Goal: Task Accomplishment & Management: Use online tool/utility

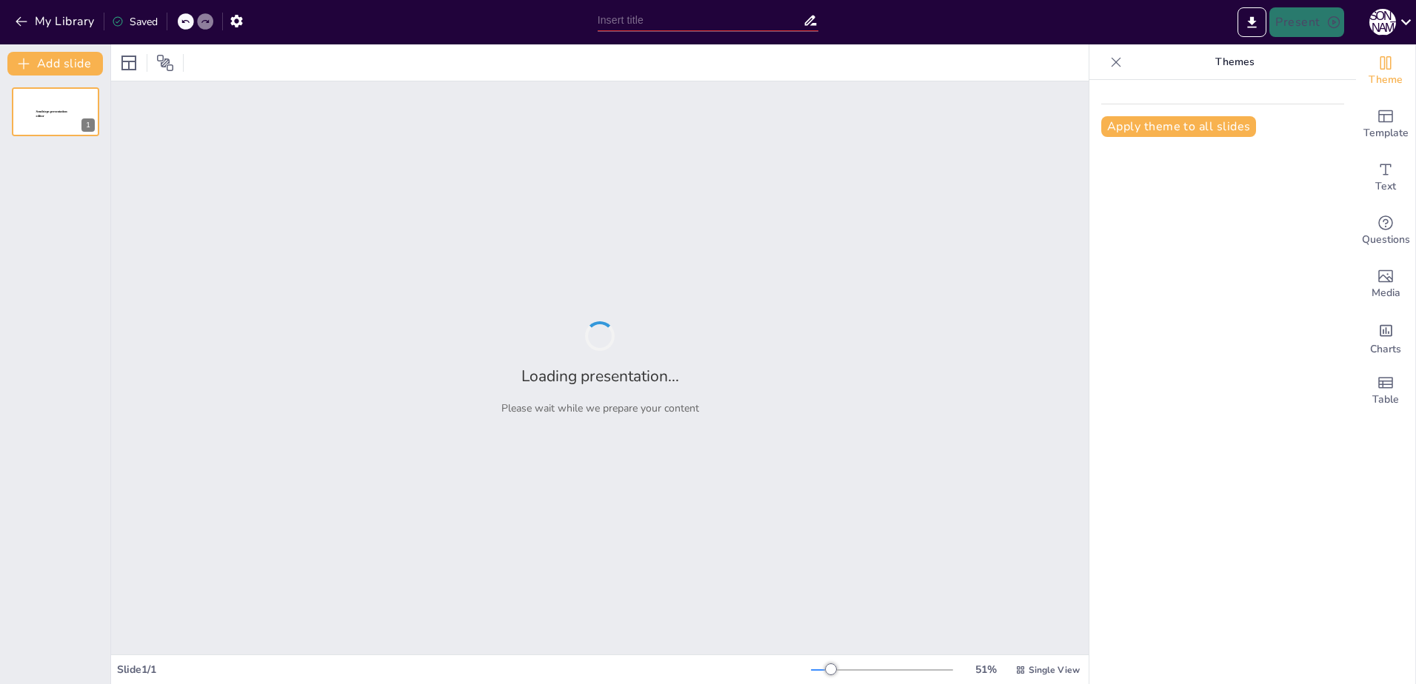
type input "Autumn Insights: Test Your Fall Knowledge"
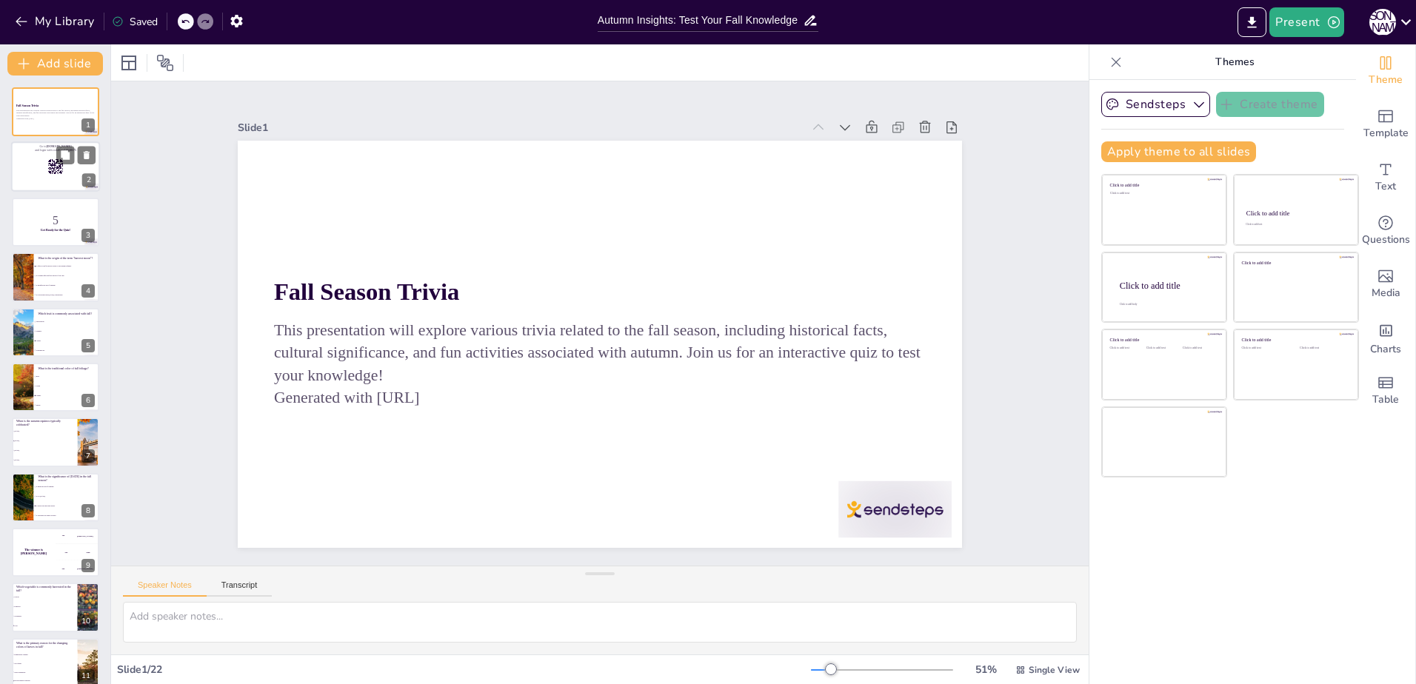
checkbox input "true"
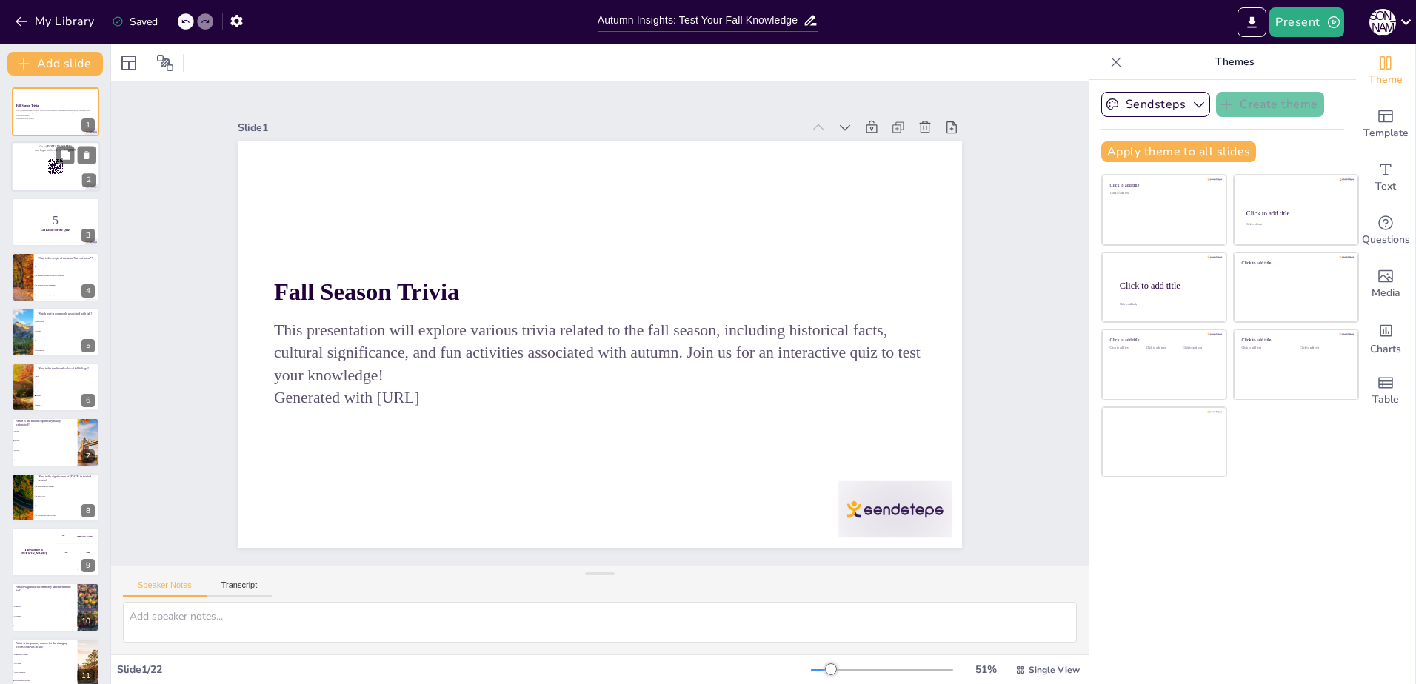
checkbox input "true"
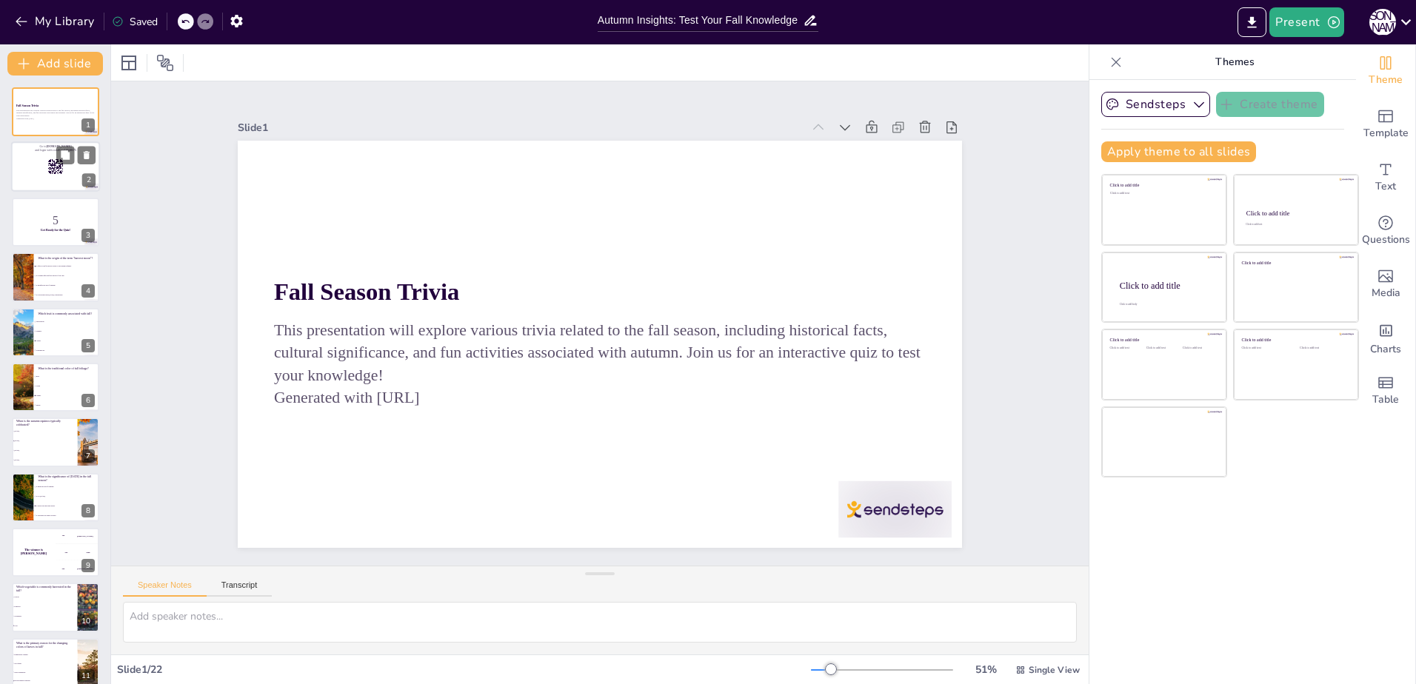
checkbox input "true"
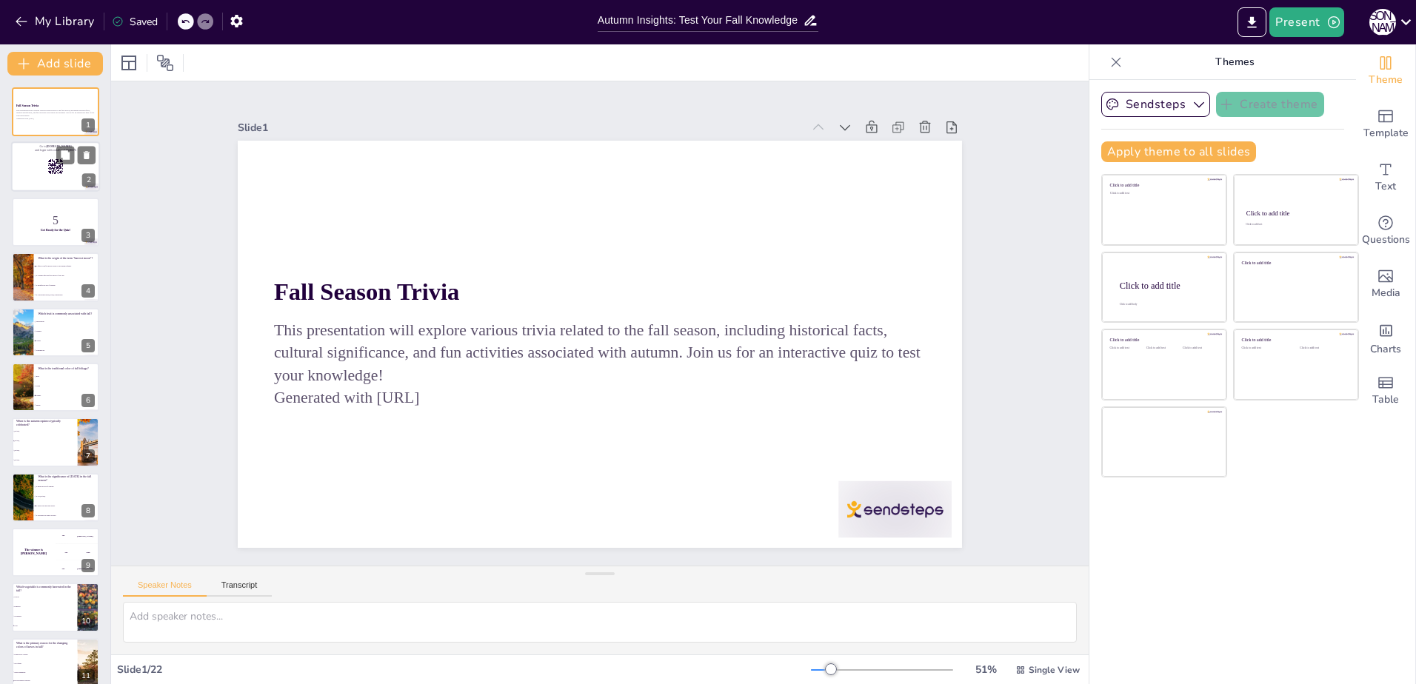
checkbox input "true"
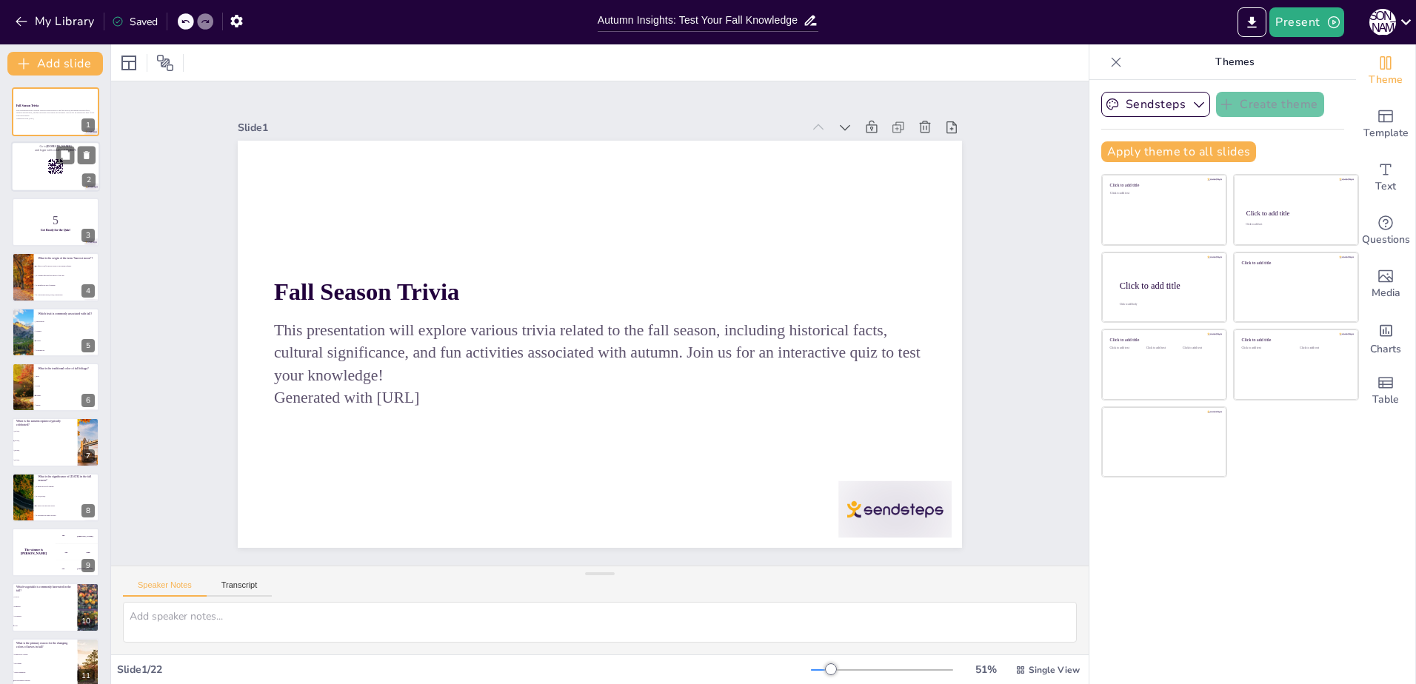
checkbox input "true"
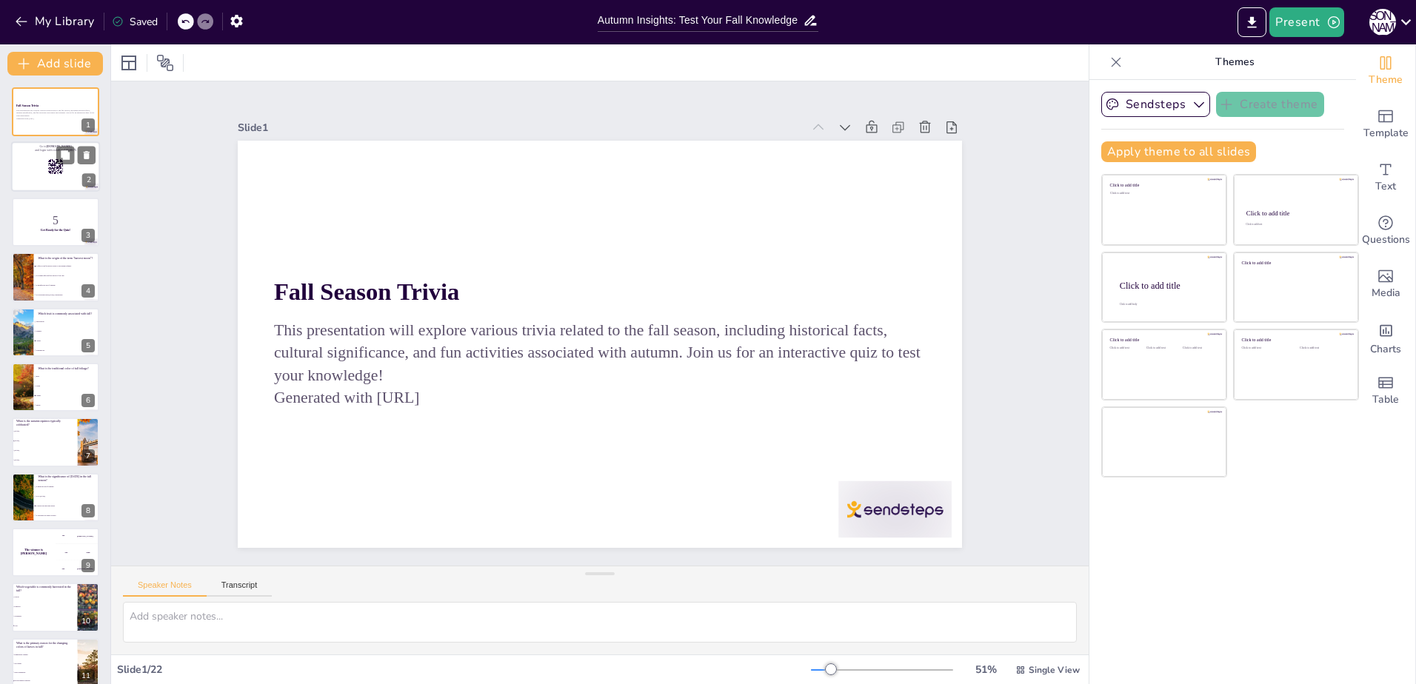
checkbox input "true"
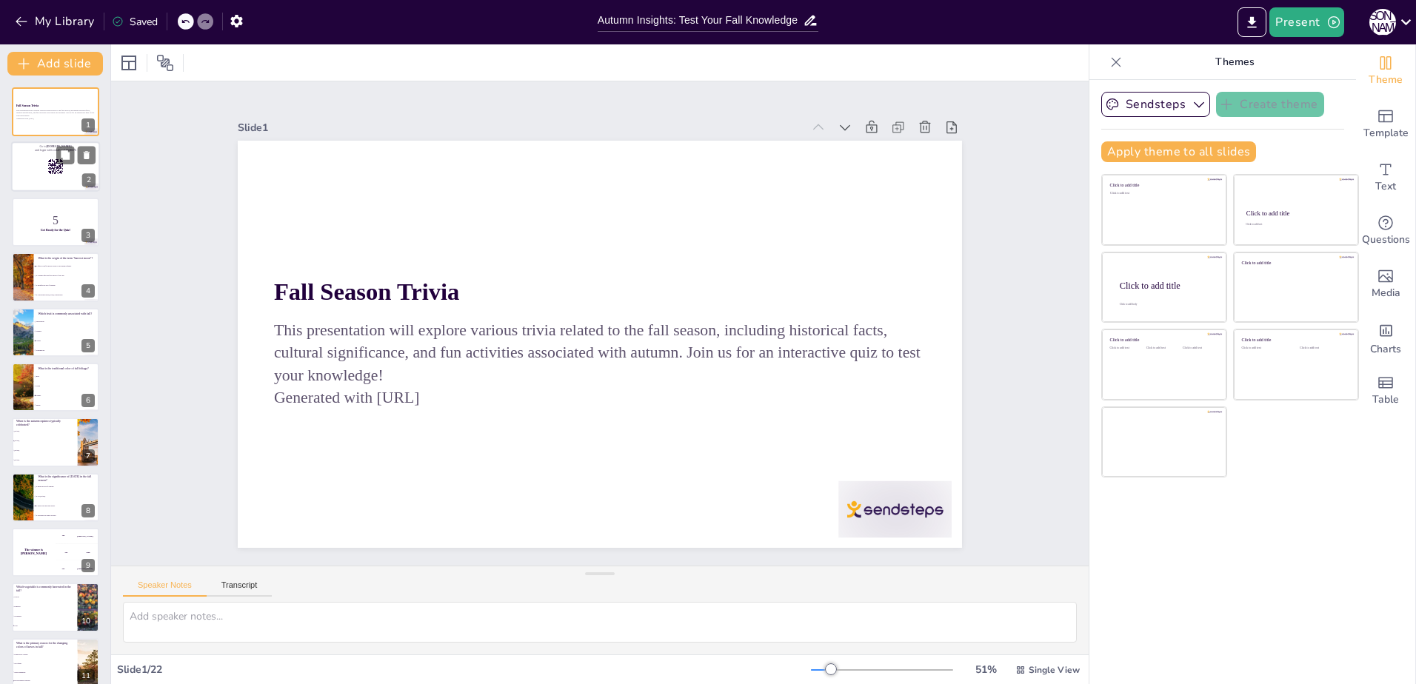
checkbox input "true"
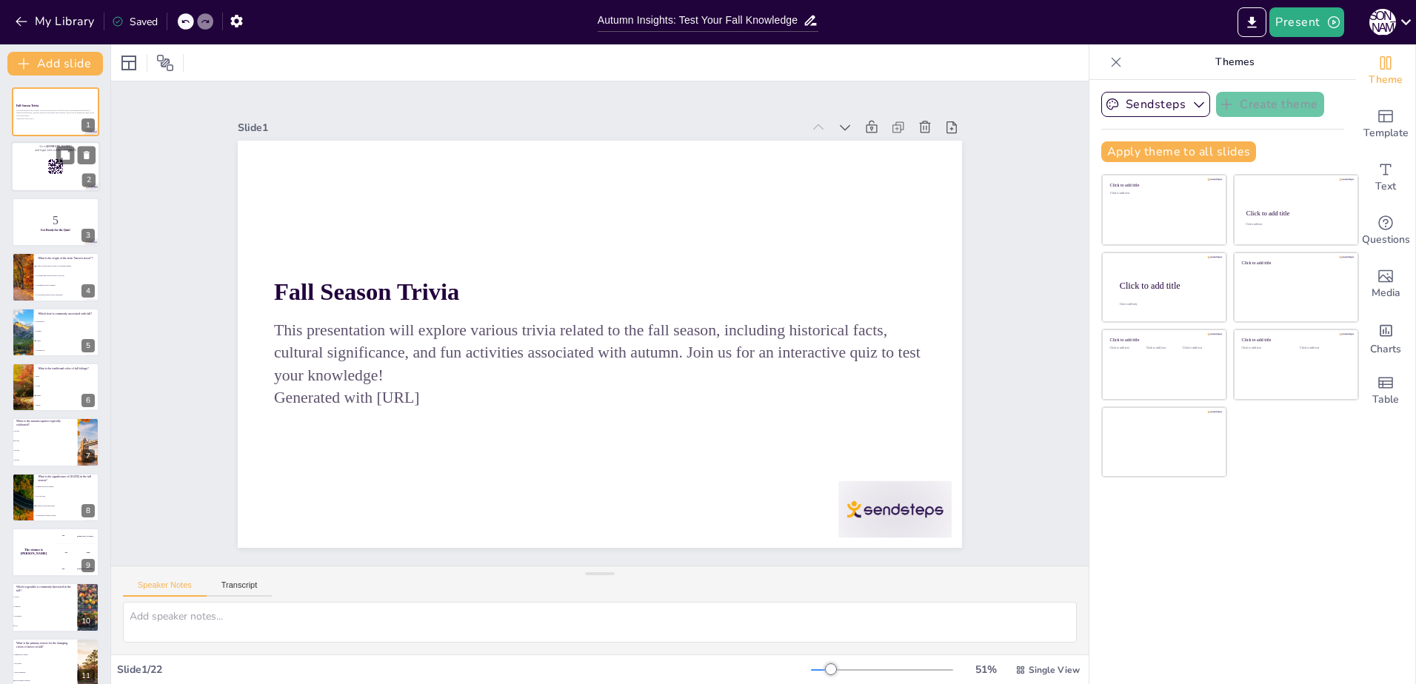
checkbox input "true"
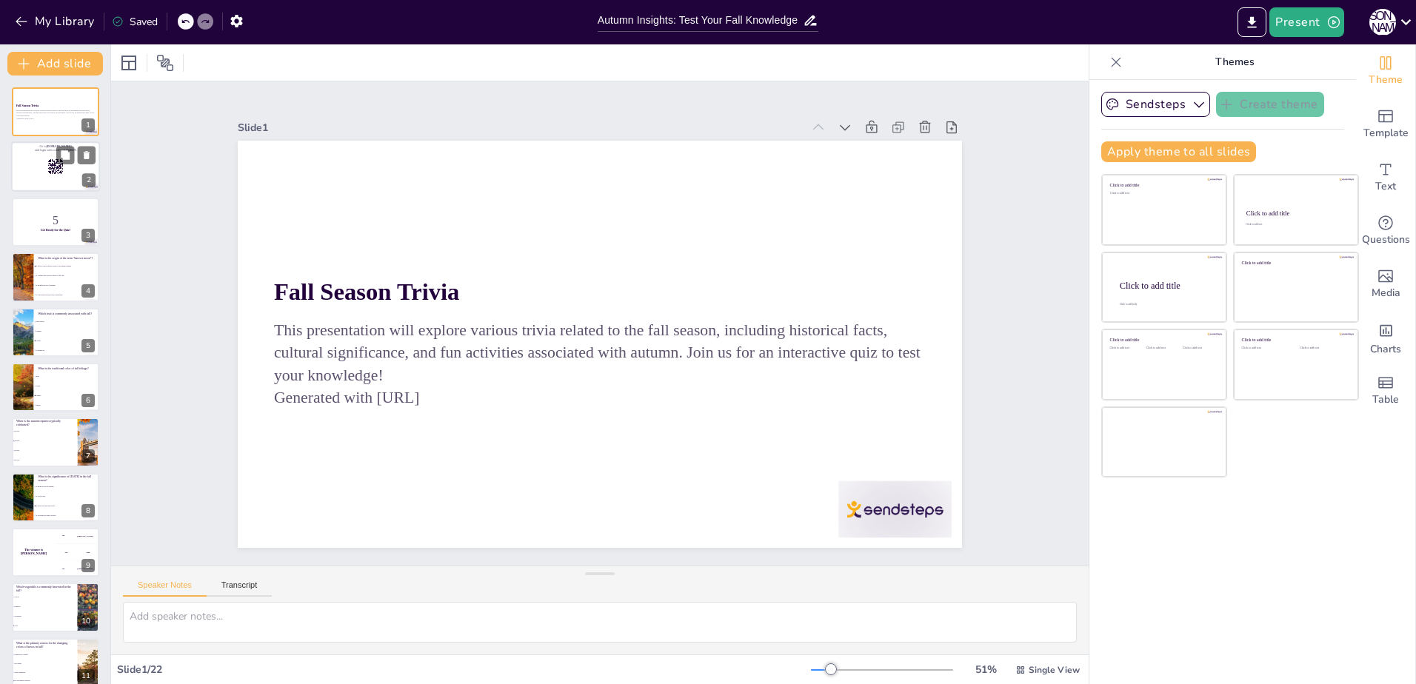
checkbox input "true"
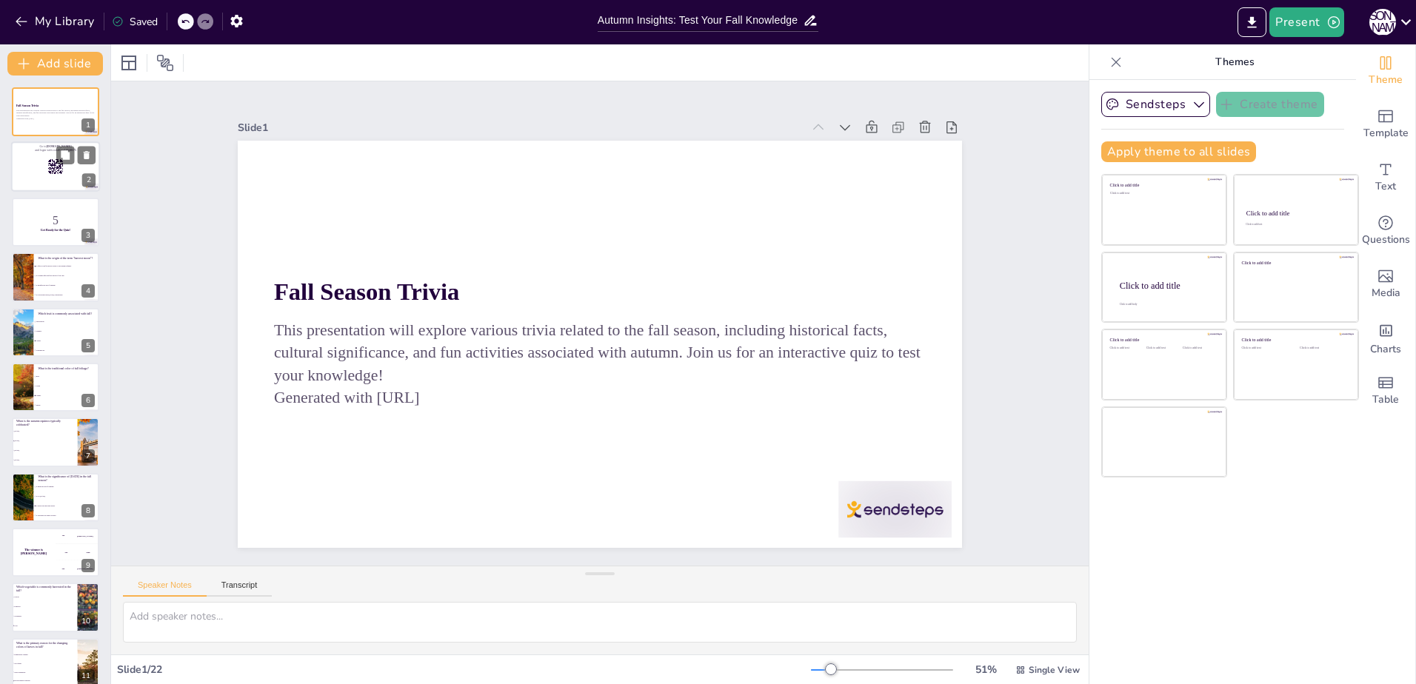
click at [30, 173] on div at bounding box center [55, 167] width 89 height 50
checkbox input "true"
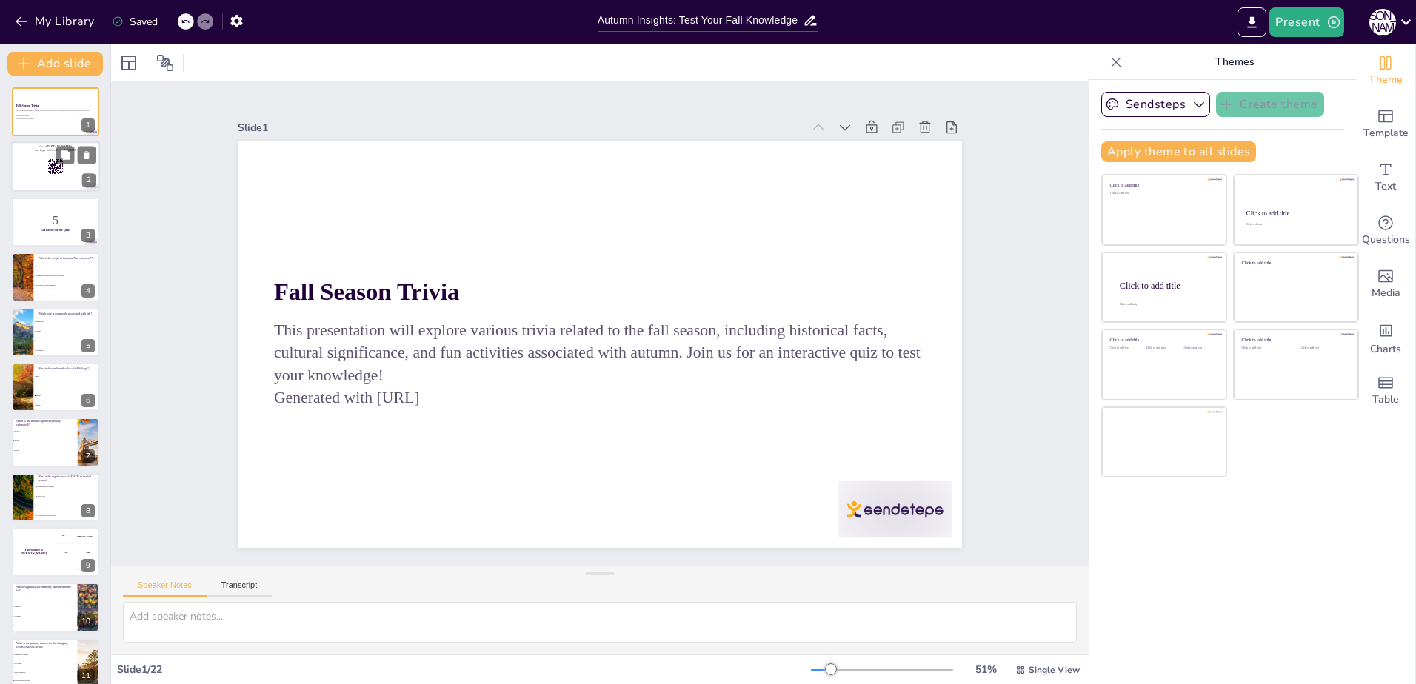
checkbox input "true"
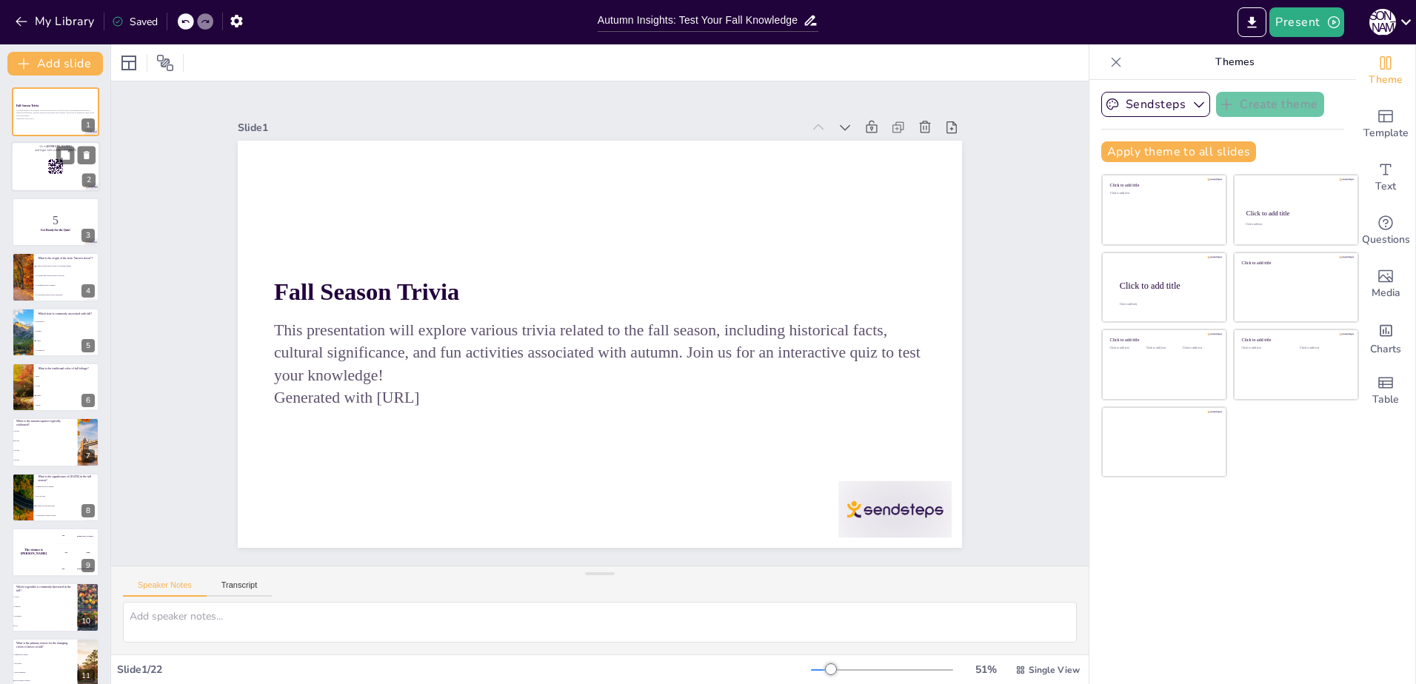
checkbox input "true"
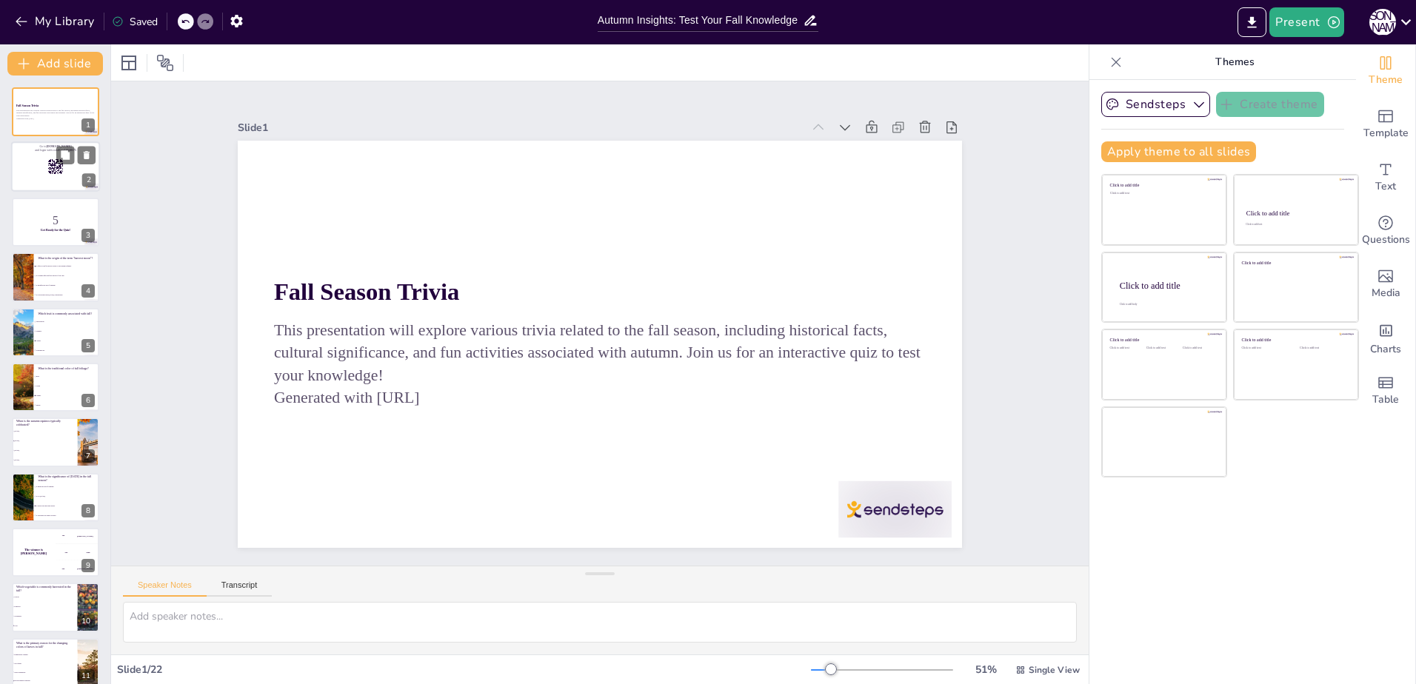
checkbox input "true"
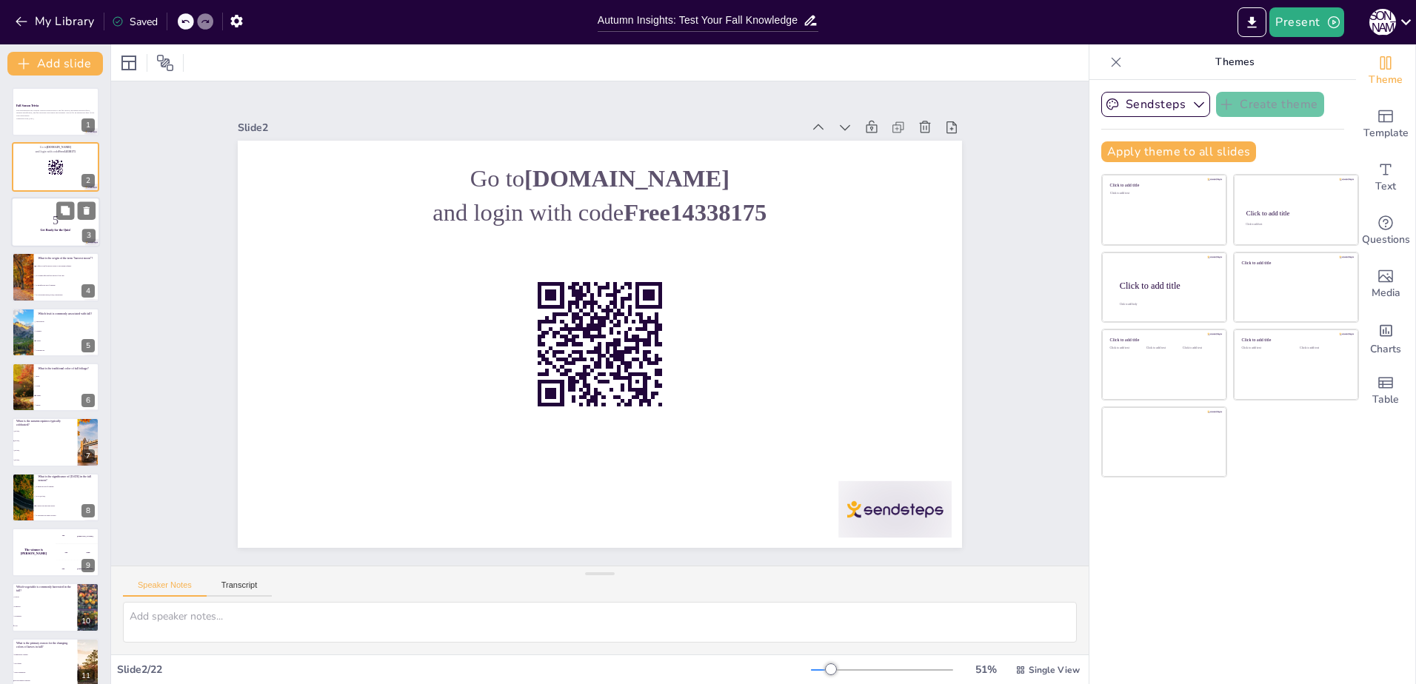
checkbox input "true"
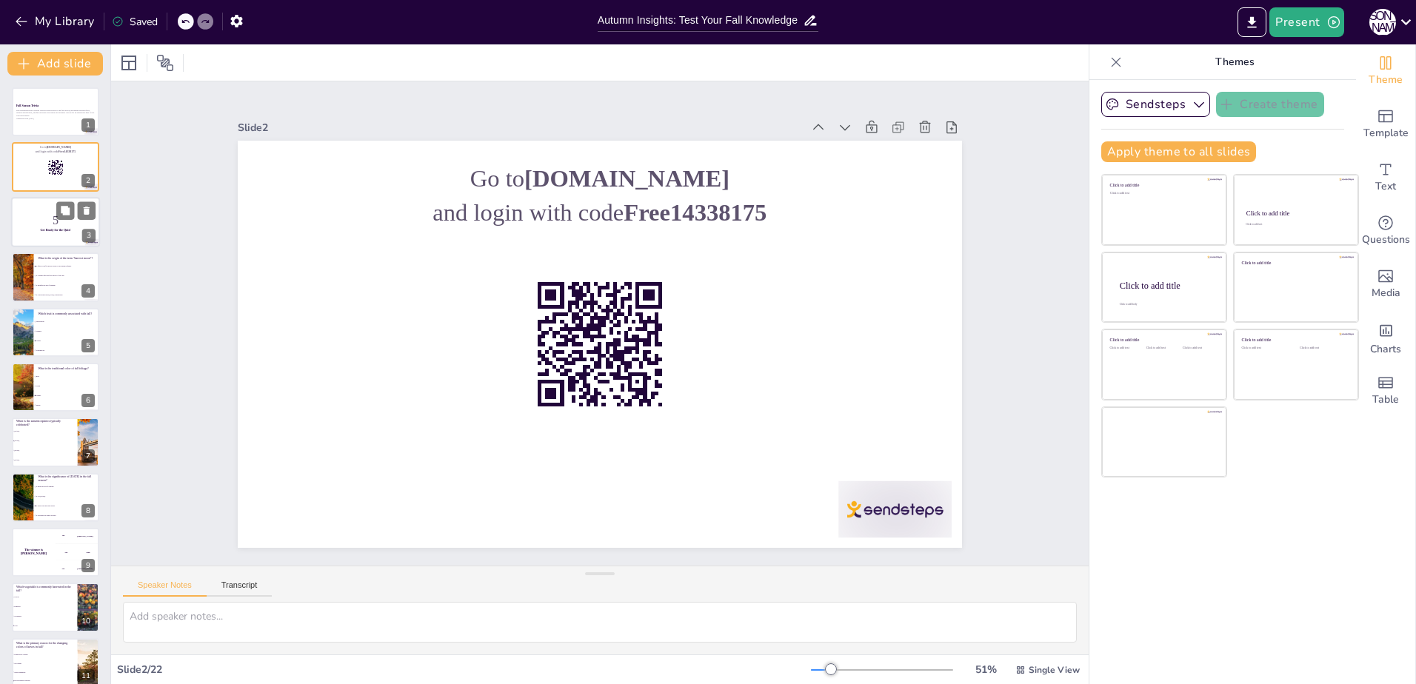
checkbox input "true"
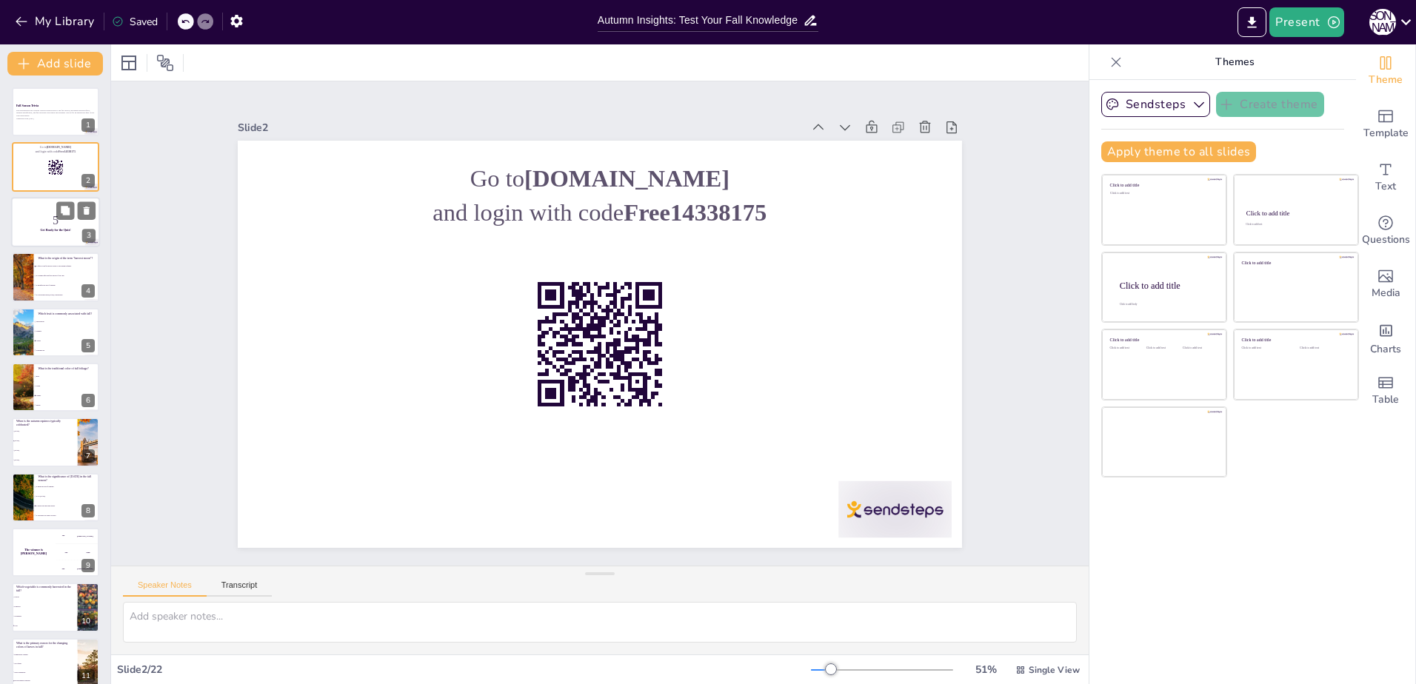
checkbox input "true"
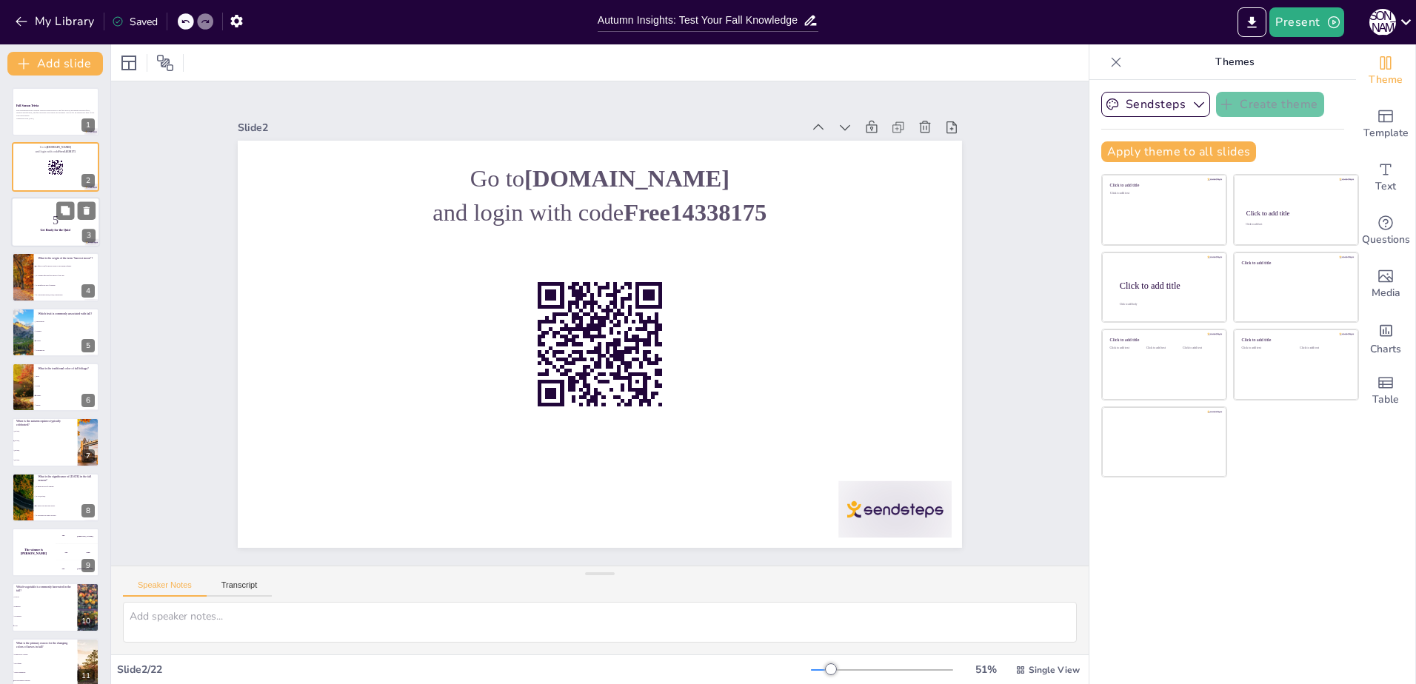
checkbox input "true"
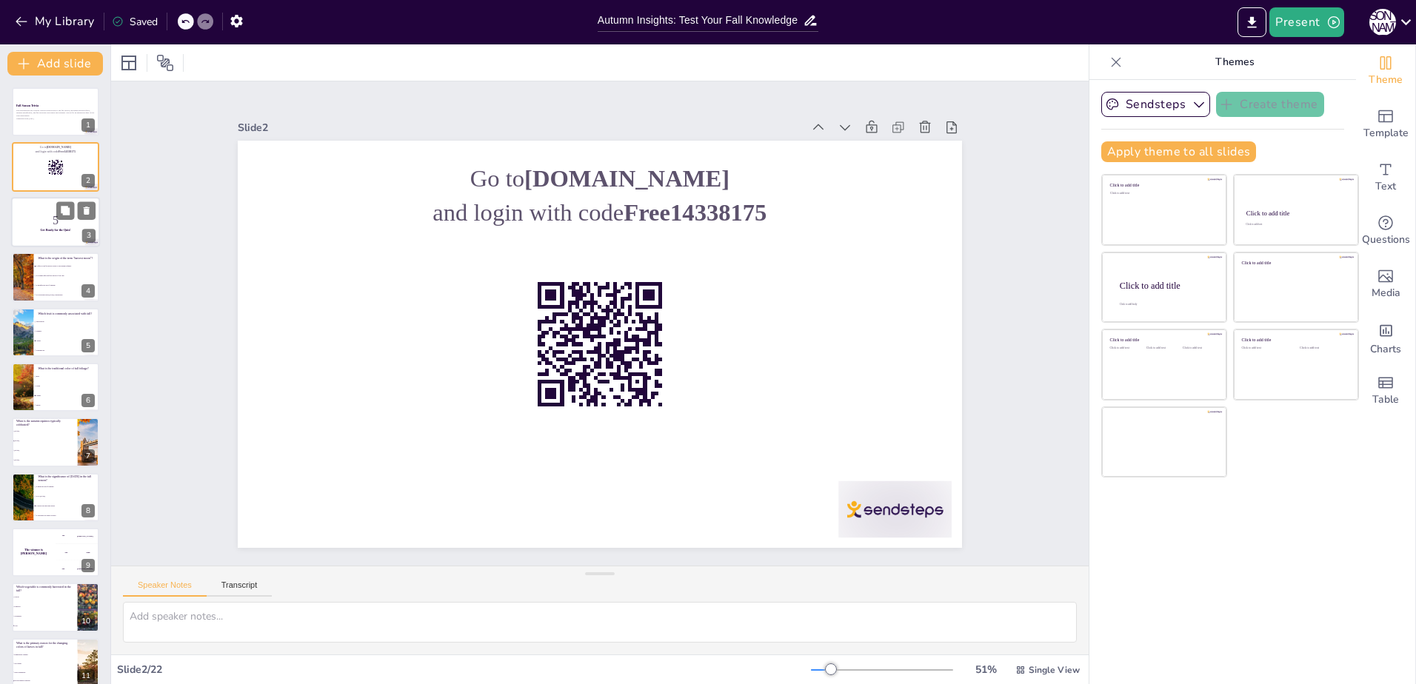
checkbox input "true"
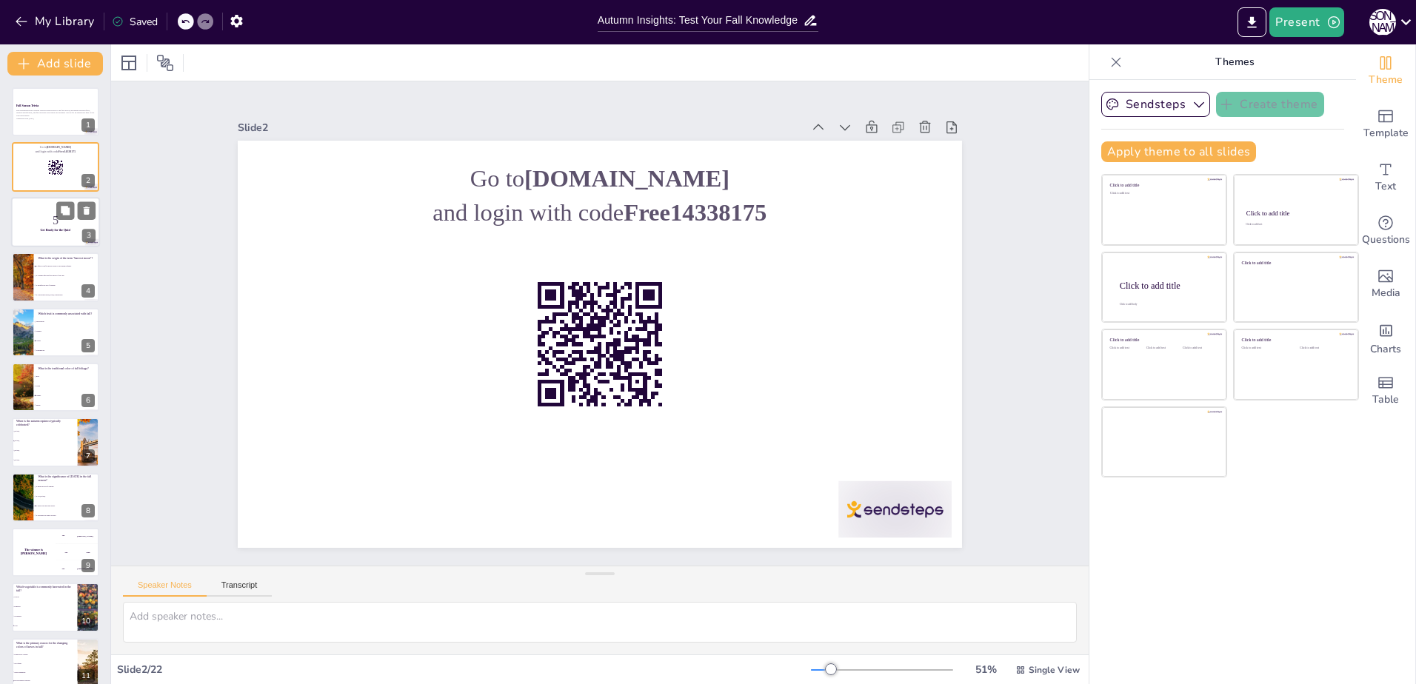
checkbox input "true"
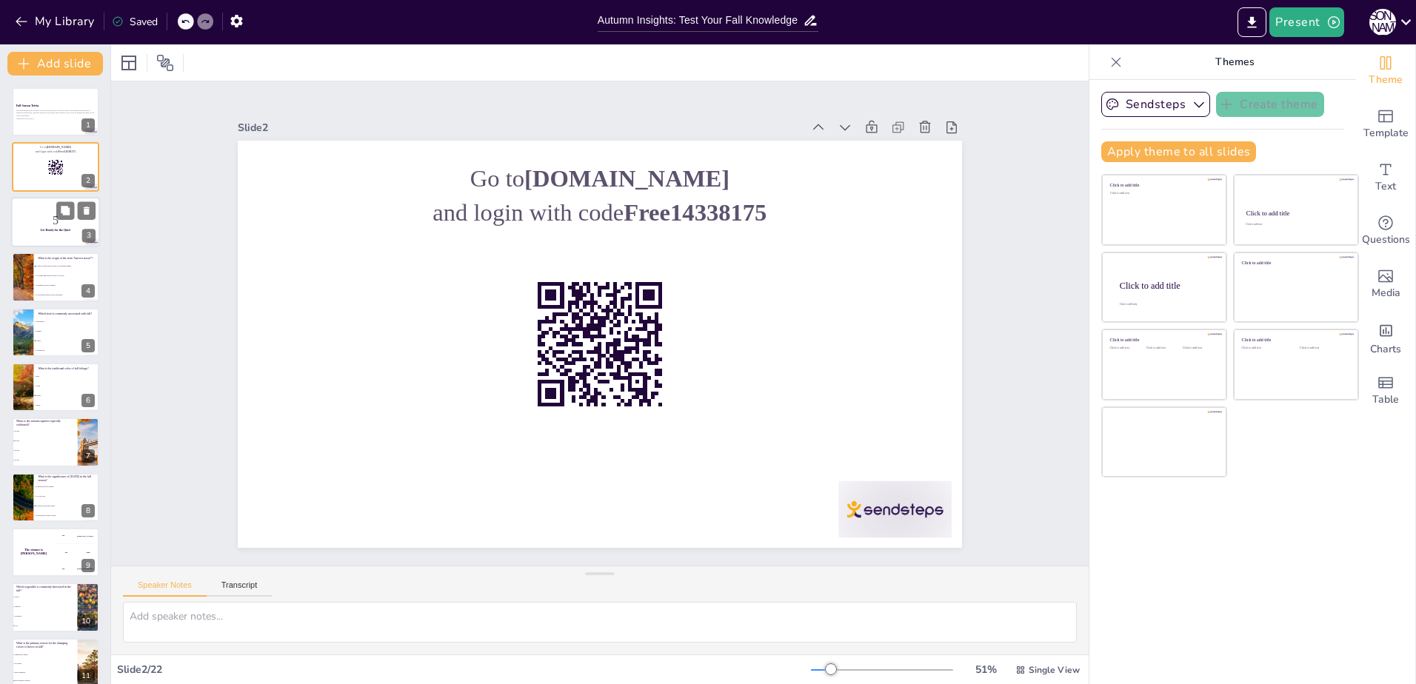
checkbox input "true"
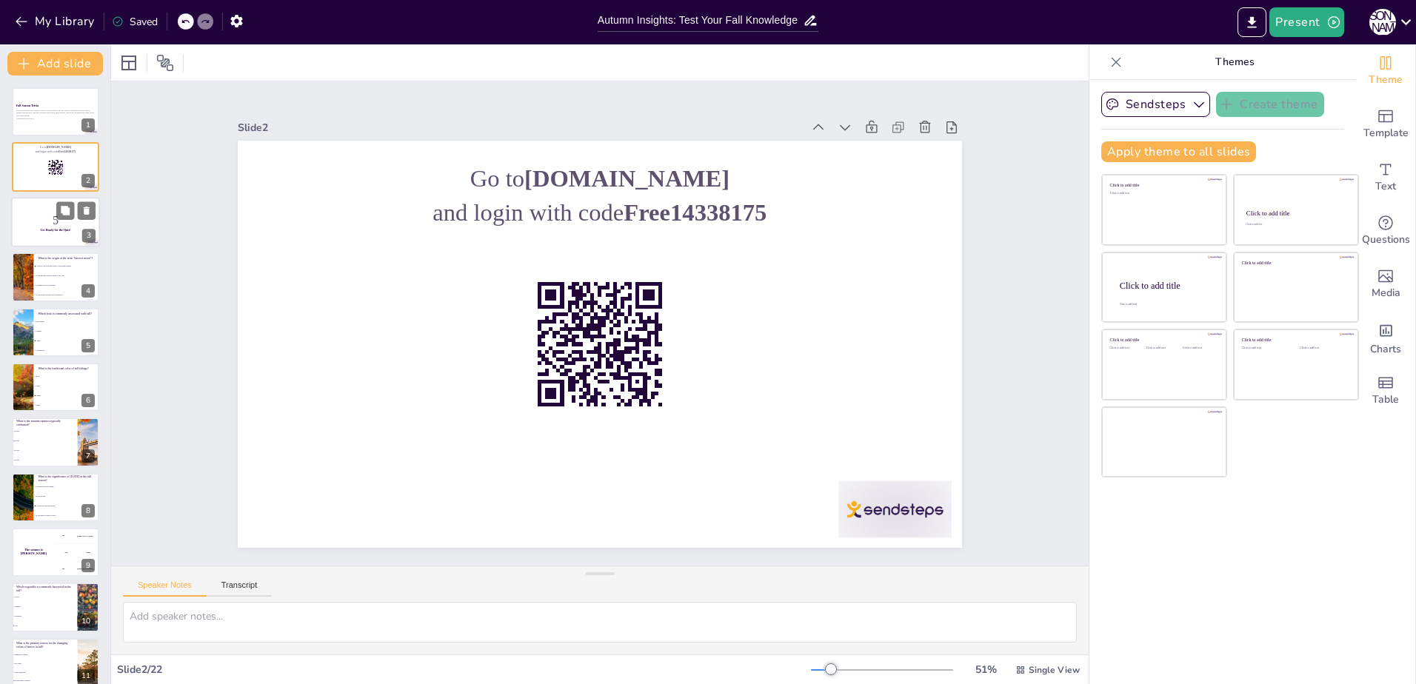
checkbox input "true"
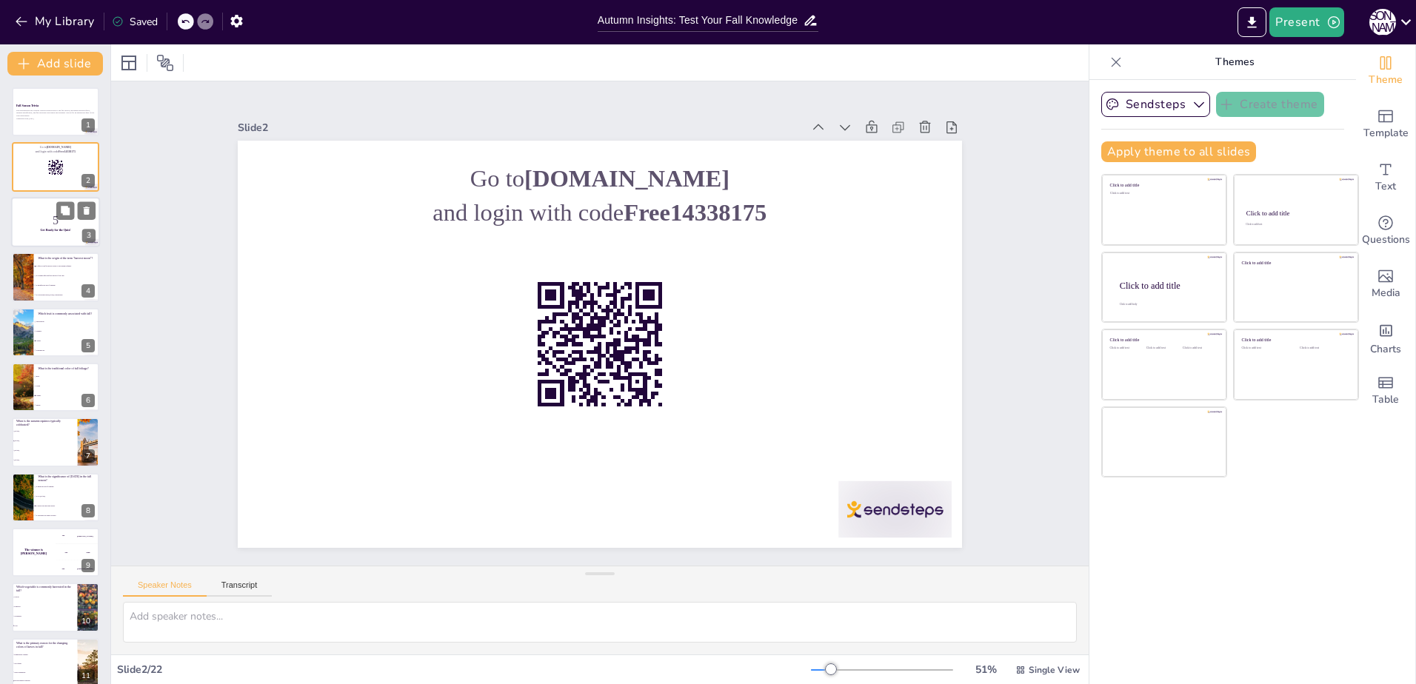
checkbox input "true"
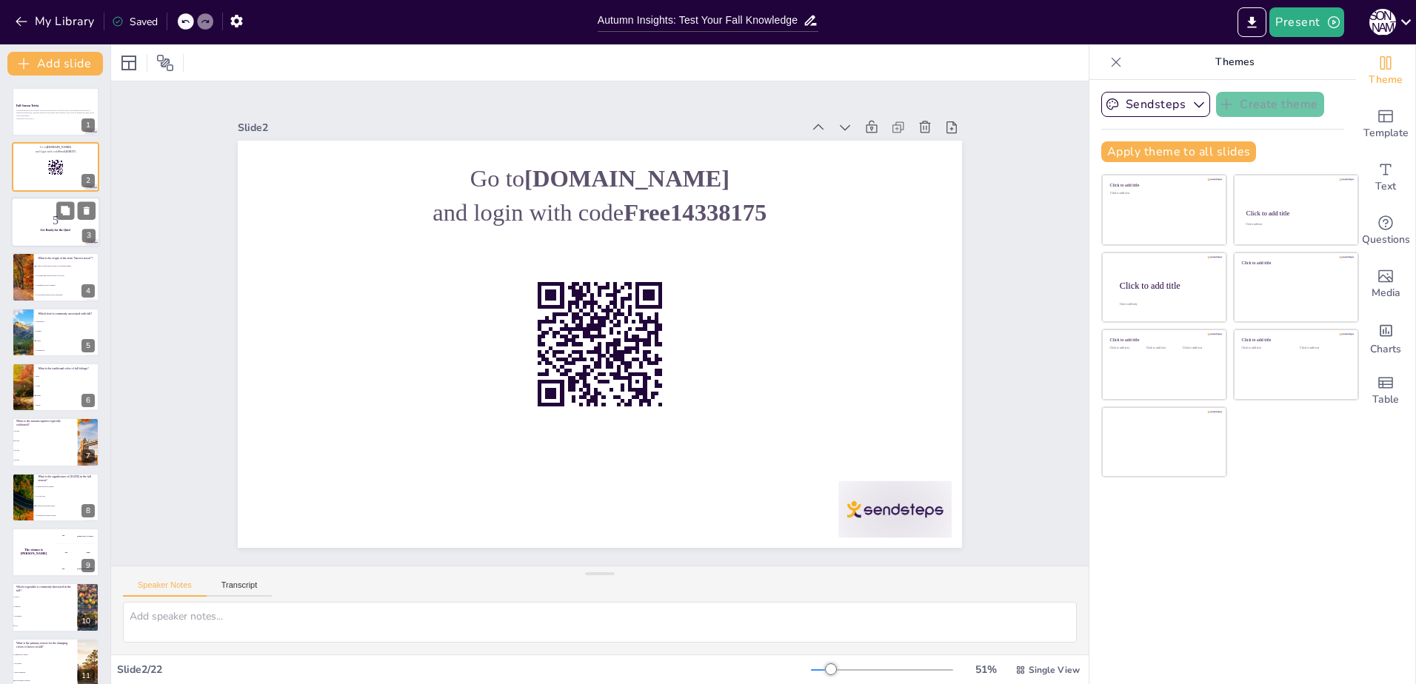
click at [47, 218] on p "5" at bounding box center [56, 220] width 80 height 16
checkbox input "true"
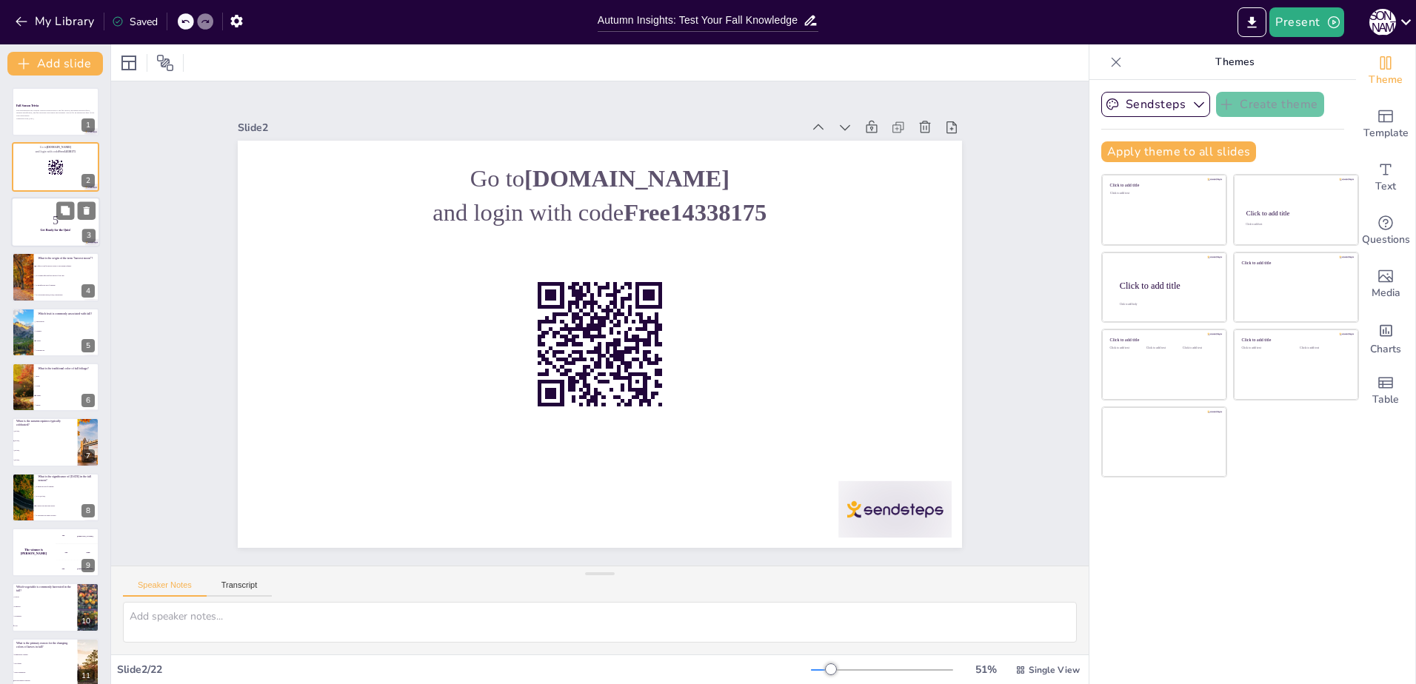
checkbox input "true"
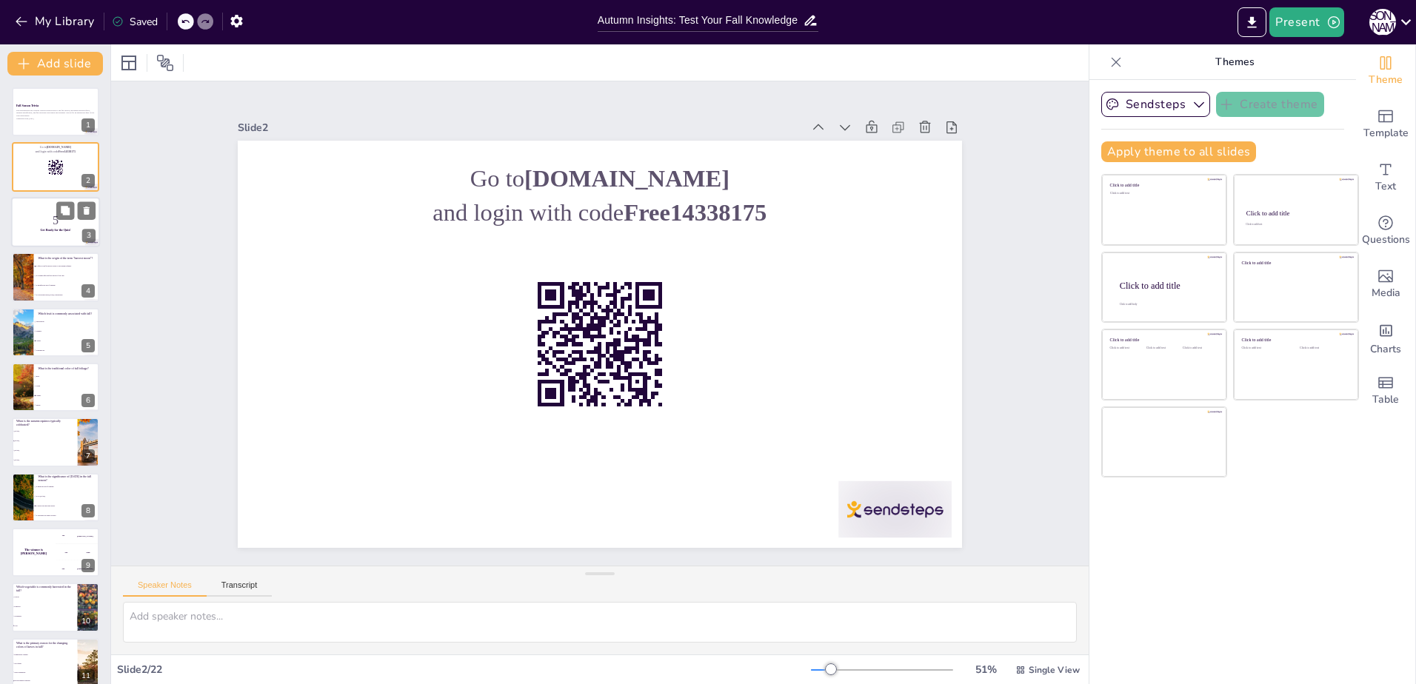
checkbox input "true"
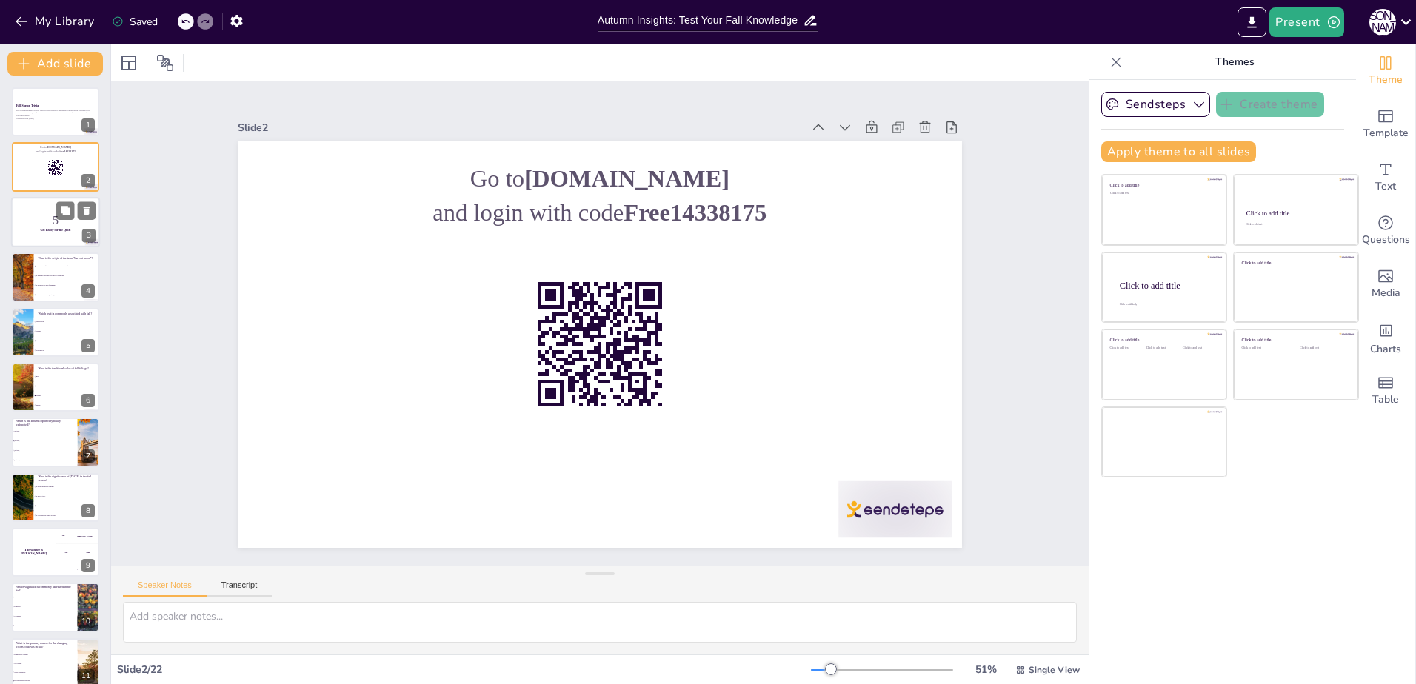
checkbox input "true"
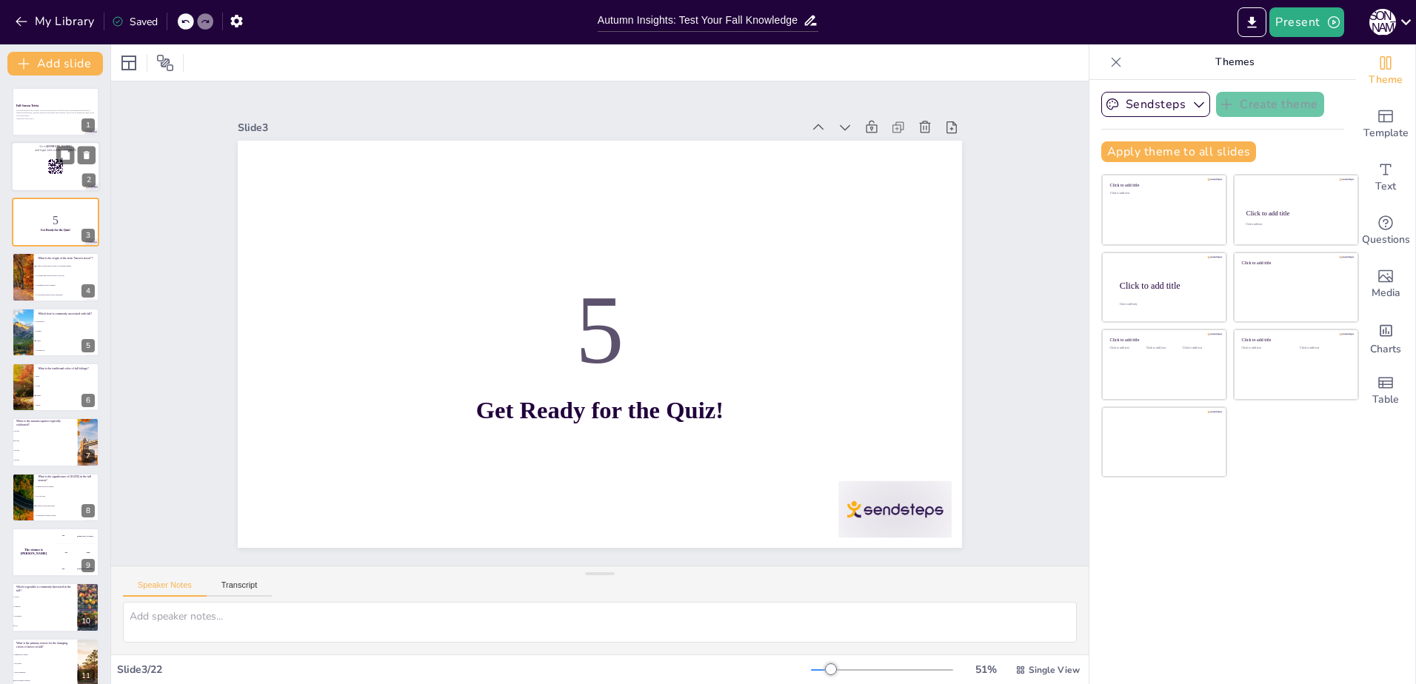
checkbox input "true"
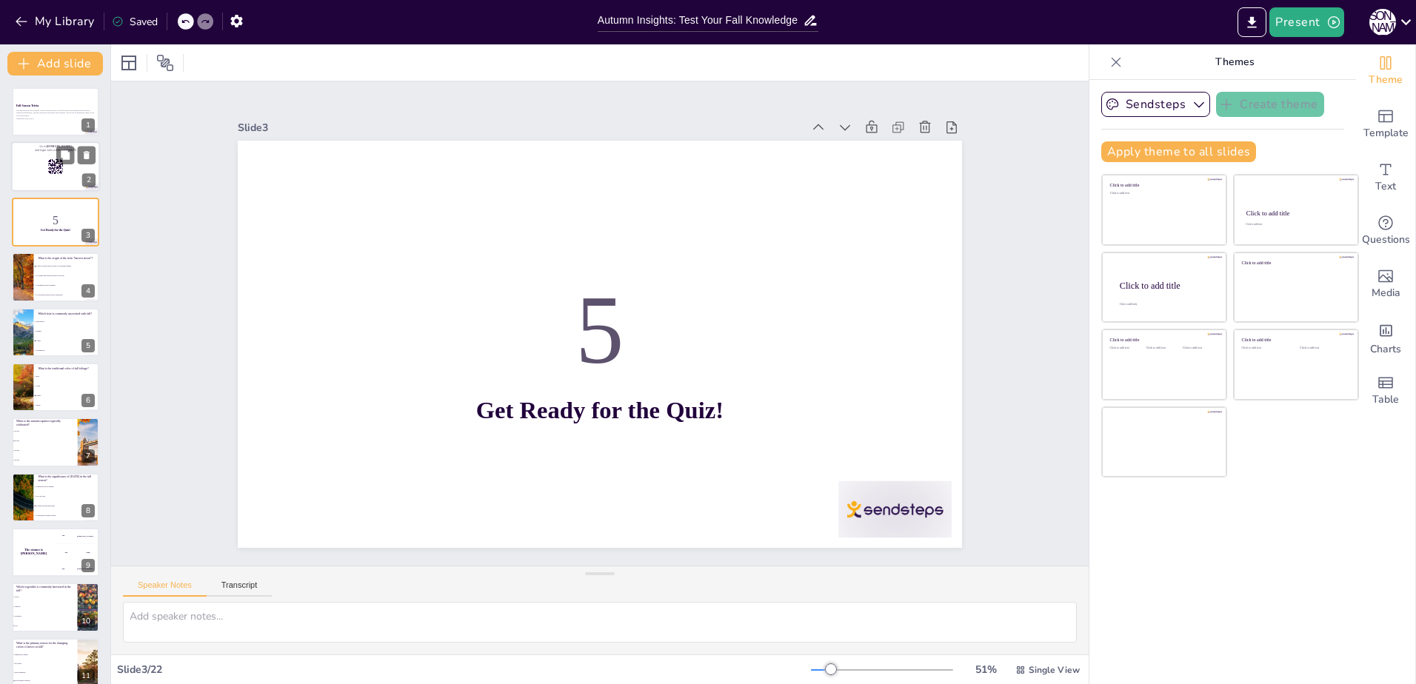
checkbox input "true"
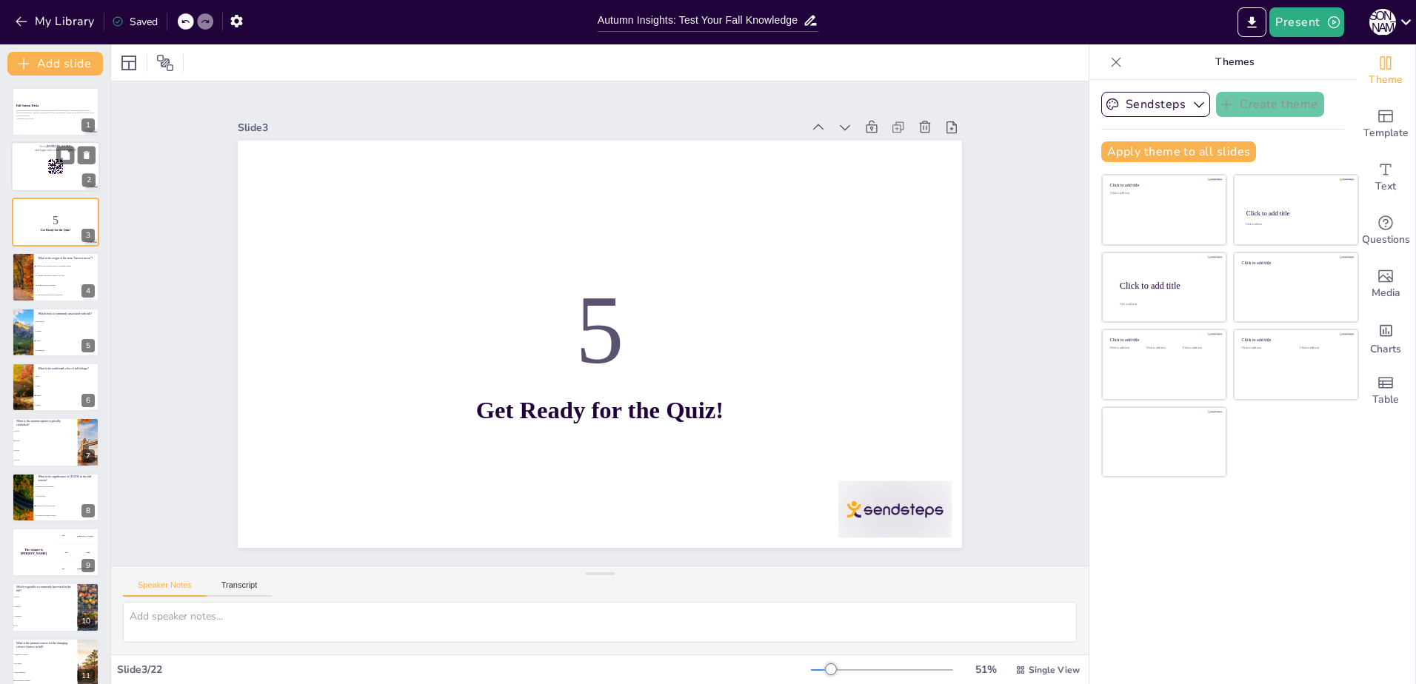
checkbox input "true"
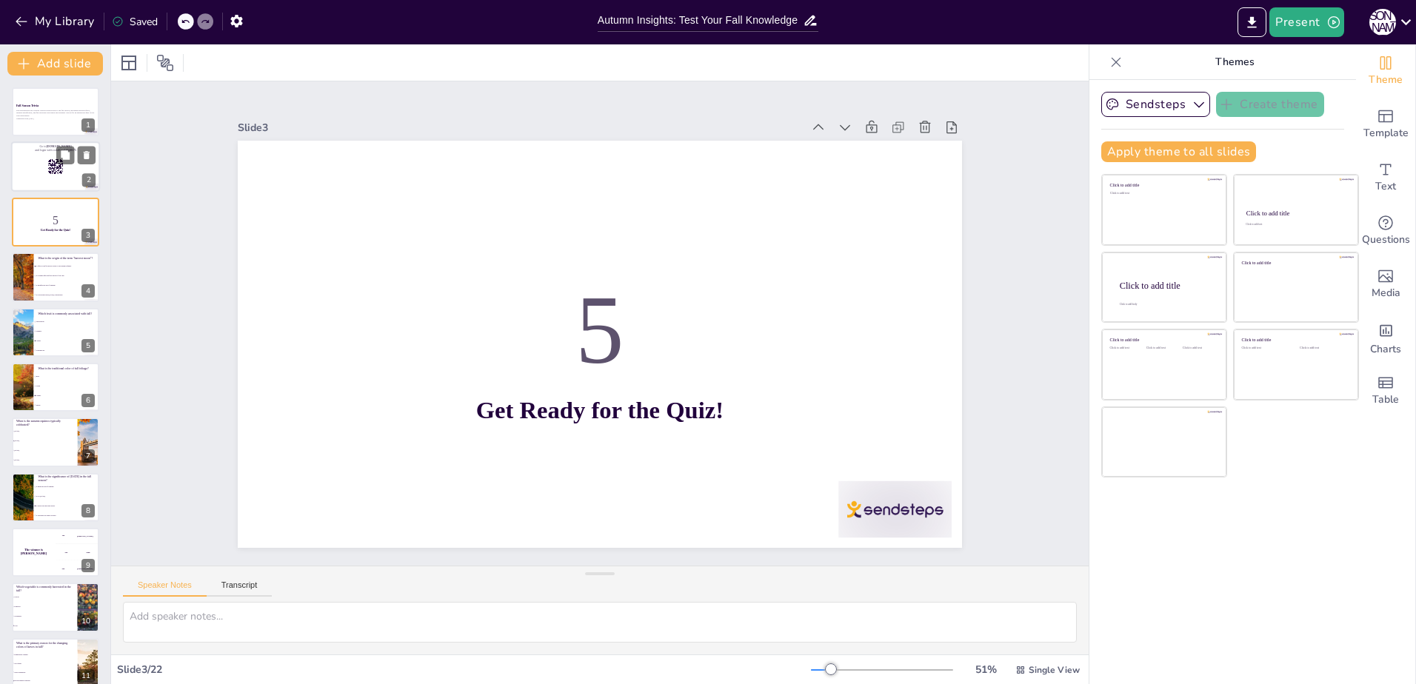
checkbox input "true"
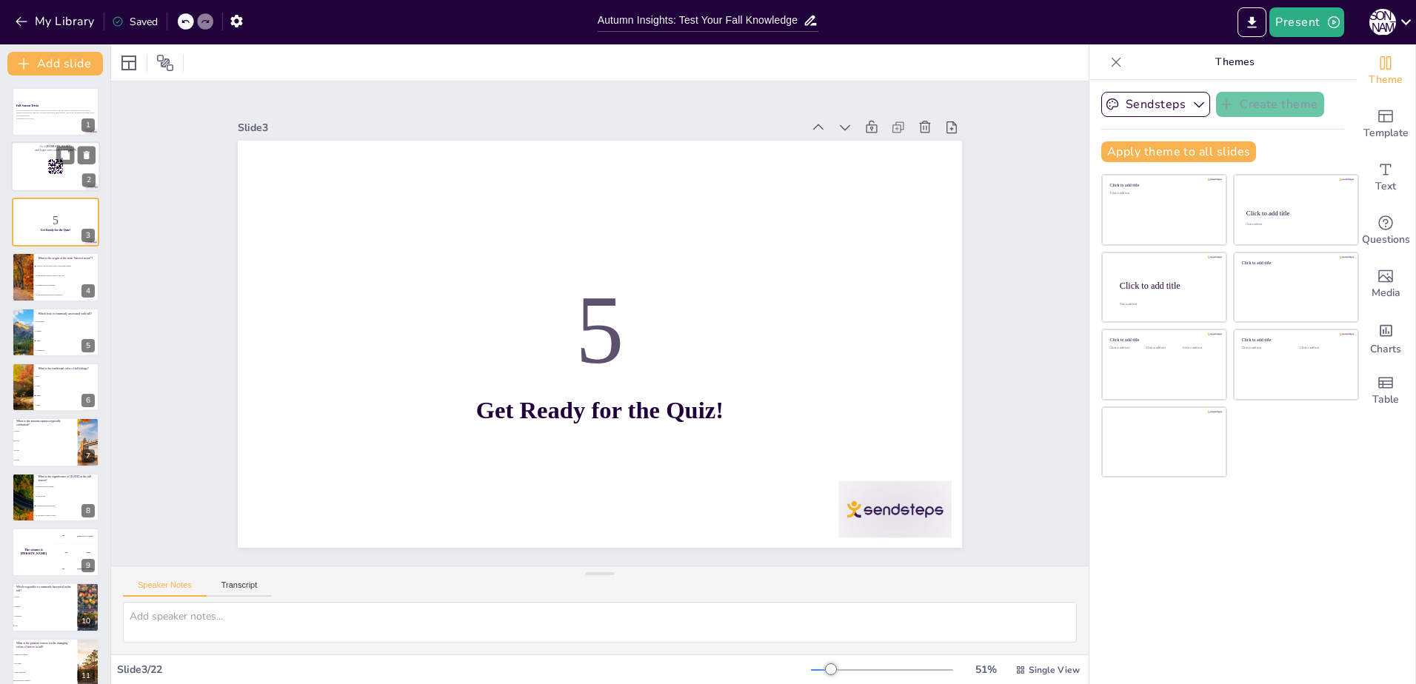
checkbox input "true"
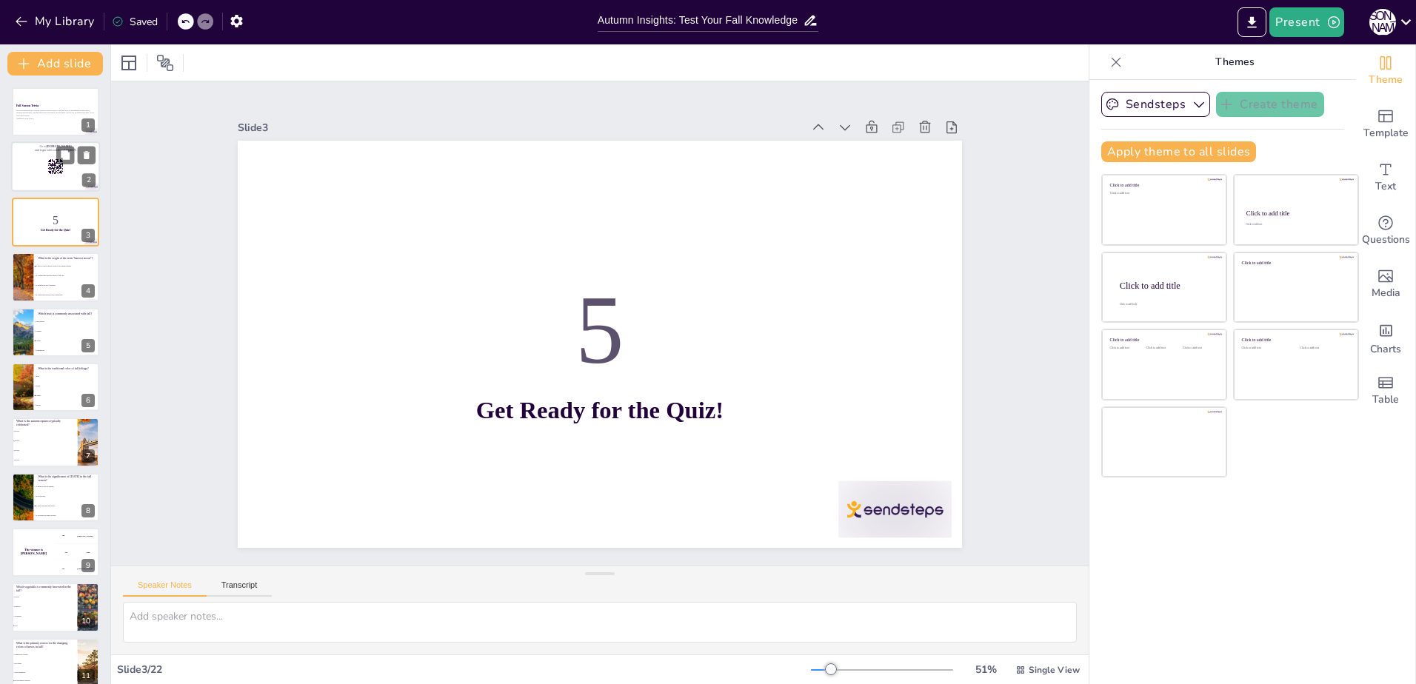
checkbox input "true"
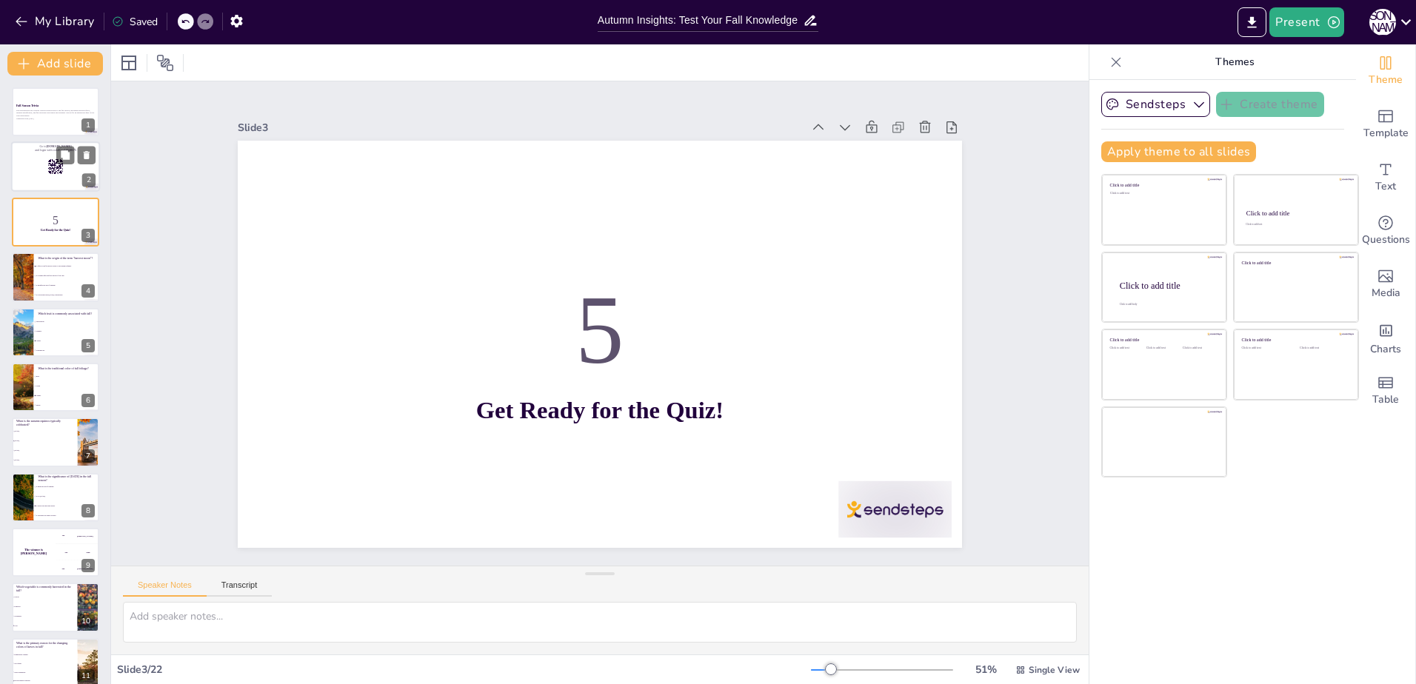
checkbox input "true"
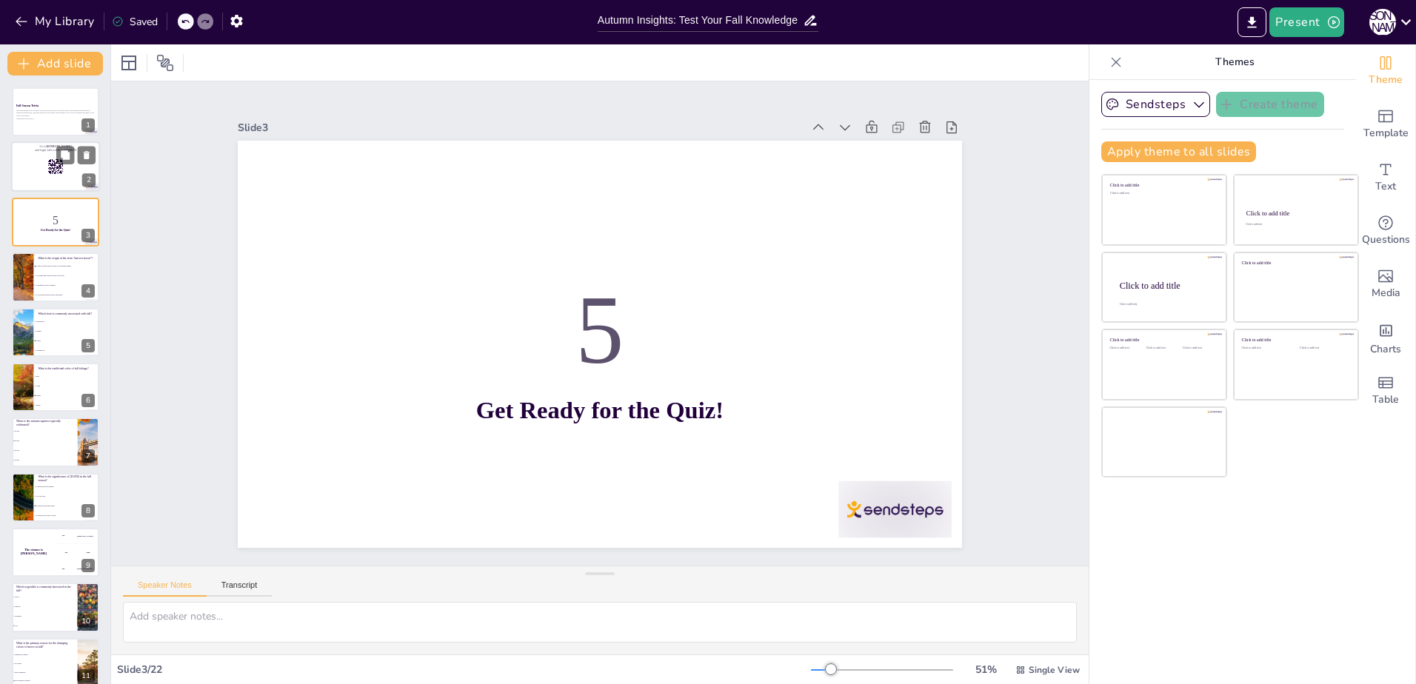
checkbox input "true"
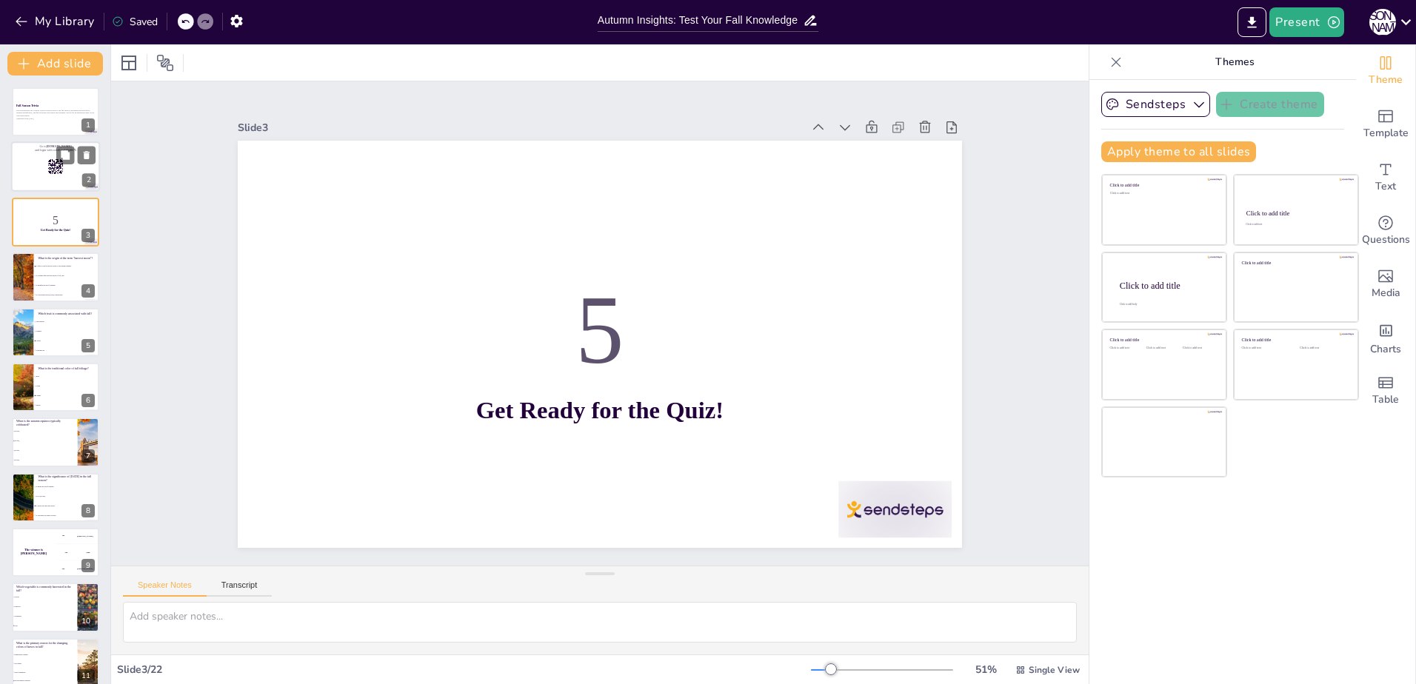
checkbox input "true"
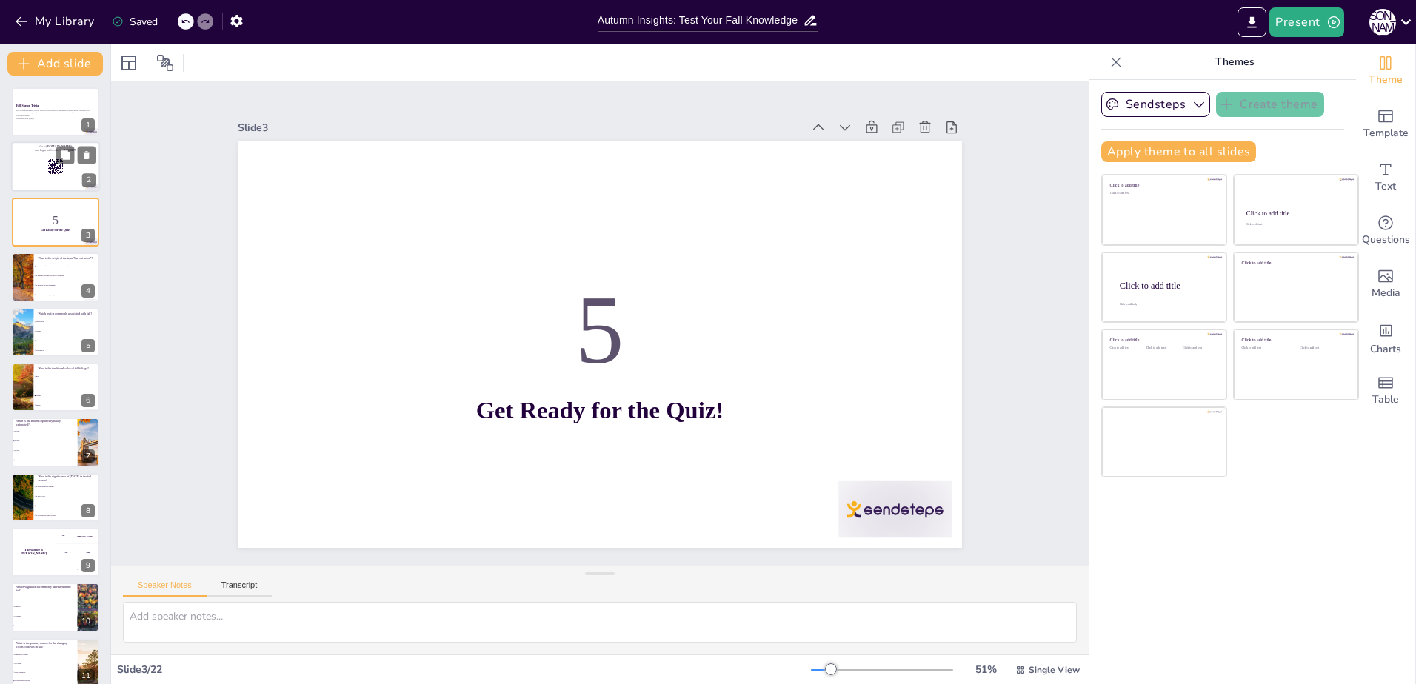
click at [25, 171] on div at bounding box center [55, 167] width 89 height 50
checkbox input "true"
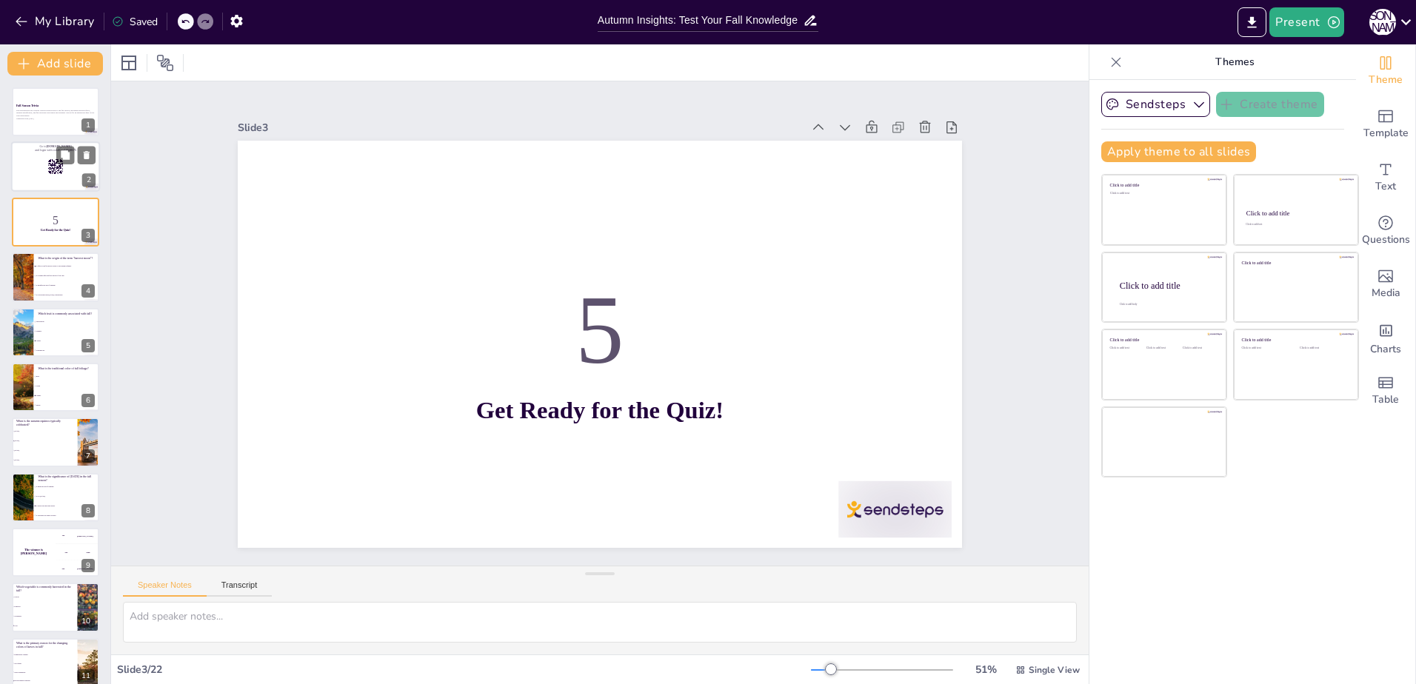
checkbox input "true"
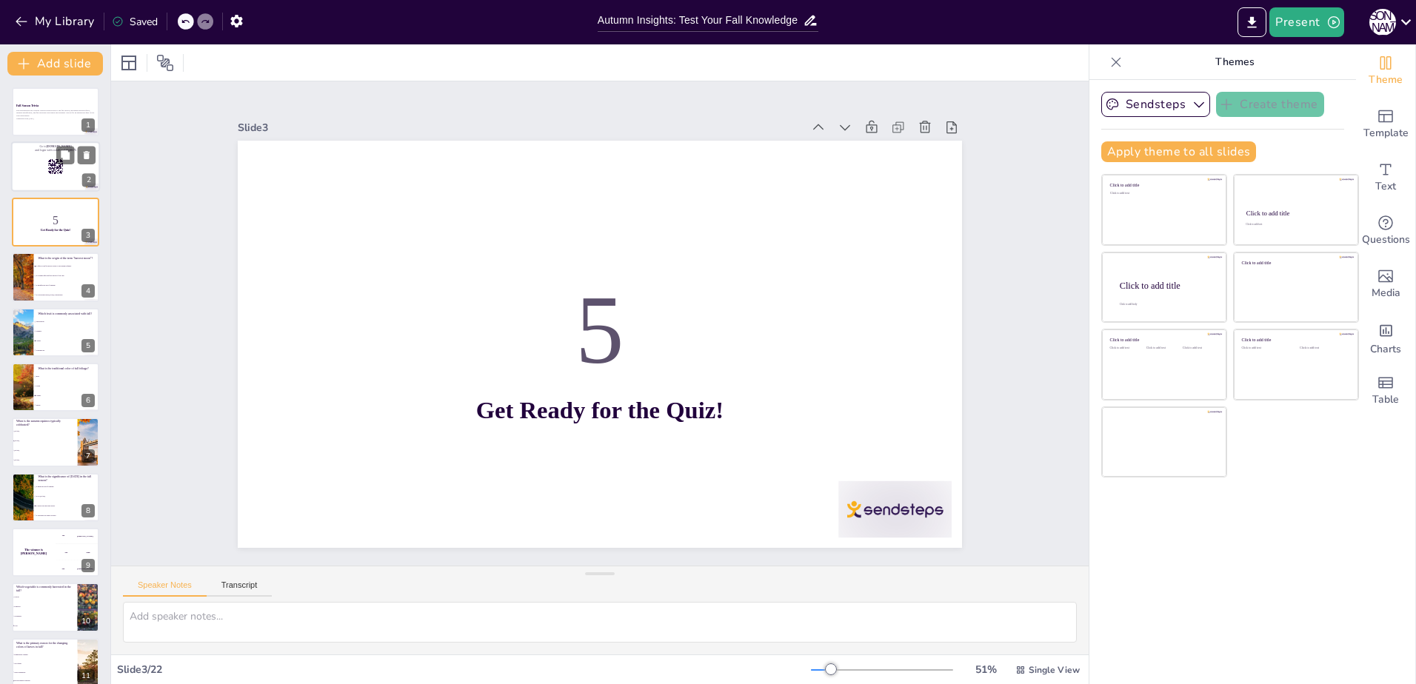
checkbox input "true"
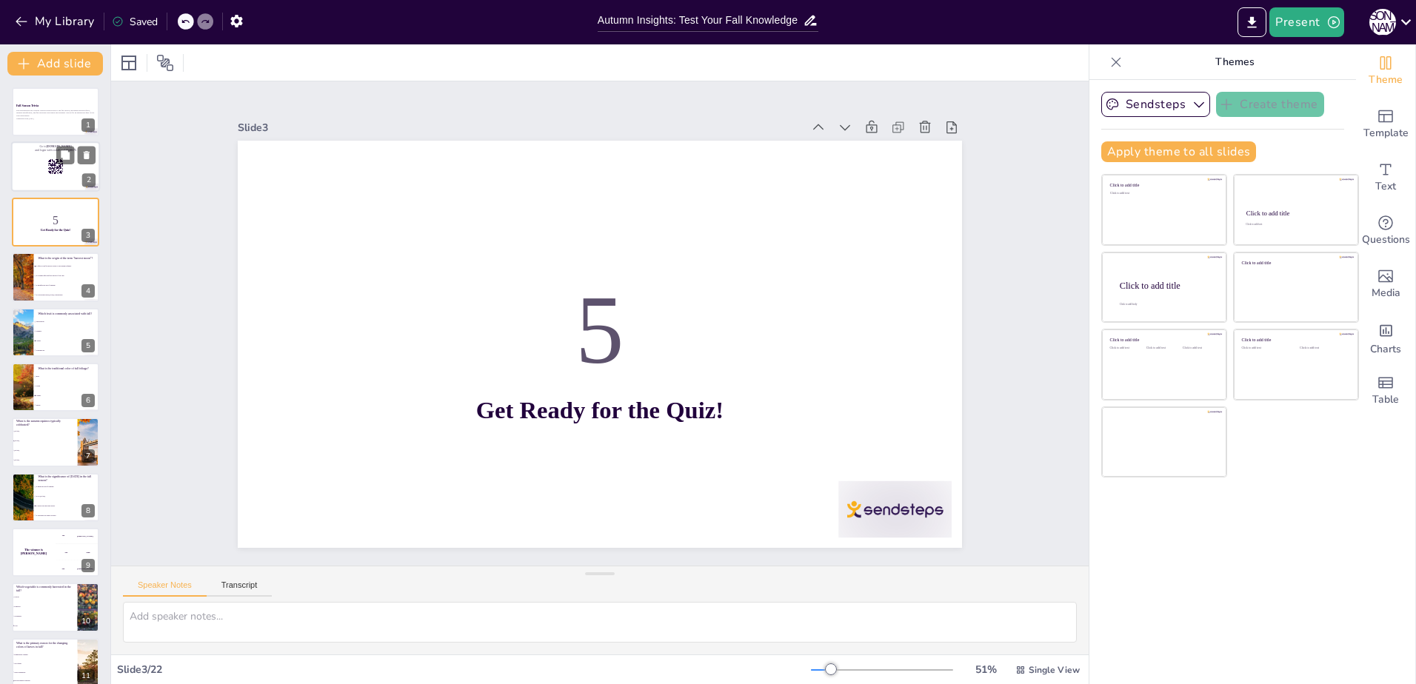
checkbox input "true"
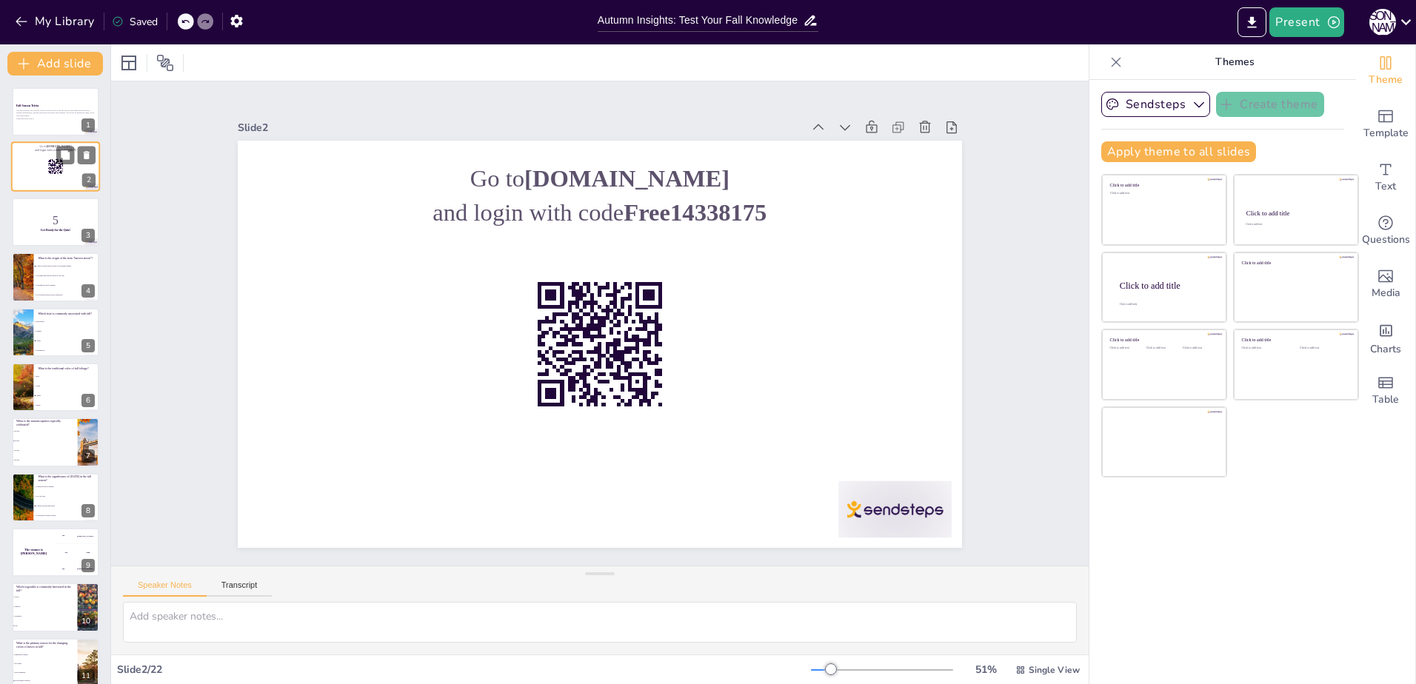
checkbox input "true"
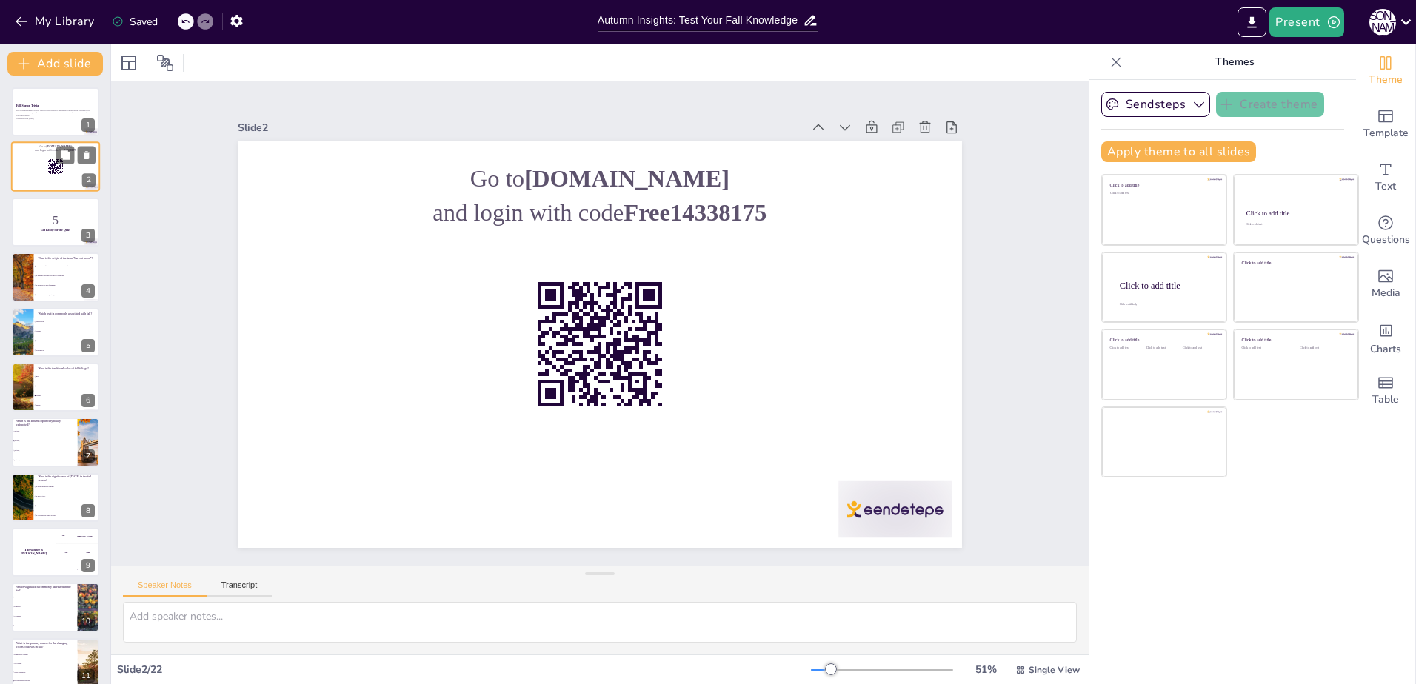
checkbox input "true"
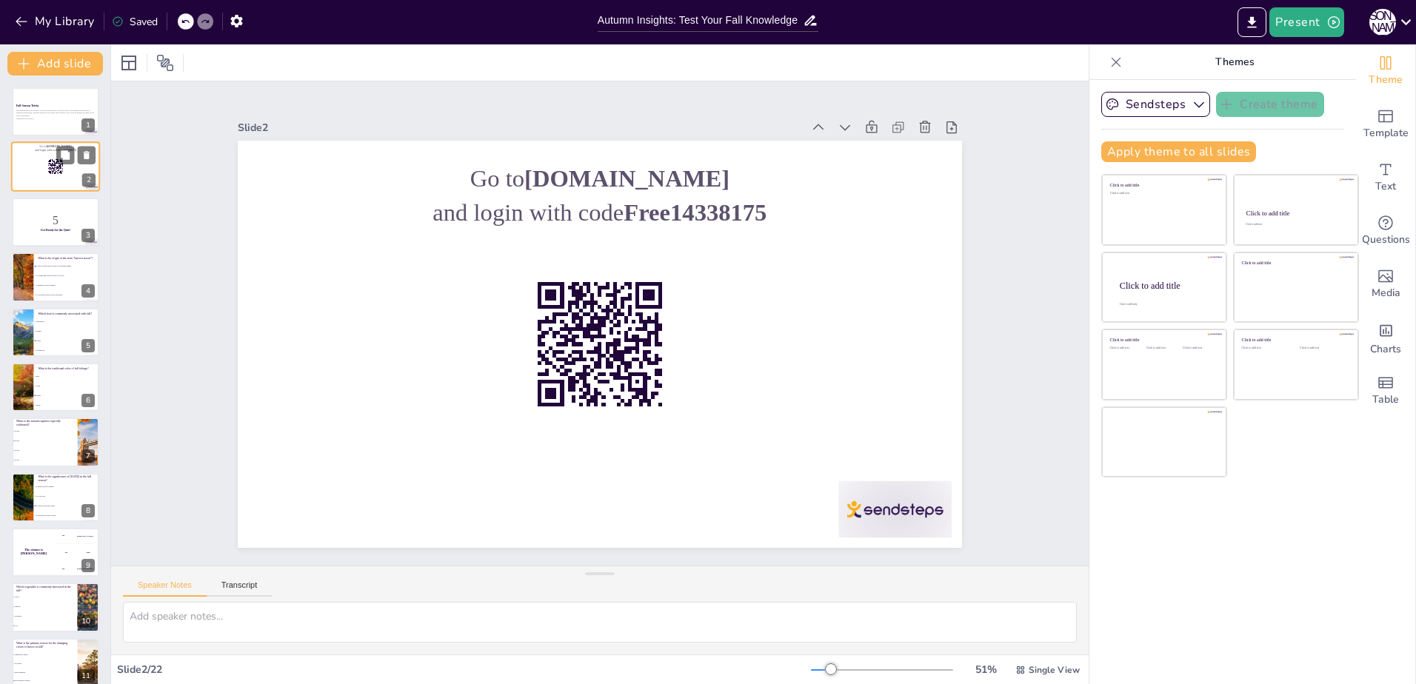
checkbox input "true"
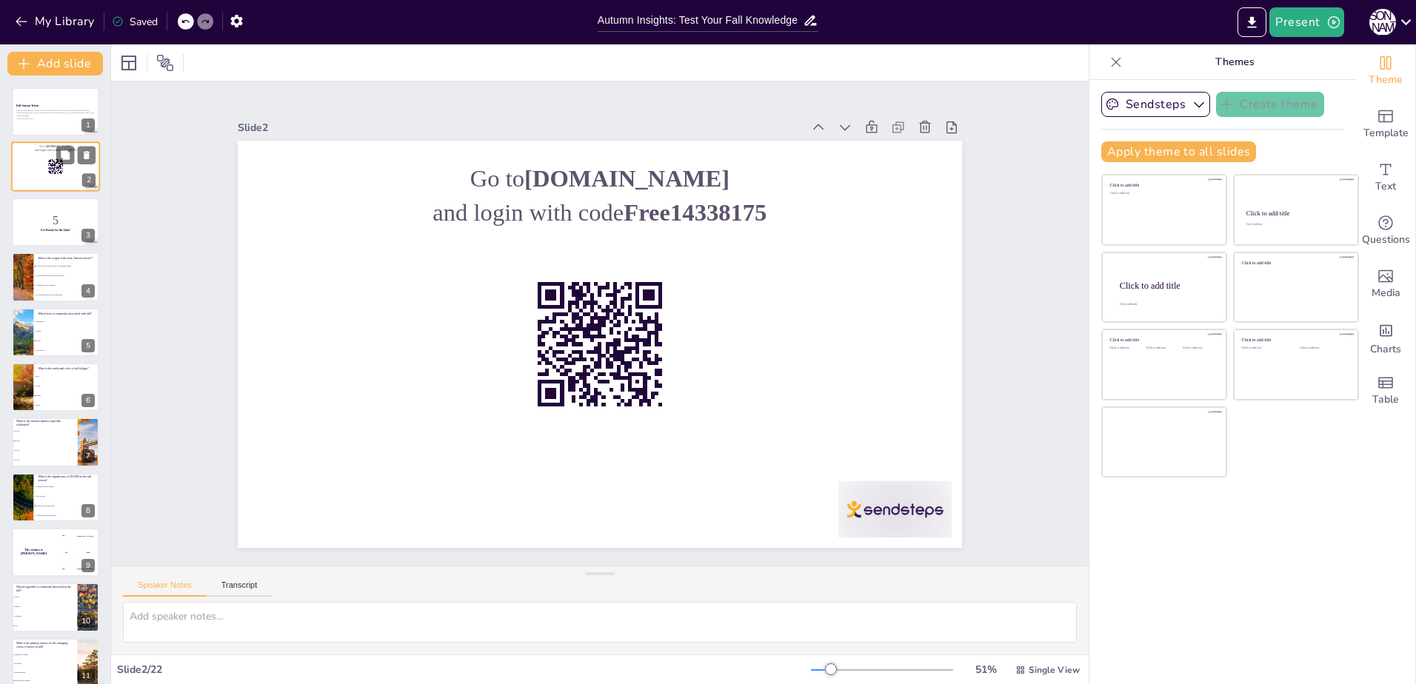
checkbox input "true"
click at [35, 120] on div "This presentation will explore various trivia related to the fall season, inclu…" at bounding box center [56, 114] width 80 height 13
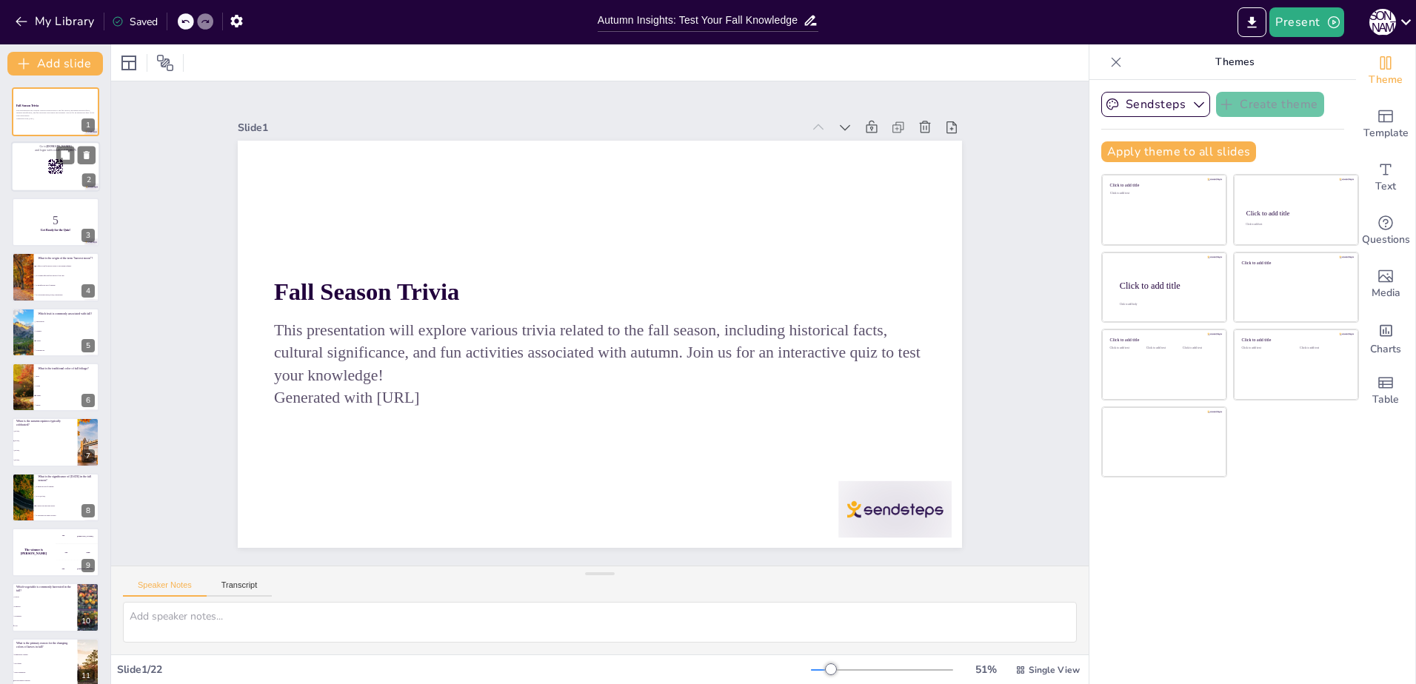
click at [56, 177] on div at bounding box center [55, 167] width 89 height 50
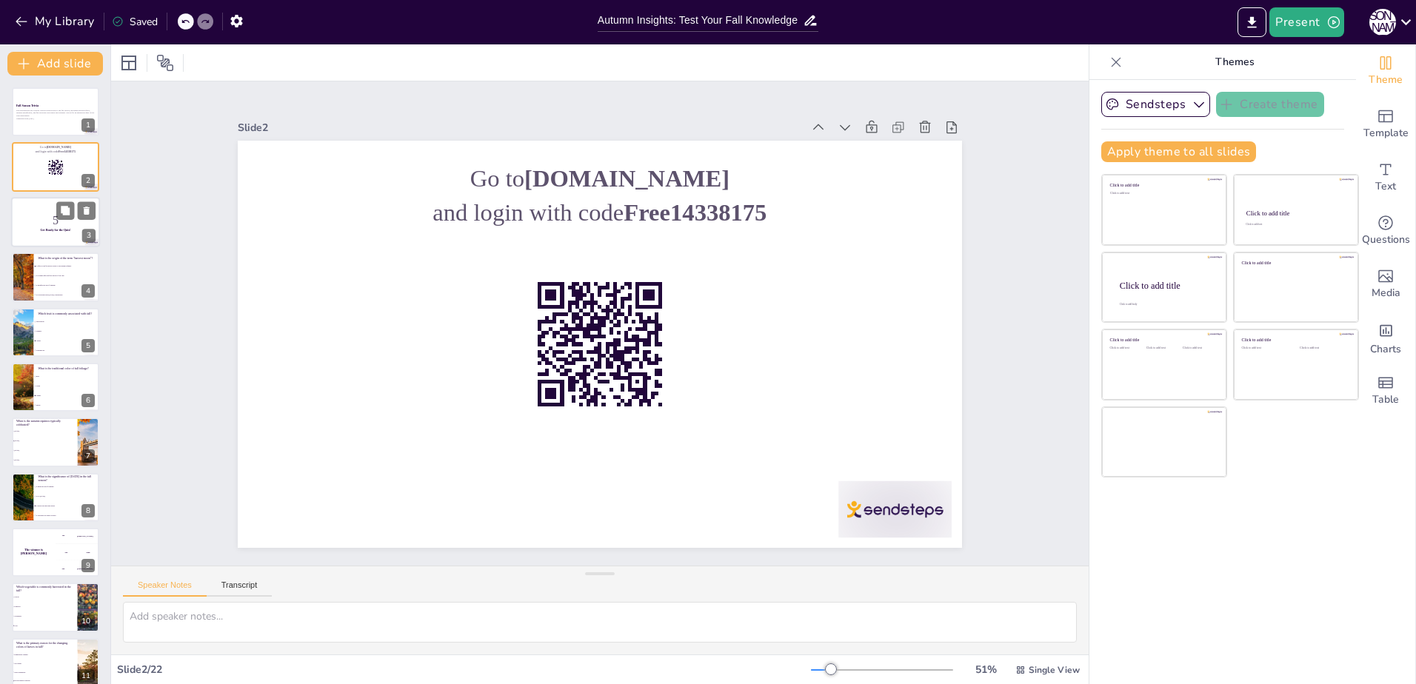
click at [35, 233] on div at bounding box center [55, 222] width 89 height 50
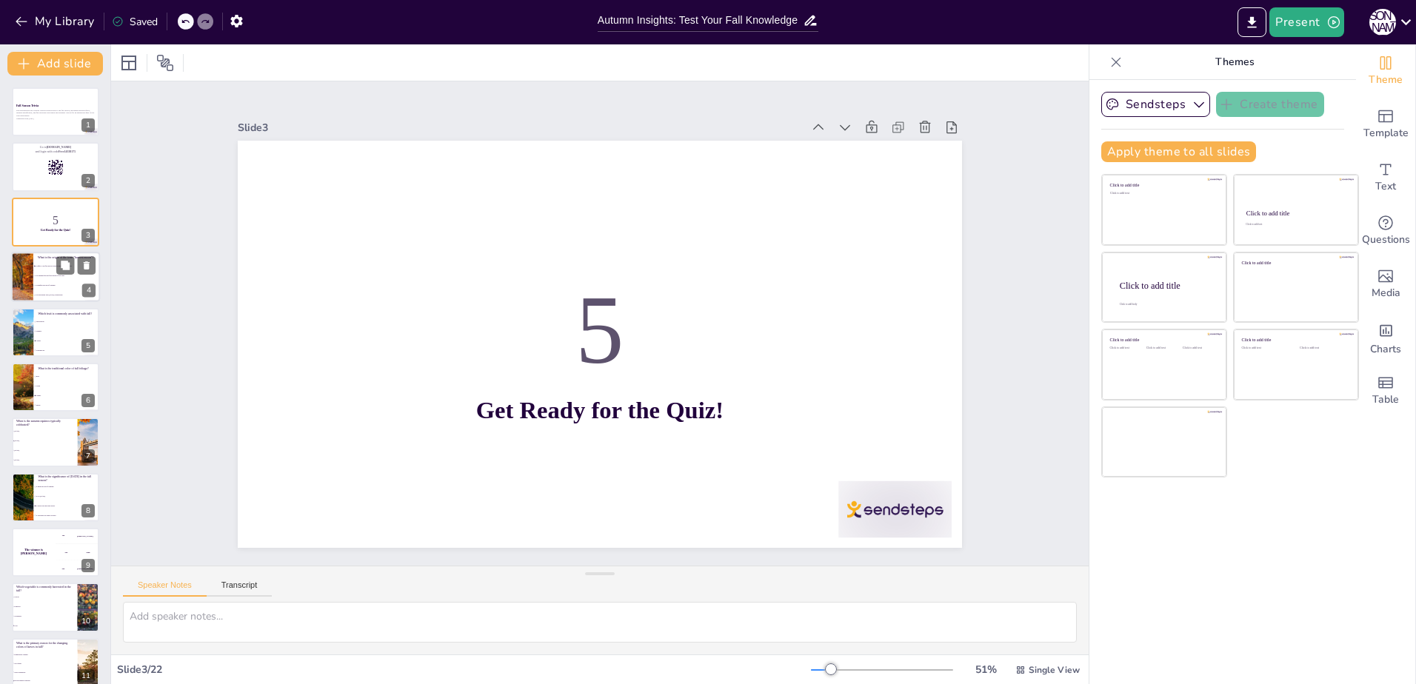
click at [45, 276] on span "It is named after the first harvest of the year." at bounding box center [68, 277] width 64 height 2
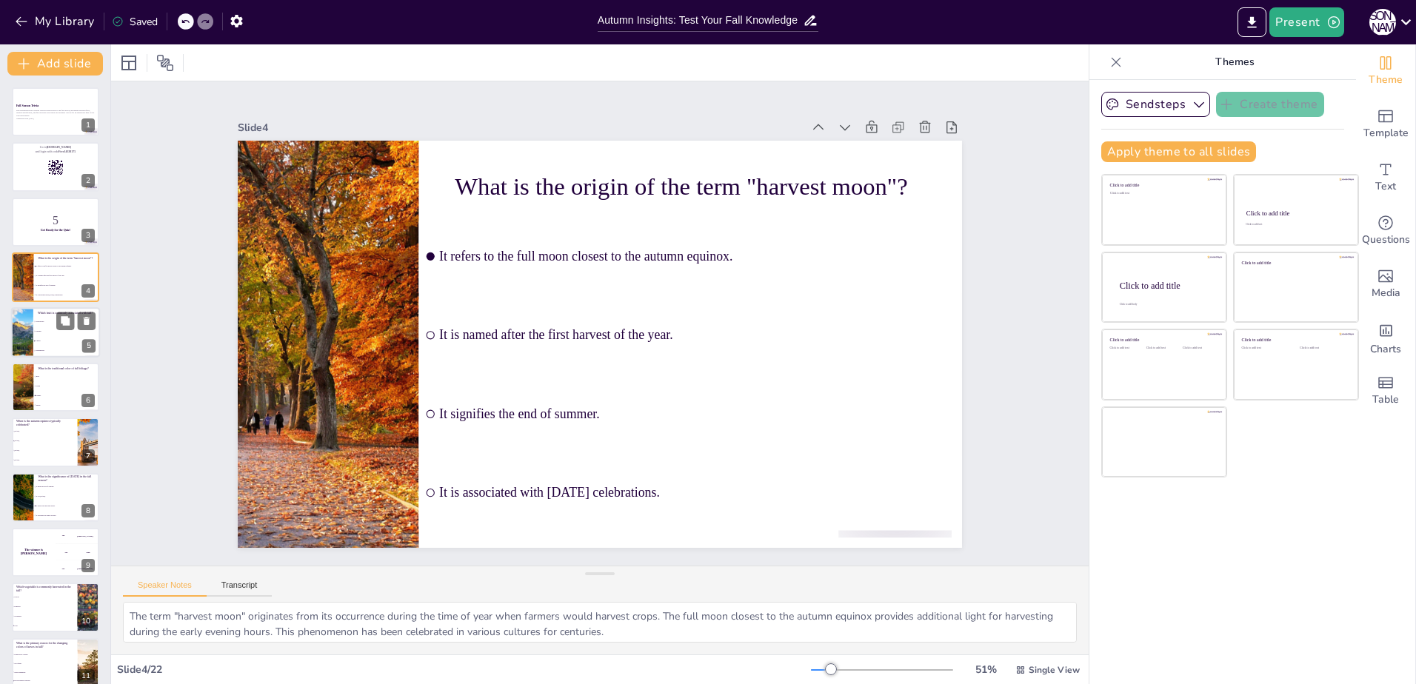
click at [34, 340] on li "Apples" at bounding box center [66, 341] width 67 height 10
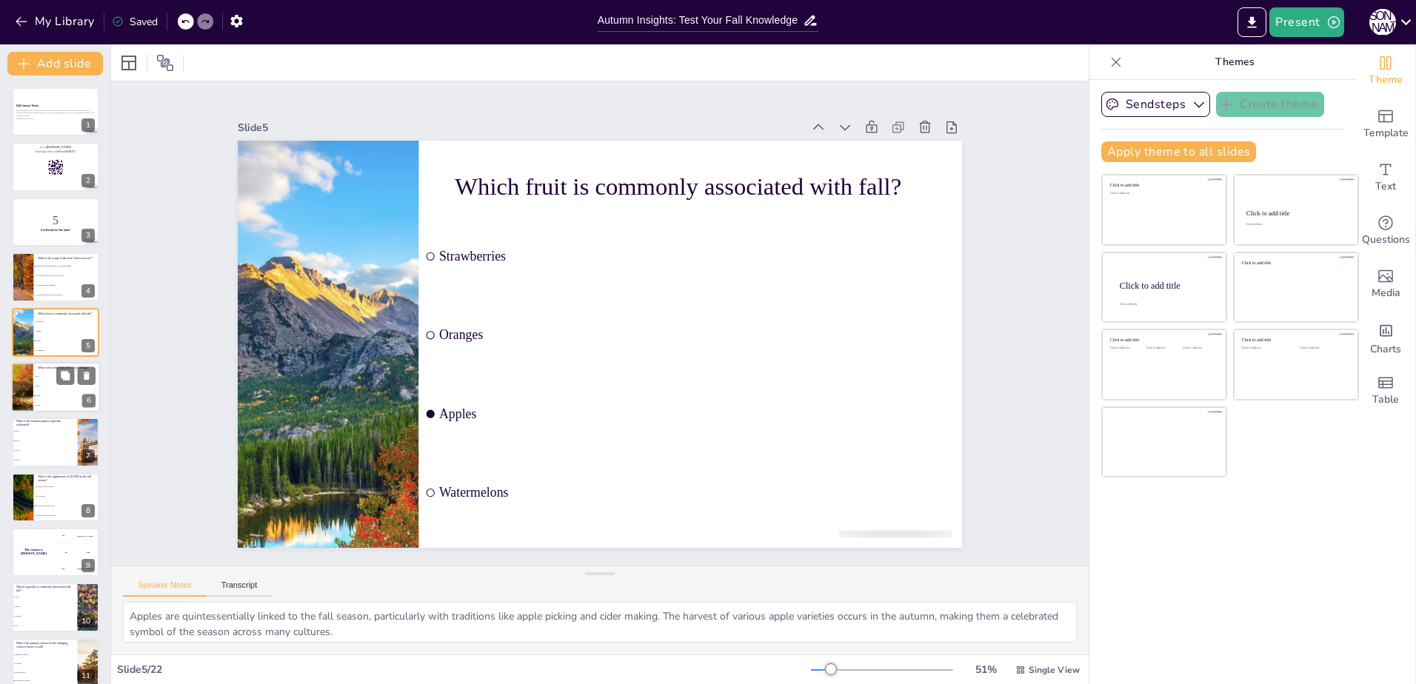
click at [33, 398] on li "Orange" at bounding box center [66, 396] width 67 height 10
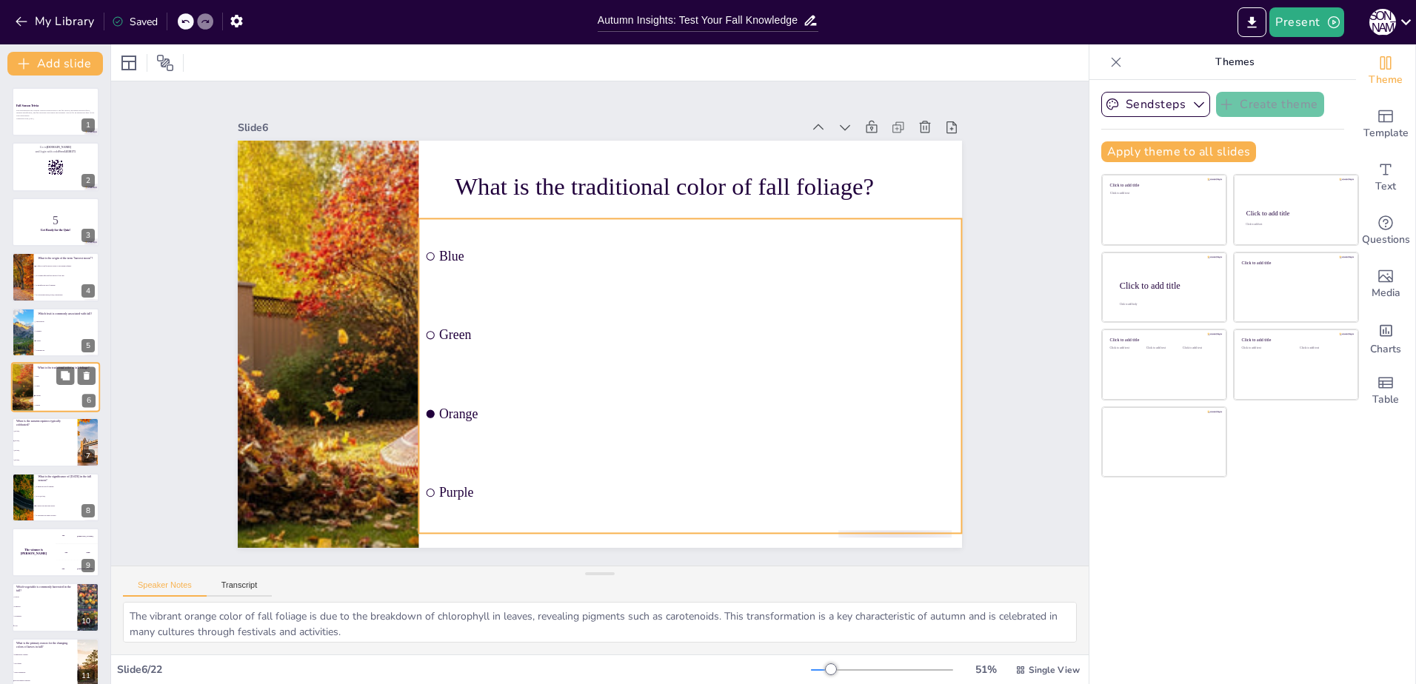
scroll to position [7, 0]
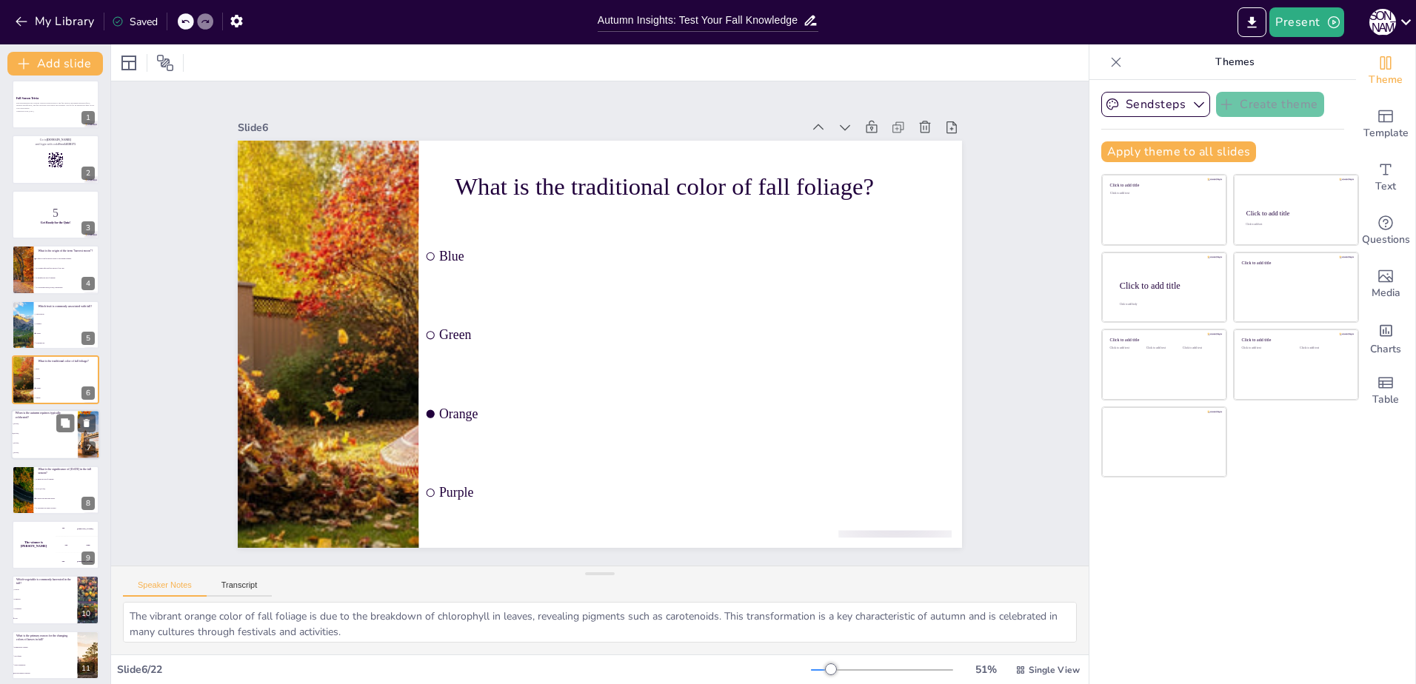
click at [50, 435] on li "[DATE]" at bounding box center [44, 435] width 67 height 10
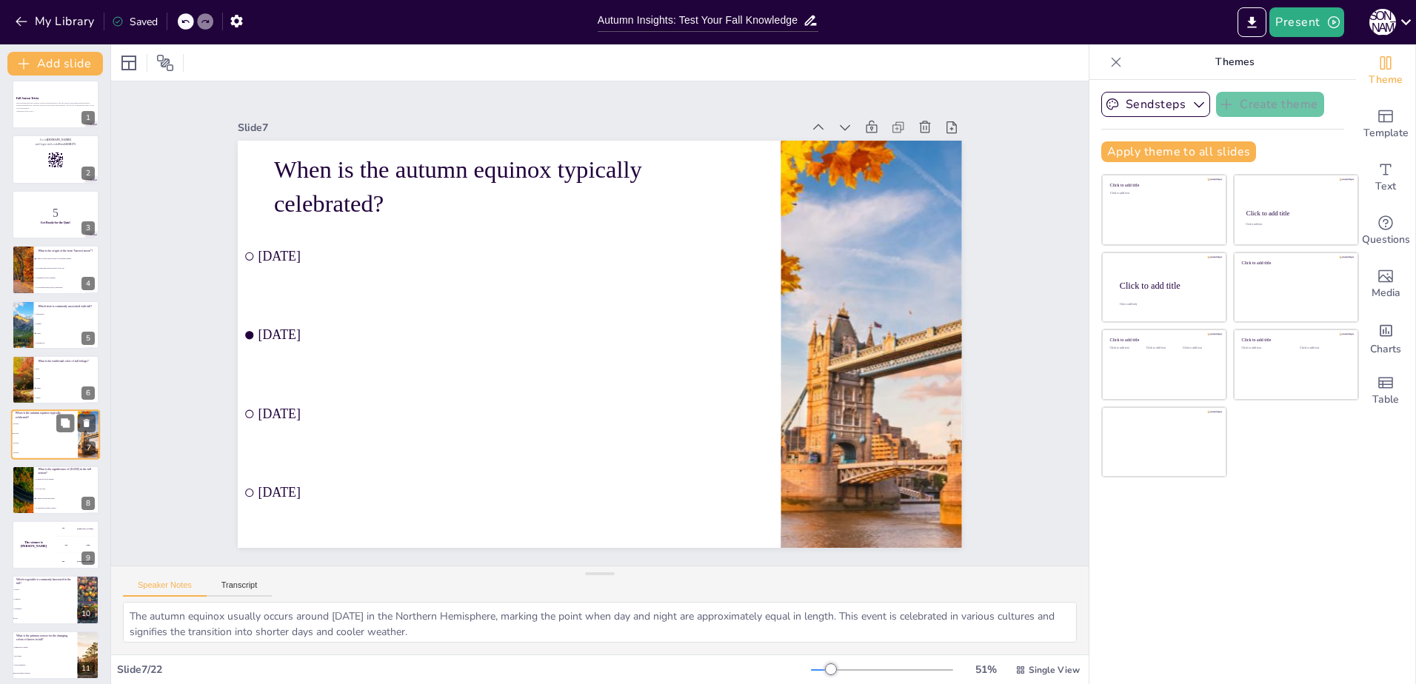
scroll to position [62, 0]
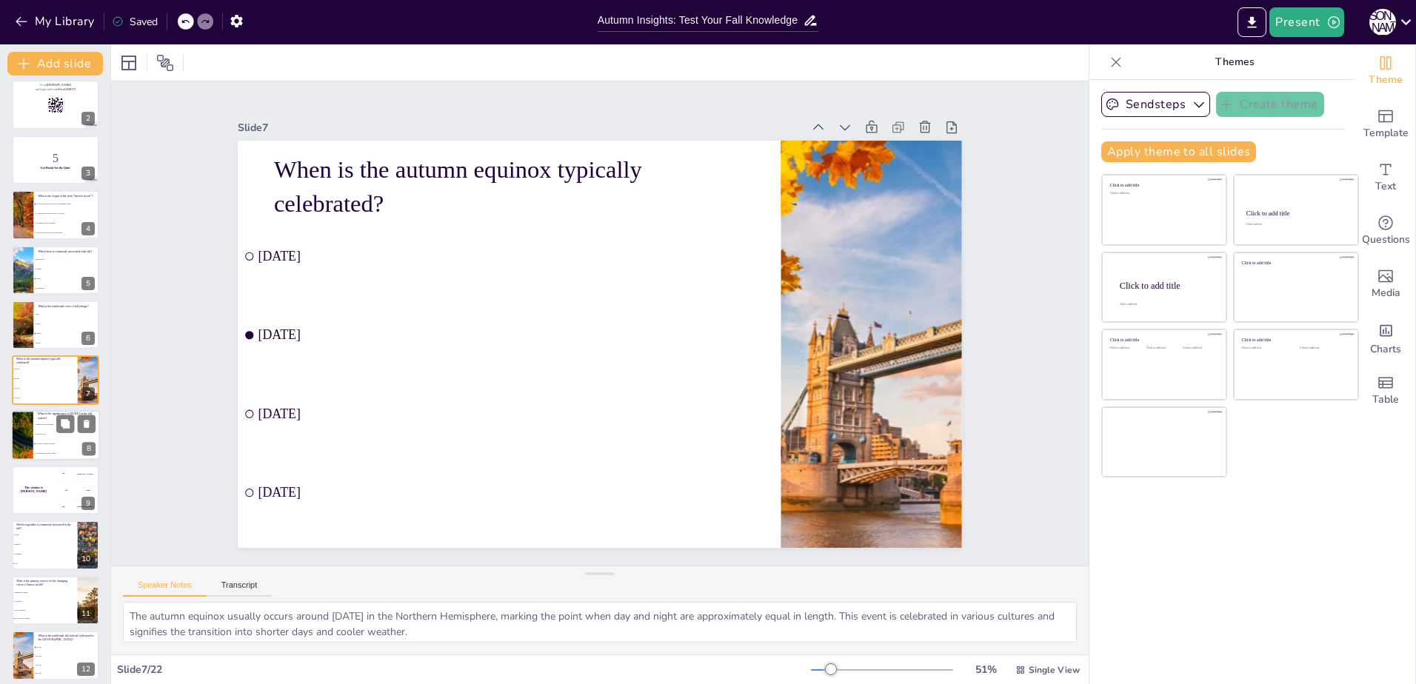
click at [24, 439] on div at bounding box center [21, 435] width 177 height 50
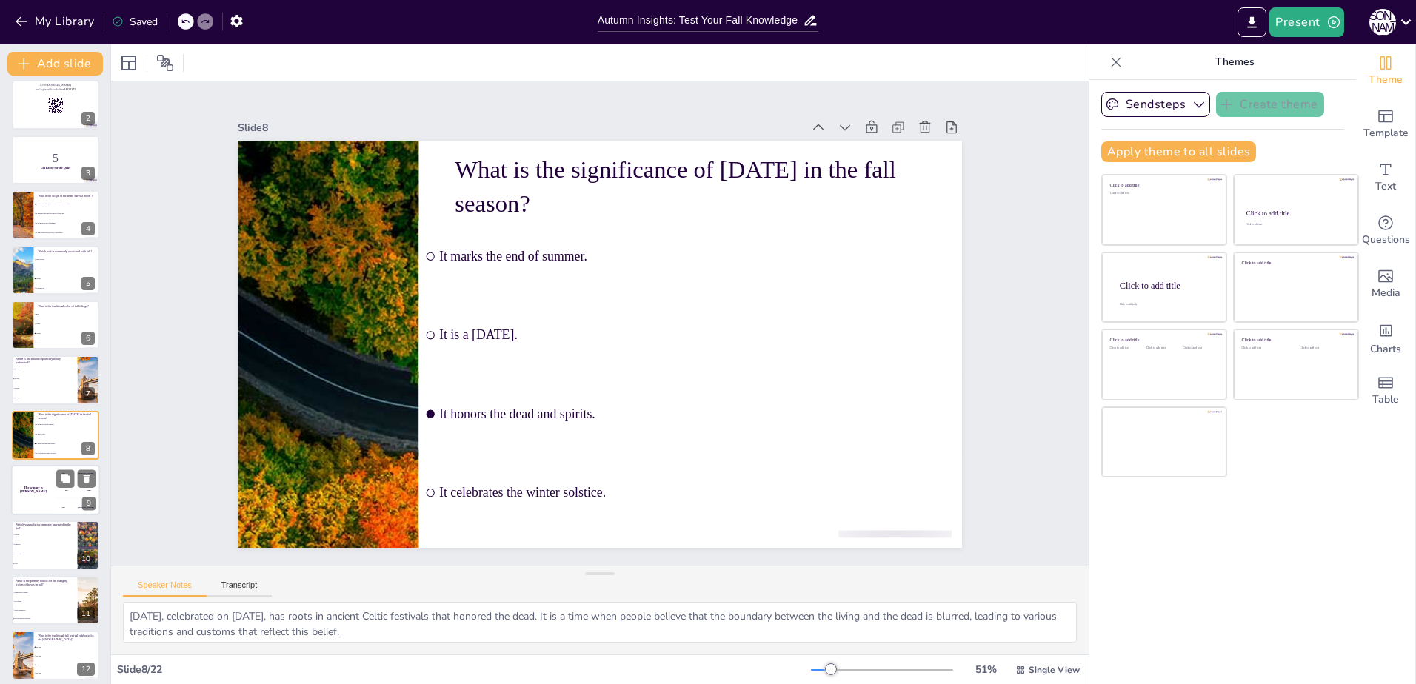
scroll to position [118, 0]
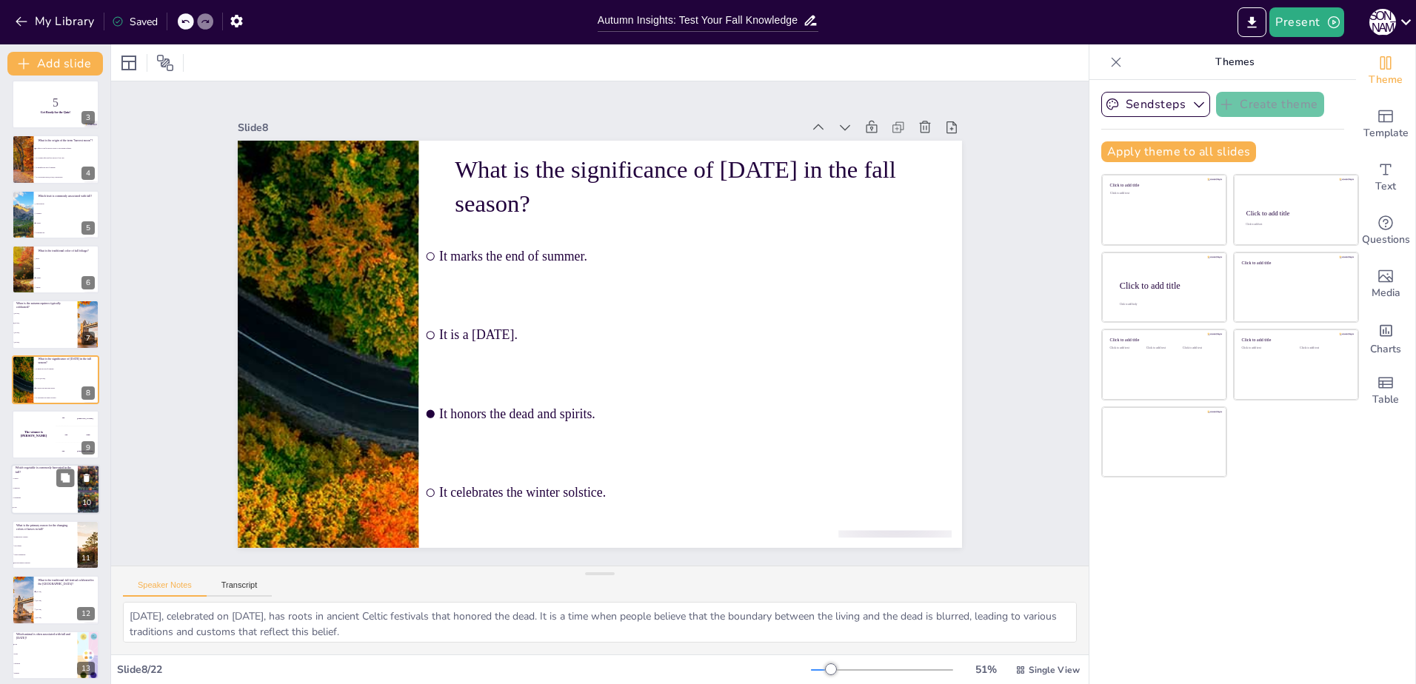
click at [30, 495] on li "Cucumbers" at bounding box center [44, 499] width 67 height 10
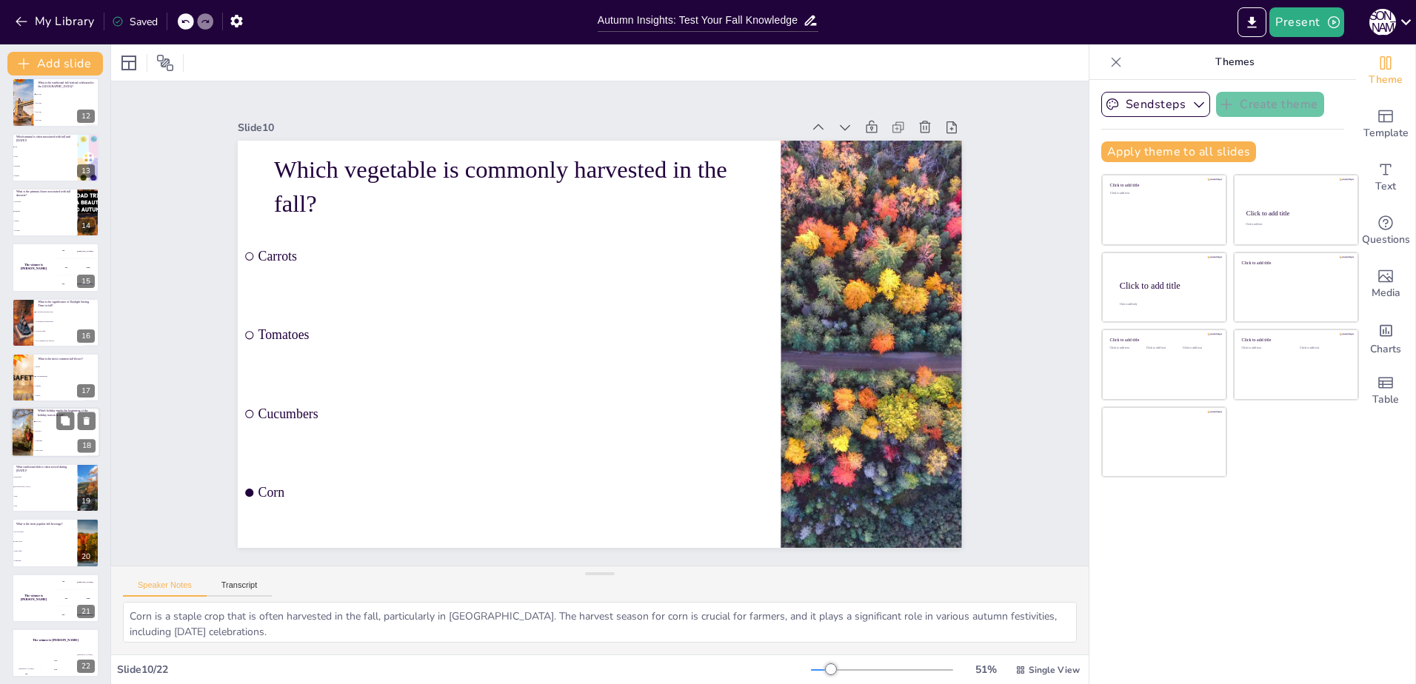
scroll to position [621, 0]
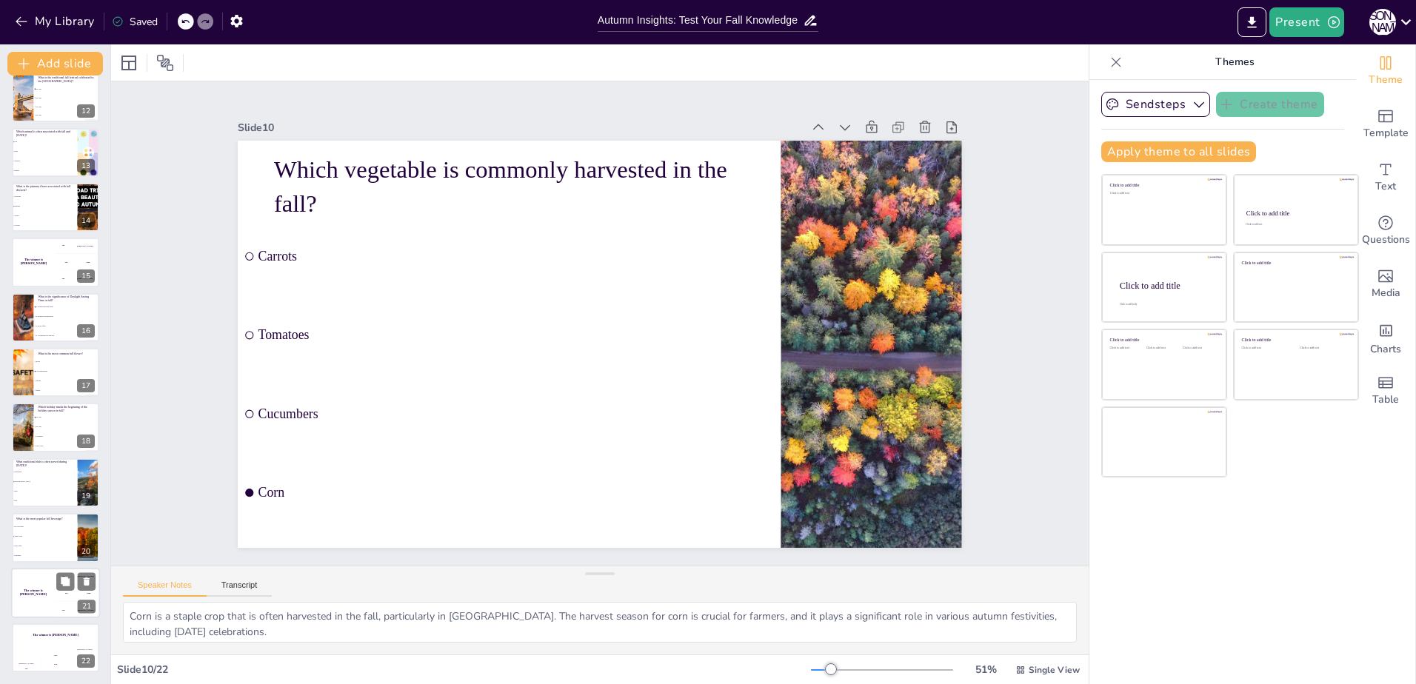
click at [41, 595] on h4 "The winner is [PERSON_NAME]" at bounding box center [33, 592] width 44 height 7
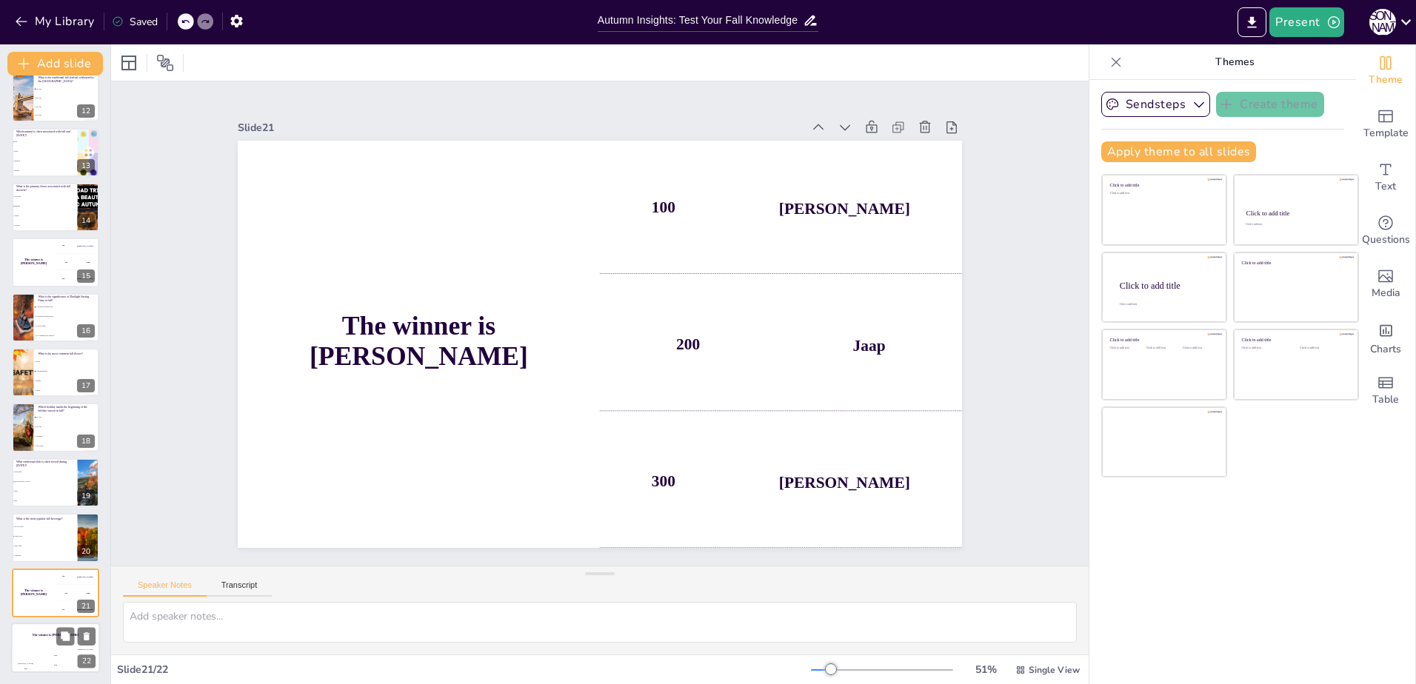
click at [35, 638] on div "The winner is [PERSON_NAME]" at bounding box center [55, 635] width 89 height 25
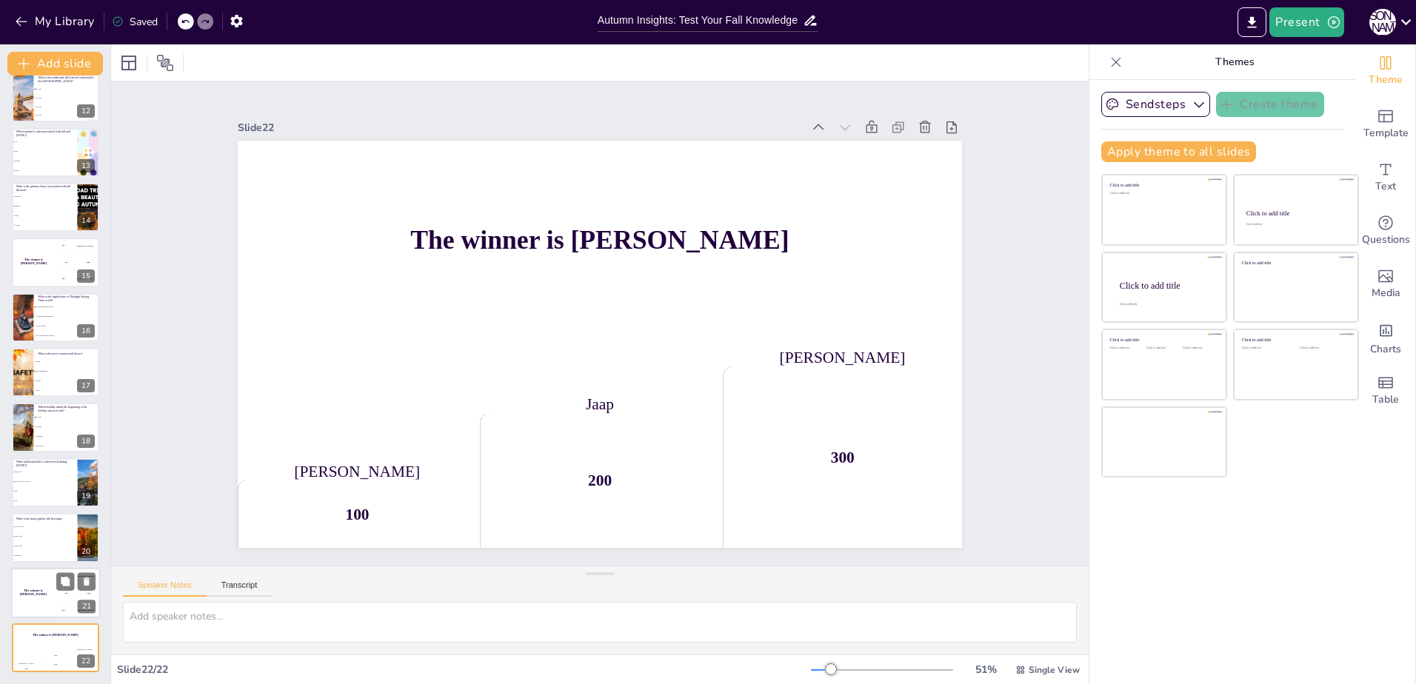
click at [48, 596] on div "The winner is [PERSON_NAME]" at bounding box center [33, 593] width 44 height 50
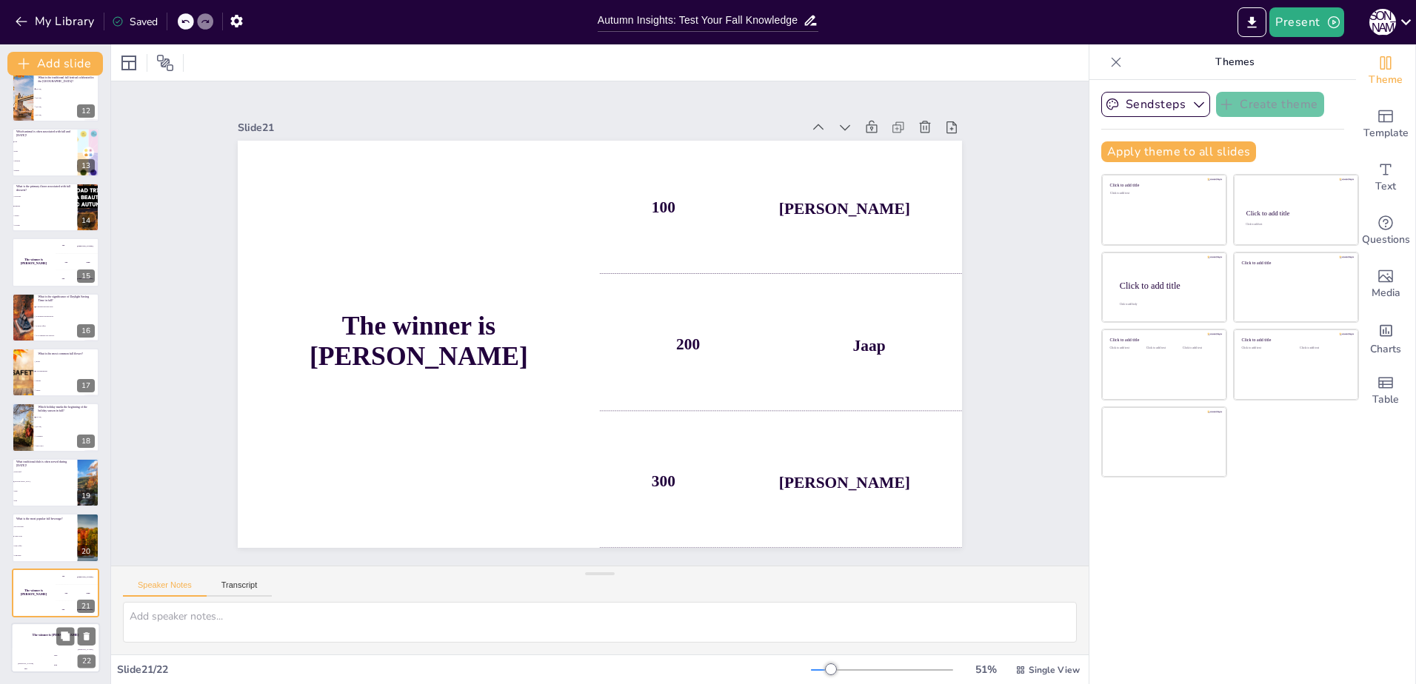
click at [50, 641] on div "The winner is [PERSON_NAME]" at bounding box center [55, 635] width 89 height 25
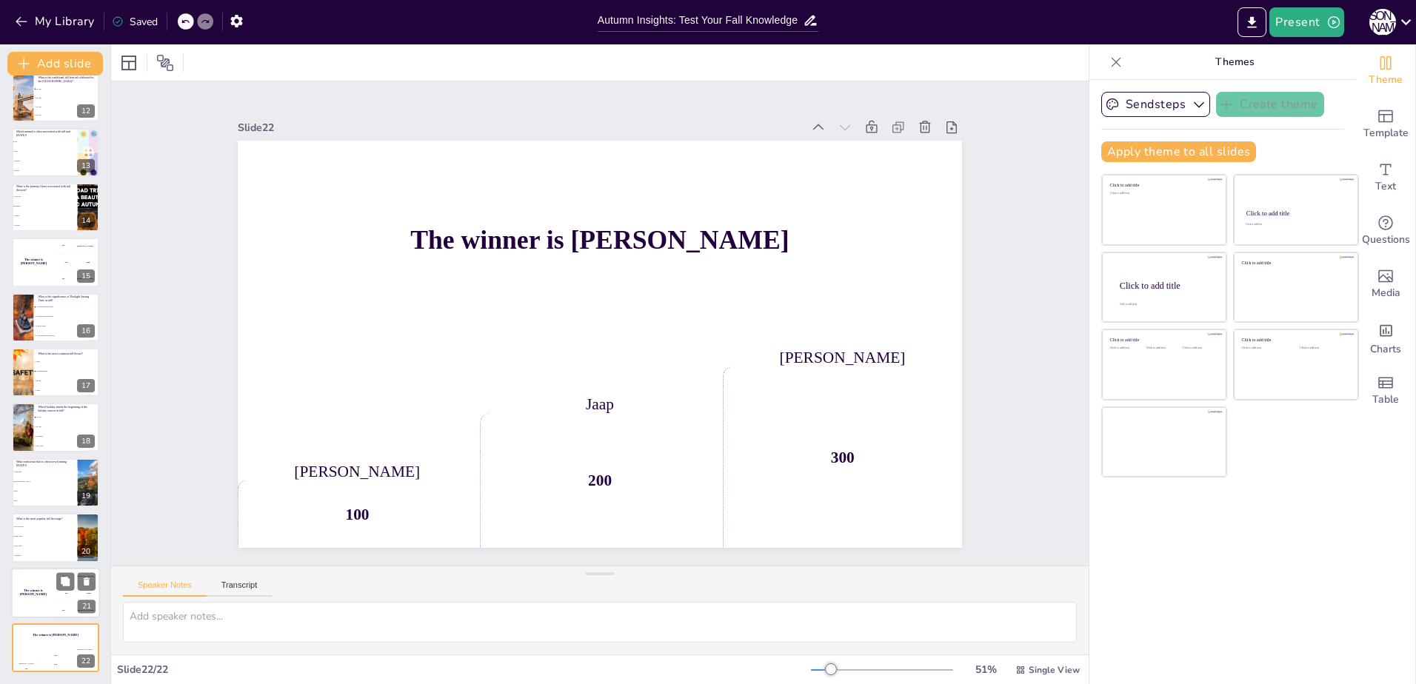
click at [39, 600] on div "The winner is [PERSON_NAME]" at bounding box center [33, 593] width 44 height 50
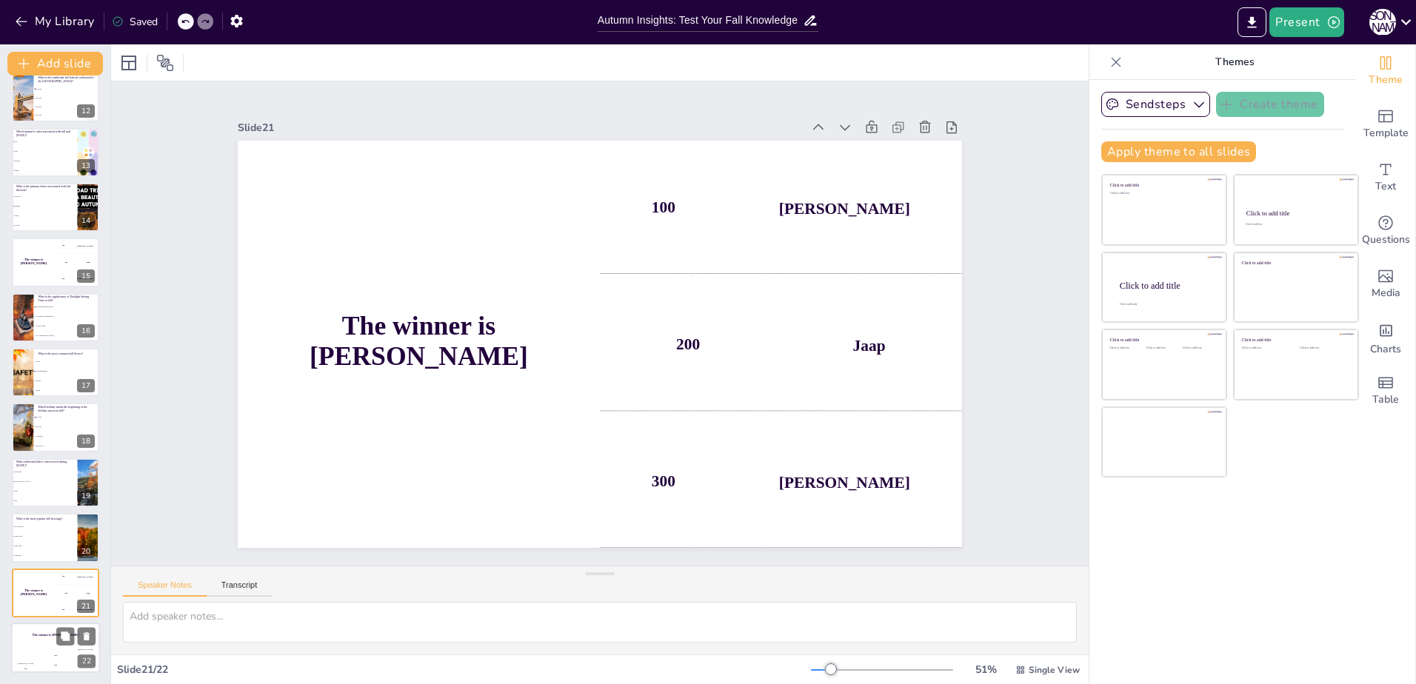
click at [48, 647] on div "The winner is [PERSON_NAME]" at bounding box center [55, 635] width 89 height 25
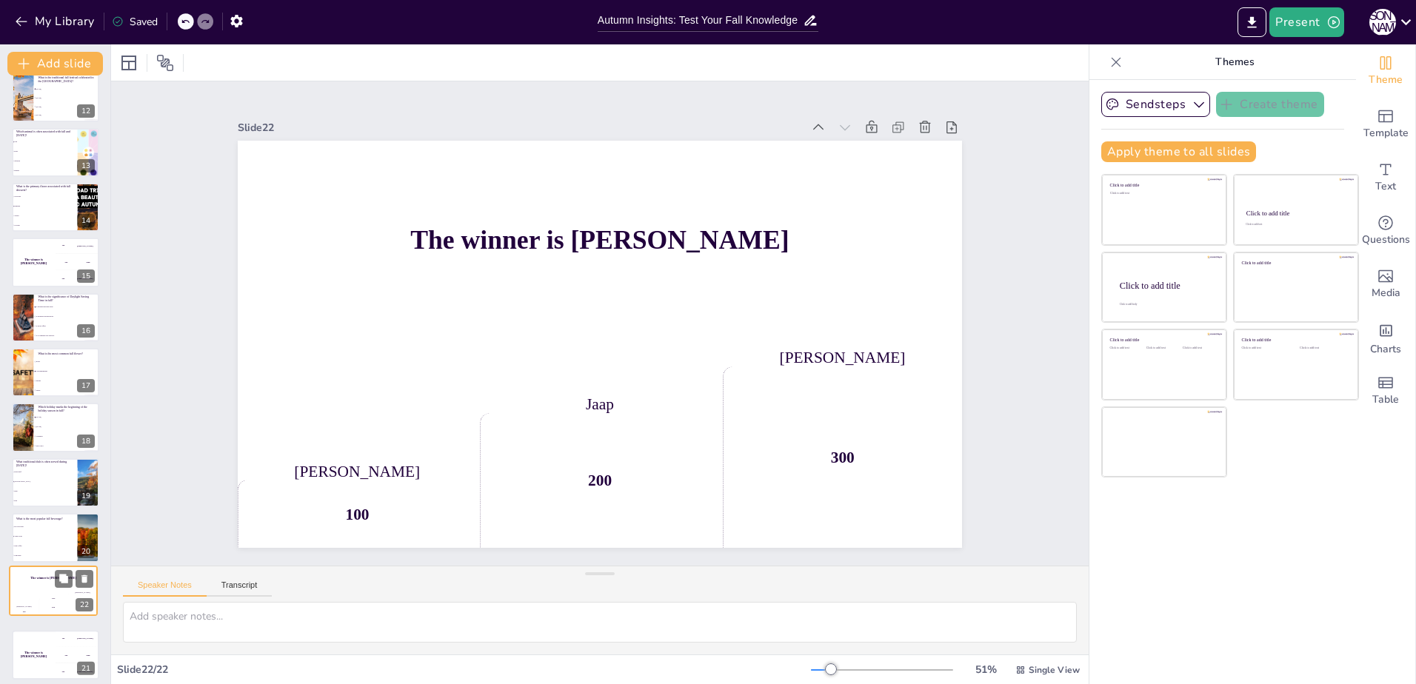
drag, startPoint x: 48, startPoint y: 647, endPoint x: 44, endPoint y: 586, distance: 61.6
click at [44, 586] on div "The winner is [PERSON_NAME]" at bounding box center [53, 579] width 87 height 24
click at [46, 538] on li "Apple Cider" at bounding box center [44, 537] width 67 height 10
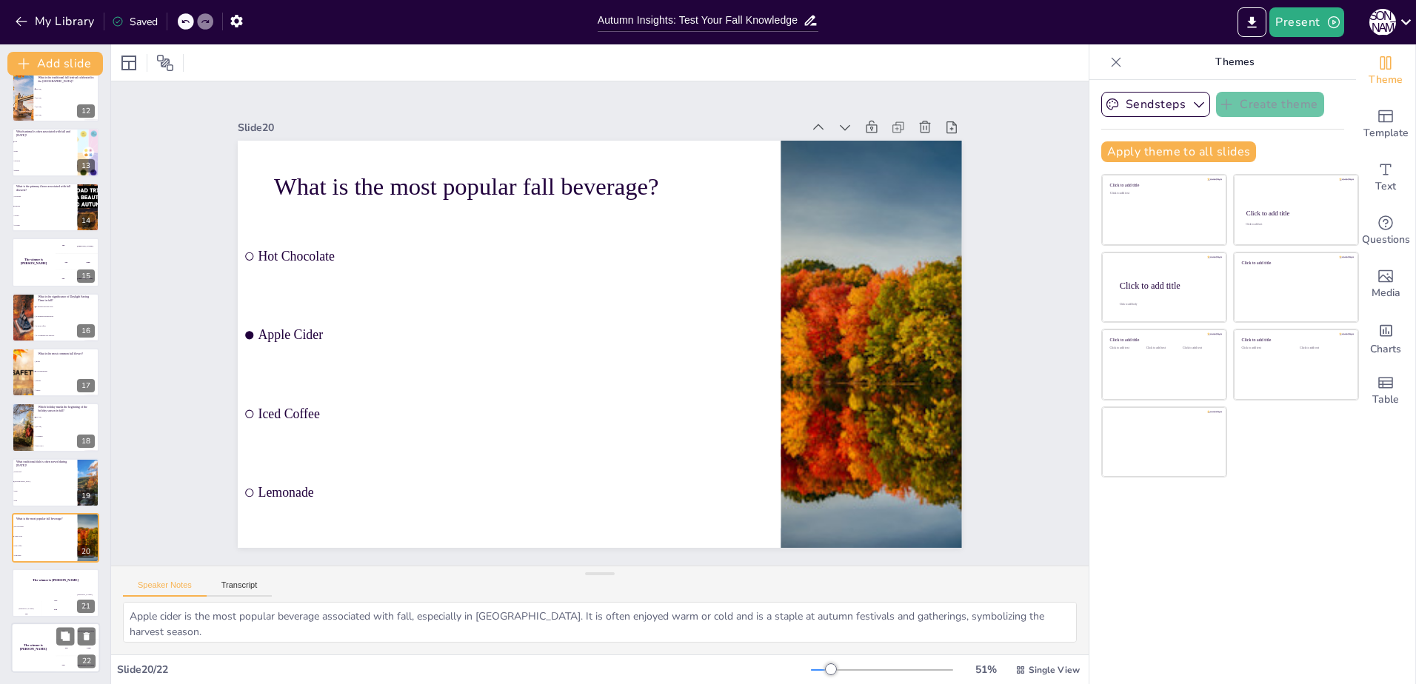
click at [32, 646] on h4 "The winner is [PERSON_NAME]" at bounding box center [33, 647] width 44 height 7
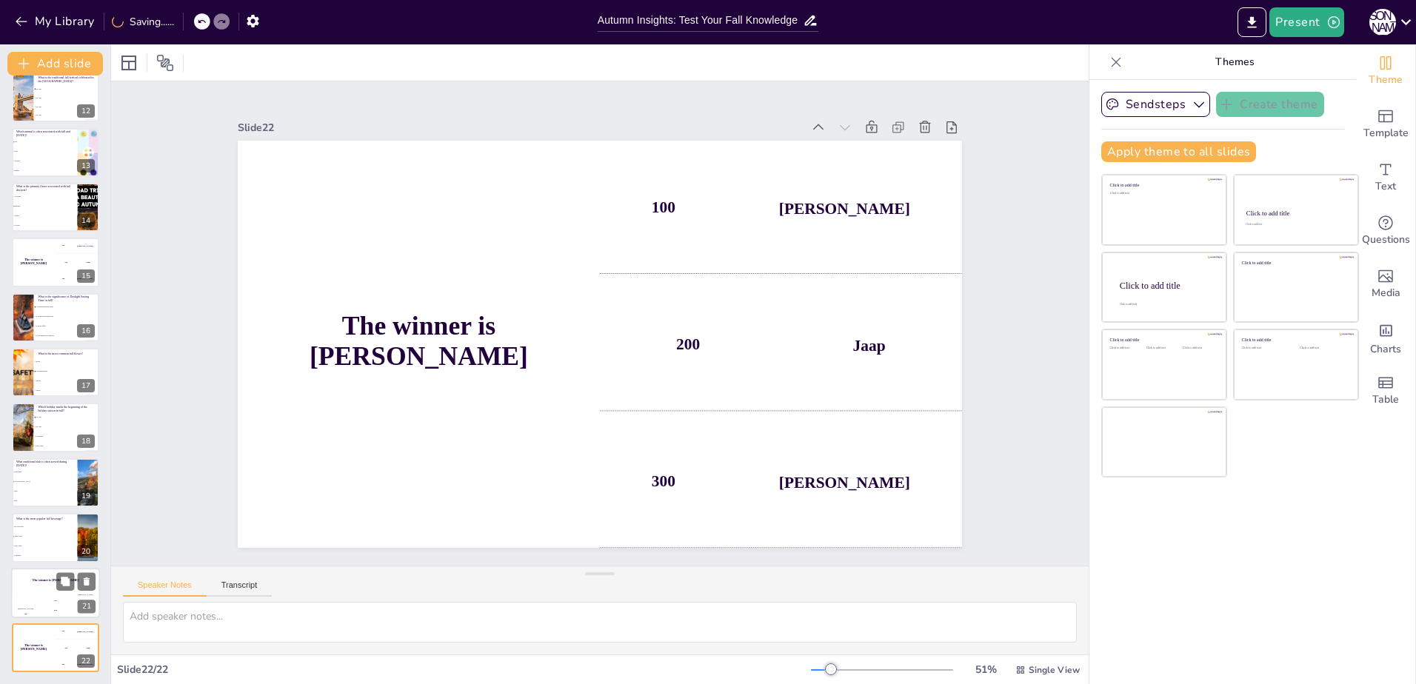
click at [29, 593] on div "Hasan 100" at bounding box center [26, 605] width 30 height 25
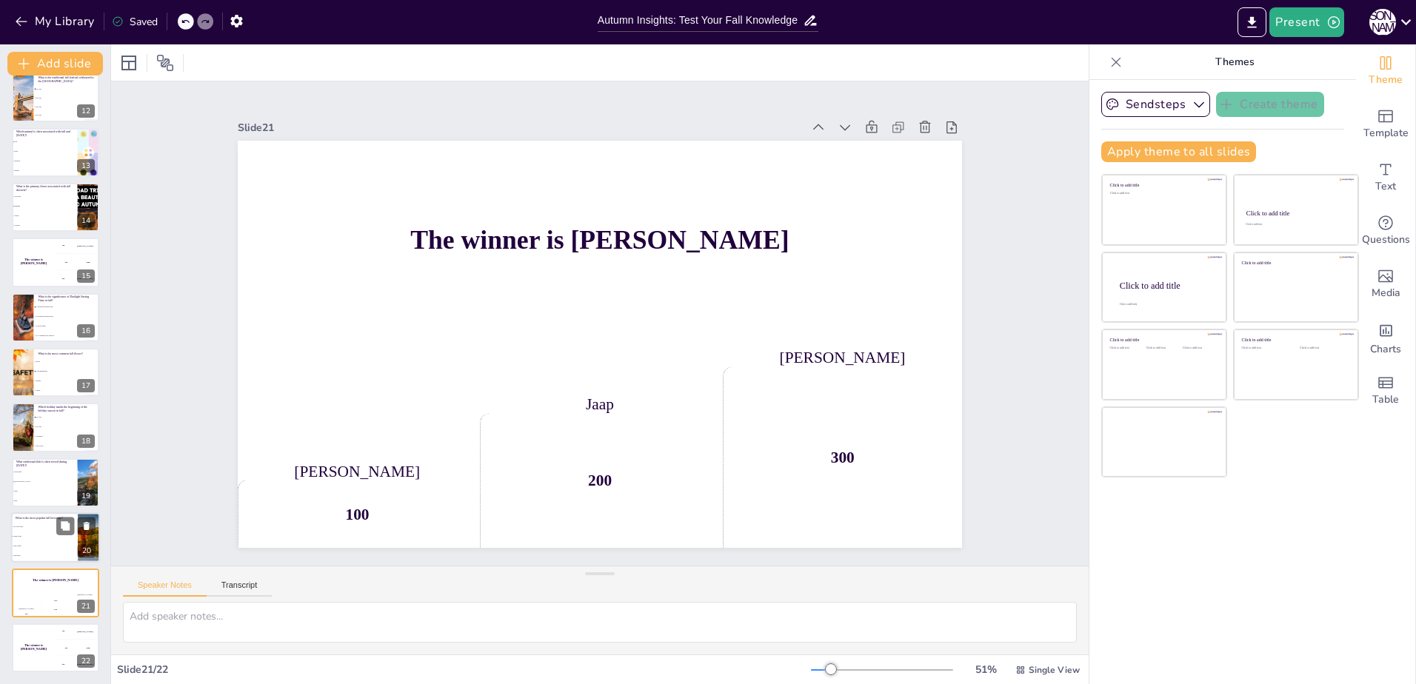
click at [36, 524] on li "Hot Chocolate" at bounding box center [44, 527] width 67 height 10
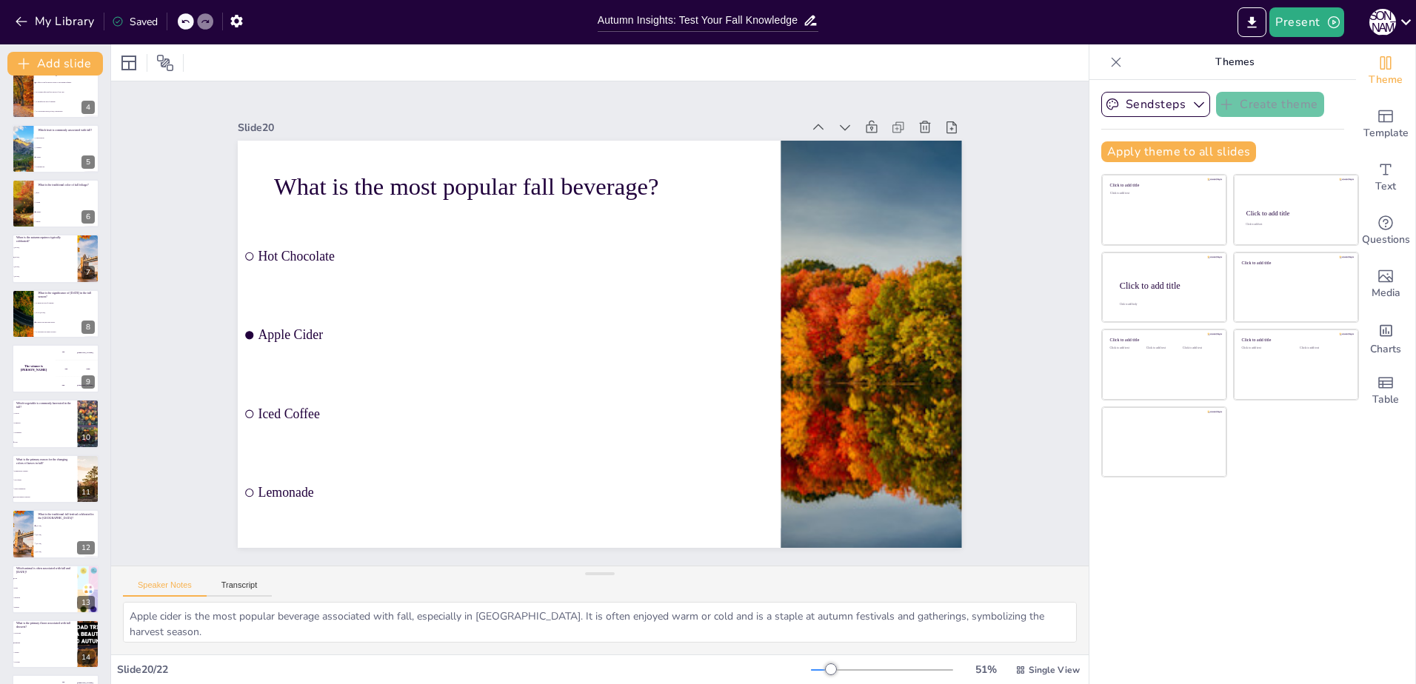
scroll to position [0, 0]
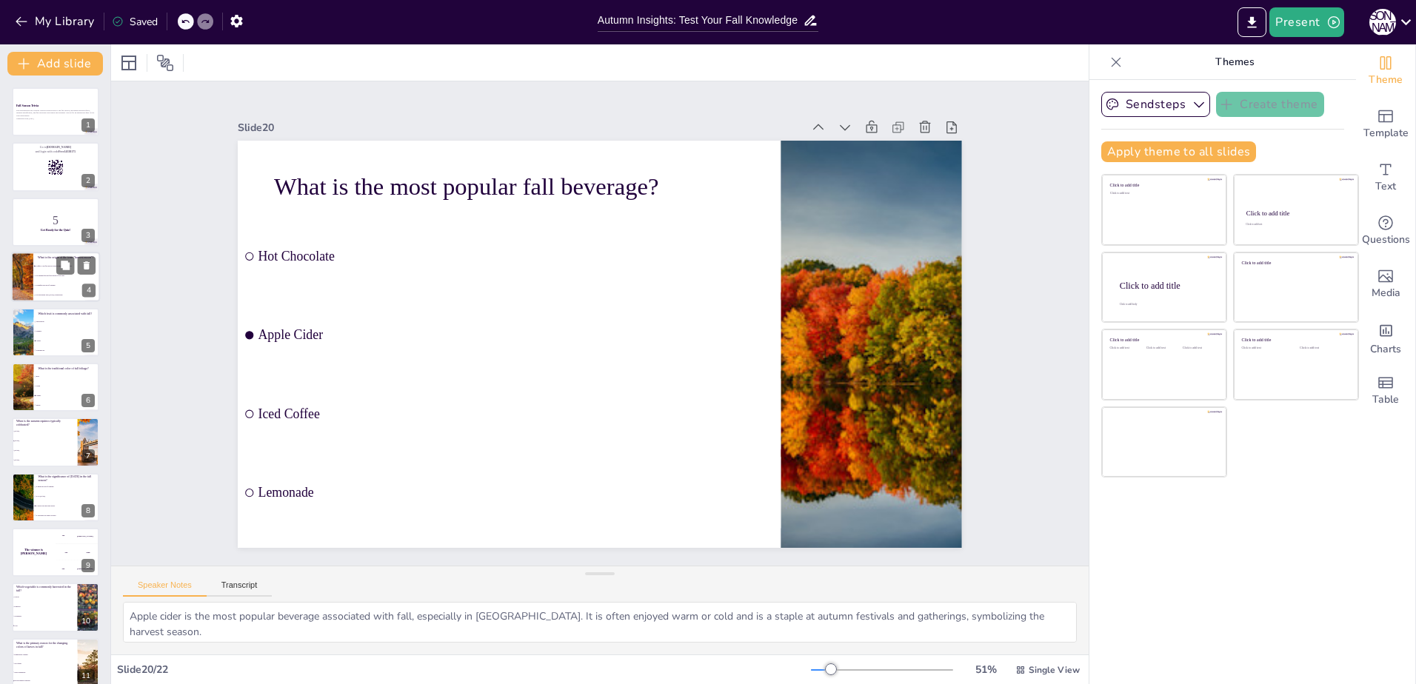
click at [48, 273] on li "It is named after the first harvest of the year." at bounding box center [66, 277] width 67 height 10
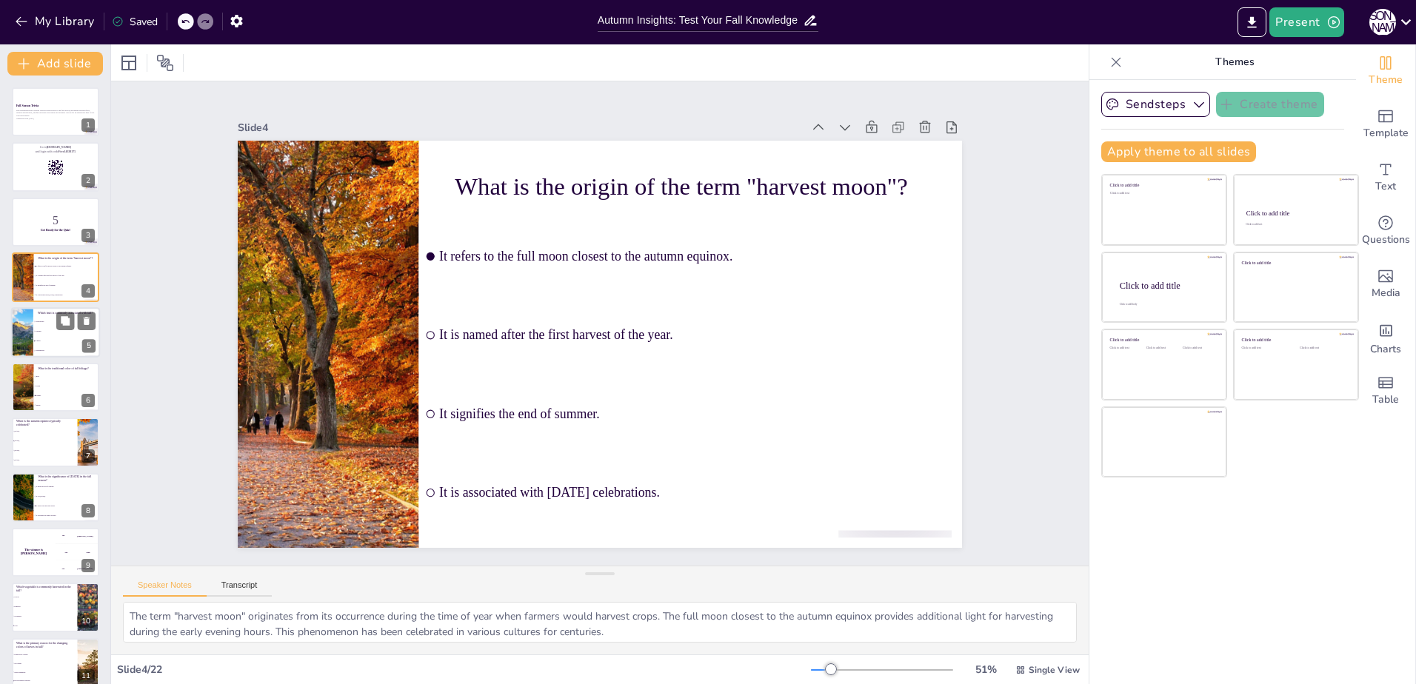
click at [48, 339] on li "Apples" at bounding box center [66, 341] width 67 height 10
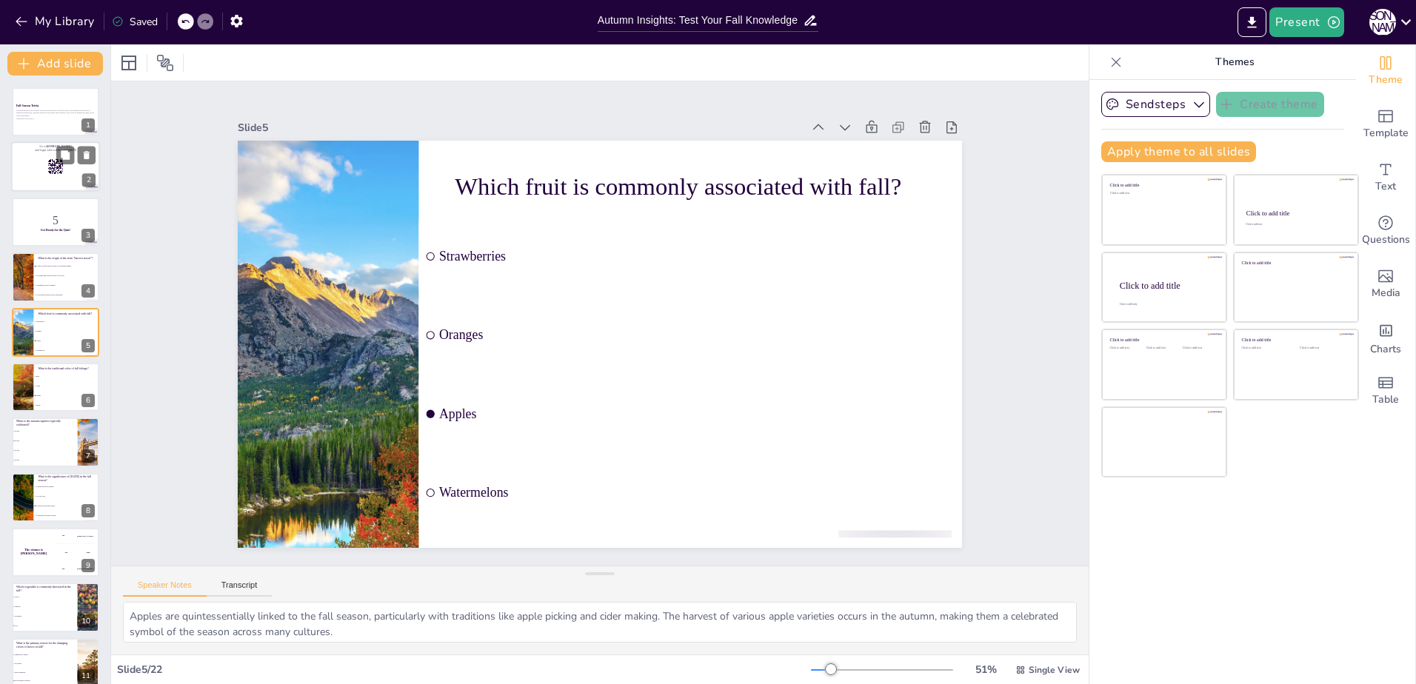
click at [51, 162] on rect at bounding box center [50, 161] width 1 height 3
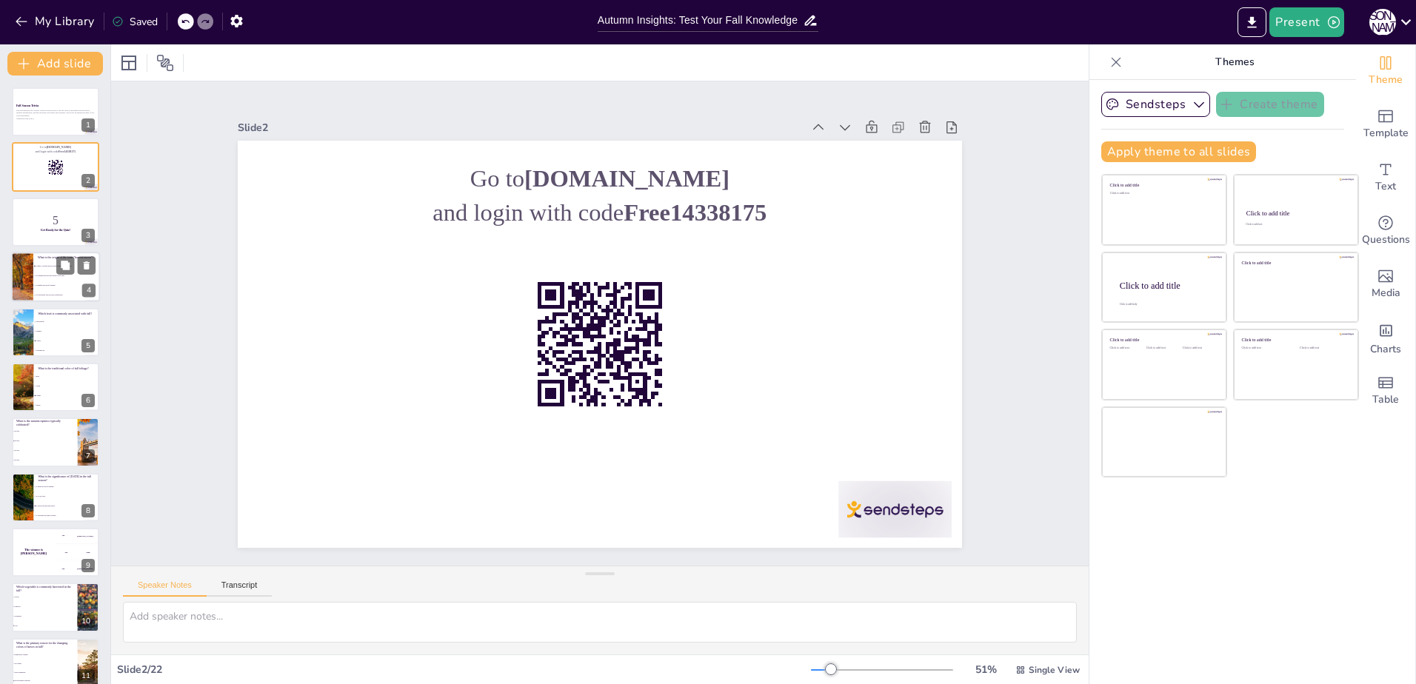
click at [45, 277] on li "It is named after the first harvest of the year." at bounding box center [66, 277] width 67 height 10
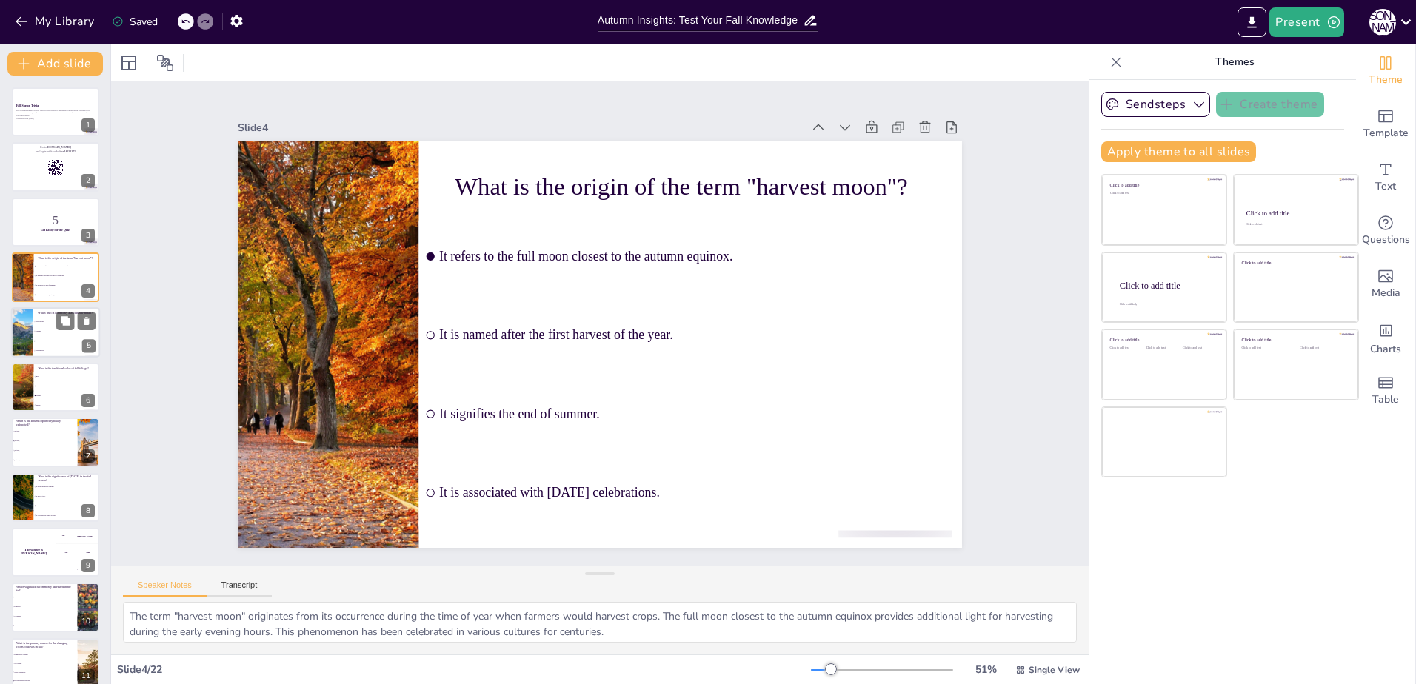
click at [44, 329] on li "Oranges" at bounding box center [66, 332] width 67 height 10
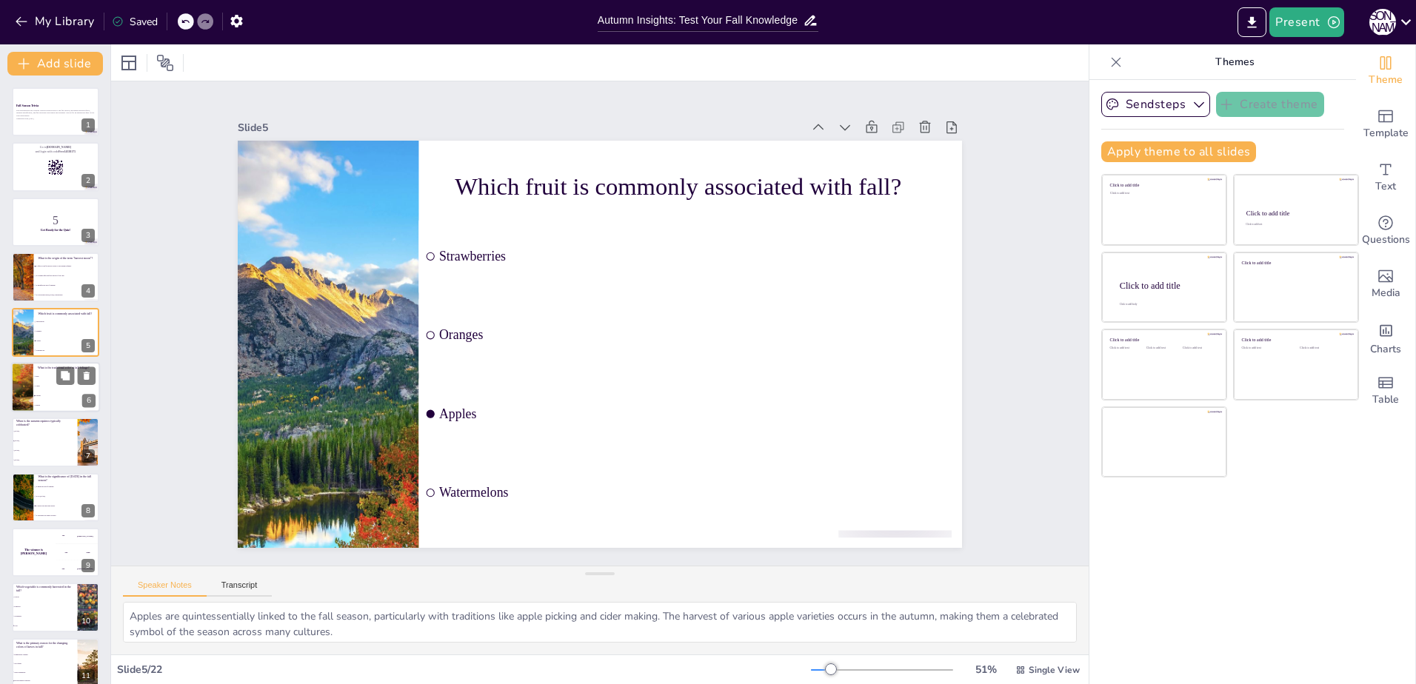
click at [38, 383] on li "Green" at bounding box center [66, 386] width 67 height 10
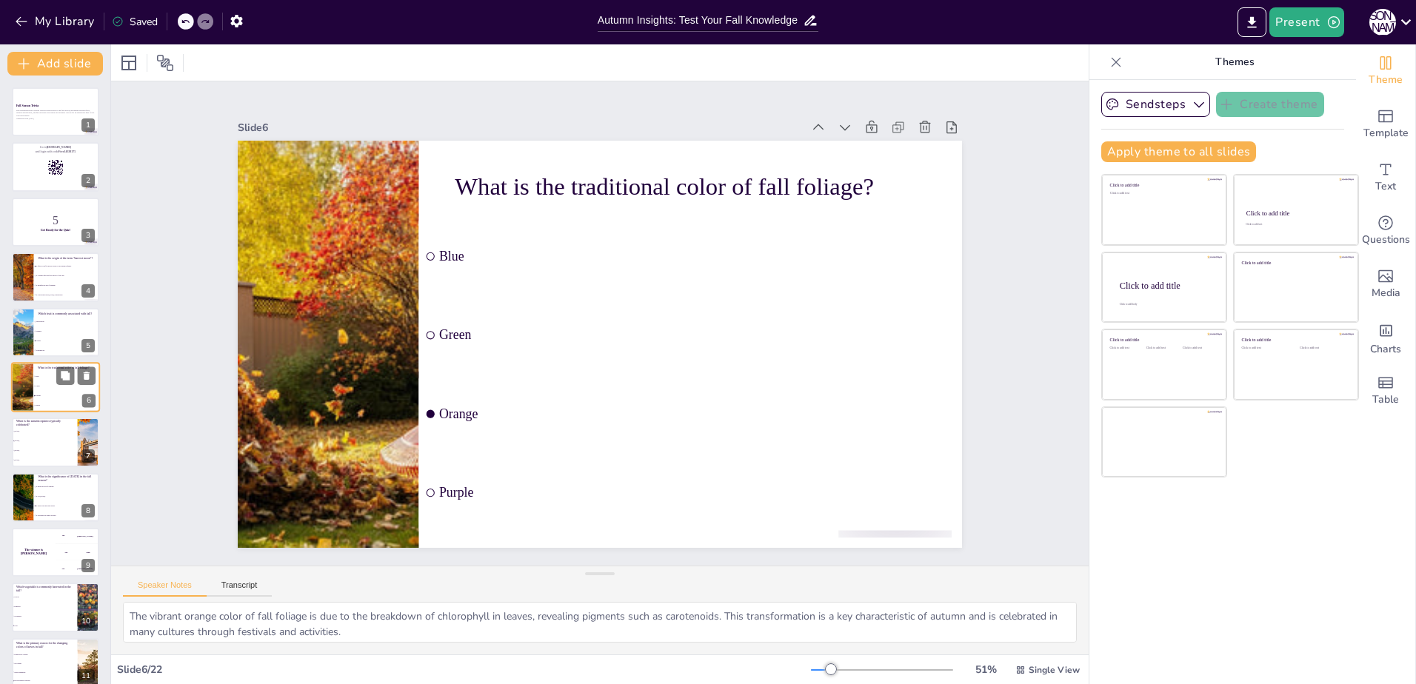
scroll to position [7, 0]
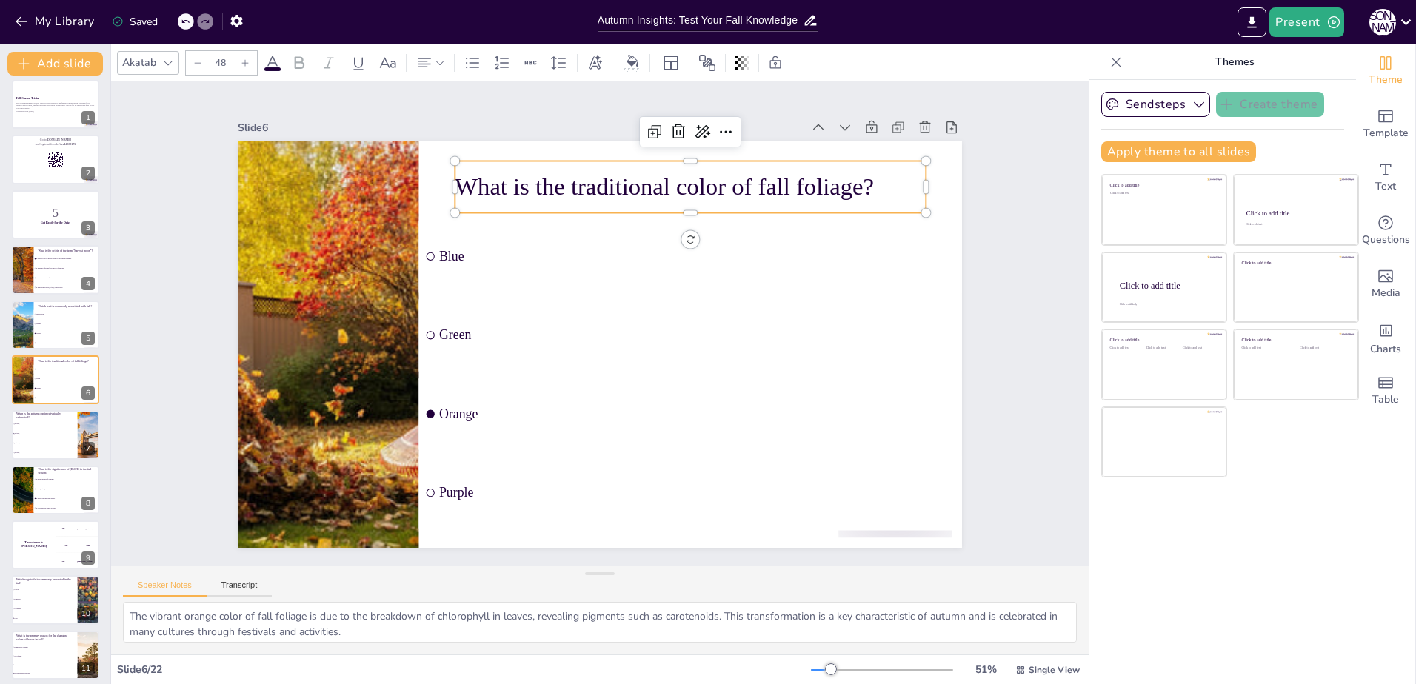
click at [787, 181] on p "What is the traditional color of fall foliage?" at bounding box center [745, 400] width 83 height 472
click at [745, 277] on p "What is the traditional color of fall foliage?" at bounding box center [657, 477] width 304 height 401
click at [745, 190] on p "What is the traditional color of fall foliage?" at bounding box center [747, 250] width 424 height 264
click at [769, 178] on p "What is the traditional color of fall foliage?" at bounding box center [704, 197] width 472 height 83
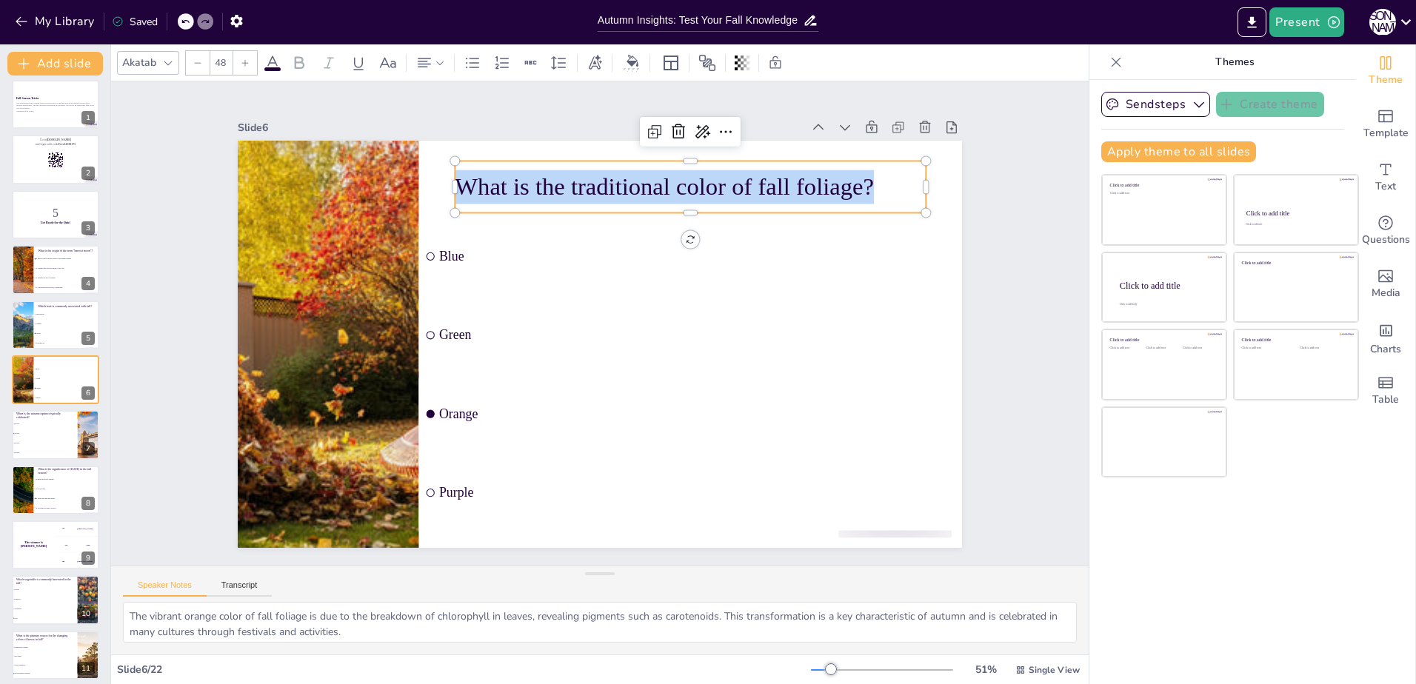
drag, startPoint x: 881, startPoint y: 182, endPoint x: 449, endPoint y: 198, distance: 432.8
click at [449, 315] on p "What is the traditional color of fall foliage?" at bounding box center [624, 485] width 373 height 340
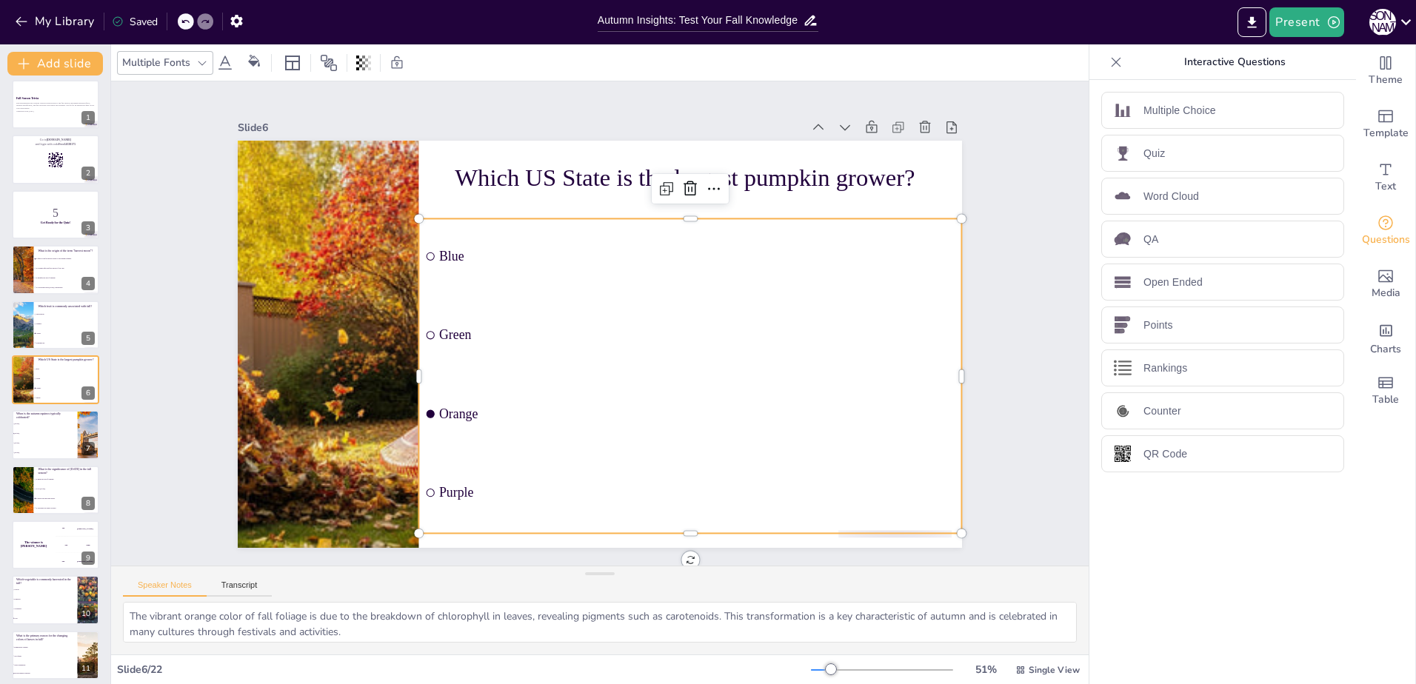
click at [681, 141] on div "Which US State is the largest pumpkin grower? Blue Green Orange Purple" at bounding box center [600, 141] width 724 height 0
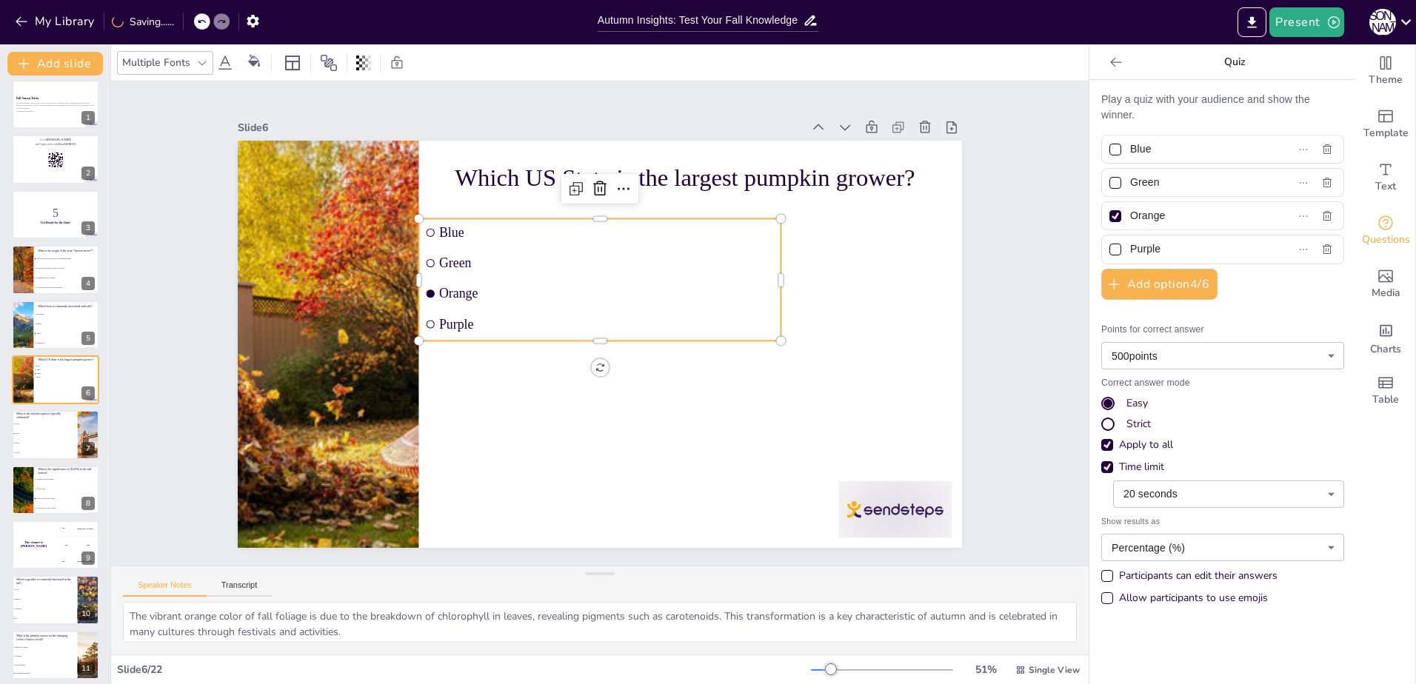
click at [1152, 155] on input "Blue" at bounding box center [1198, 148] width 136 height 21
click at [1156, 181] on input "Green" at bounding box center [1198, 182] width 136 height 21
click at [1157, 181] on input "Green" at bounding box center [1198, 182] width 136 height 21
click at [1165, 218] on input "Orange" at bounding box center [1198, 215] width 136 height 21
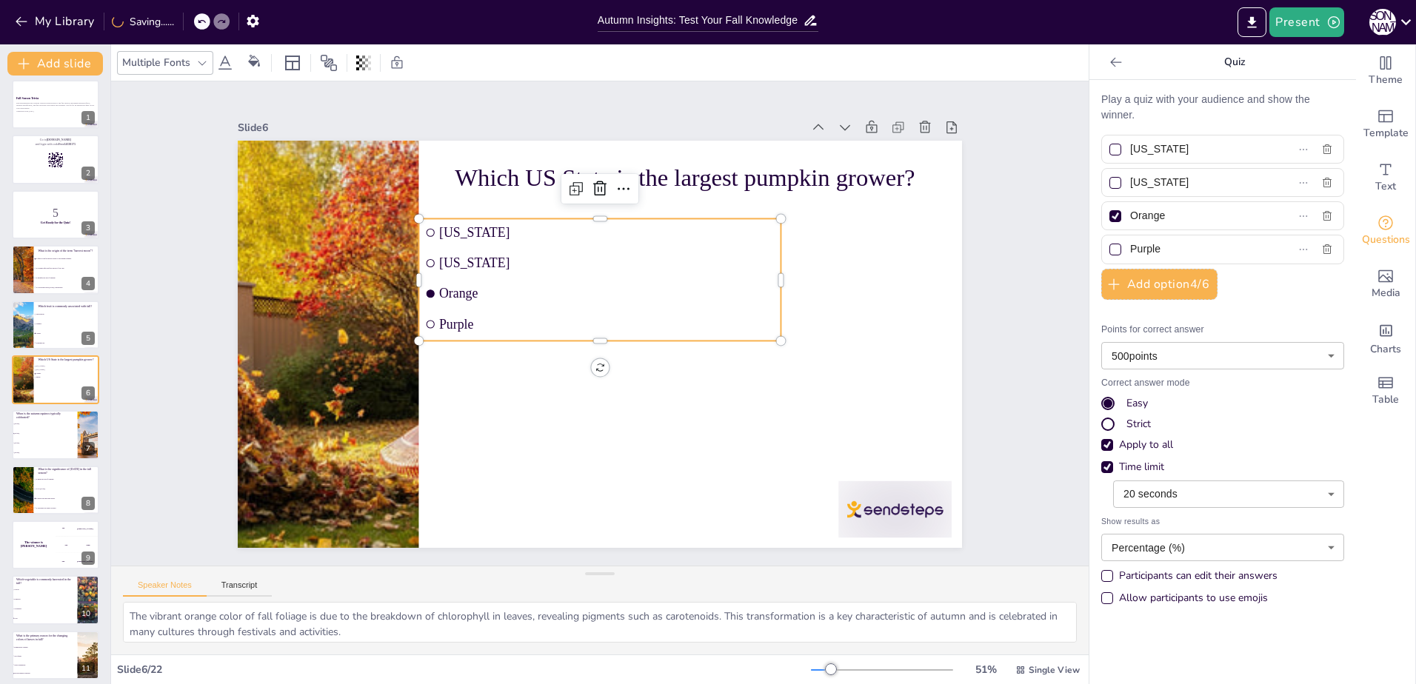
click at [1165, 218] on input "Orange" at bounding box center [1198, 215] width 136 height 21
click at [1162, 256] on input "Purple" at bounding box center [1198, 248] width 136 height 21
drag, startPoint x: 1169, startPoint y: 248, endPoint x: 1108, endPoint y: 245, distance: 61.5
click at [1108, 245] on label "Purple" at bounding box center [1198, 248] width 185 height 21
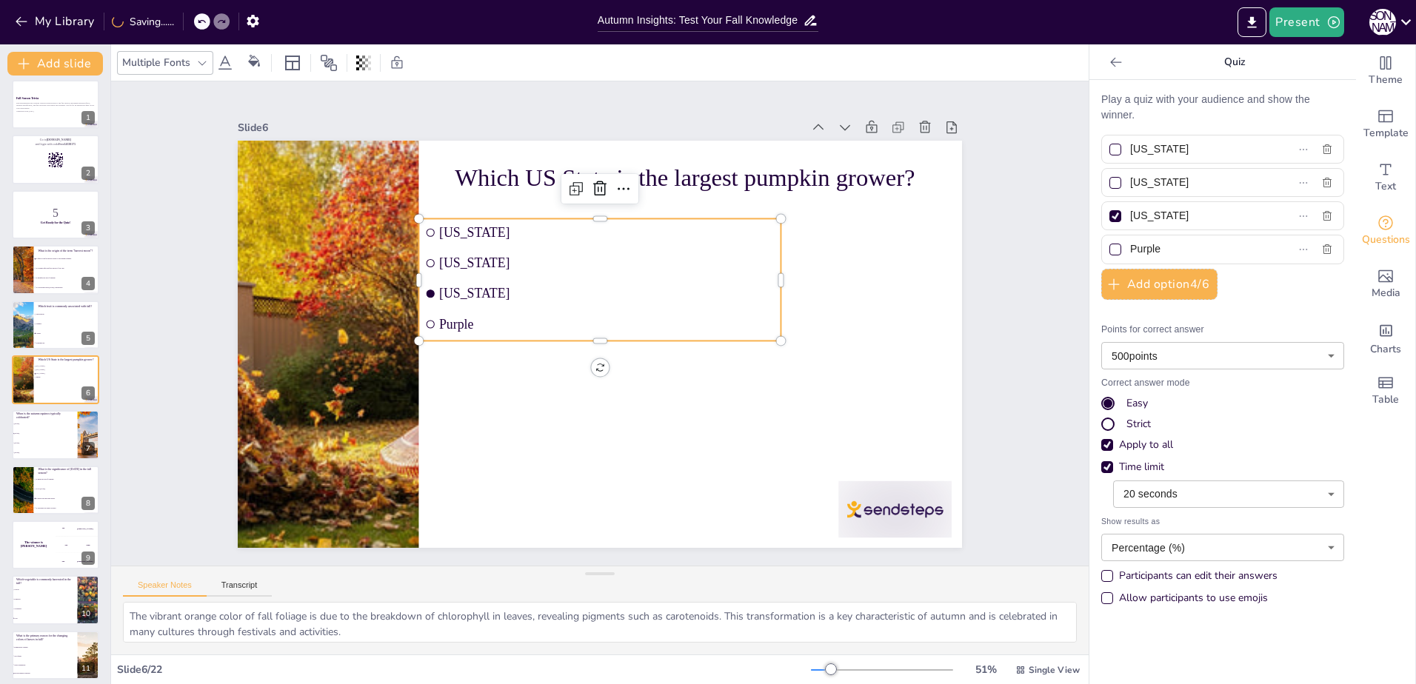
click at [1130, 245] on input "Purple" at bounding box center [1198, 248] width 136 height 21
click at [1109, 147] on div at bounding box center [1115, 150] width 12 height 12
click at [1130, 147] on input "[US_STATE]" at bounding box center [1198, 148] width 136 height 21
click at [1109, 221] on div at bounding box center [1115, 216] width 12 height 12
click at [1130, 221] on input "[US_STATE]" at bounding box center [1198, 215] width 136 height 21
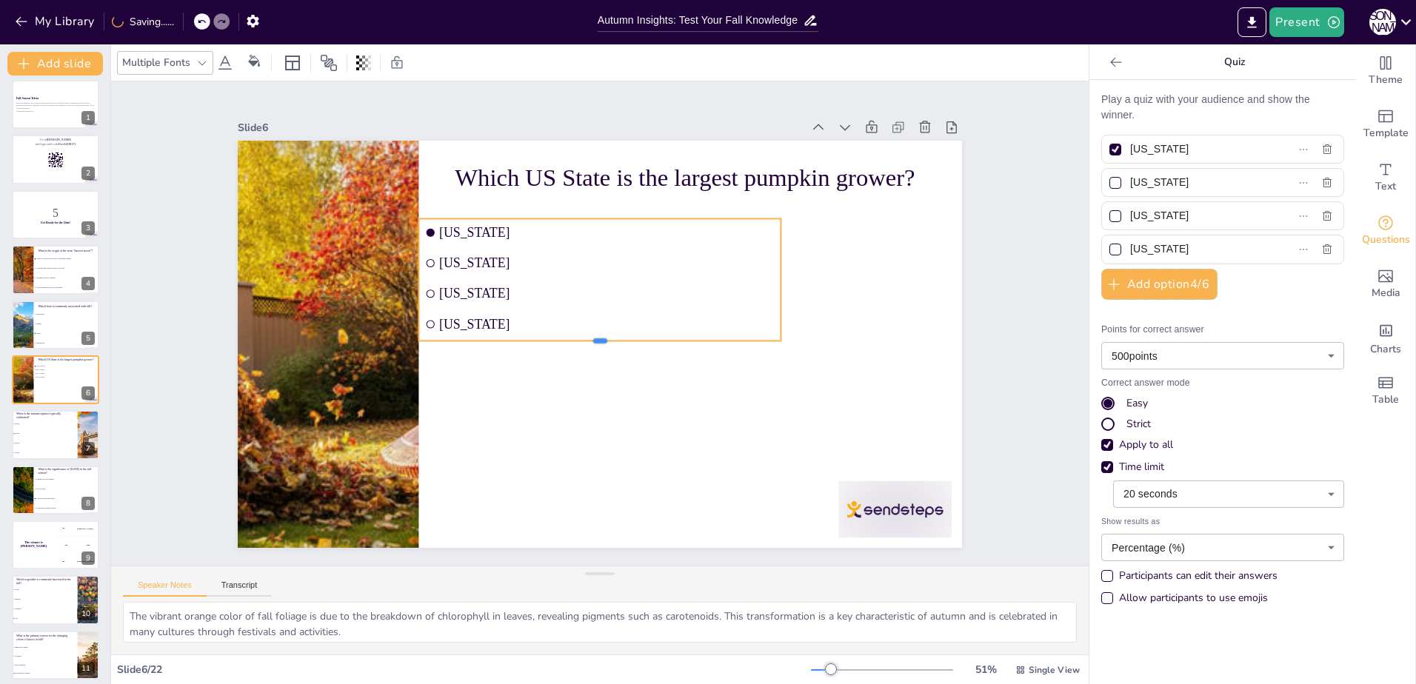
click at [592, 341] on div at bounding box center [600, 347] width 362 height 12
click at [592, 338] on div at bounding box center [590, 345] width 335 height 158
click at [756, 421] on div at bounding box center [748, 429] width 16 height 16
click at [771, 389] on div at bounding box center [766, 396] width 15 height 15
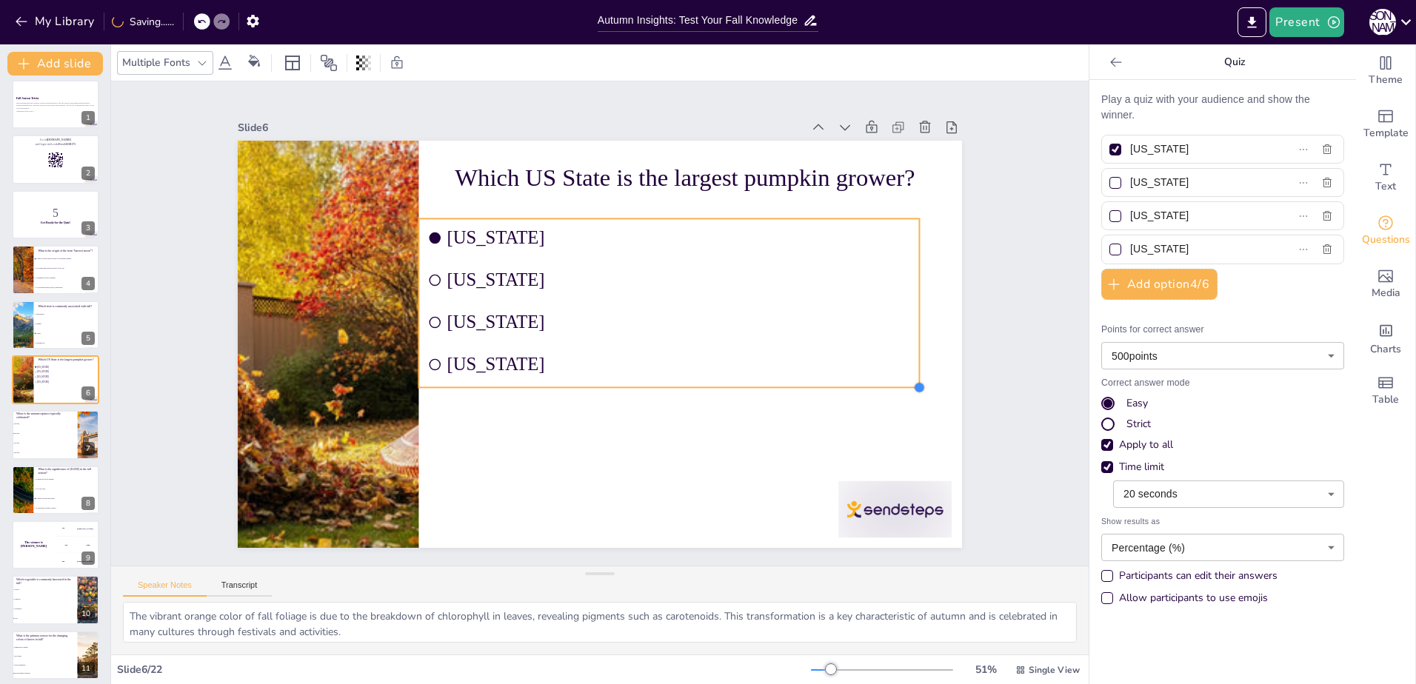
drag, startPoint x: 771, startPoint y: 338, endPoint x: 793, endPoint y: 385, distance: 51.7
click at [793, 385] on div "Which US State is the largest pumpkin grower? [US_STATE] [US_STATE] [US_STATE] …" at bounding box center [589, 341] width 831 height 715
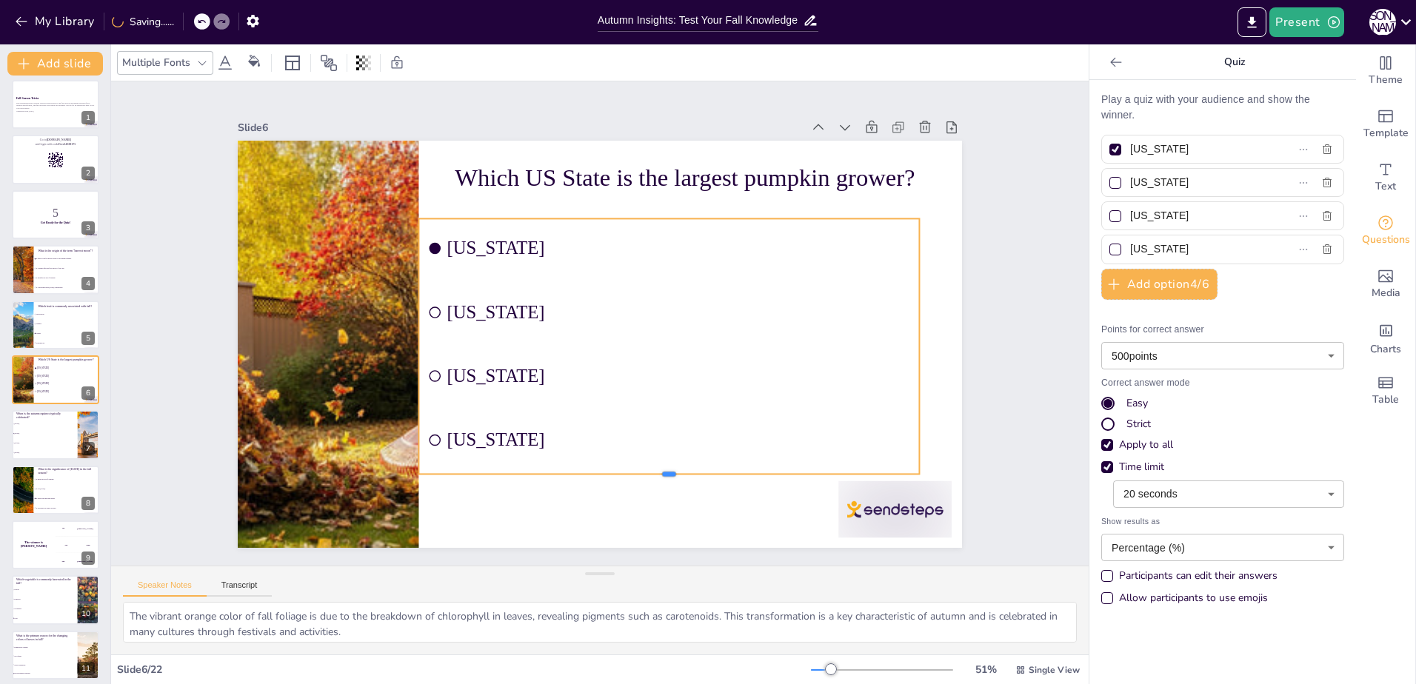
drag, startPoint x: 663, startPoint y: 383, endPoint x: 672, endPoint y: 470, distance: 87.1
click at [672, 470] on div at bounding box center [599, 494] width 462 height 214
click at [46, 115] on div at bounding box center [55, 104] width 89 height 50
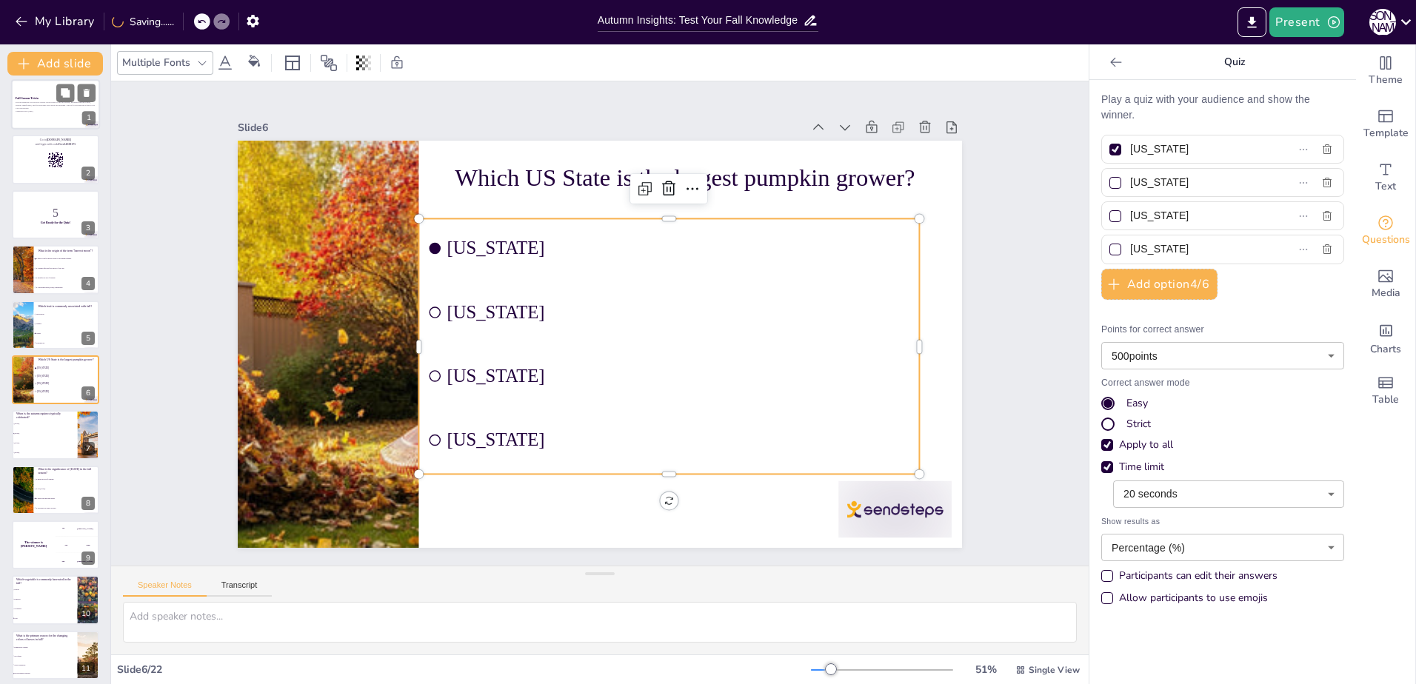
scroll to position [0, 0]
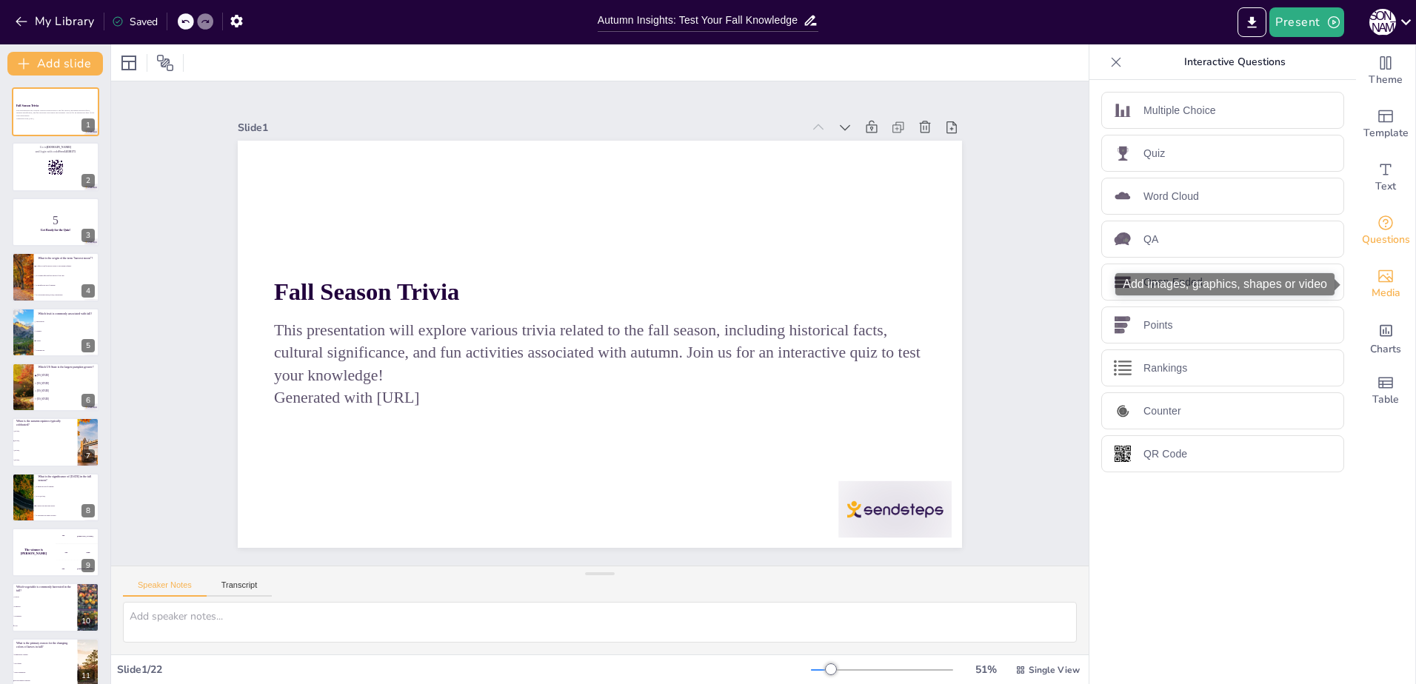
click at [1383, 298] on span "Media" at bounding box center [1386, 293] width 29 height 16
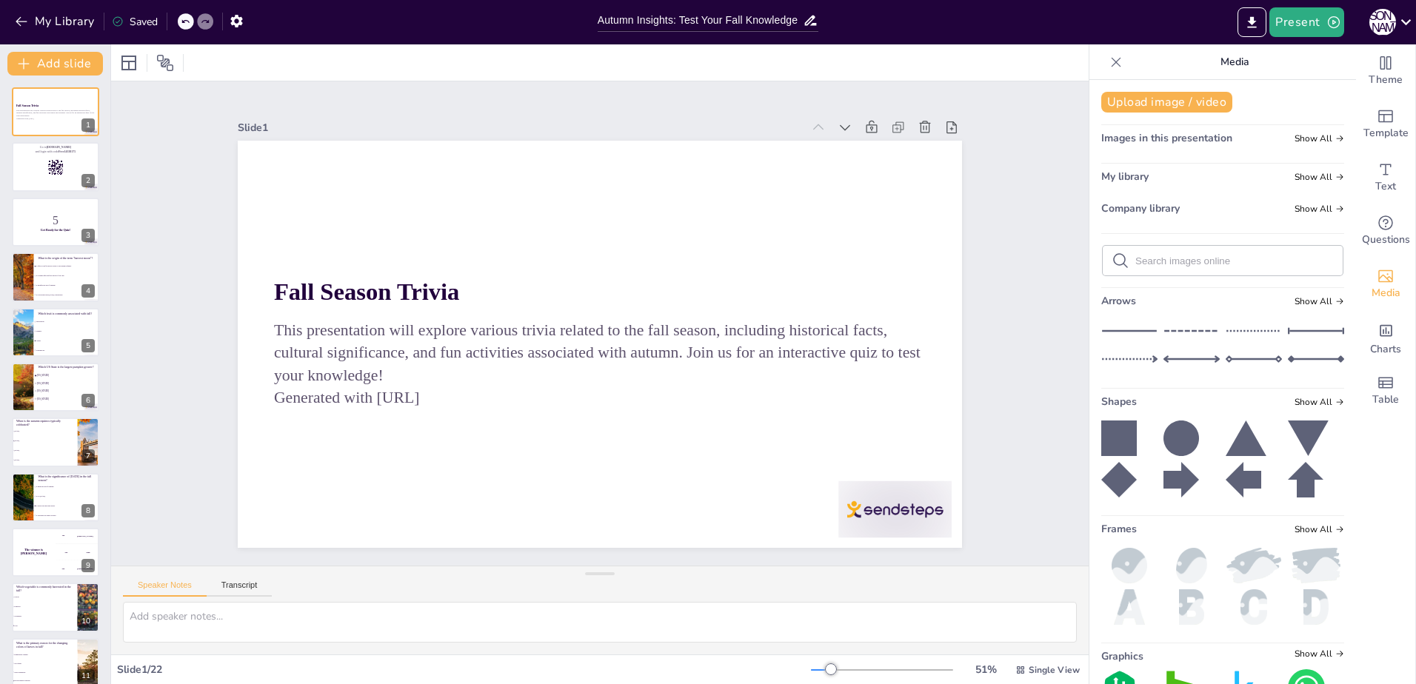
click at [1112, 58] on div at bounding box center [1116, 62] width 24 height 24
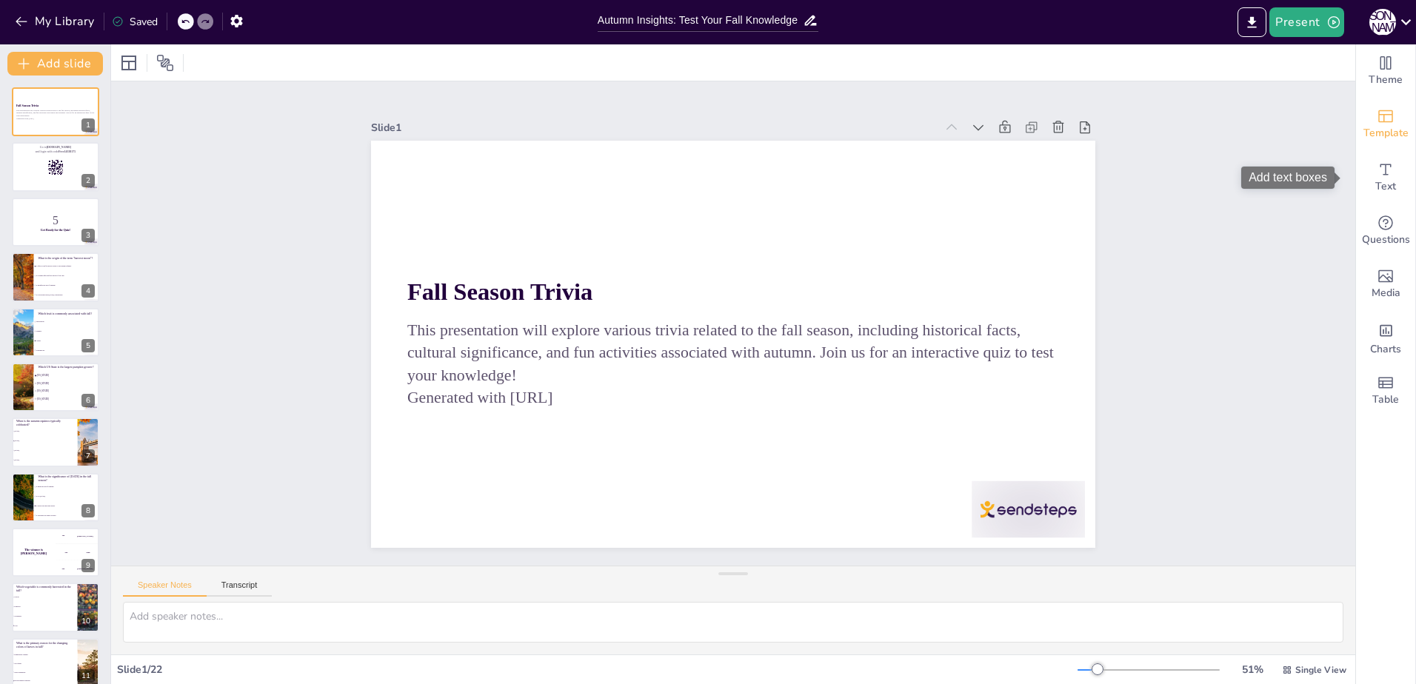
click at [1387, 128] on span "Template" at bounding box center [1385, 133] width 45 height 16
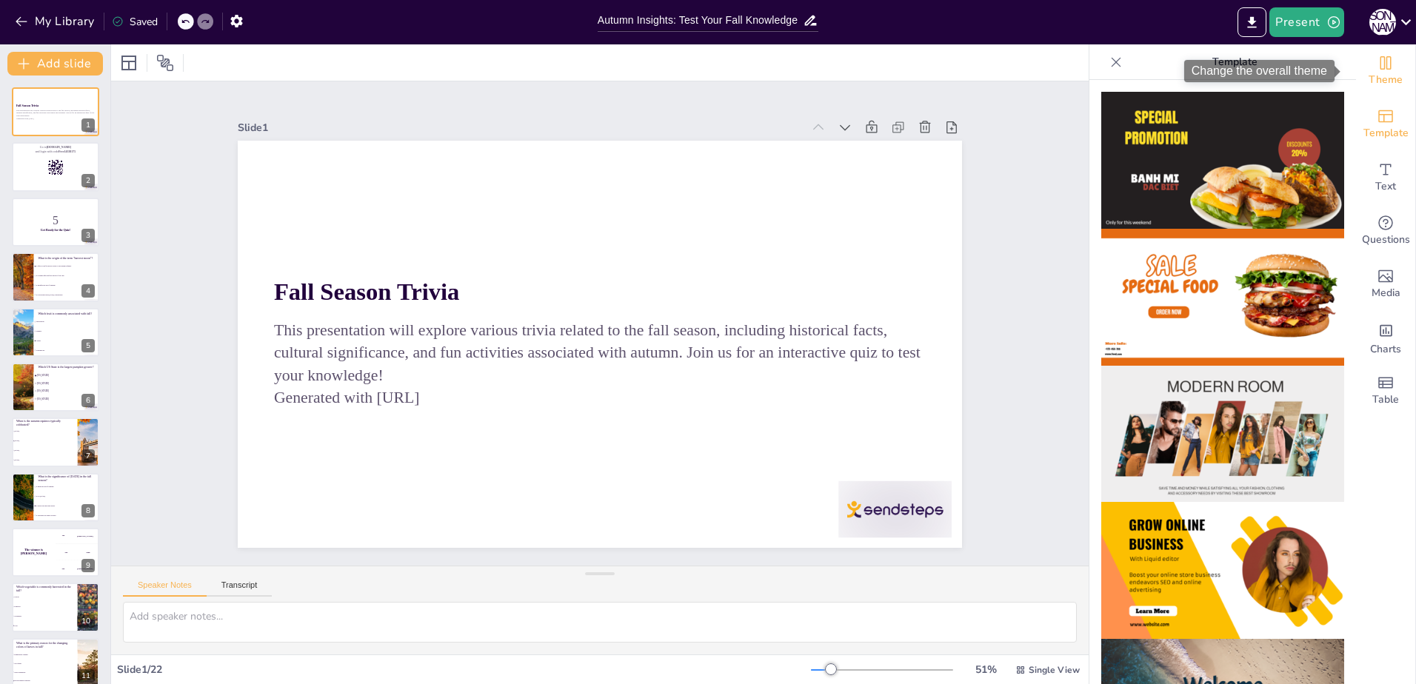
click at [1383, 73] on span "Theme" at bounding box center [1386, 80] width 34 height 16
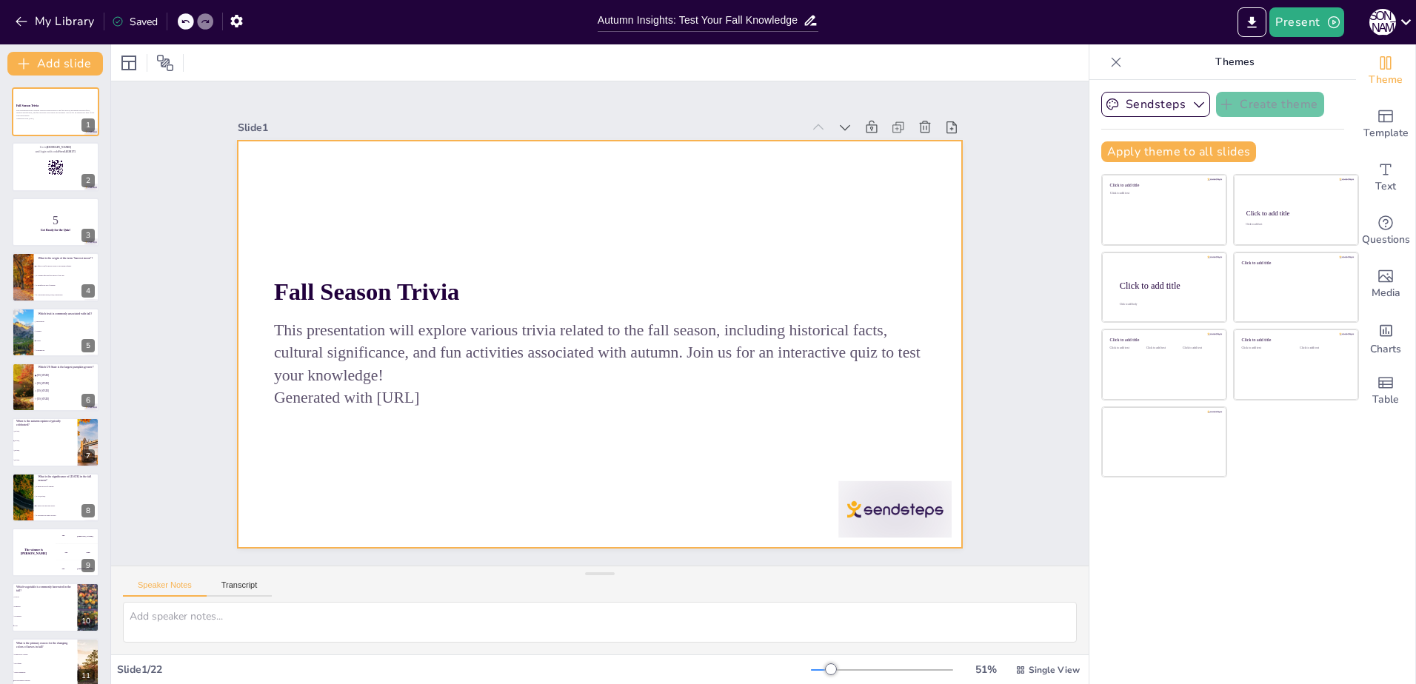
click at [701, 171] on div at bounding box center [595, 344] width 793 height 549
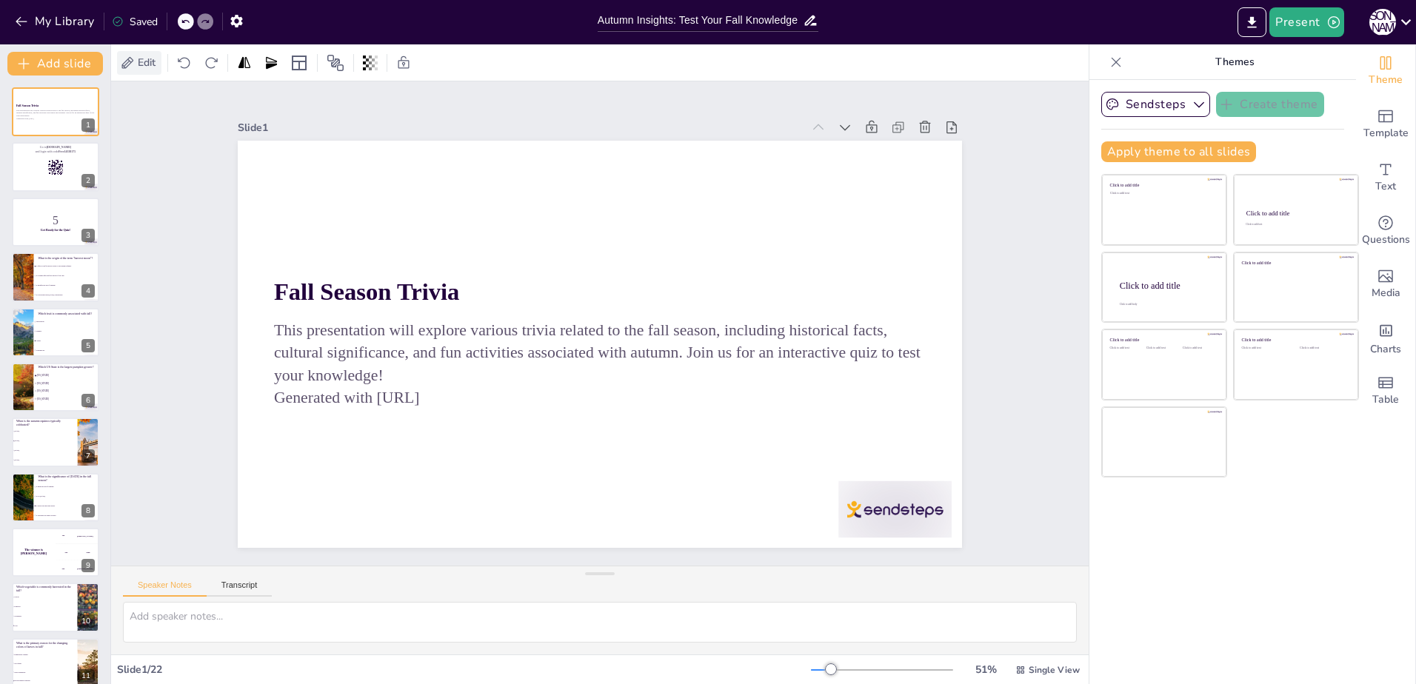
click at [129, 61] on icon at bounding box center [128, 62] width 12 height 12
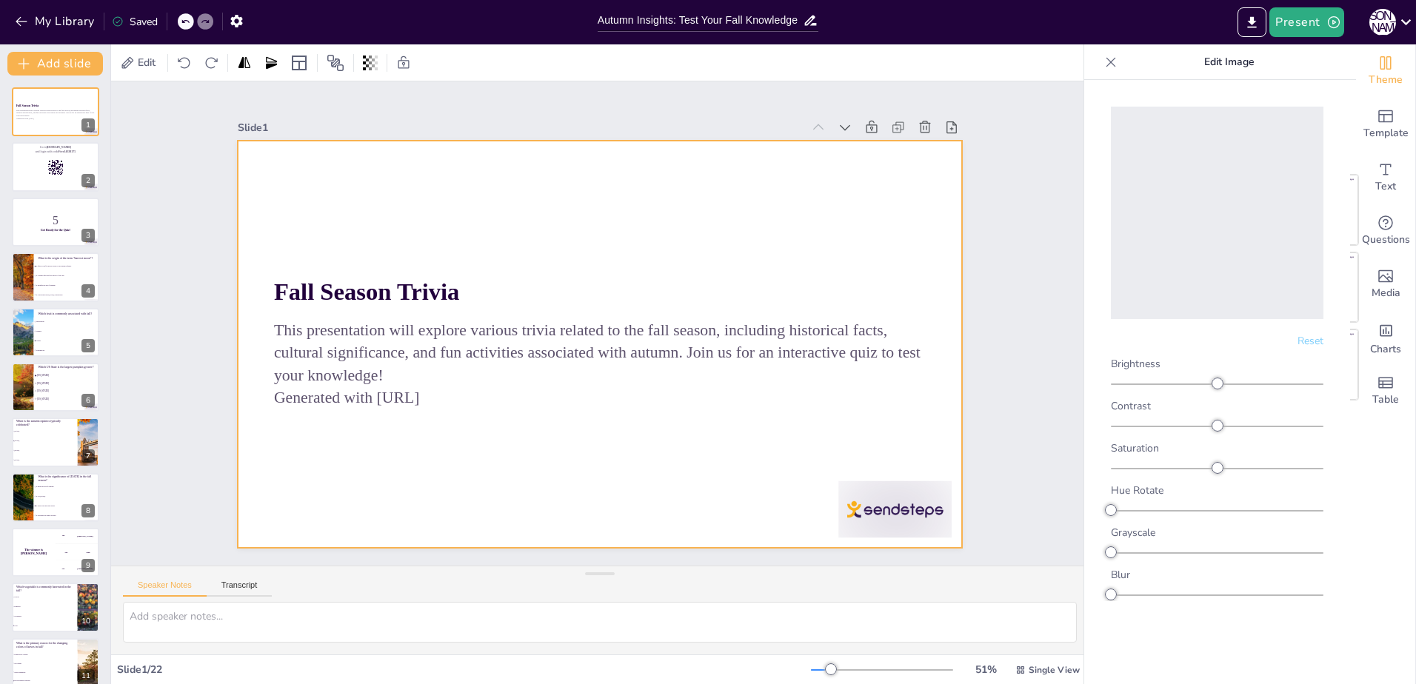
click at [404, 187] on div at bounding box center [581, 334] width 715 height 831
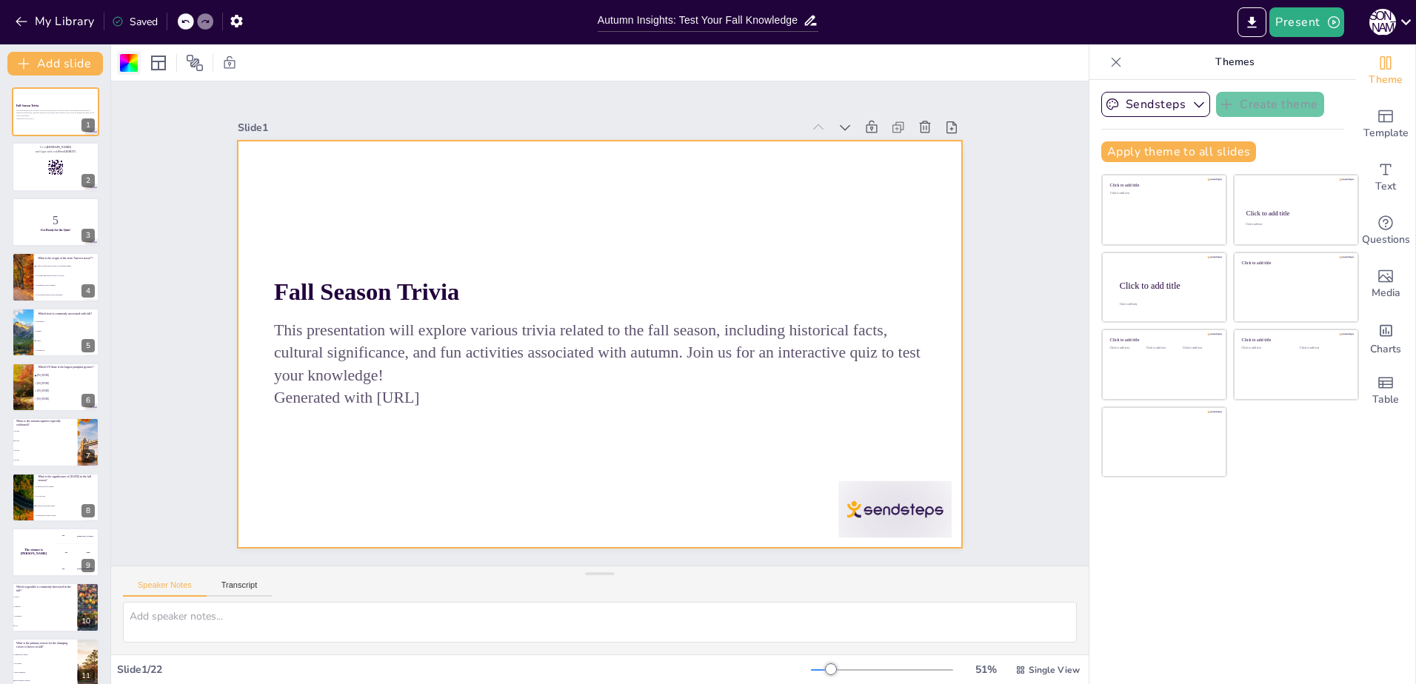
click at [127, 61] on div at bounding box center [129, 63] width 18 height 18
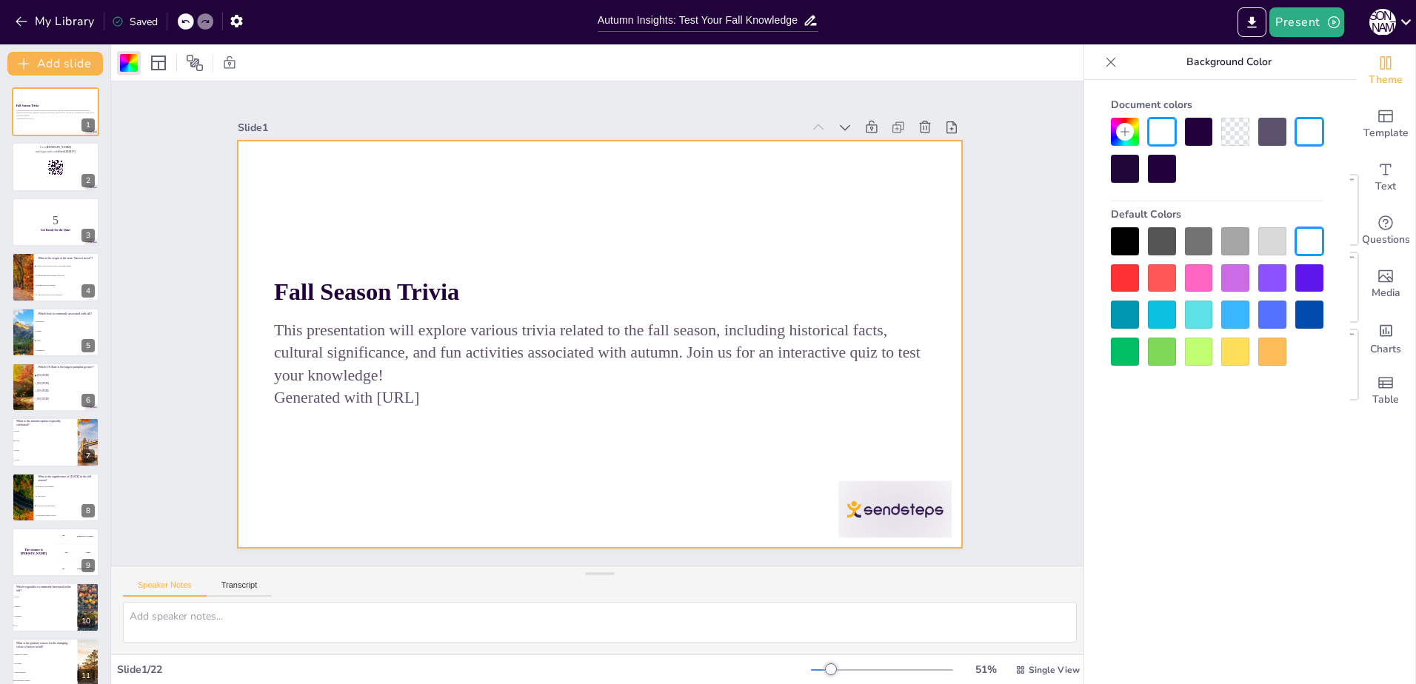
click at [1126, 236] on div at bounding box center [1125, 241] width 28 height 28
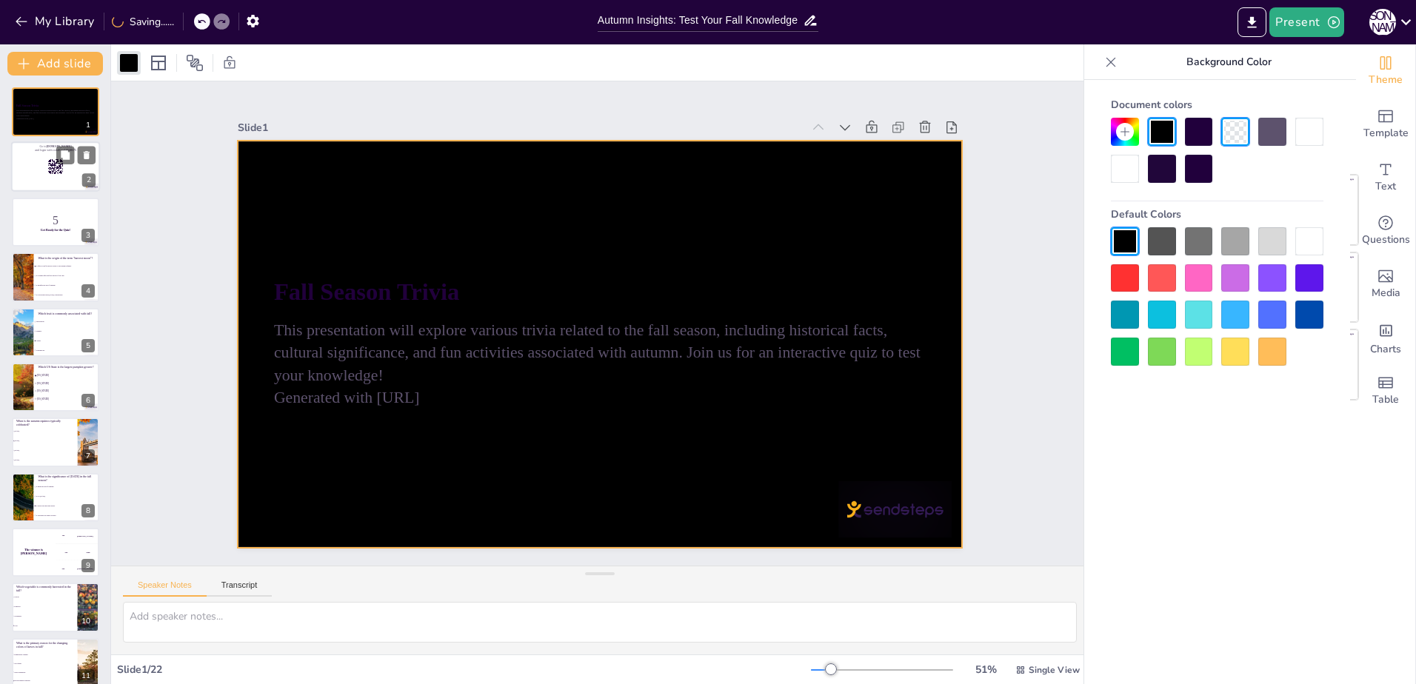
click at [56, 179] on div at bounding box center [55, 167] width 89 height 50
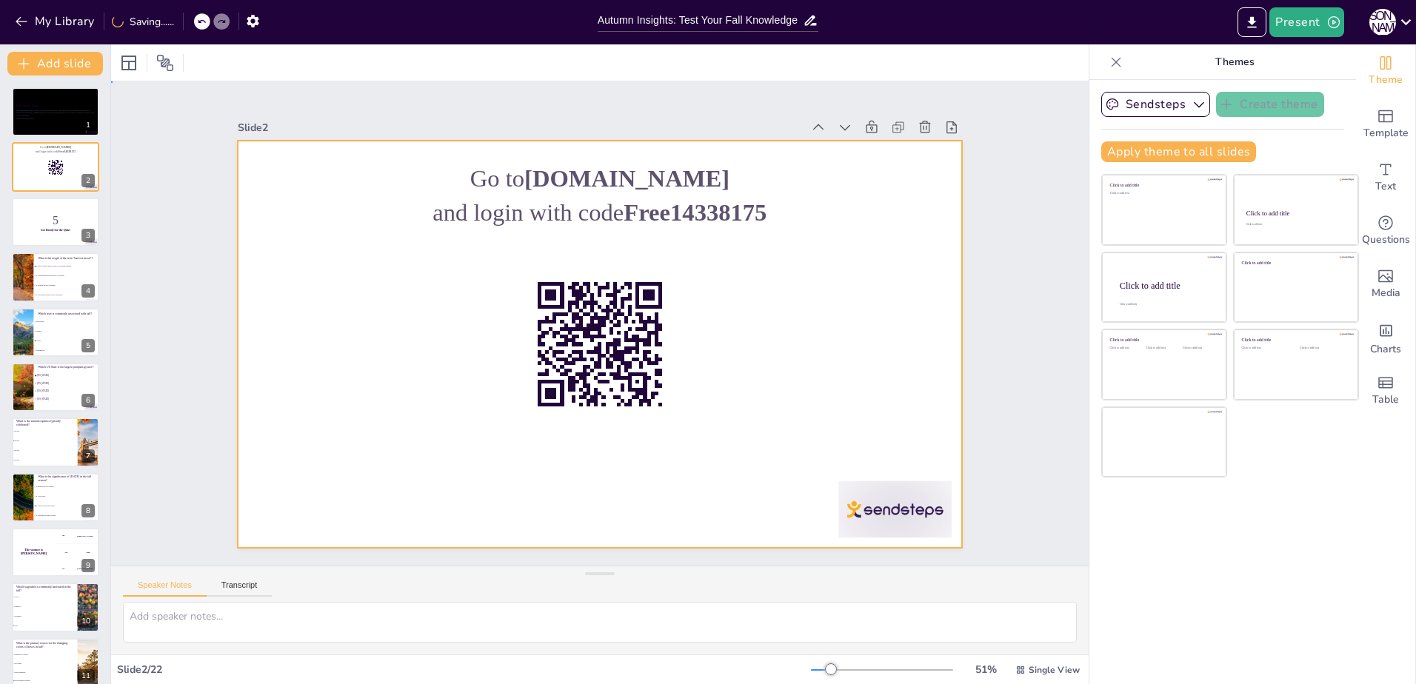
click at [285, 291] on div at bounding box center [595, 344] width 793 height 549
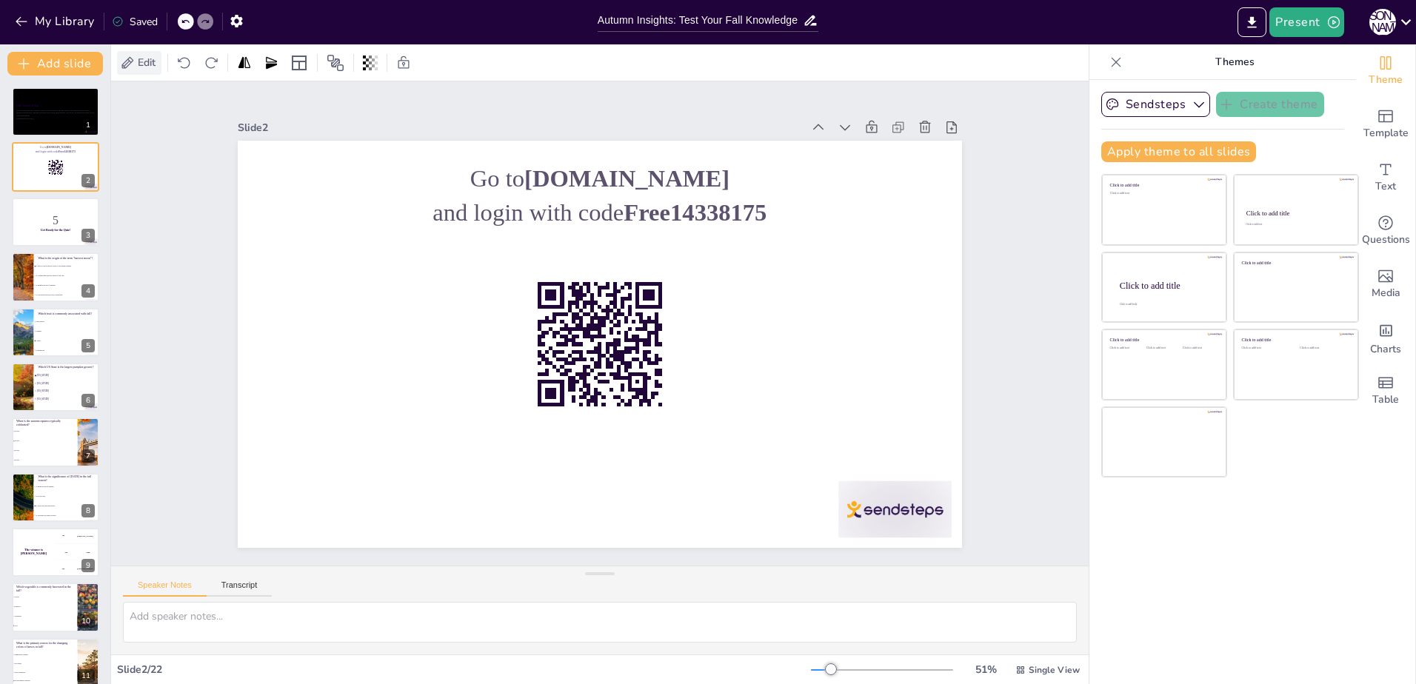
click at [148, 72] on div "Edit" at bounding box center [139, 63] width 44 height 24
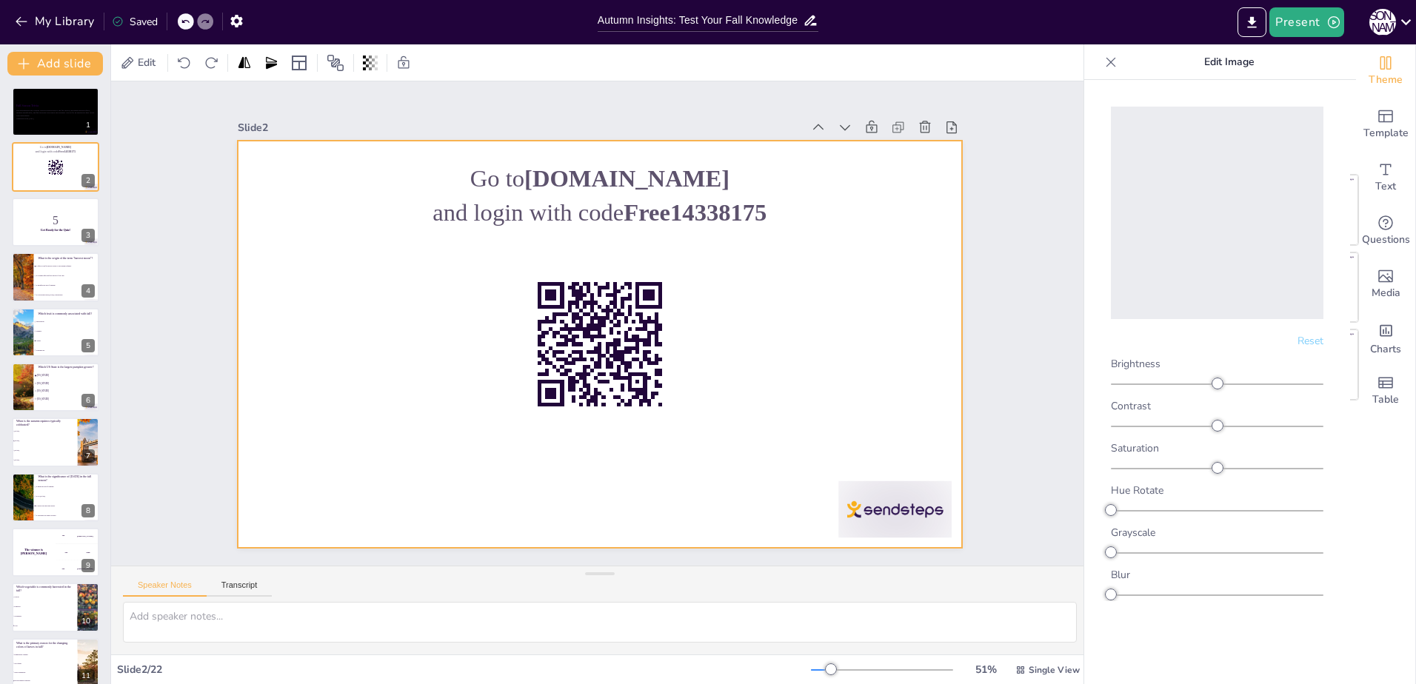
click at [328, 317] on div at bounding box center [597, 344] width 763 height 481
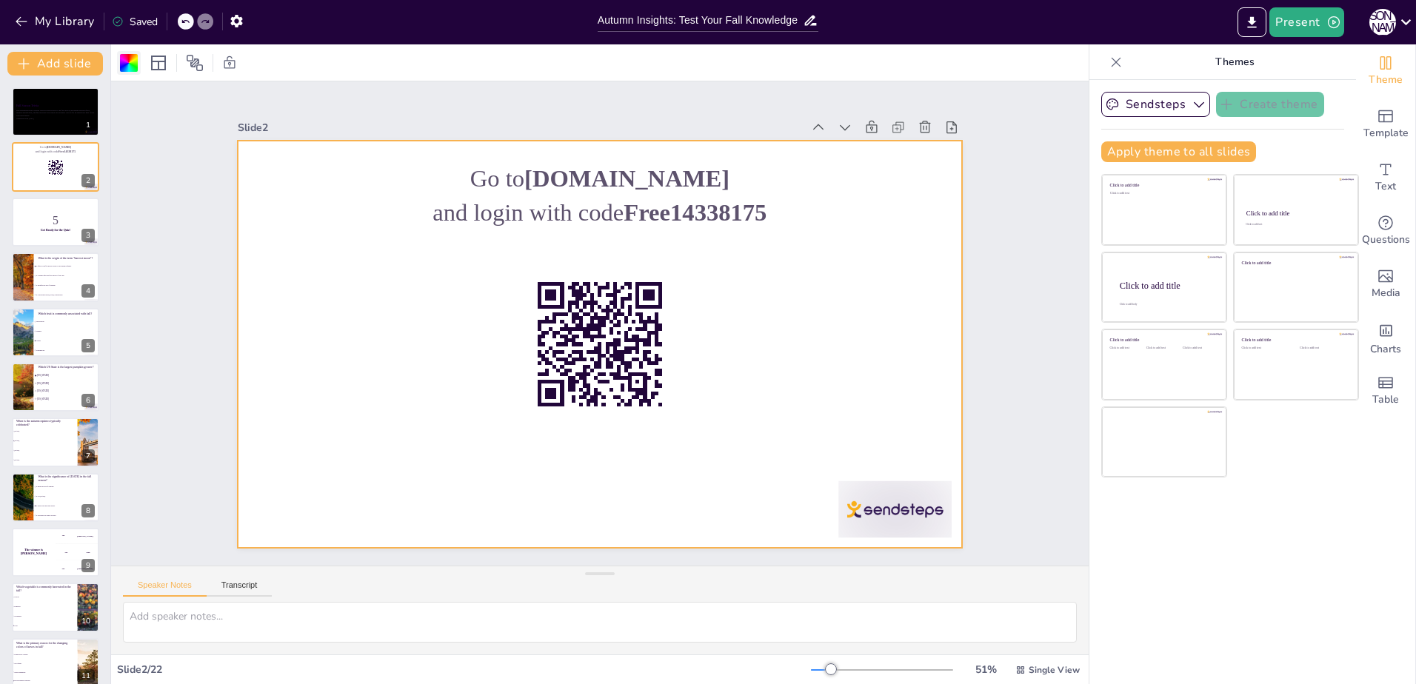
click at [130, 64] on div at bounding box center [129, 63] width 18 height 18
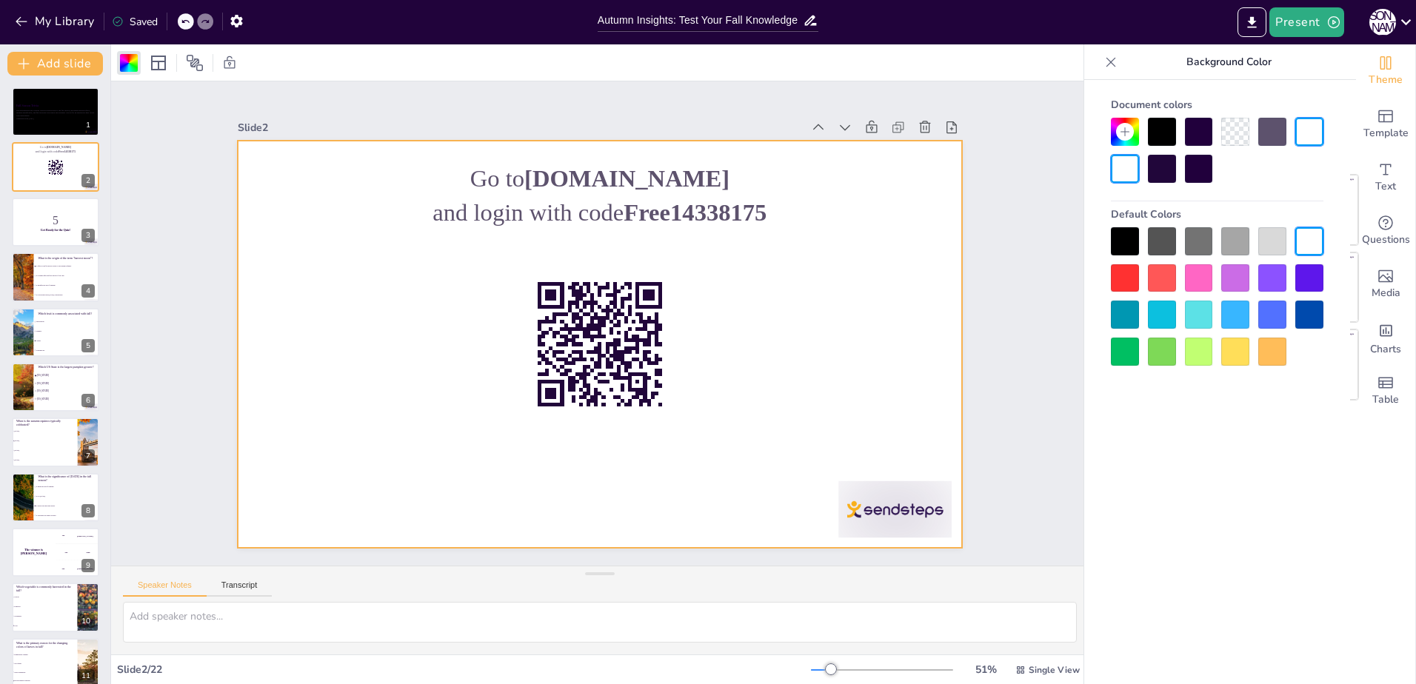
click at [1161, 127] on div at bounding box center [1162, 132] width 28 height 28
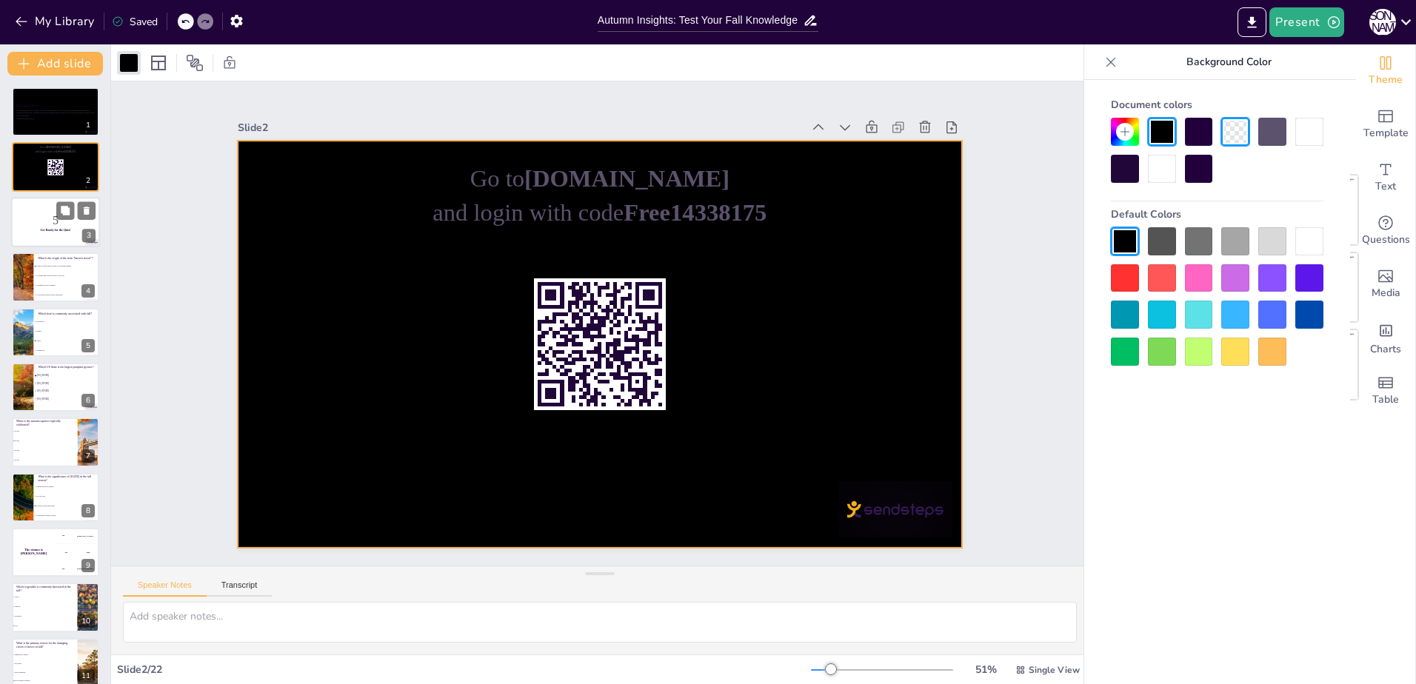
click at [45, 230] on strong "Get Ready for the Quiz!" at bounding box center [55, 230] width 30 height 3
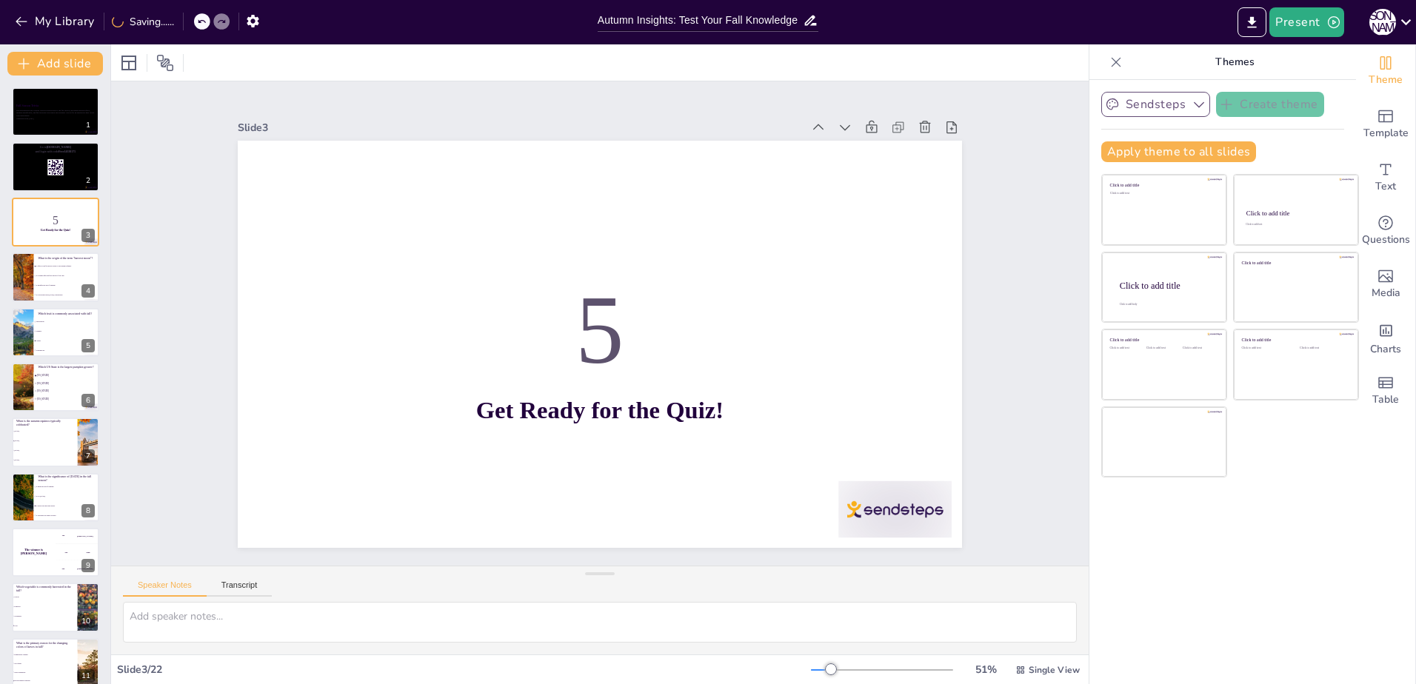
click at [1138, 107] on button "Sendsteps" at bounding box center [1155, 104] width 109 height 25
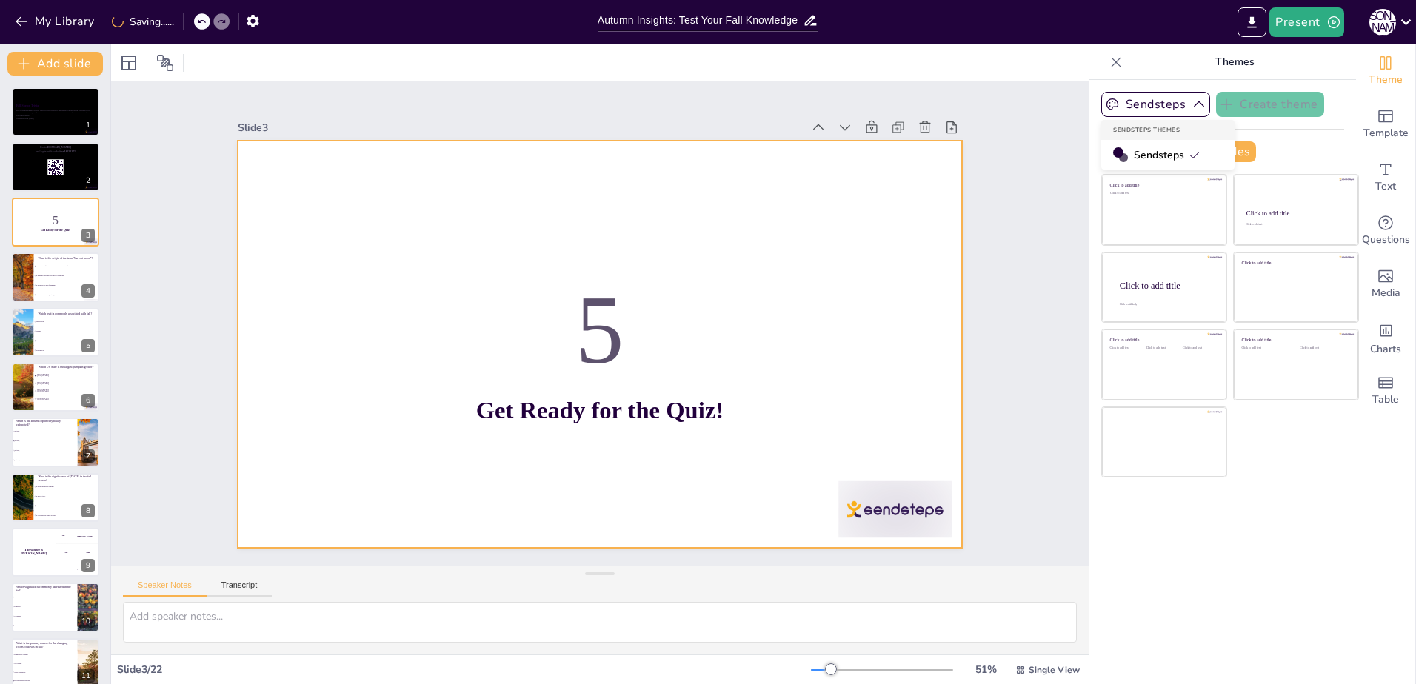
click at [402, 222] on div at bounding box center [587, 340] width 825 height 755
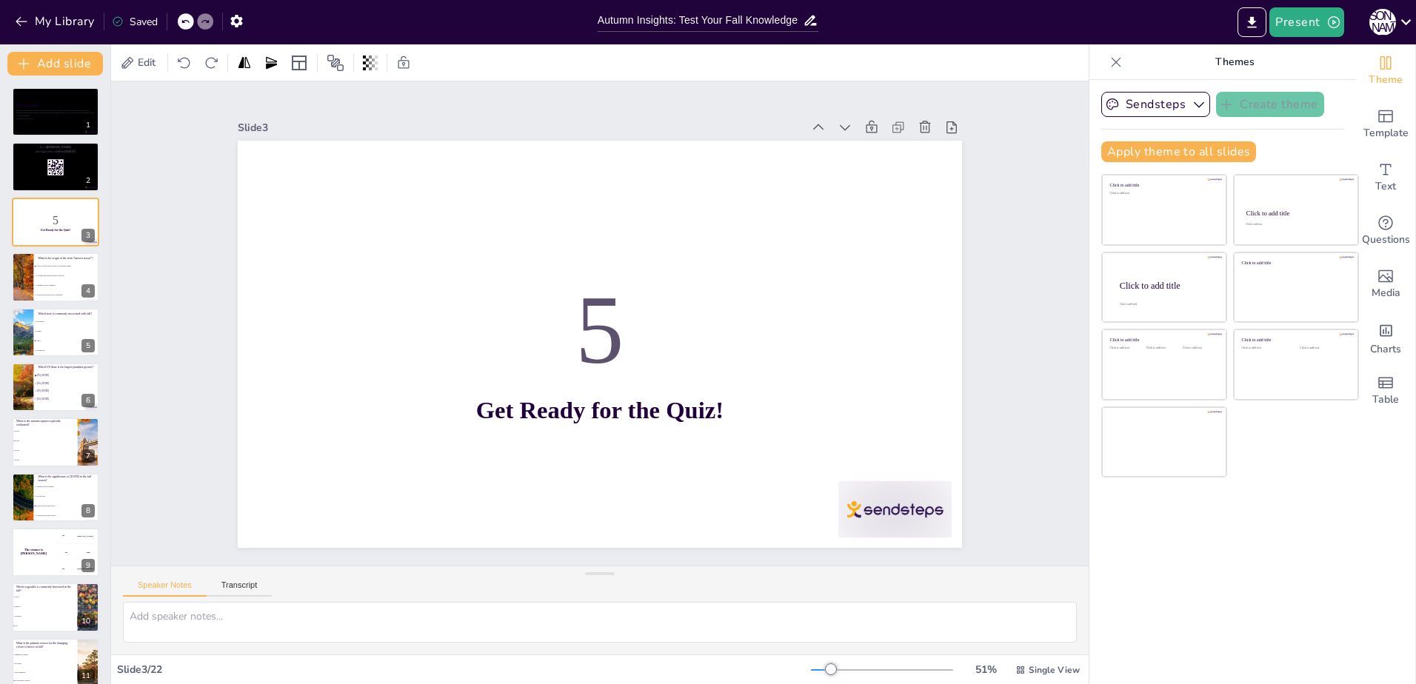
click at [162, 66] on div "Edit" at bounding box center [199, 63] width 164 height 24
click at [156, 62] on span "Edit" at bounding box center [147, 63] width 24 height 14
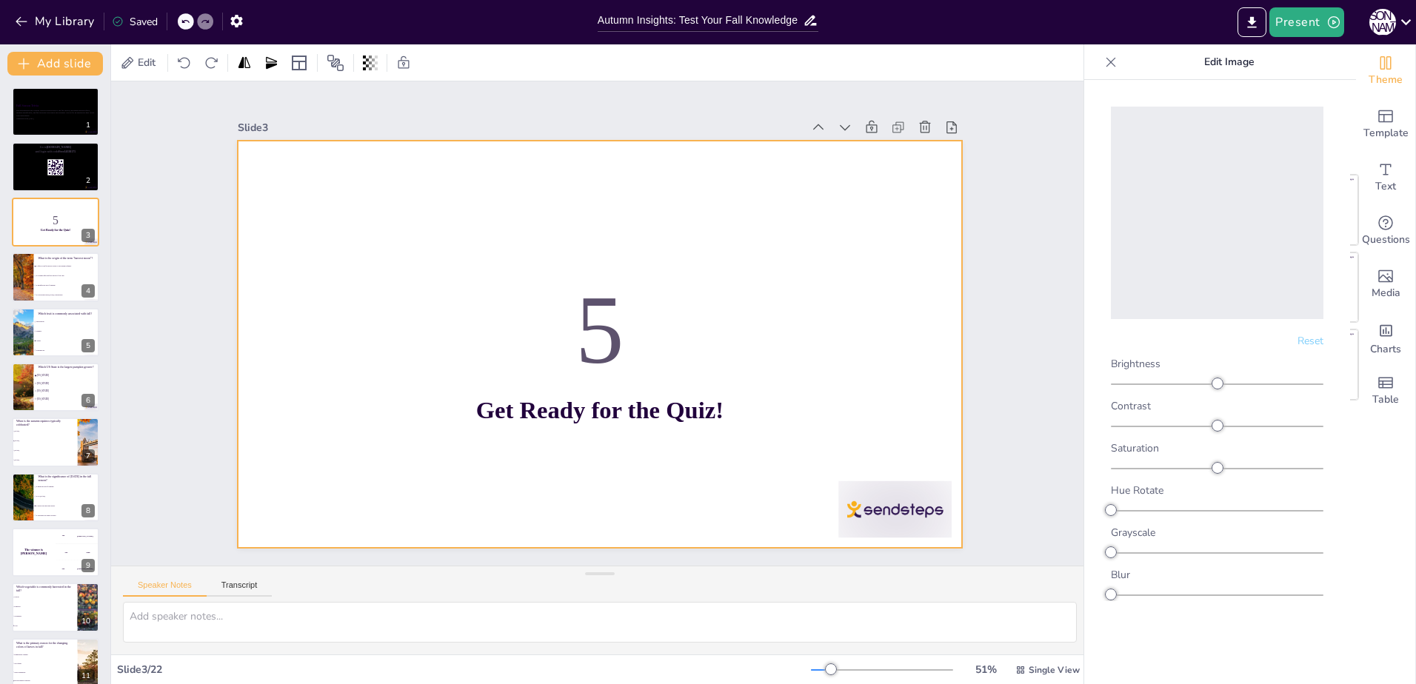
click at [354, 234] on div at bounding box center [595, 344] width 793 height 549
click at [310, 176] on div at bounding box center [597, 344] width 763 height 481
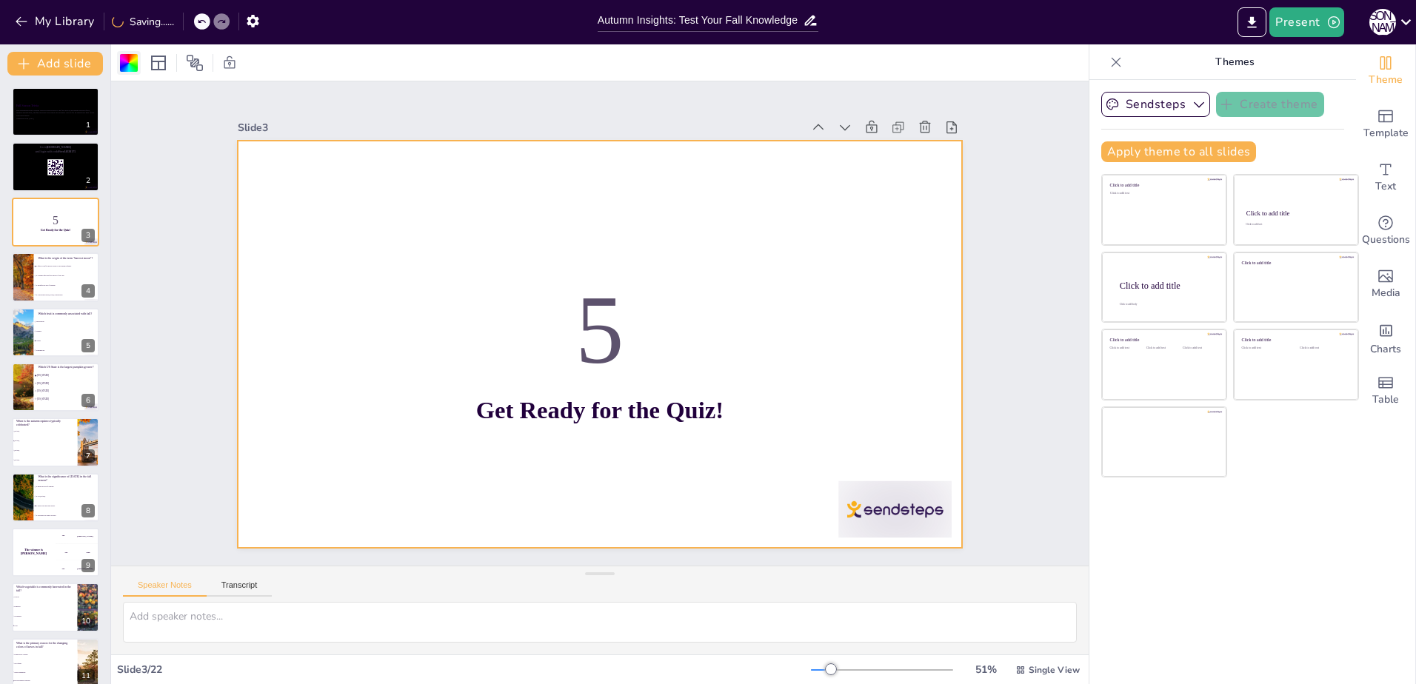
click at [129, 59] on div at bounding box center [129, 63] width 18 height 18
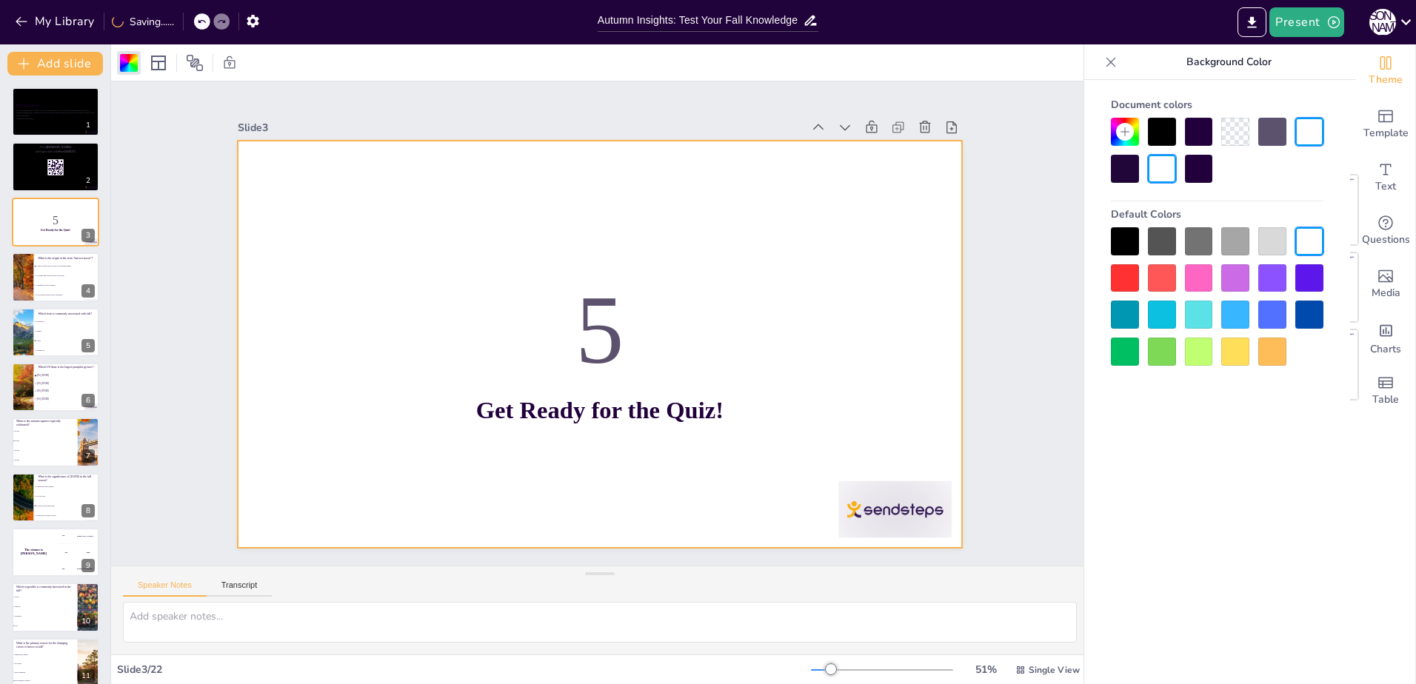
click at [1114, 238] on div at bounding box center [1125, 241] width 28 height 28
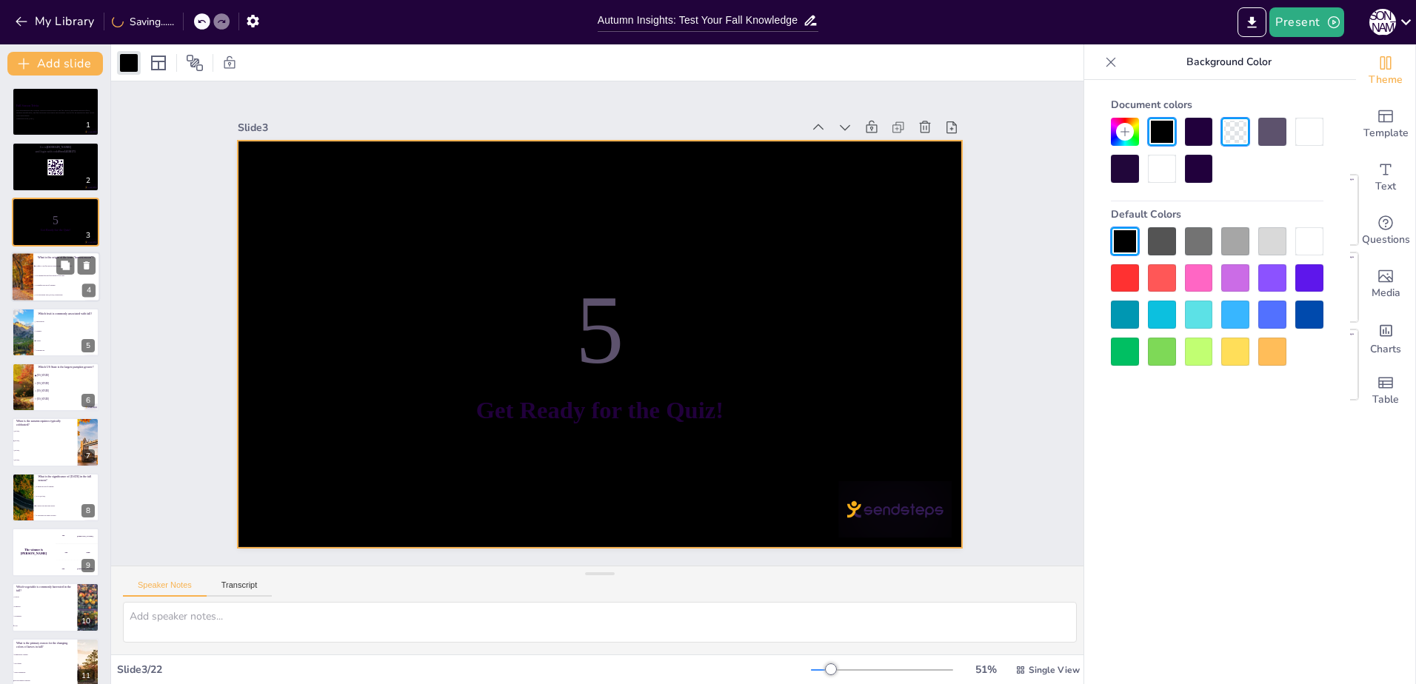
click at [27, 272] on div at bounding box center [22, 277] width 67 height 50
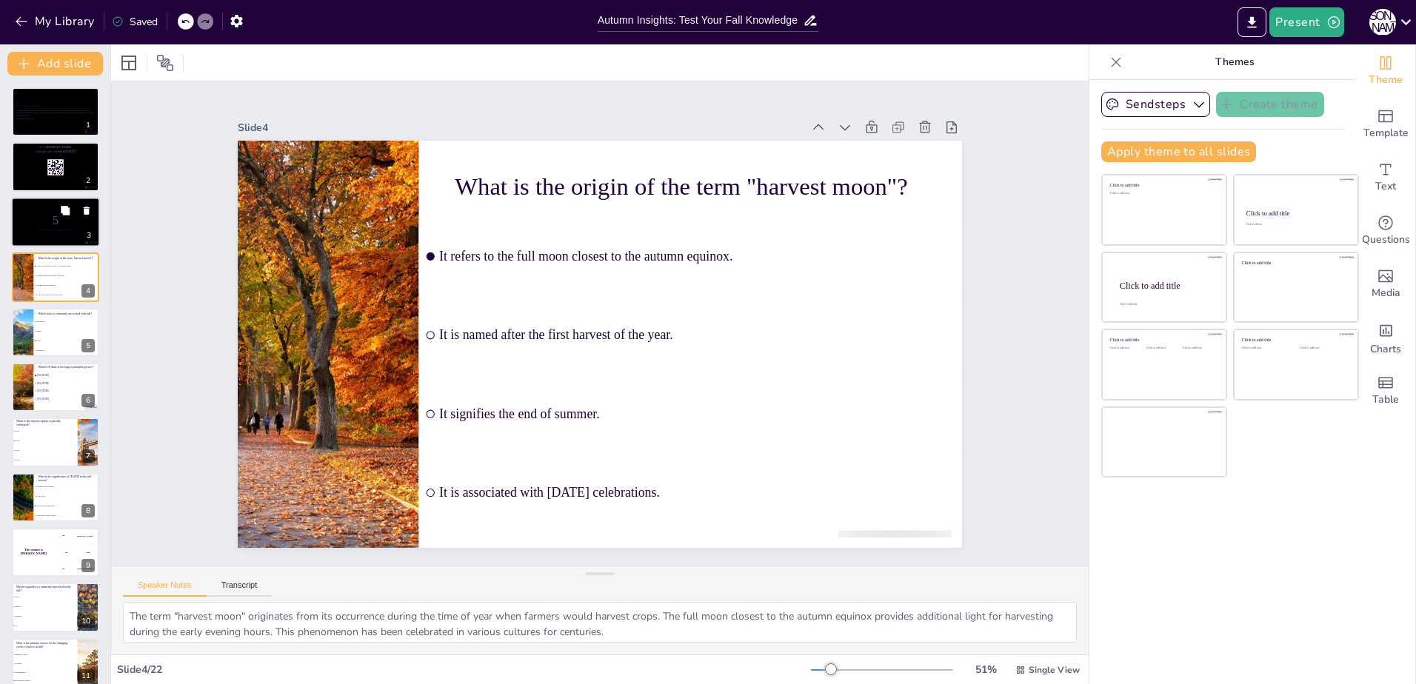
click at [36, 220] on p "5" at bounding box center [56, 220] width 80 height 16
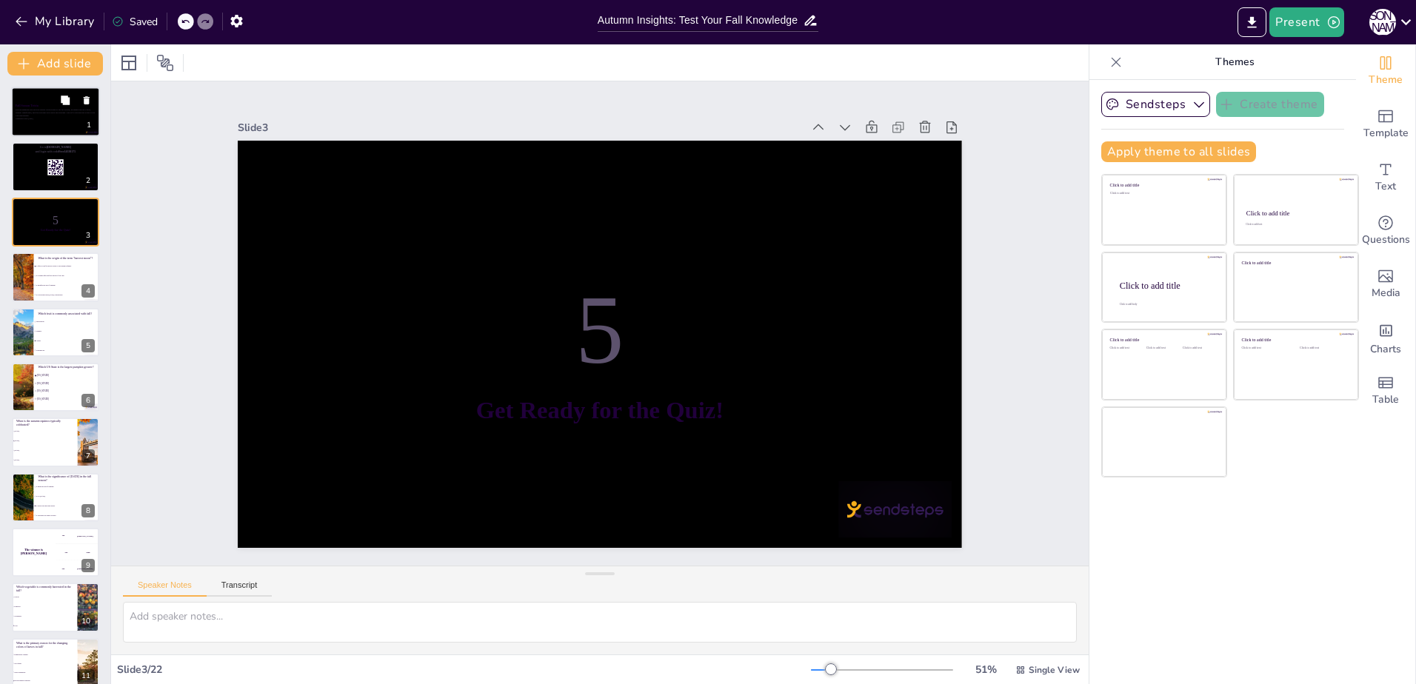
click at [39, 122] on div at bounding box center [55, 112] width 89 height 50
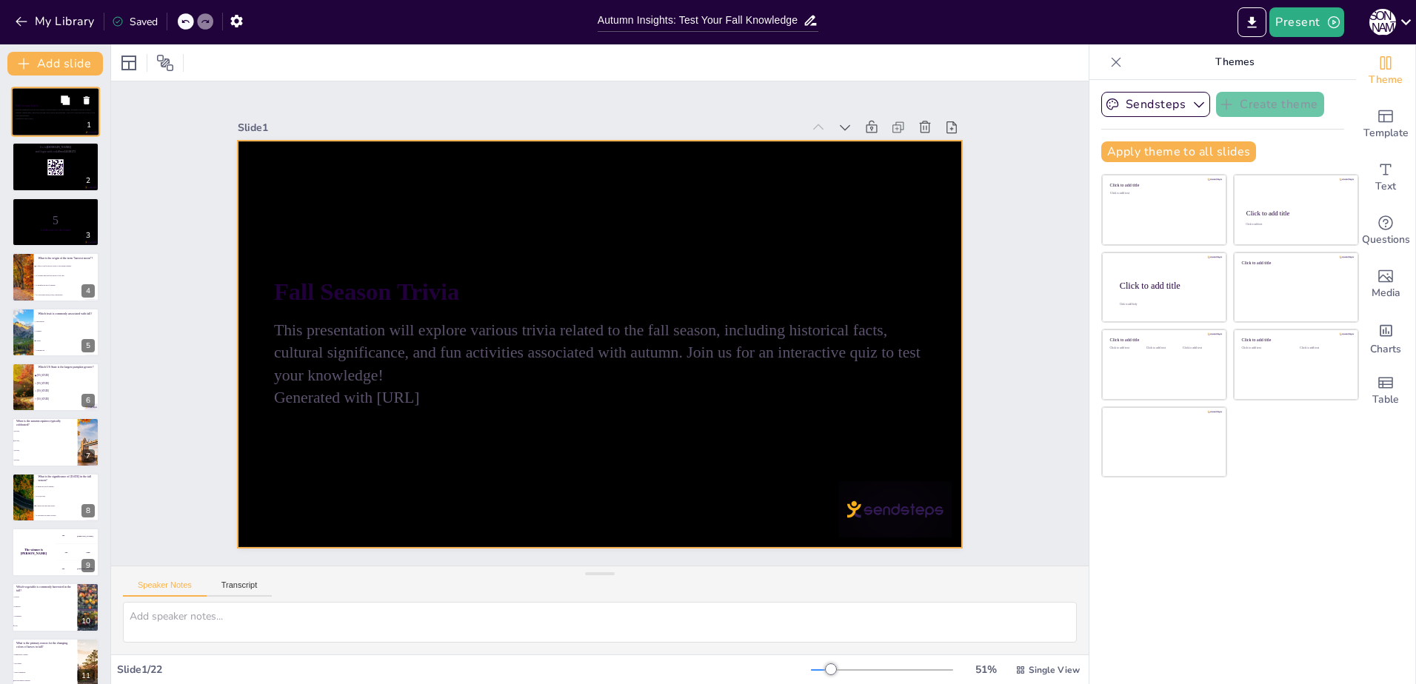
click at [39, 121] on div at bounding box center [55, 112] width 89 height 50
click at [308, 198] on div at bounding box center [597, 344] width 763 height 481
click at [308, 198] on div at bounding box center [587, 340] width 825 height 755
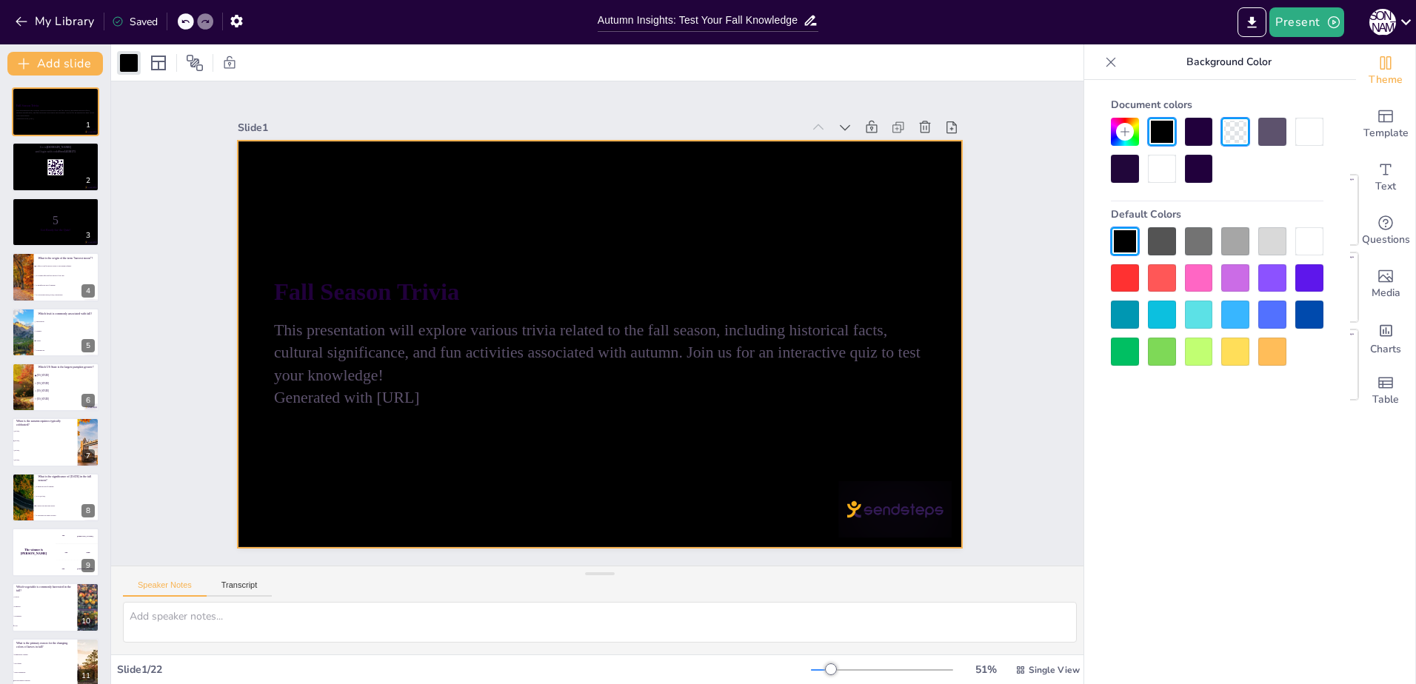
click at [1236, 245] on div at bounding box center [1235, 241] width 28 height 28
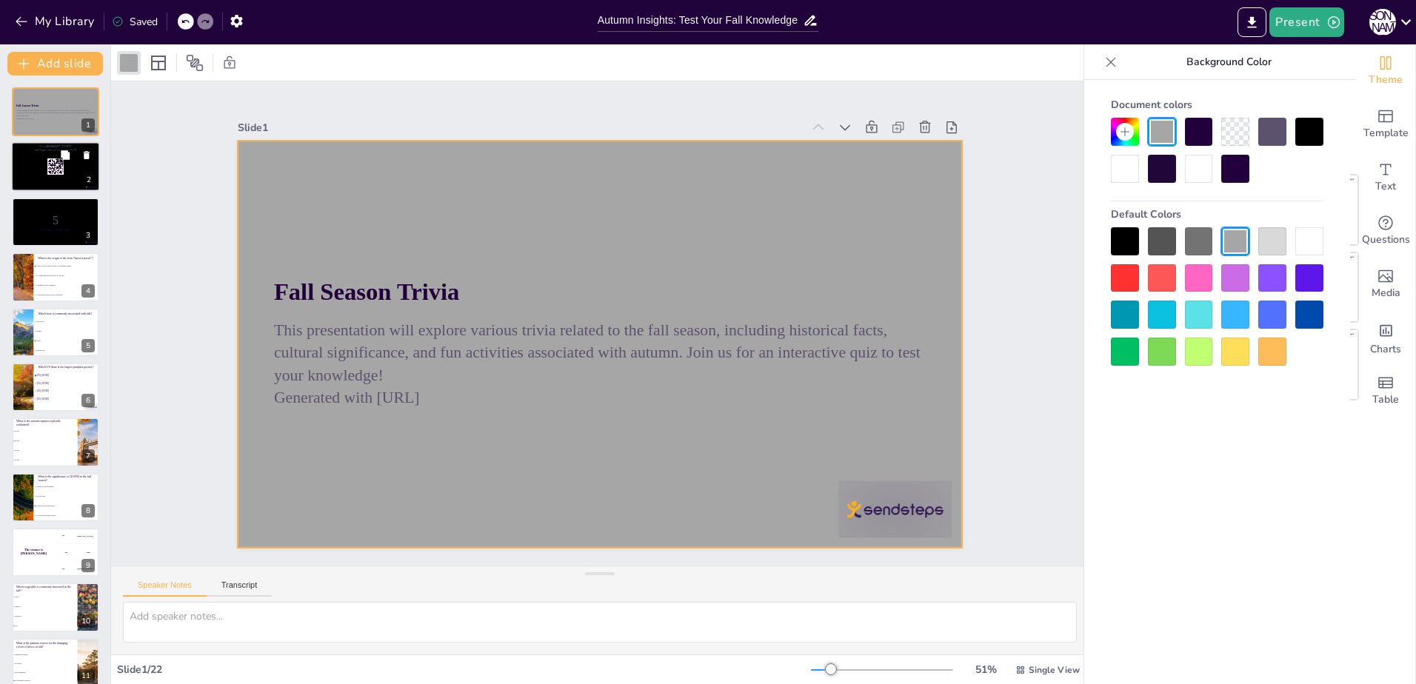
click at [59, 184] on div at bounding box center [55, 167] width 89 height 50
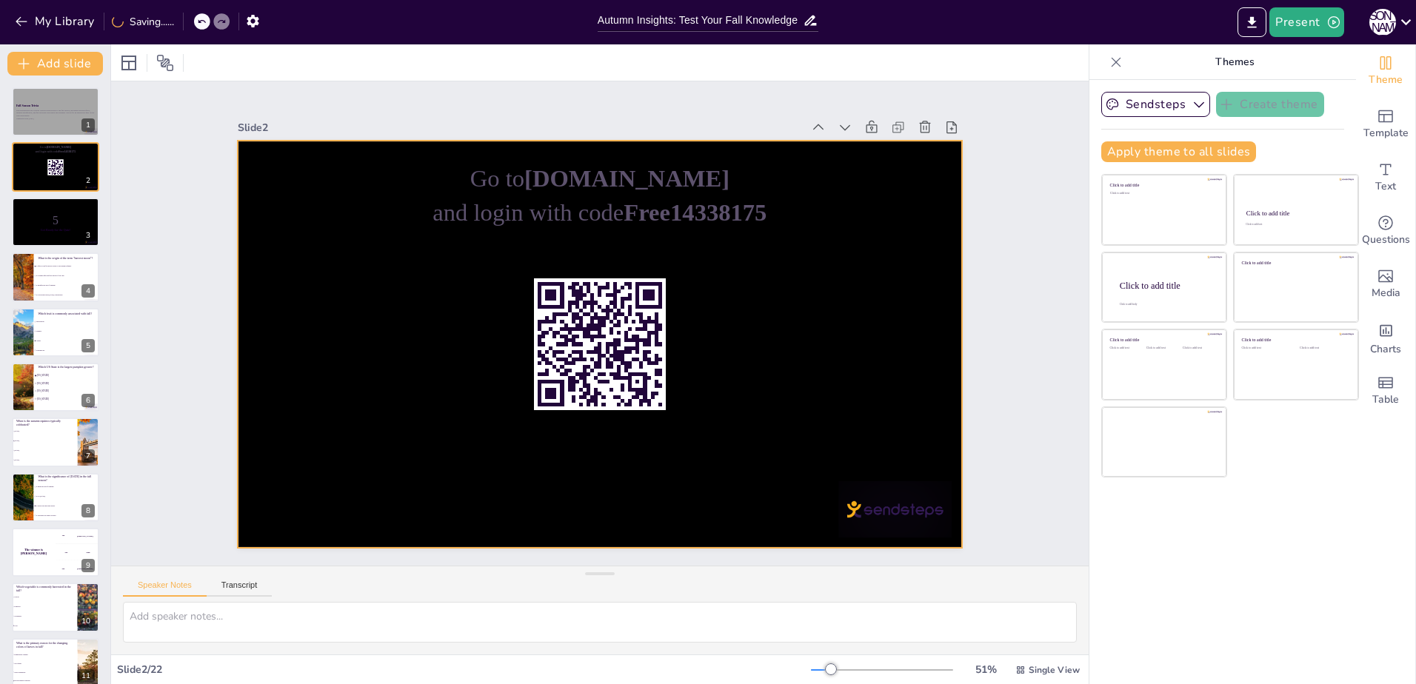
click at [247, 217] on div at bounding box center [595, 344] width 793 height 549
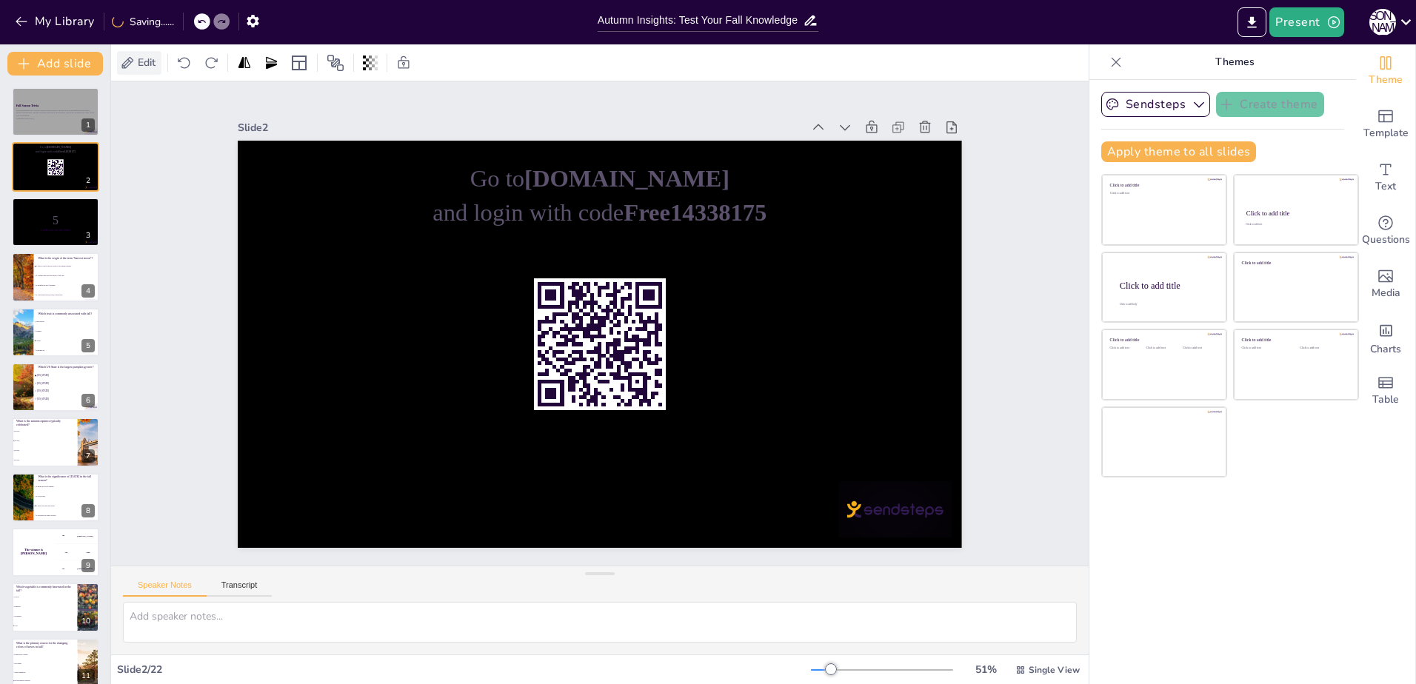
click at [153, 62] on span "Edit" at bounding box center [147, 63] width 24 height 14
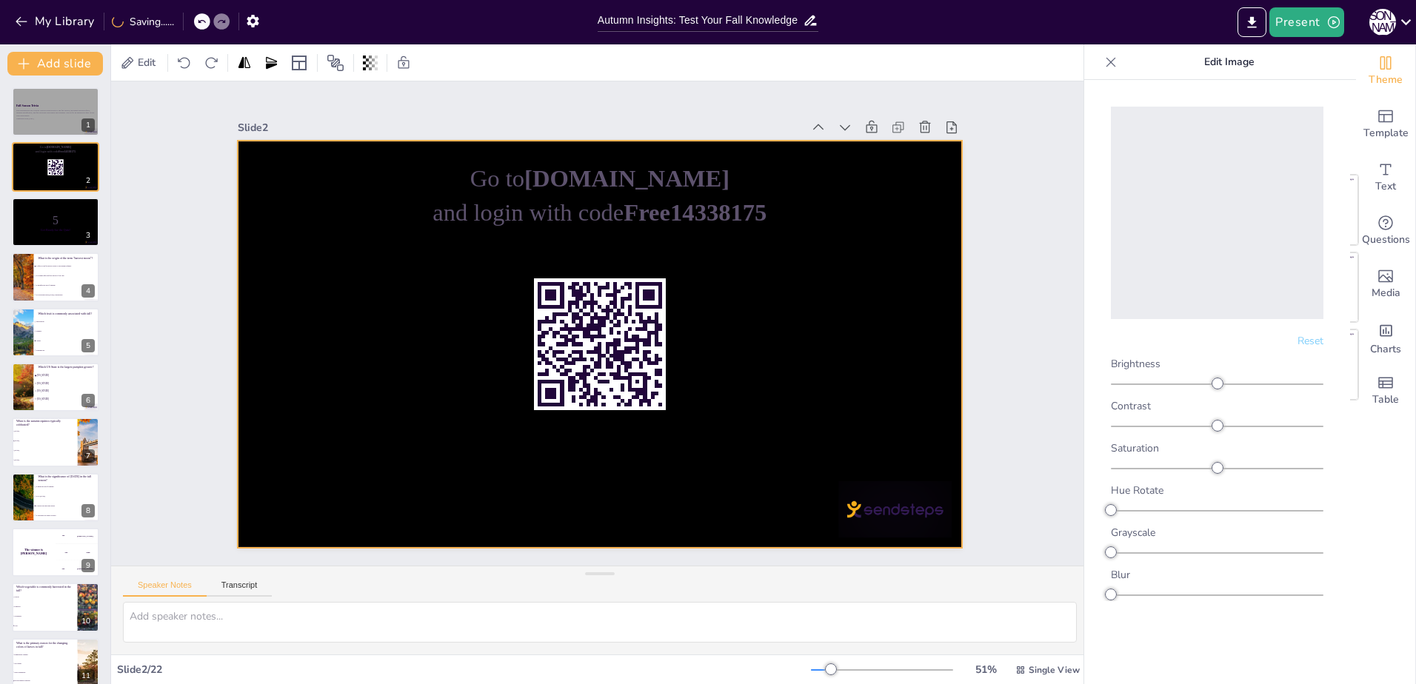
click at [243, 168] on div at bounding box center [593, 343] width 815 height 611
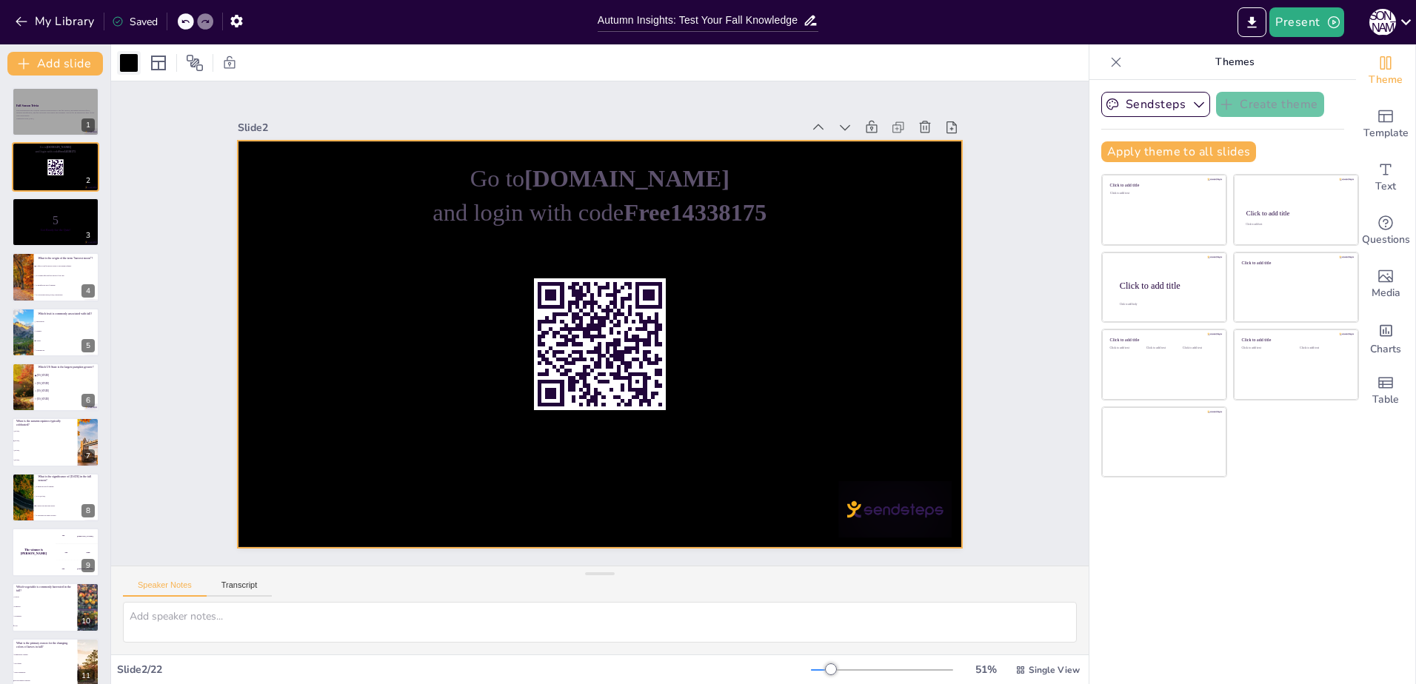
click at [126, 61] on div at bounding box center [129, 63] width 18 height 18
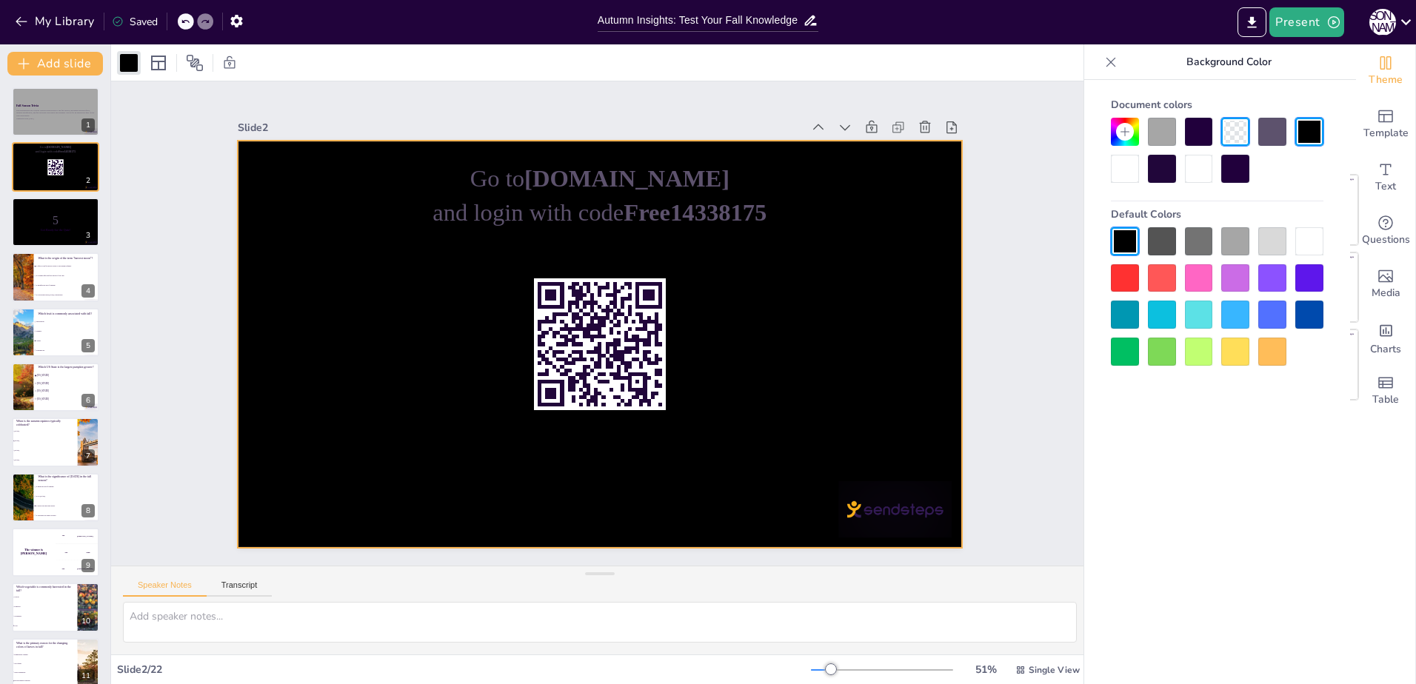
click at [1238, 244] on div at bounding box center [1235, 241] width 28 height 28
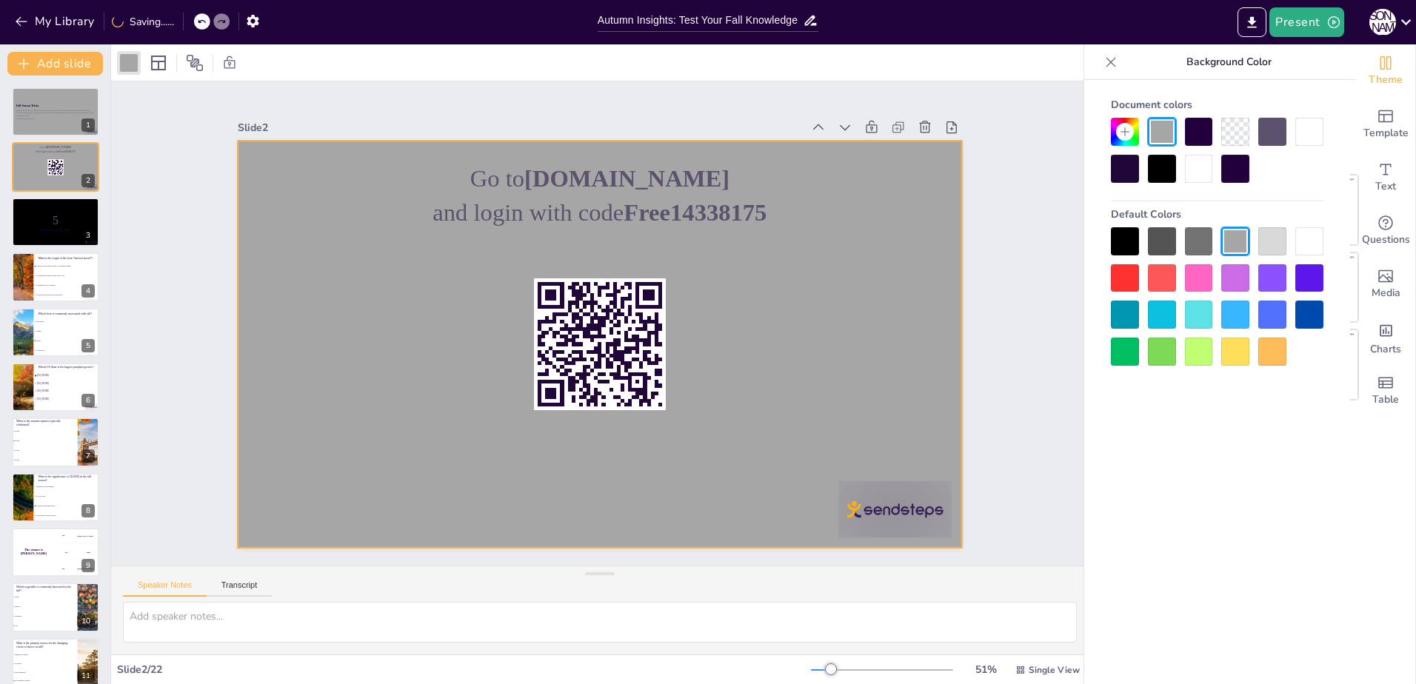
click at [1247, 59] on p "Background Color" at bounding box center [1229, 62] width 213 height 36
click at [1112, 60] on icon at bounding box center [1111, 62] width 10 height 10
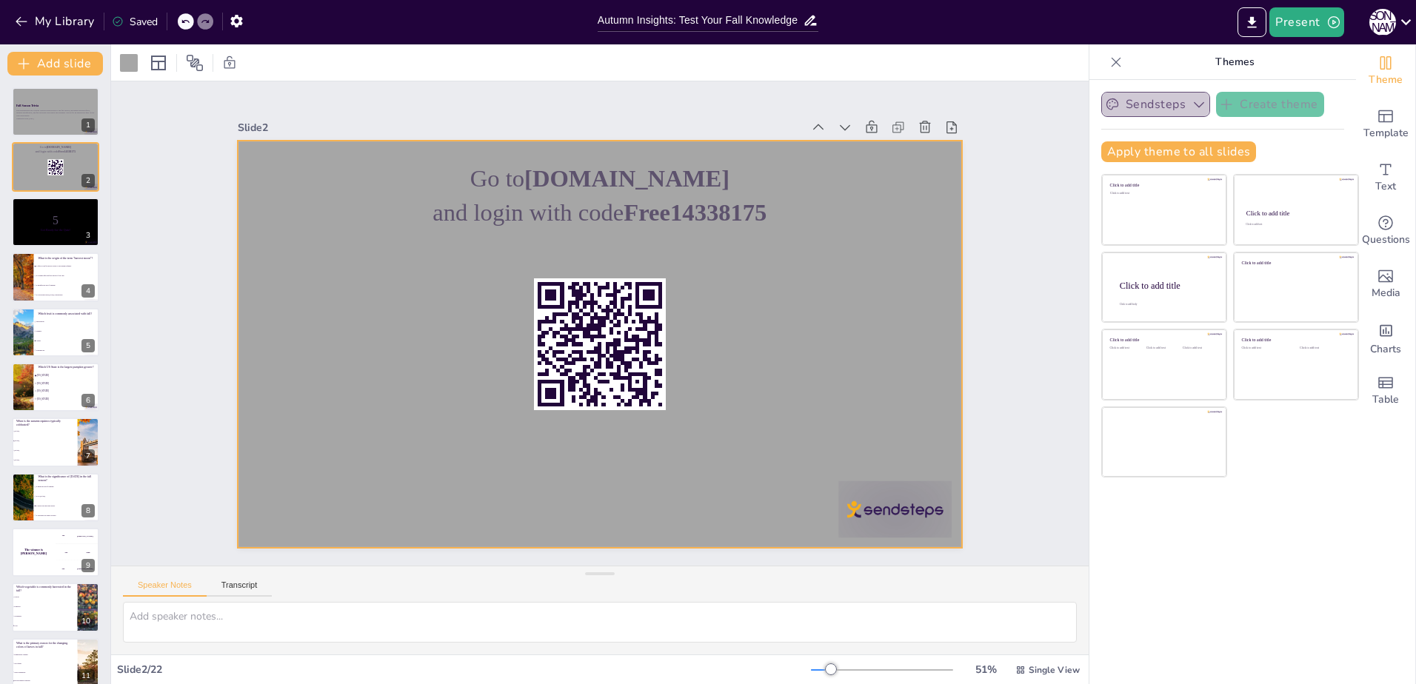
click at [1194, 104] on icon "button" at bounding box center [1199, 105] width 10 height 6
click at [1194, 103] on icon "button" at bounding box center [1199, 104] width 10 height 6
click at [57, 210] on button at bounding box center [65, 210] width 18 height 18
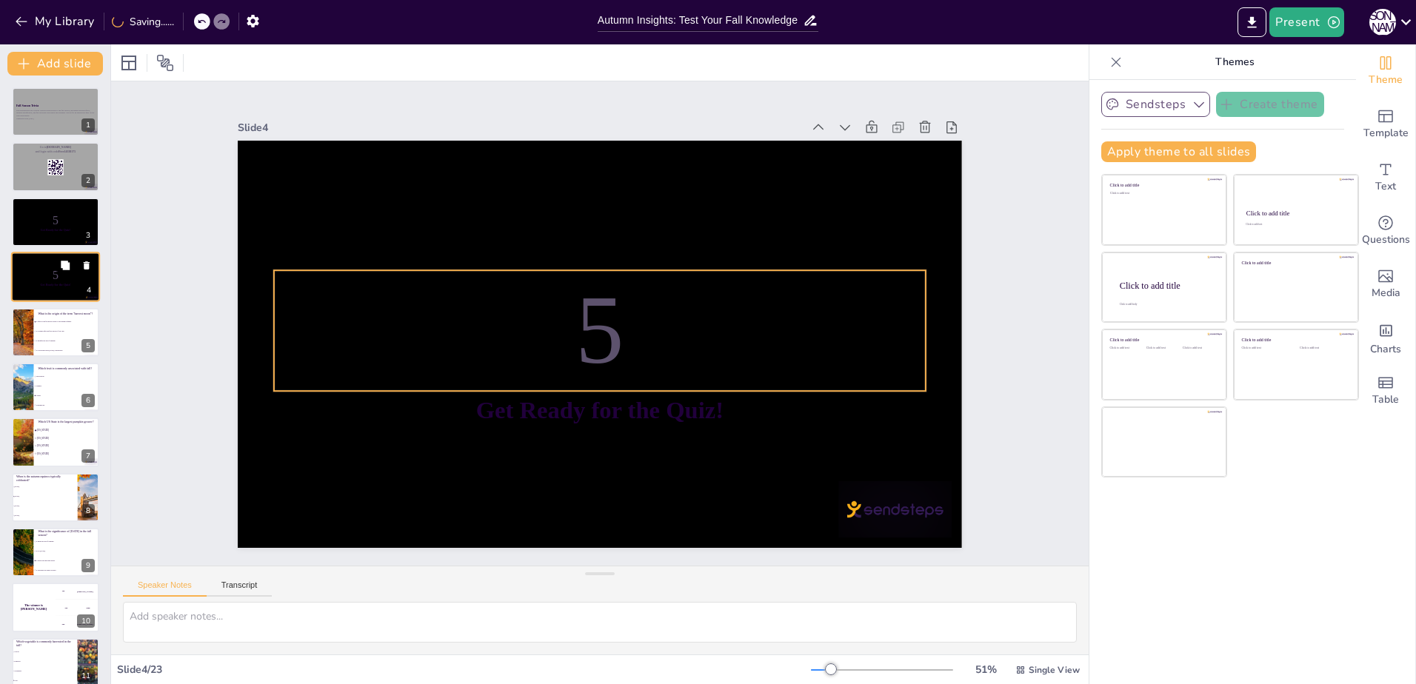
click at [67, 275] on p "5" at bounding box center [56, 275] width 80 height 16
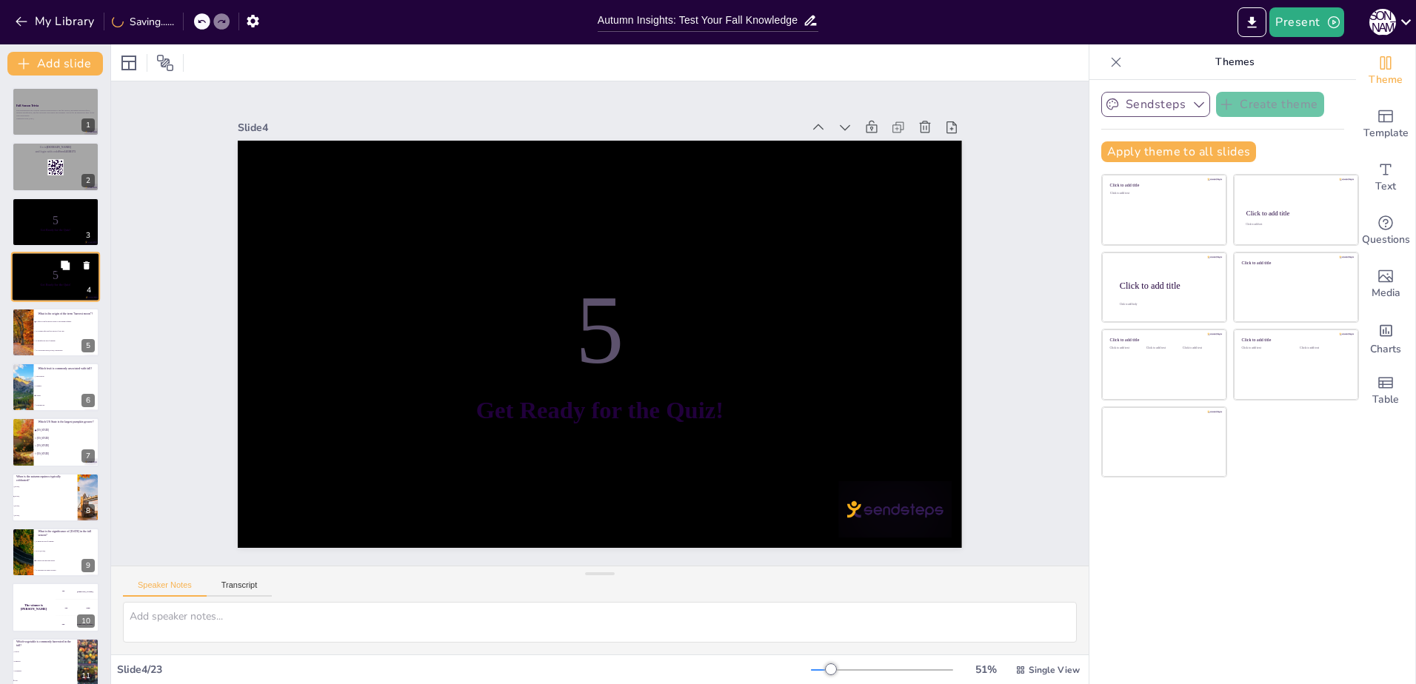
click at [88, 264] on icon at bounding box center [87, 265] width 6 height 8
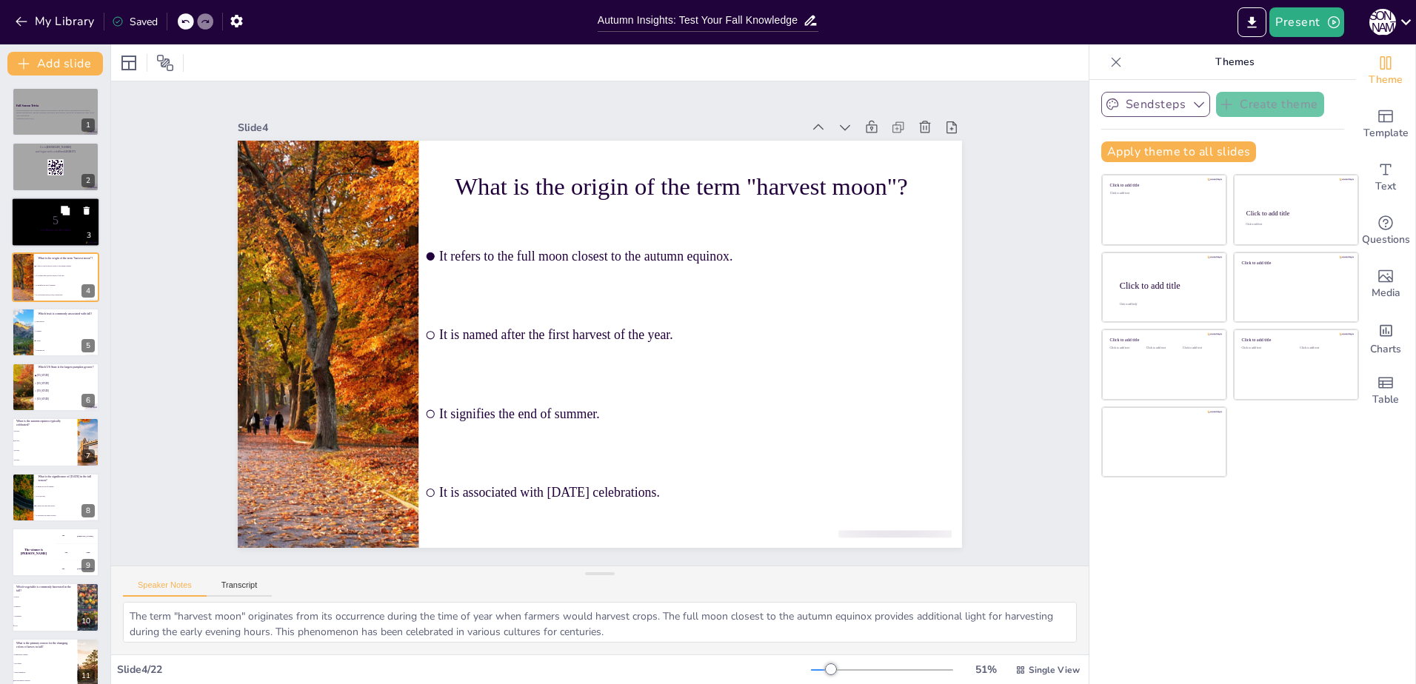
click at [33, 228] on p "Get Ready for the Quiz!" at bounding box center [56, 230] width 80 height 4
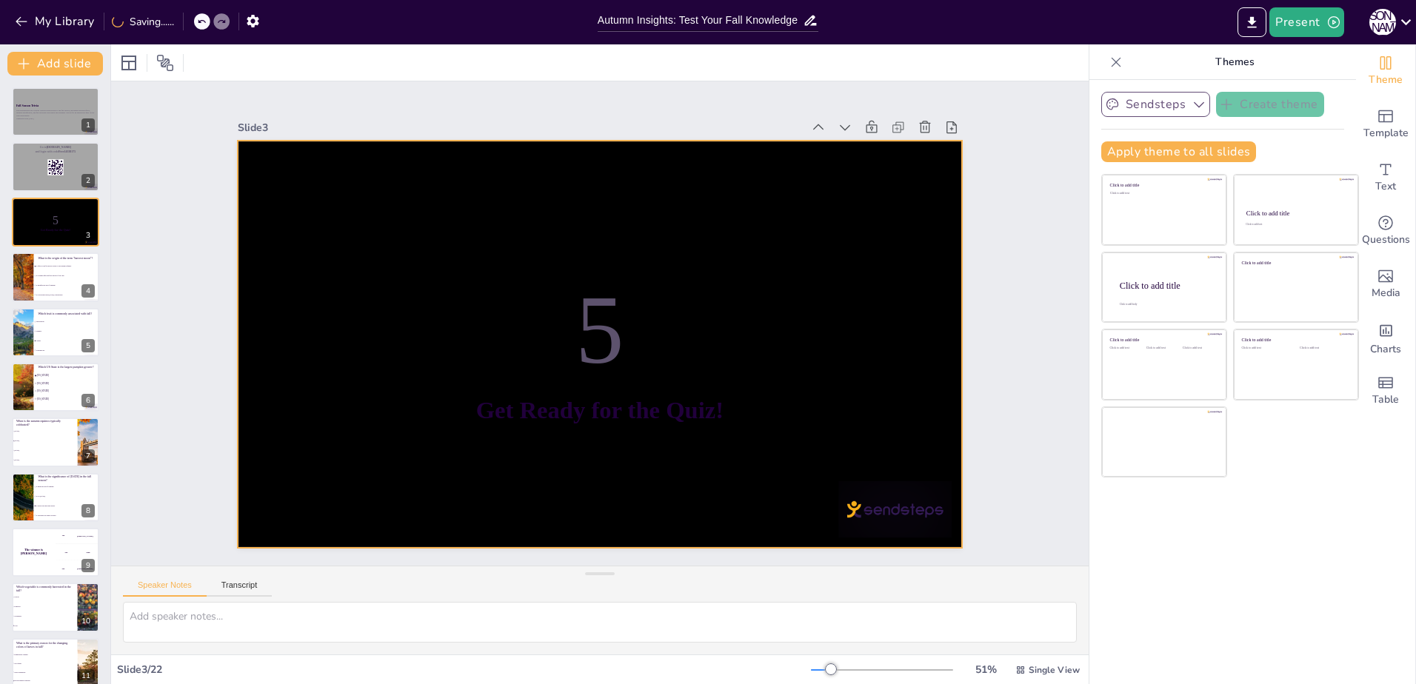
click at [283, 167] on div at bounding box center [593, 343] width 815 height 611
click at [250, 160] on div at bounding box center [593, 343] width 815 height 611
click at [132, 70] on div at bounding box center [129, 63] width 18 height 18
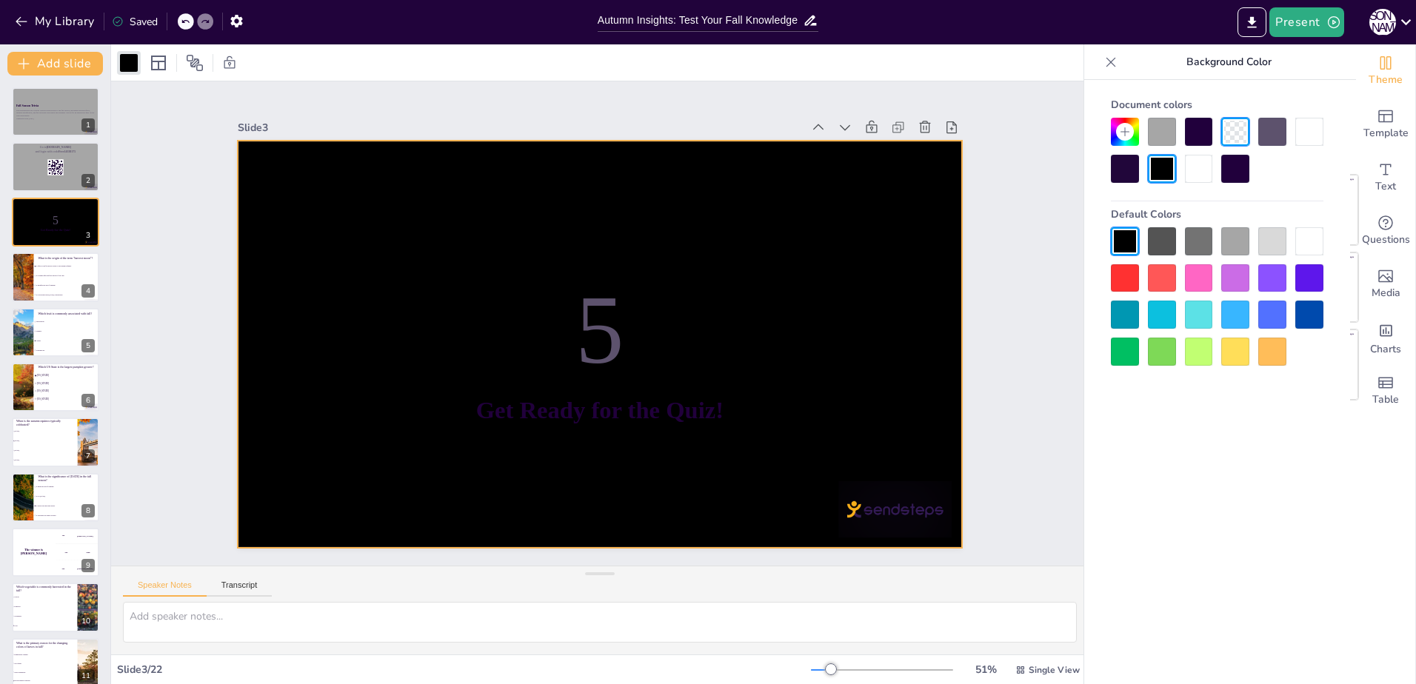
click at [1243, 243] on div at bounding box center [1235, 241] width 28 height 28
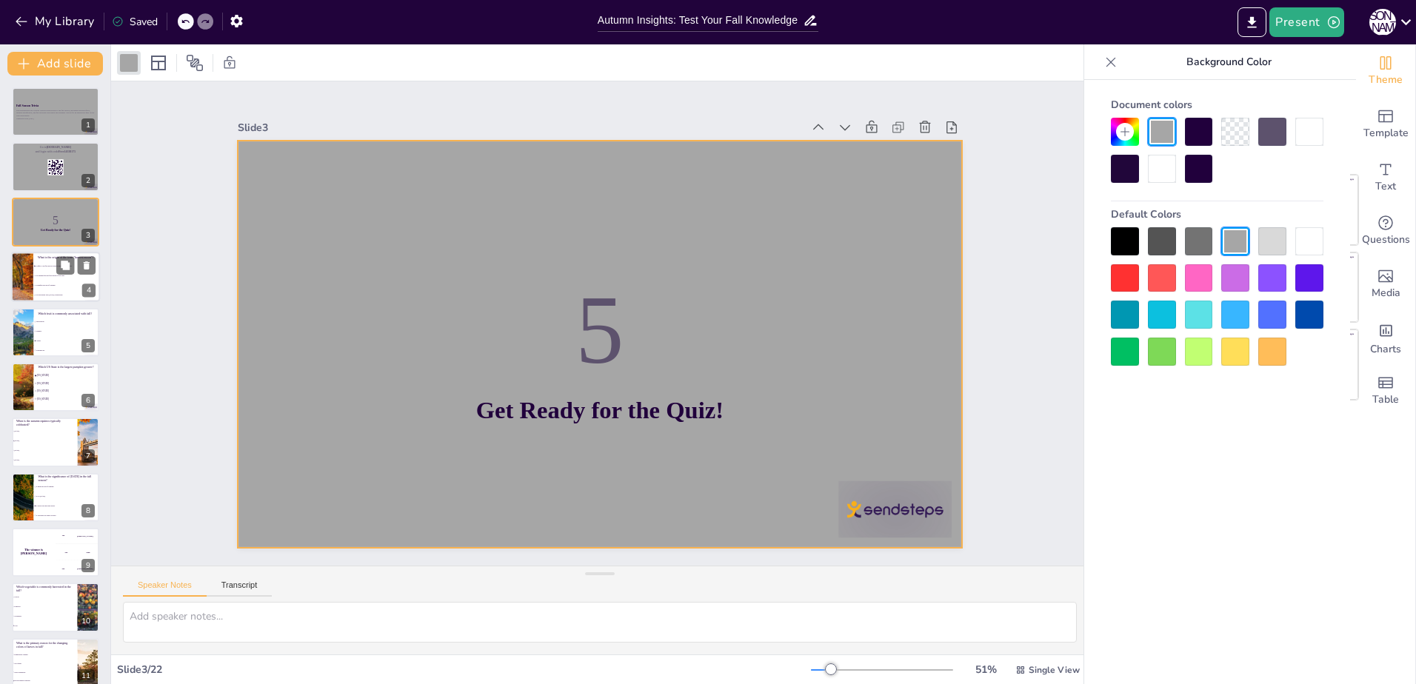
click at [64, 279] on li "It is named after the first harvest of the year." at bounding box center [66, 277] width 67 height 10
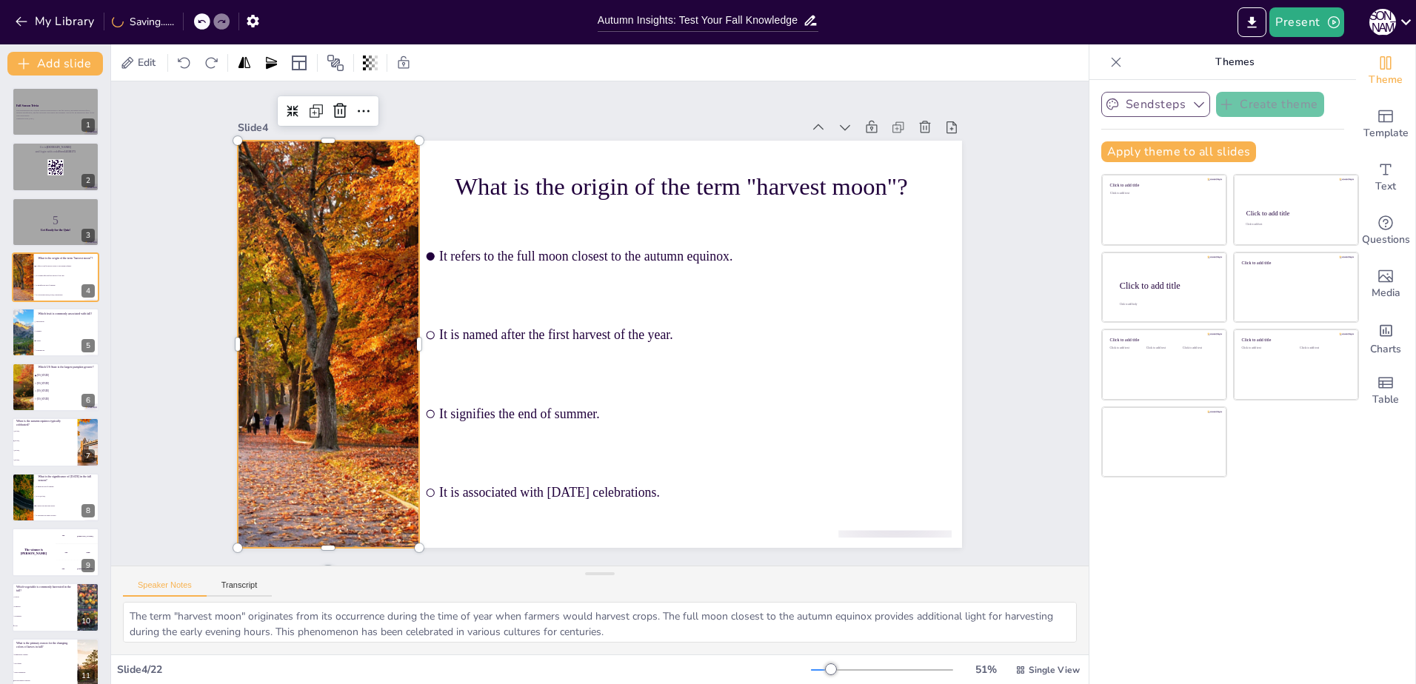
click at [260, 171] on div at bounding box center [335, 259] width 642 height 555
click at [258, 169] on div at bounding box center [384, 157] width 676 height 666
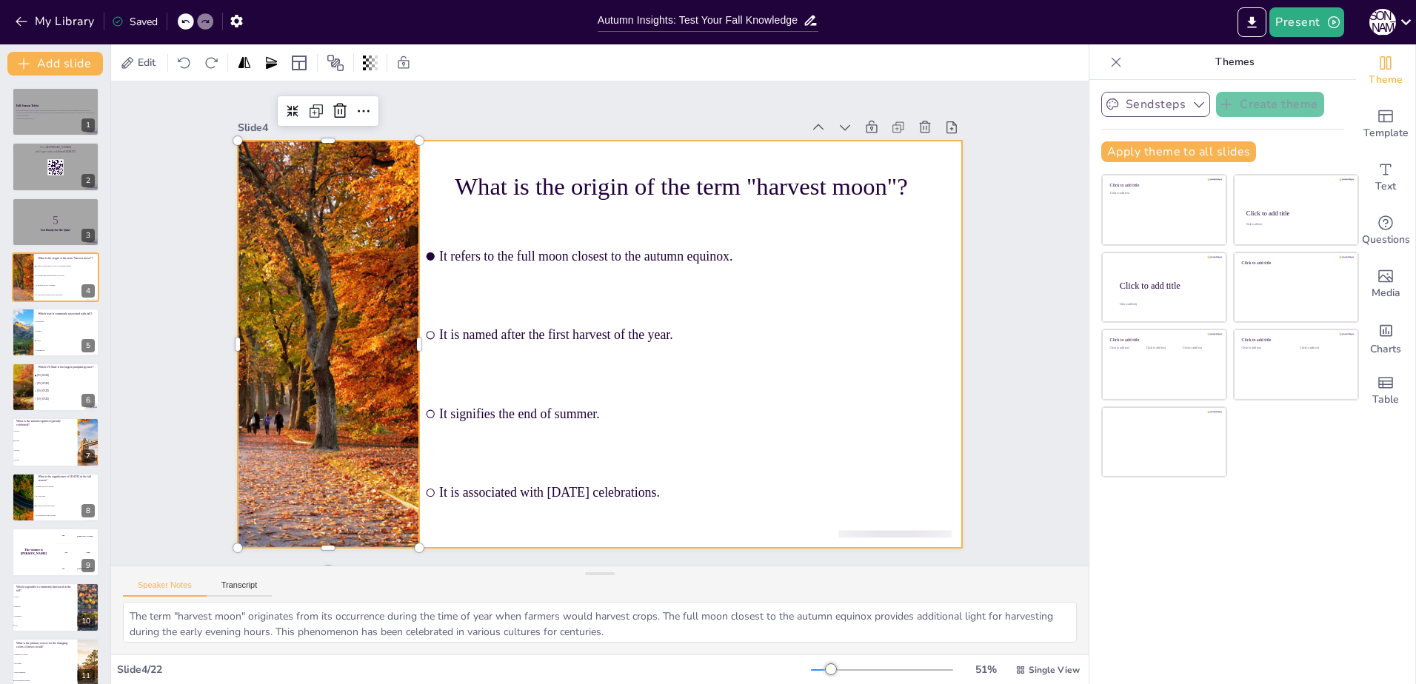
click at [423, 147] on div at bounding box center [597, 344] width 763 height 481
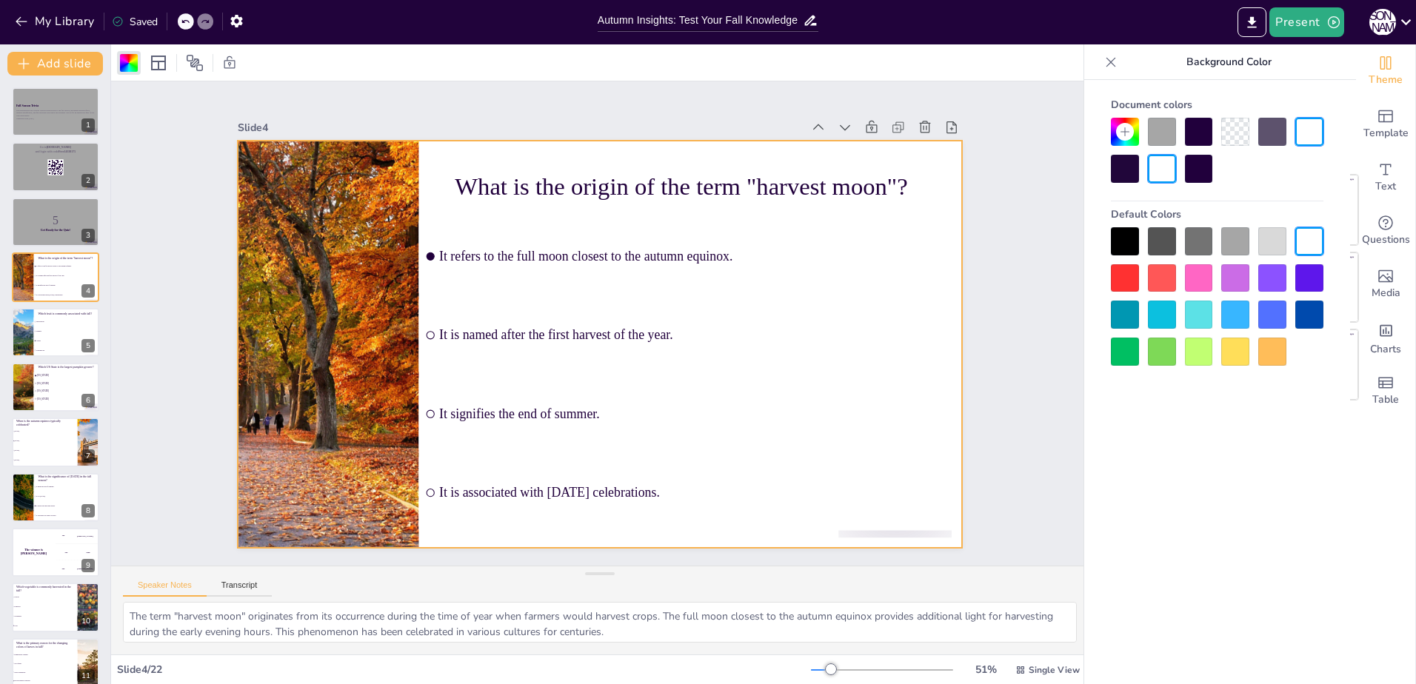
click at [1245, 239] on div at bounding box center [1235, 241] width 28 height 28
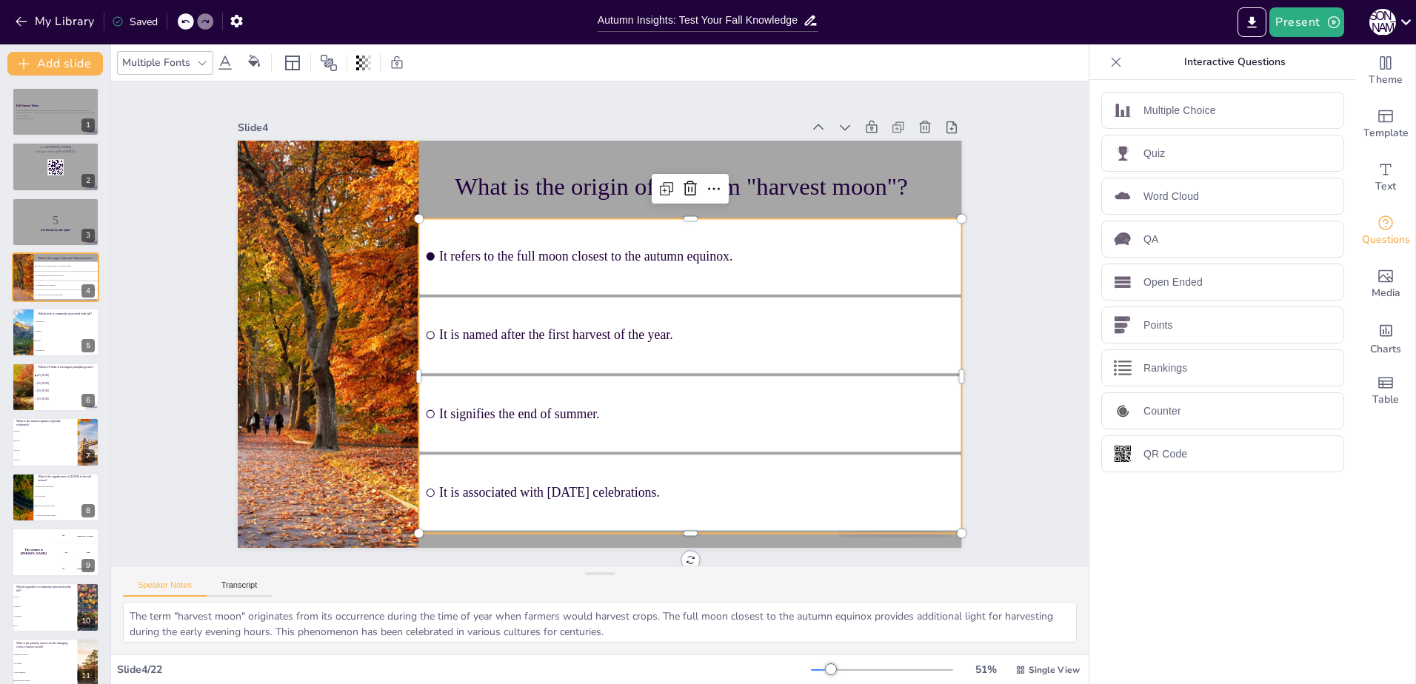
click at [629, 249] on ul "It refers to the full moon closest to the autumn equinox. It is named after the…" at bounding box center [684, 386] width 573 height 370
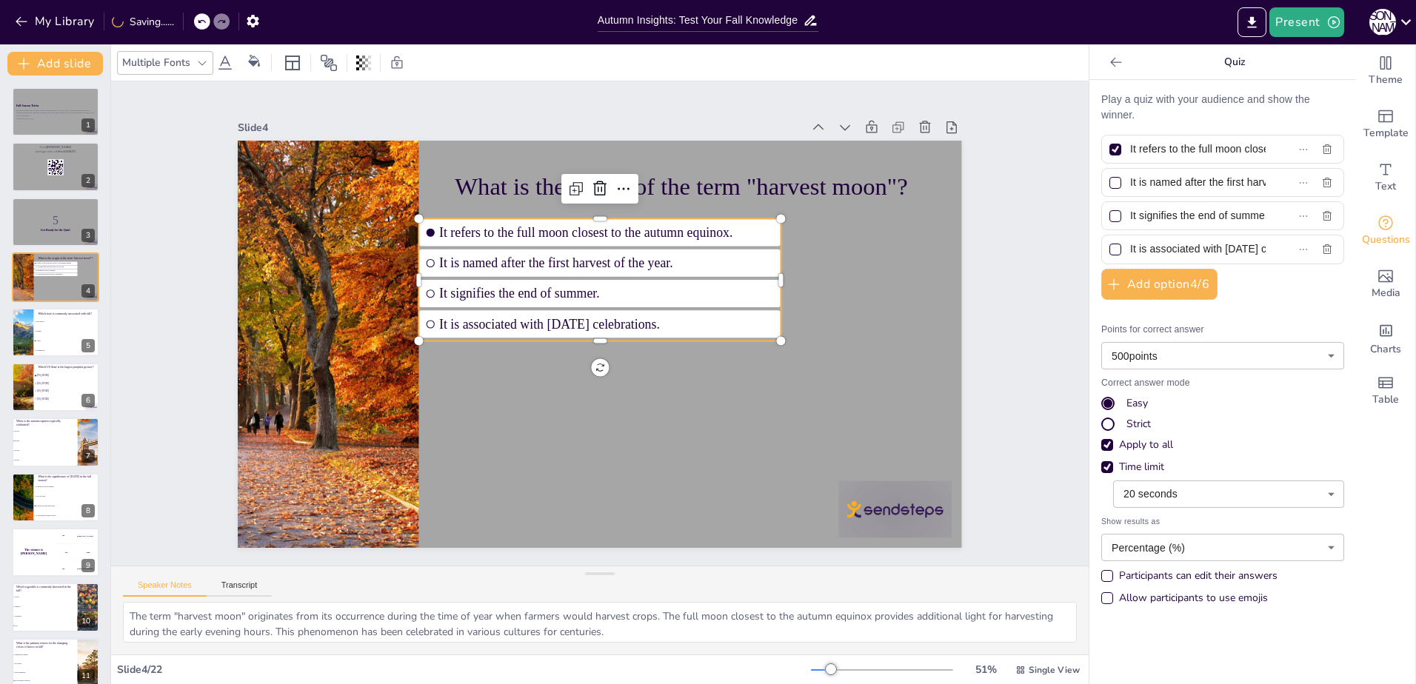
click at [530, 267] on li "It is named after the first harvest of the year." at bounding box center [618, 266] width 353 height 138
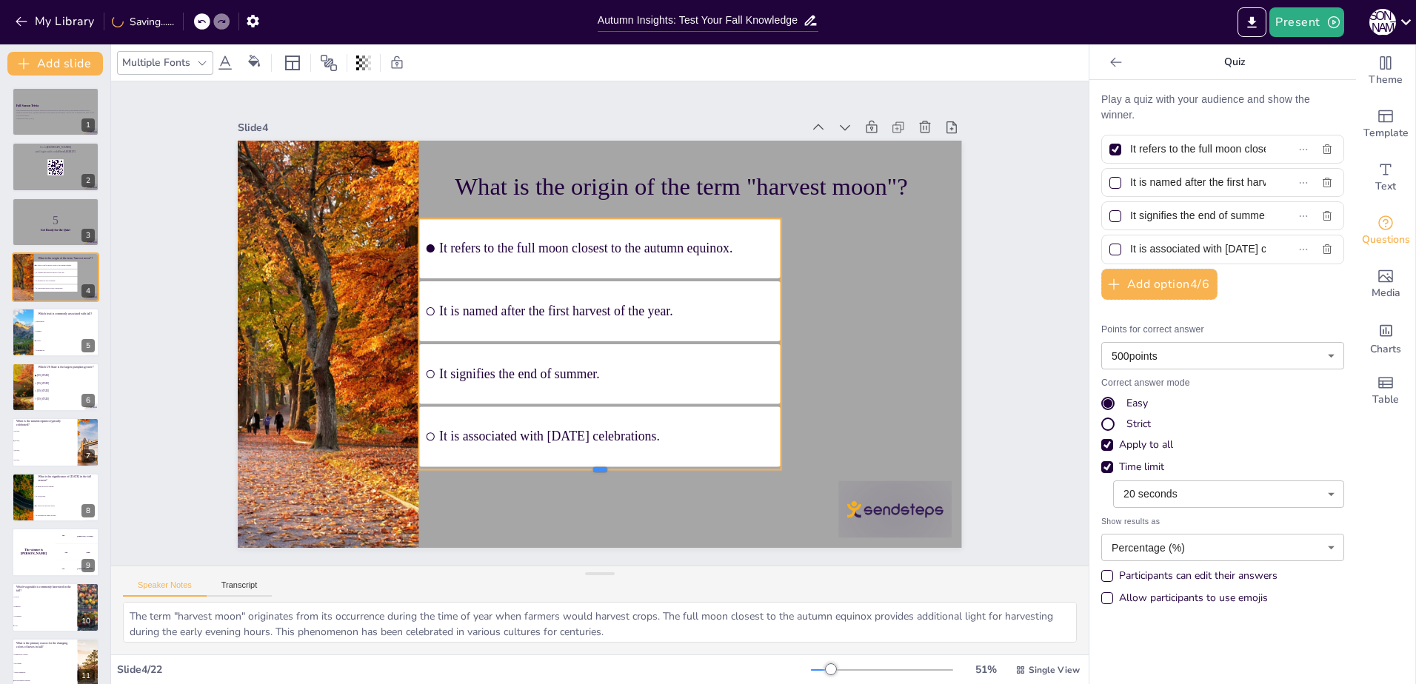
drag, startPoint x: 592, startPoint y: 338, endPoint x: 592, endPoint y: 467, distance: 128.9
click at [592, 467] on div at bounding box center [537, 463] width 335 height 158
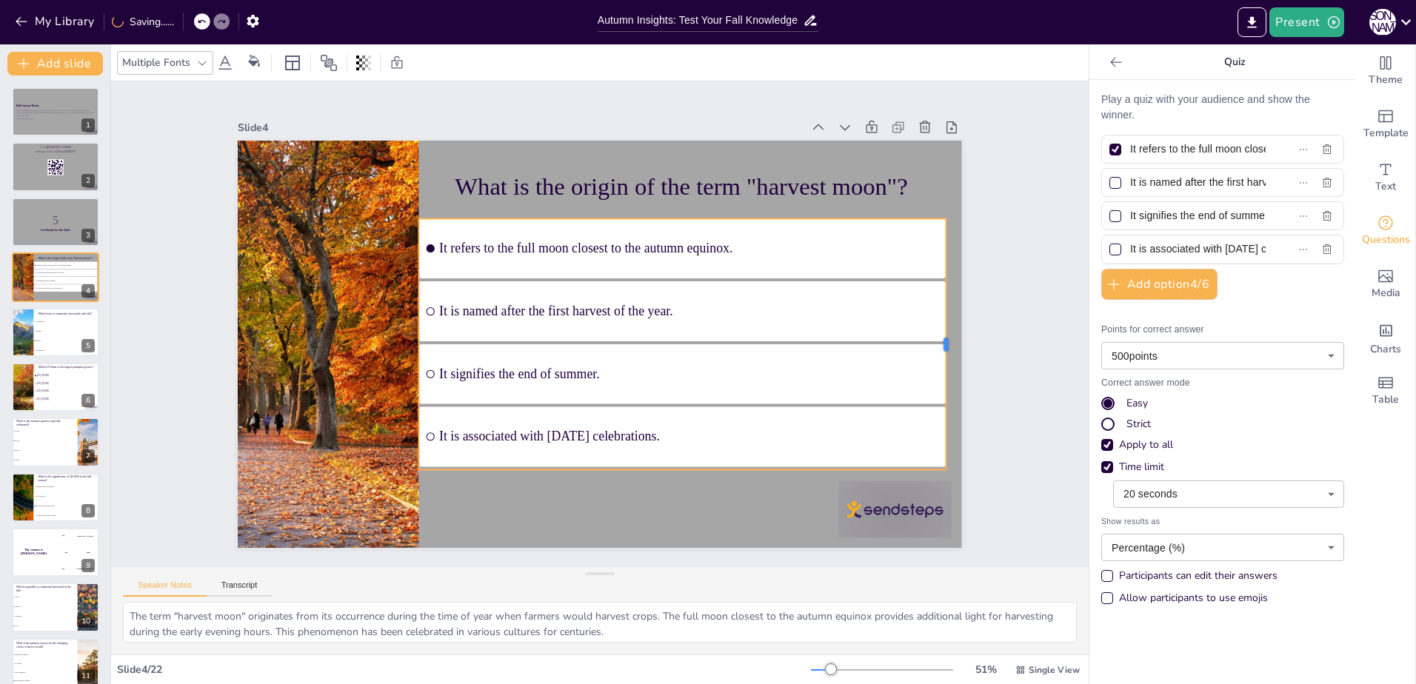
drag, startPoint x: 770, startPoint y: 338, endPoint x: 935, endPoint y: 357, distance: 166.3
click at [935, 357] on div at bounding box center [948, 381] width 38 height 251
click at [39, 333] on li "Oranges" at bounding box center [66, 332] width 67 height 10
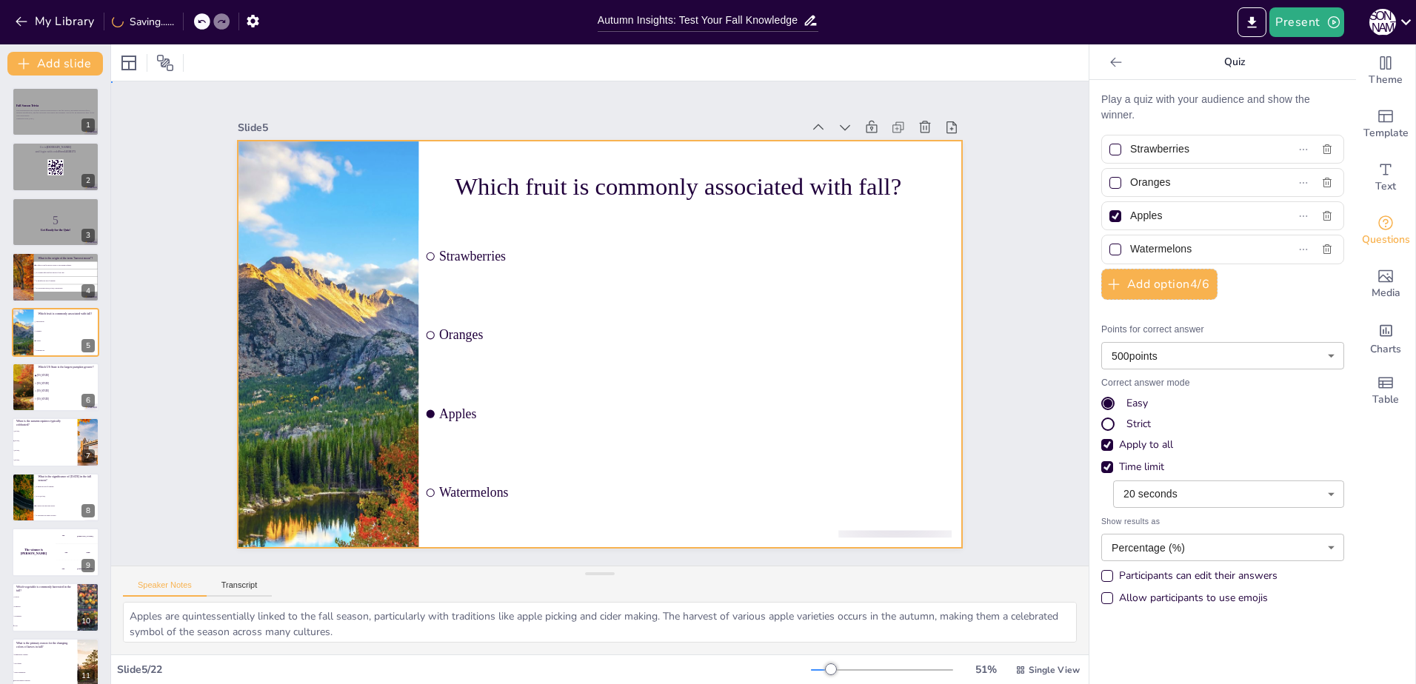
click at [428, 175] on div at bounding box center [587, 340] width 825 height 755
click at [136, 59] on div at bounding box center [129, 63] width 18 height 18
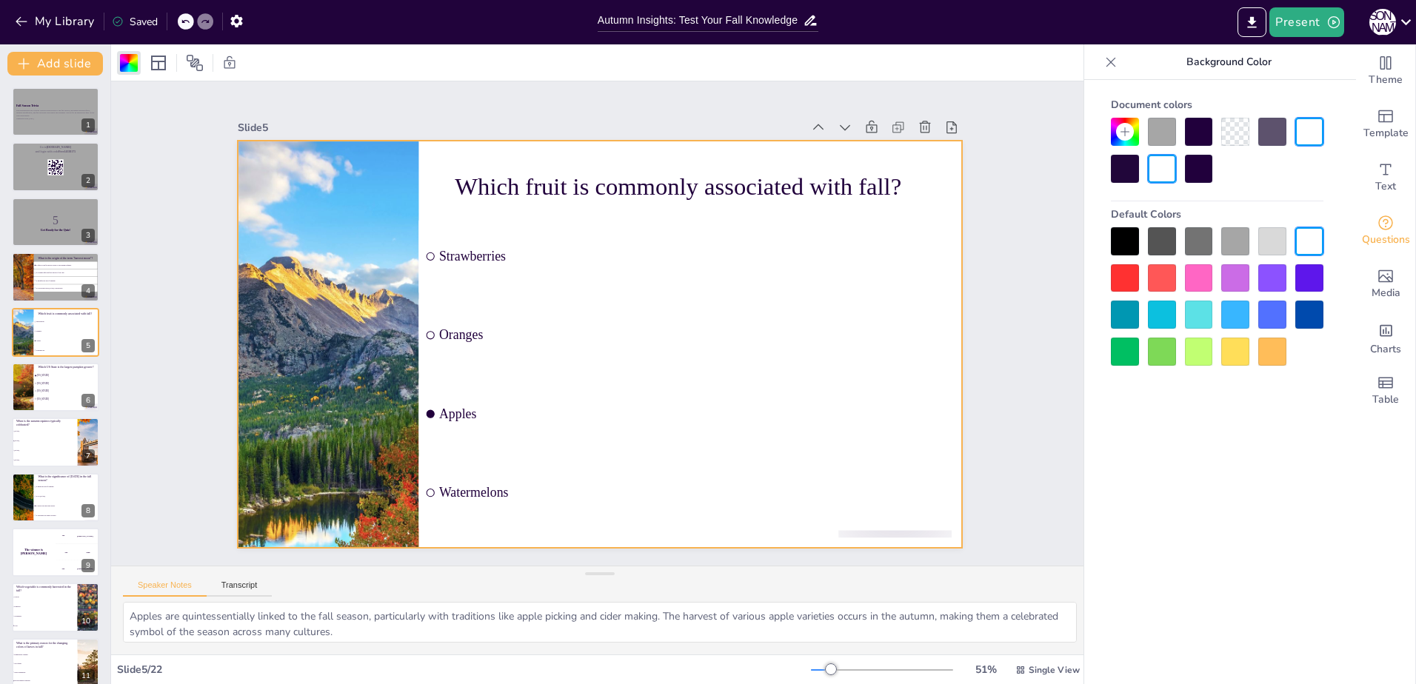
click at [1244, 240] on div at bounding box center [1235, 241] width 28 height 28
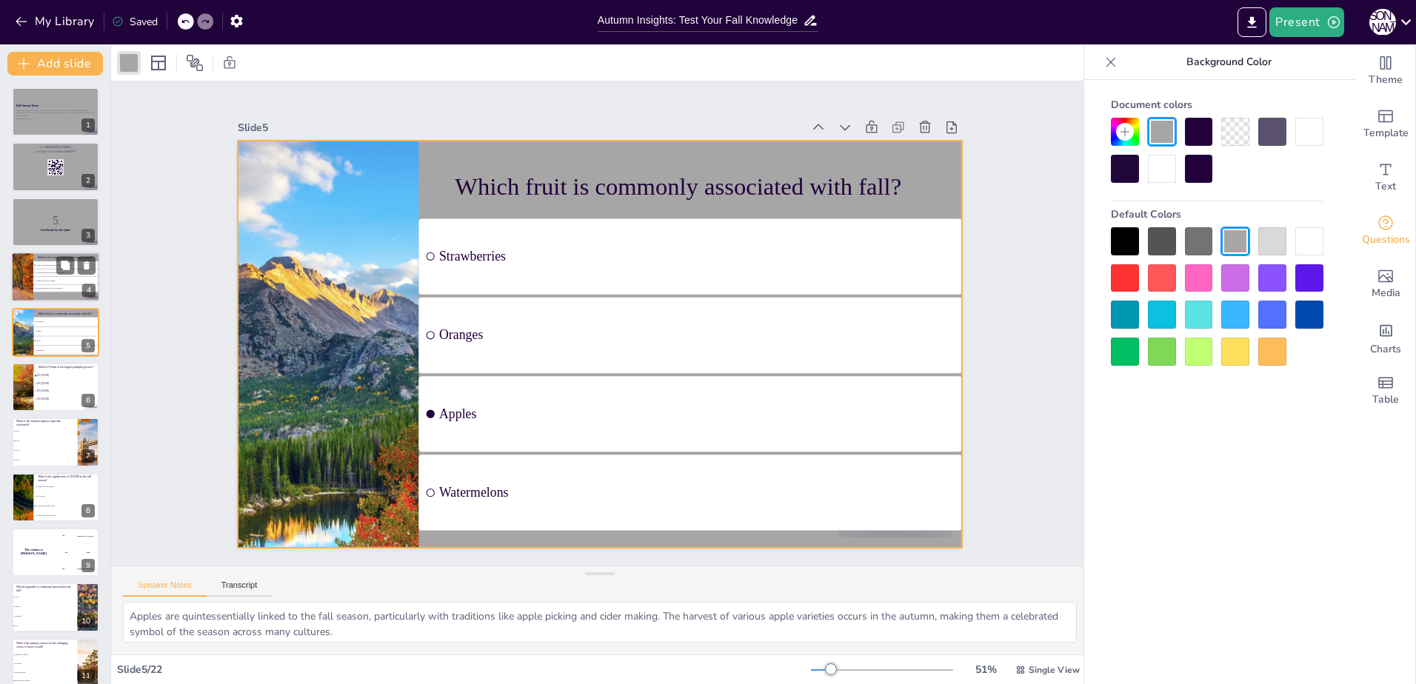
click at [52, 275] on li "It is named after the first harvest of the year." at bounding box center [65, 273] width 65 height 7
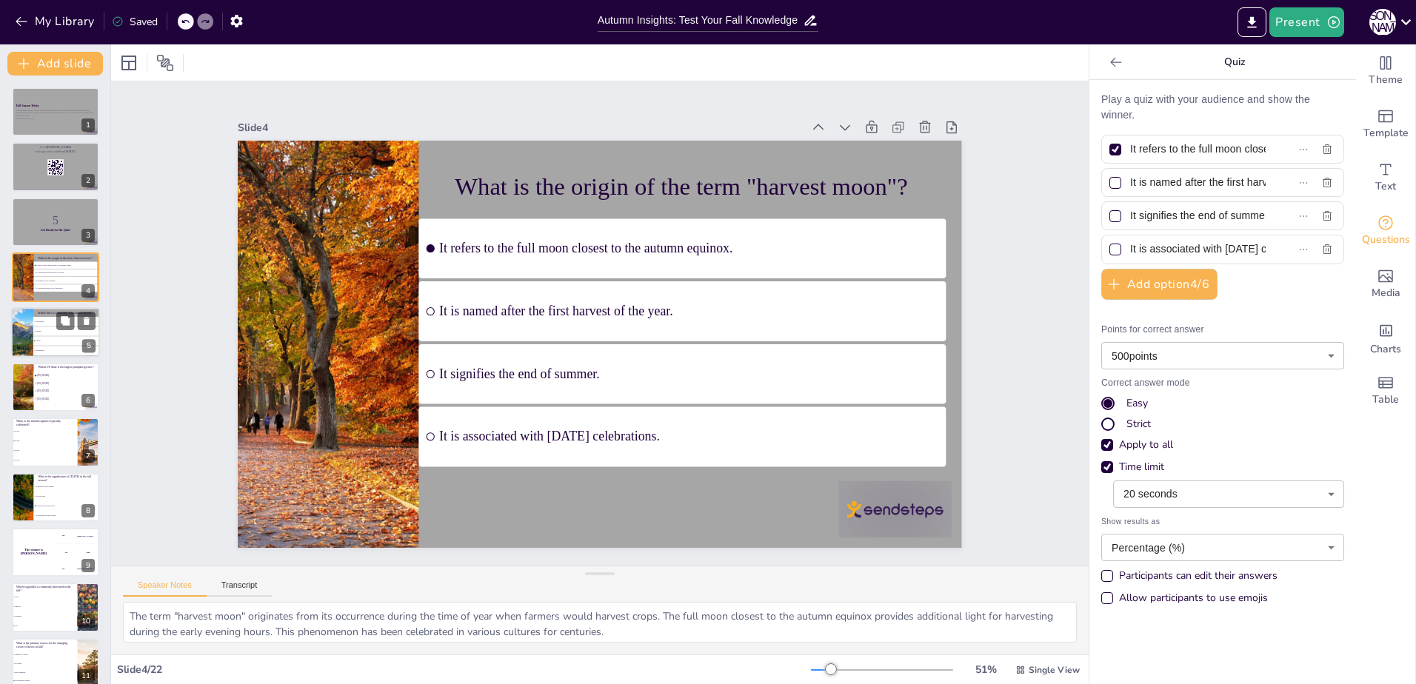
click at [37, 343] on li "Apples" at bounding box center [66, 341] width 67 height 10
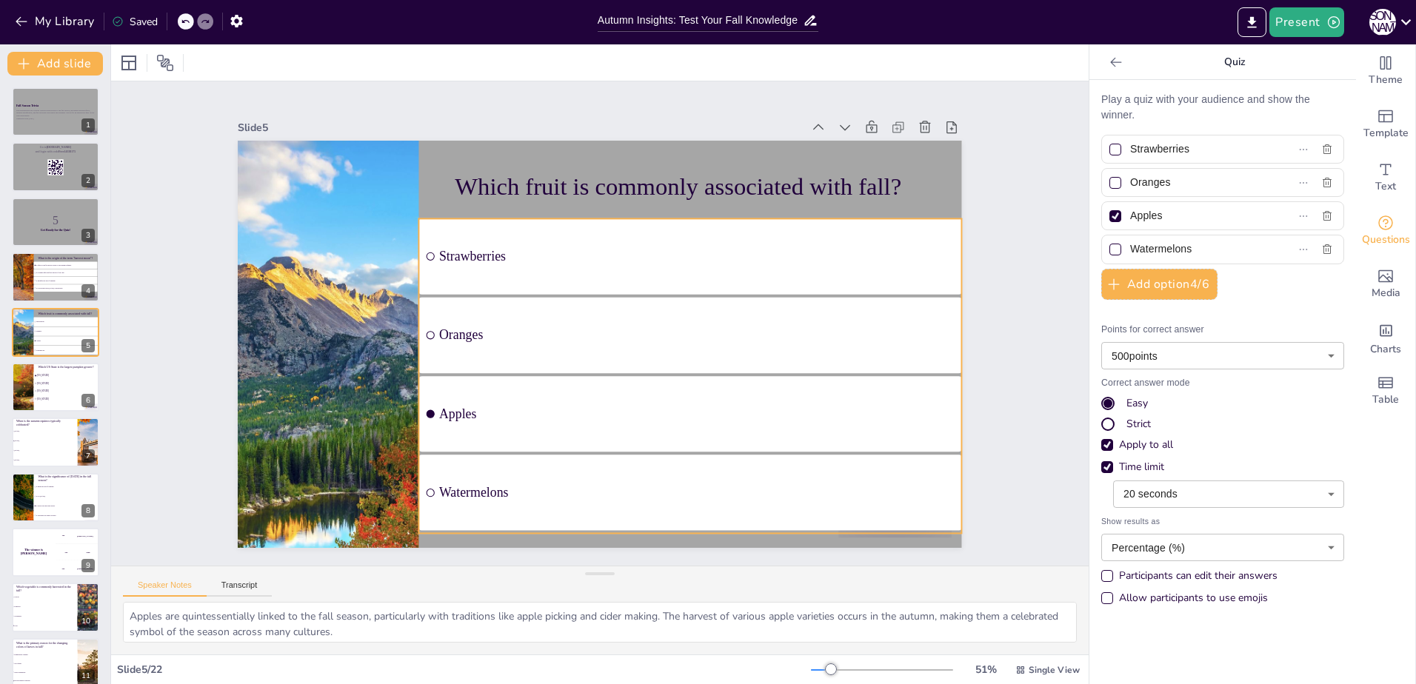
click at [632, 251] on ul "Strawberries Oranges Apples Watermelons" at bounding box center [496, 312] width 624 height 509
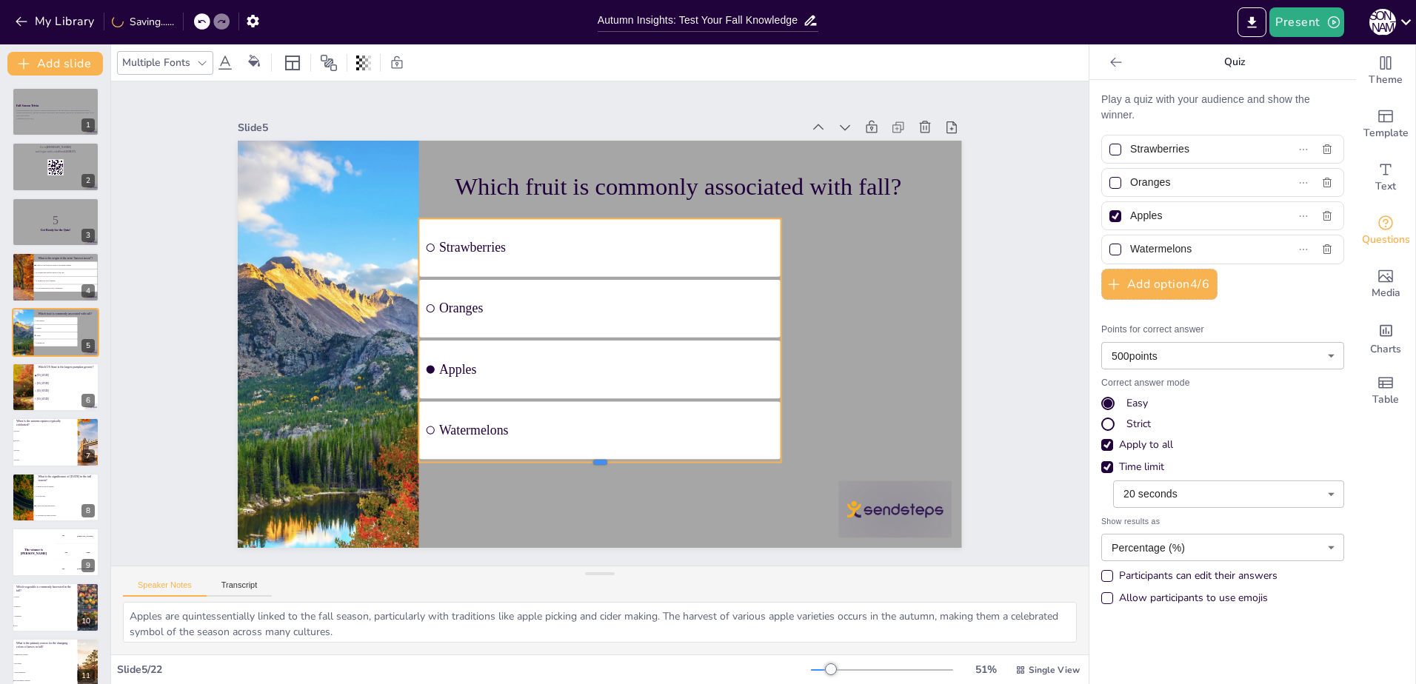
drag, startPoint x: 586, startPoint y: 336, endPoint x: 575, endPoint y: 458, distance: 121.9
click at [575, 458] on div at bounding box center [570, 464] width 357 height 87
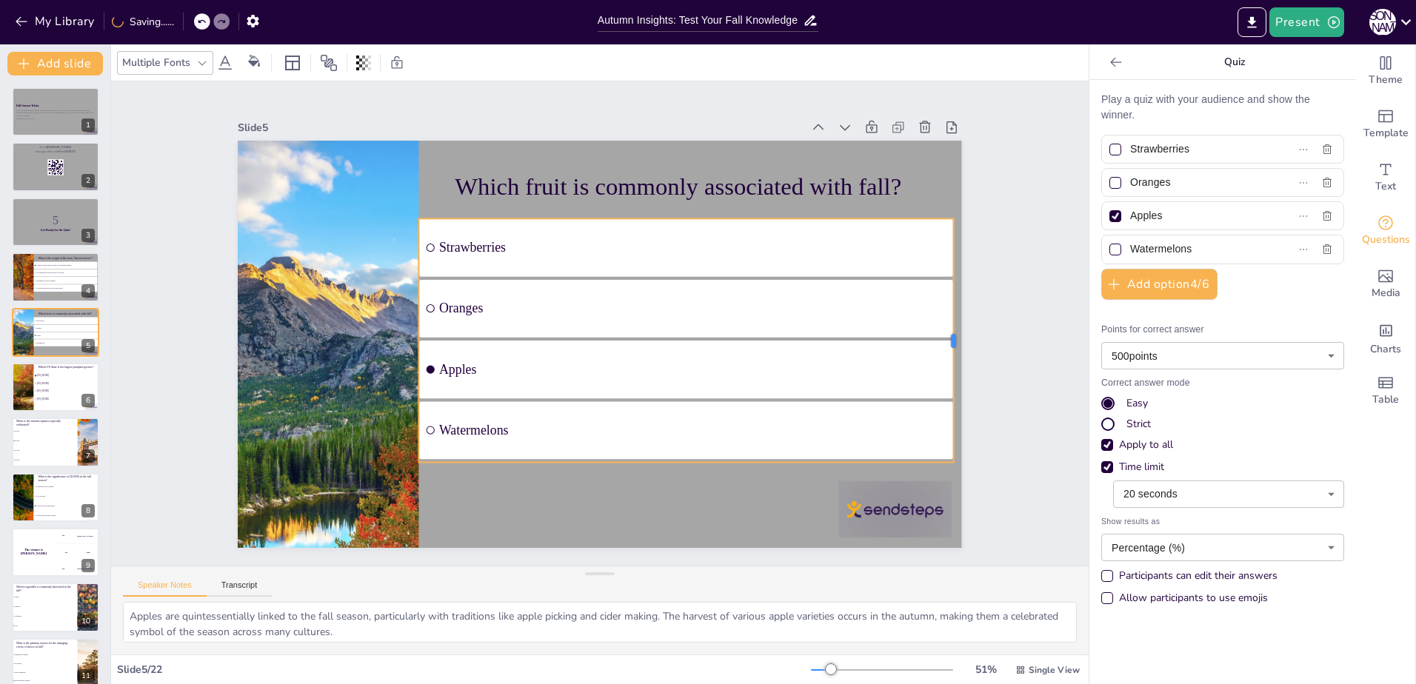
drag, startPoint x: 772, startPoint y: 334, endPoint x: 944, endPoint y: 354, distance: 173.7
click at [944, 372] on div at bounding box center [922, 485] width 110 height 227
click at [27, 379] on div at bounding box center [22, 387] width 92 height 50
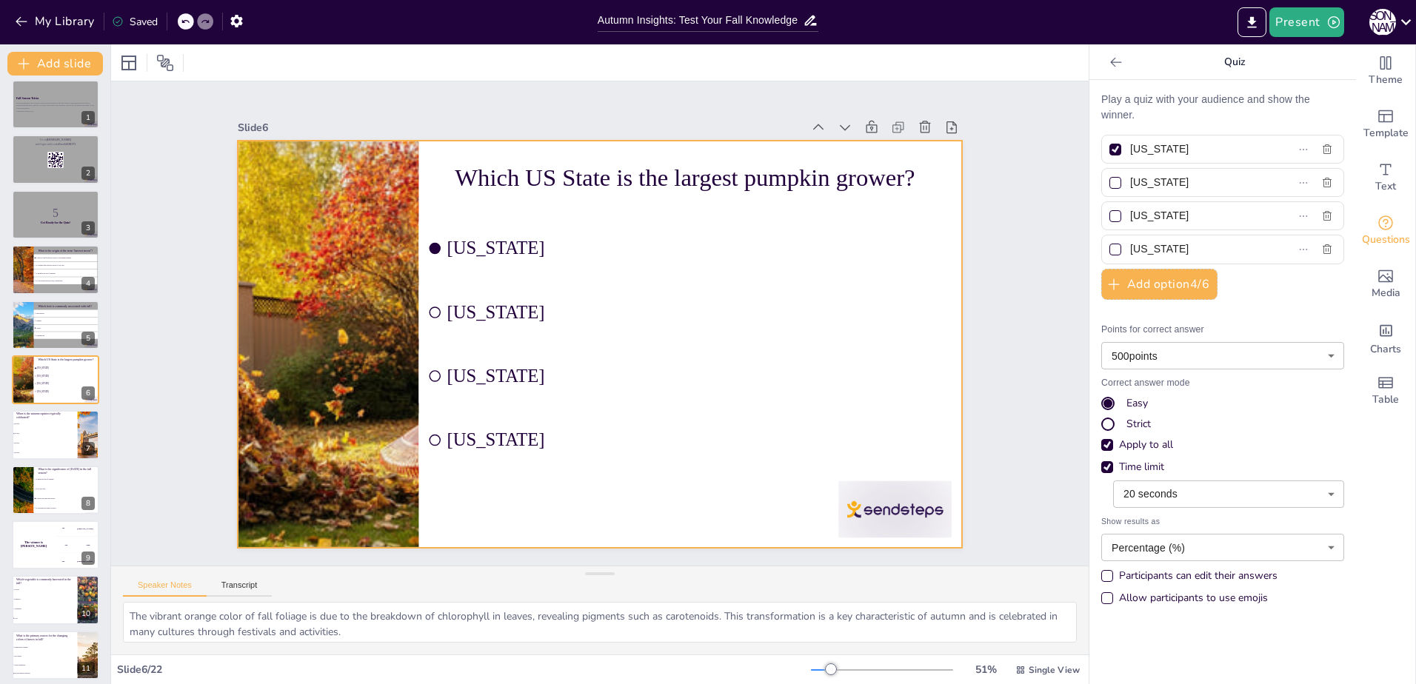
click at [424, 175] on div at bounding box center [591, 342] width 827 height 667
click at [135, 55] on div at bounding box center [129, 63] width 18 height 18
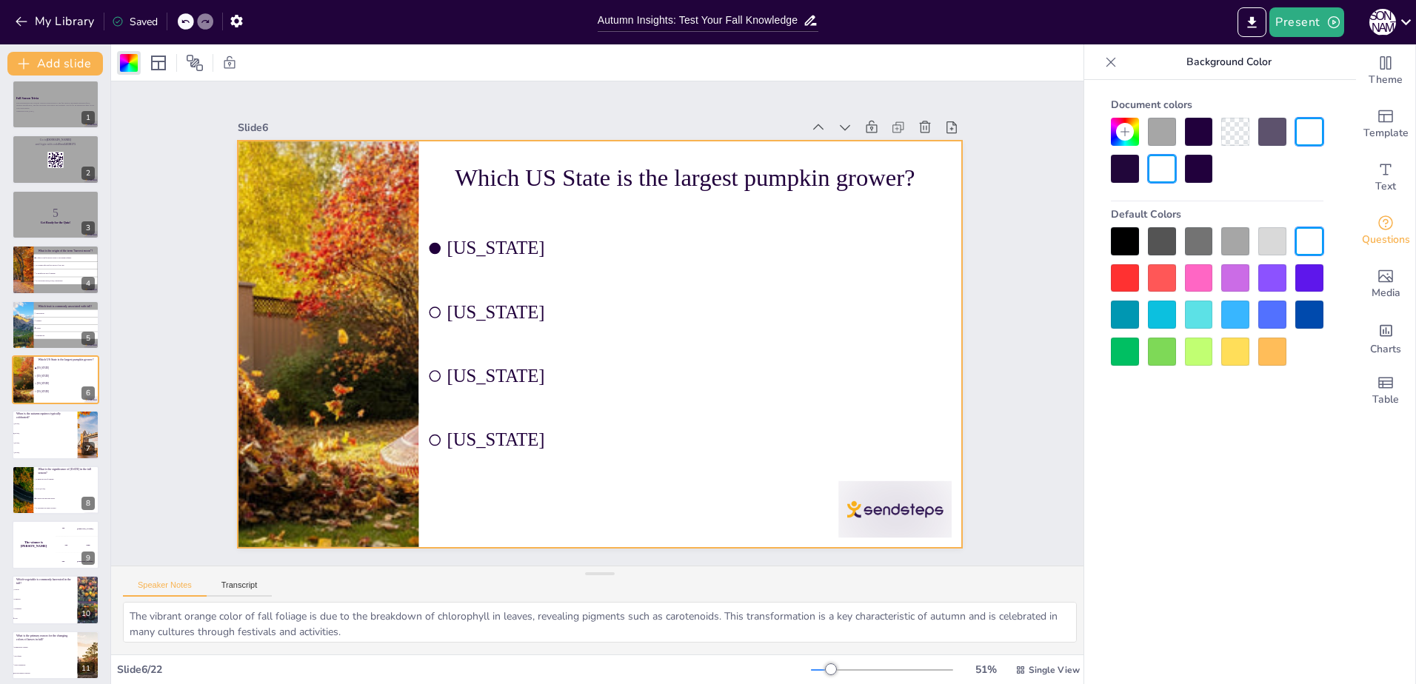
click at [1241, 232] on div at bounding box center [1235, 241] width 28 height 28
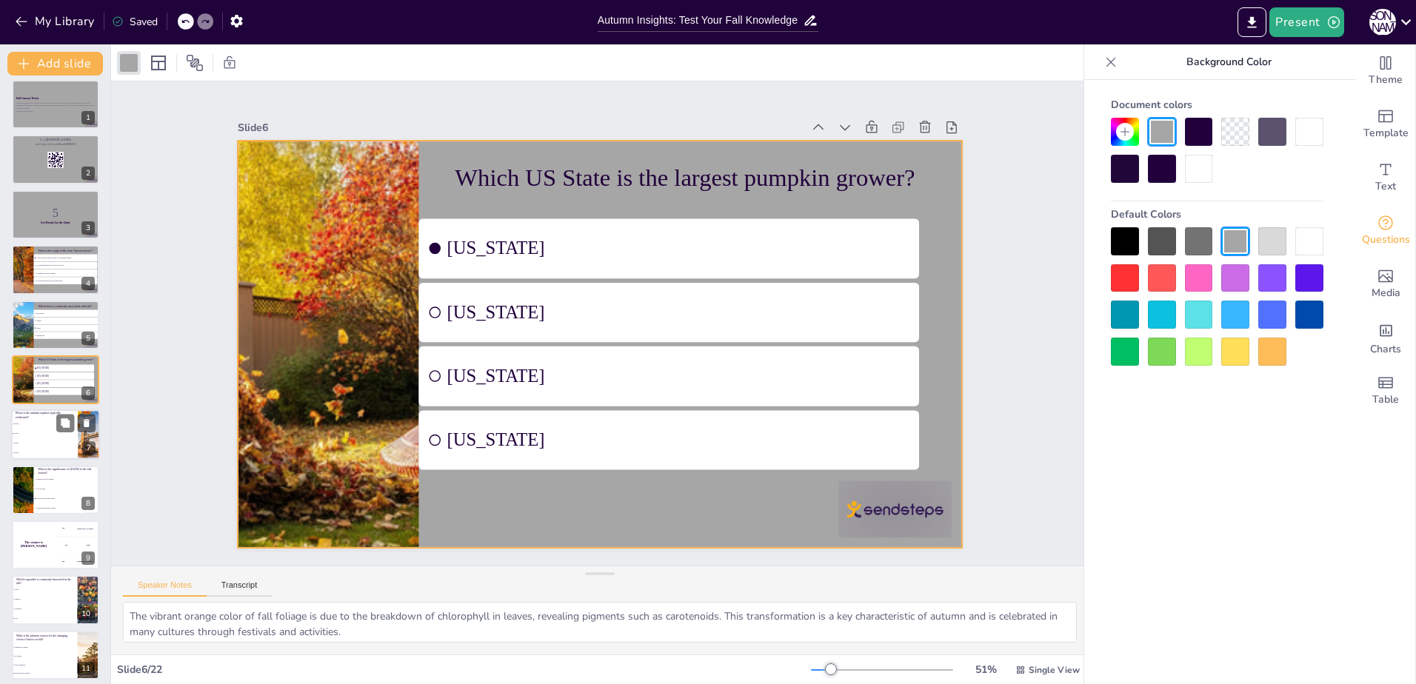
click at [53, 421] on li "[DATE]" at bounding box center [44, 425] width 67 height 10
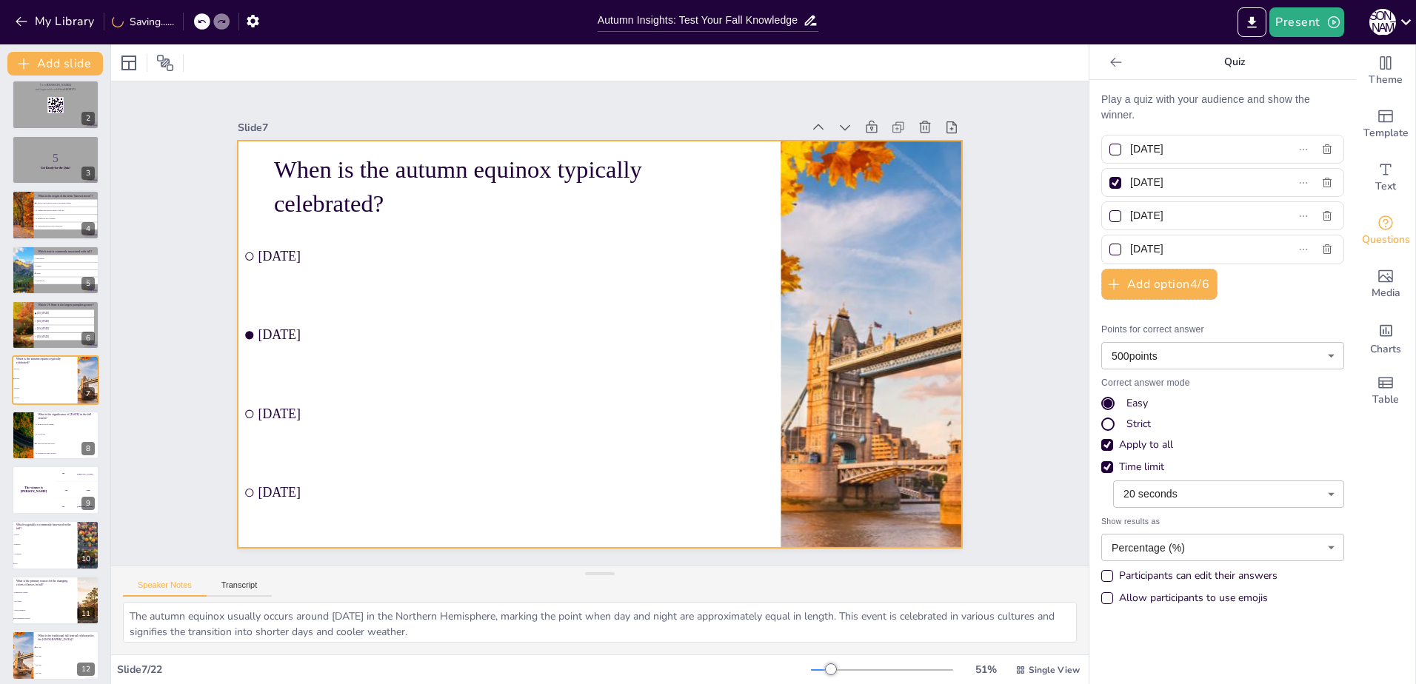
click at [761, 183] on div at bounding box center [595, 344] width 793 height 549
click at [133, 64] on div at bounding box center [129, 63] width 18 height 18
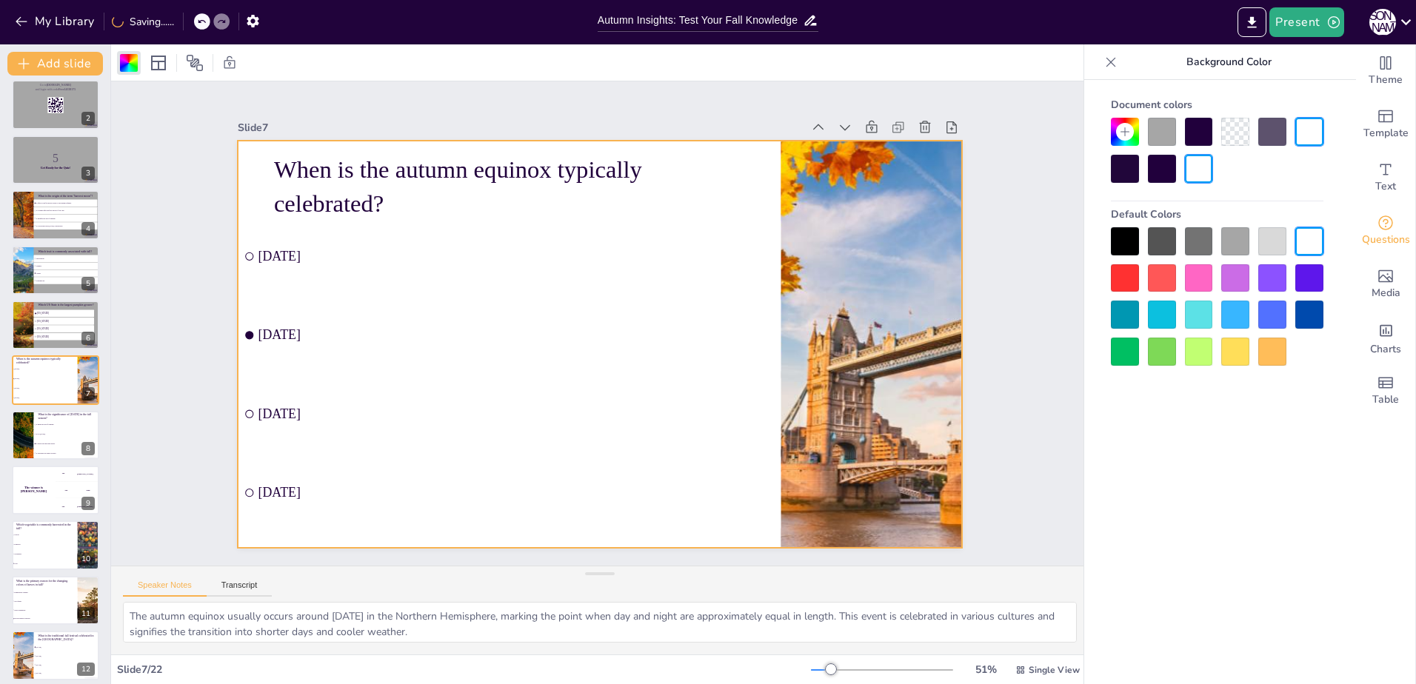
click at [1238, 235] on div at bounding box center [1235, 241] width 28 height 28
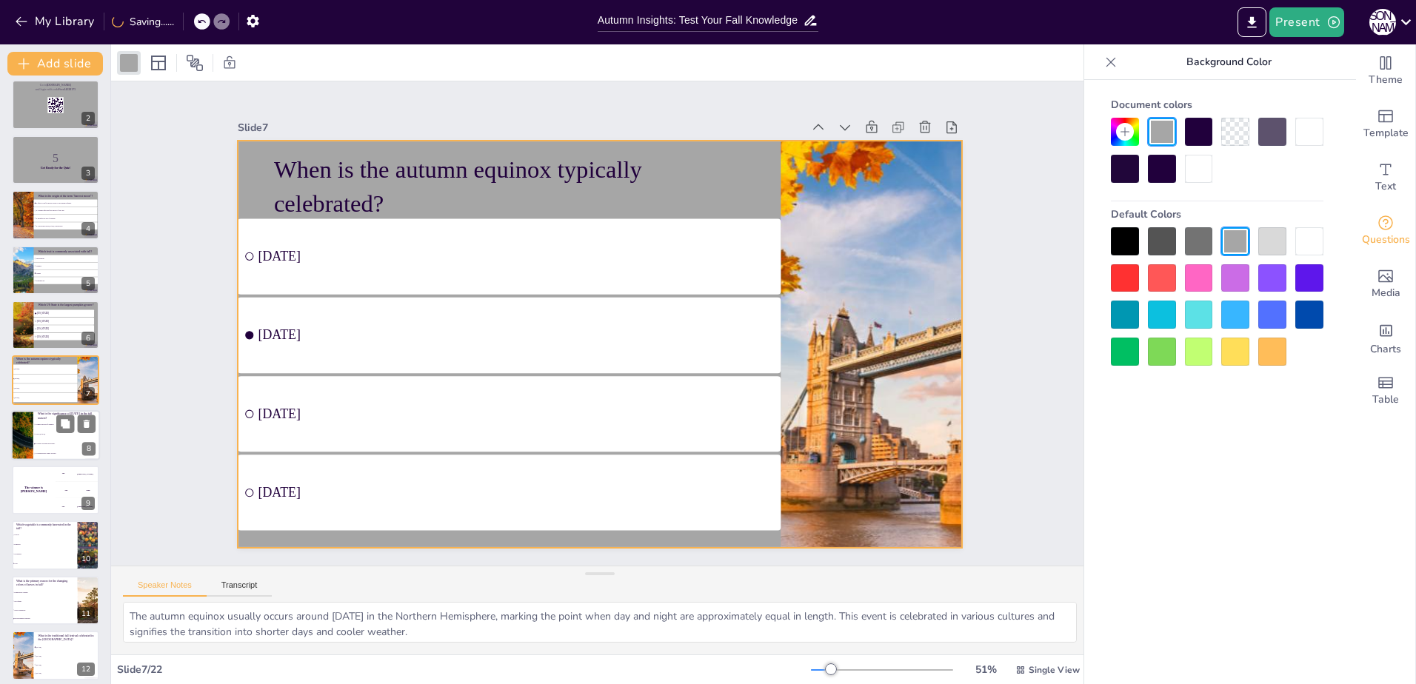
click at [46, 444] on span "It honors the dead and spirits." at bounding box center [68, 444] width 64 height 2
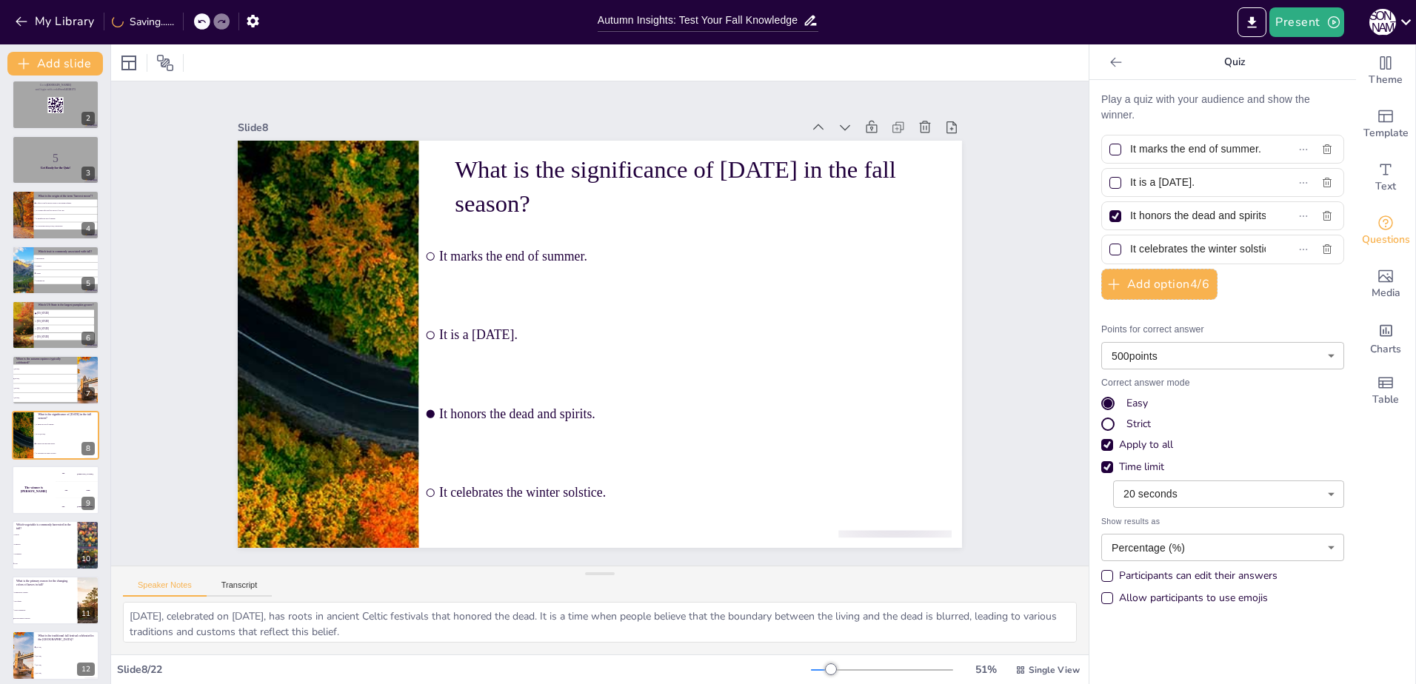
scroll to position [118, 0]
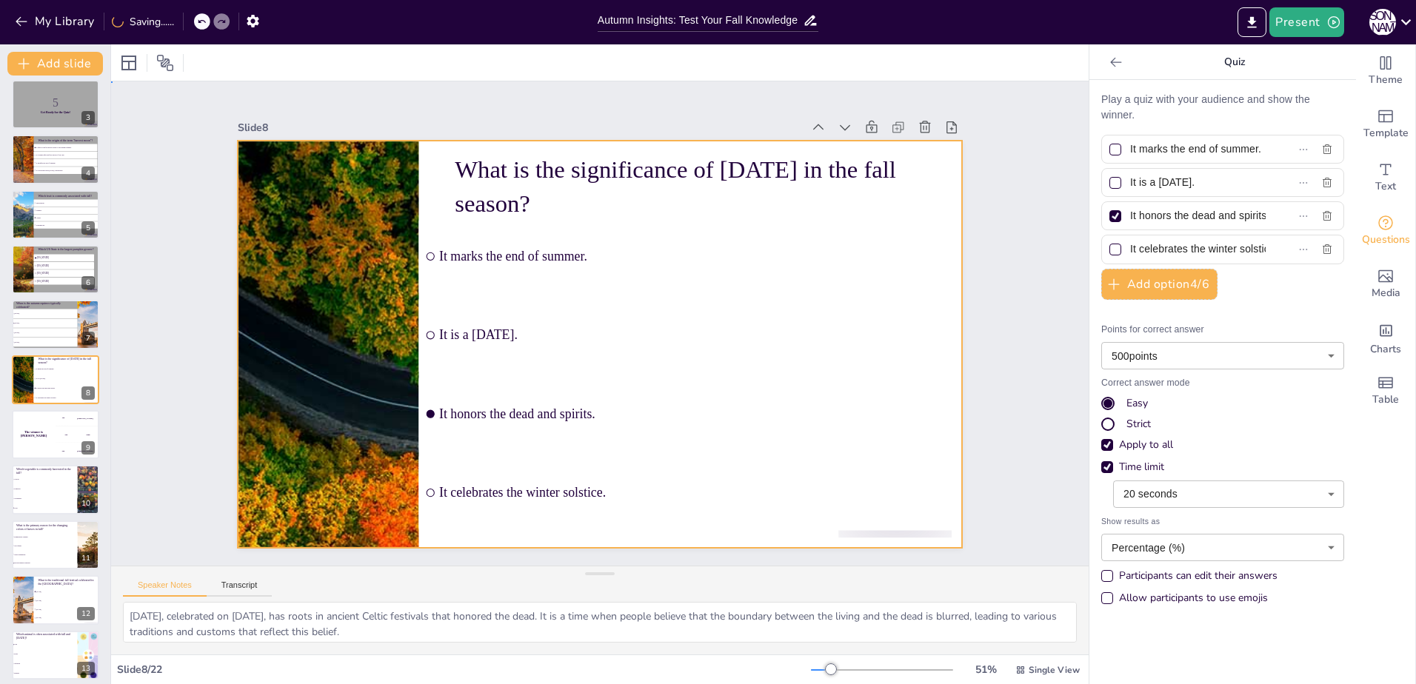
click at [435, 182] on div at bounding box center [593, 344] width 815 height 612
drag, startPoint x: 136, startPoint y: 64, endPoint x: 373, endPoint y: 93, distance: 238.7
click at [136, 65] on div at bounding box center [129, 63] width 18 height 18
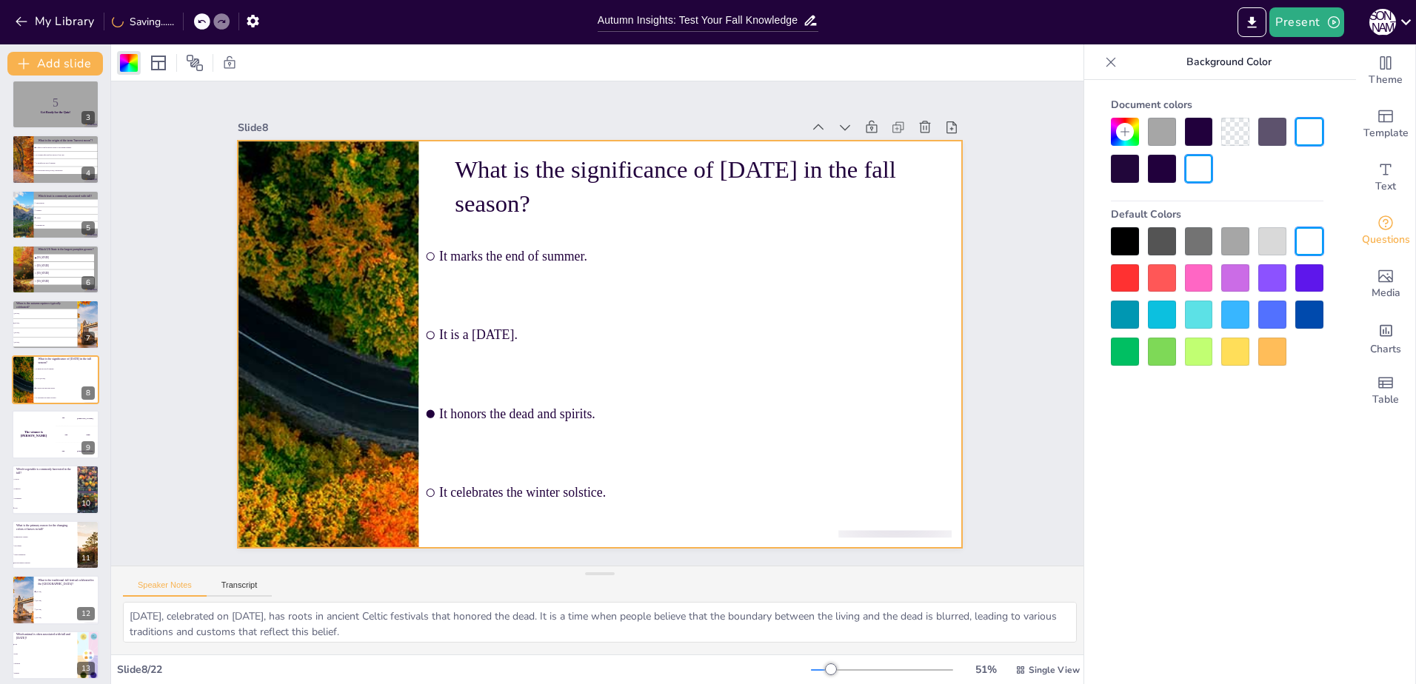
click at [1235, 238] on div at bounding box center [1235, 241] width 28 height 28
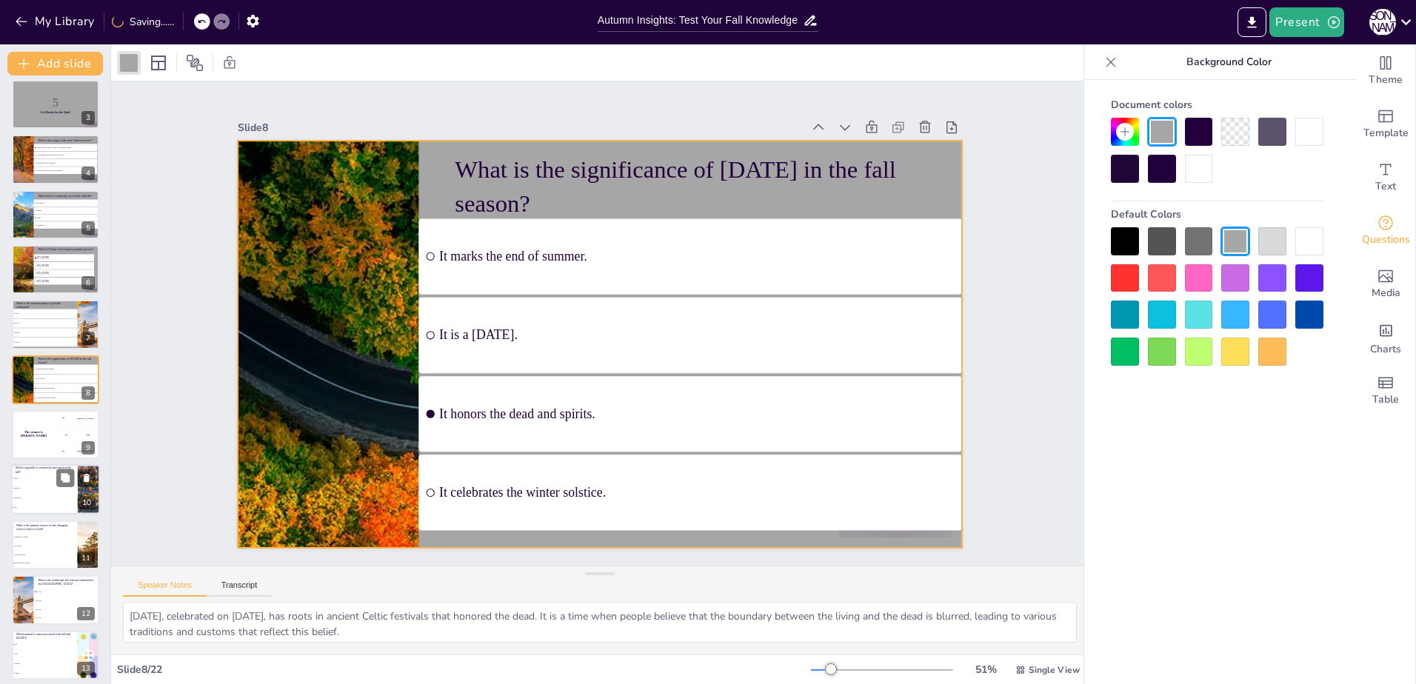
click at [47, 429] on div "The winner is [PERSON_NAME]" at bounding box center [34, 434] width 44 height 49
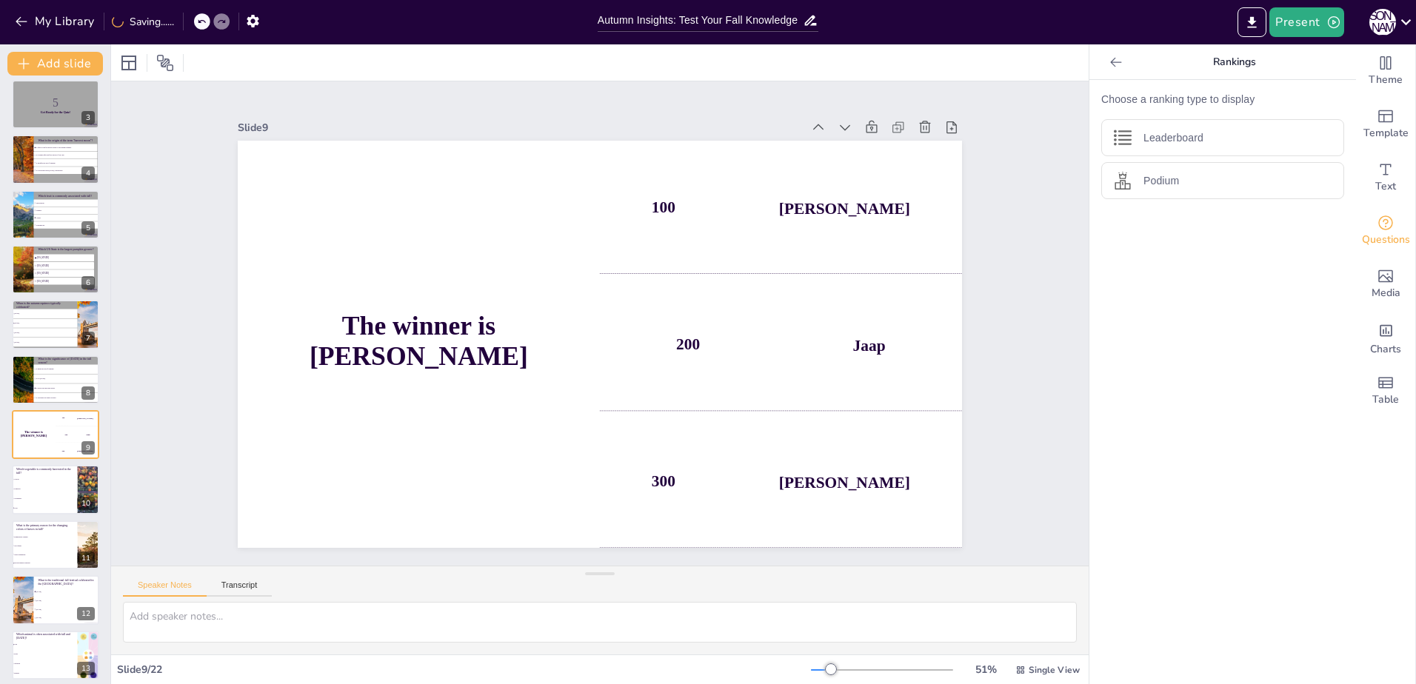
scroll to position [173, 0]
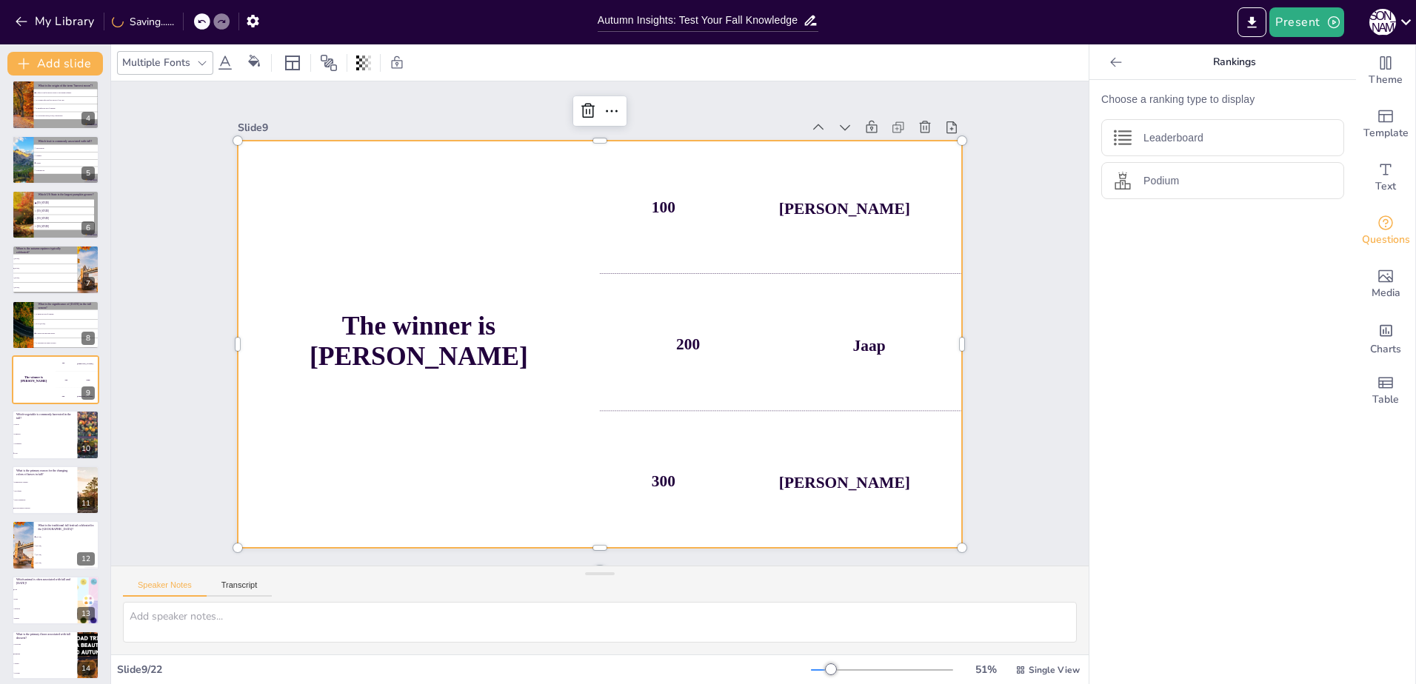
click at [440, 239] on div "The winner is [PERSON_NAME]" at bounding box center [432, 251] width 517 height 534
click at [326, 196] on div "The winner is [PERSON_NAME]" at bounding box center [417, 325] width 403 height 443
click at [519, 197] on div "The winner is [PERSON_NAME]" at bounding box center [417, 325] width 403 height 443
click at [611, 191] on div "100 Hasan" at bounding box center [781, 207] width 362 height 133
click at [226, 187] on div at bounding box center [235, 267] width 96 height 401
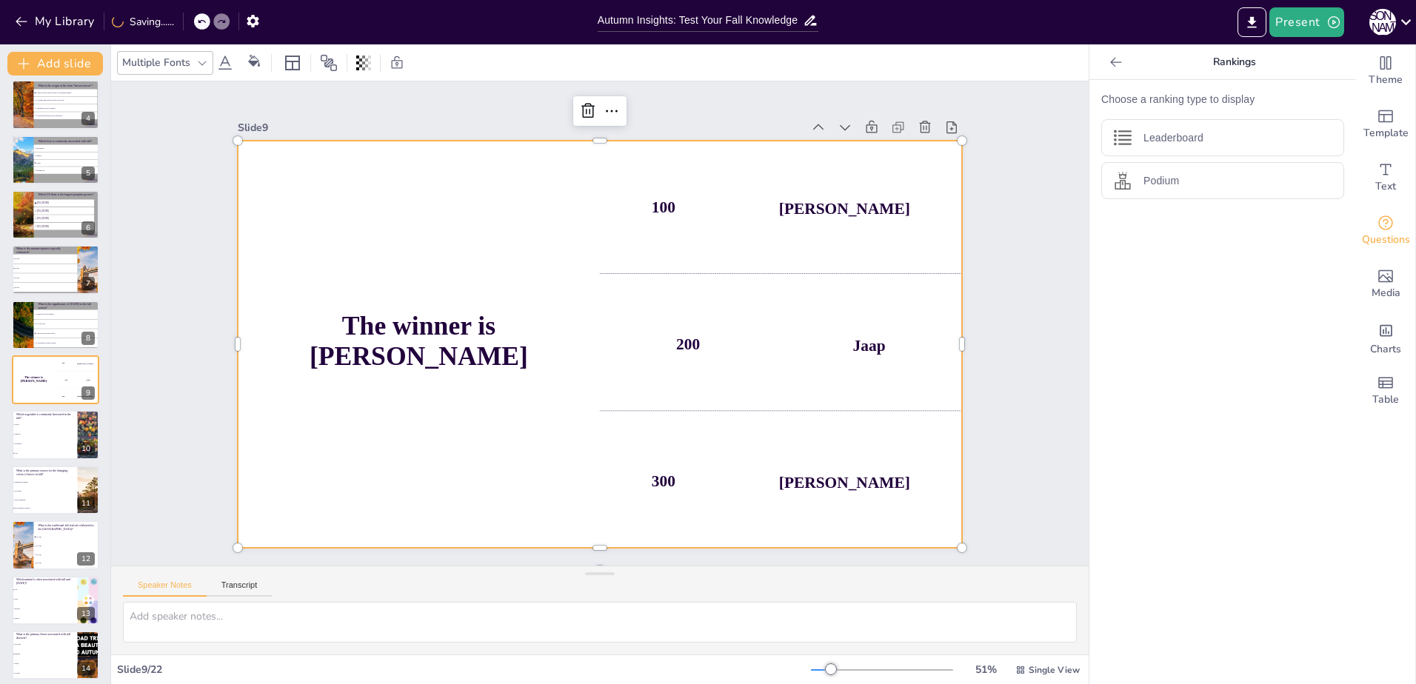
click at [371, 185] on div "The winner is [PERSON_NAME]" at bounding box center [419, 344] width 362 height 407
click at [256, 61] on icon at bounding box center [254, 61] width 12 height 12
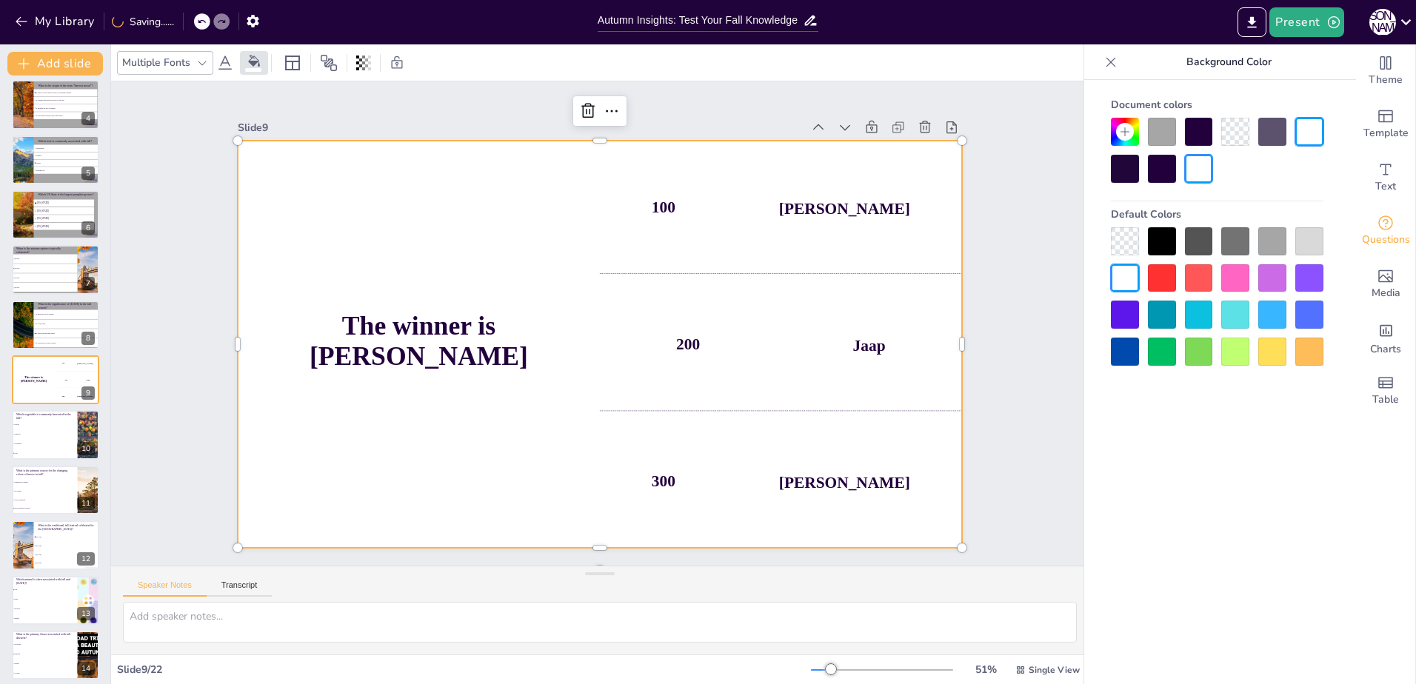
click at [1264, 242] on div at bounding box center [1272, 241] width 28 height 28
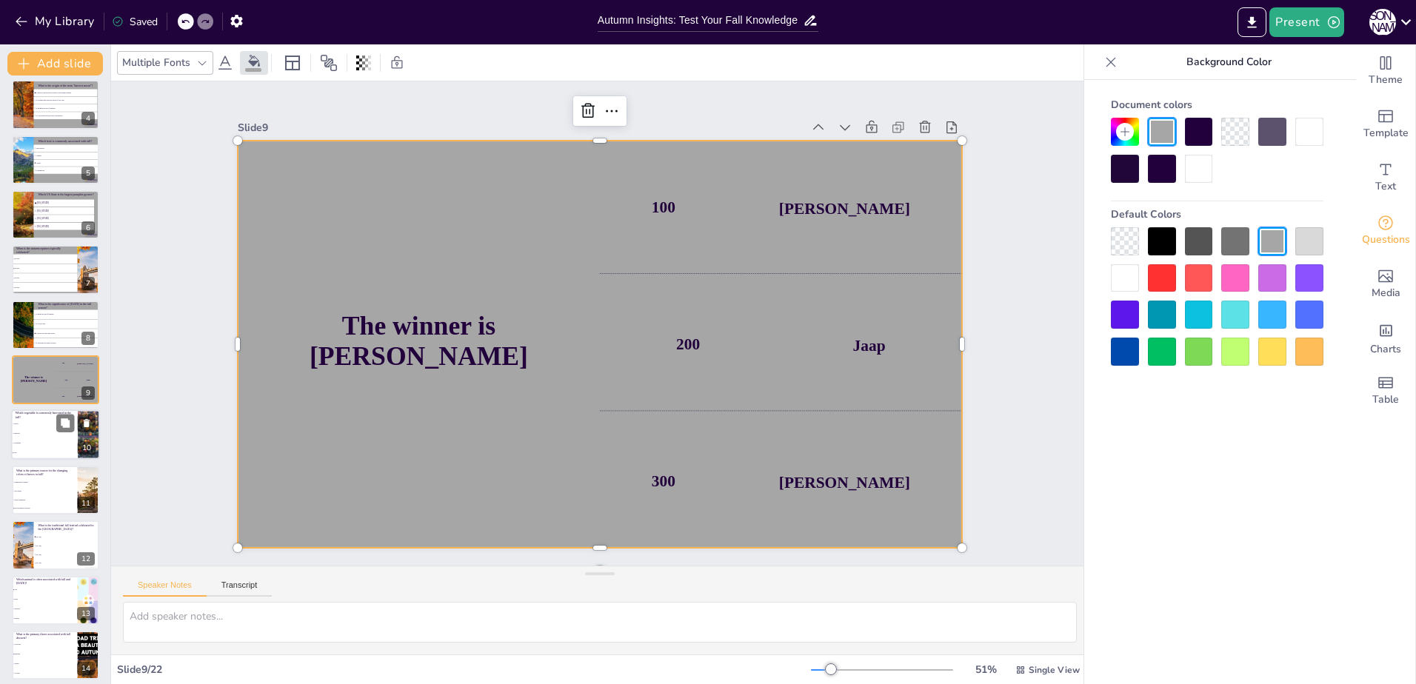
click at [41, 439] on li "Cucumbers" at bounding box center [44, 444] width 67 height 10
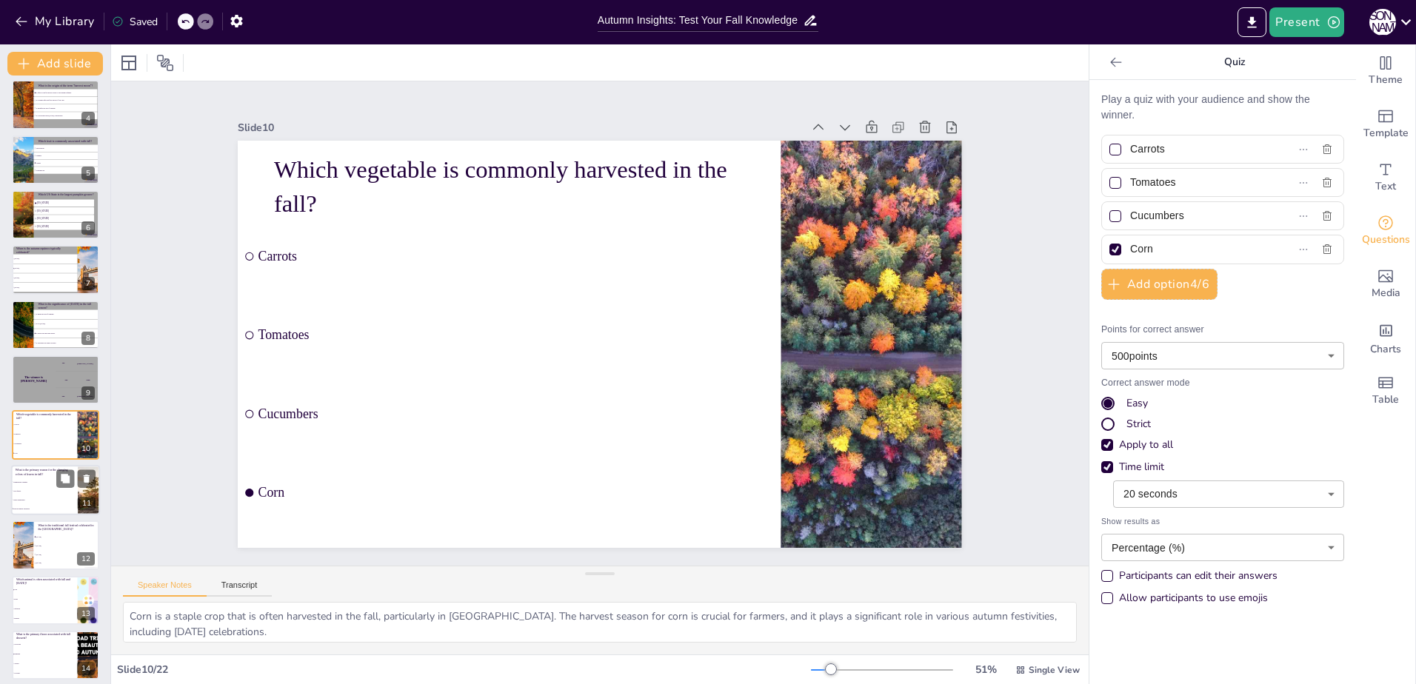
scroll to position [228, 0]
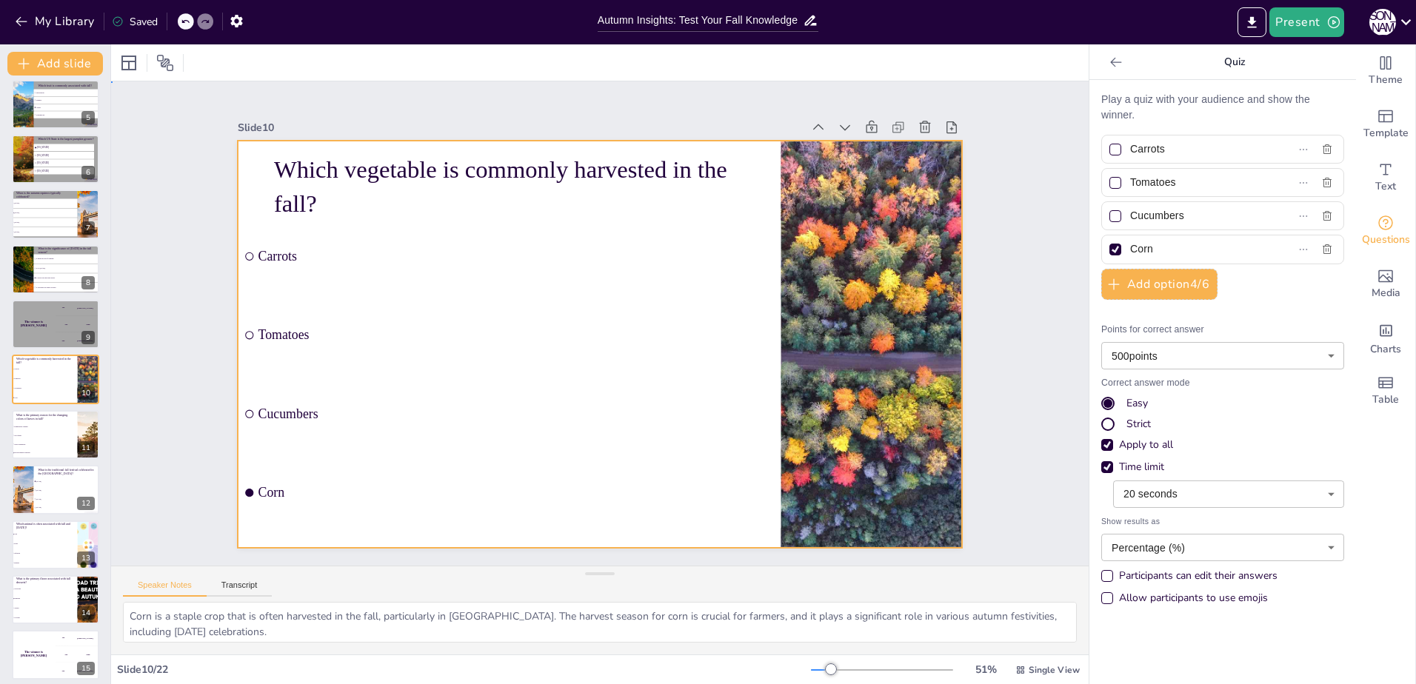
click at [238, 192] on div at bounding box center [595, 344] width 793 height 549
click at [129, 71] on div at bounding box center [129, 63] width 18 height 18
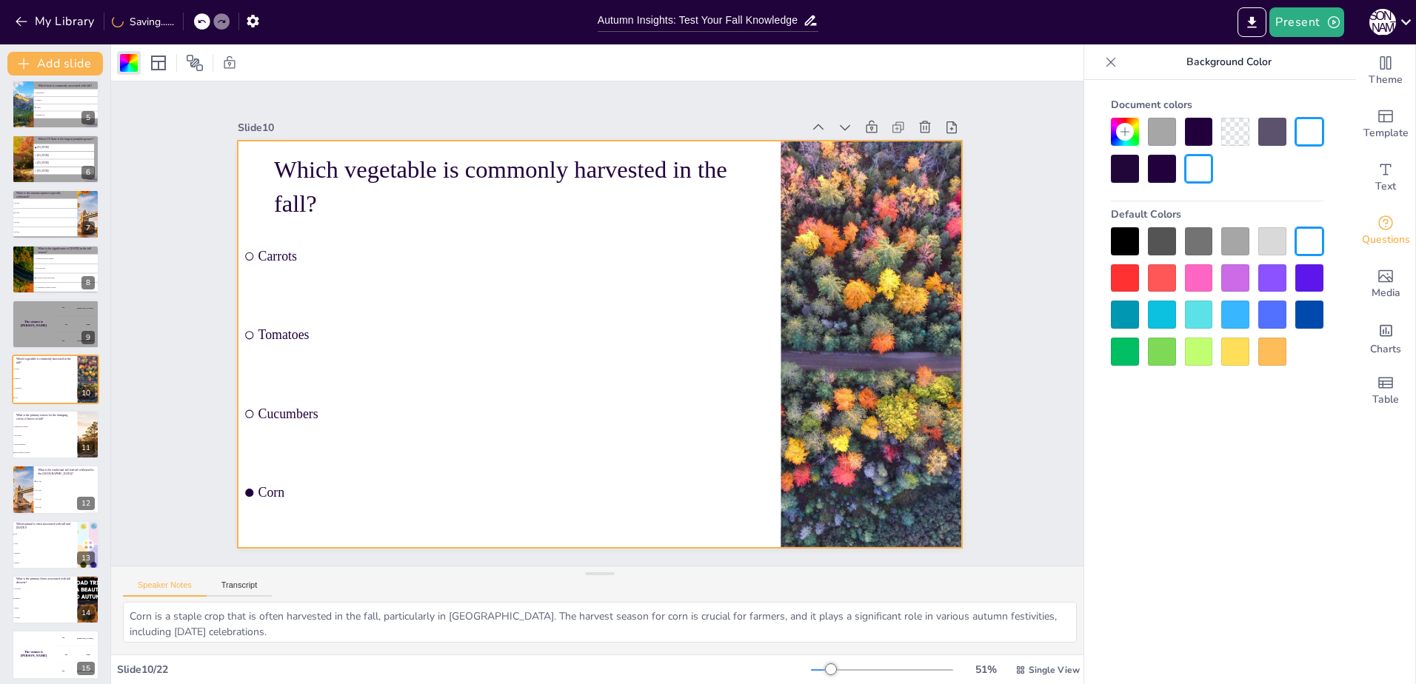
click at [1241, 239] on div at bounding box center [1235, 241] width 28 height 28
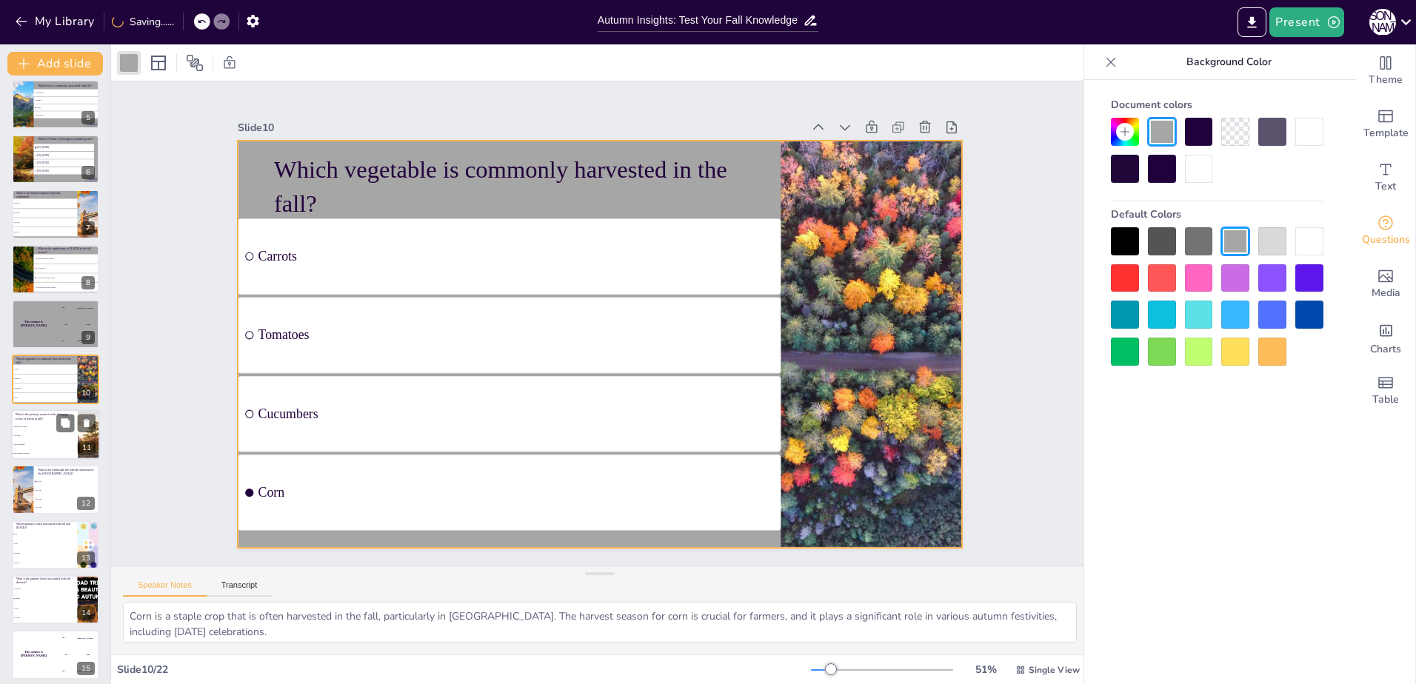
click at [29, 423] on li "Temperature changes" at bounding box center [44, 426] width 67 height 9
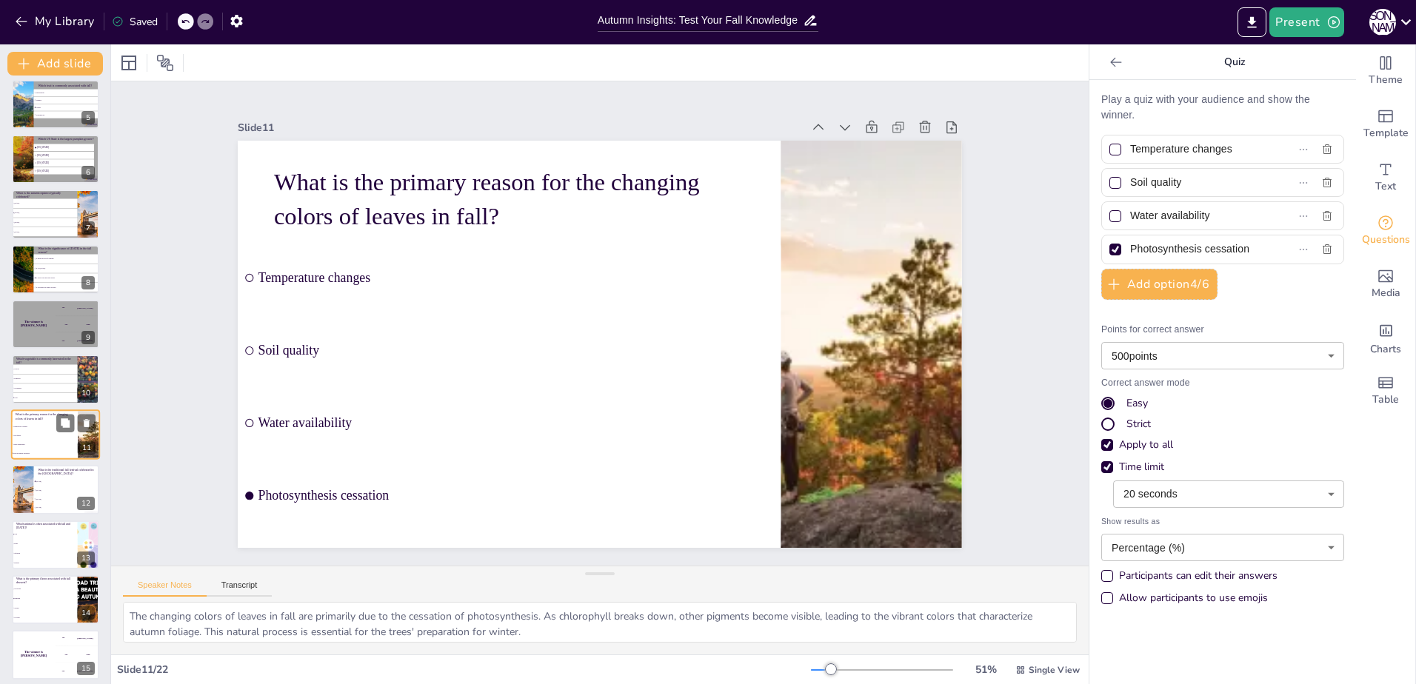
scroll to position [283, 0]
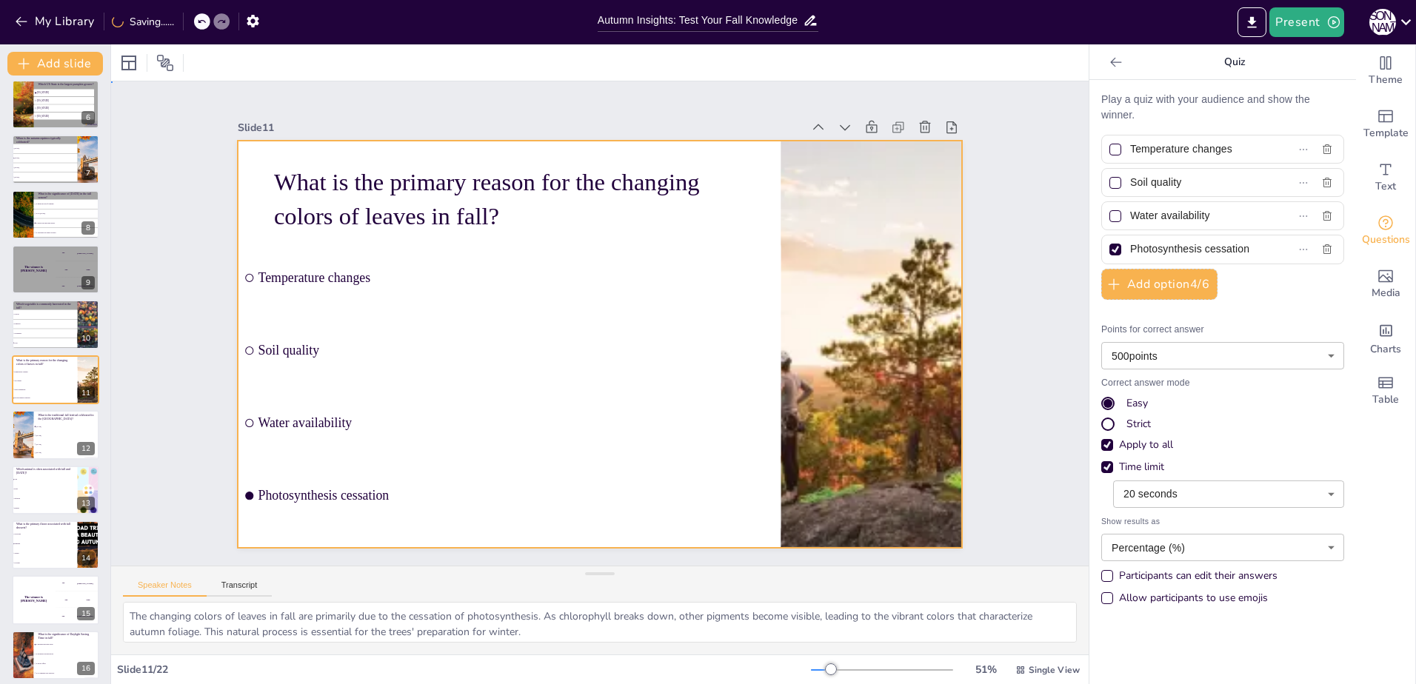
click at [244, 187] on div at bounding box center [597, 344] width 763 height 481
click at [128, 61] on div at bounding box center [129, 63] width 18 height 18
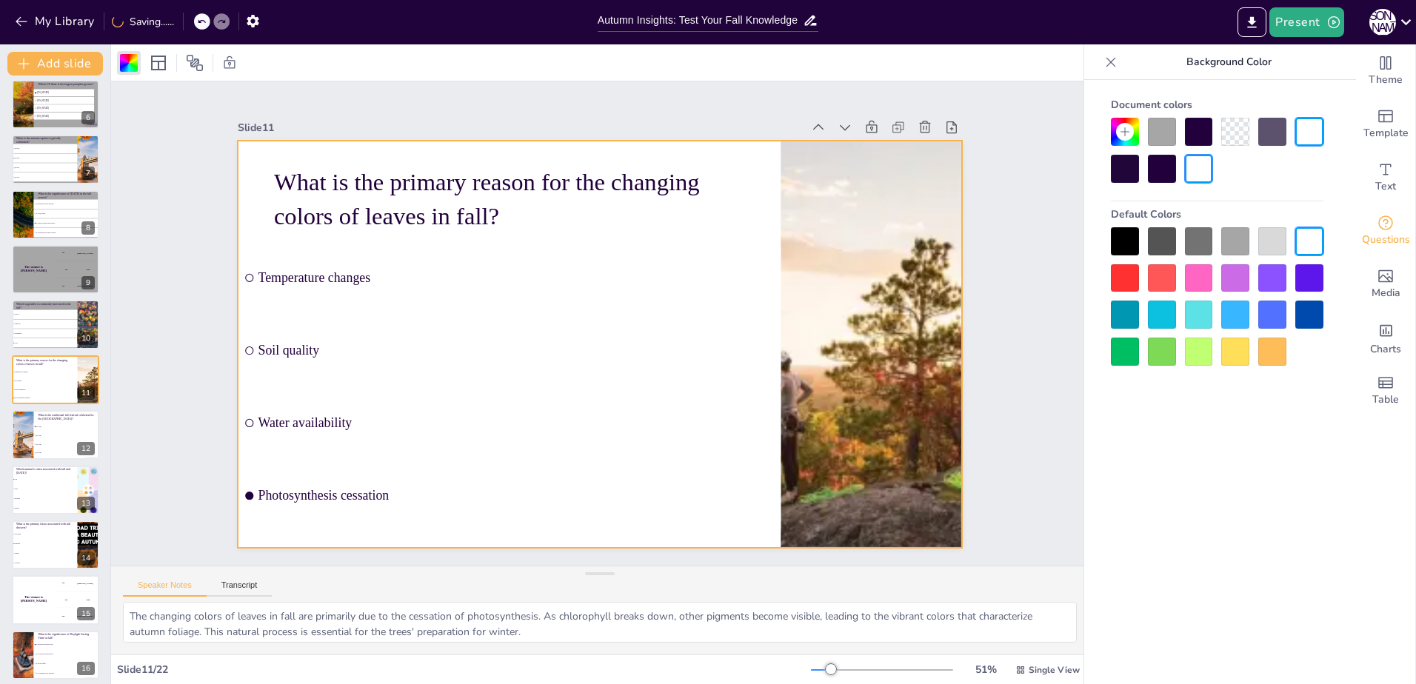
click at [1237, 236] on div at bounding box center [1235, 241] width 28 height 28
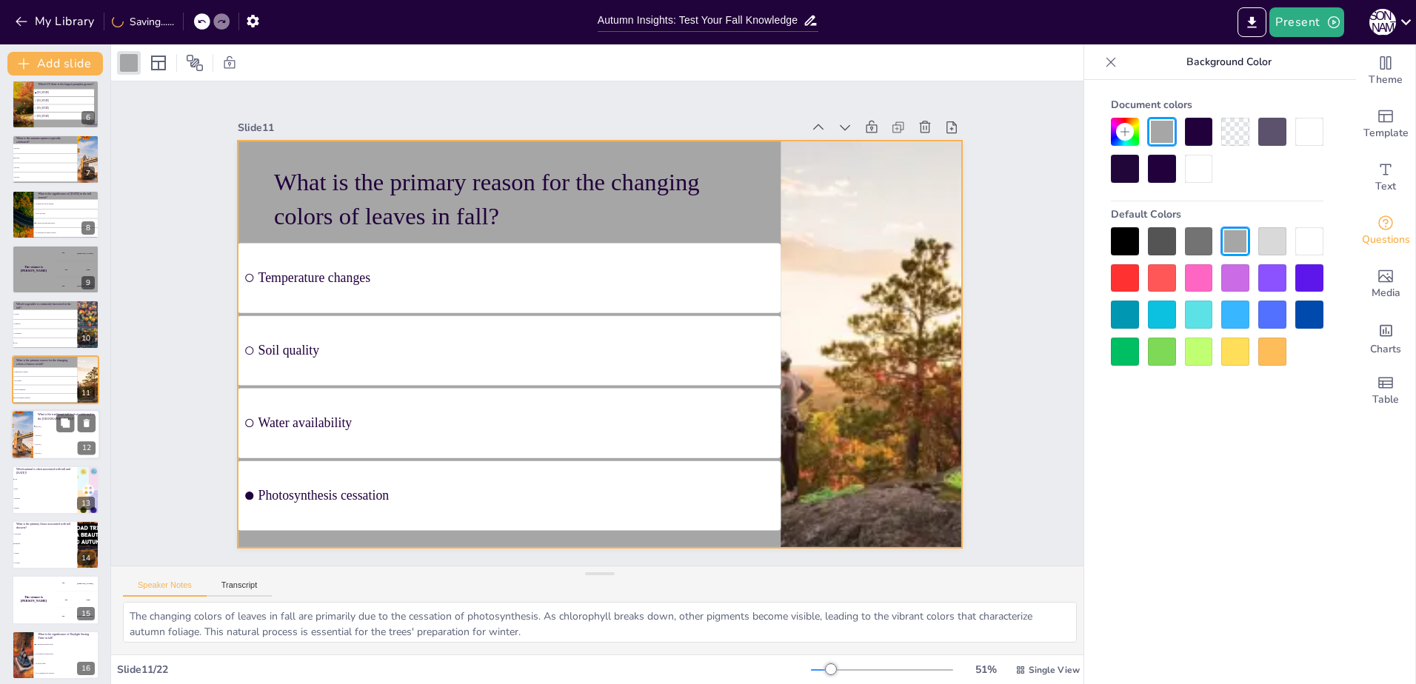
click at [31, 435] on div at bounding box center [22, 435] width 100 height 50
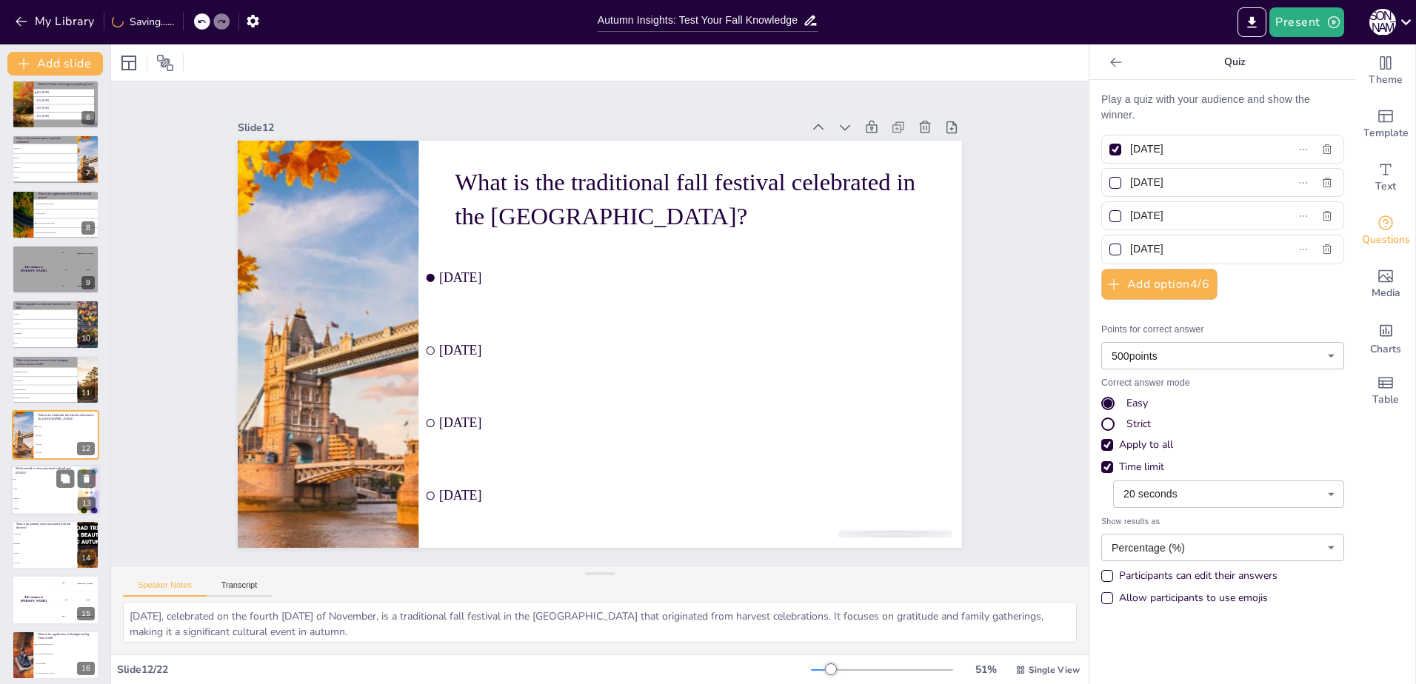
scroll to position [338, 0]
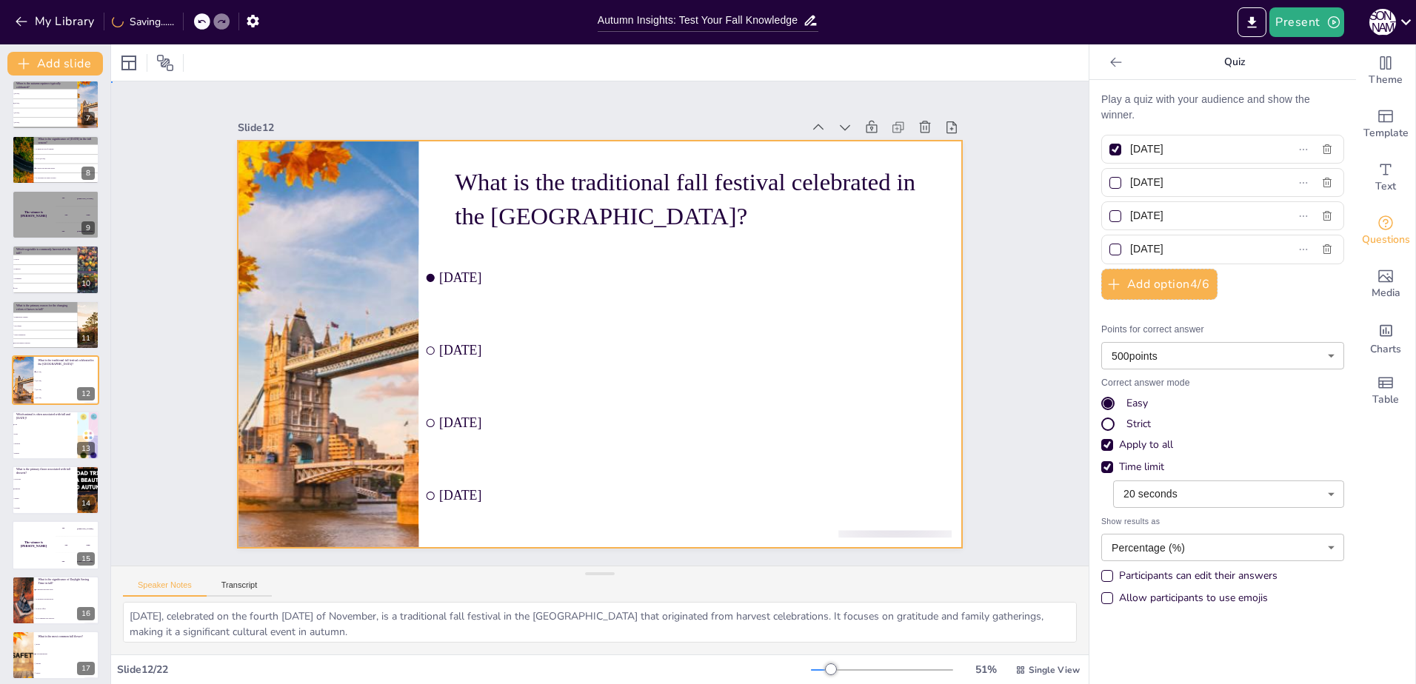
click at [433, 167] on div at bounding box center [597, 344] width 763 height 481
click at [129, 66] on div at bounding box center [129, 63] width 18 height 18
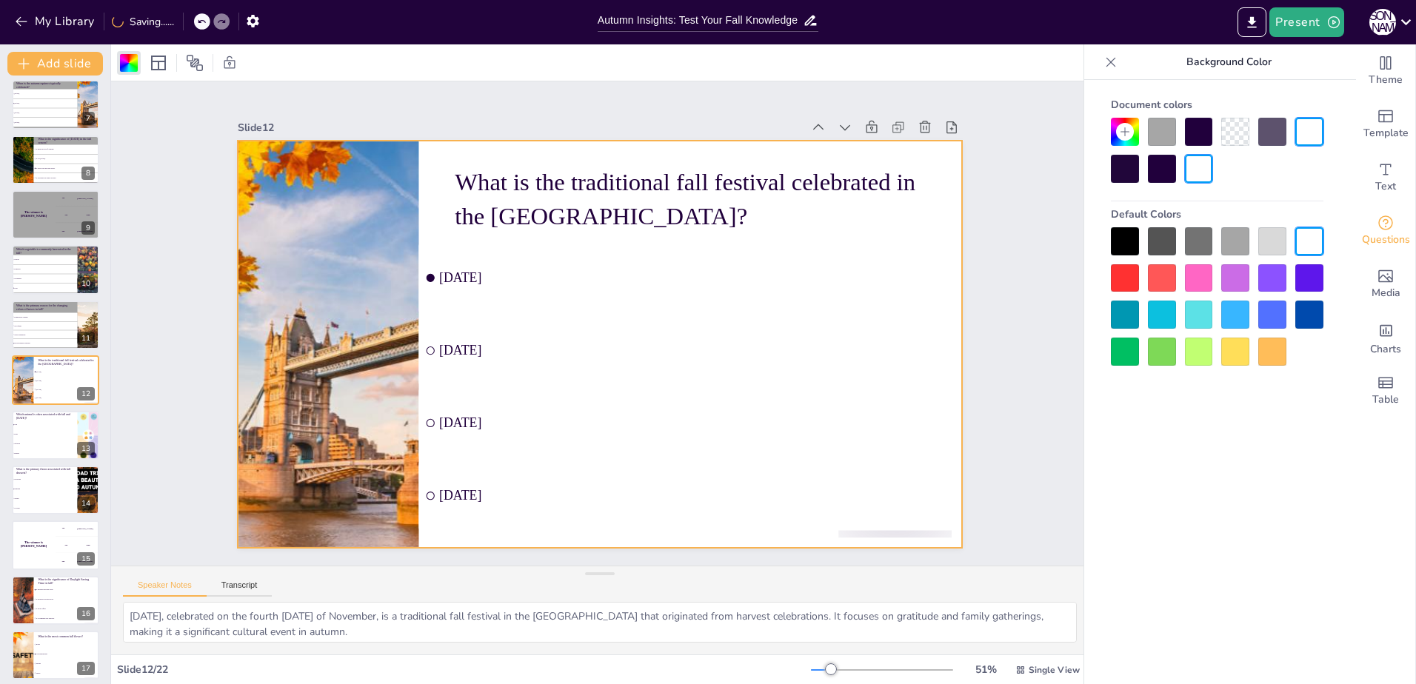
click at [1226, 241] on div at bounding box center [1235, 241] width 28 height 28
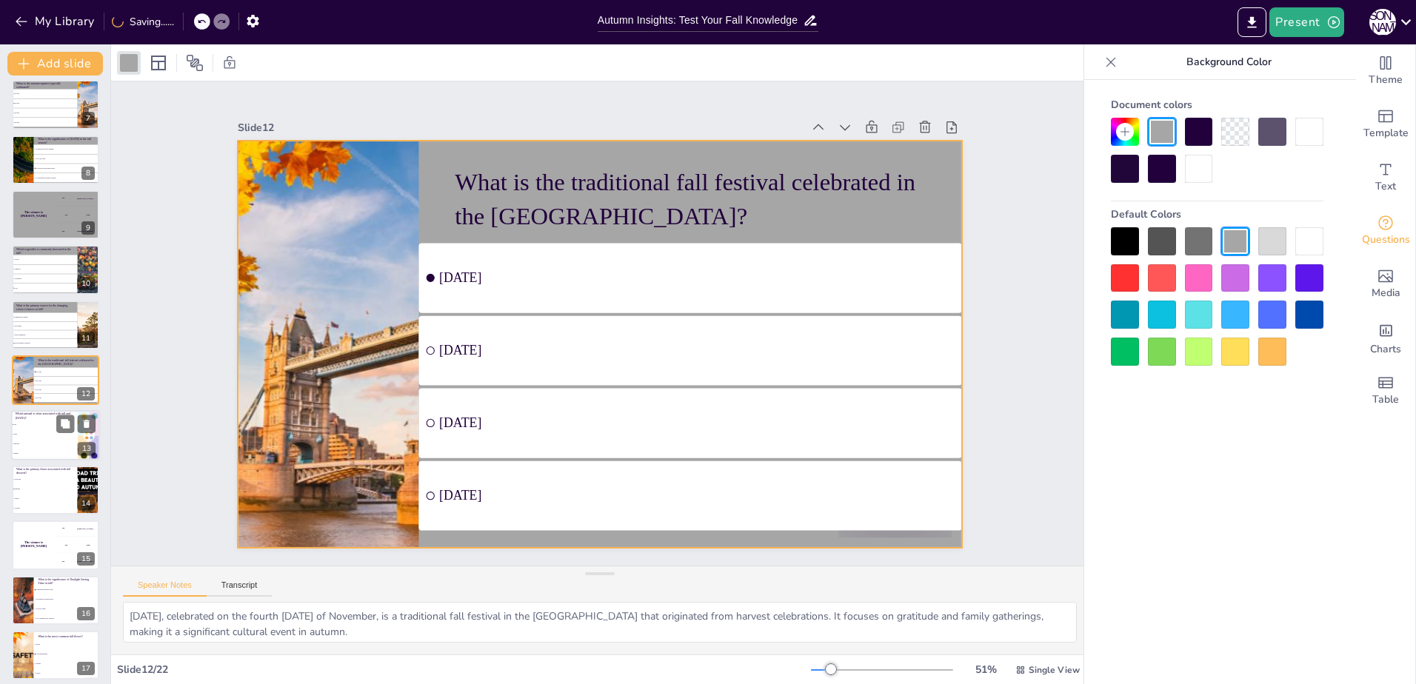
click at [34, 436] on li "Dogs" at bounding box center [44, 435] width 67 height 10
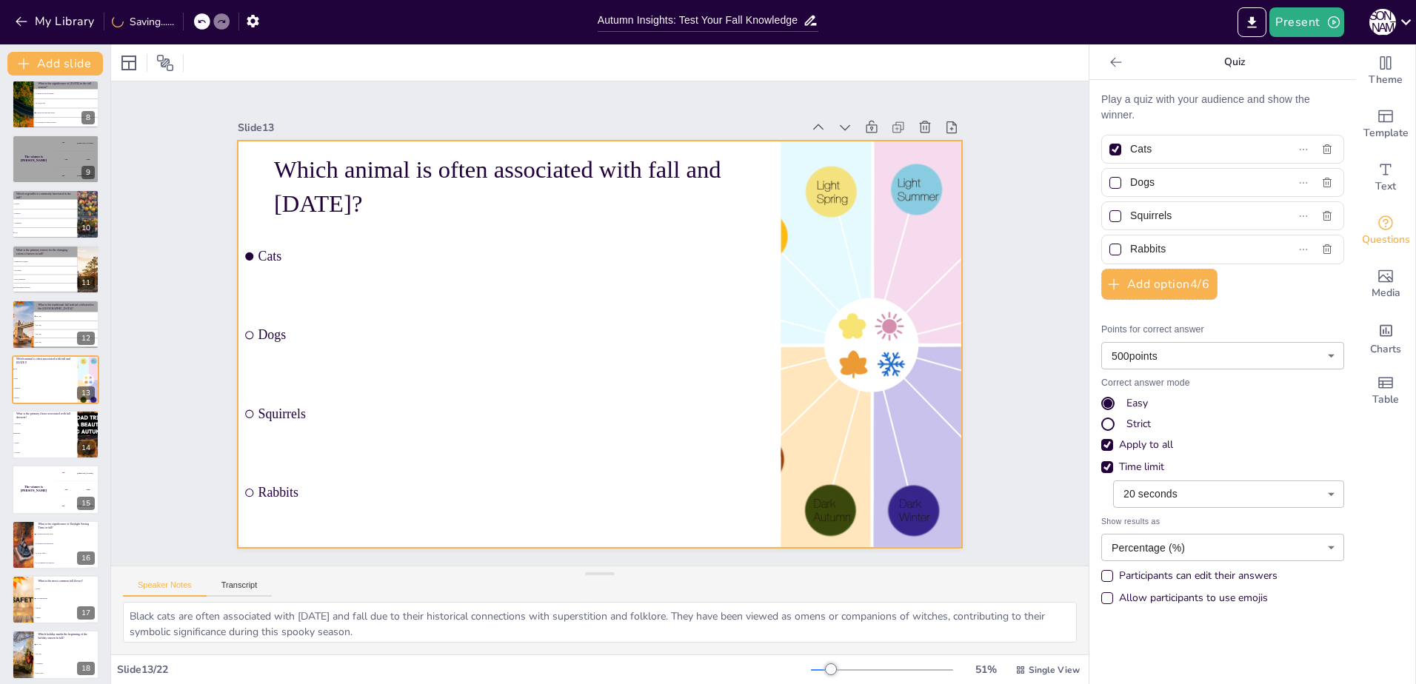
click at [243, 172] on div at bounding box center [597, 344] width 763 height 481
click at [127, 60] on div at bounding box center [129, 63] width 18 height 18
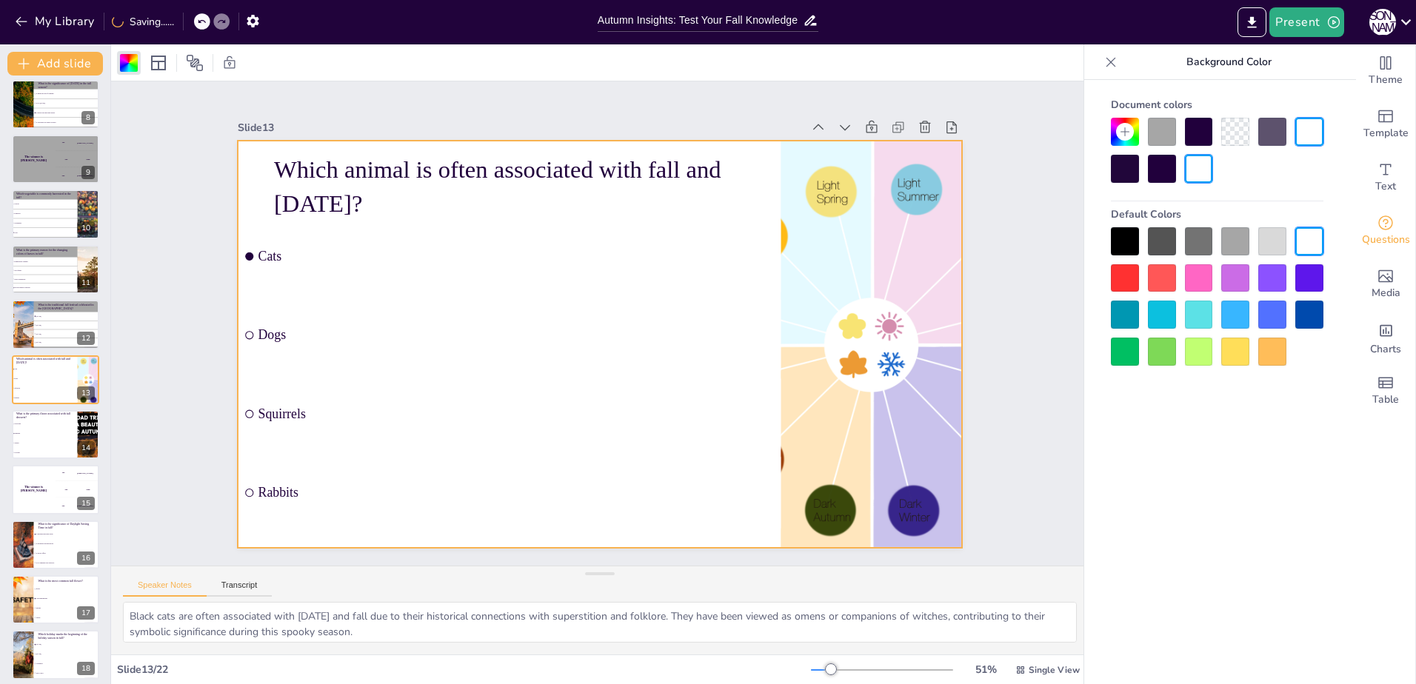
click at [1231, 240] on div at bounding box center [1235, 241] width 28 height 28
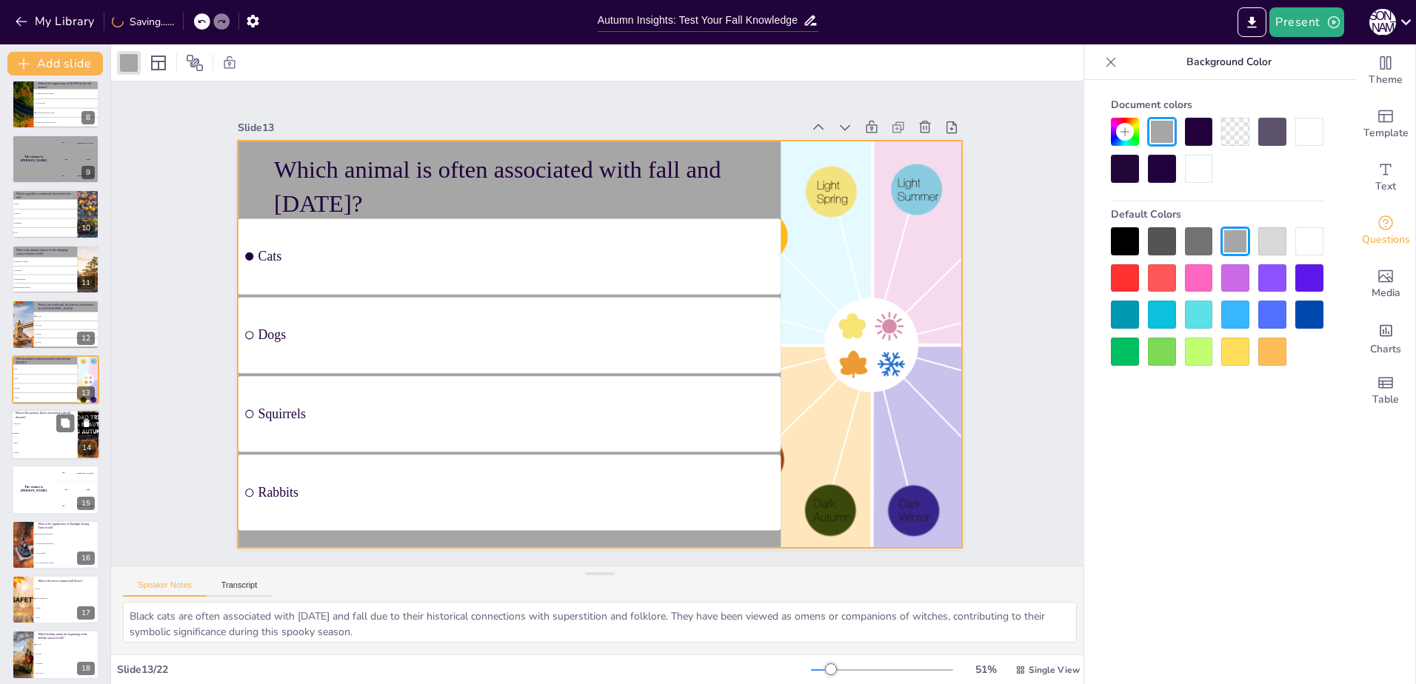
click at [44, 422] on li "Chocolate" at bounding box center [44, 424] width 67 height 10
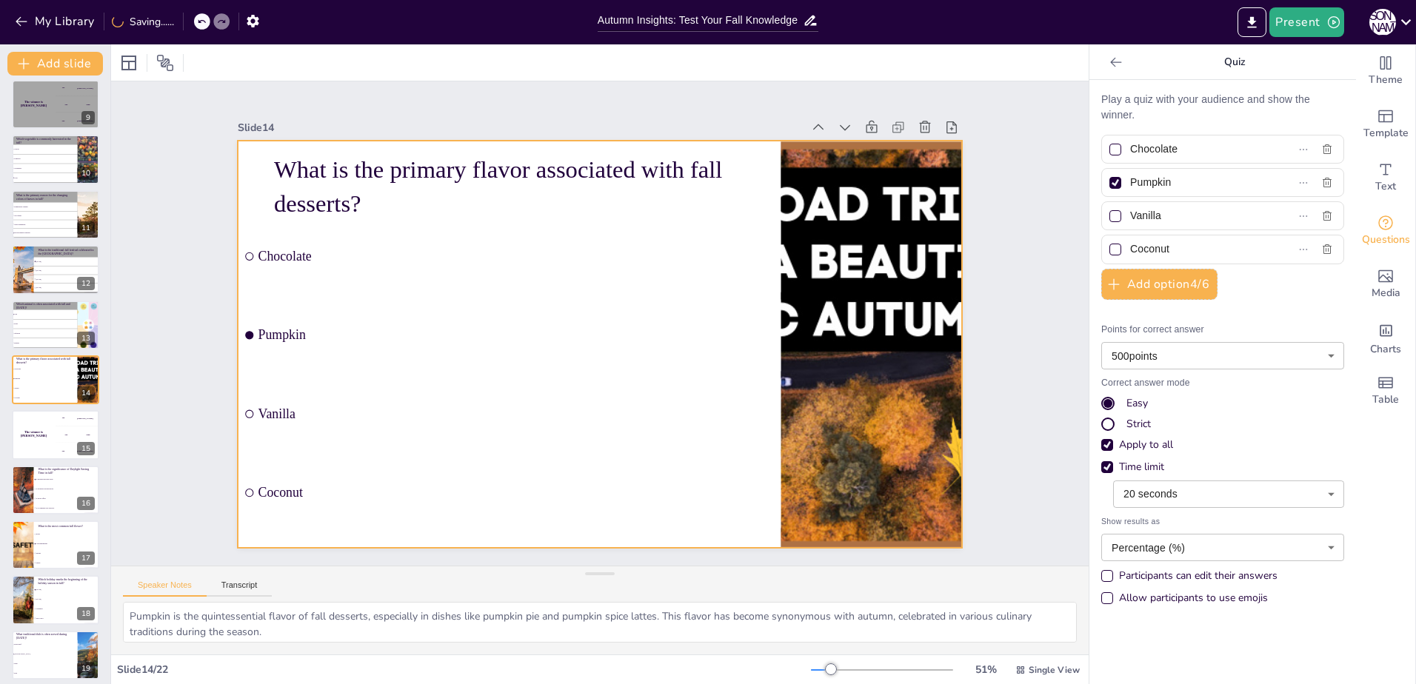
click at [247, 176] on div at bounding box center [593, 343] width 815 height 611
drag, startPoint x: 127, startPoint y: 59, endPoint x: 199, endPoint y: 73, distance: 73.3
click at [128, 59] on div at bounding box center [129, 63] width 18 height 18
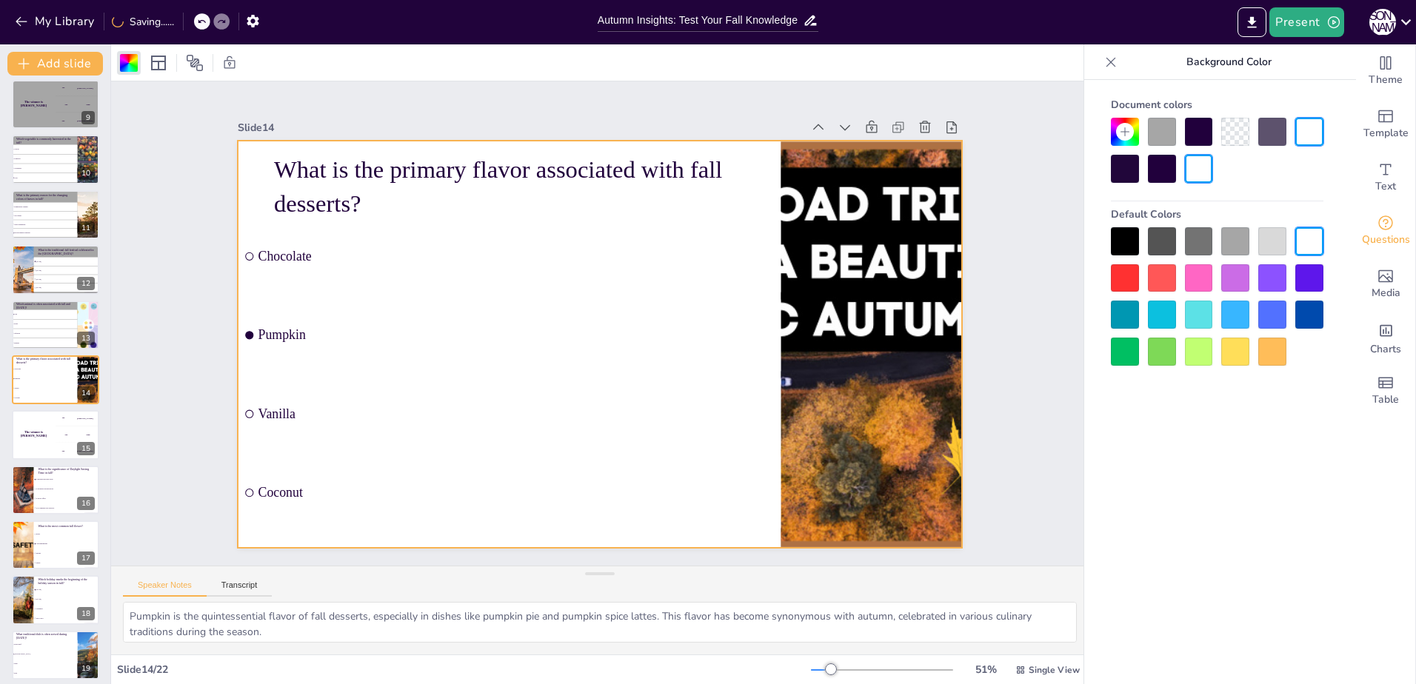
click at [1223, 239] on div at bounding box center [1235, 241] width 28 height 28
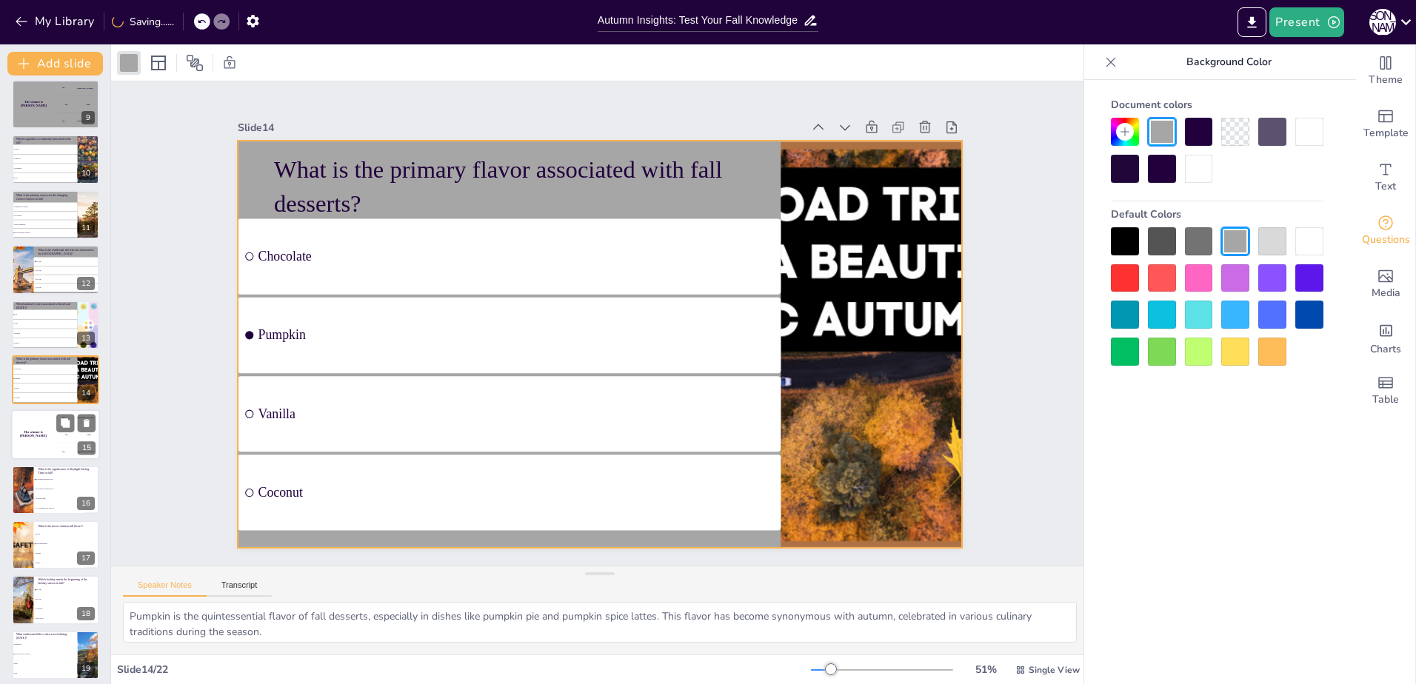
click at [44, 444] on div "The winner is [PERSON_NAME]" at bounding box center [33, 435] width 44 height 50
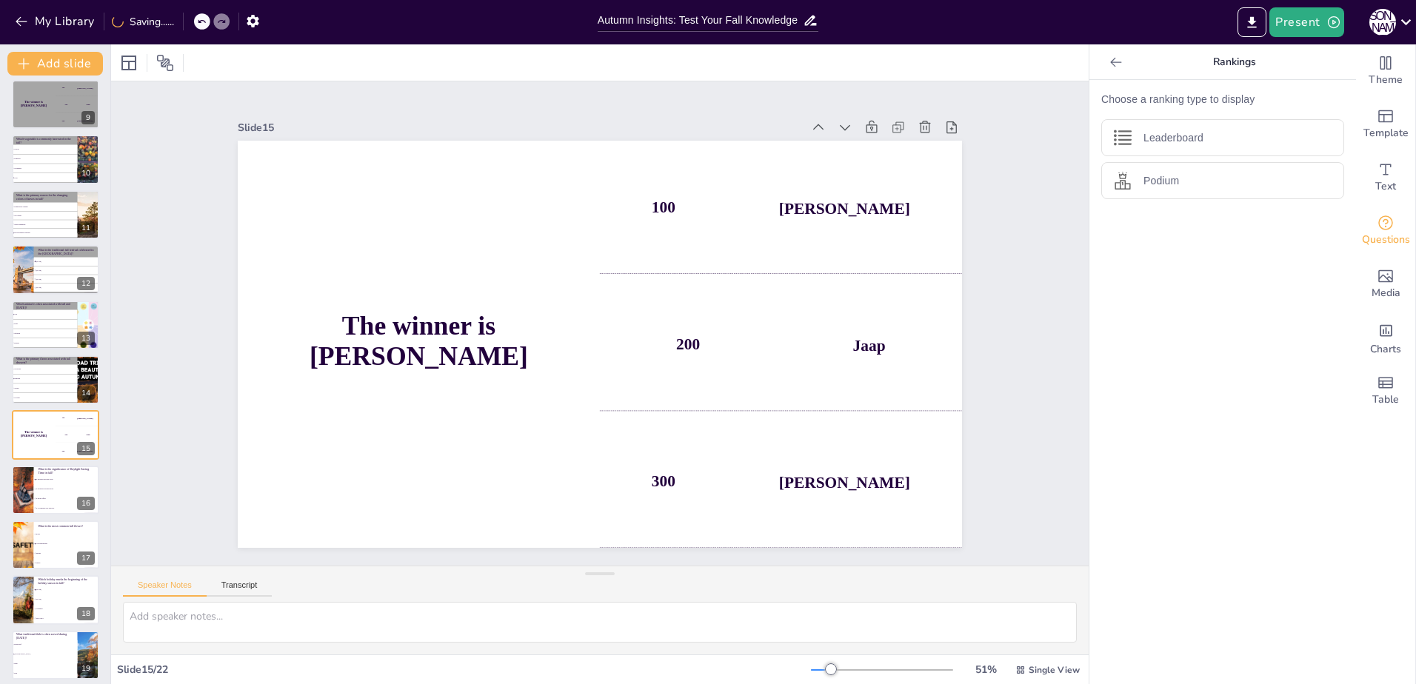
scroll to position [503, 0]
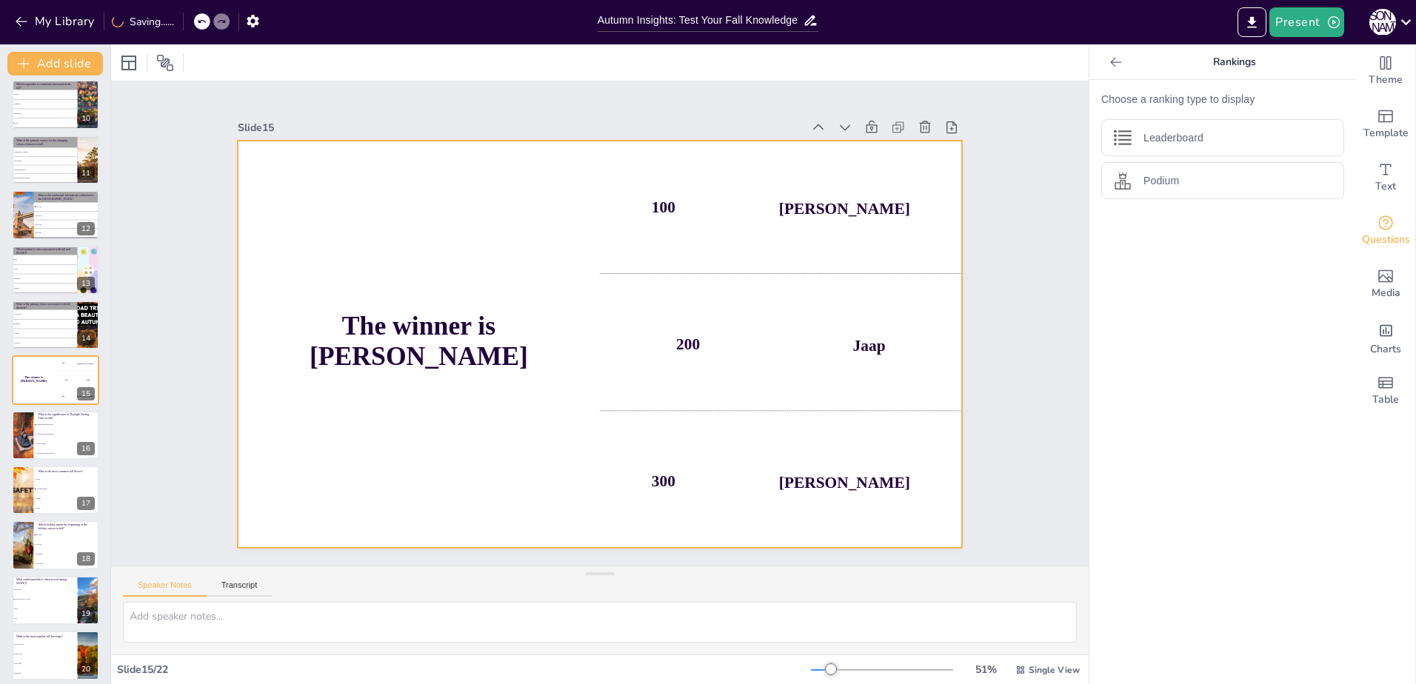
click at [269, 224] on div "The winner is [PERSON_NAME]" at bounding box center [417, 325] width 402 height 443
click at [259, 63] on icon at bounding box center [254, 61] width 12 height 12
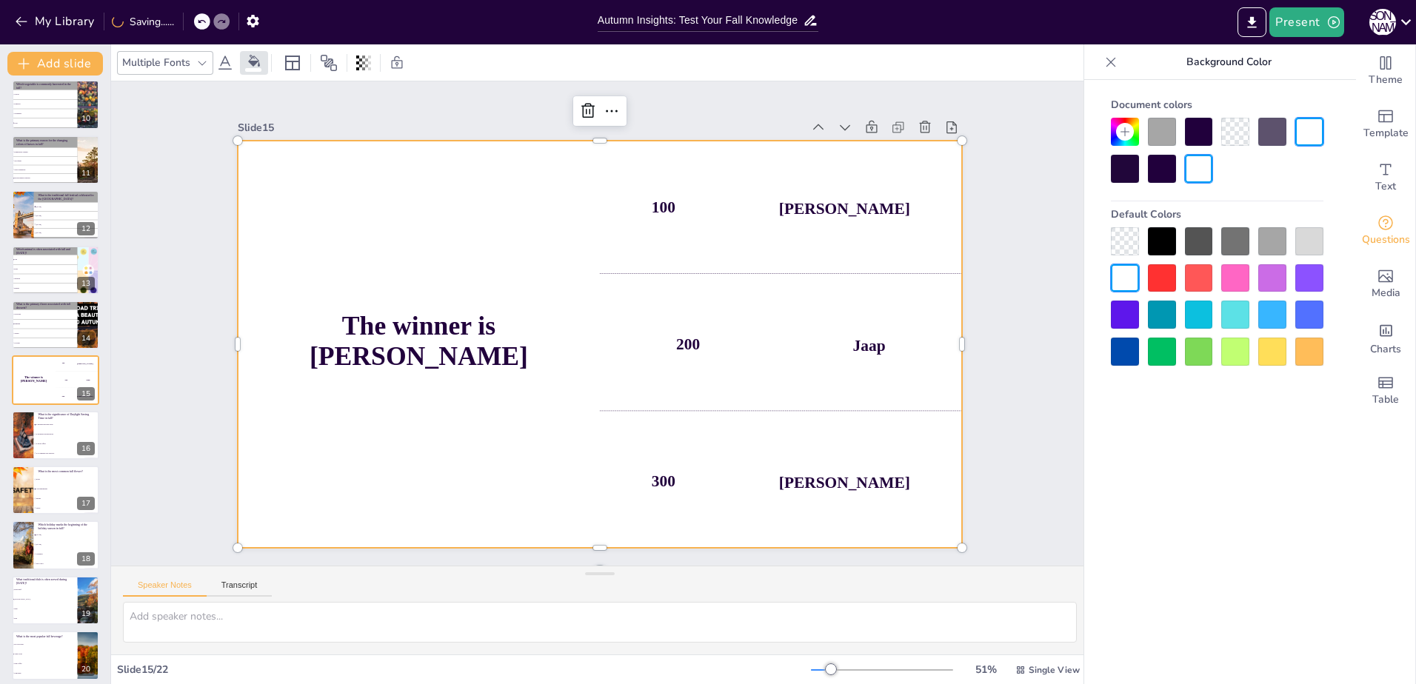
click at [1278, 248] on div at bounding box center [1272, 241] width 28 height 28
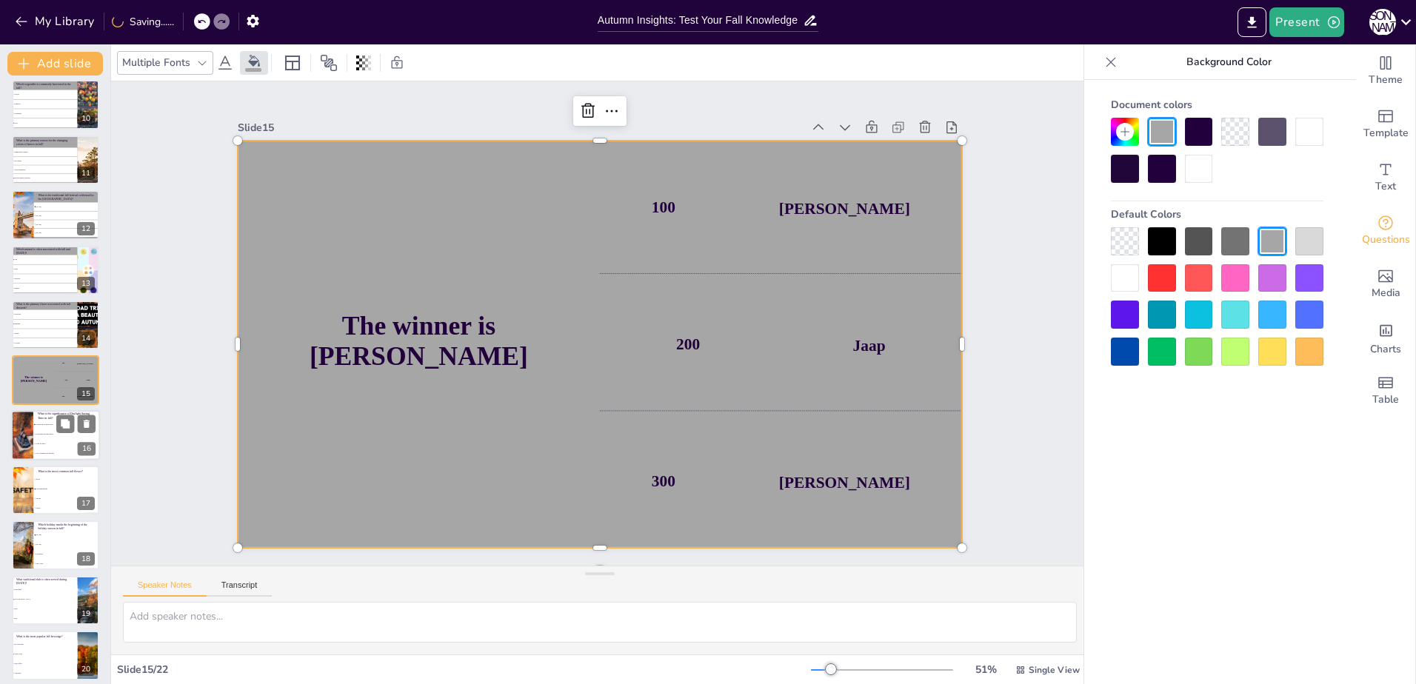
click at [62, 439] on li "It has no effect." at bounding box center [66, 444] width 67 height 10
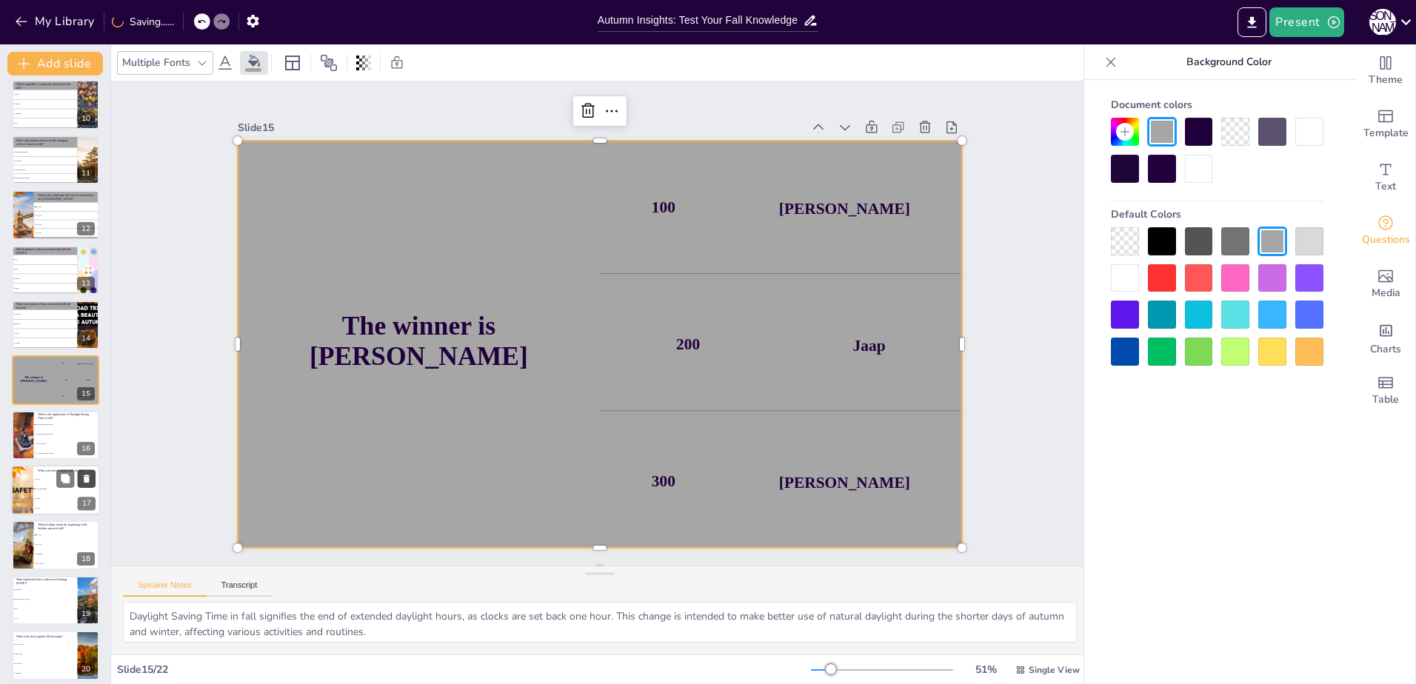
scroll to position [558, 0]
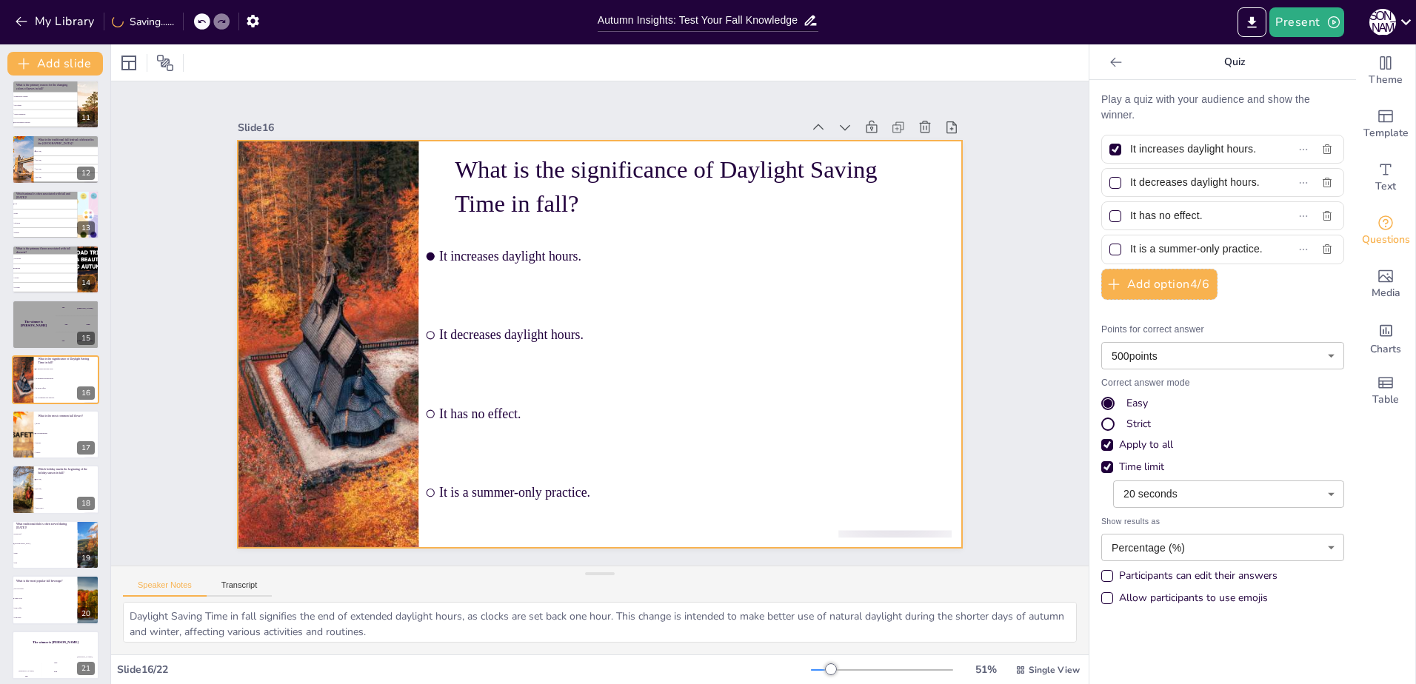
click at [429, 176] on div at bounding box center [595, 345] width 793 height 550
click at [125, 59] on div at bounding box center [129, 63] width 18 height 18
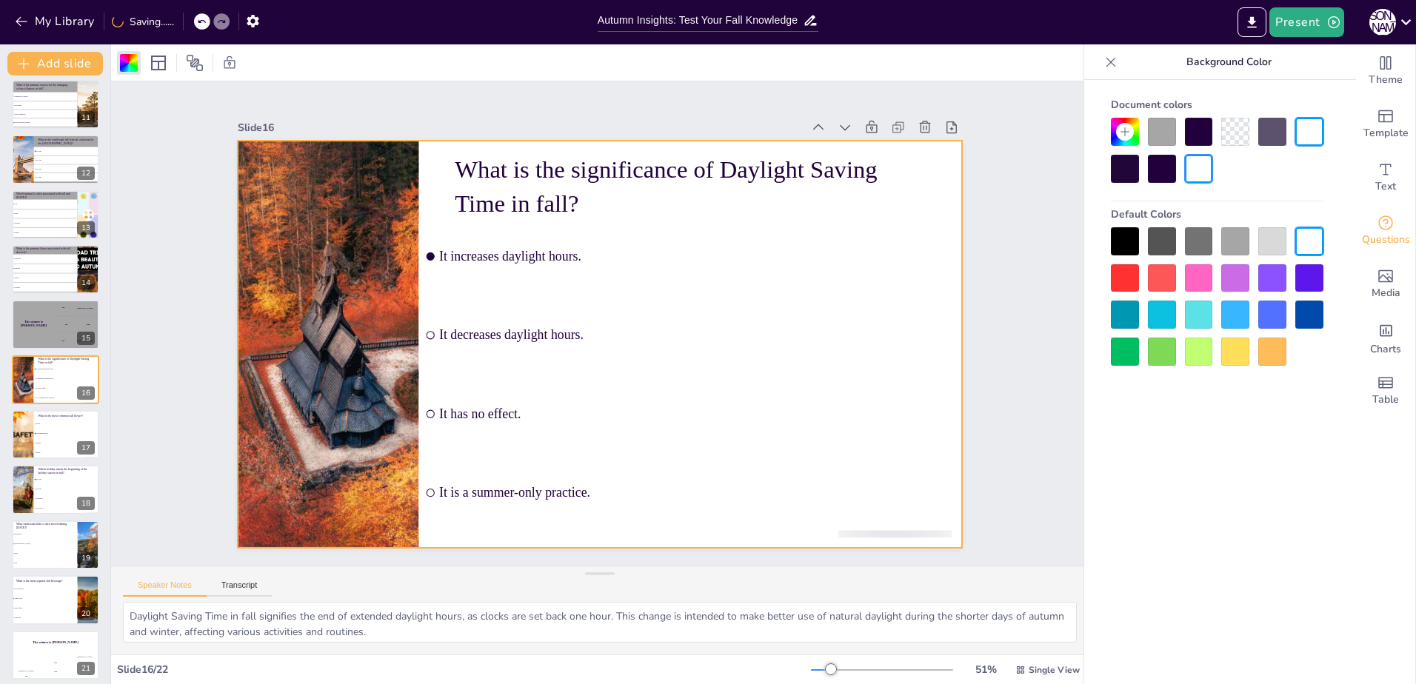
click at [1236, 247] on div at bounding box center [1235, 241] width 28 height 28
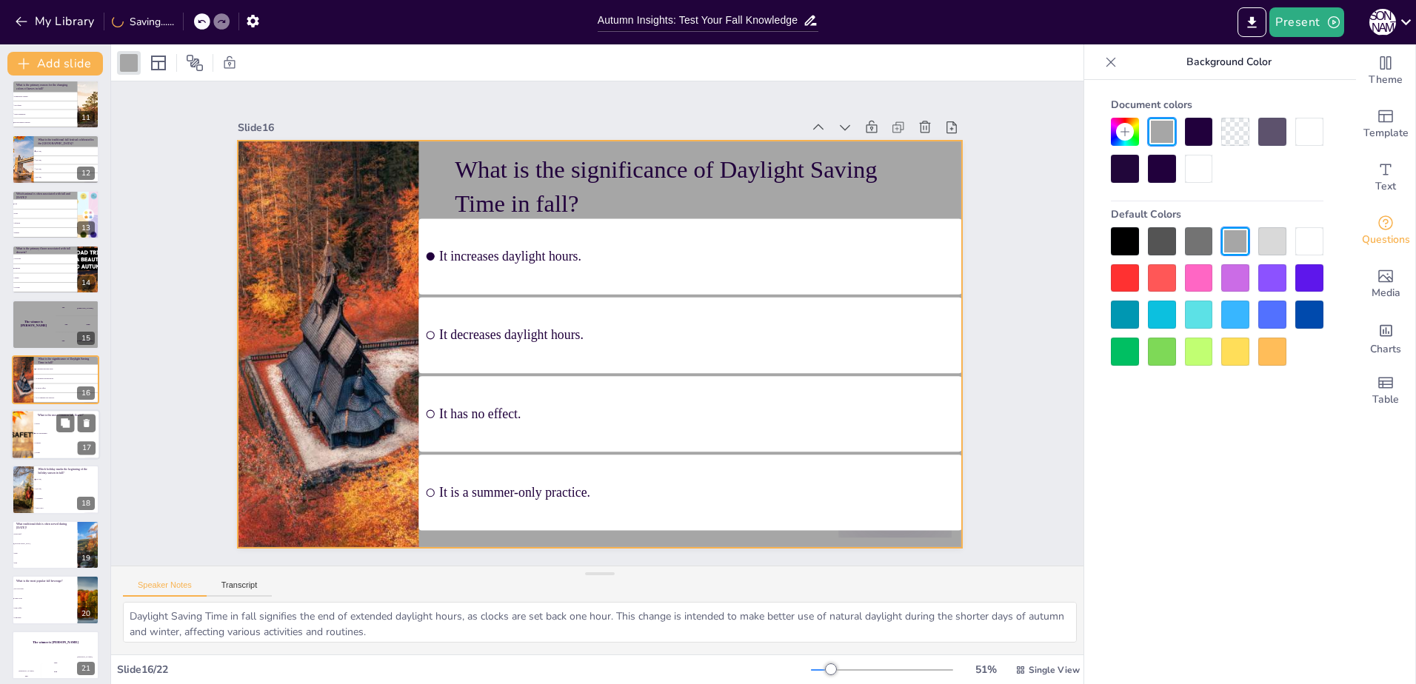
click at [31, 435] on div at bounding box center [22, 435] width 89 height 50
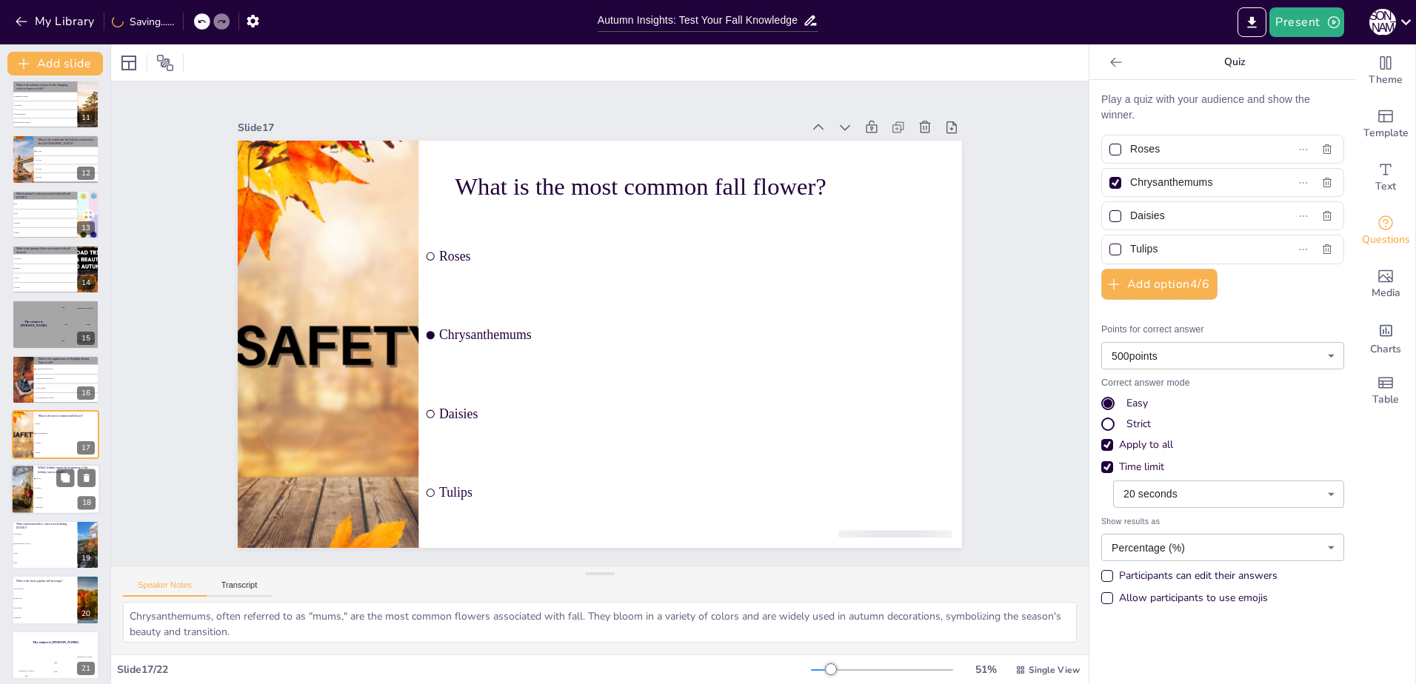
scroll to position [613, 0]
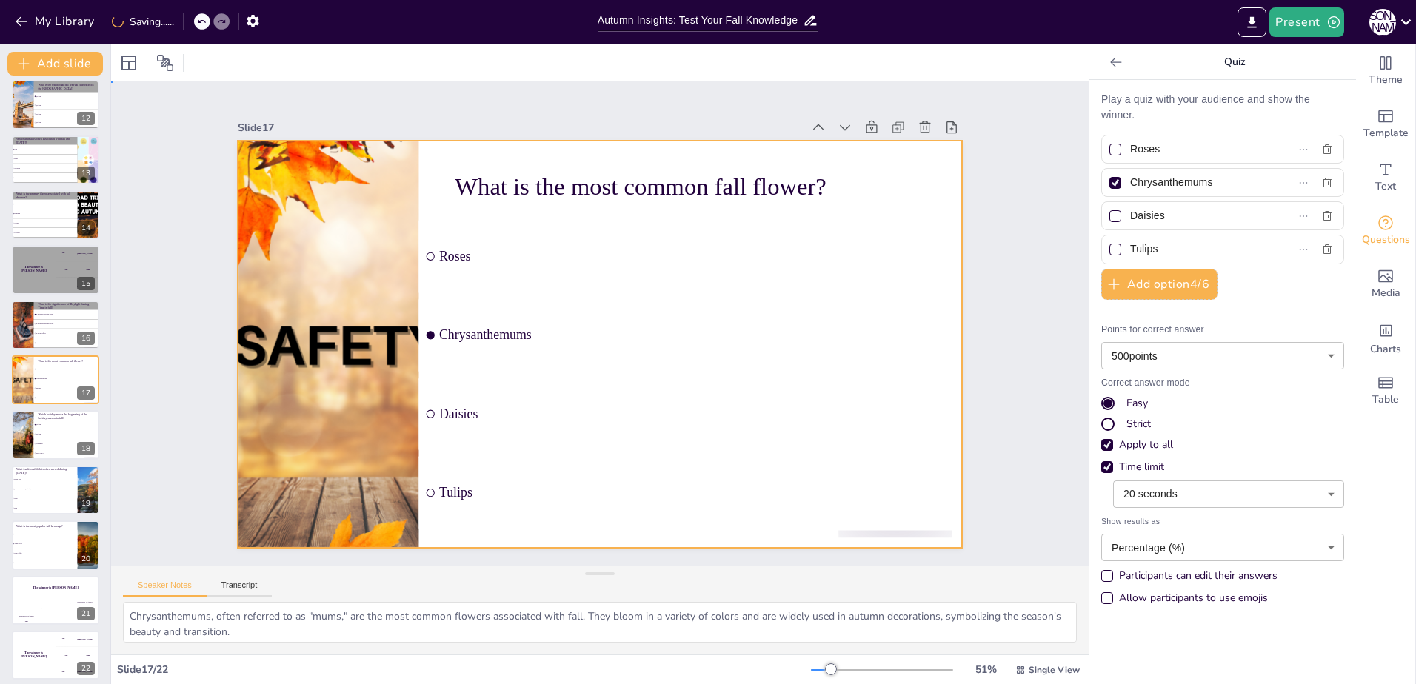
click at [425, 148] on div at bounding box center [597, 344] width 763 height 481
click at [136, 54] on div at bounding box center [129, 63] width 24 height 24
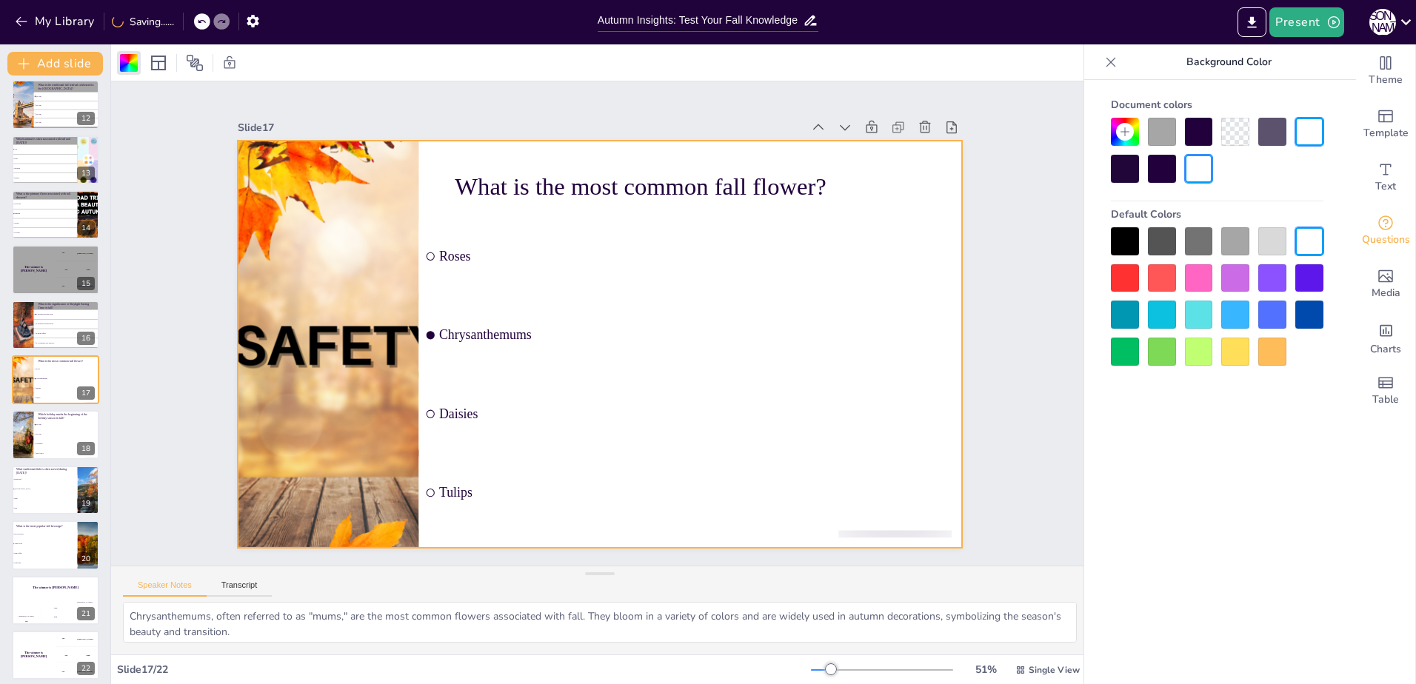
click at [1232, 240] on div at bounding box center [1235, 241] width 28 height 28
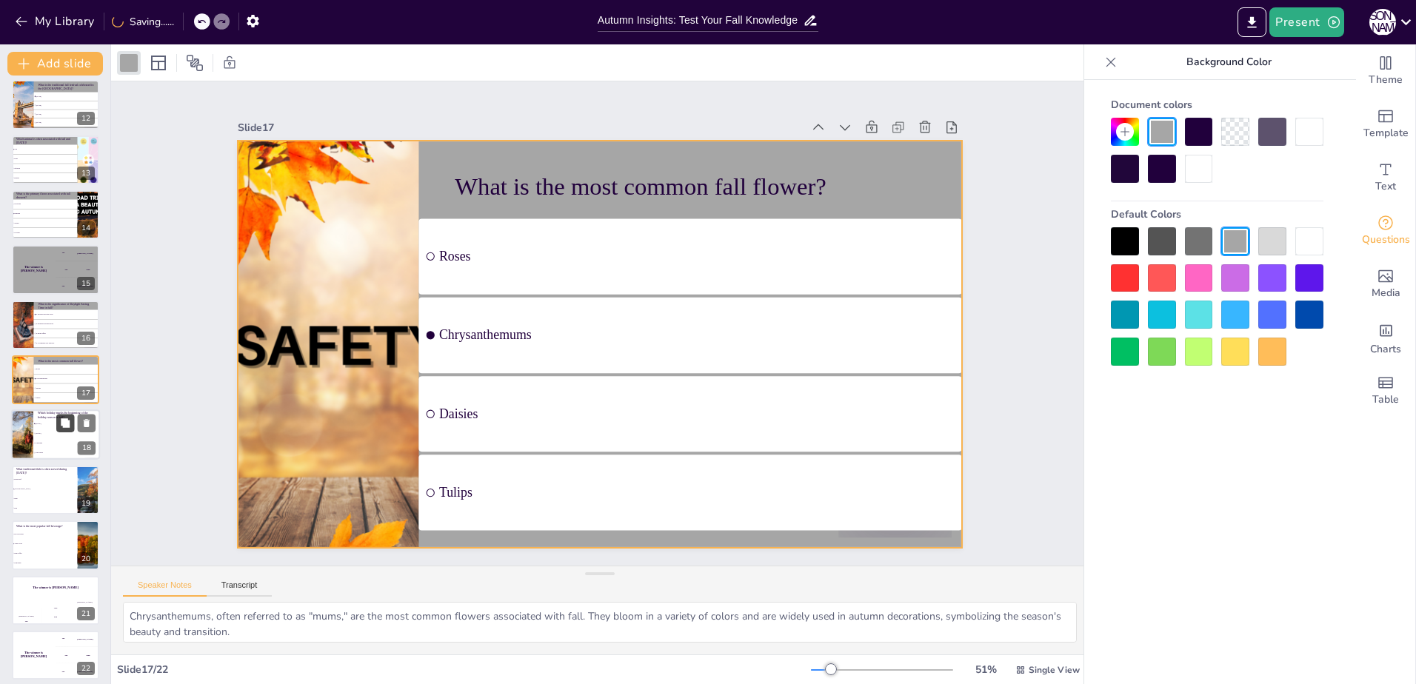
drag, startPoint x: 59, startPoint y: 431, endPoint x: 144, endPoint y: 395, distance: 92.6
click at [59, 431] on button at bounding box center [65, 424] width 18 height 18
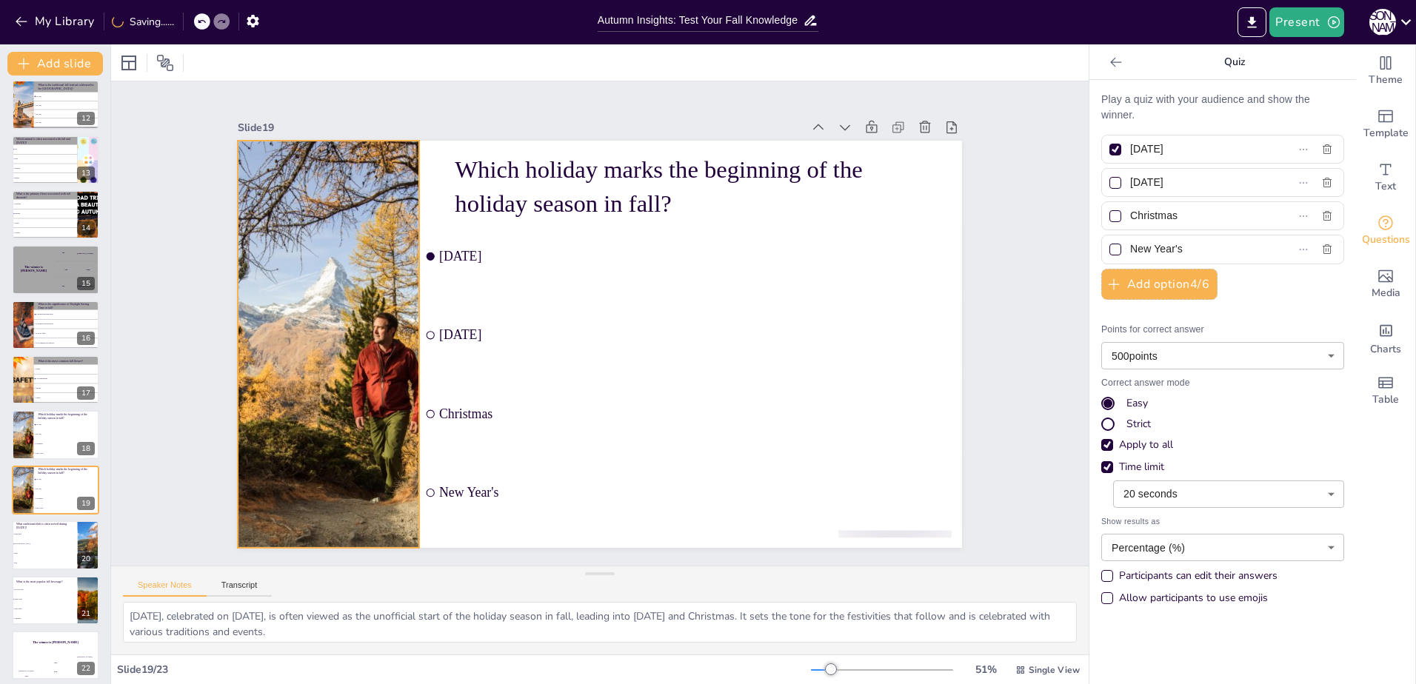
scroll to position [676, 0]
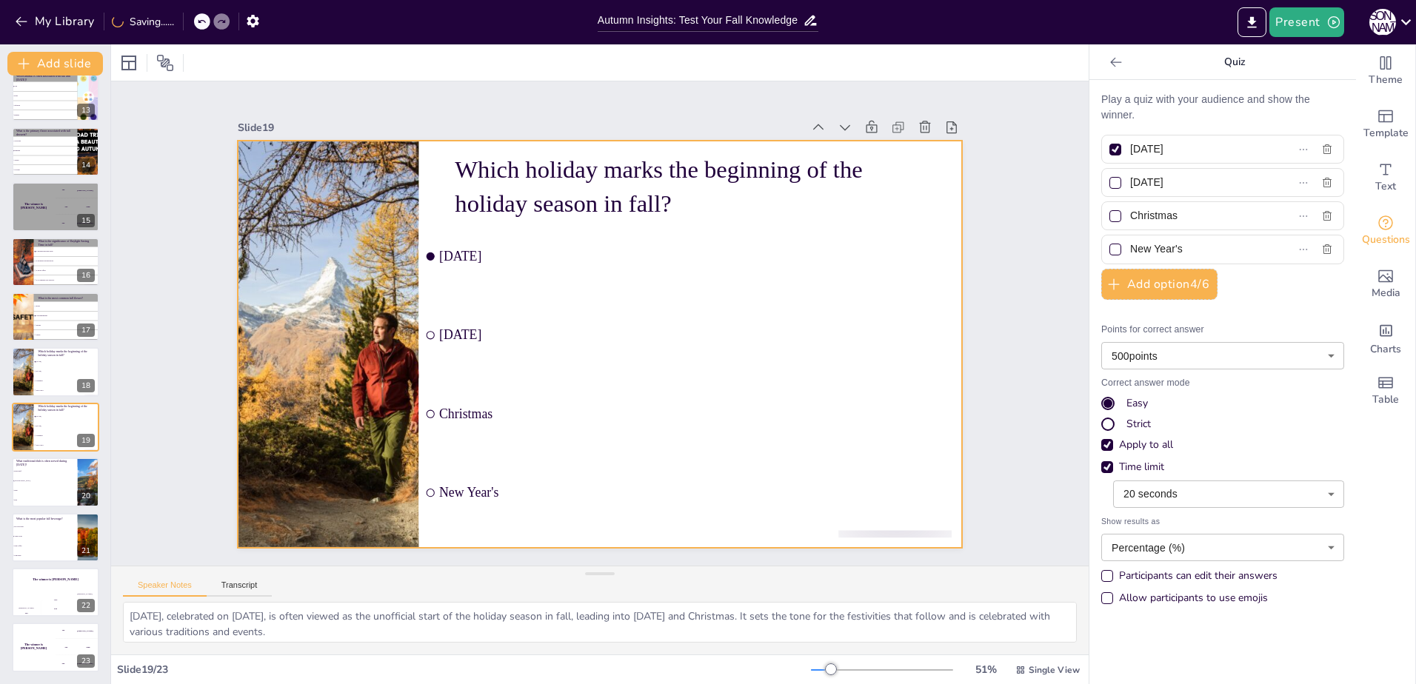
click at [430, 178] on div at bounding box center [595, 344] width 793 height 549
drag, startPoint x: 122, startPoint y: 59, endPoint x: 144, endPoint y: 60, distance: 22.3
click at [122, 59] on div at bounding box center [129, 63] width 18 height 18
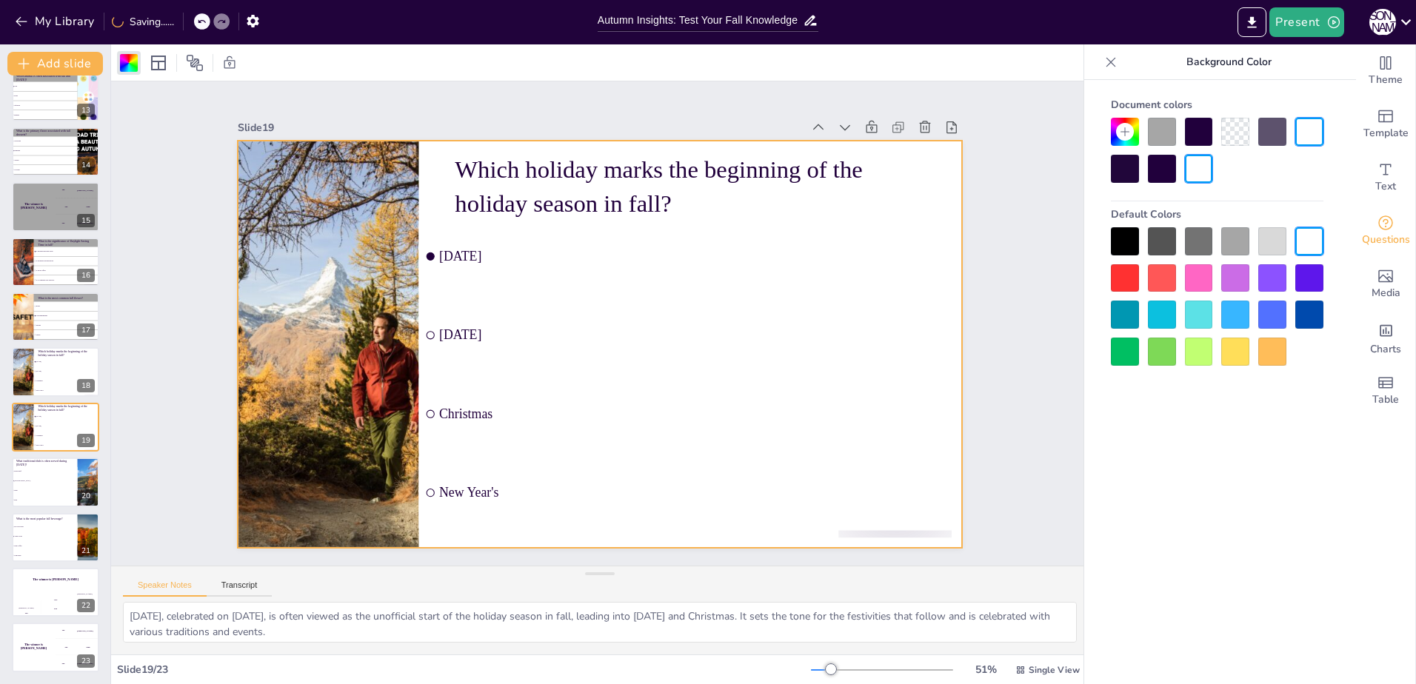
click at [1227, 248] on div at bounding box center [1235, 241] width 28 height 28
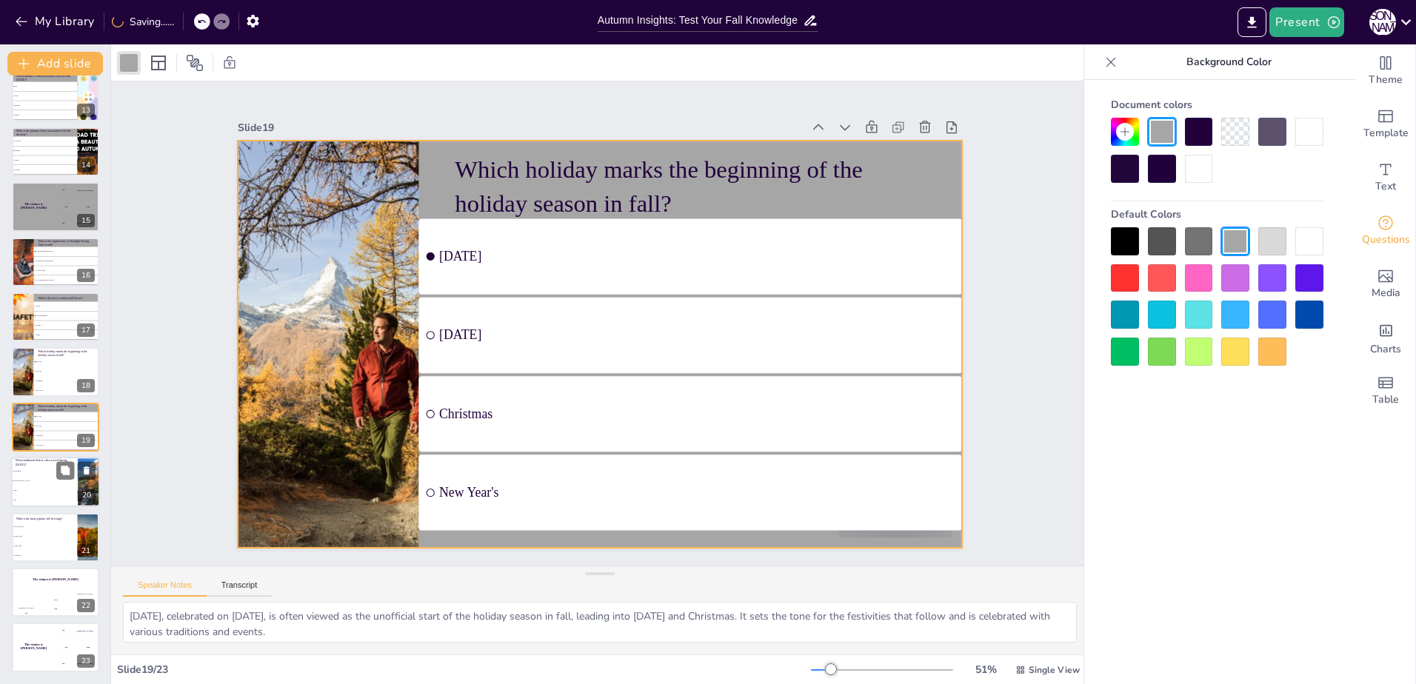
click at [54, 477] on li "[GEOGRAPHIC_DATA]" at bounding box center [44, 482] width 67 height 10
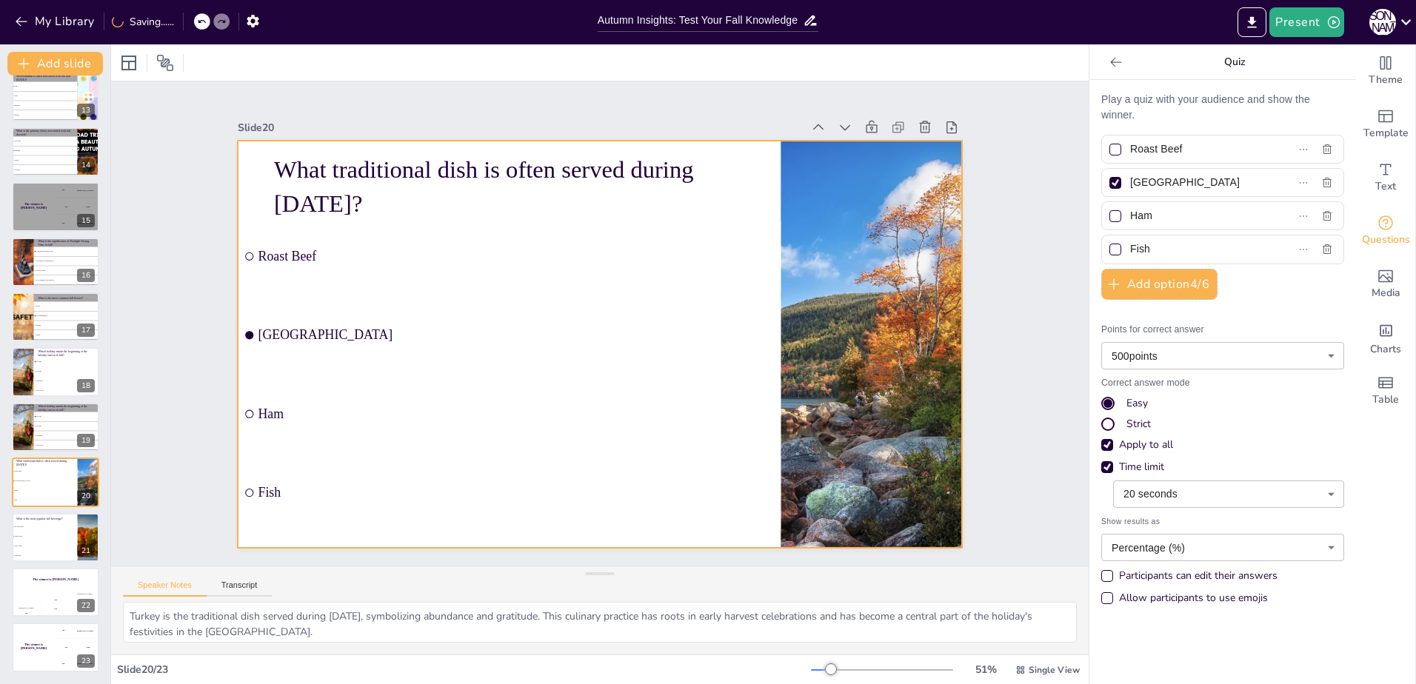
click at [252, 177] on div at bounding box center [597, 344] width 763 height 481
drag, startPoint x: 127, startPoint y: 70, endPoint x: 569, endPoint y: 76, distance: 442.2
click at [129, 70] on div at bounding box center [129, 63] width 18 height 18
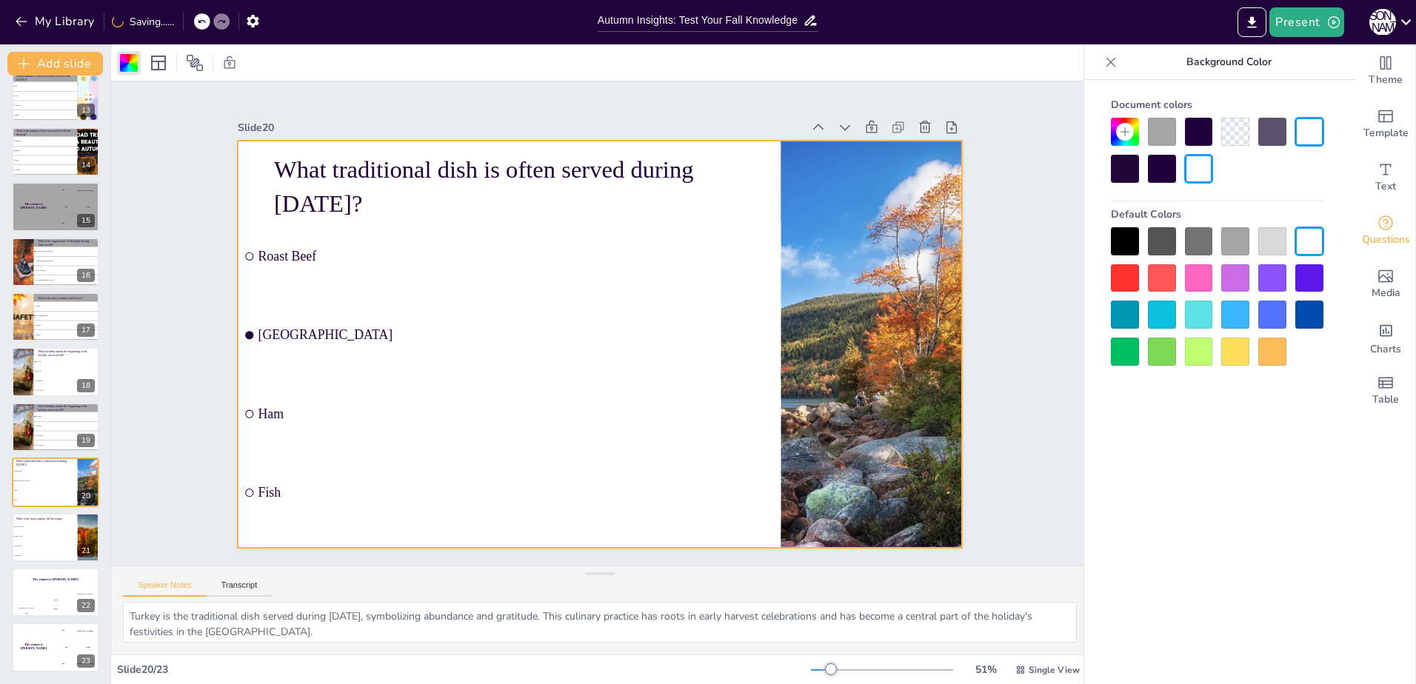
click at [1240, 238] on div at bounding box center [1235, 241] width 28 height 28
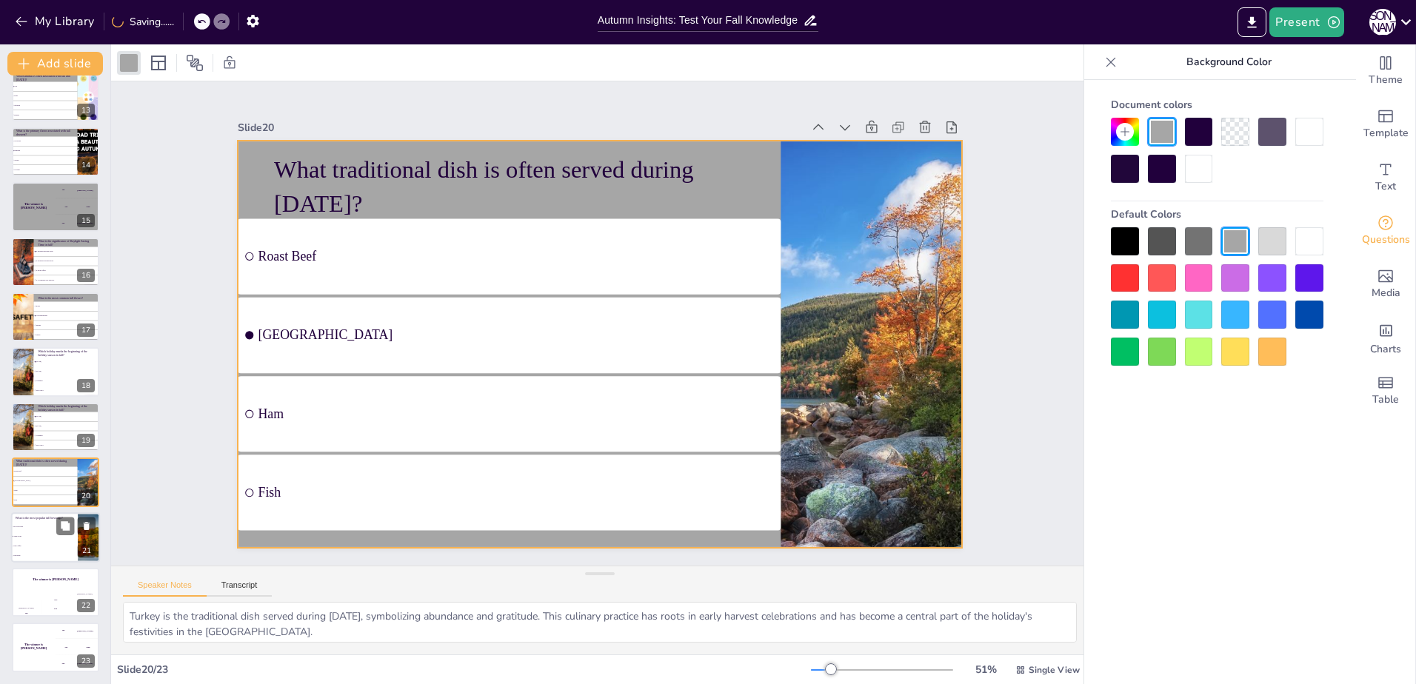
click at [54, 530] on li "Hot Chocolate" at bounding box center [44, 527] width 67 height 10
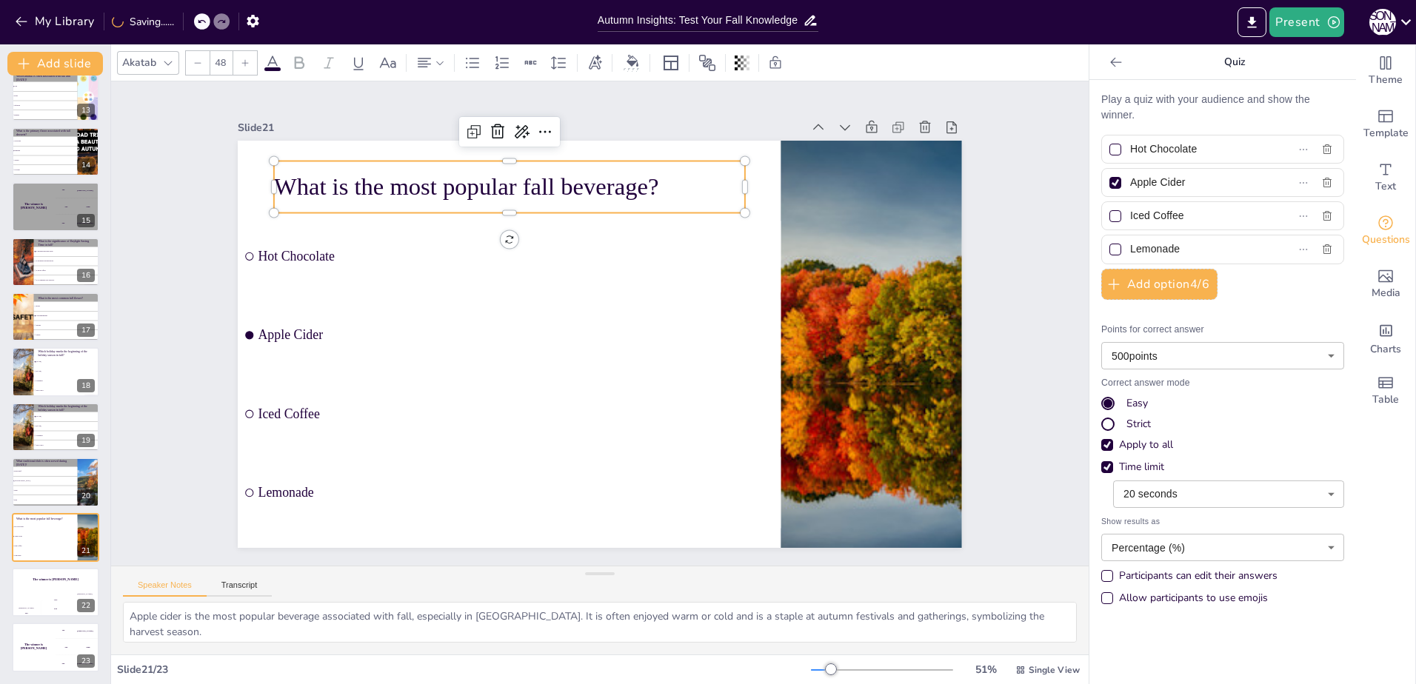
click at [287, 162] on div "What is the most popular fall beverage?" at bounding box center [523, 178] width 473 height 101
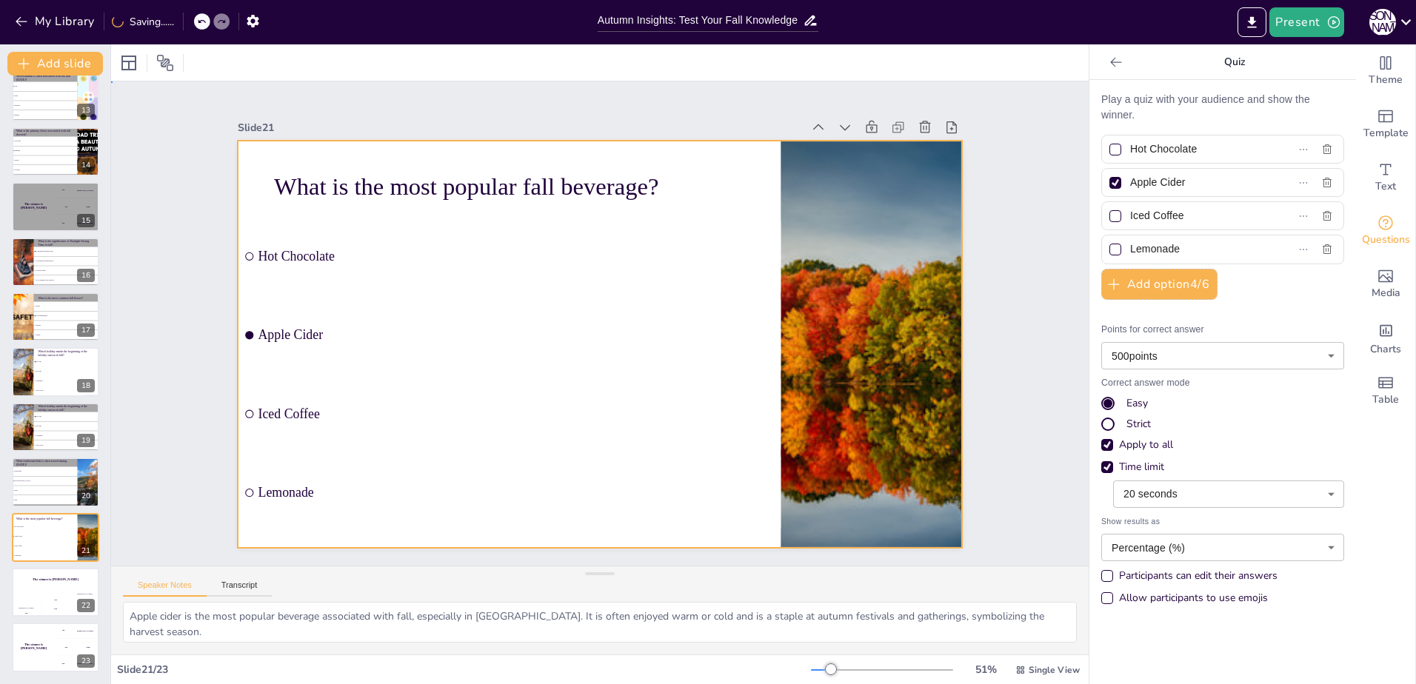
click at [248, 186] on div at bounding box center [614, 337] width 787 height 811
click at [124, 75] on div at bounding box center [600, 62] width 978 height 36
drag, startPoint x: 127, startPoint y: 67, endPoint x: 134, endPoint y: 67, distance: 7.4
click at [127, 66] on div at bounding box center [129, 63] width 18 height 18
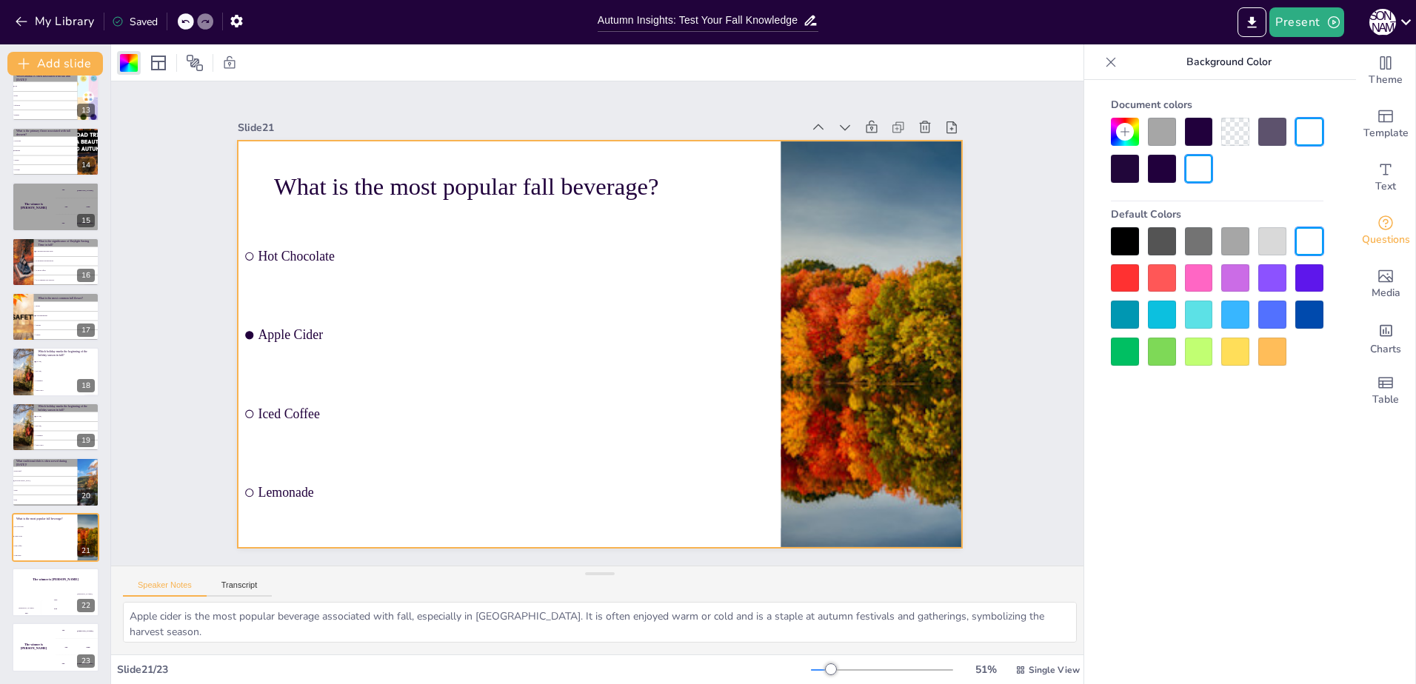
click at [1252, 247] on div at bounding box center [1217, 296] width 213 height 138
click at [1239, 244] on div at bounding box center [1235, 241] width 28 height 28
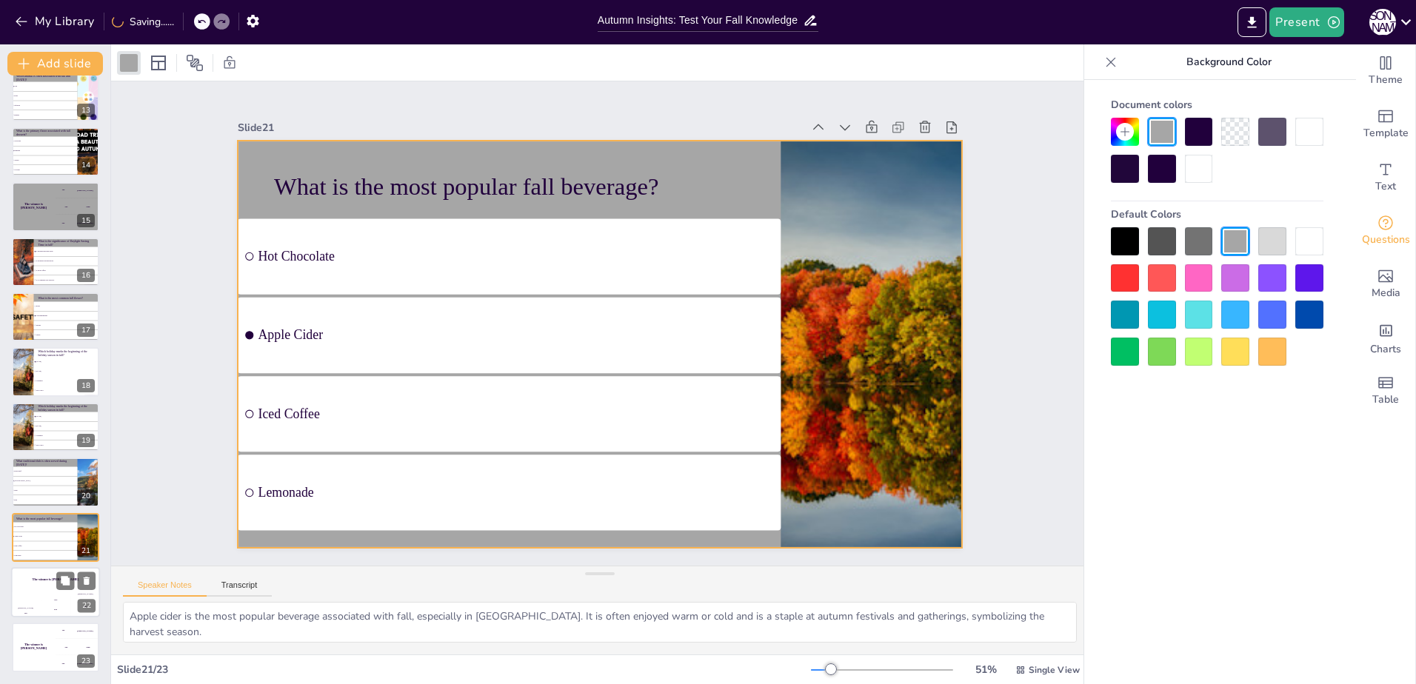
click at [46, 611] on div "200" at bounding box center [56, 609] width 30 height 16
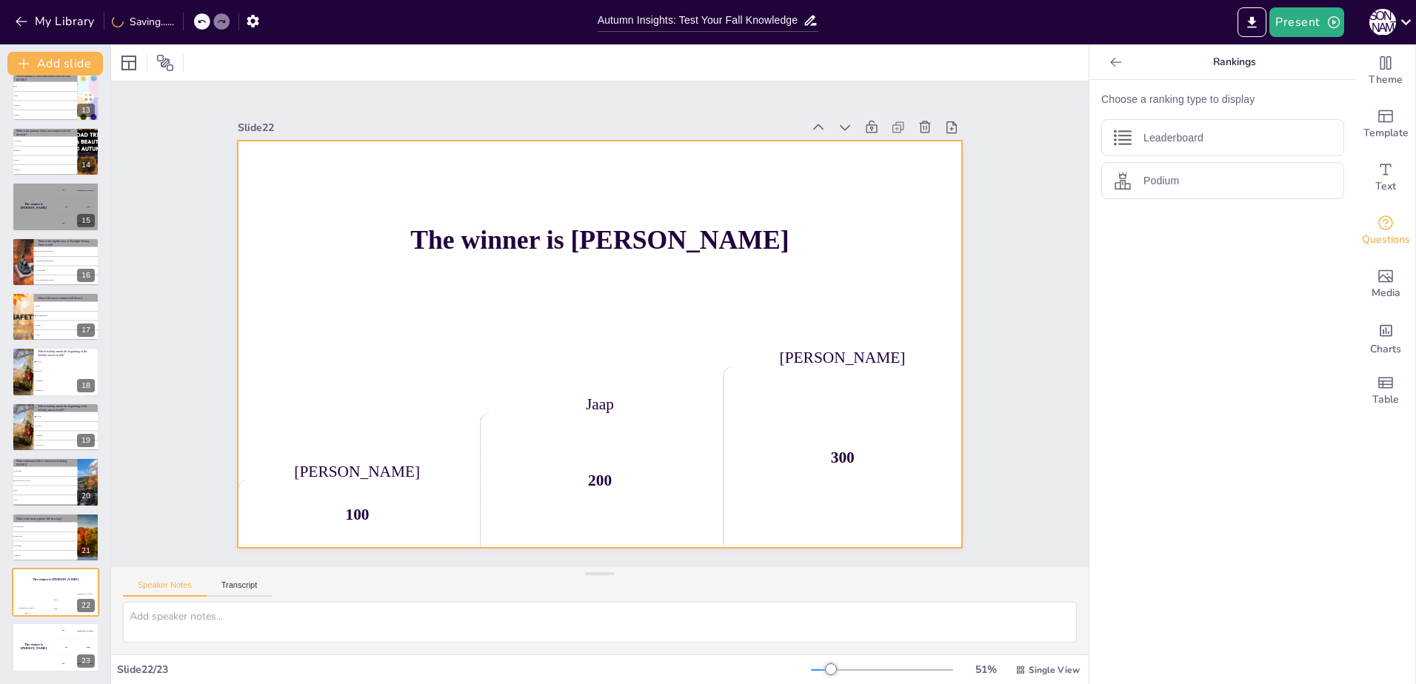
click at [370, 227] on h4 "The winner is [PERSON_NAME]" at bounding box center [609, 241] width 724 height 106
click at [261, 62] on div at bounding box center [254, 63] width 22 height 16
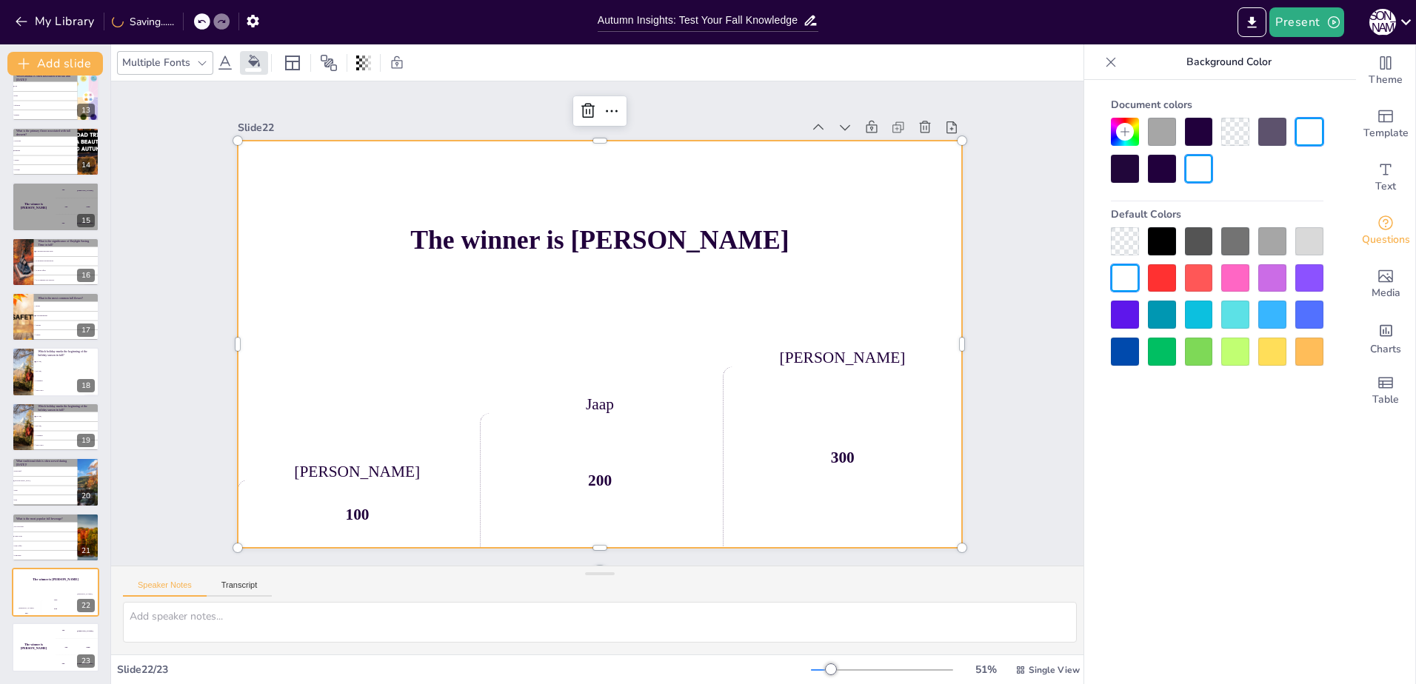
click at [1281, 250] on div at bounding box center [1272, 241] width 28 height 28
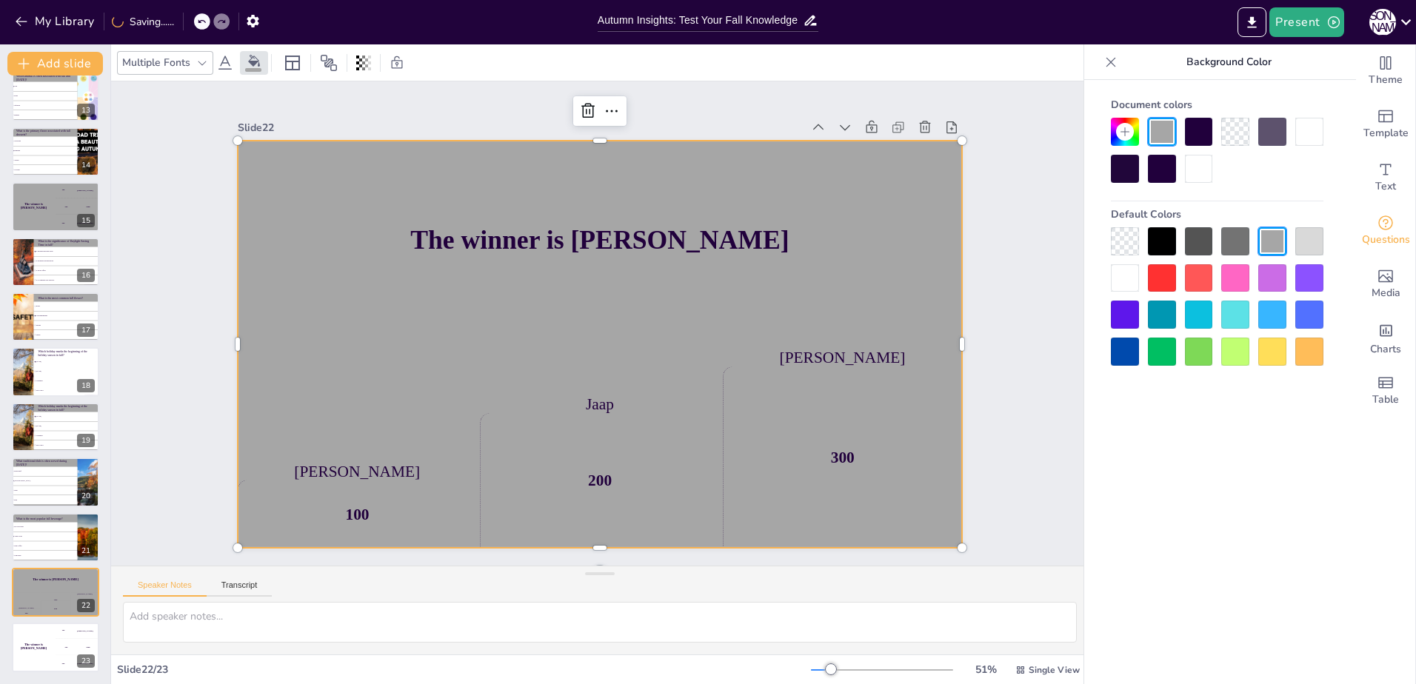
drag, startPoint x: 57, startPoint y: 659, endPoint x: 117, endPoint y: 606, distance: 80.3
click at [57, 658] on div "300 Niels" at bounding box center [78, 664] width 44 height 16
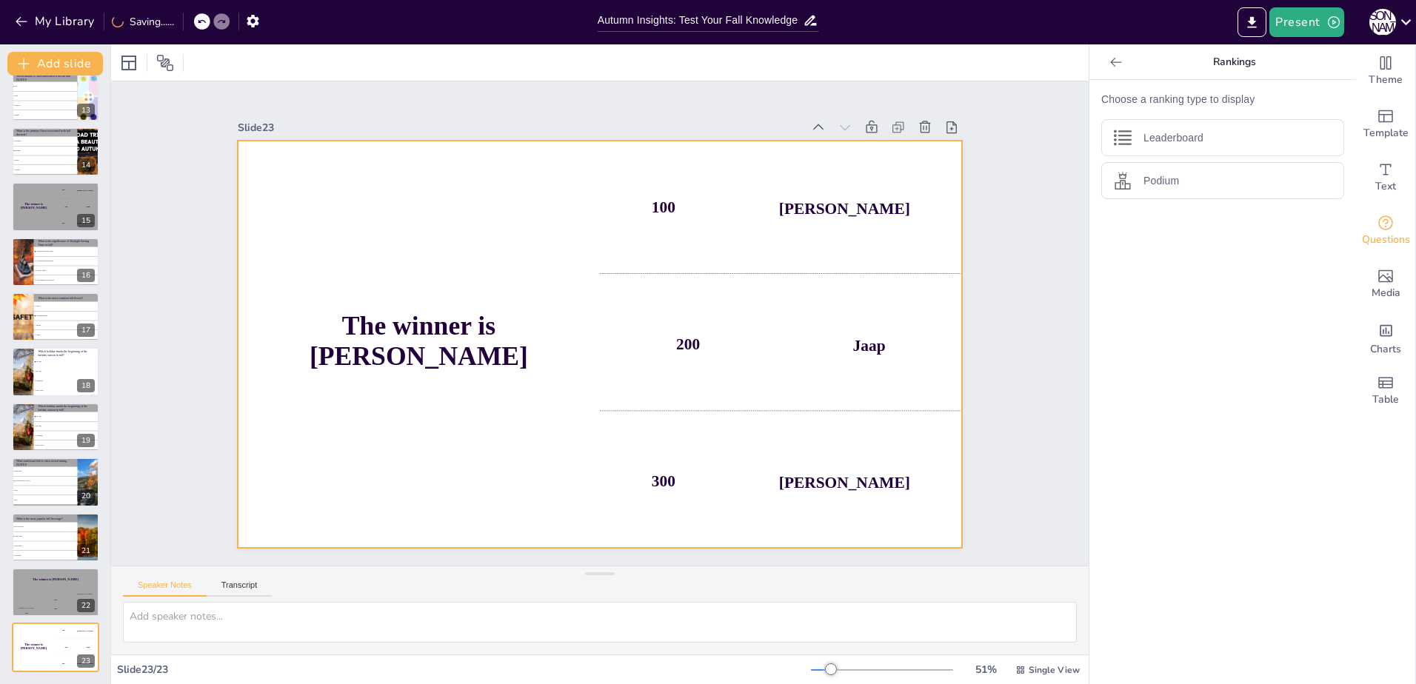
click at [324, 216] on div "The winner is [PERSON_NAME]" at bounding box center [418, 307] width 439 height 474
click at [256, 66] on icon at bounding box center [254, 61] width 12 height 12
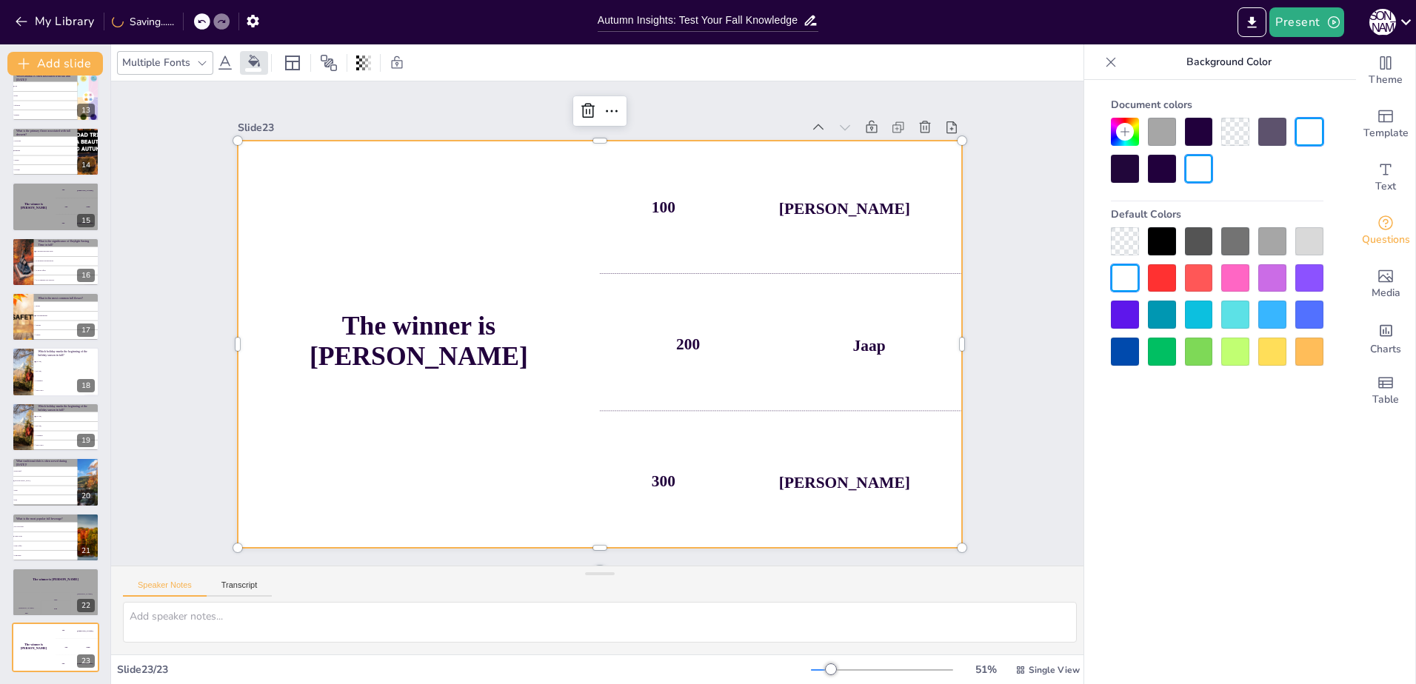
click at [1271, 242] on div at bounding box center [1272, 241] width 28 height 28
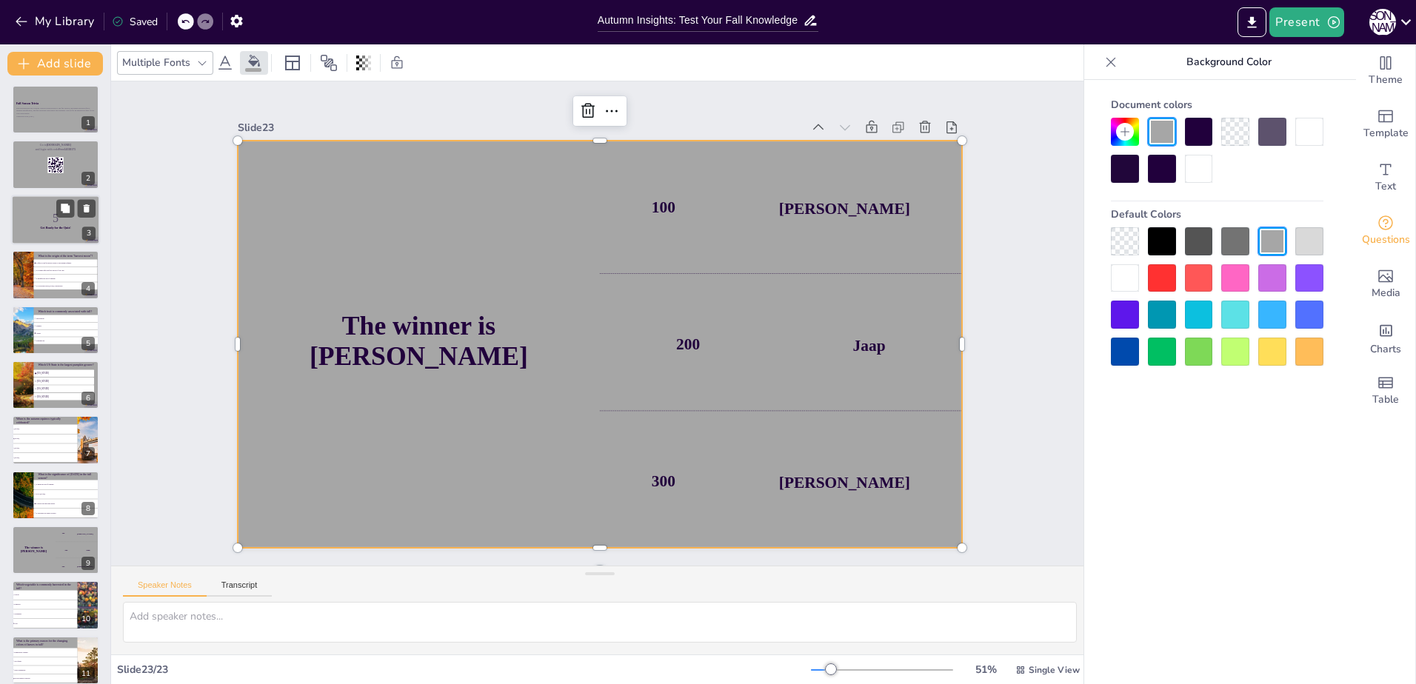
scroll to position [0, 0]
click at [41, 273] on span "It is named after the first harvest of the year." at bounding box center [66, 274] width 61 height 2
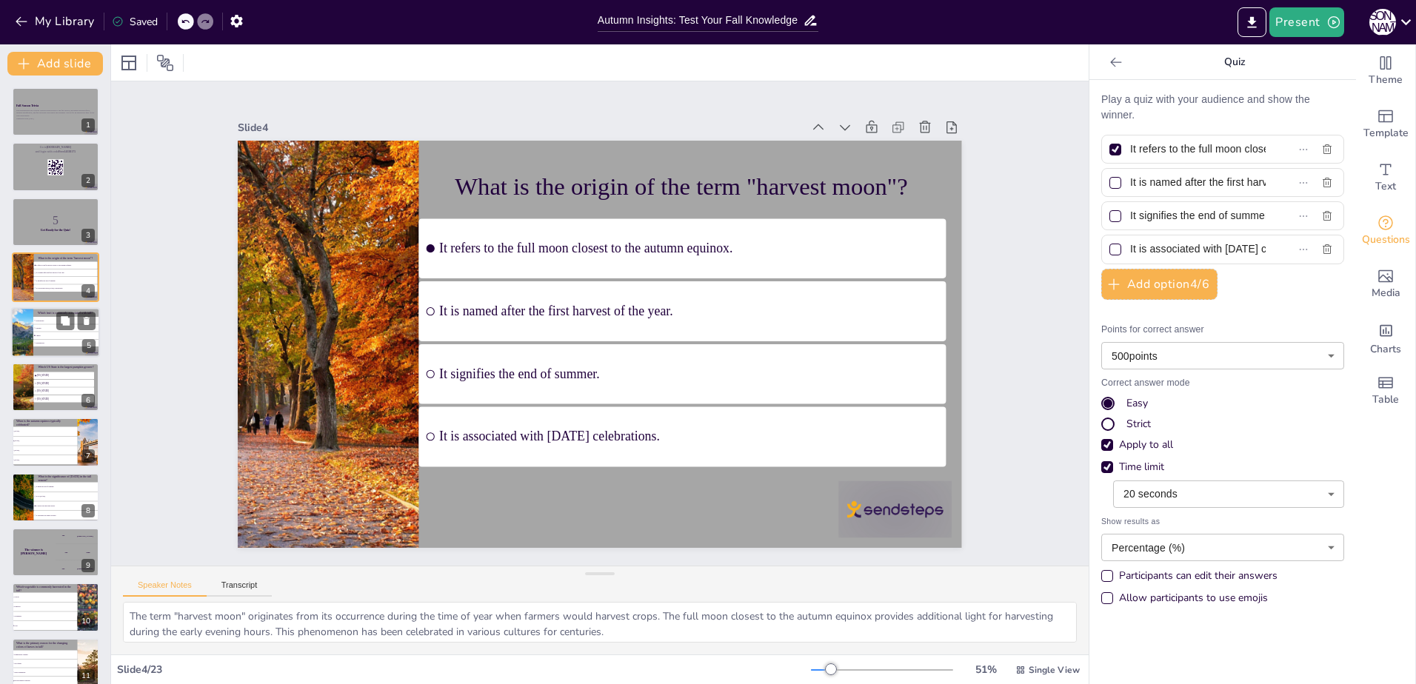
click at [53, 338] on li "Apples" at bounding box center [66, 335] width 66 height 7
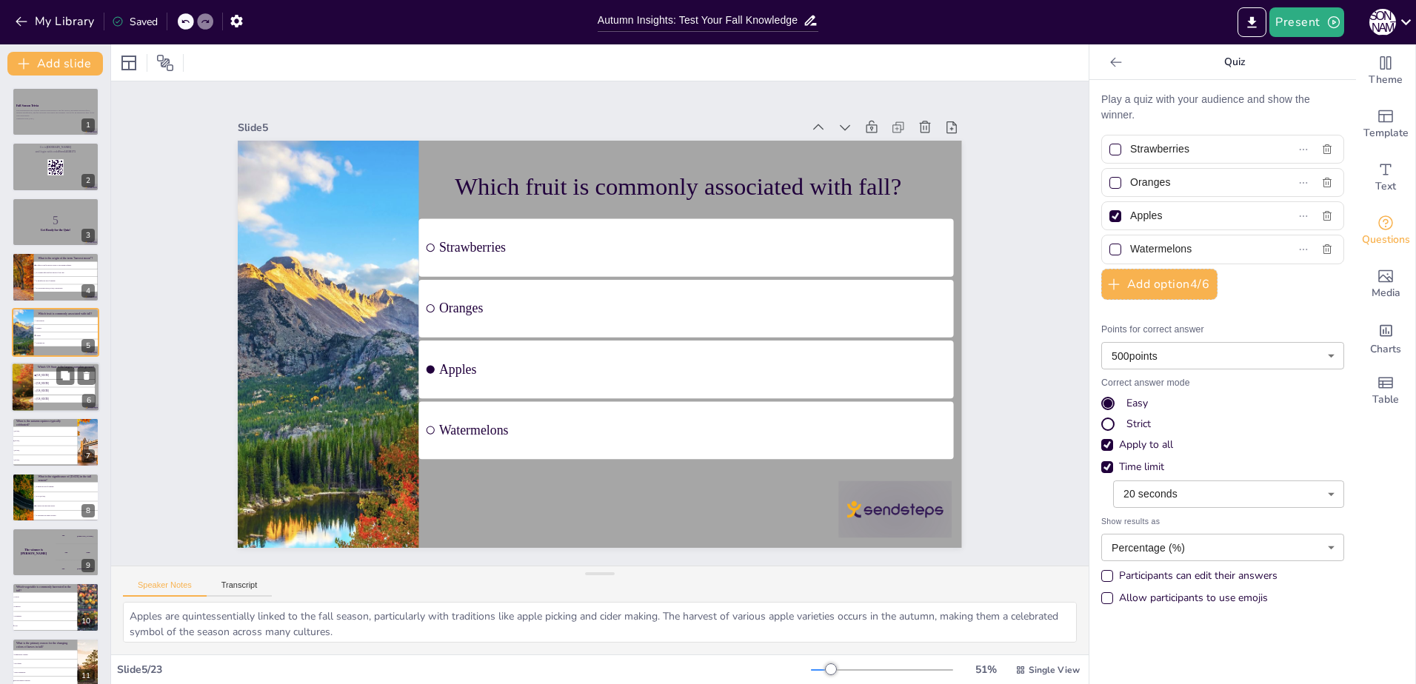
click at [33, 395] on li "[US_STATE]" at bounding box center [63, 398] width 61 height 7
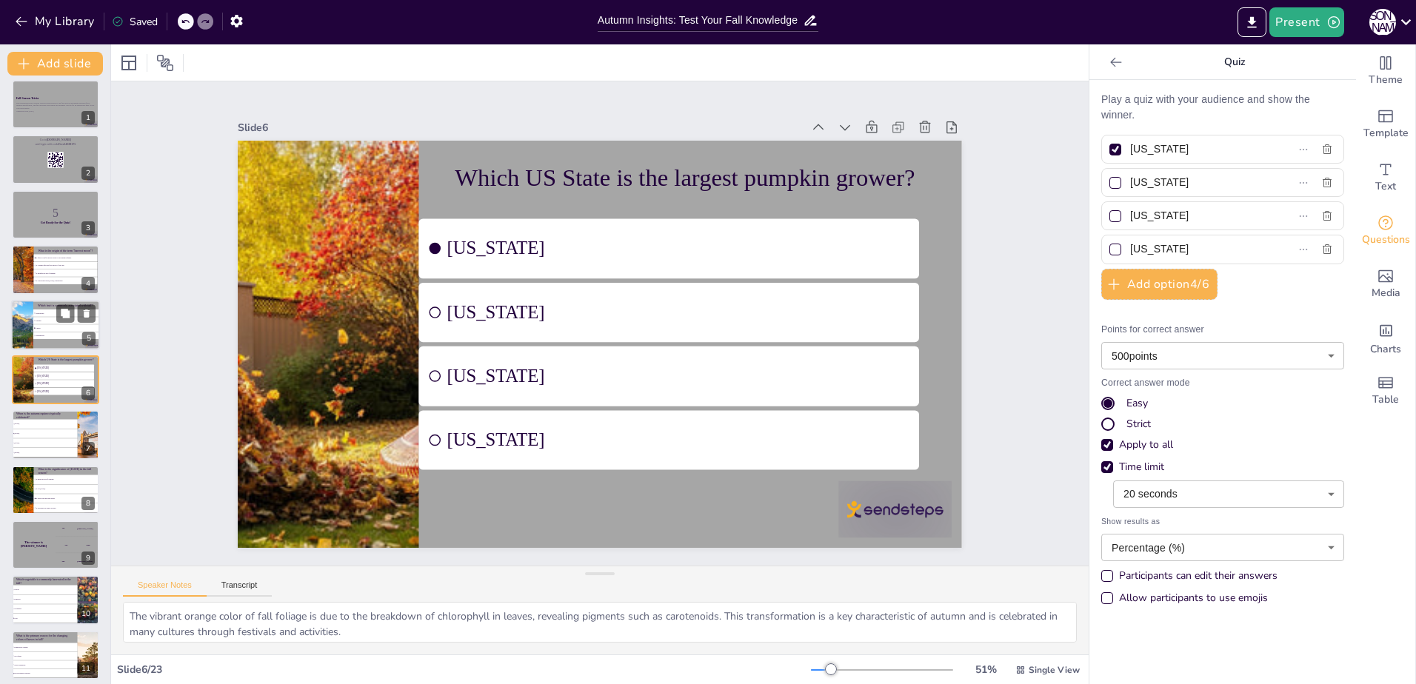
click at [38, 332] on ul "Strawberries Oranges Apples Watermelons" at bounding box center [66, 325] width 66 height 30
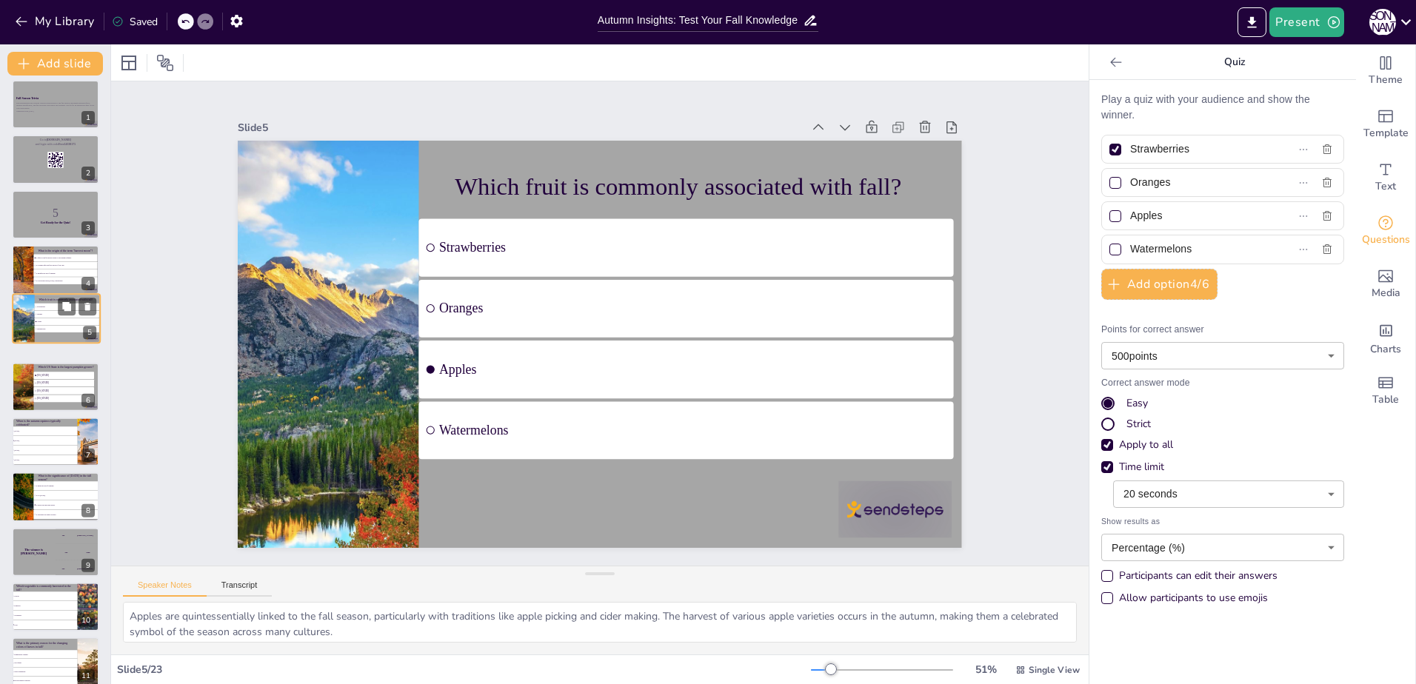
scroll to position [0, 0]
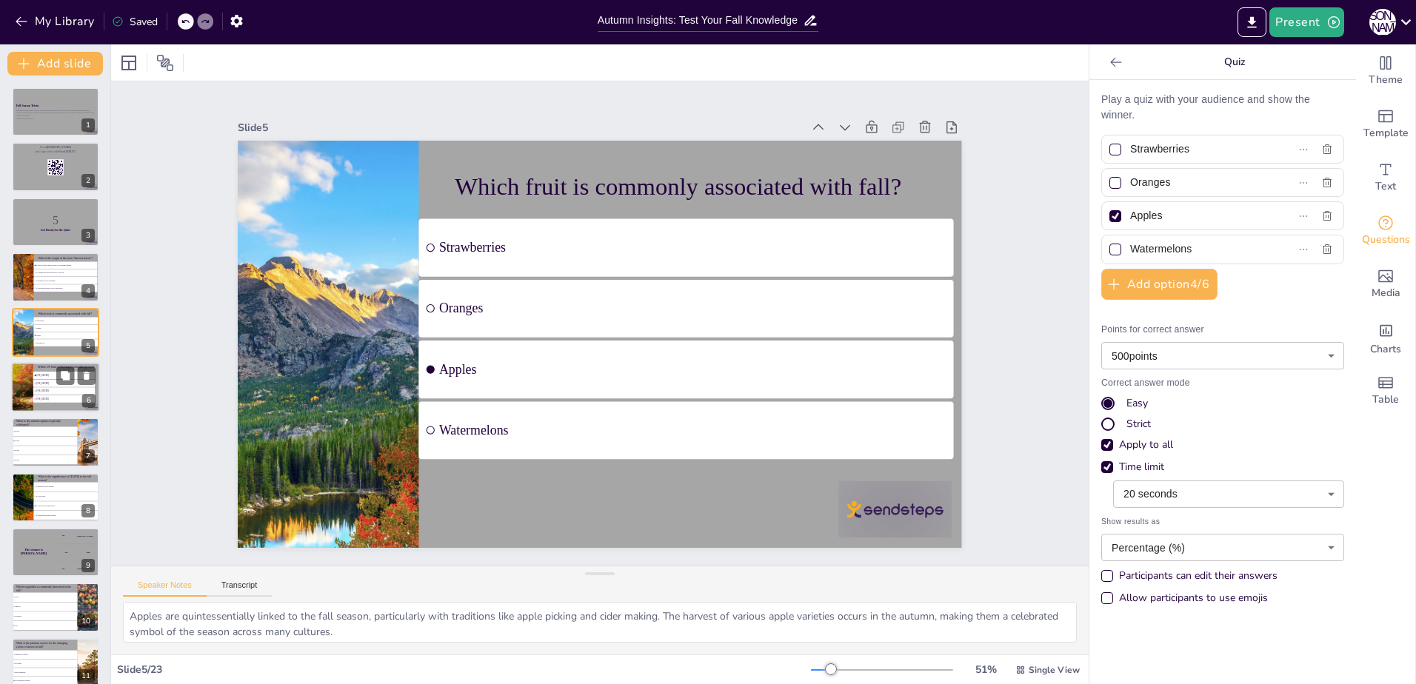
click at [44, 372] on li "[US_STATE]" at bounding box center [63, 375] width 61 height 7
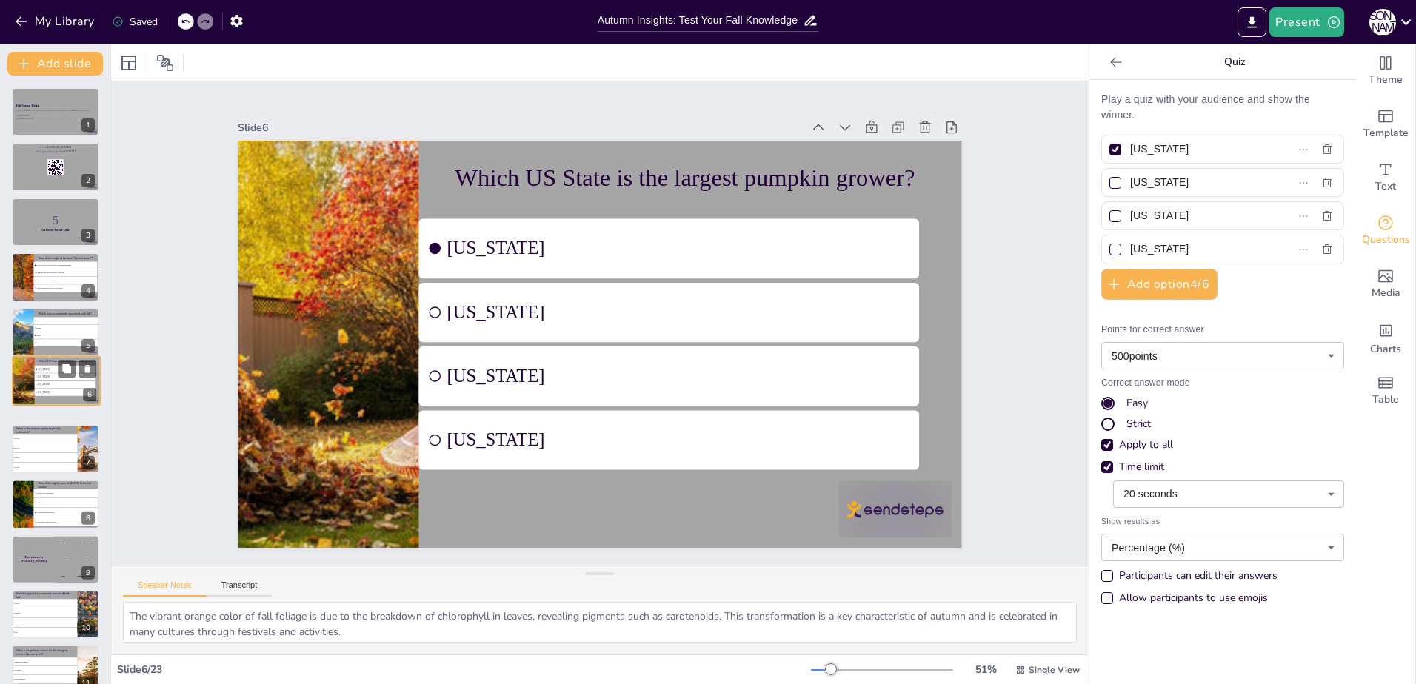
scroll to position [7, 0]
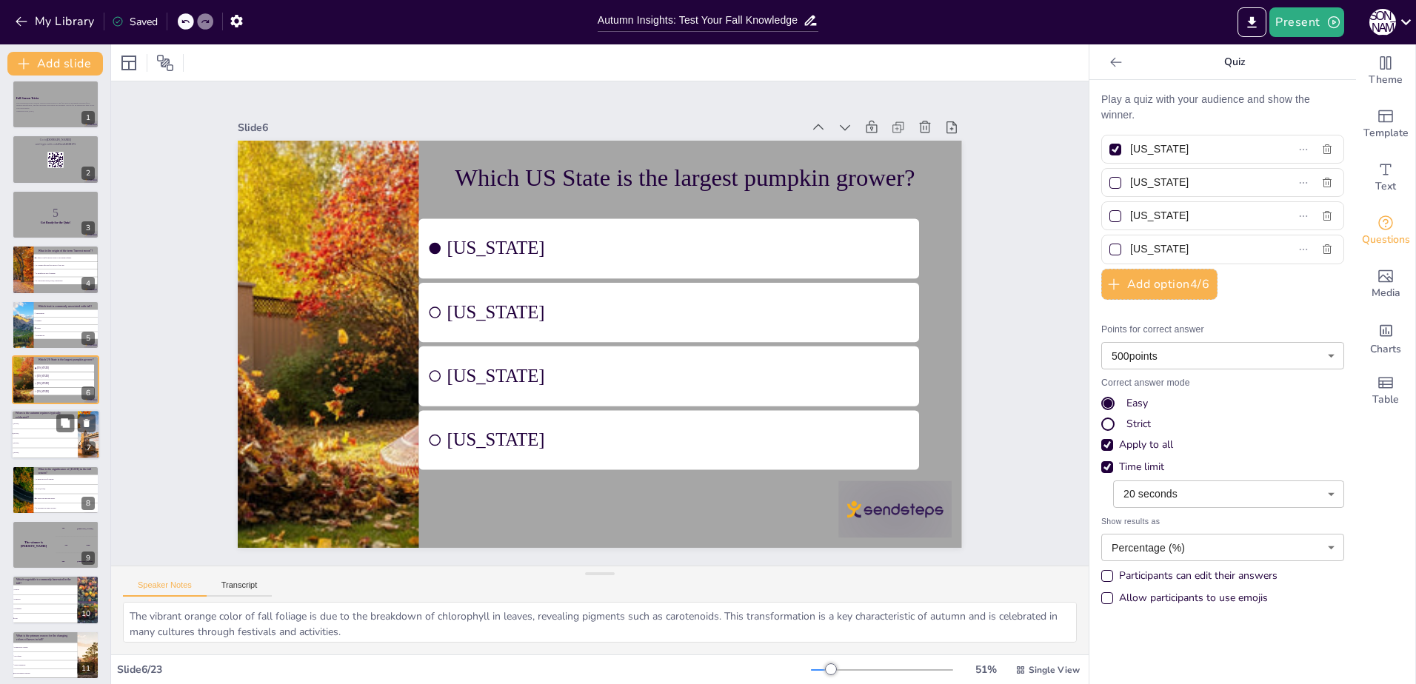
click at [44, 441] on li "[DATE]" at bounding box center [44, 444] width 67 height 10
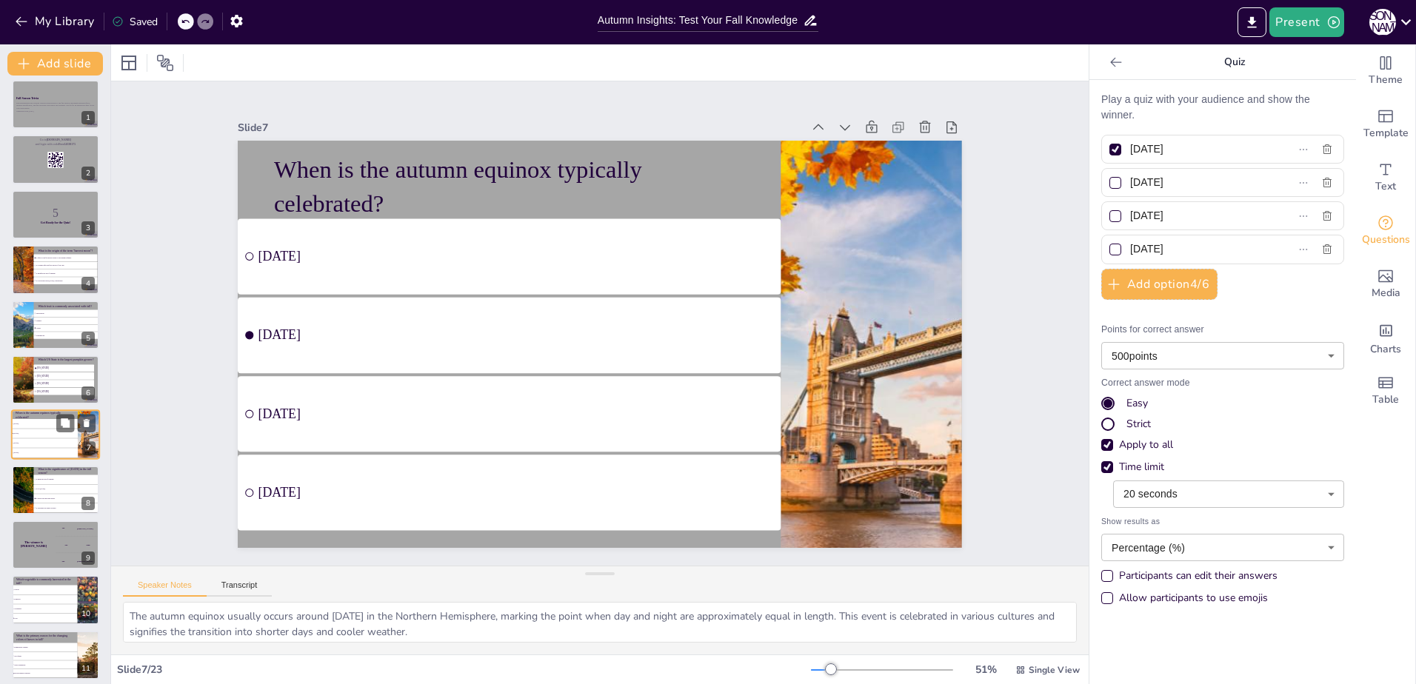
scroll to position [62, 0]
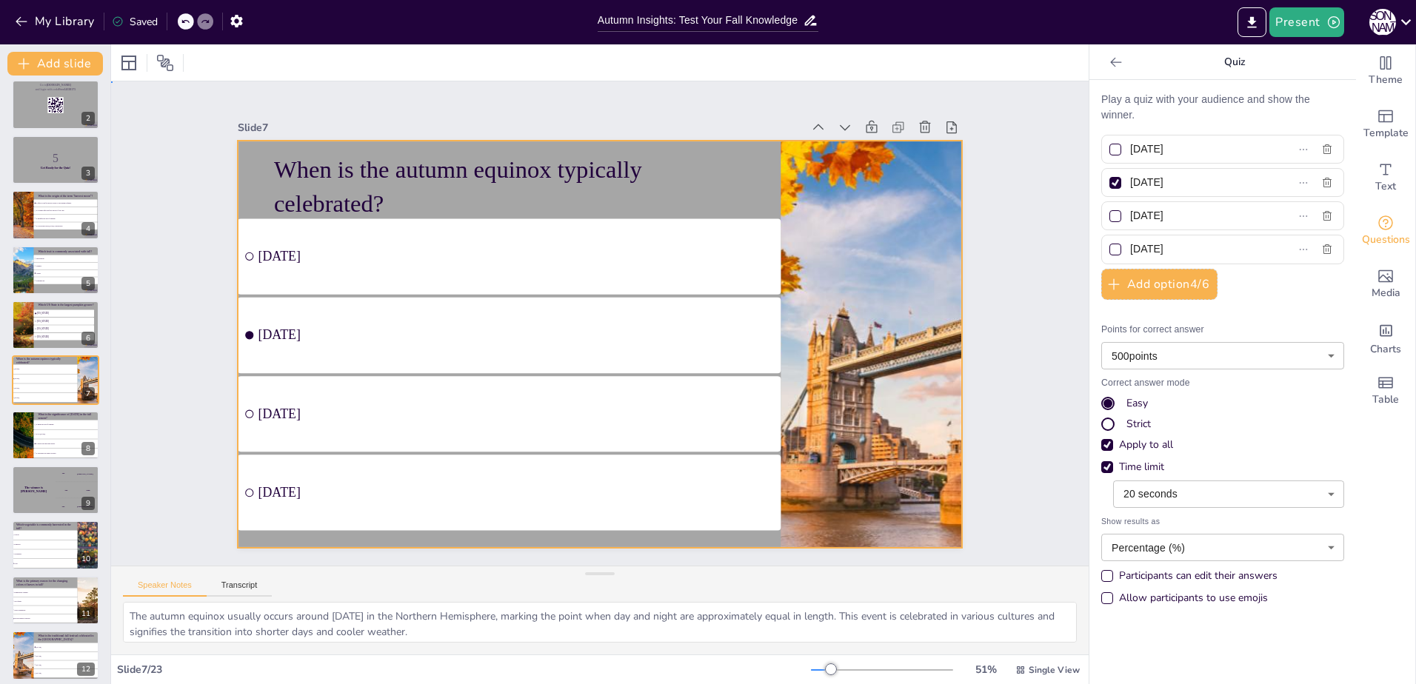
click at [244, 164] on div at bounding box center [597, 344] width 763 height 481
click at [53, 223] on li "It is associated with [DATE] celebrations." at bounding box center [65, 226] width 65 height 7
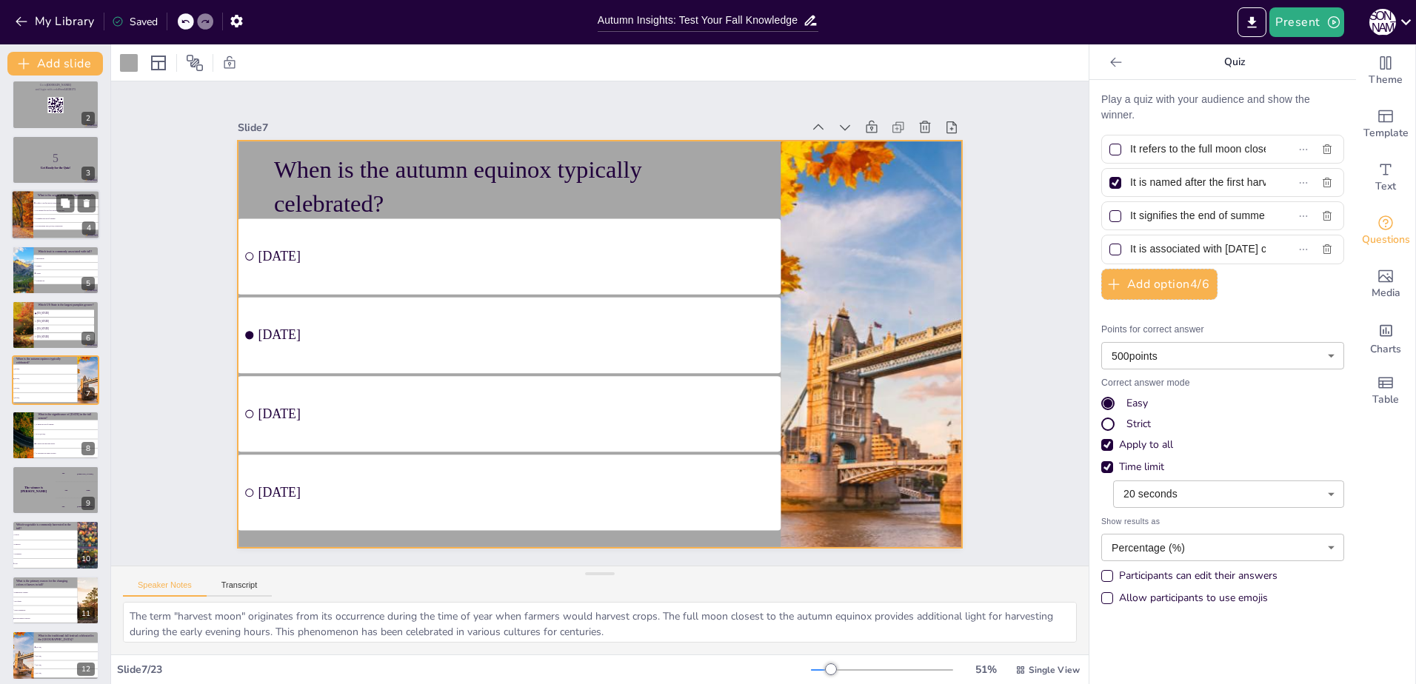
scroll to position [0, 0]
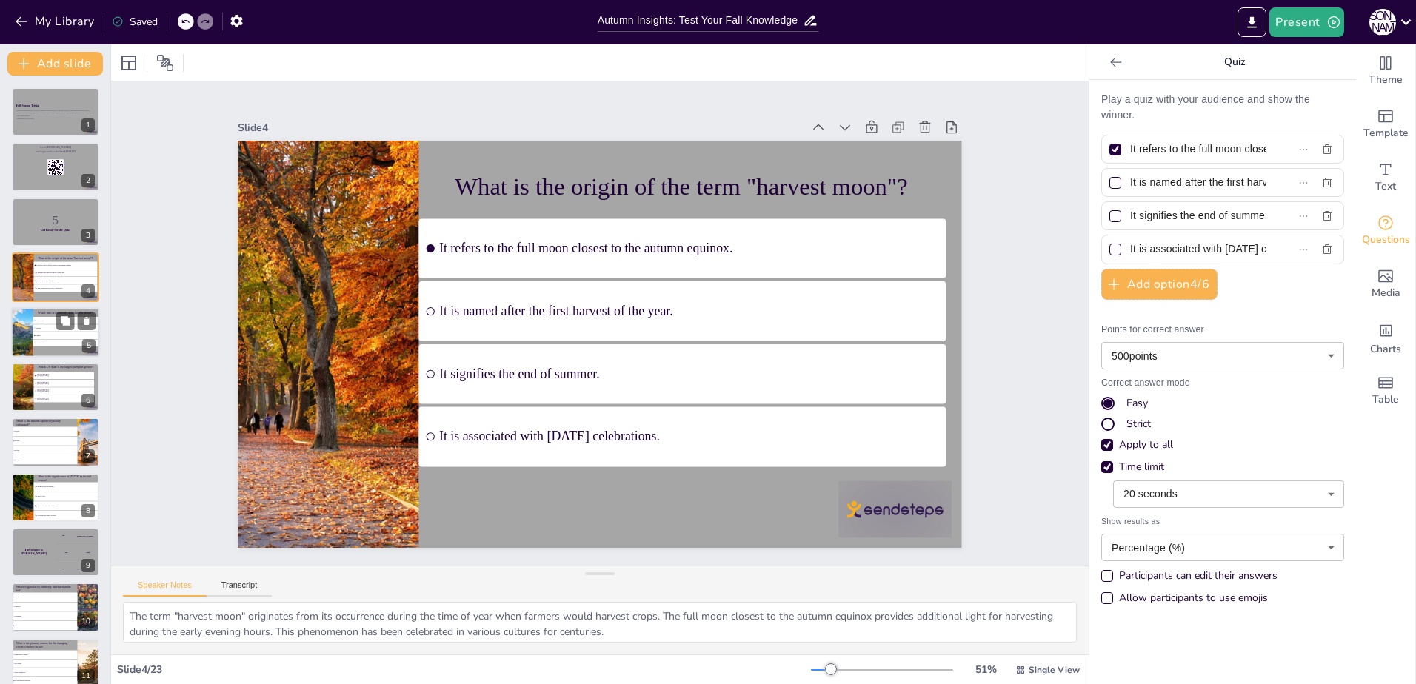
click at [36, 333] on li "Apples" at bounding box center [66, 335] width 66 height 7
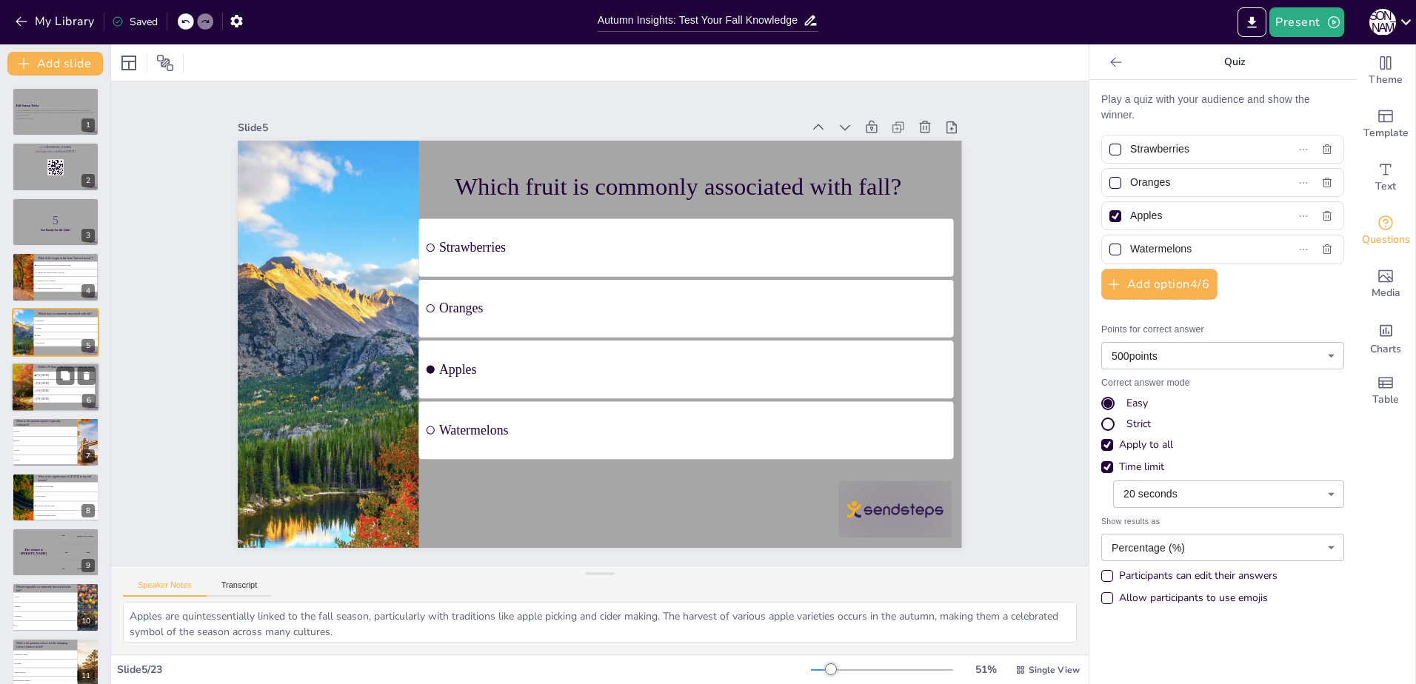
click at [22, 365] on div at bounding box center [22, 387] width 92 height 50
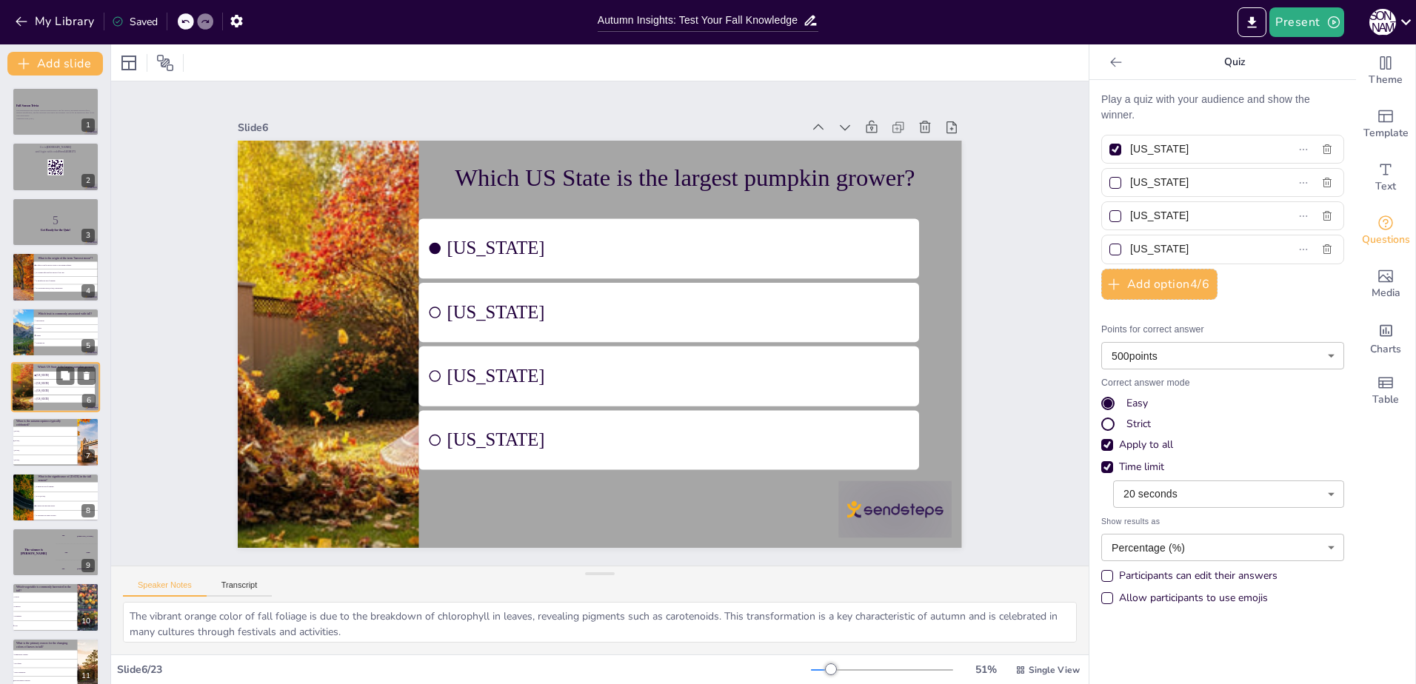
scroll to position [7, 0]
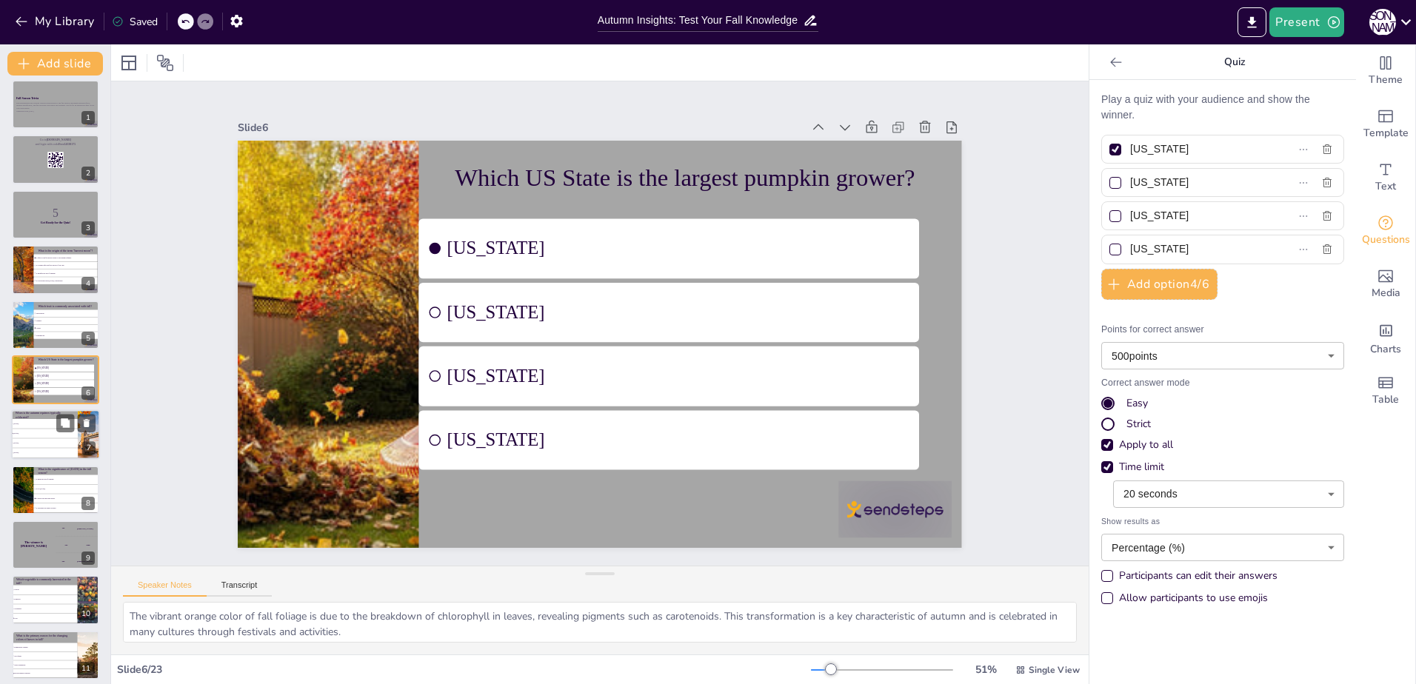
click at [61, 447] on li "[DATE]" at bounding box center [44, 444] width 67 height 10
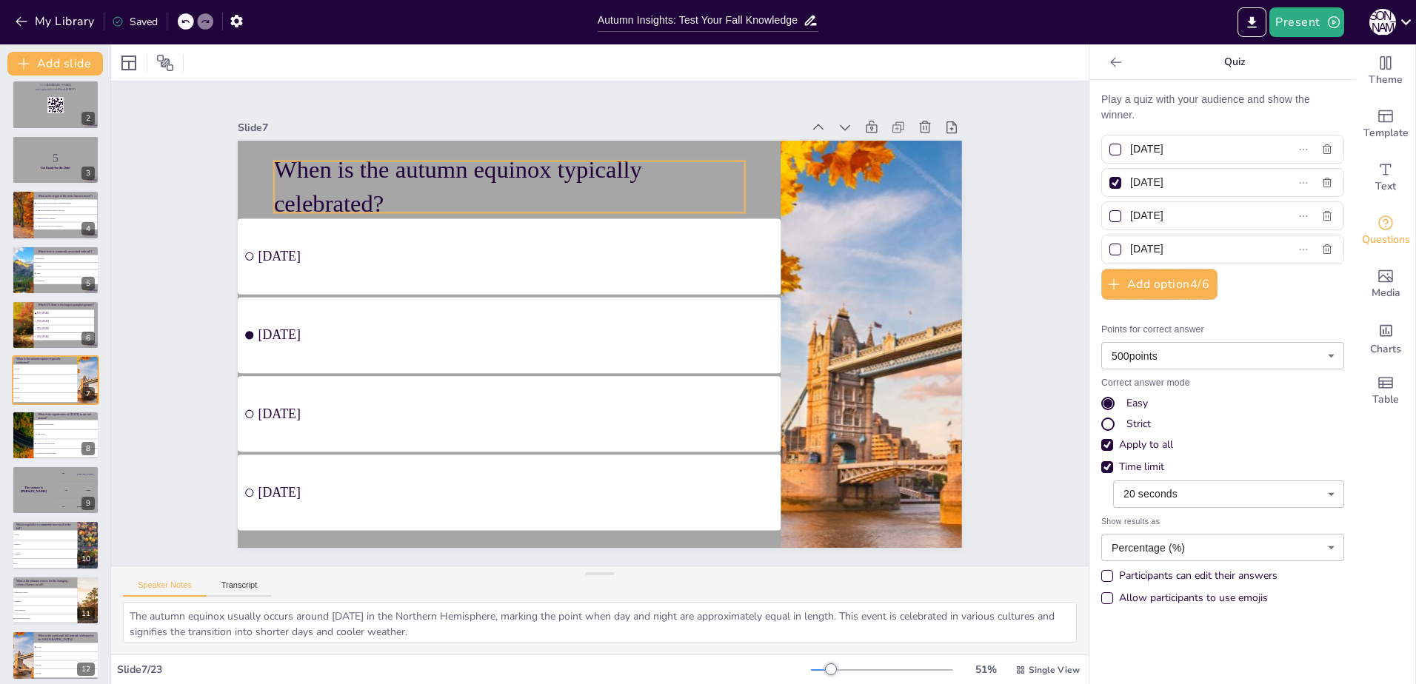
click at [434, 170] on p "When is the autumn equinox typically celebrated?" at bounding box center [524, 178] width 475 height 116
click at [383, 181] on p "When is the autumn equinox typically celebrated?" at bounding box center [524, 178] width 475 height 116
click at [380, 199] on p "When is the autumn equinox typically celebrated?" at bounding box center [524, 178] width 475 height 116
click at [381, 198] on p "When is the autumn equinox typically celebrated?" at bounding box center [524, 178] width 475 height 116
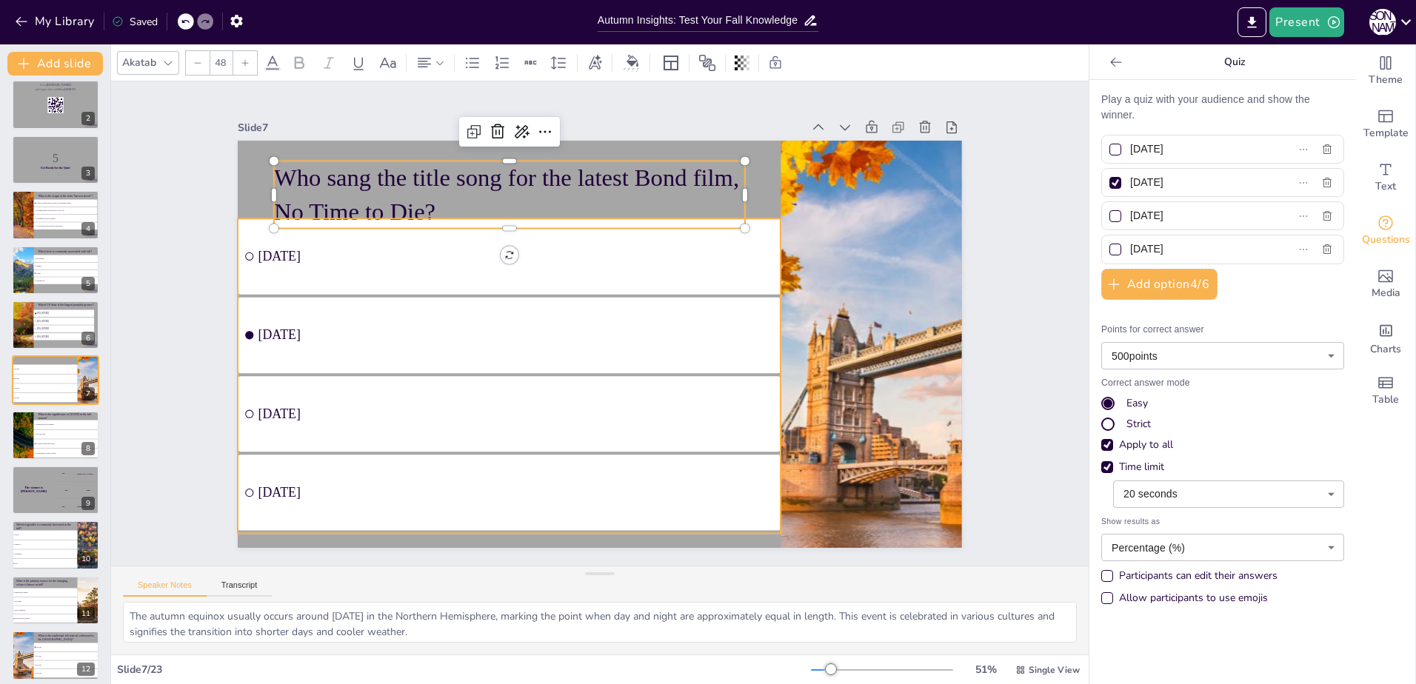
click at [414, 256] on ul "[DATE] September [DATE] [DATE]" at bounding box center [500, 356] width 597 height 421
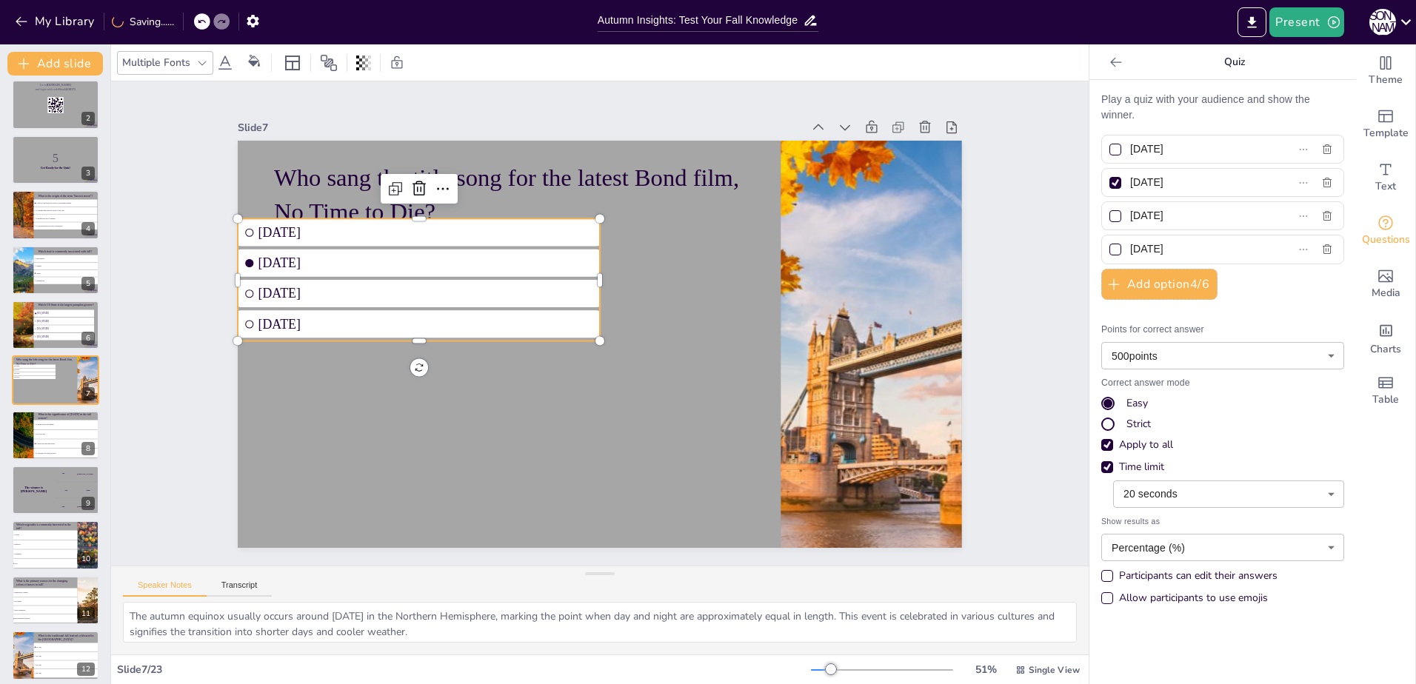
click at [1227, 144] on input "[DATE]" at bounding box center [1198, 148] width 136 height 21
click at [1226, 144] on input "[DATE]" at bounding box center [1198, 148] width 136 height 21
drag, startPoint x: 1226, startPoint y: 144, endPoint x: 1094, endPoint y: 164, distance: 134.0
click at [1101, 164] on div "[DATE]" at bounding box center [1222, 149] width 243 height 29
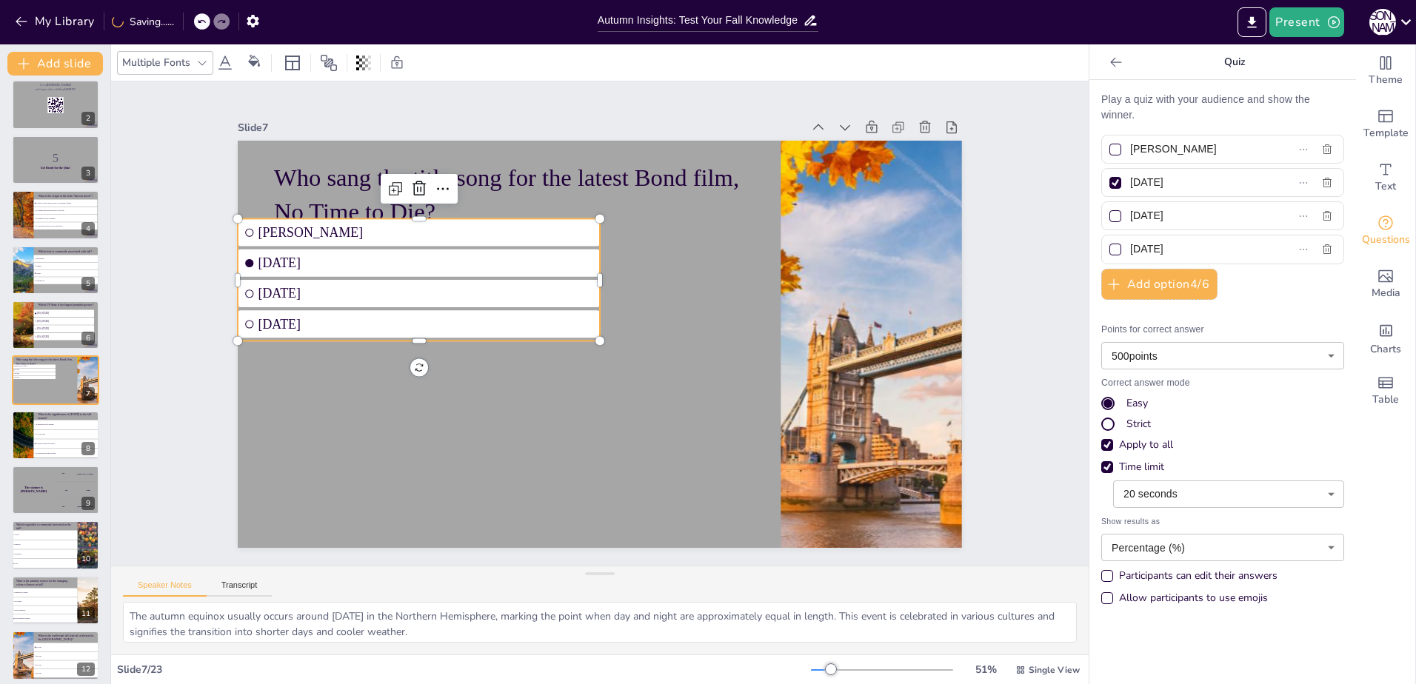
drag, startPoint x: 1209, startPoint y: 181, endPoint x: 1108, endPoint y: 192, distance: 101.3
click at [1108, 192] on label "[DATE]" at bounding box center [1198, 182] width 185 height 21
click at [1130, 192] on input "[DATE]" at bounding box center [1198, 182] width 136 height 21
drag, startPoint x: 1195, startPoint y: 214, endPoint x: 1087, endPoint y: 214, distance: 108.1
click at [1089, 214] on div "Play a quiz with your audience and show the winner. [PERSON_NAME] [PERSON_NAME]…" at bounding box center [1222, 382] width 267 height 604
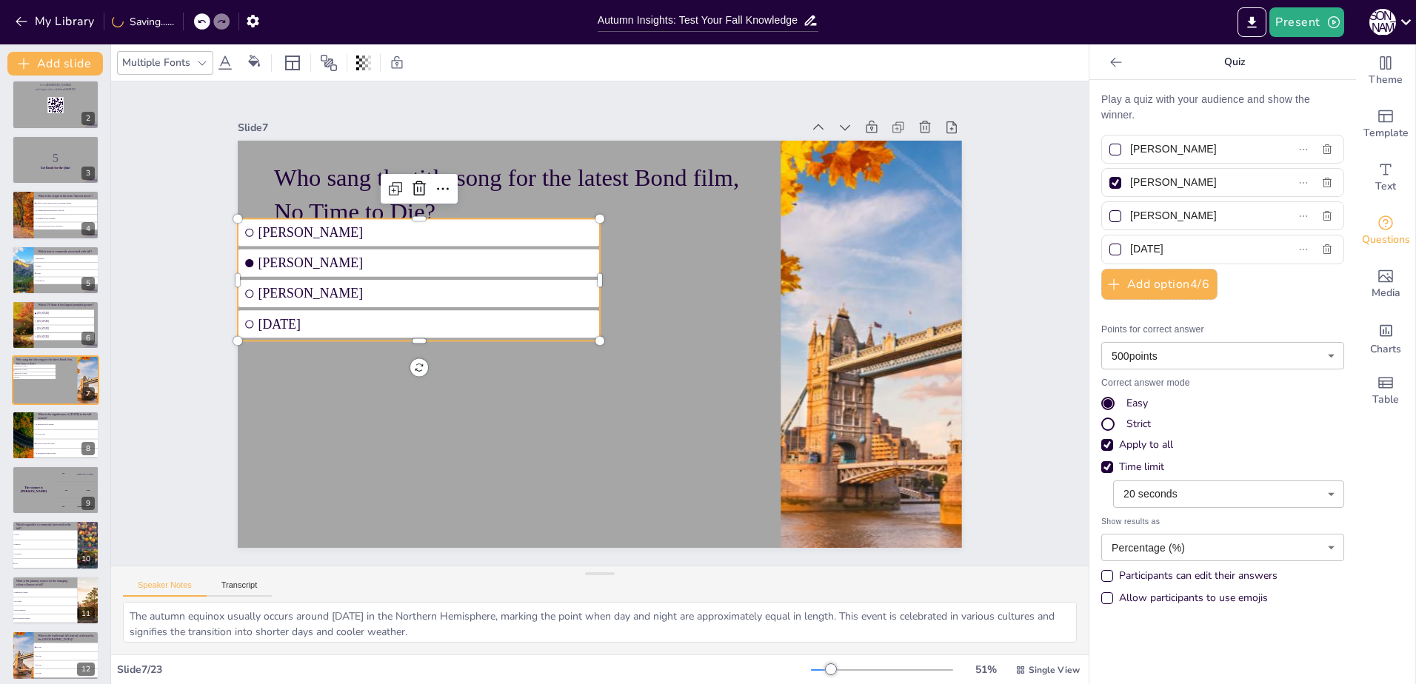
drag, startPoint x: 1203, startPoint y: 246, endPoint x: 1029, endPoint y: 272, distance: 176.0
click at [1030, 272] on div "Document fonts Akatab Recently used Mulish Popular fonts Fonts Add slide Fall S…" at bounding box center [708, 364] width 1416 height 640
click at [1109, 248] on div at bounding box center [1115, 250] width 12 height 12
click at [1130, 248] on input "[PERSON_NAME]" at bounding box center [1198, 248] width 136 height 21
click at [1109, 182] on div at bounding box center [1115, 183] width 12 height 12
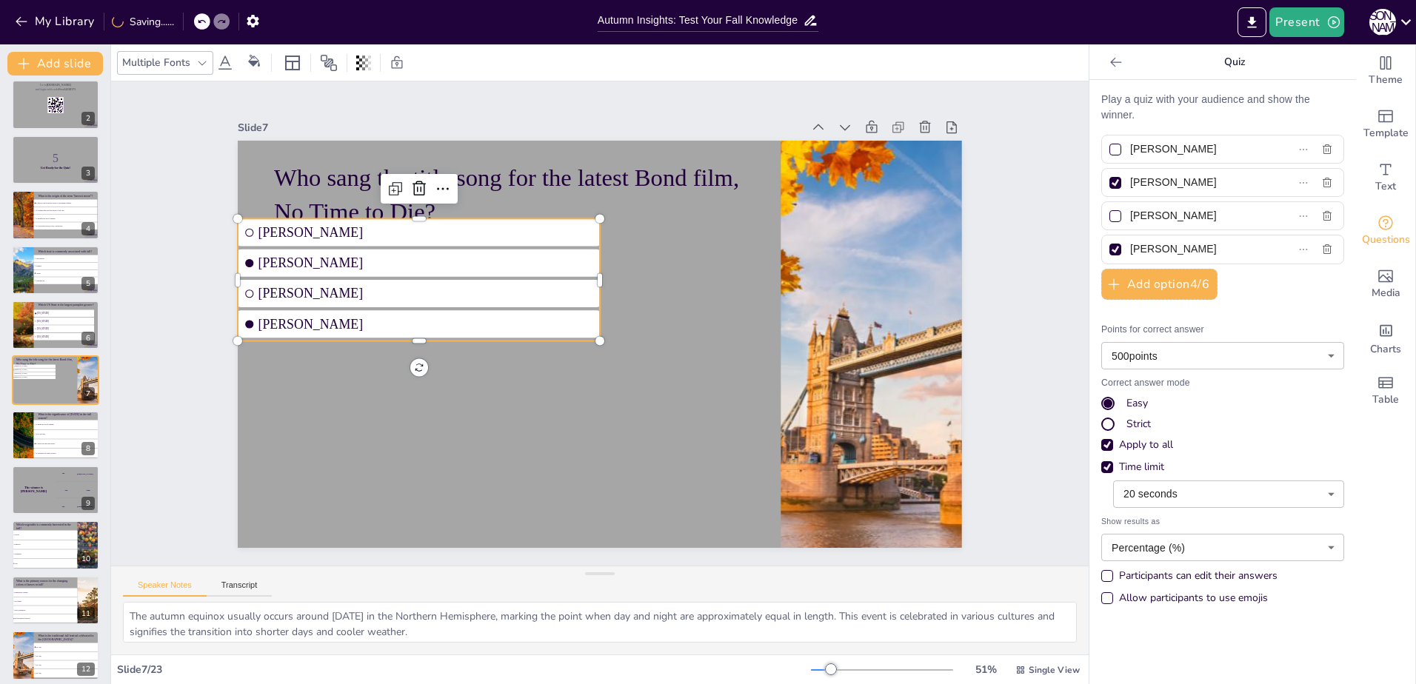
click at [1130, 182] on input "[PERSON_NAME]" at bounding box center [1198, 182] width 136 height 21
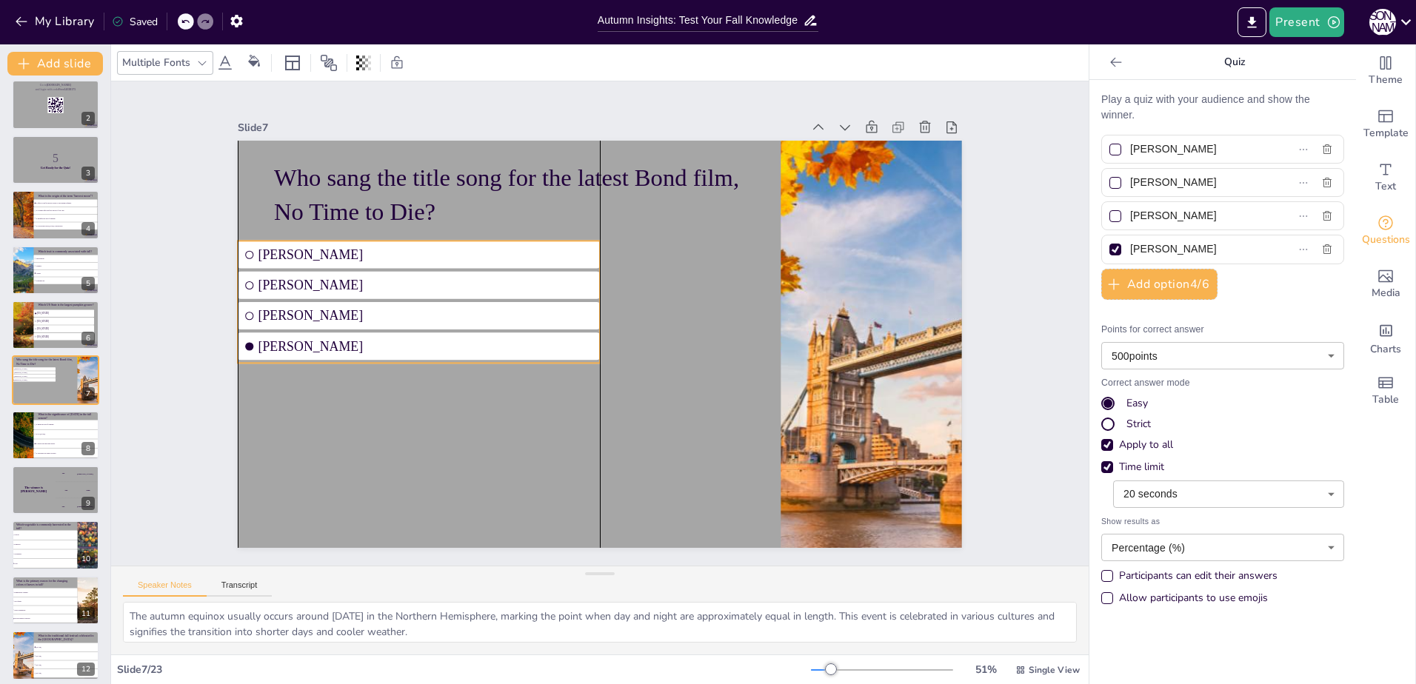
drag, startPoint x: 465, startPoint y: 214, endPoint x: 463, endPoint y: 236, distance: 22.3
click at [463, 236] on li "[PERSON_NAME]" at bounding box center [426, 236] width 363 height 65
click at [407, 355] on li "[PERSON_NAME]" at bounding box center [419, 346] width 362 height 27
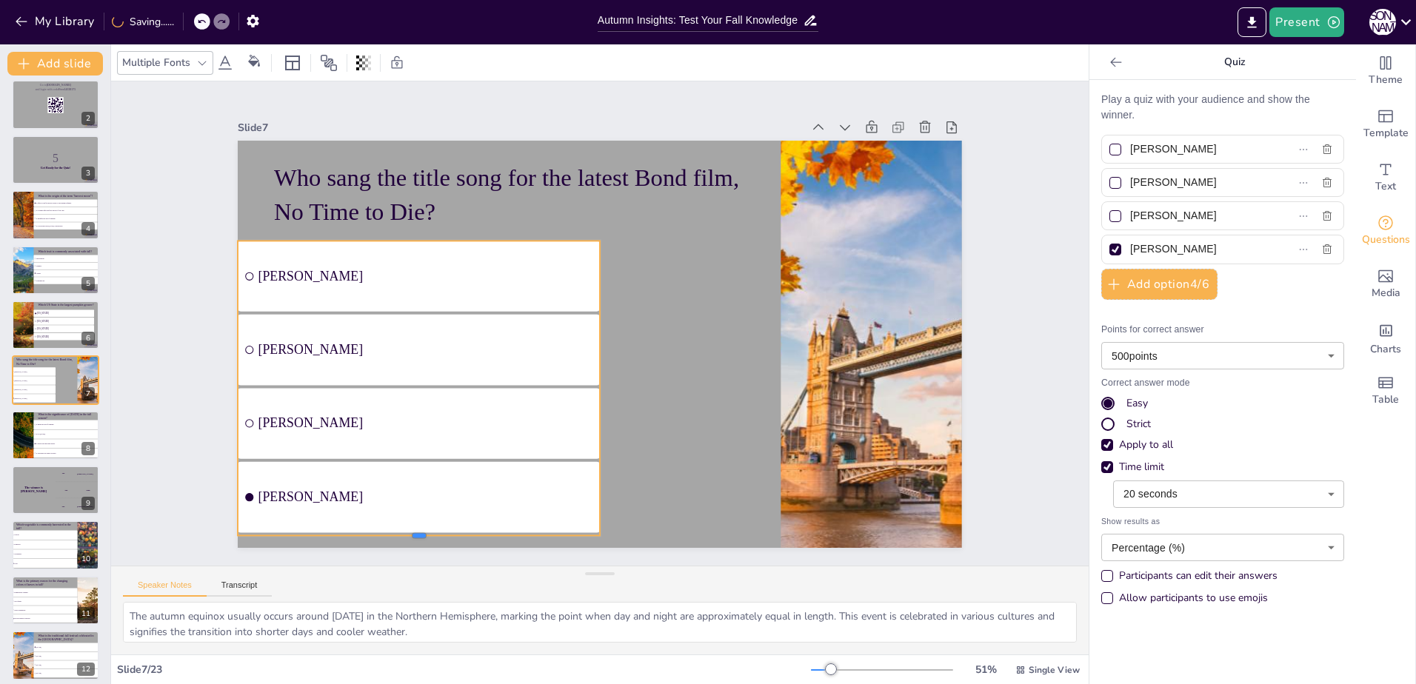
drag, startPoint x: 409, startPoint y: 361, endPoint x: 404, endPoint y: 533, distance: 172.6
click at [404, 533] on div at bounding box center [377, 499] width 357 height 87
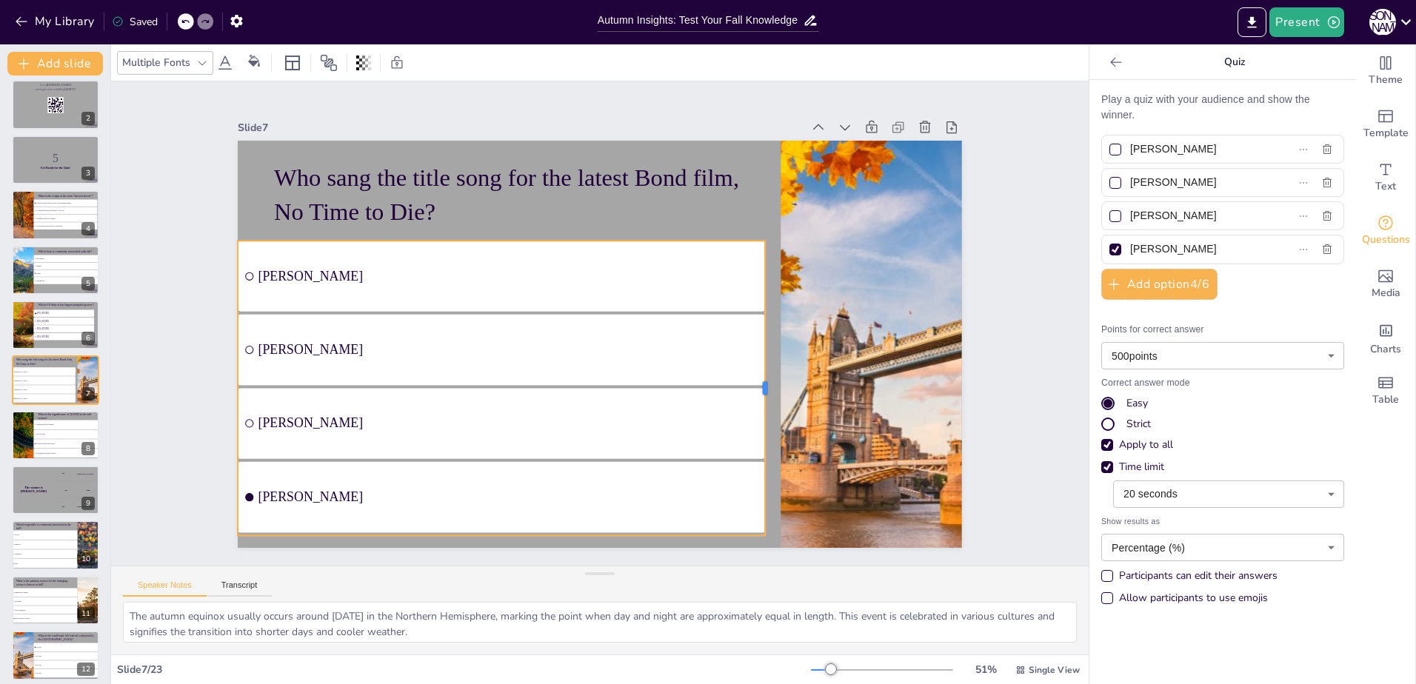
drag, startPoint x: 594, startPoint y: 387, endPoint x: 761, endPoint y: 433, distance: 172.7
click at [761, 433] on div at bounding box center [753, 422] width 73 height 291
click at [44, 429] on li "It marks the end of summer." at bounding box center [66, 425] width 67 height 10
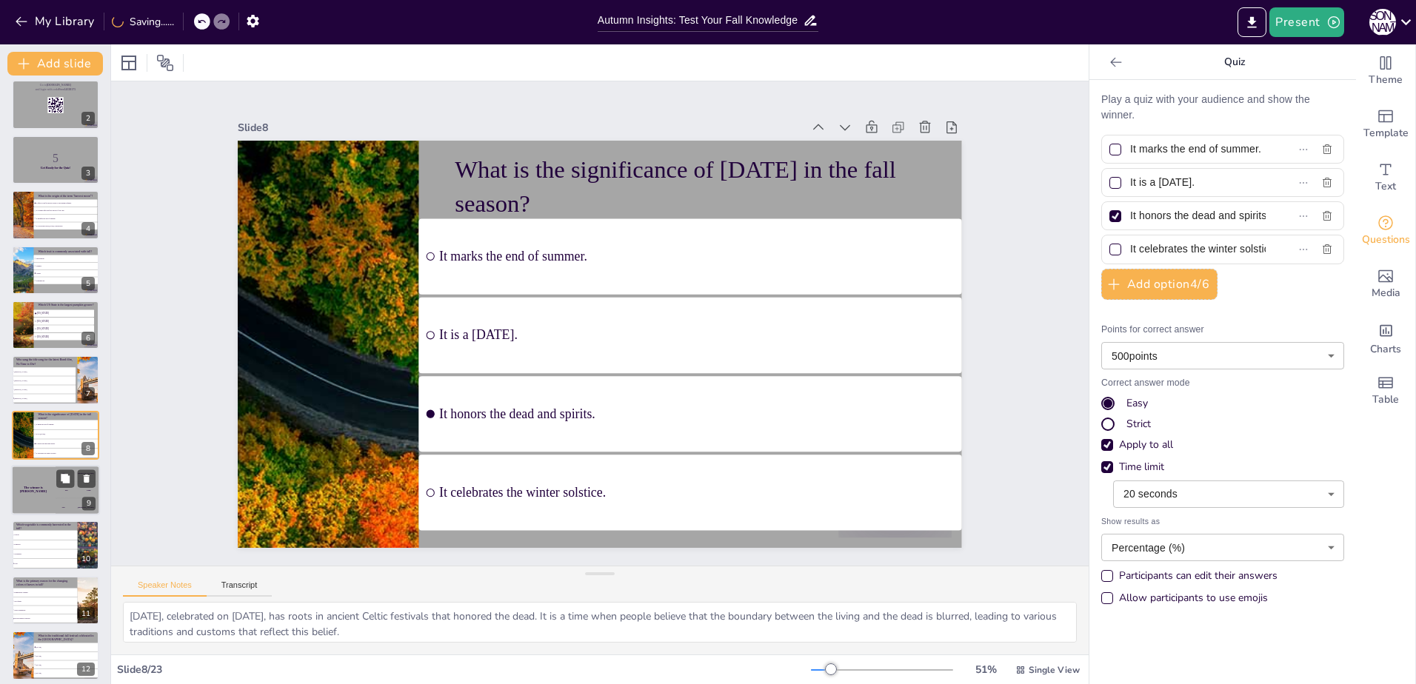
scroll to position [118, 0]
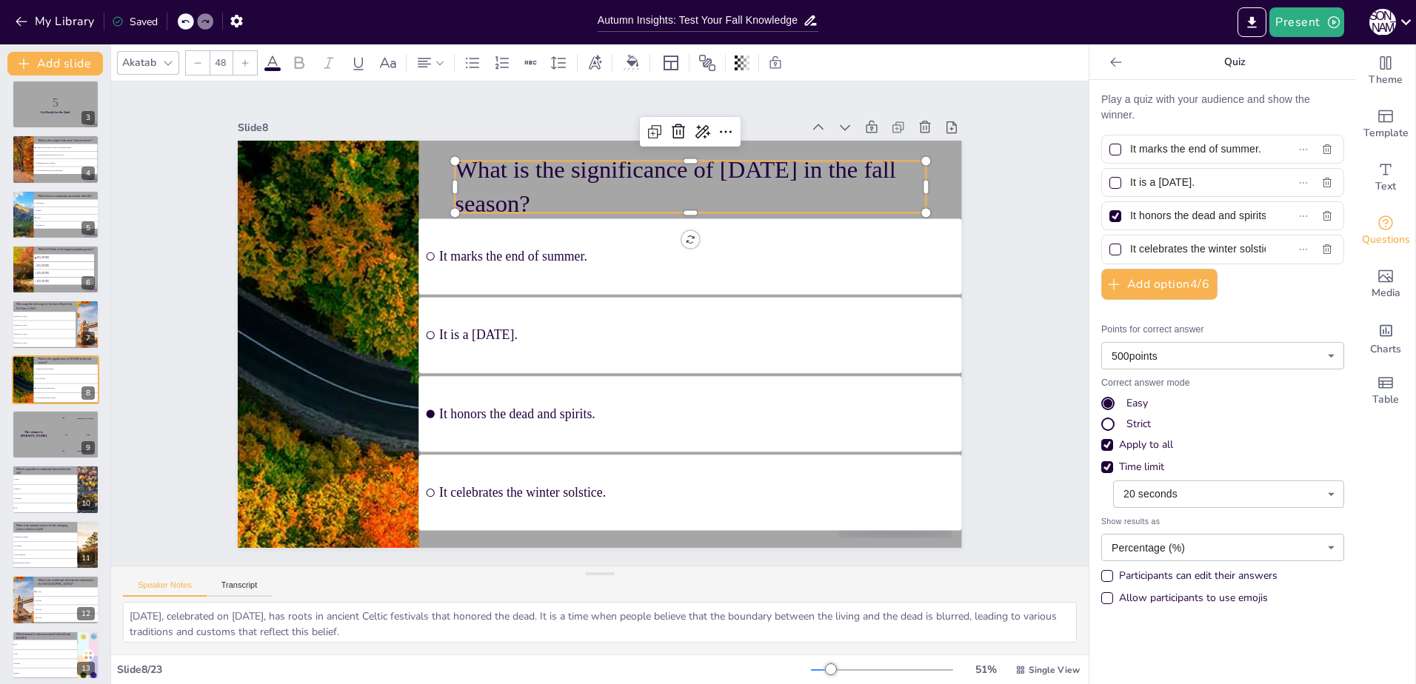
click at [556, 187] on p "What is the significance of [DATE] in the fall season?" at bounding box center [739, 235] width 458 height 253
click at [544, 189] on p "What is the significance of [DATE] in the fall season?" at bounding box center [728, 222] width 469 height 210
click at [544, 189] on p "What is the significance of [DATE] in the fall season?" at bounding box center [739, 235] width 458 height 253
drag, startPoint x: 563, startPoint y: 195, endPoint x: 452, endPoint y: 149, distance: 120.2
click at [480, 149] on p "What is the significance of [DATE] in the fall season?" at bounding box center [717, 209] width 475 height 164
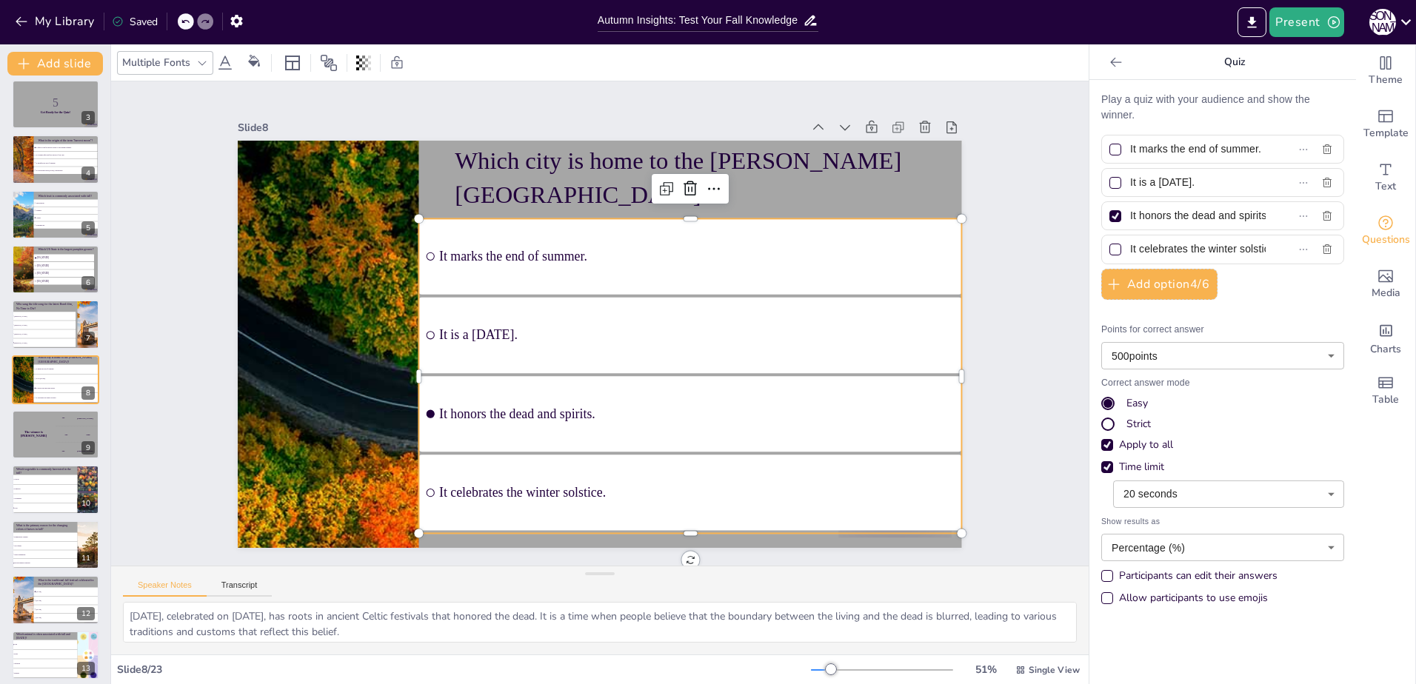
click at [626, 258] on span "It marks the end of summer." at bounding box center [704, 267] width 515 height 69
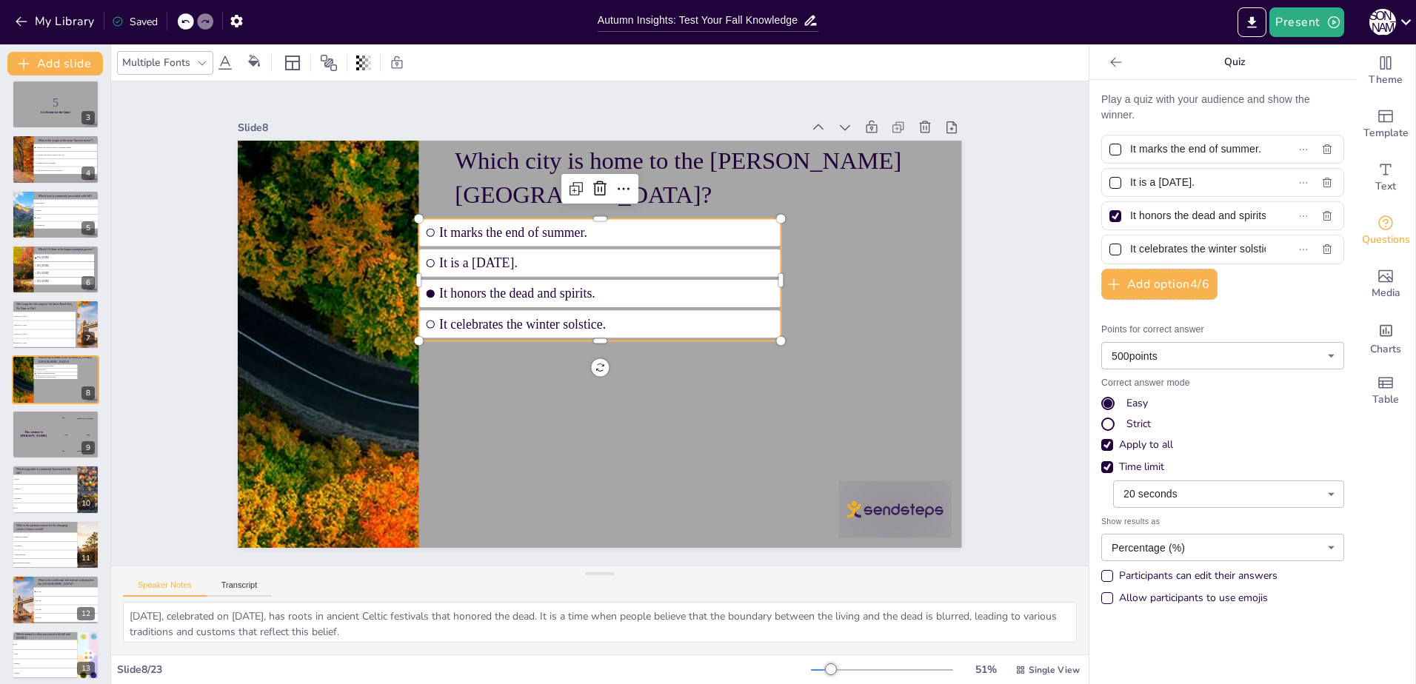
click at [1246, 149] on label "It marks the end of summer." at bounding box center [1198, 148] width 185 height 21
click at [1246, 149] on input "It marks the end of summer." at bounding box center [1198, 148] width 136 height 21
drag, startPoint x: 1242, startPoint y: 147, endPoint x: 1091, endPoint y: 147, distance: 151.1
click at [1101, 147] on div "It marks the end of summer." at bounding box center [1222, 149] width 243 height 29
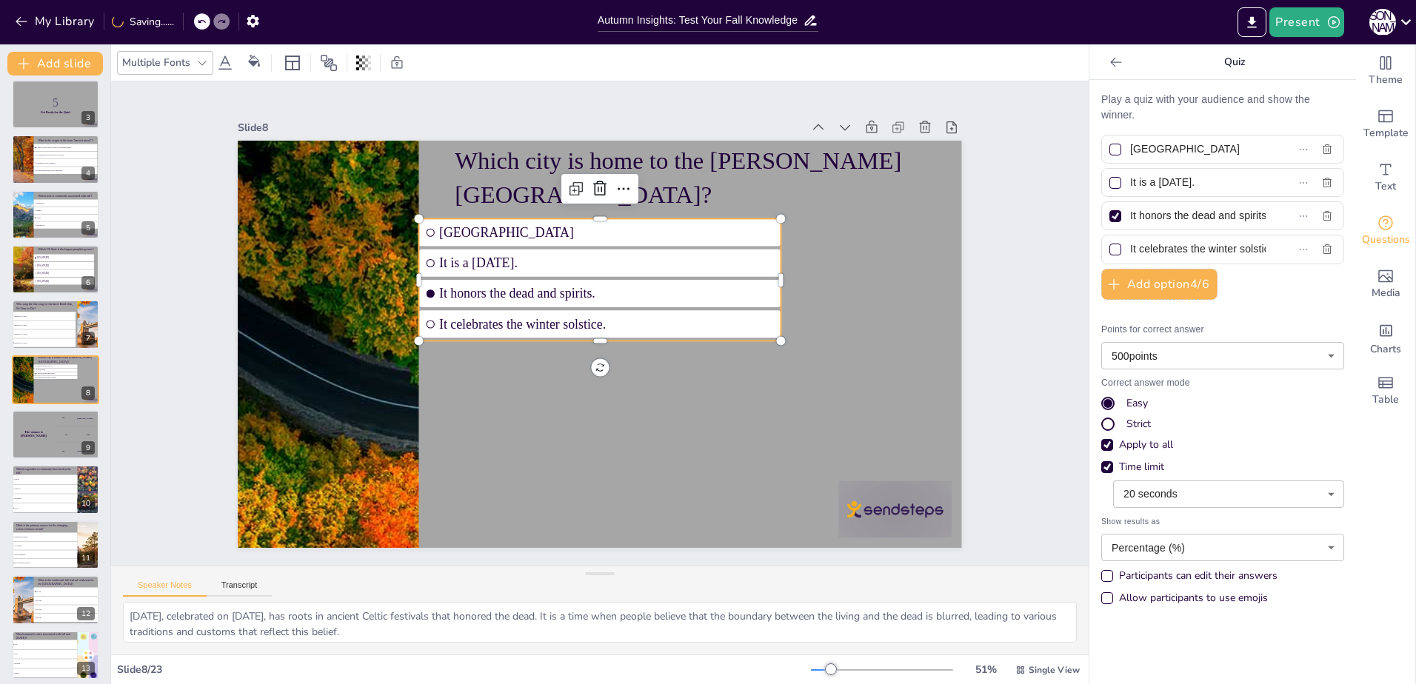
drag, startPoint x: 1224, startPoint y: 180, endPoint x: 1055, endPoint y: 187, distance: 169.8
click at [1055, 187] on div "Document fonts Akatab Recently used Mulish Popular fonts Fonts Add slide Fall S…" at bounding box center [708, 364] width 1416 height 640
click at [1241, 210] on input "It honors the dead and spirits." at bounding box center [1198, 215] width 136 height 21
click at [1241, 219] on input "It honors the dead and spirits." at bounding box center [1198, 215] width 136 height 21
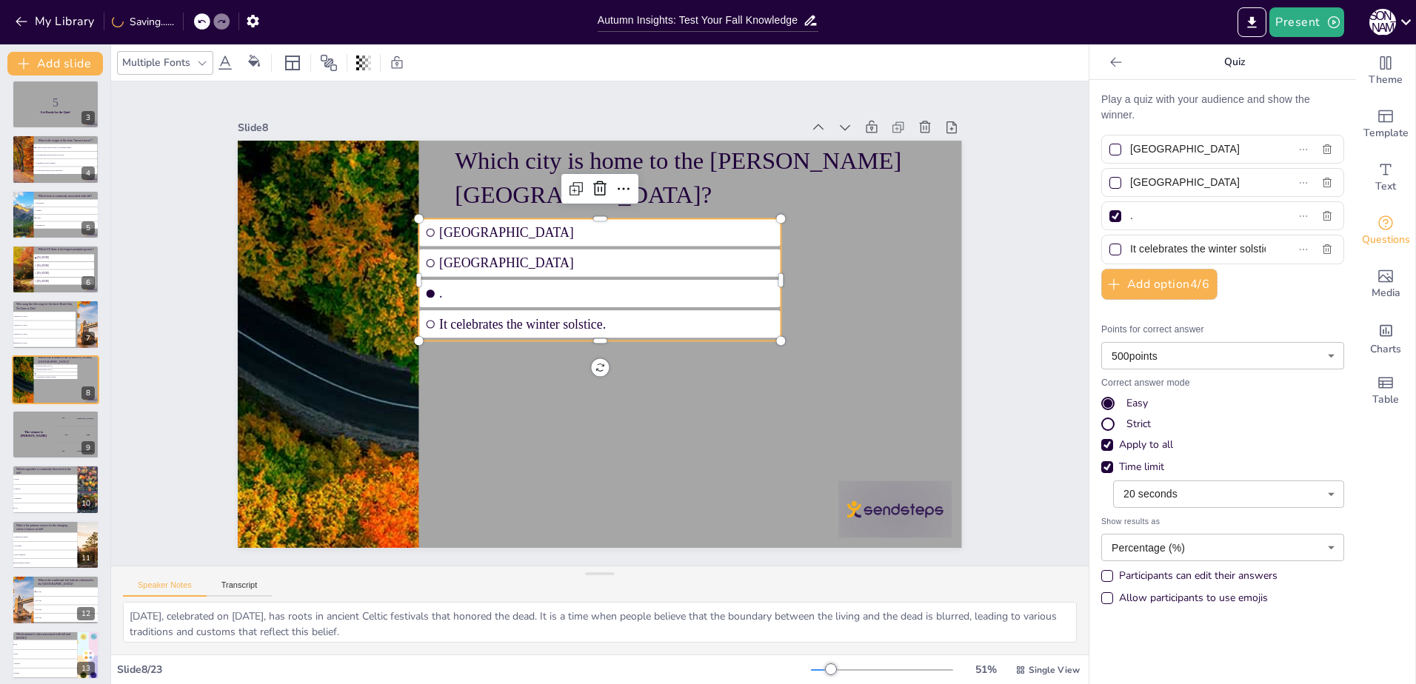
click at [1229, 217] on input "." at bounding box center [1198, 215] width 136 height 21
drag, startPoint x: 1181, startPoint y: 220, endPoint x: 1101, endPoint y: 207, distance: 81.0
click at [1106, 207] on label "[GEOGRAPHIC_DATA]" at bounding box center [1198, 215] width 185 height 21
click at [1130, 207] on input "[GEOGRAPHIC_DATA]" at bounding box center [1198, 215] width 136 height 21
drag, startPoint x: 1241, startPoint y: 250, endPoint x: 1088, endPoint y: 273, distance: 154.4
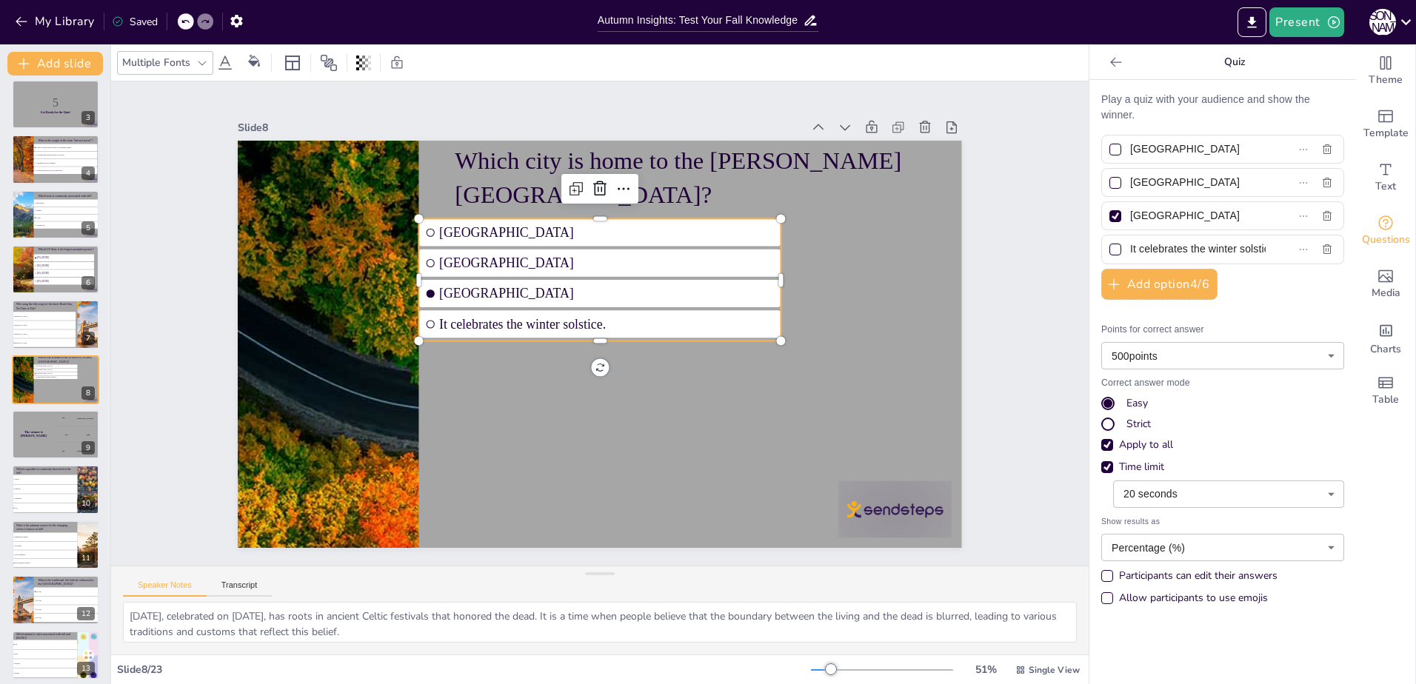
click at [1089, 273] on div "Play a quiz with your audience and show the winner. [GEOGRAPHIC_DATA] [GEOGRAPH…" at bounding box center [1222, 382] width 267 height 604
drag, startPoint x: 1152, startPoint y: 250, endPoint x: 1061, endPoint y: 256, distance: 92.0
click at [1061, 256] on div "Document fonts Akatab Recently used Mulish Popular fonts Fonts Add slide Fall S…" at bounding box center [708, 364] width 1416 height 640
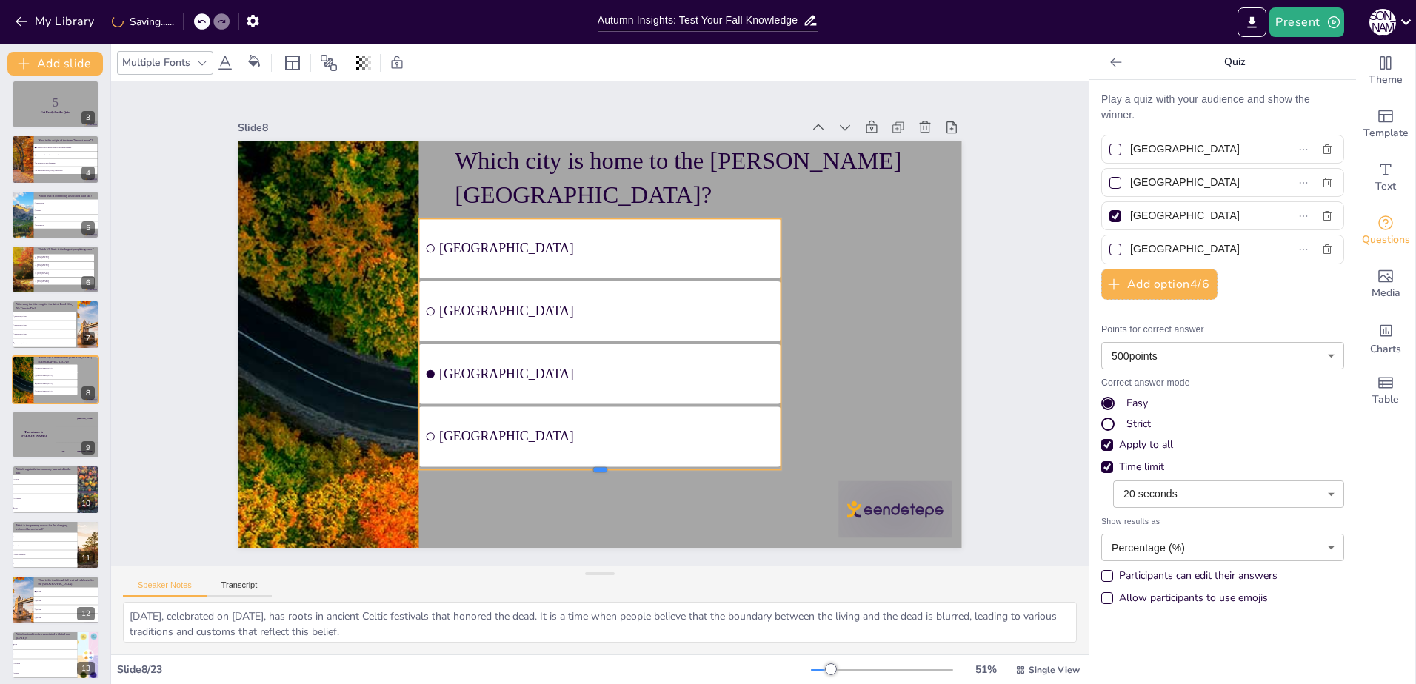
drag, startPoint x: 590, startPoint y: 337, endPoint x: 589, endPoint y: 466, distance: 128.9
click at [589, 470] on div at bounding box center [600, 476] width 362 height 12
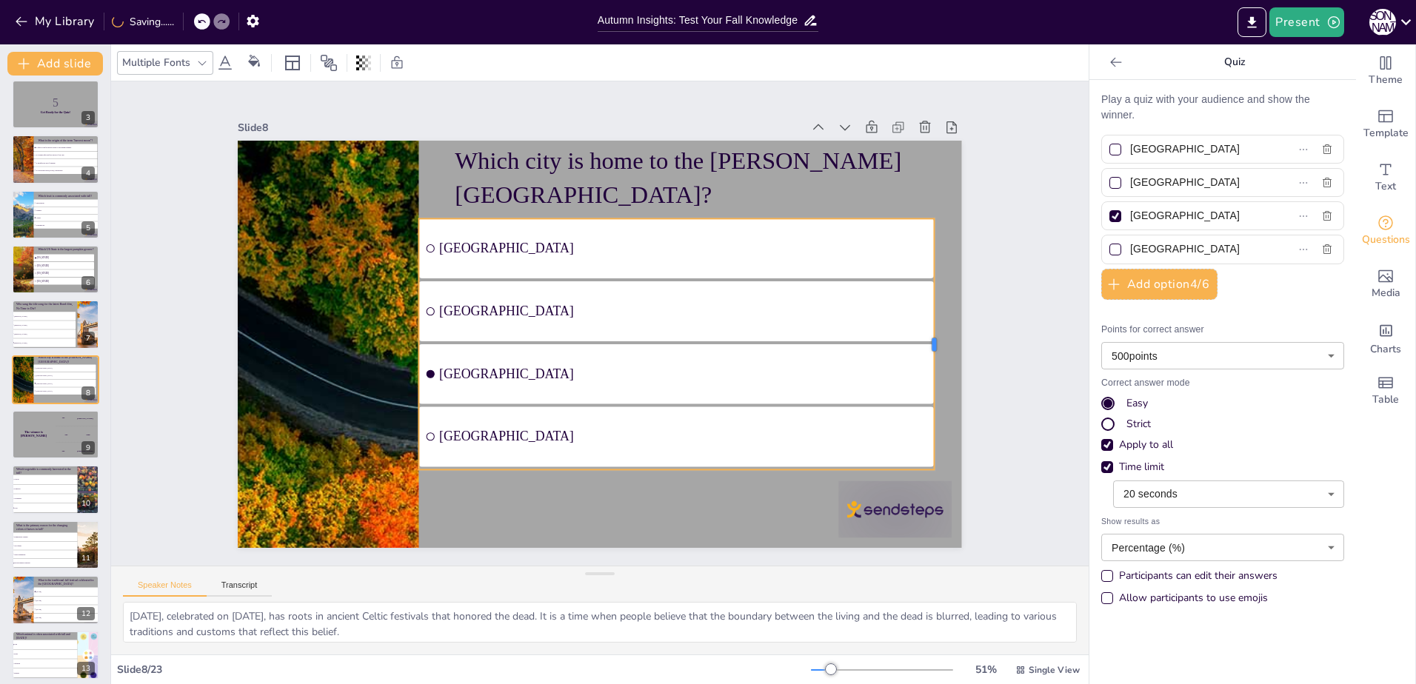
drag, startPoint x: 771, startPoint y: 341, endPoint x: 924, endPoint y: 368, distance: 155.7
click at [924, 368] on div at bounding box center [928, 415] width 64 height 248
click at [50, 492] on li "Tomatoes" at bounding box center [44, 489] width 67 height 10
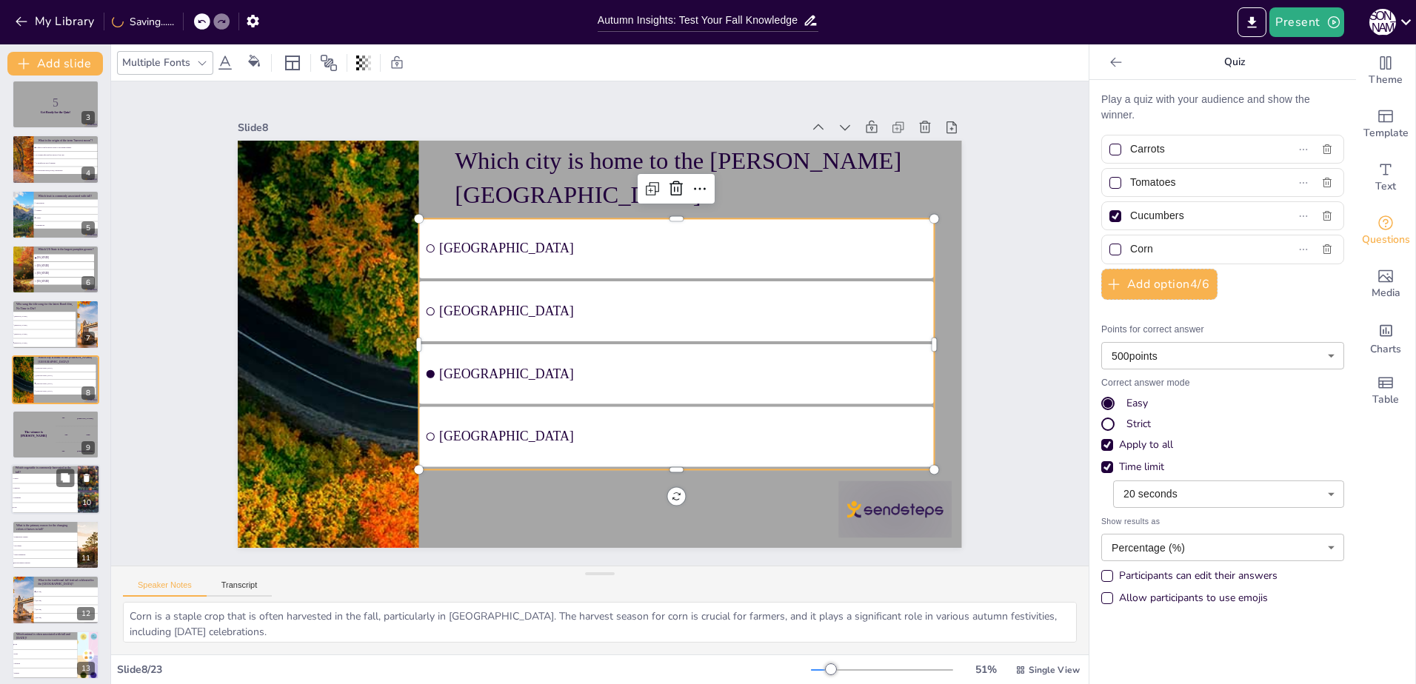
scroll to position [228, 0]
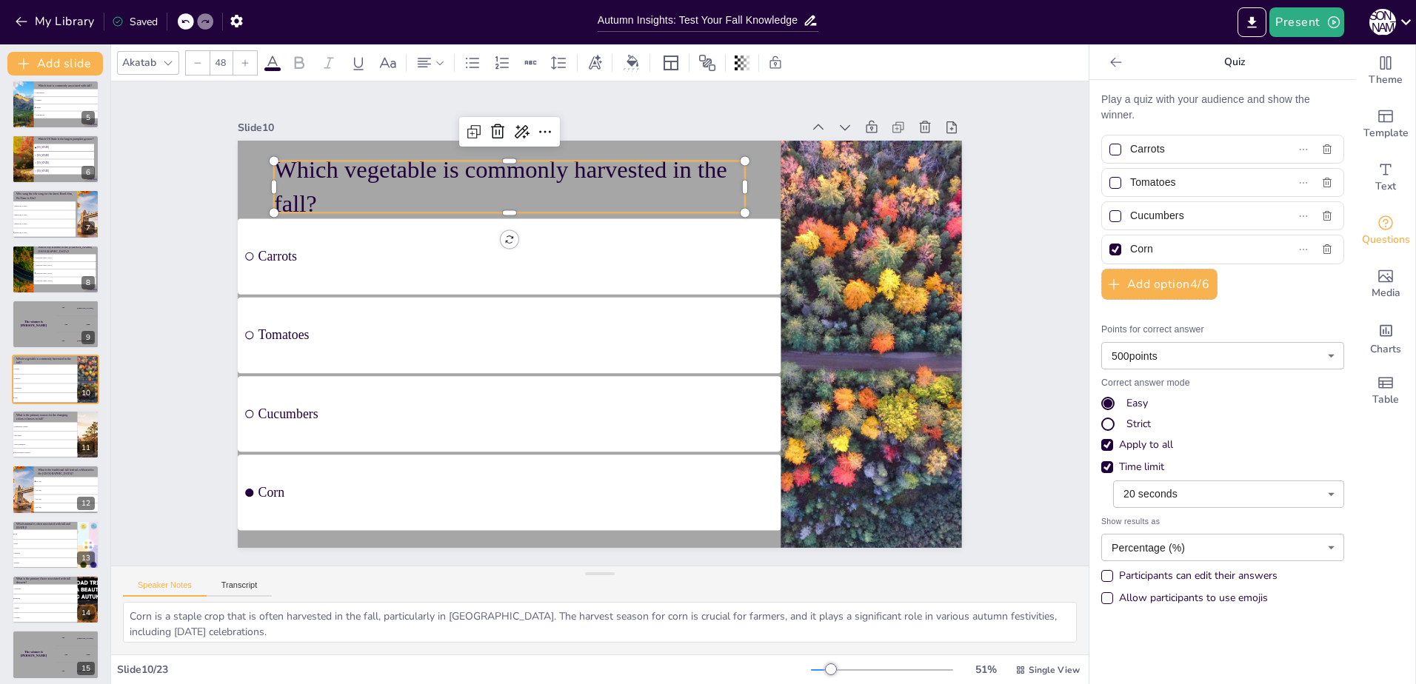
click at [342, 187] on p "Which vegetable is commonly harvested in the fall?" at bounding box center [539, 171] width 475 height 164
click at [478, 170] on p "Which vegetable is commonly harvested in the fall?" at bounding box center [524, 178] width 475 height 116
click at [478, 170] on p "Which vegetable is commonly harvested in the fall?" at bounding box center [589, 160] width 441 height 294
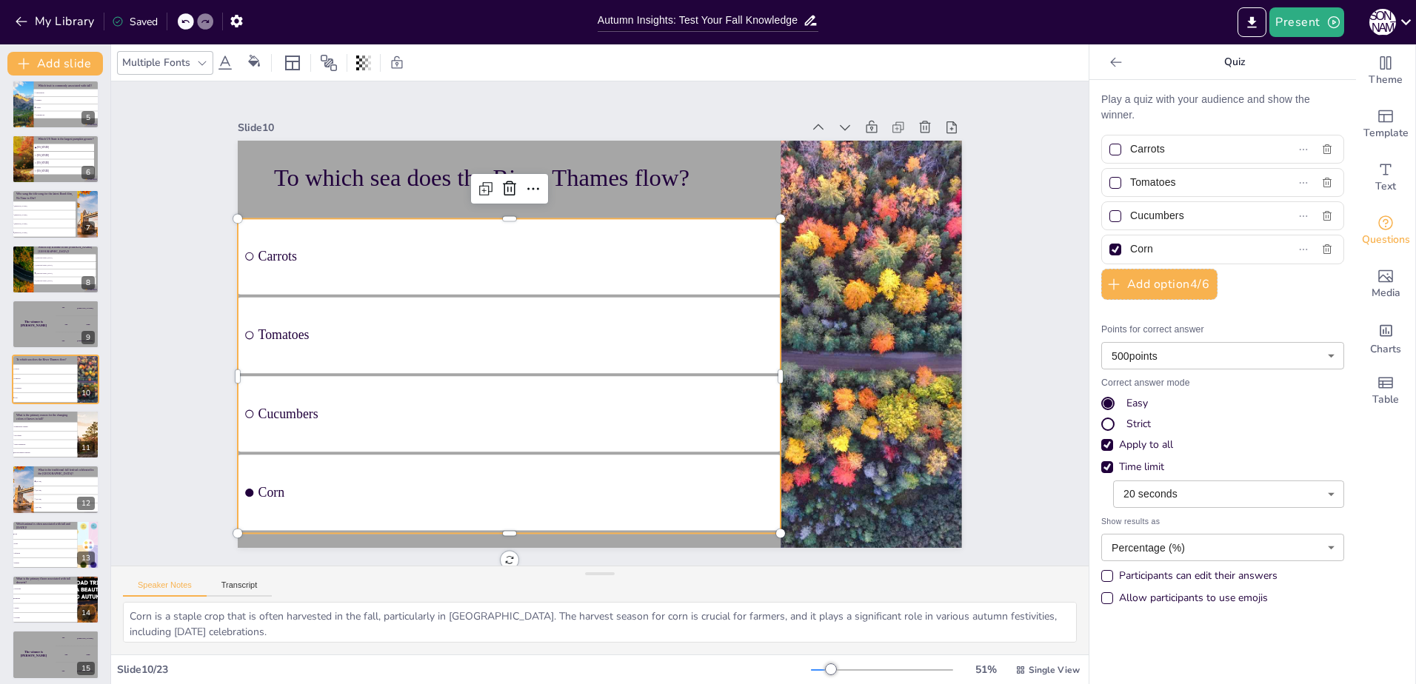
click at [352, 256] on ul "Carrots Tomatoes Cucumbers Corn" at bounding box center [497, 345] width 614 height 467
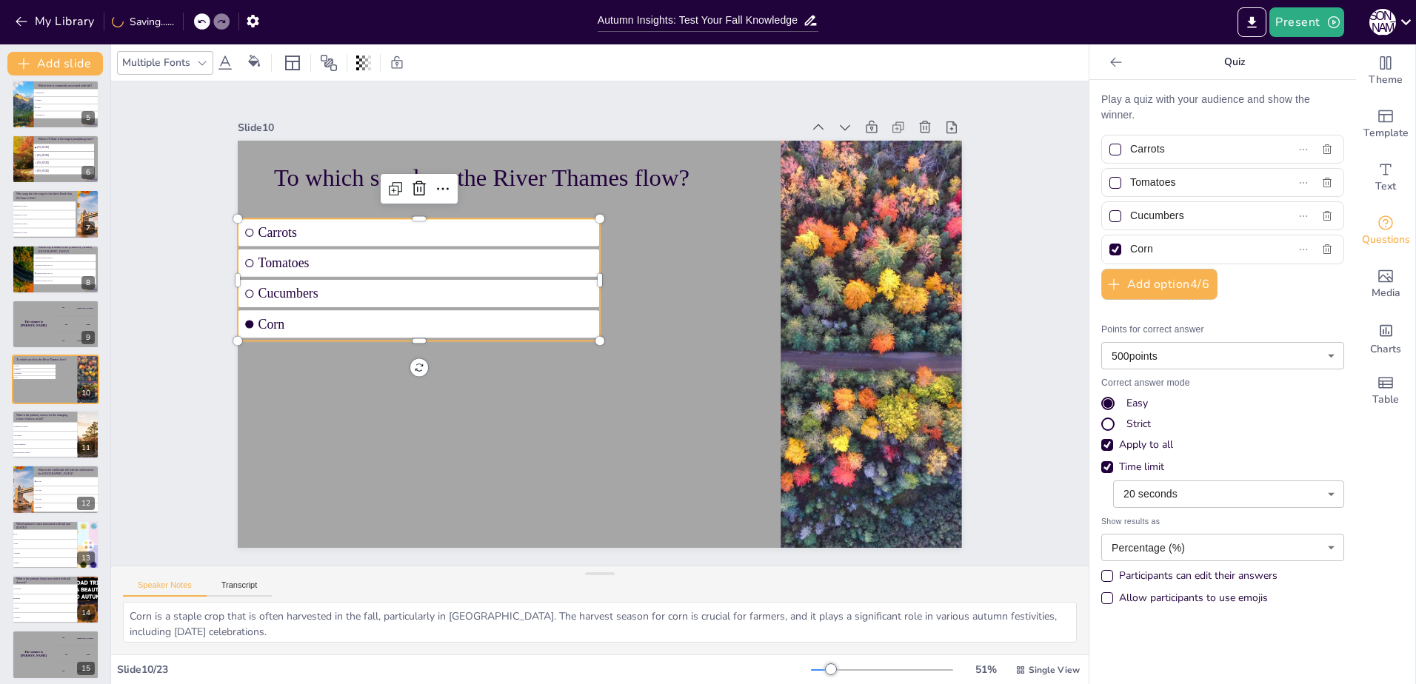
click at [1200, 153] on input "Carrots" at bounding box center [1198, 148] width 136 height 21
drag, startPoint x: 1197, startPoint y: 176, endPoint x: 836, endPoint y: 244, distance: 367.1
click at [836, 244] on div "Document fonts Akatab Recently used Mulish Popular fonts Fonts Add slide Fall S…" at bounding box center [708, 364] width 1416 height 640
drag, startPoint x: 1170, startPoint y: 222, endPoint x: 1097, endPoint y: 227, distance: 73.5
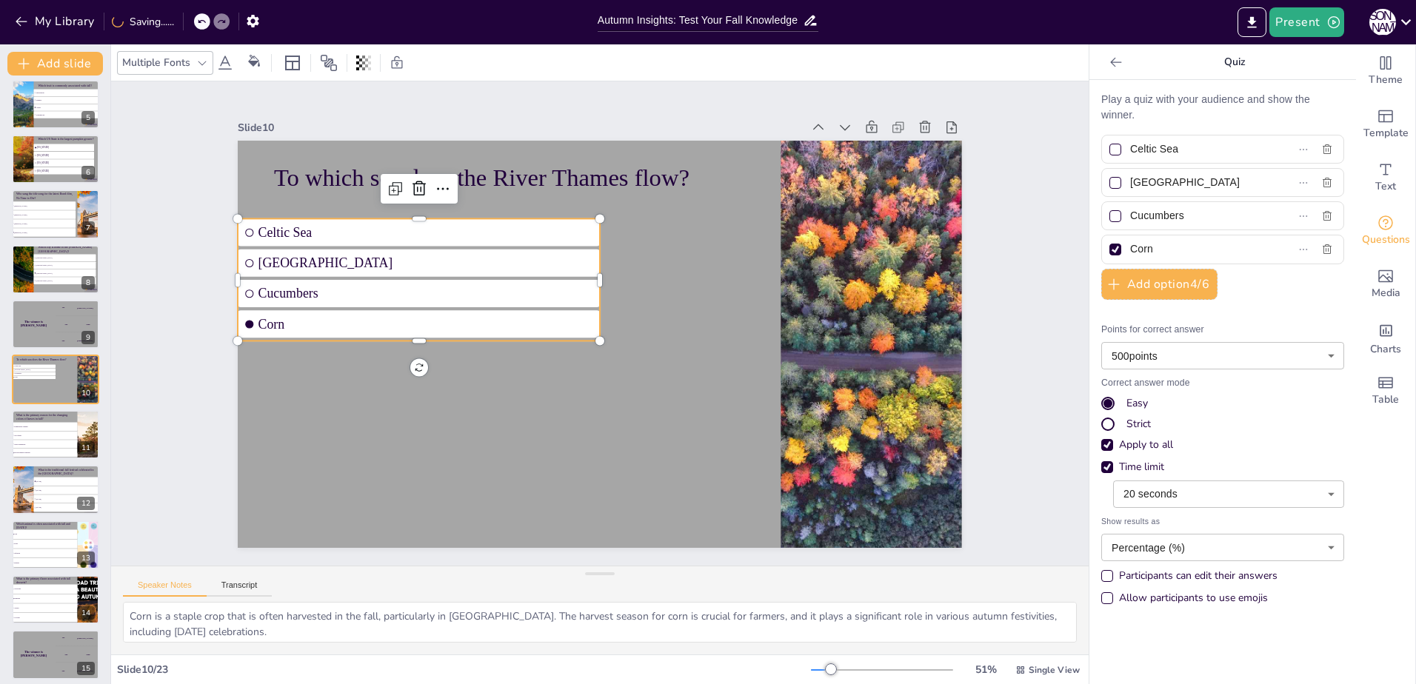
click at [1106, 227] on label "Cucumbers" at bounding box center [1198, 215] width 185 height 21
click at [1130, 227] on input "Cucumbers" at bounding box center [1198, 215] width 136 height 21
drag, startPoint x: 1185, startPoint y: 252, endPoint x: 1012, endPoint y: 278, distance: 174.5
click at [1015, 276] on div "Document fonts Akatab Recently used Mulish Popular fonts Fonts Add slide Fall S…" at bounding box center [708, 364] width 1416 height 640
click at [1109, 180] on div at bounding box center [1115, 183] width 12 height 12
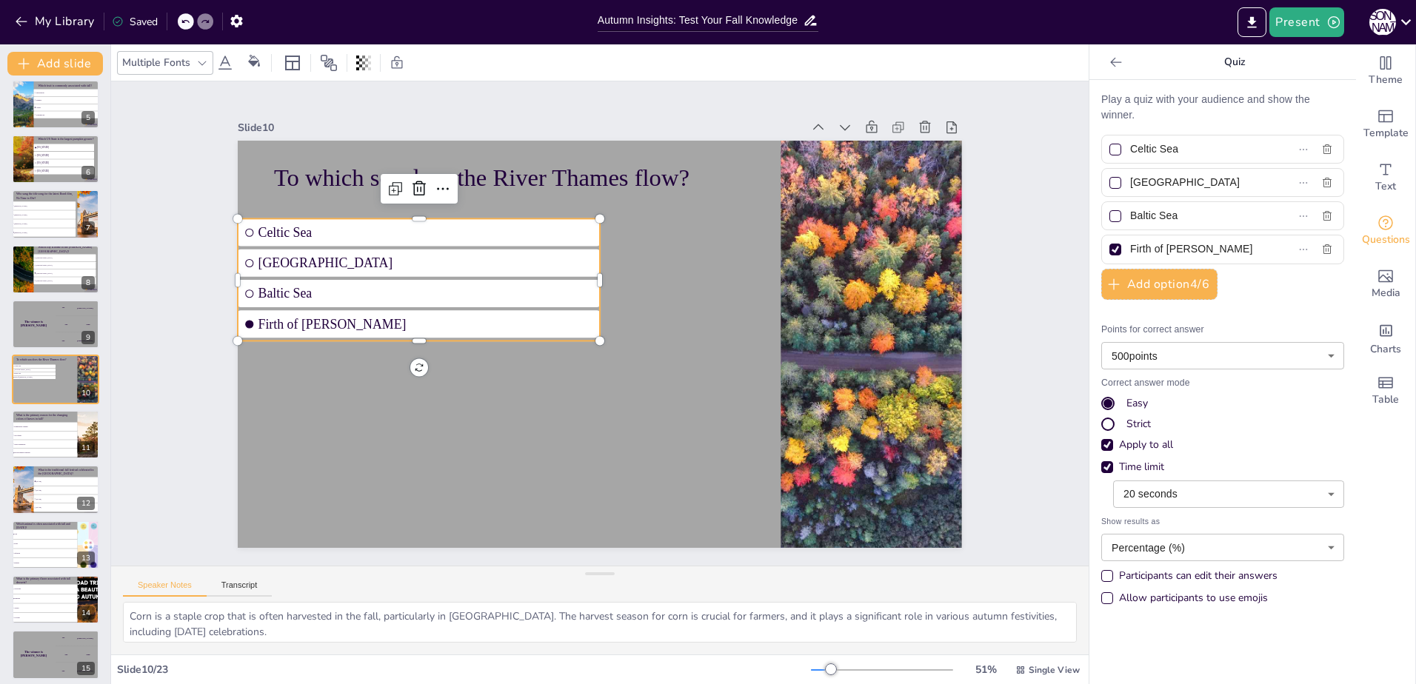
click at [1130, 180] on input "[GEOGRAPHIC_DATA]" at bounding box center [1198, 182] width 136 height 21
click at [1109, 254] on div at bounding box center [1115, 250] width 12 height 12
click at [1130, 254] on input "Firth of [PERSON_NAME]" at bounding box center [1198, 248] width 136 height 21
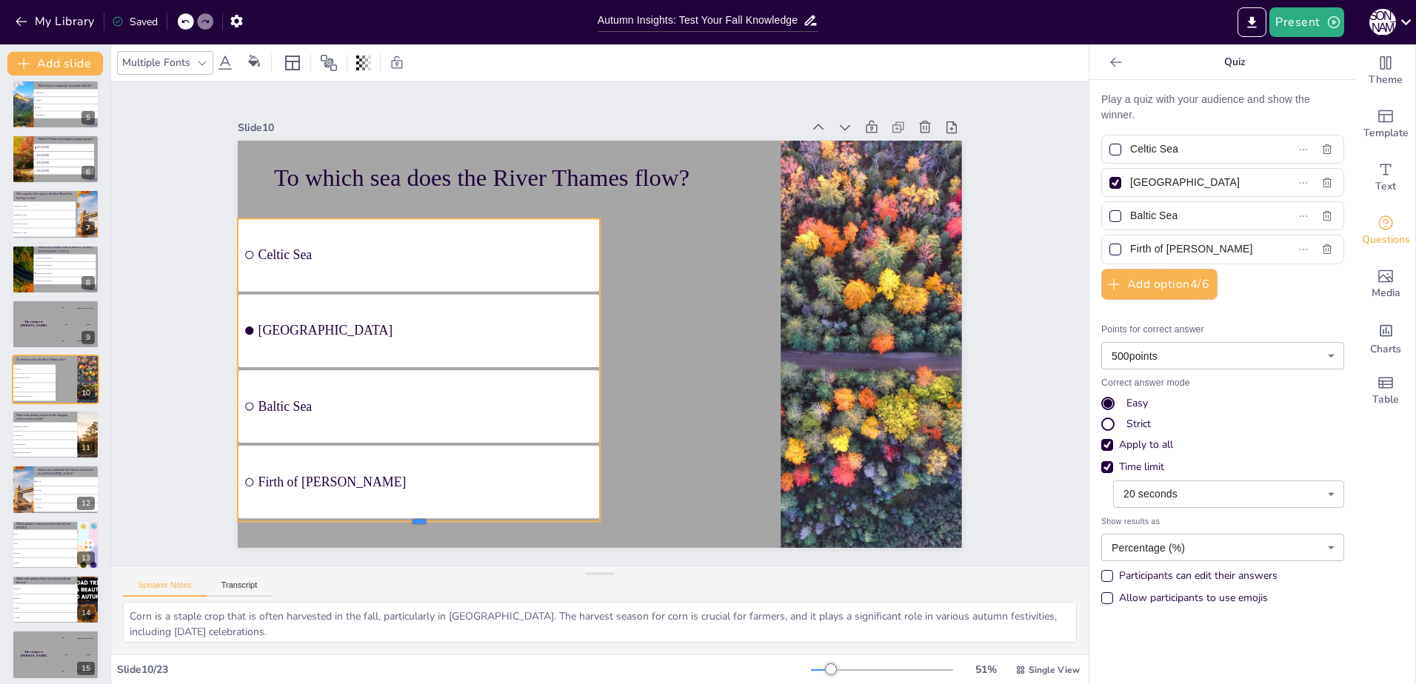
drag, startPoint x: 411, startPoint y: 335, endPoint x: 427, endPoint y: 515, distance: 181.4
click at [427, 515] on div at bounding box center [380, 485] width 357 height 87
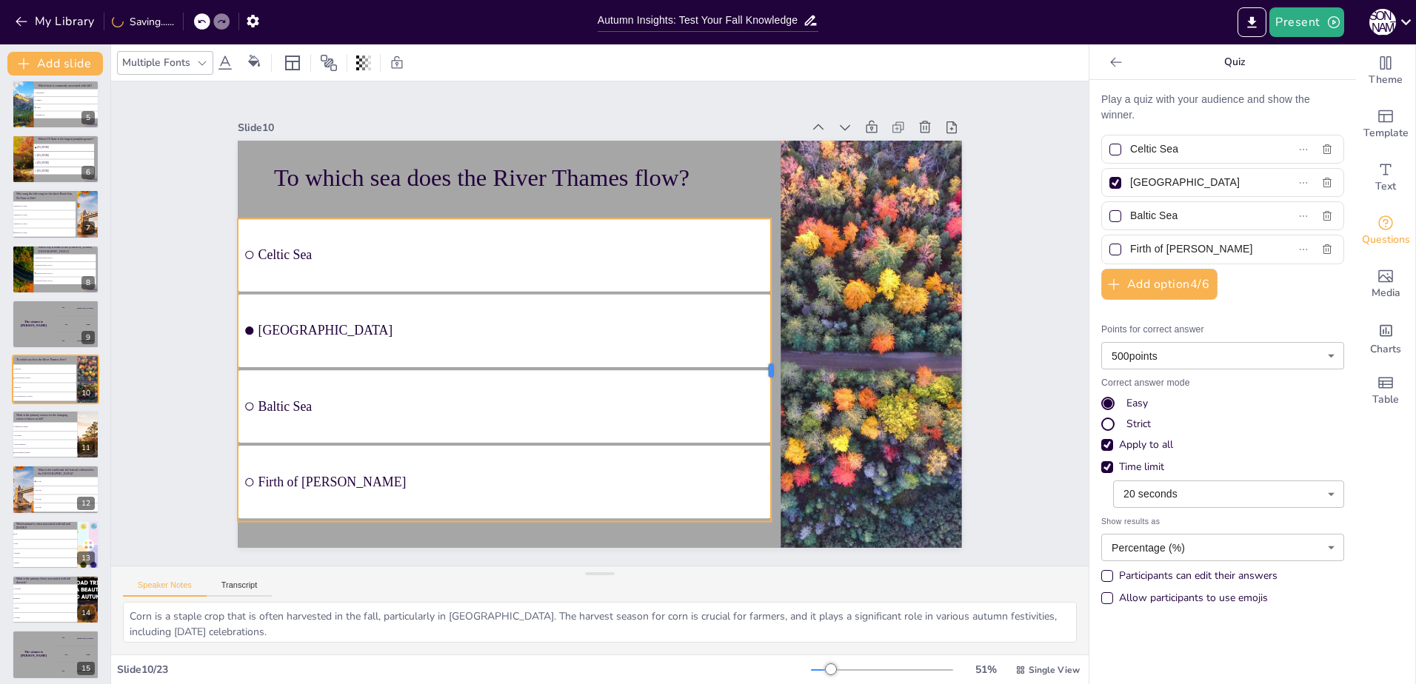
drag, startPoint x: 588, startPoint y: 364, endPoint x: 759, endPoint y: 395, distance: 174.0
click at [759, 395] on div at bounding box center [763, 406] width 75 height 298
click at [27, 435] on span "Soil quality" at bounding box center [45, 436] width 64 height 2
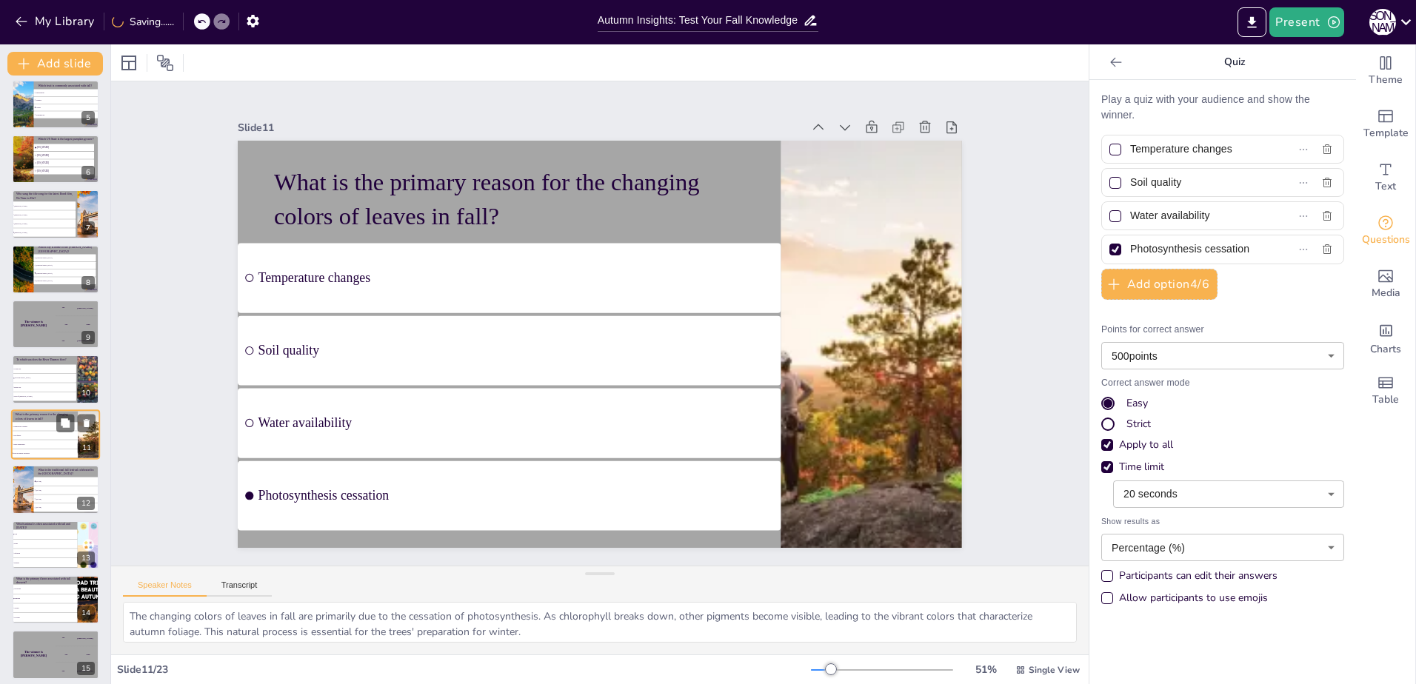
scroll to position [283, 0]
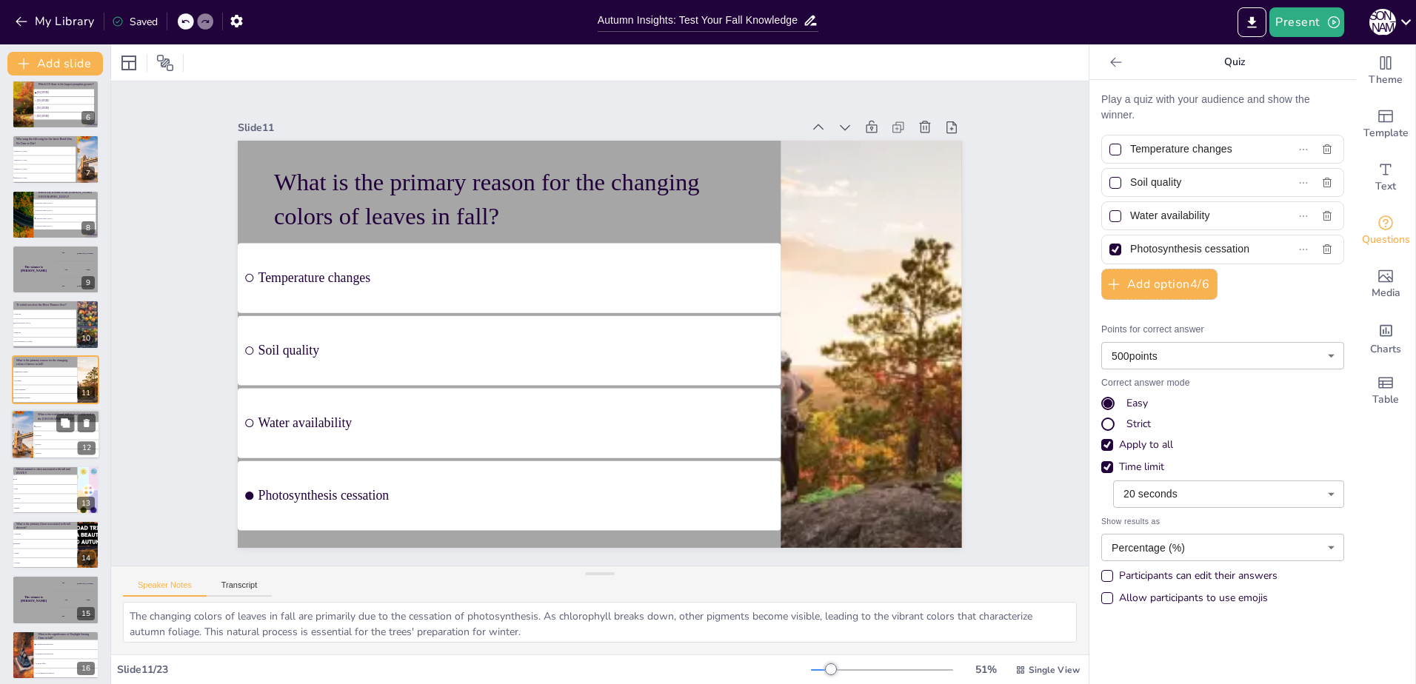
click at [46, 423] on li "[DATE]" at bounding box center [66, 427] width 67 height 9
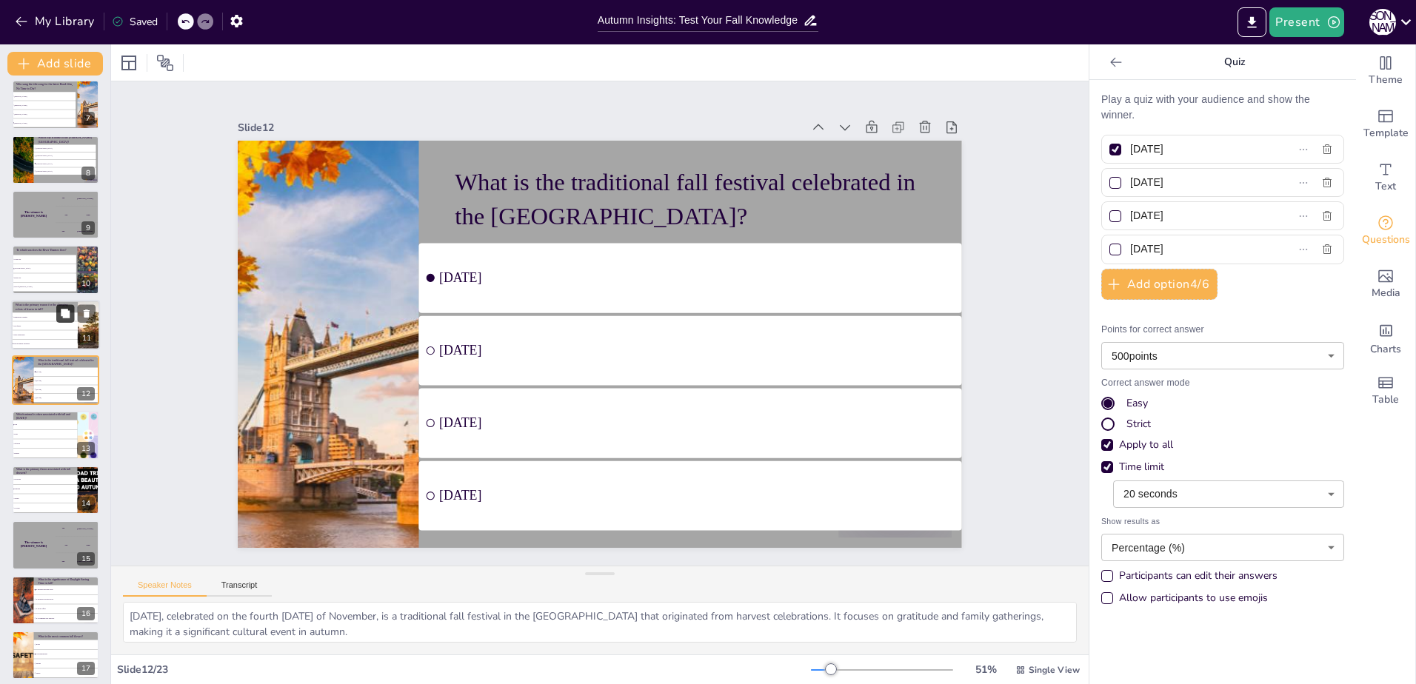
click at [64, 321] on button at bounding box center [65, 313] width 18 height 18
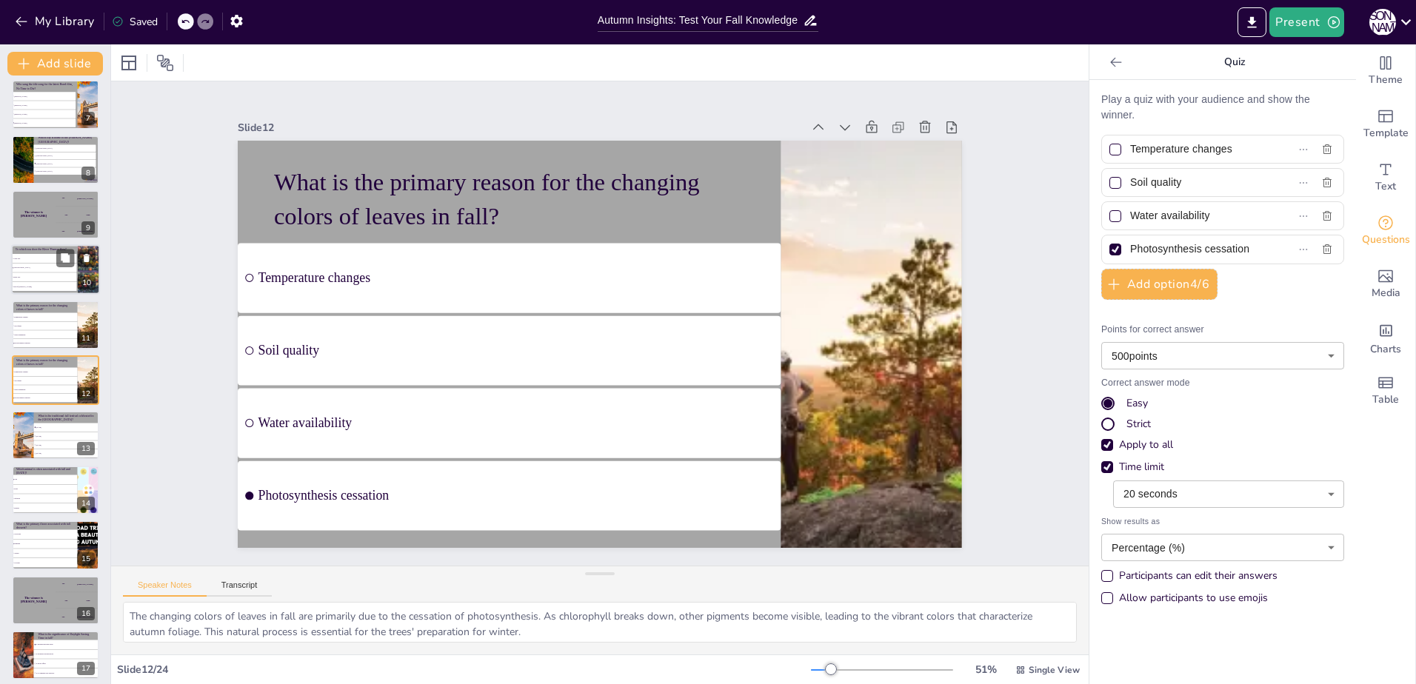
click at [29, 267] on span "[GEOGRAPHIC_DATA]" at bounding box center [44, 268] width 62 height 2
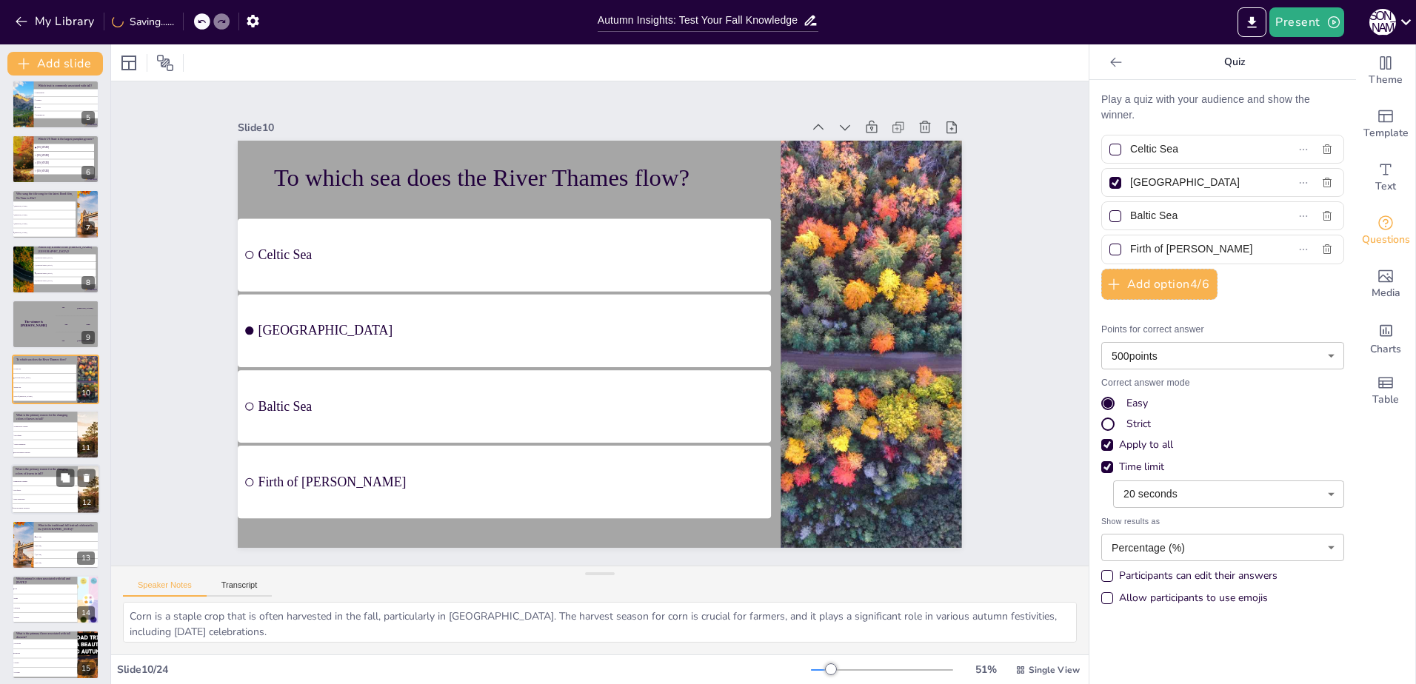
click at [36, 441] on li "Water availability" at bounding box center [45, 444] width 66 height 8
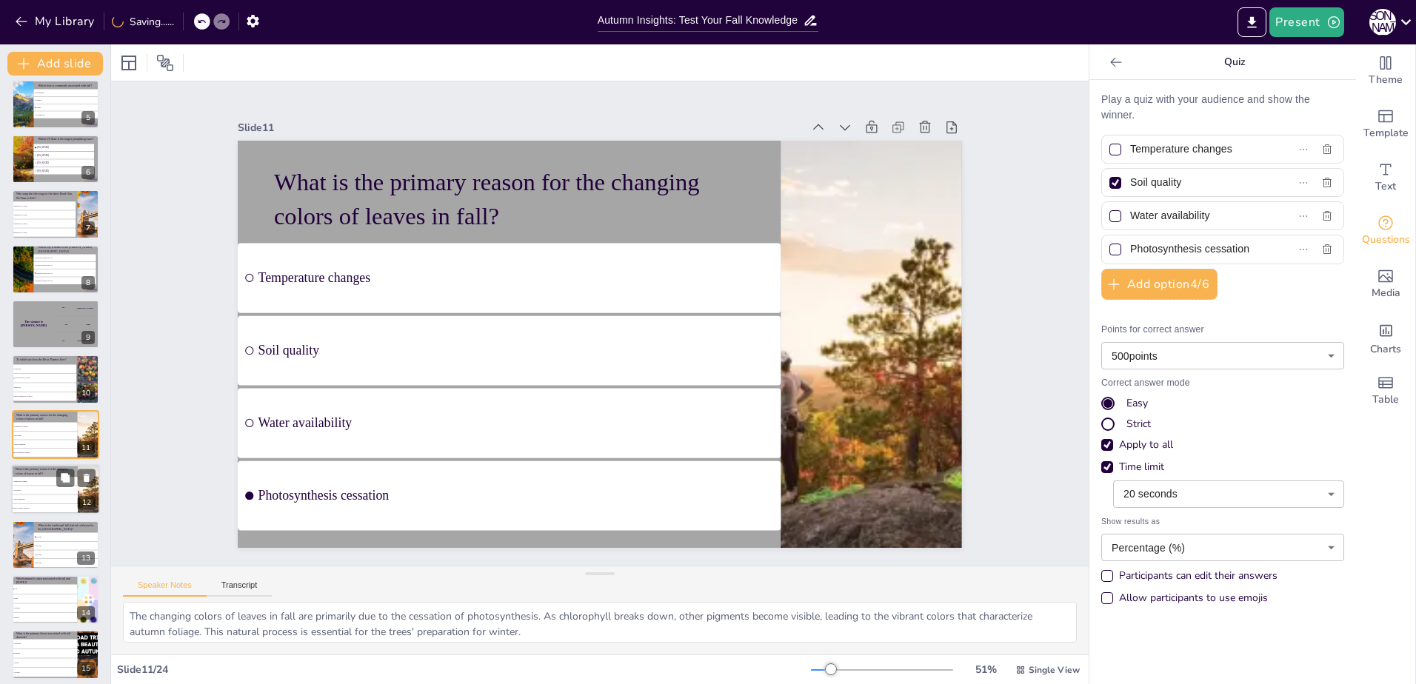
scroll to position [283, 0]
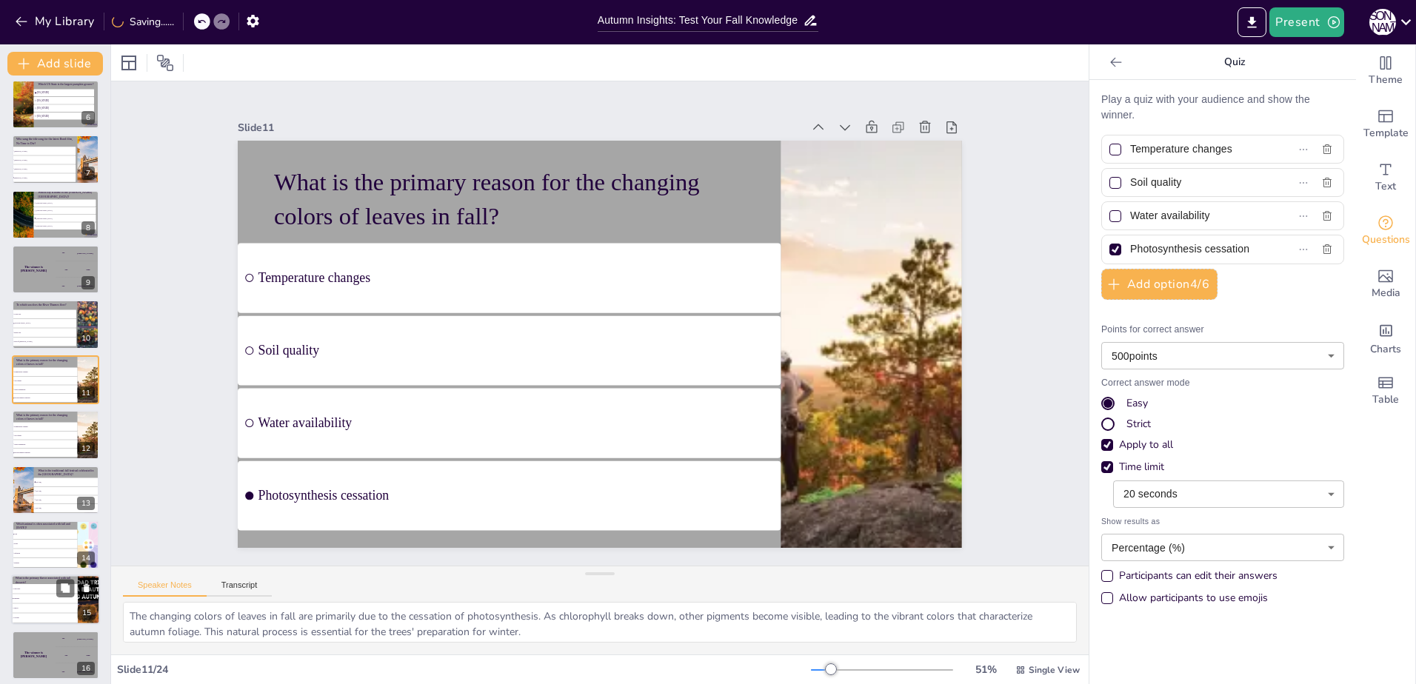
click at [39, 506] on li "[DATE]" at bounding box center [67, 508] width 66 height 8
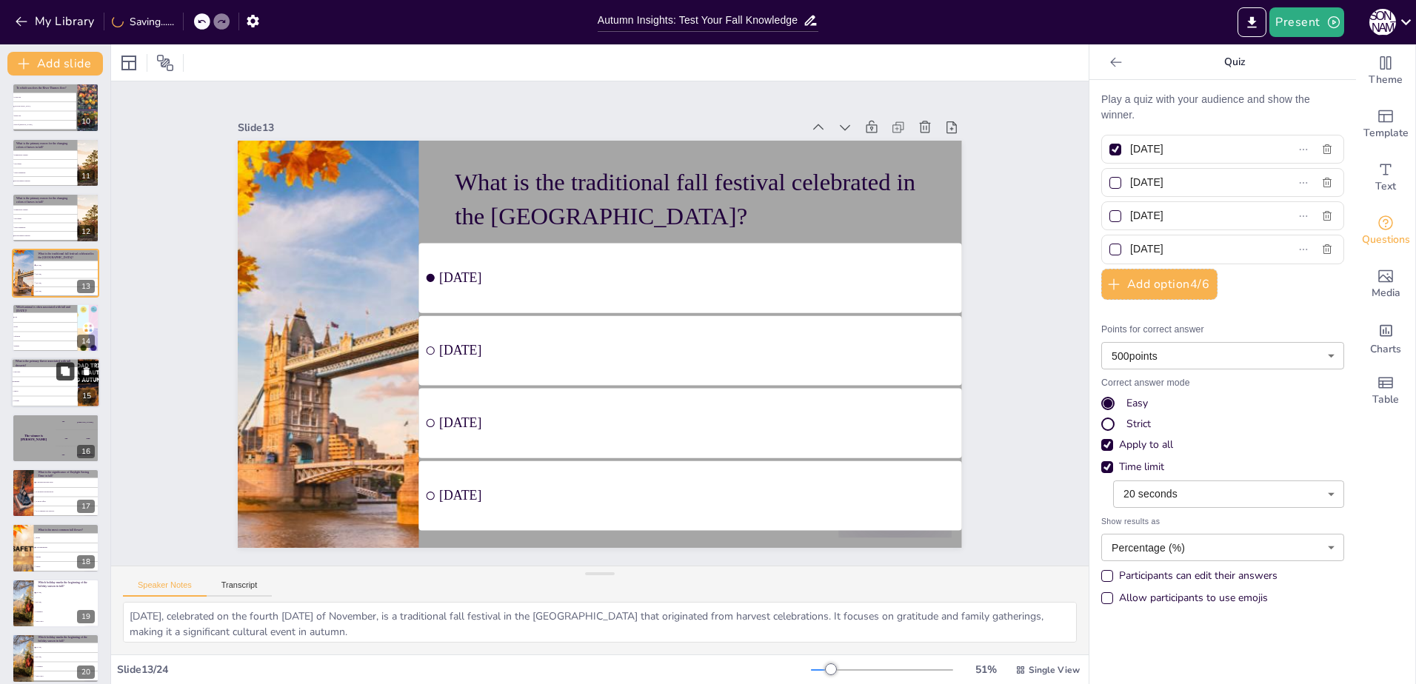
scroll to position [541, 0]
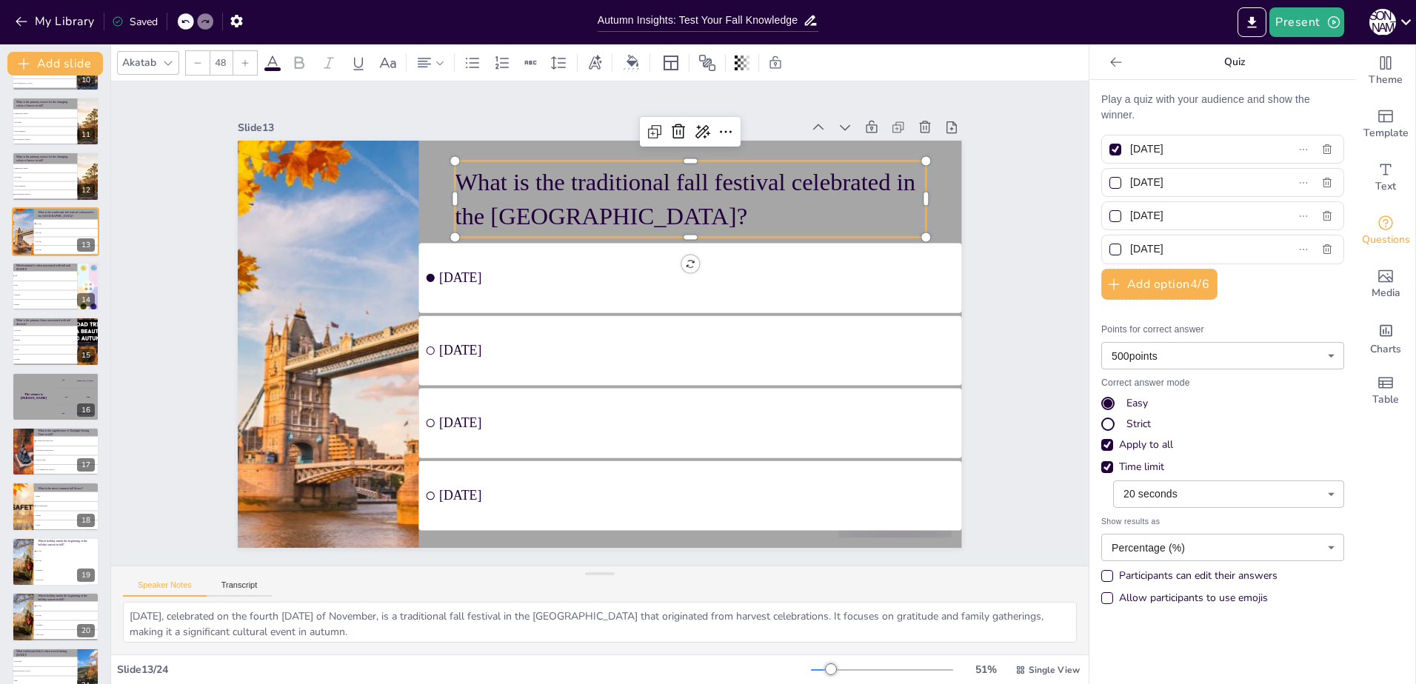
click at [622, 213] on p "What is the traditional fall festival celebrated in the [GEOGRAPHIC_DATA]?" at bounding box center [724, 233] width 469 height 210
click at [638, 202] on p "What is the traditional fall festival celebrated in the [GEOGRAPHIC_DATA]?" at bounding box center [724, 233] width 469 height 210
click at [638, 202] on p "What is the traditional fall festival celebrated in the [GEOGRAPHIC_DATA]?" at bounding box center [714, 220] width 475 height 164
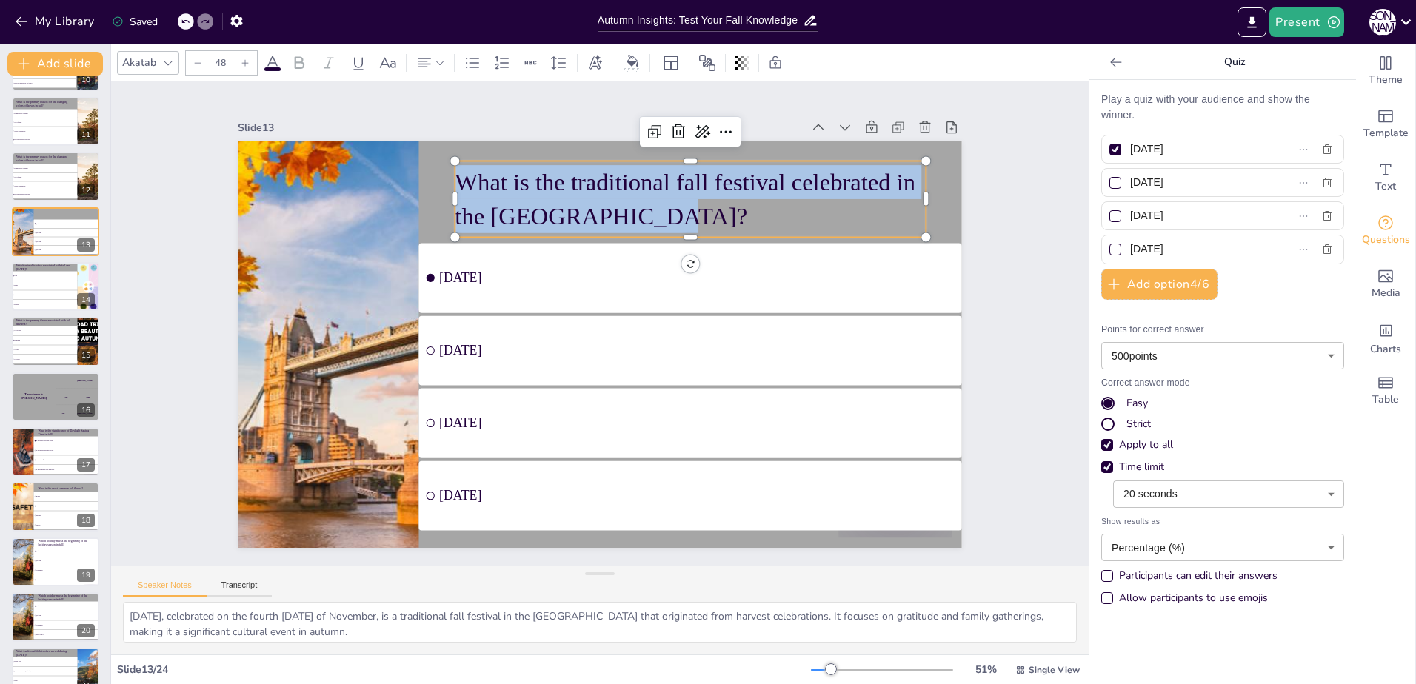
drag, startPoint x: 644, startPoint y: 209, endPoint x: 444, endPoint y: 158, distance: 205.7
click at [444, 158] on div "[DATE] [DATE] [DATE] [DATE] What is the traditional fall festival celebrated in…" at bounding box center [595, 344] width 793 height 549
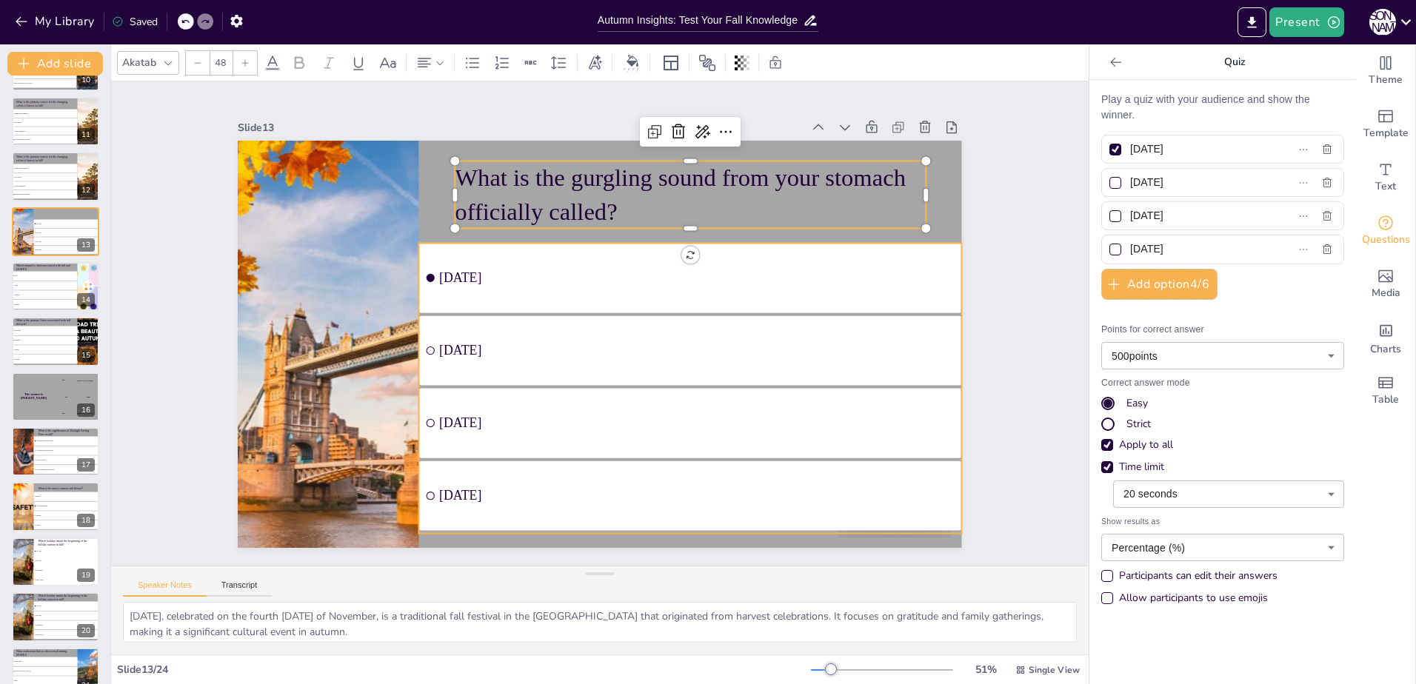
click at [456, 265] on span "[DATE]" at bounding box center [701, 288] width 515 height 69
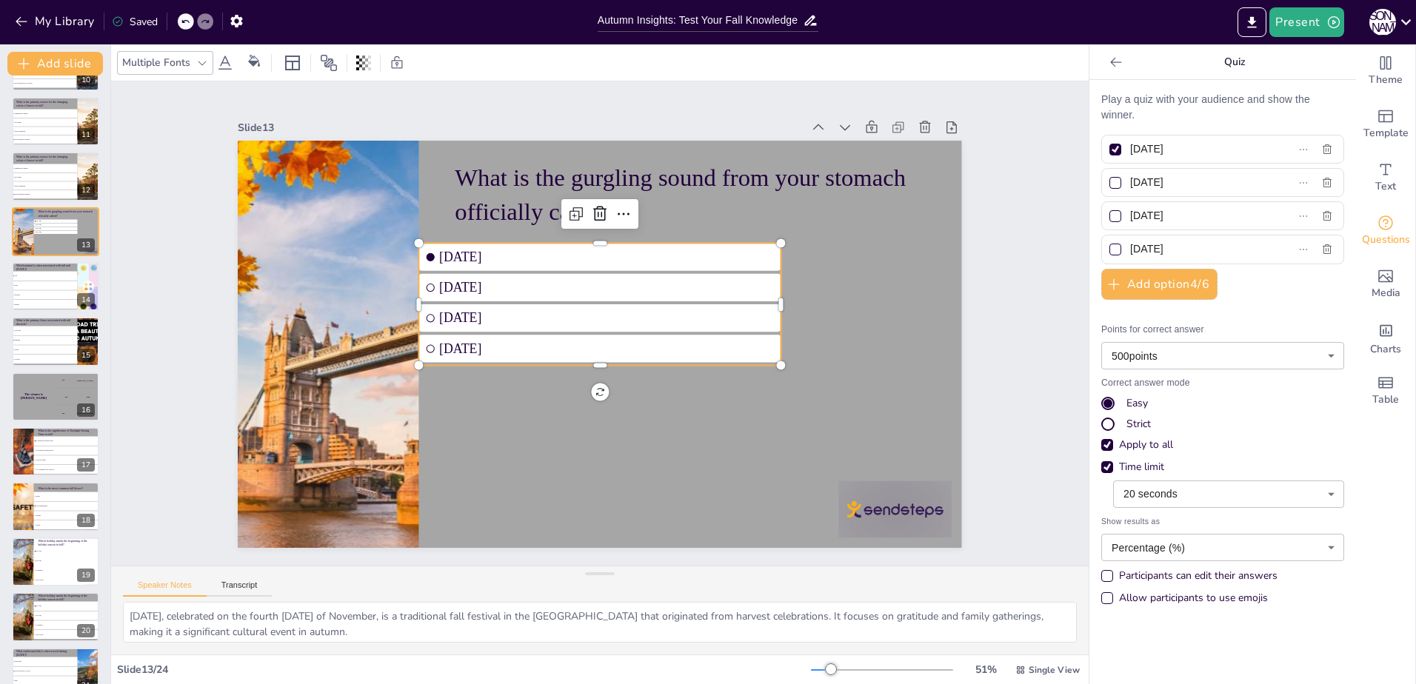
click at [1195, 150] on input "[DATE]" at bounding box center [1198, 148] width 136 height 21
click at [1181, 181] on input "[DATE]" at bounding box center [1198, 182] width 136 height 21
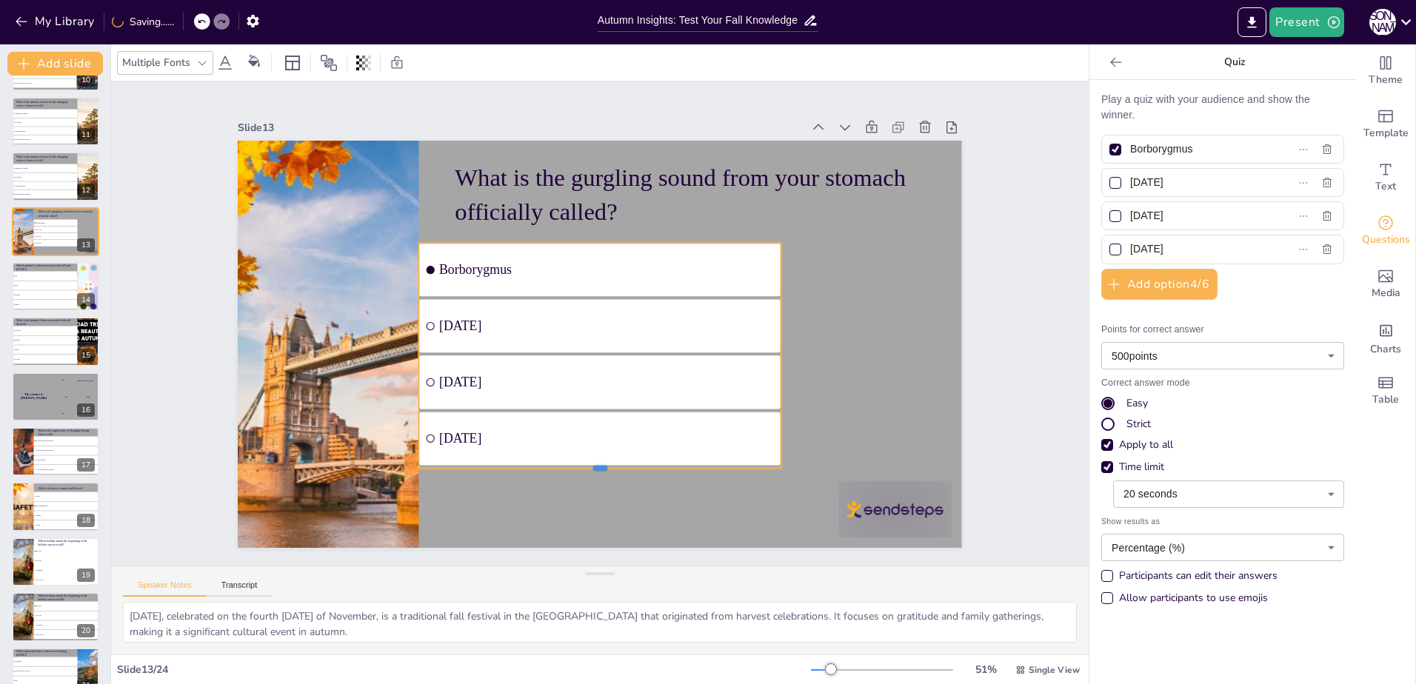
drag, startPoint x: 592, startPoint y: 360, endPoint x: 588, endPoint y: 463, distance: 103.0
click at [588, 463] on div at bounding box center [568, 471] width 357 height 87
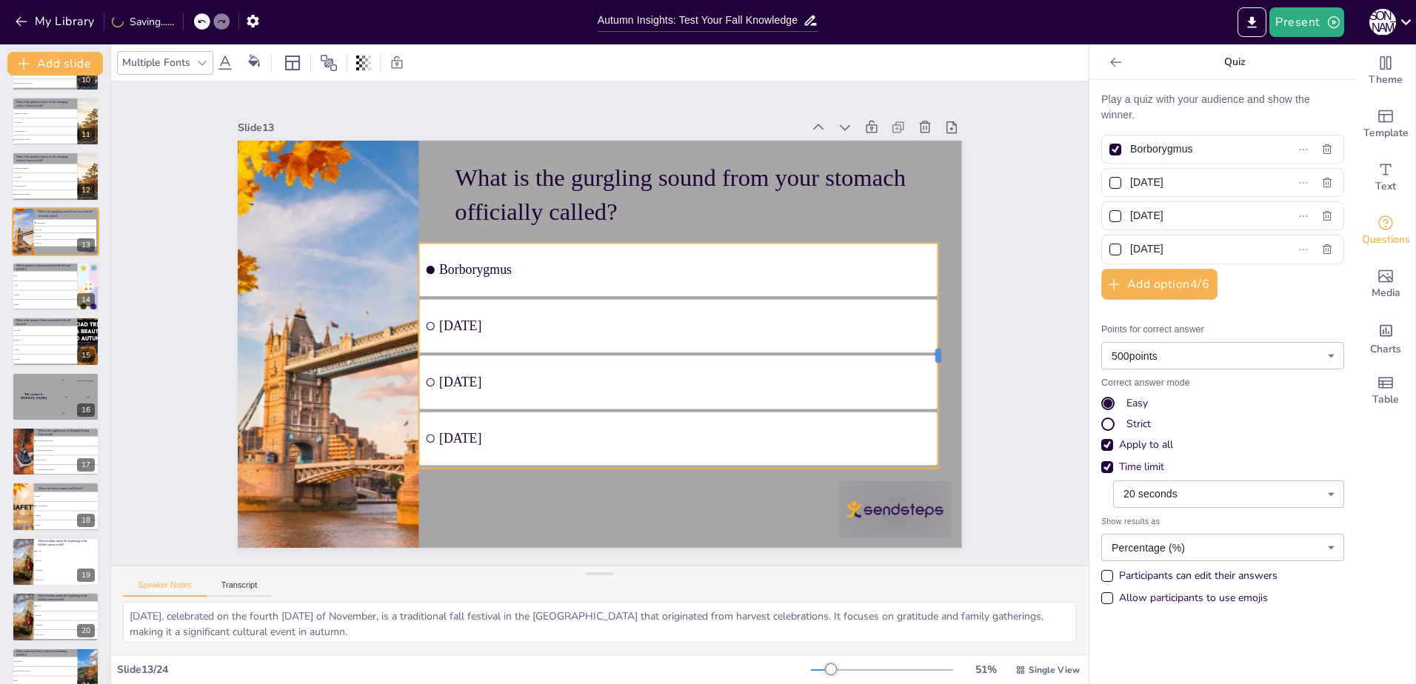
drag, startPoint x: 769, startPoint y: 351, endPoint x: 926, endPoint y: 376, distance: 159.0
click at [926, 376] on div at bounding box center [930, 426] width 59 height 223
click at [1214, 179] on input "[DATE]" at bounding box center [1198, 182] width 136 height 21
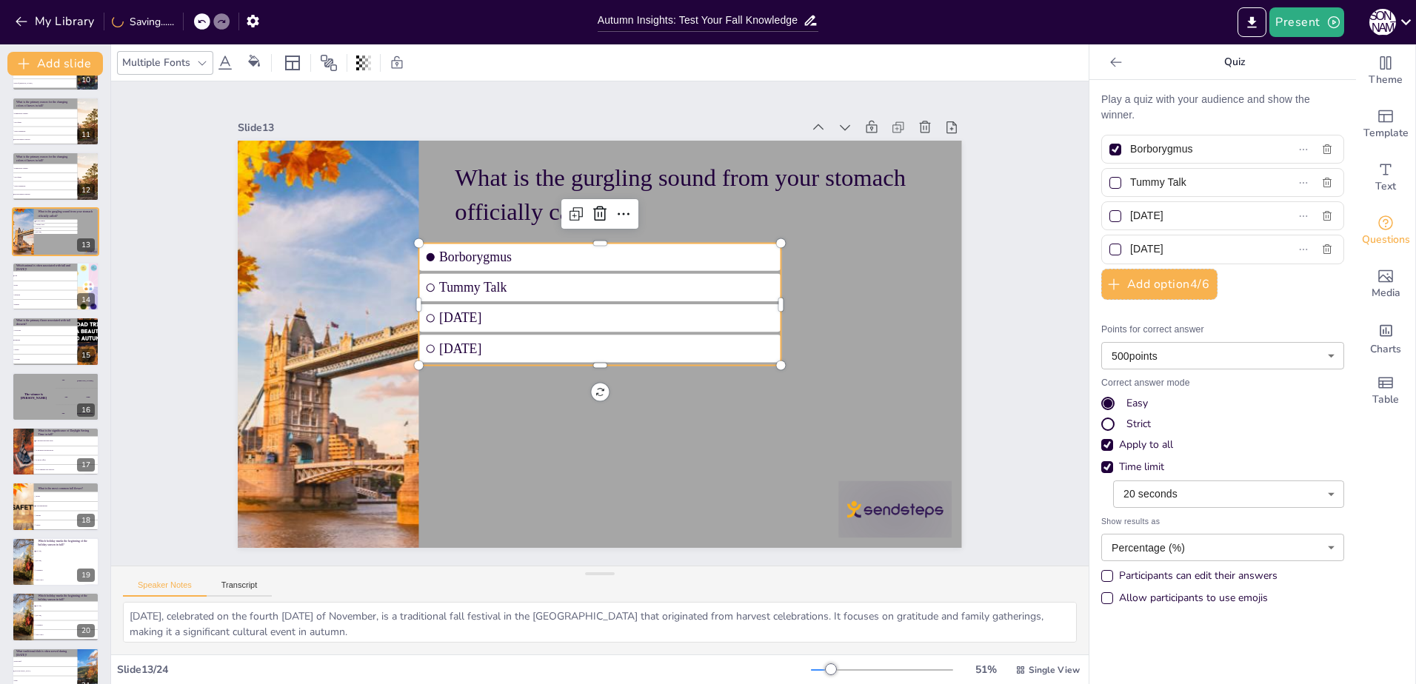
click at [1216, 215] on input "[DATE]" at bounding box center [1198, 215] width 136 height 21
drag, startPoint x: 1217, startPoint y: 248, endPoint x: 1084, endPoint y: 250, distance: 132.6
click at [1089, 250] on div "Play a quiz with your audience and show the winner. Borborygmus Tummy Talk A gu…" at bounding box center [1222, 382] width 267 height 604
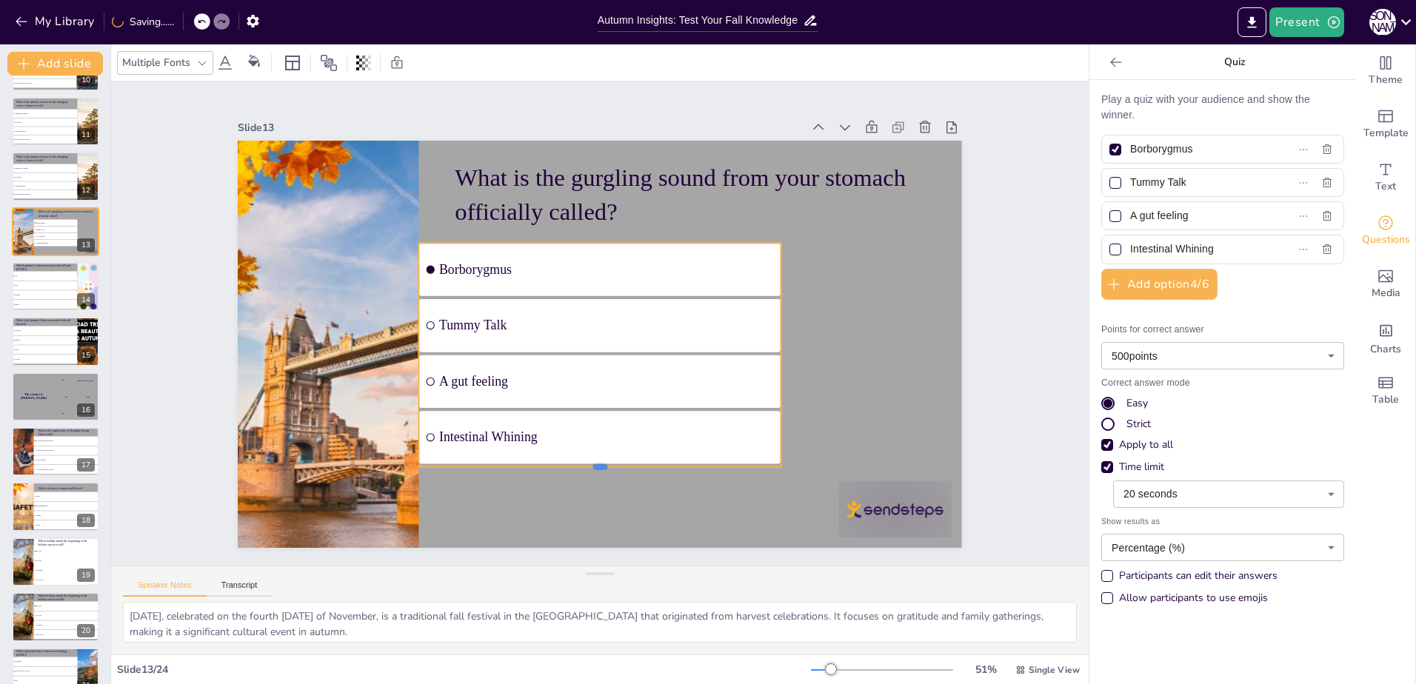
drag, startPoint x: 589, startPoint y: 362, endPoint x: 598, endPoint y: 464, distance: 102.7
click at [598, 467] on div at bounding box center [600, 473] width 362 height 12
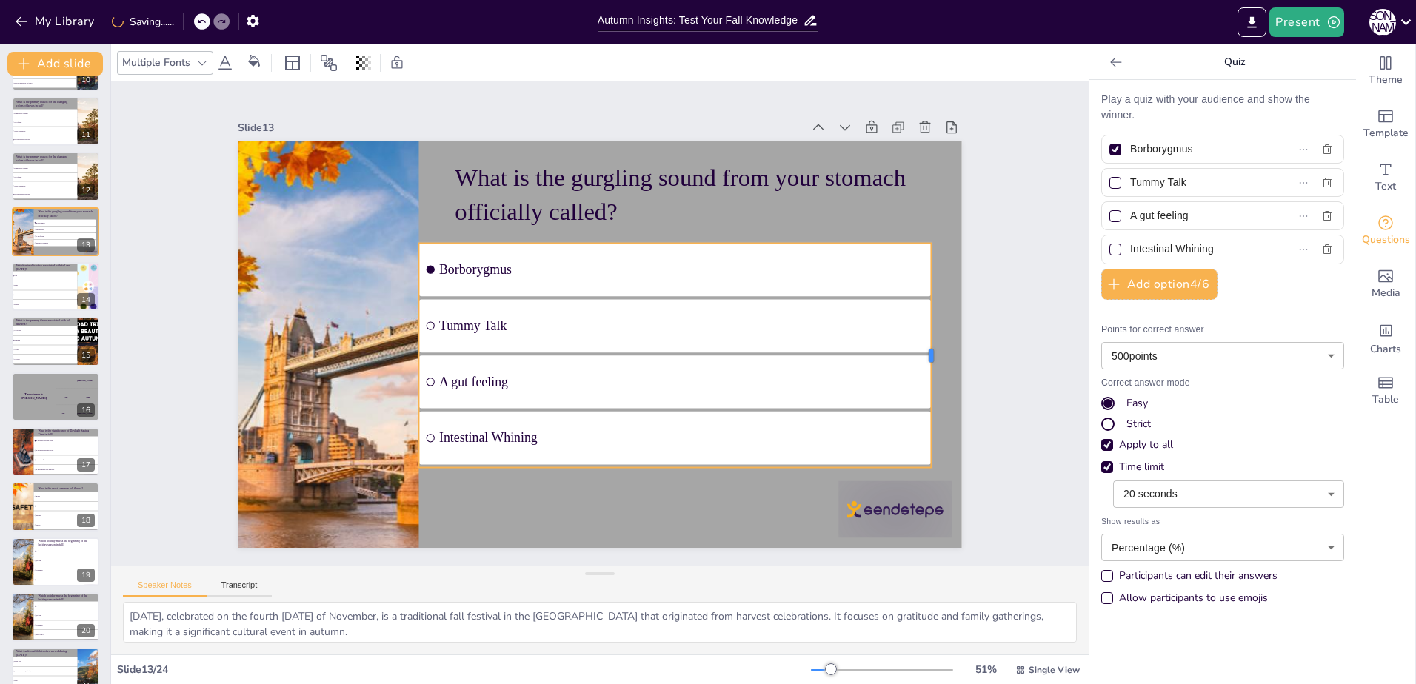
drag, startPoint x: 771, startPoint y: 349, endPoint x: 923, endPoint y: 410, distance: 163.5
click at [923, 410] on div at bounding box center [933, 390] width 36 height 224
click at [21, 290] on li "Dogs" at bounding box center [44, 286] width 67 height 10
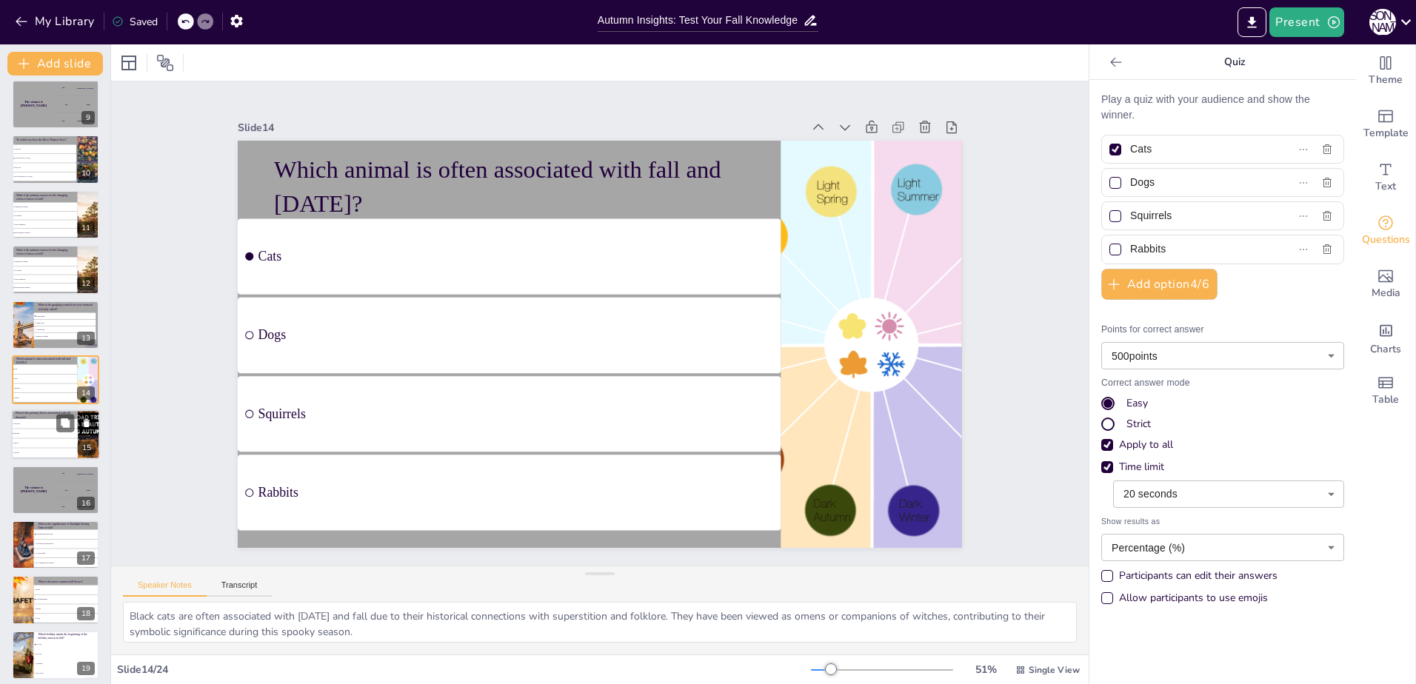
click at [56, 438] on li "Pumpkin" at bounding box center [44, 435] width 67 height 10
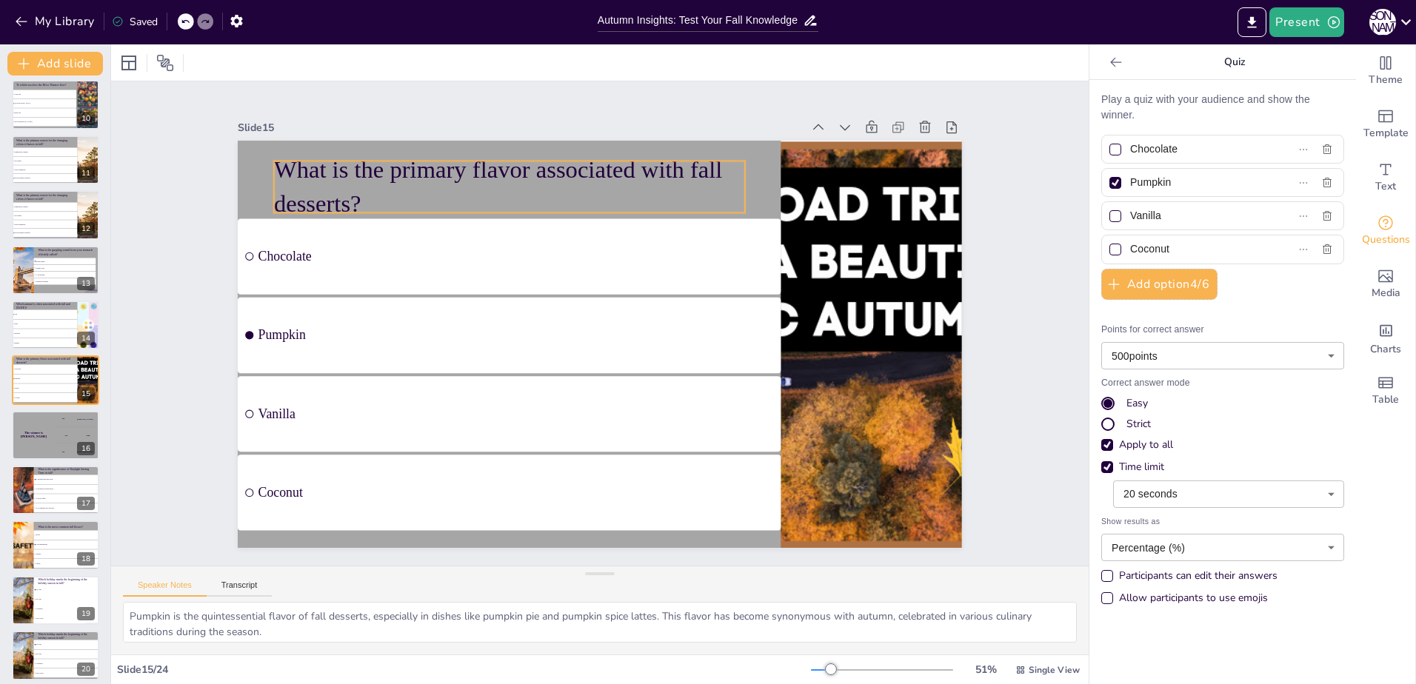
click at [375, 190] on p "What is the primary flavor associated with fall desserts?" at bounding box center [539, 171] width 475 height 164
click at [375, 190] on p "What is the primary flavor associated with fall desserts?" at bounding box center [540, 171] width 475 height 164
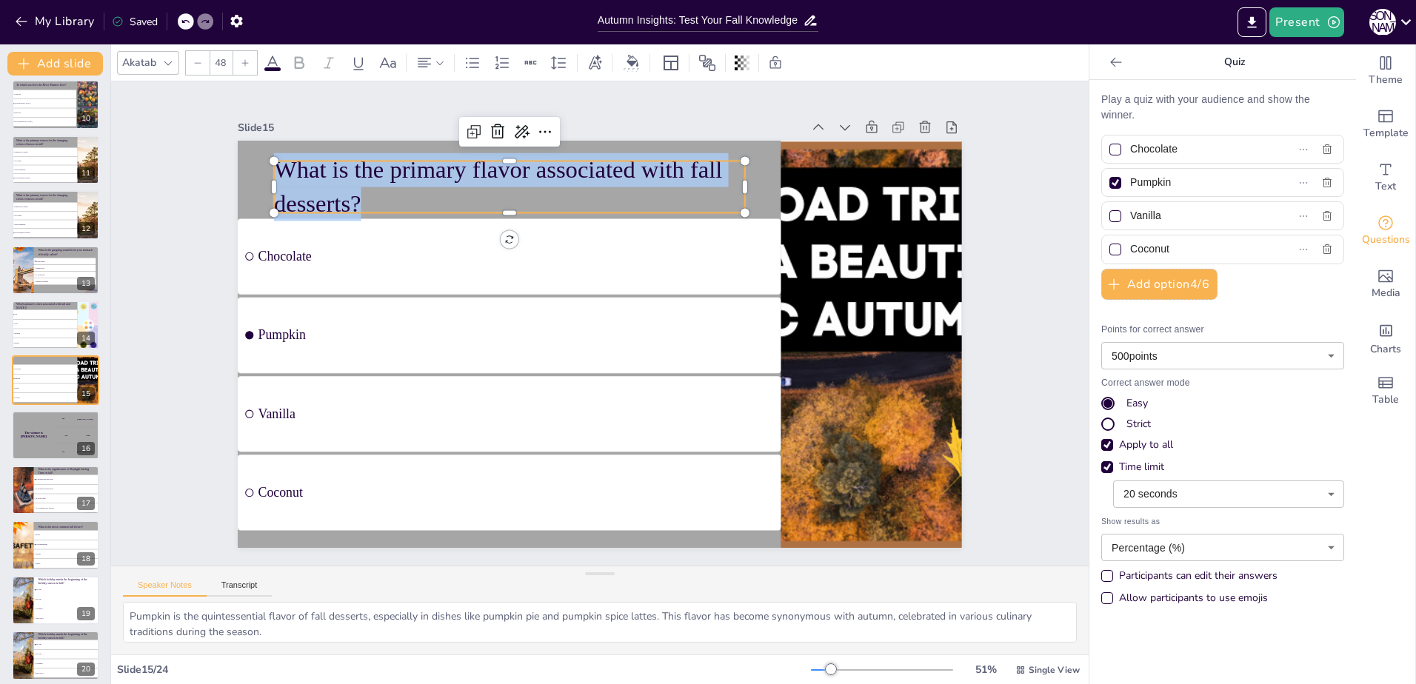
drag, startPoint x: 375, startPoint y: 190, endPoint x: 265, endPoint y: 153, distance: 115.9
click at [268, 153] on div "Chocolate Pumpkin Vanilla Coconut What is the primary flavor associated with fa…" at bounding box center [597, 344] width 763 height 481
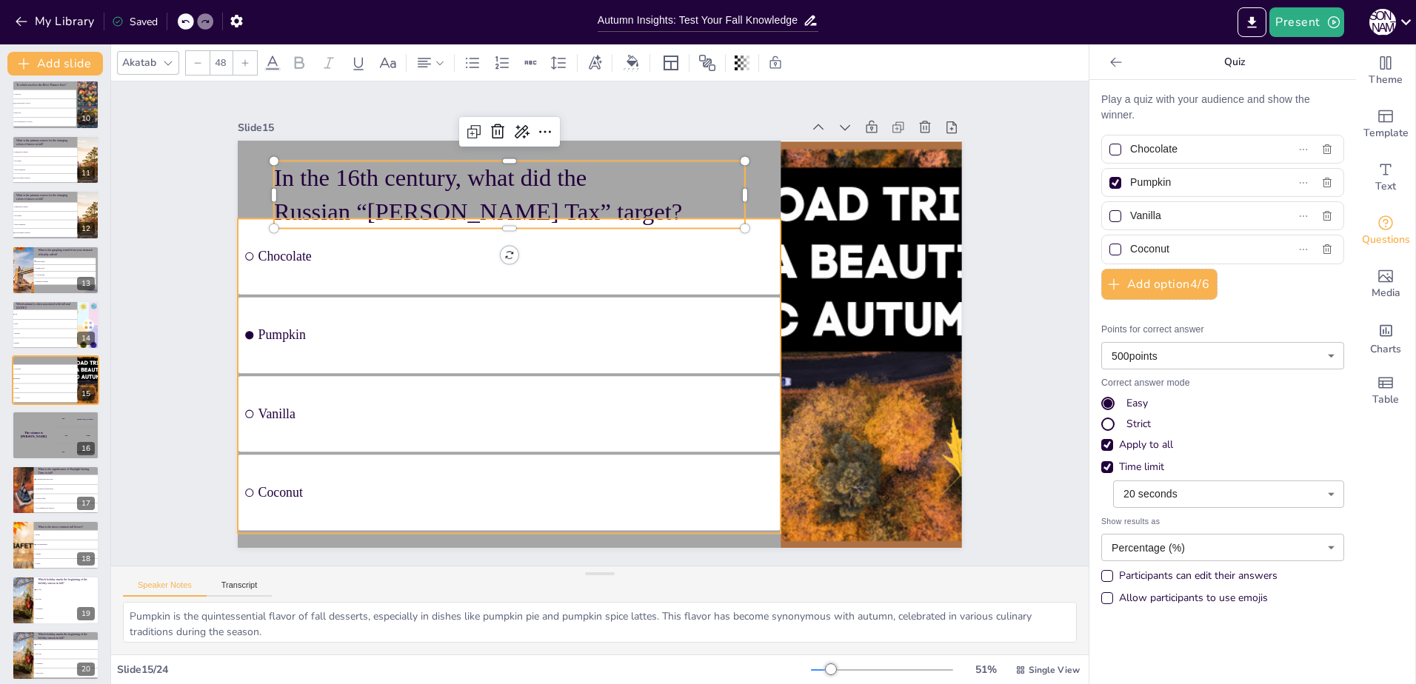
click at [389, 307] on li "Pumpkin" at bounding box center [509, 326] width 548 height 132
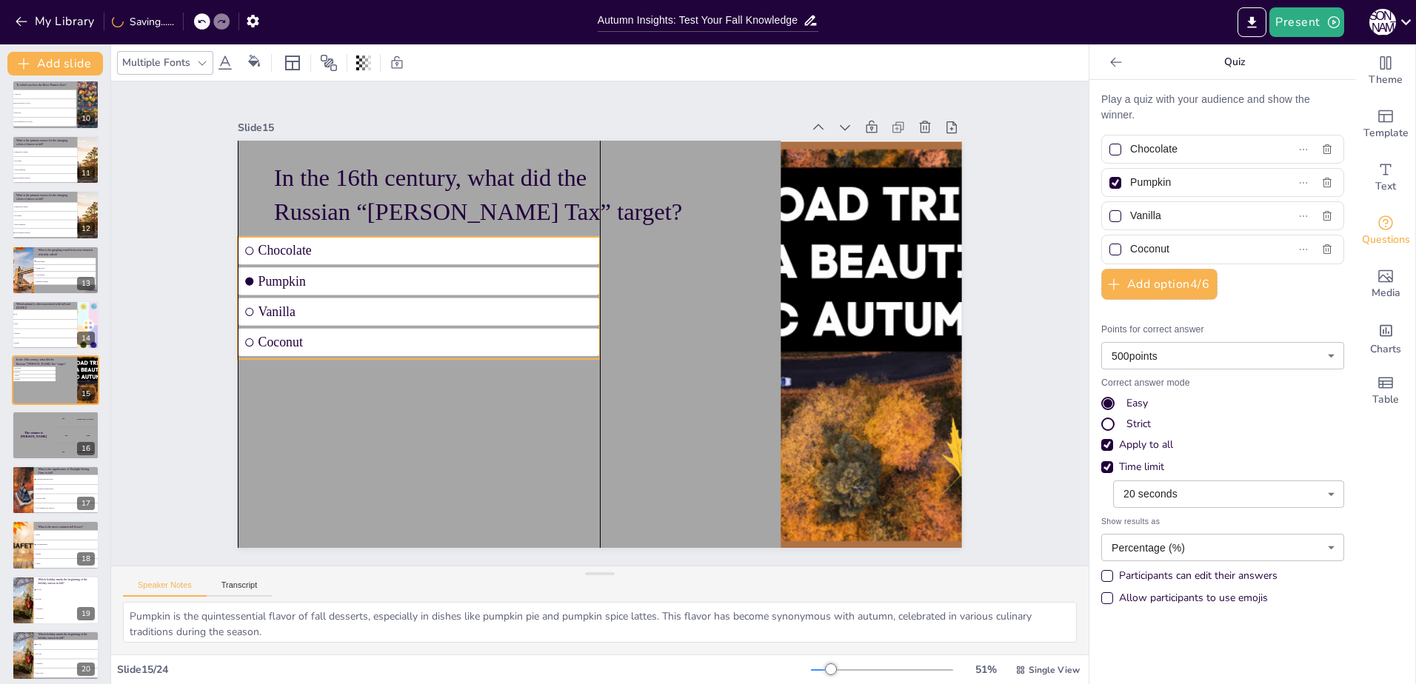
drag, startPoint x: 412, startPoint y: 231, endPoint x: 413, endPoint y: 245, distance: 14.1
click at [413, 245] on span "Chocolate" at bounding box center [434, 233] width 335 height 50
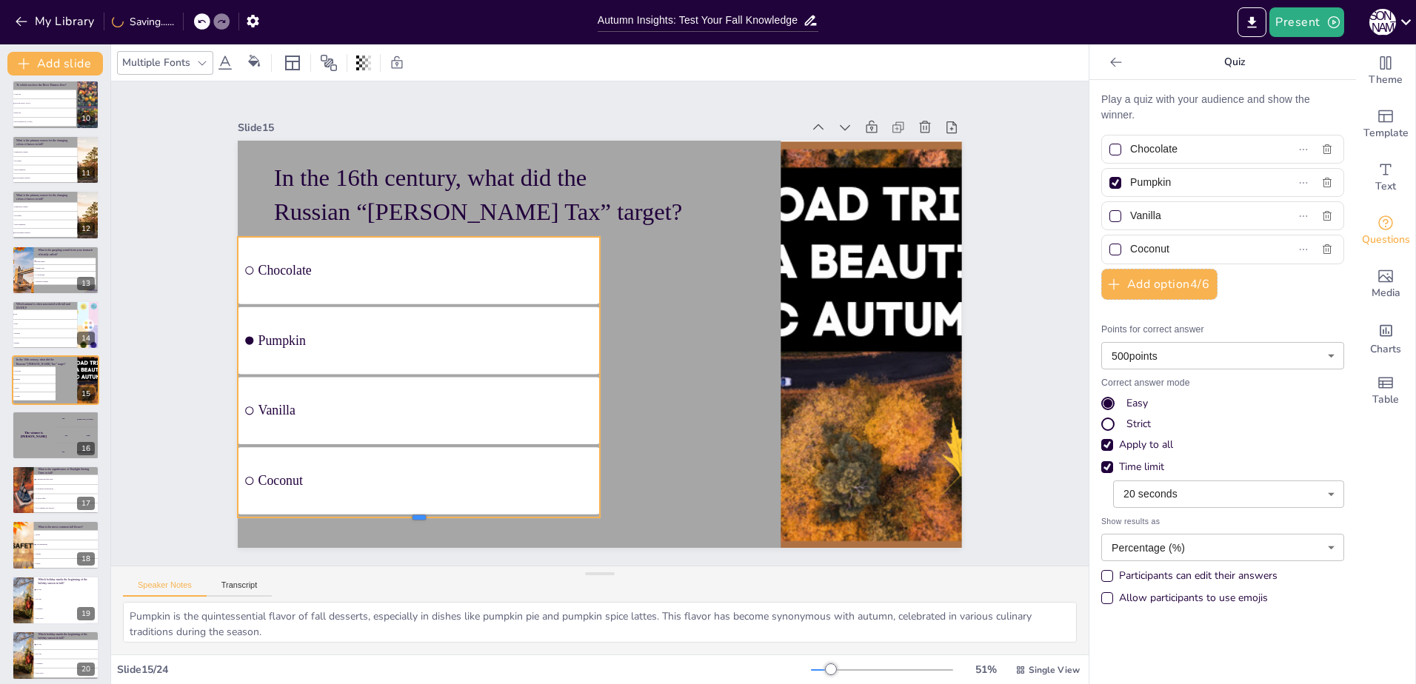
drag, startPoint x: 408, startPoint y: 355, endPoint x: 422, endPoint y: 513, distance: 159.1
click at [422, 513] on div at bounding box center [366, 457] width 348 height 123
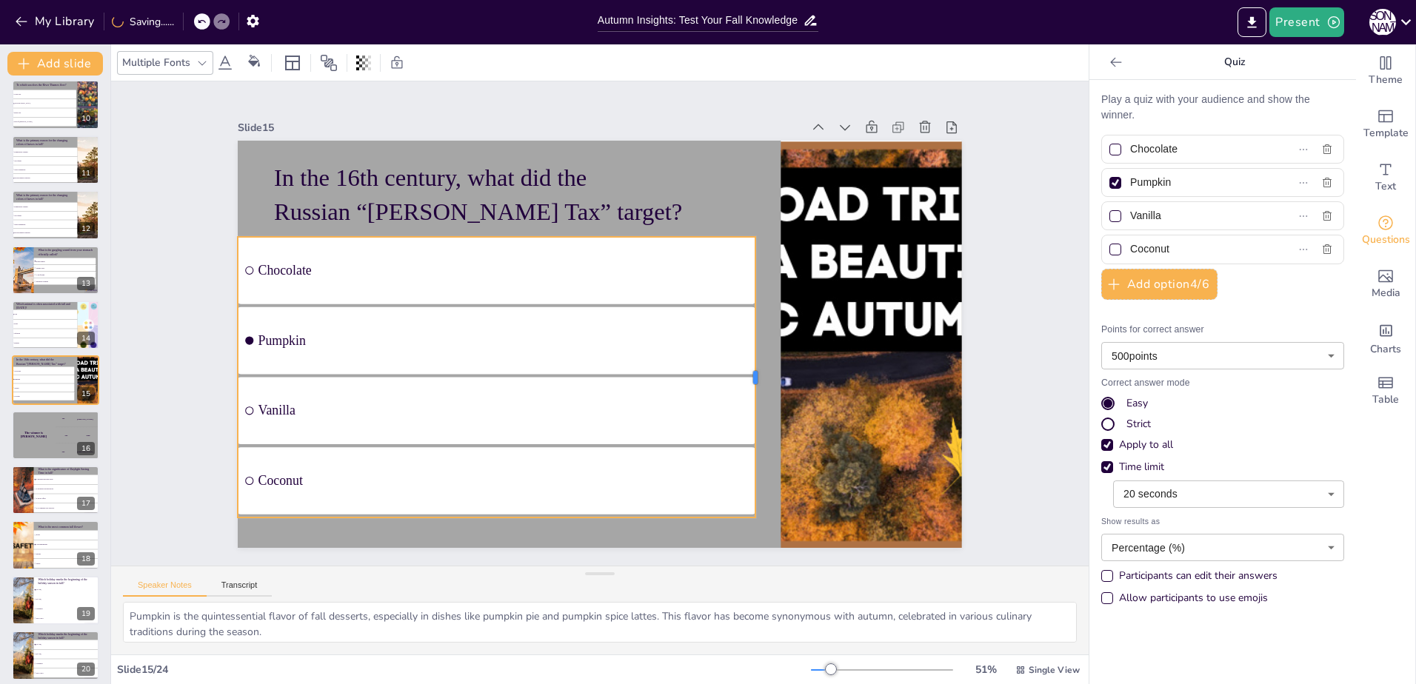
drag, startPoint x: 590, startPoint y: 375, endPoint x: 745, endPoint y: 457, distance: 175.9
click at [745, 457] on div at bounding box center [725, 437] width 125 height 261
click at [63, 323] on span "Dogs" at bounding box center [45, 324] width 64 height 2
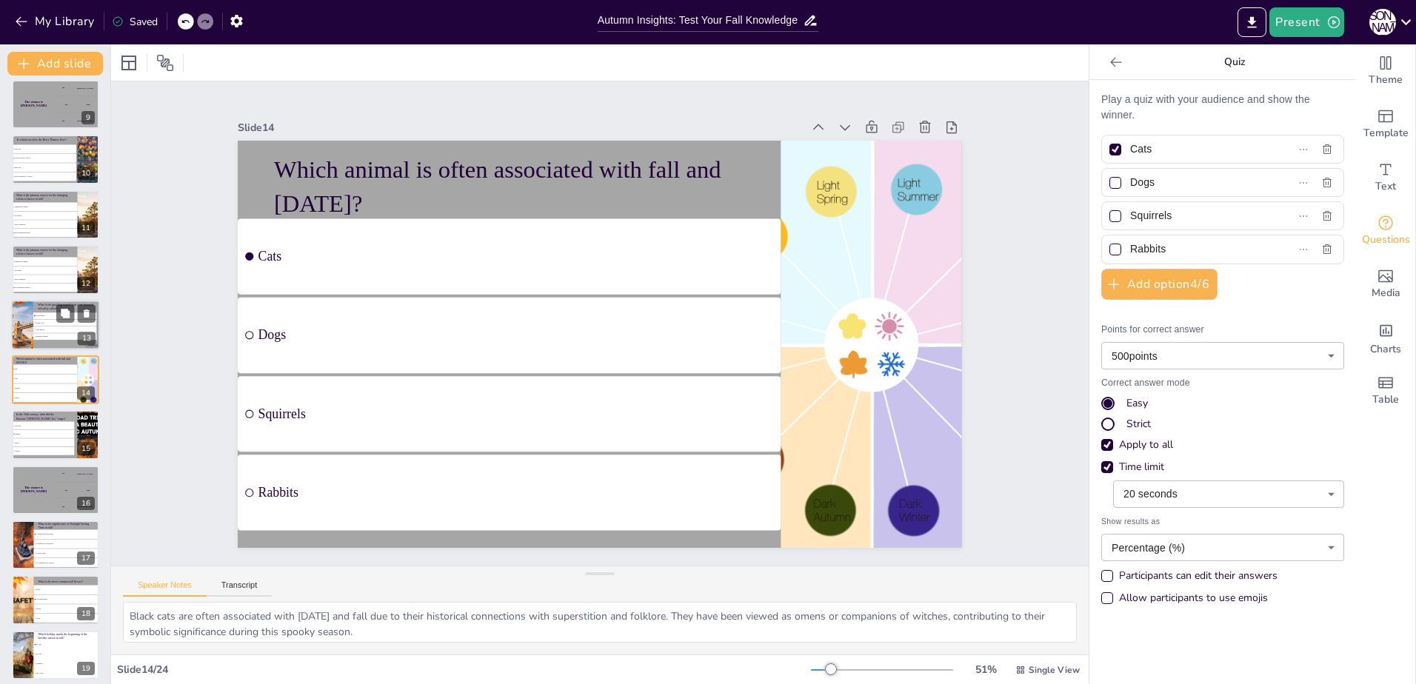
click at [33, 320] on li "Tummy Talk" at bounding box center [64, 322] width 63 height 7
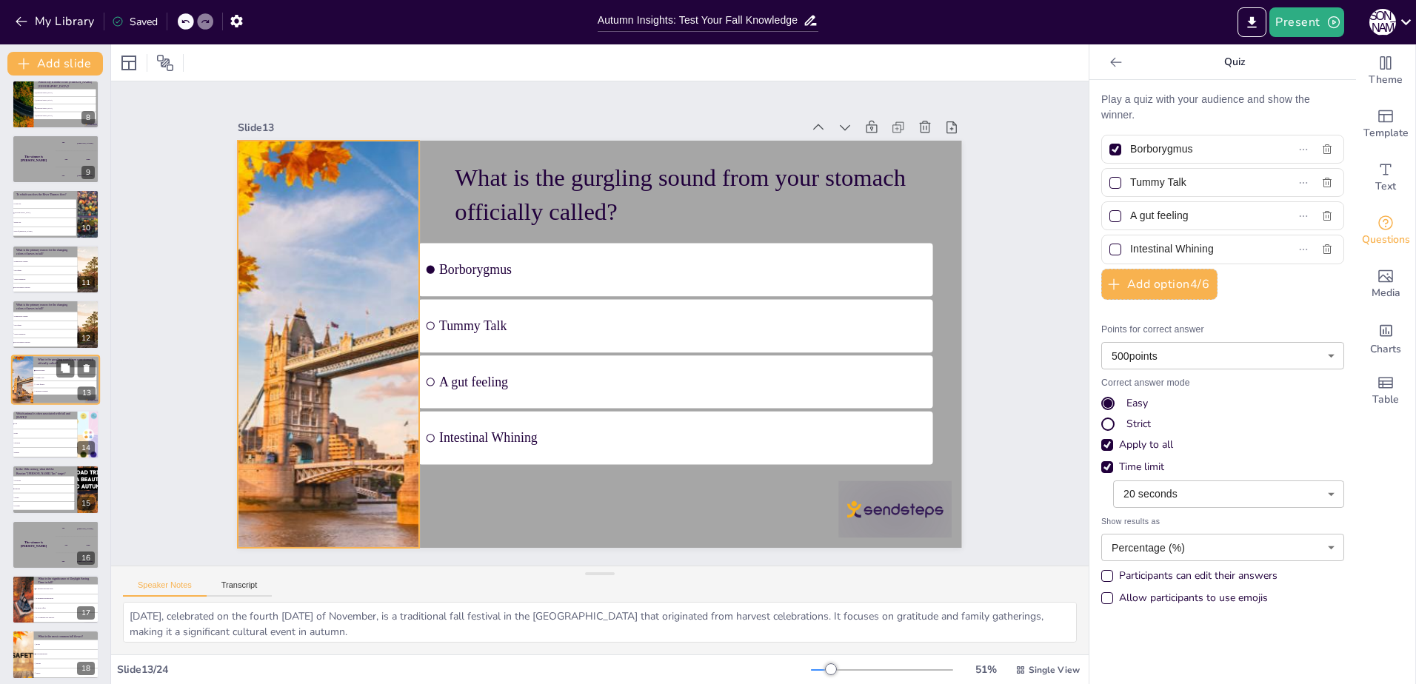
click at [30, 396] on div at bounding box center [22, 380] width 100 height 50
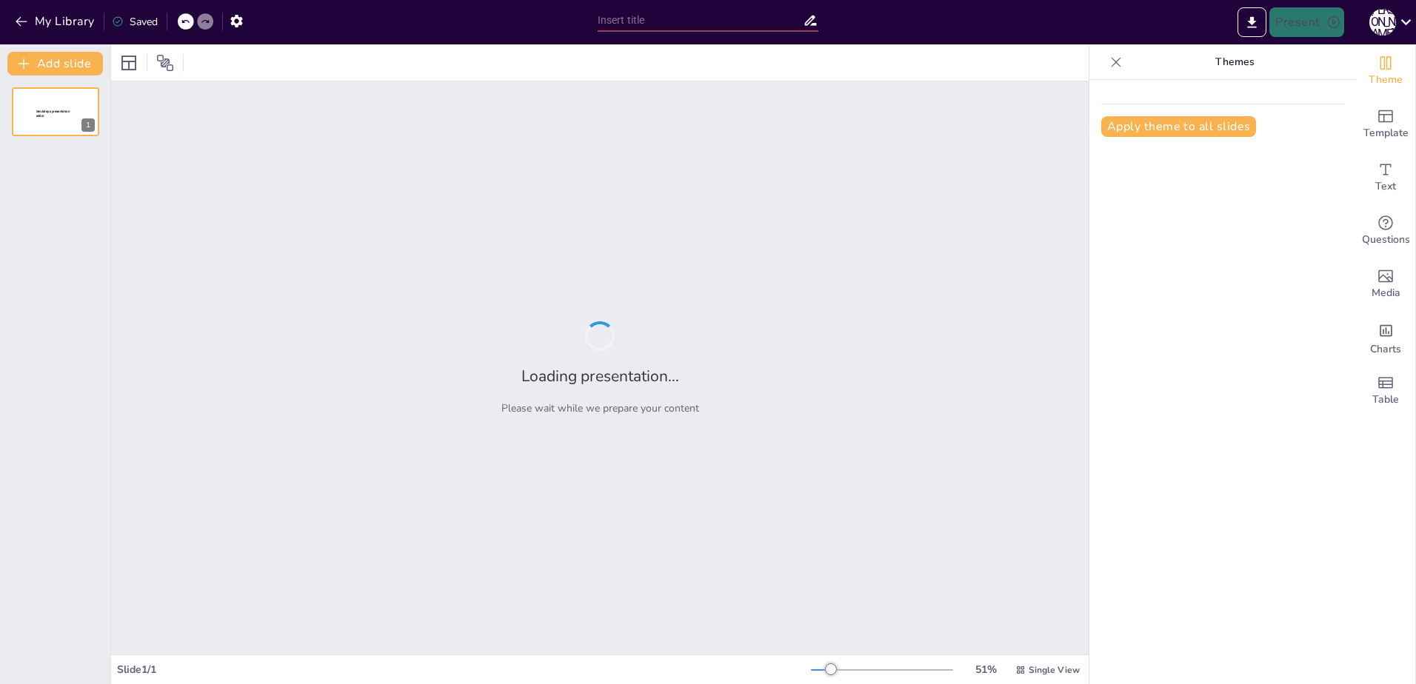
type input "Autumn Insights: Test Your Fall Knowledge"
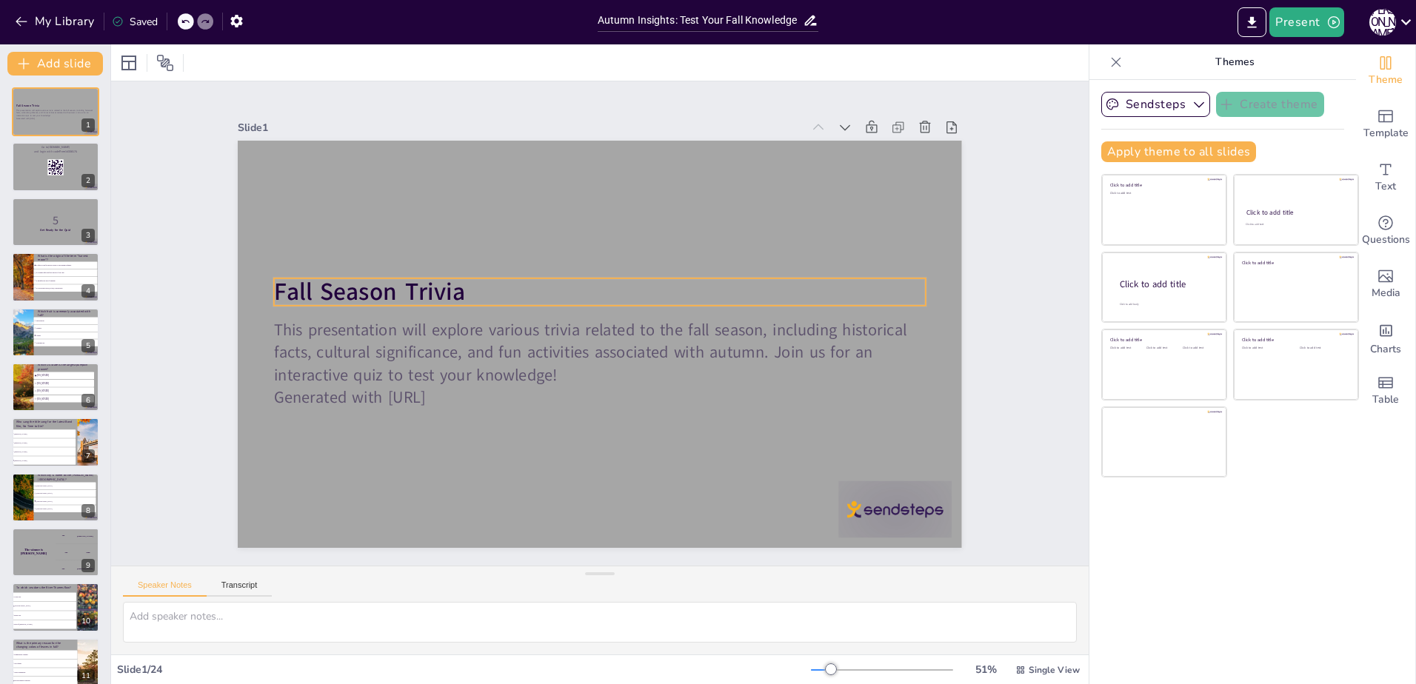
checkbox input "true"
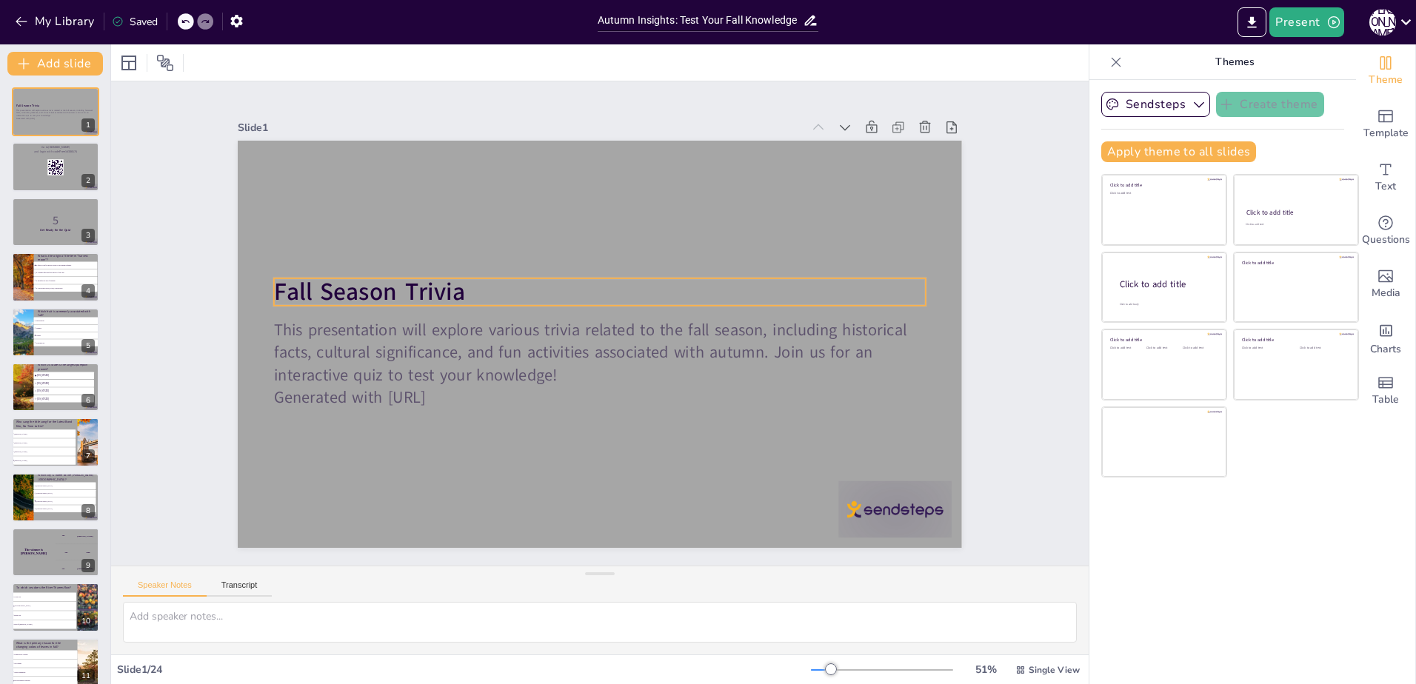
checkbox input "true"
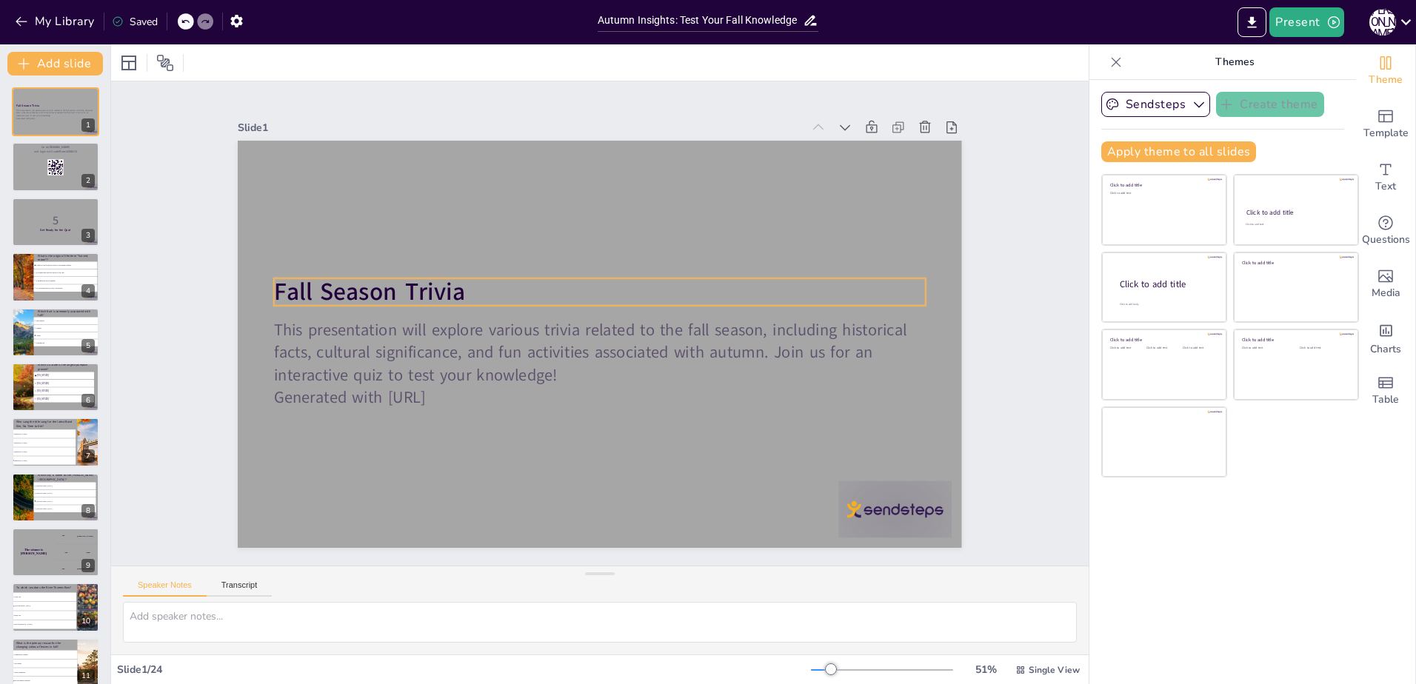
checkbox input "true"
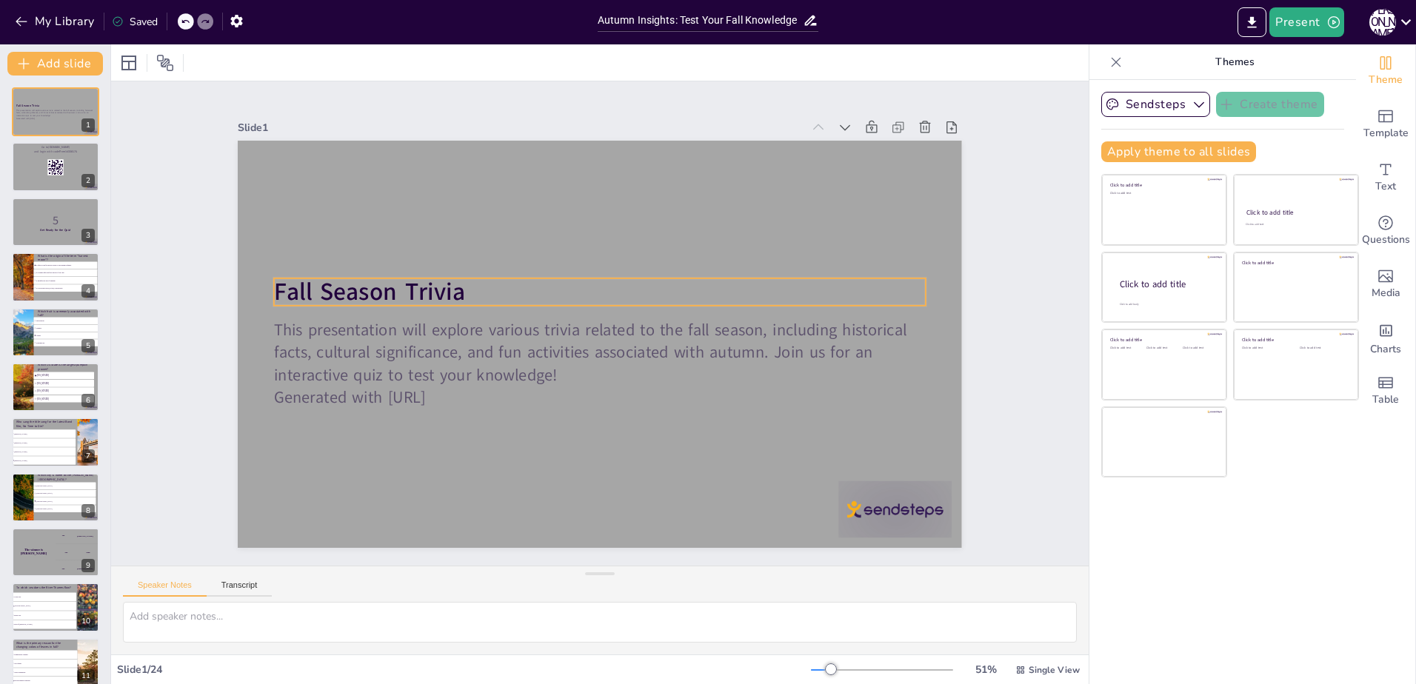
checkbox input "true"
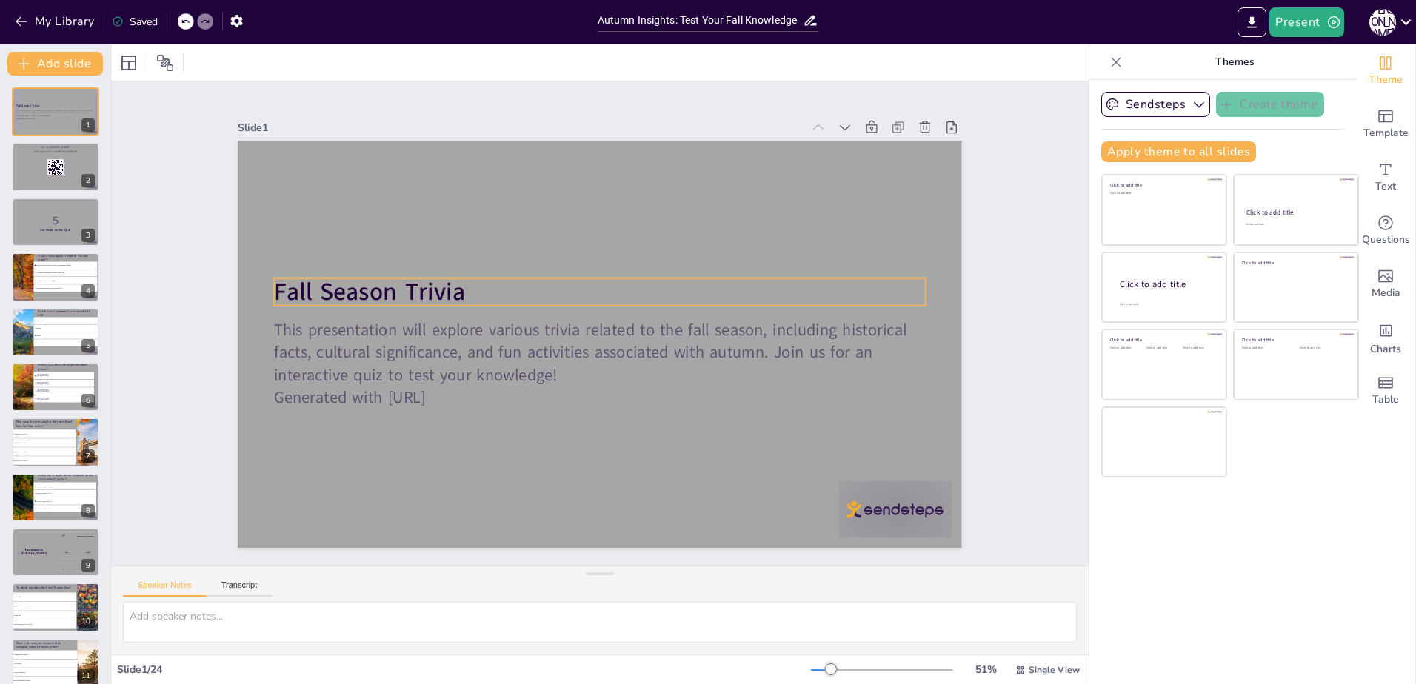
checkbox input "true"
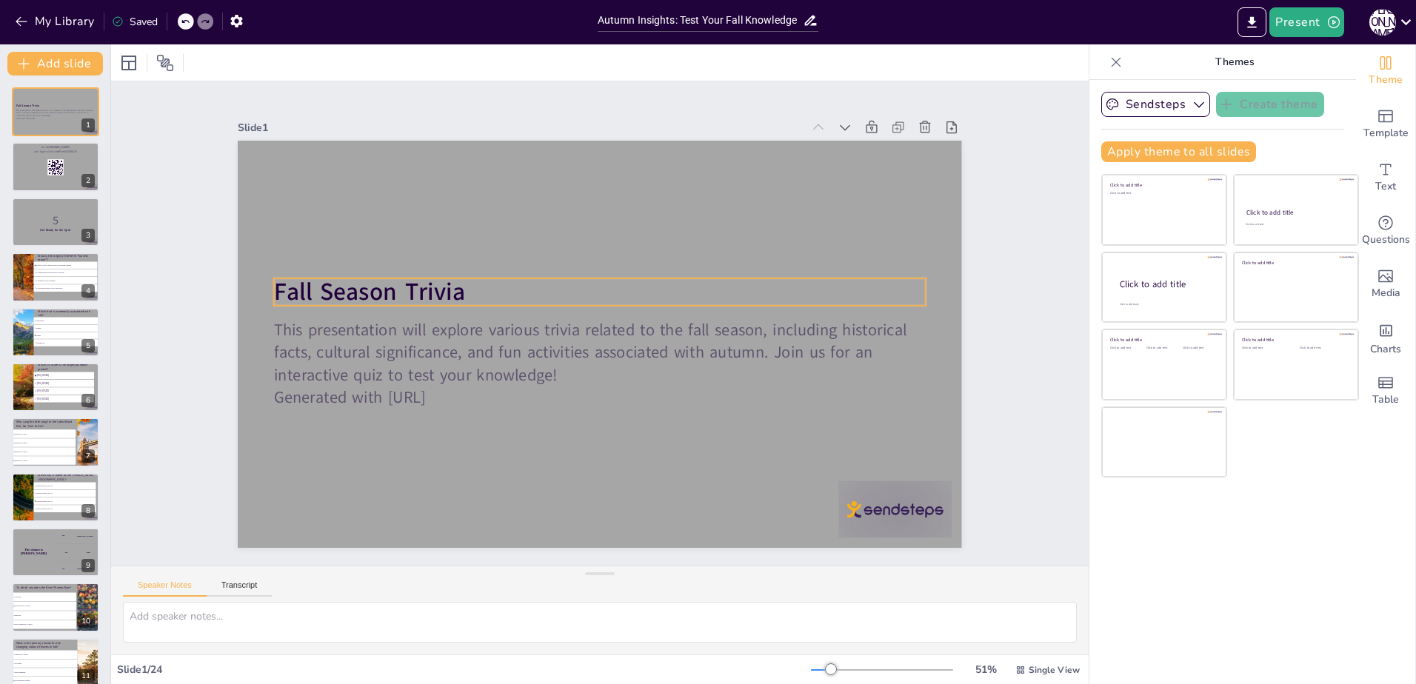
checkbox input "true"
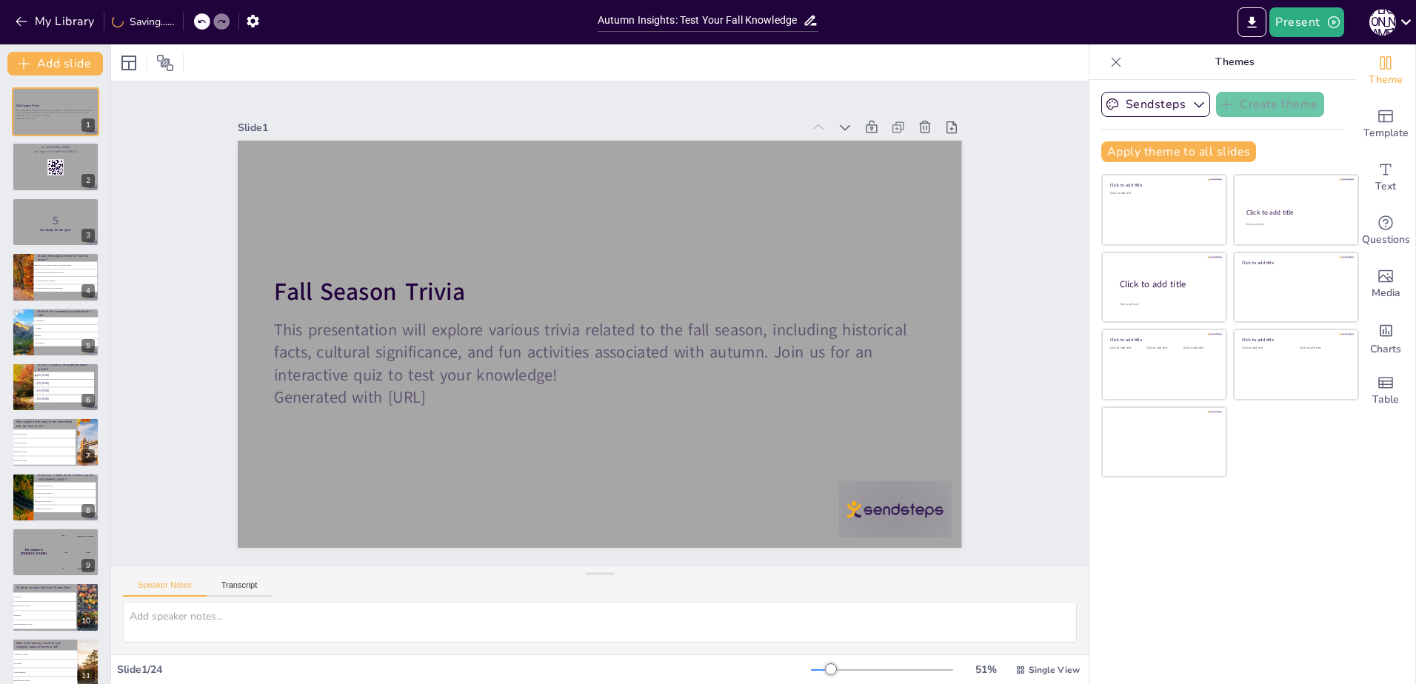
checkbox input "true"
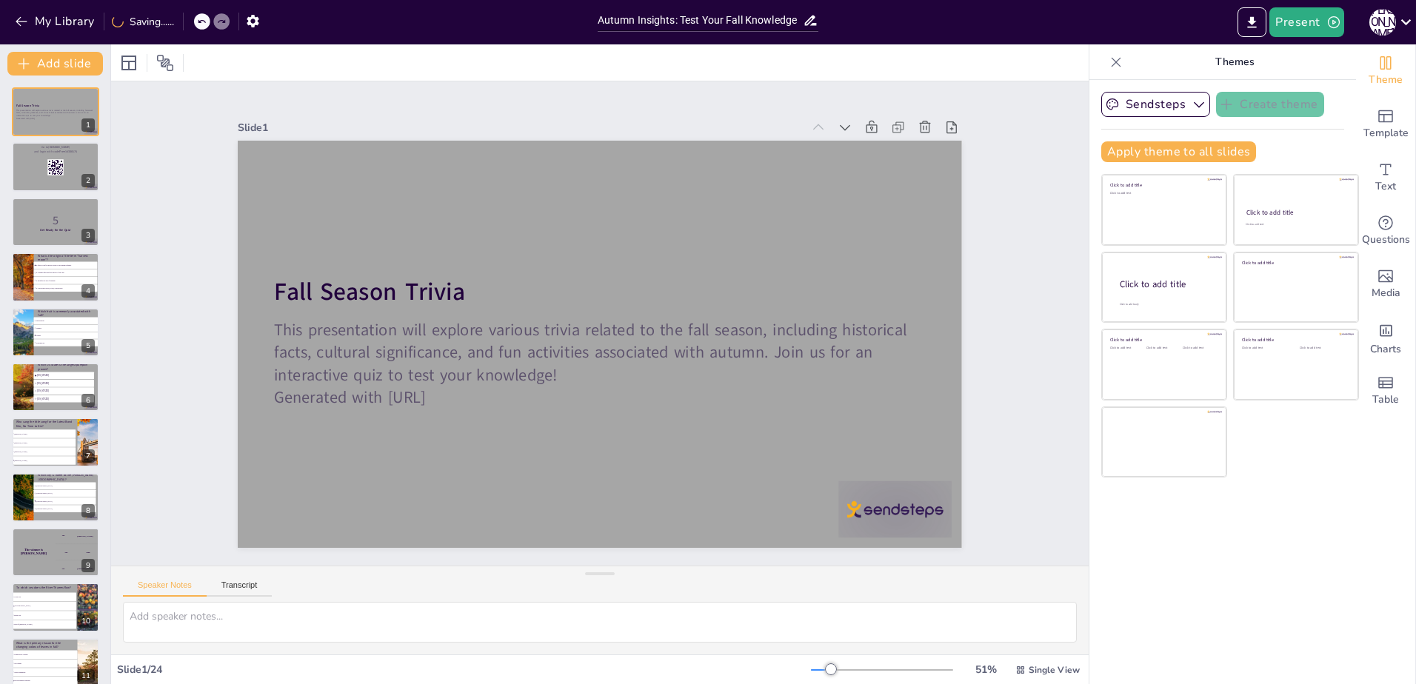
checkbox input "true"
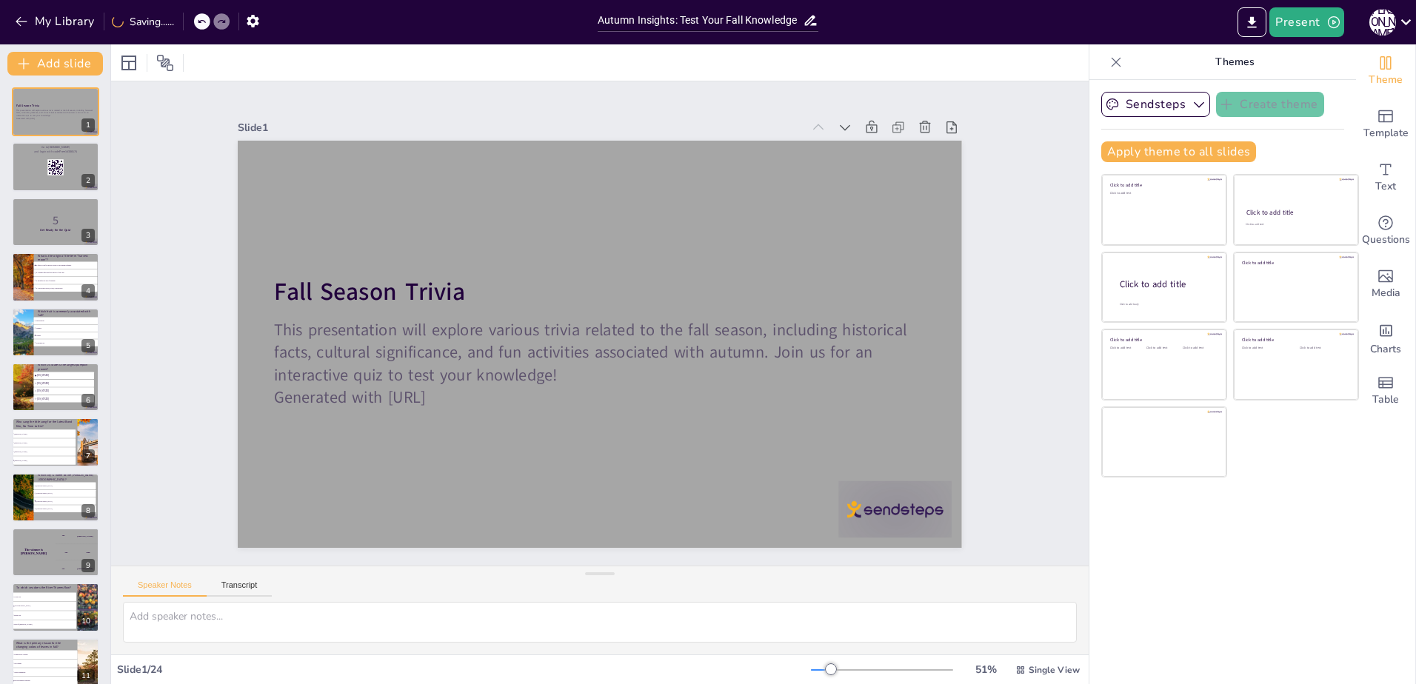
checkbox input "true"
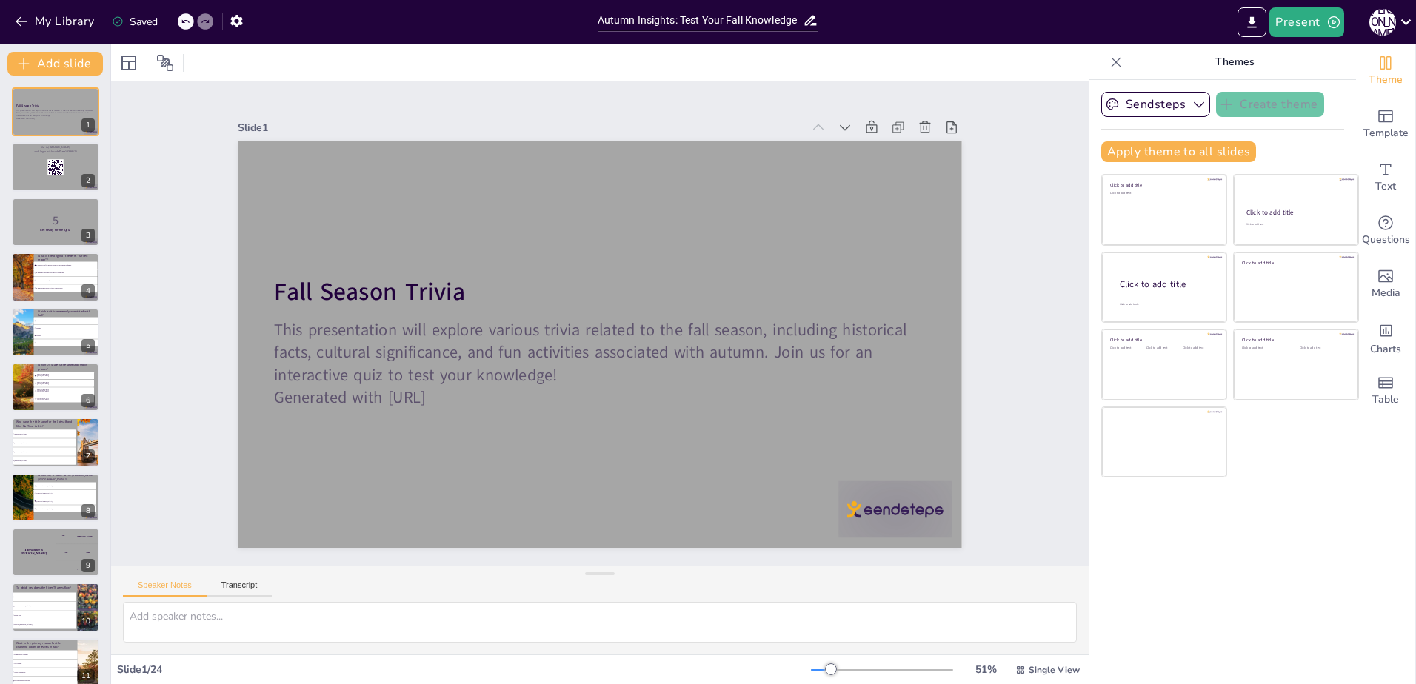
checkbox input "true"
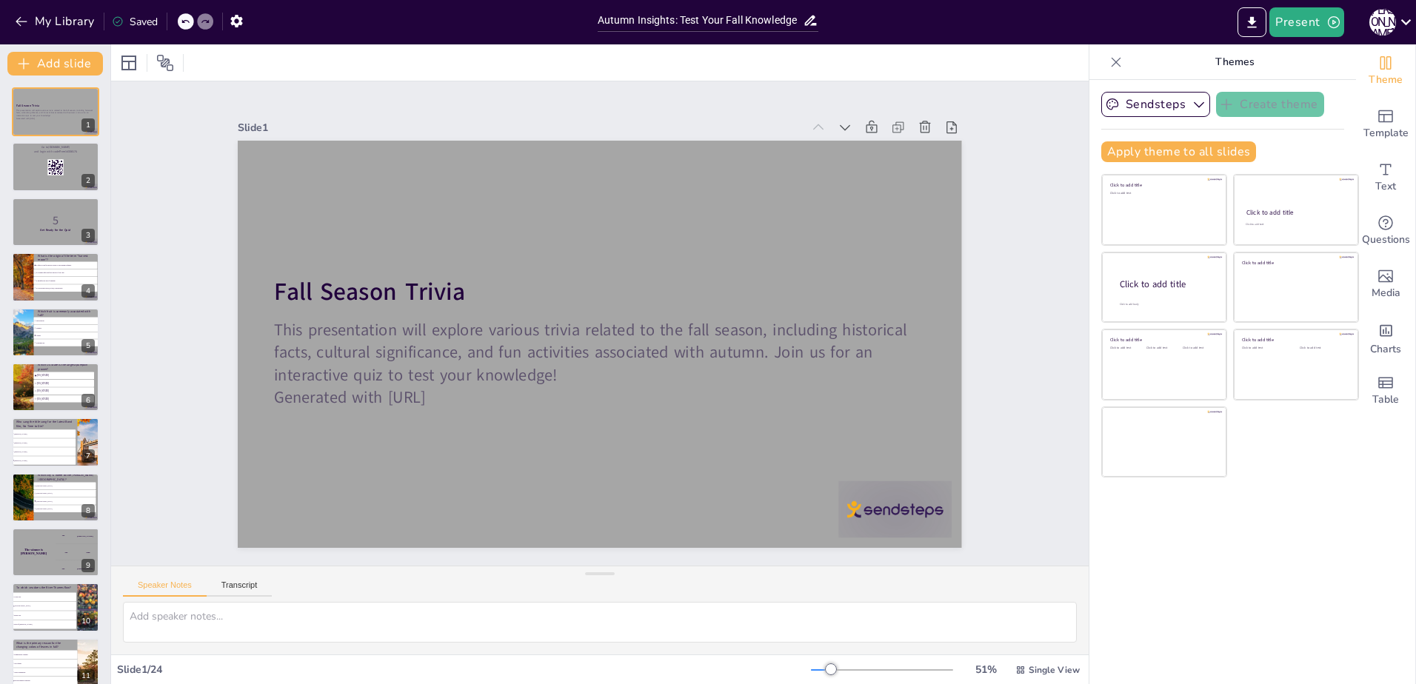
checkbox input "true"
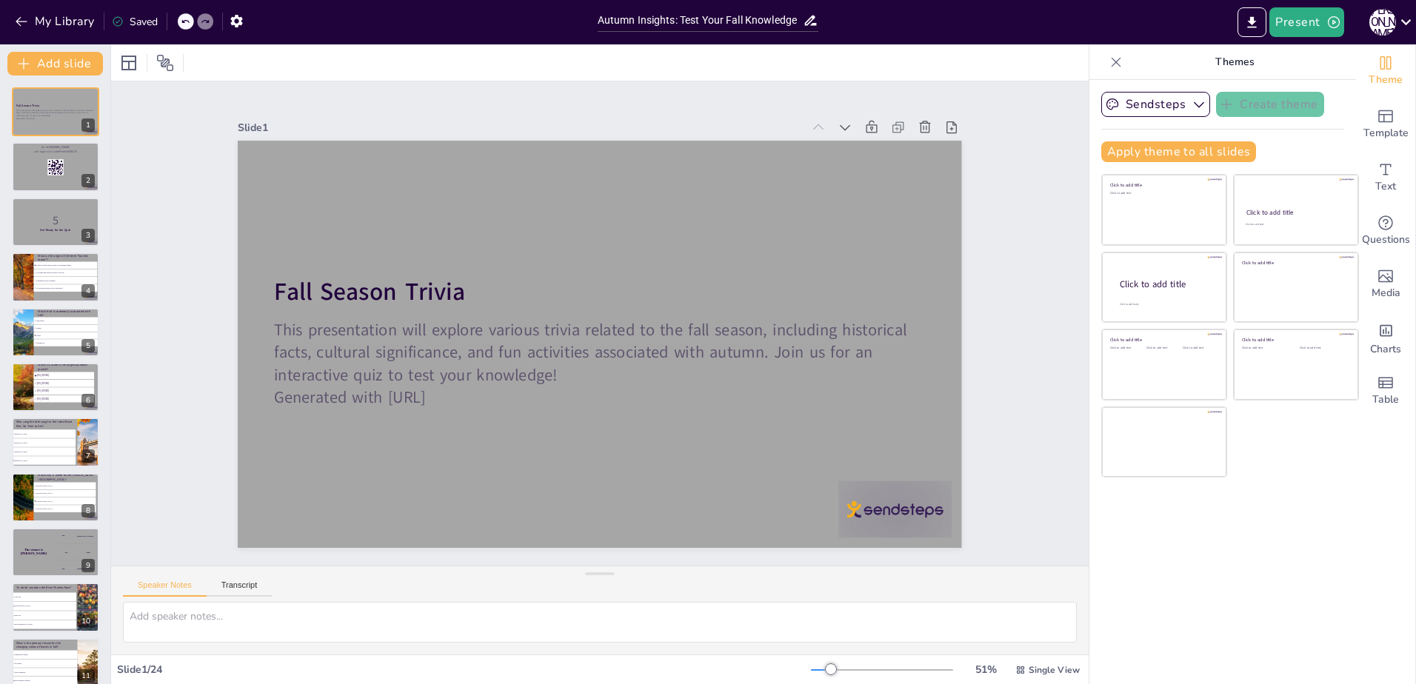
checkbox input "true"
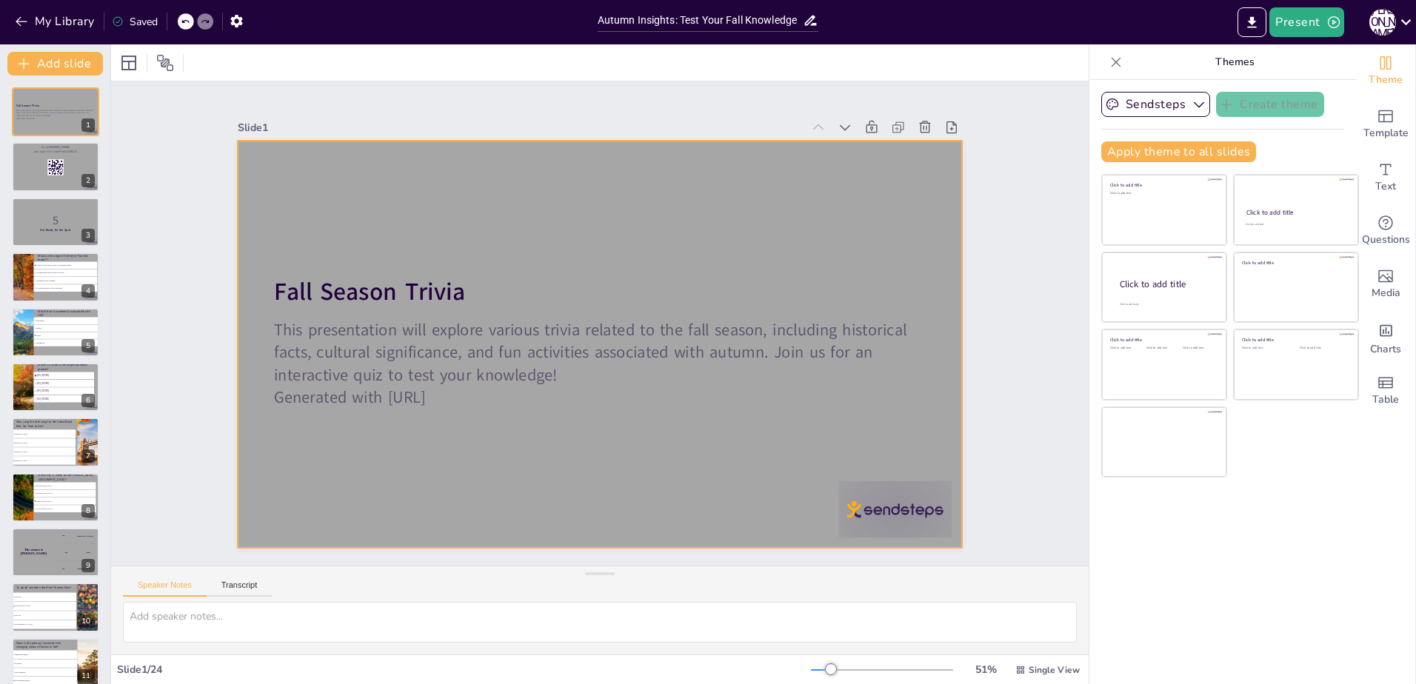
checkbox input "true"
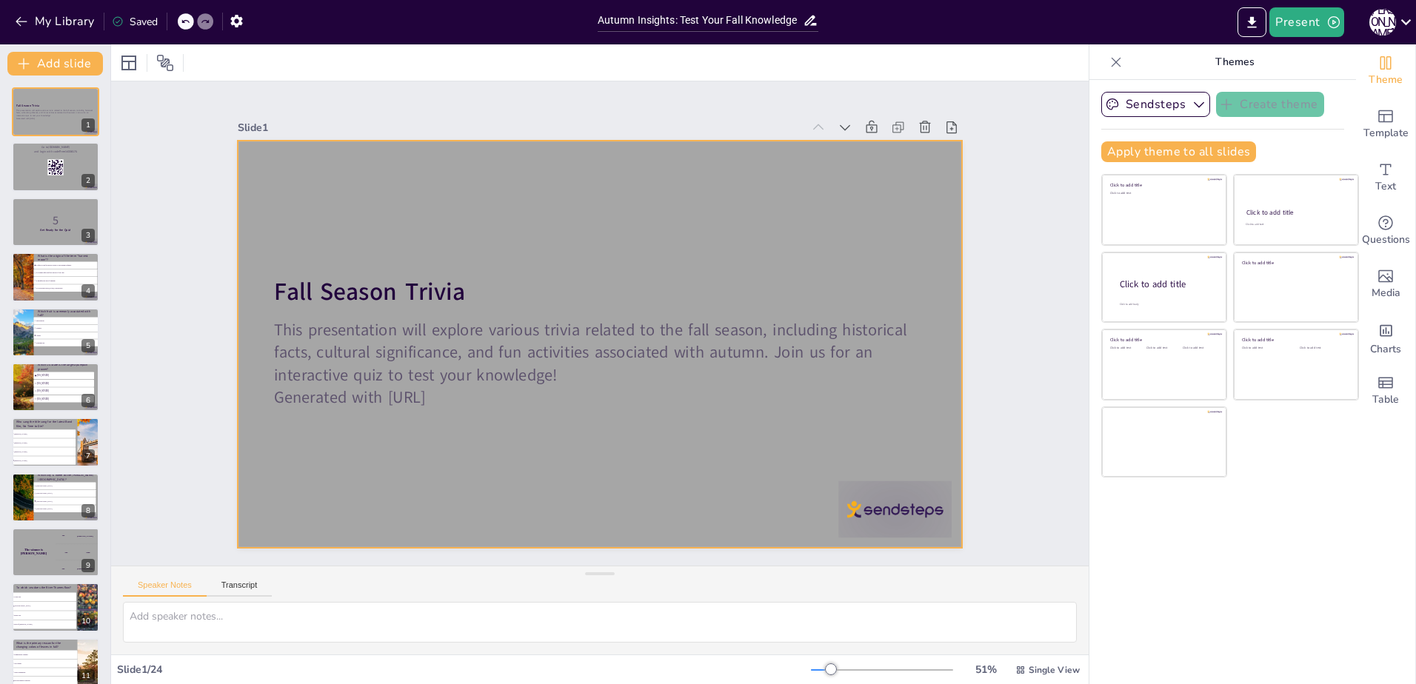
checkbox input "true"
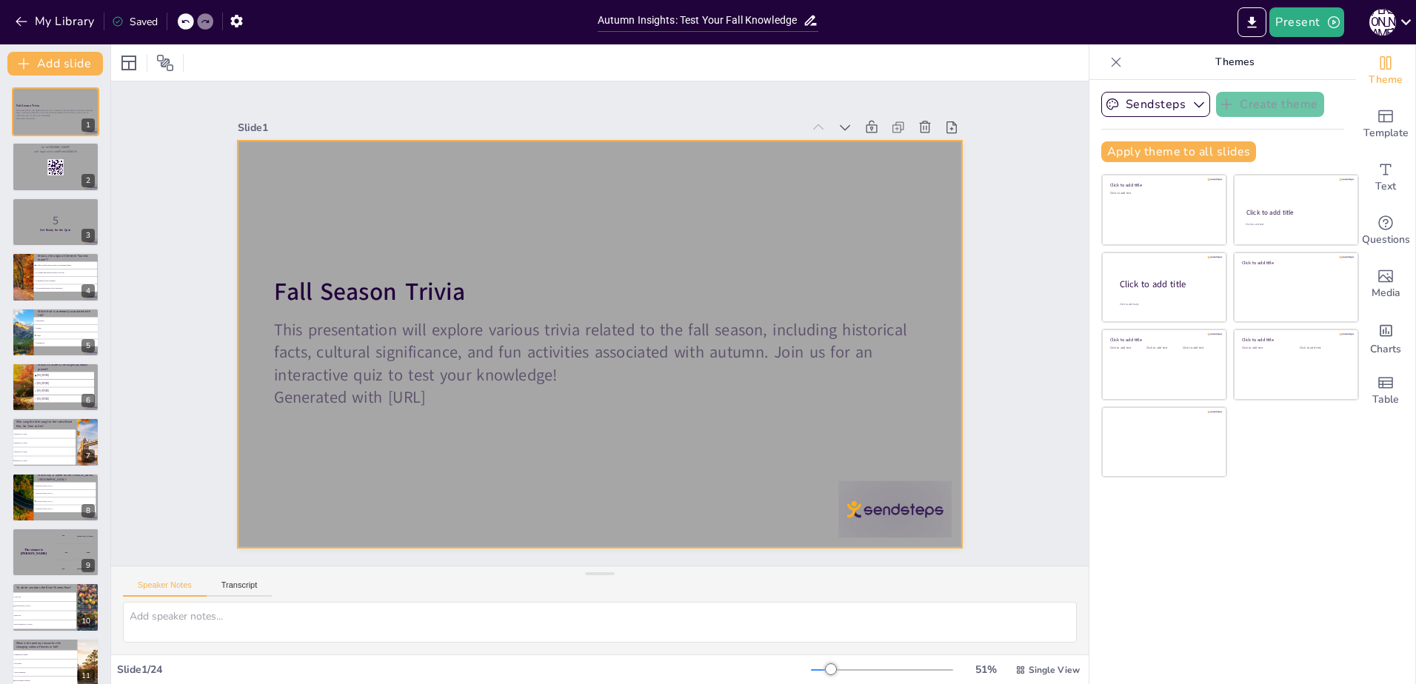
checkbox input "true"
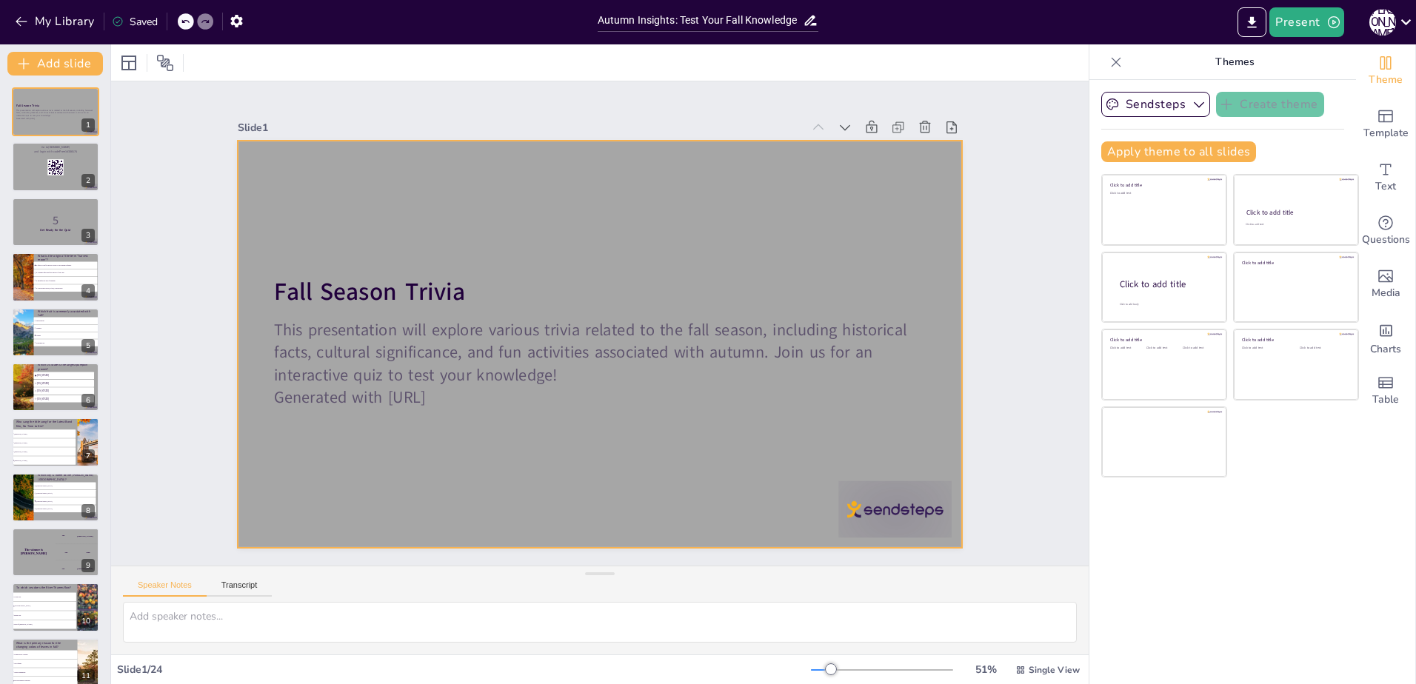
checkbox input "true"
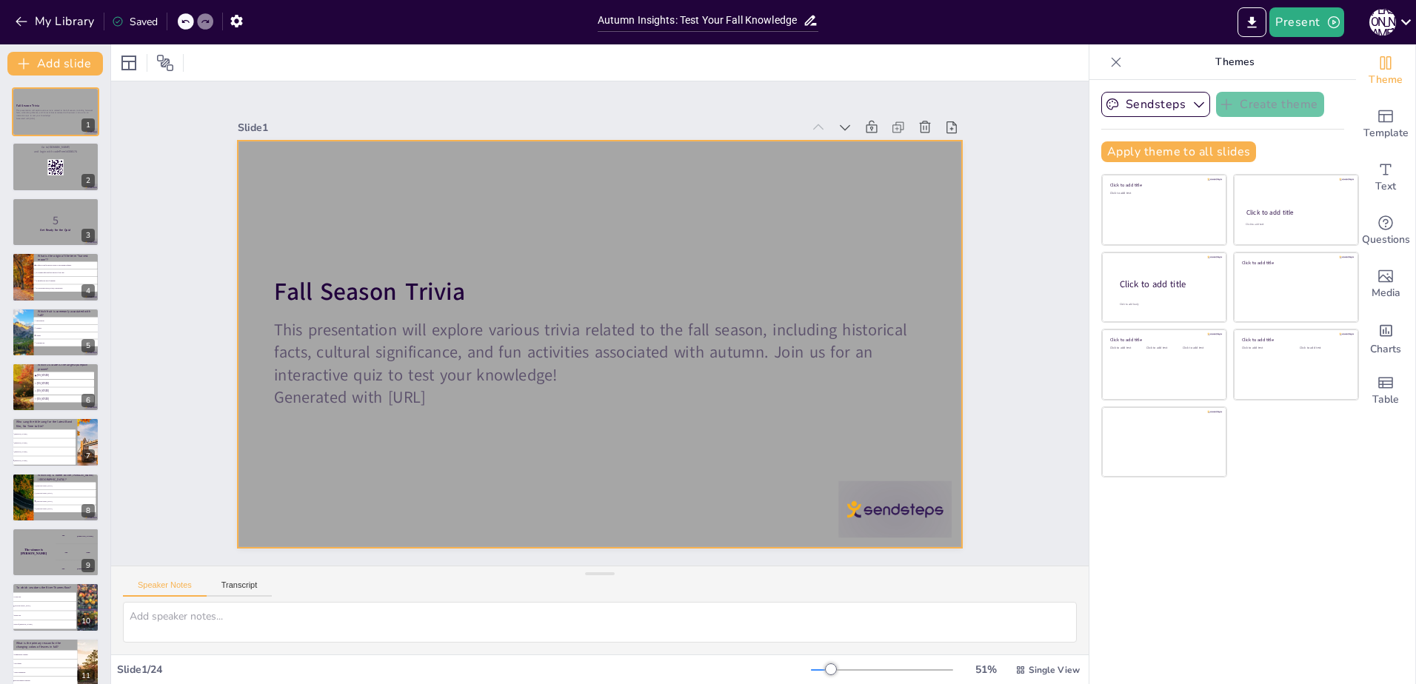
checkbox input "true"
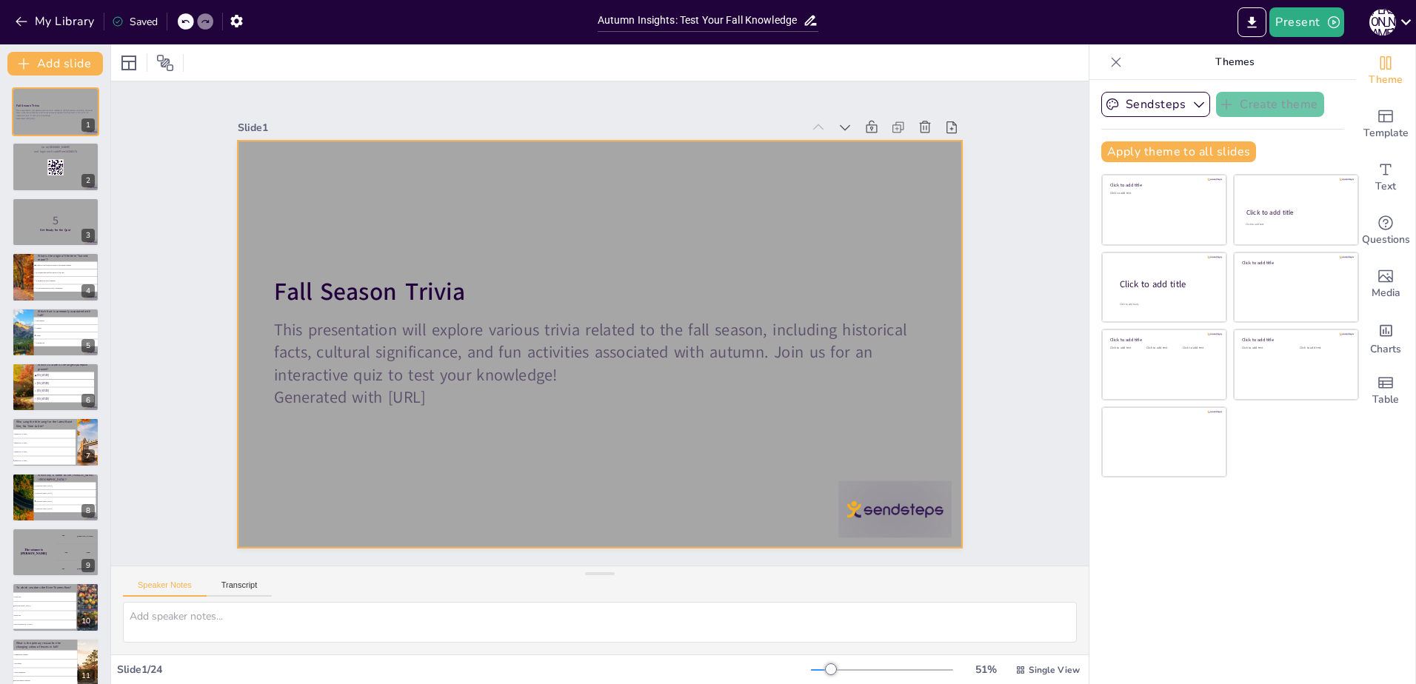
checkbox input "true"
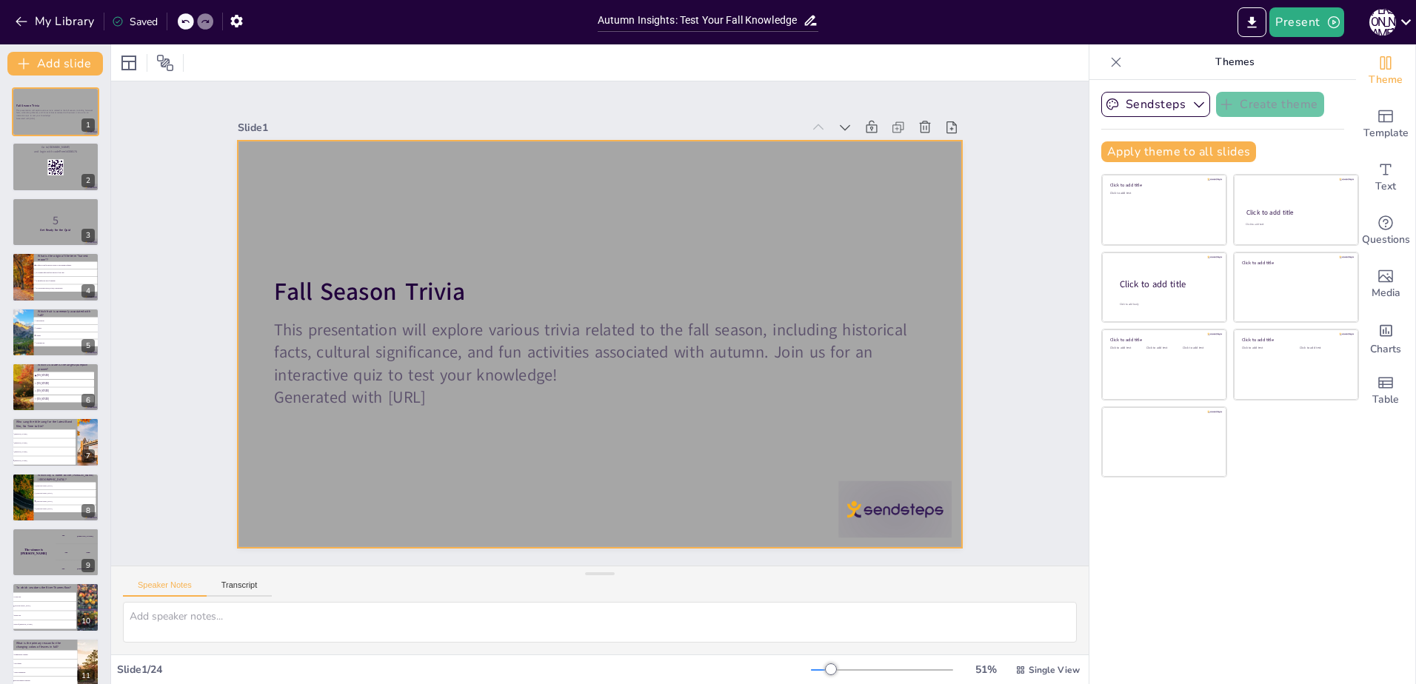
checkbox input "true"
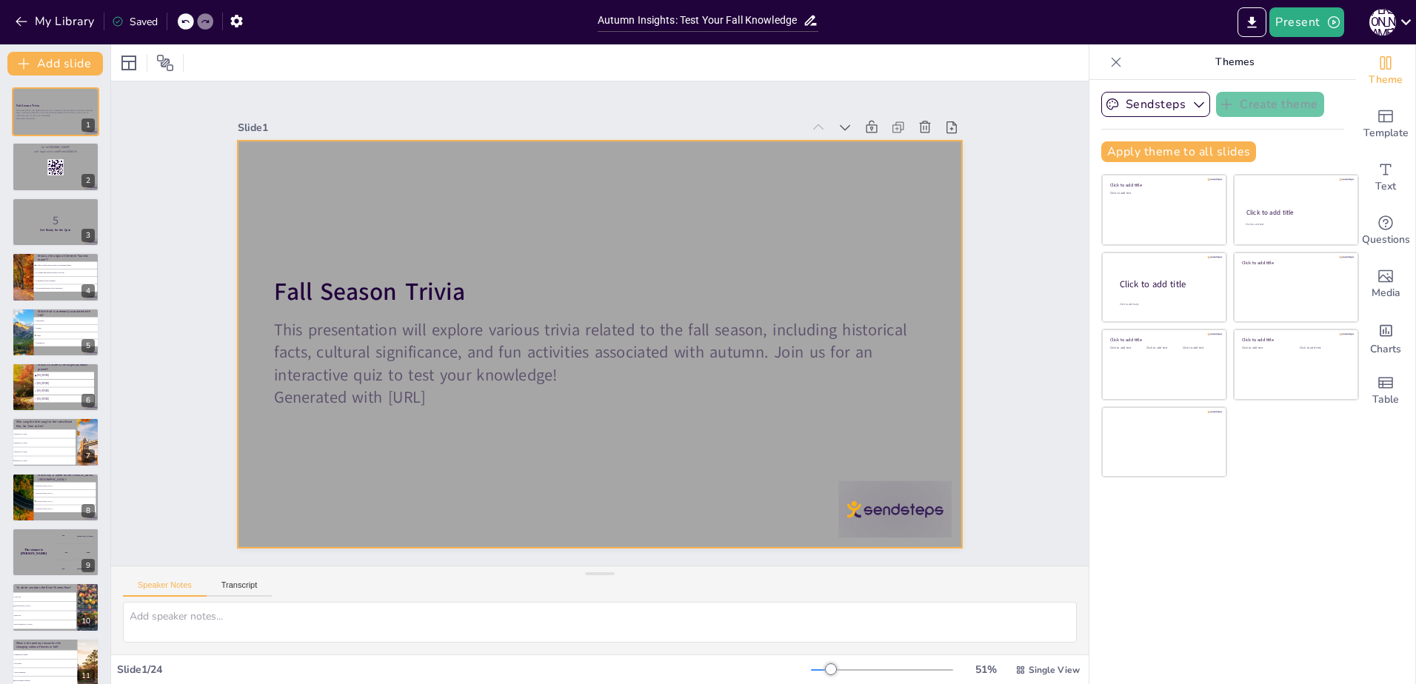
checkbox input "true"
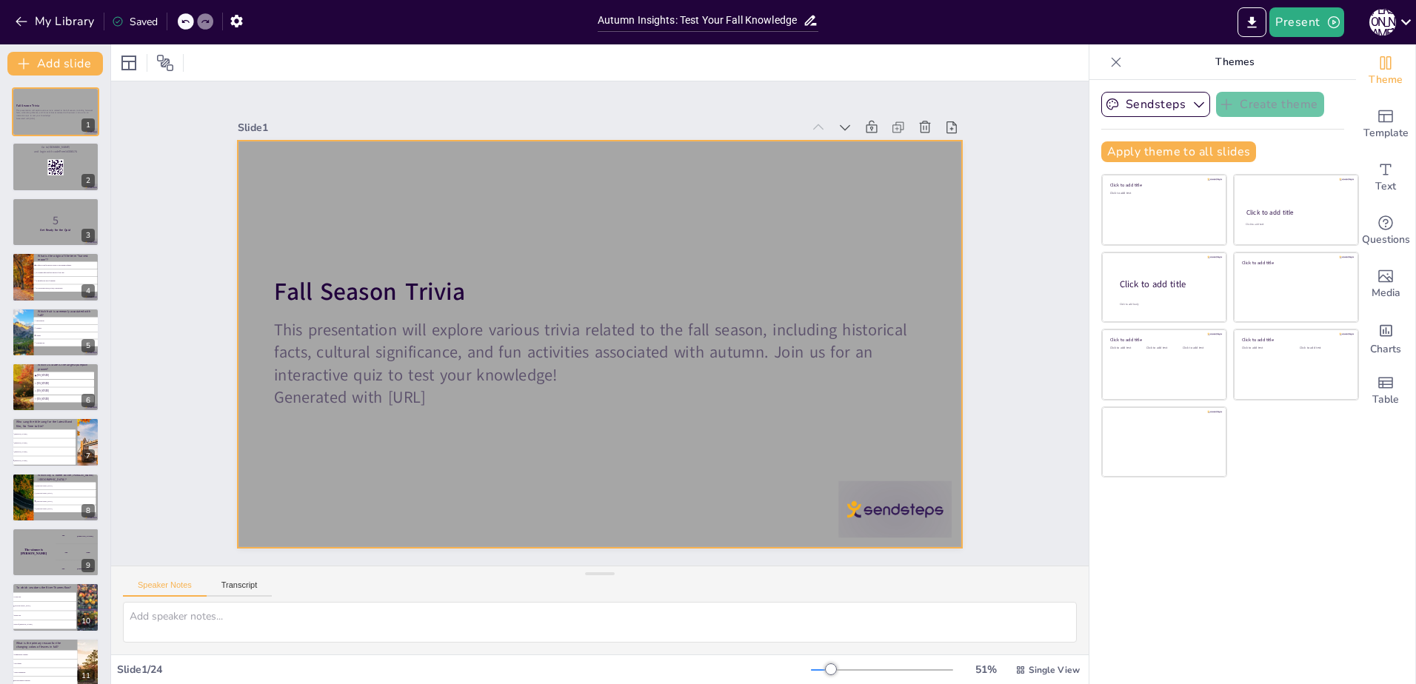
checkbox input "true"
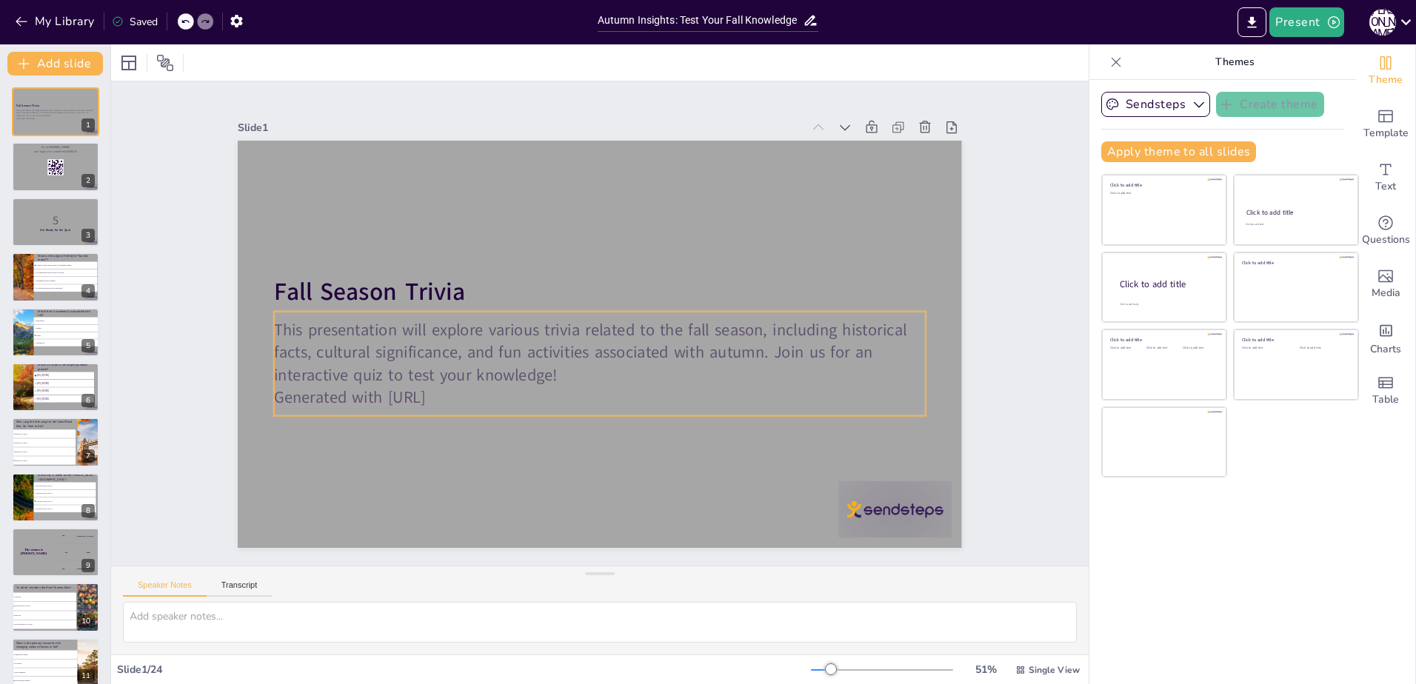
checkbox input "true"
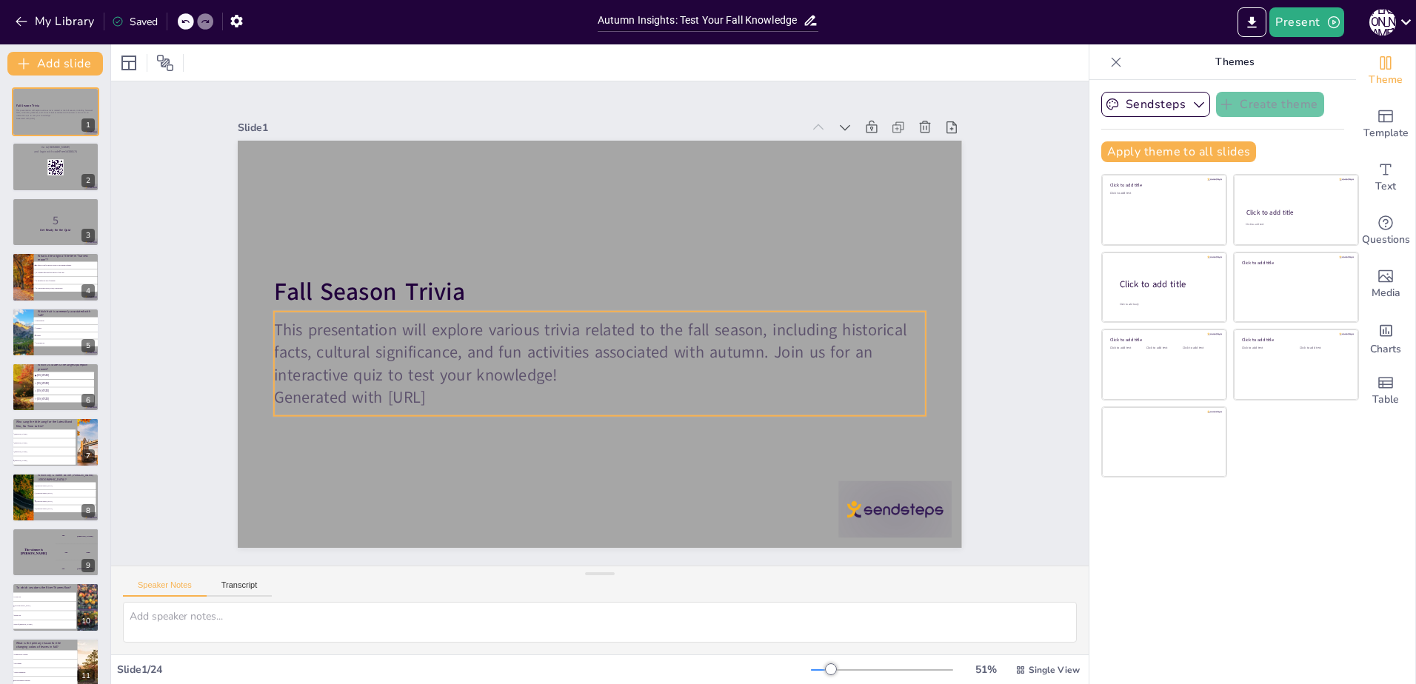
checkbox input "true"
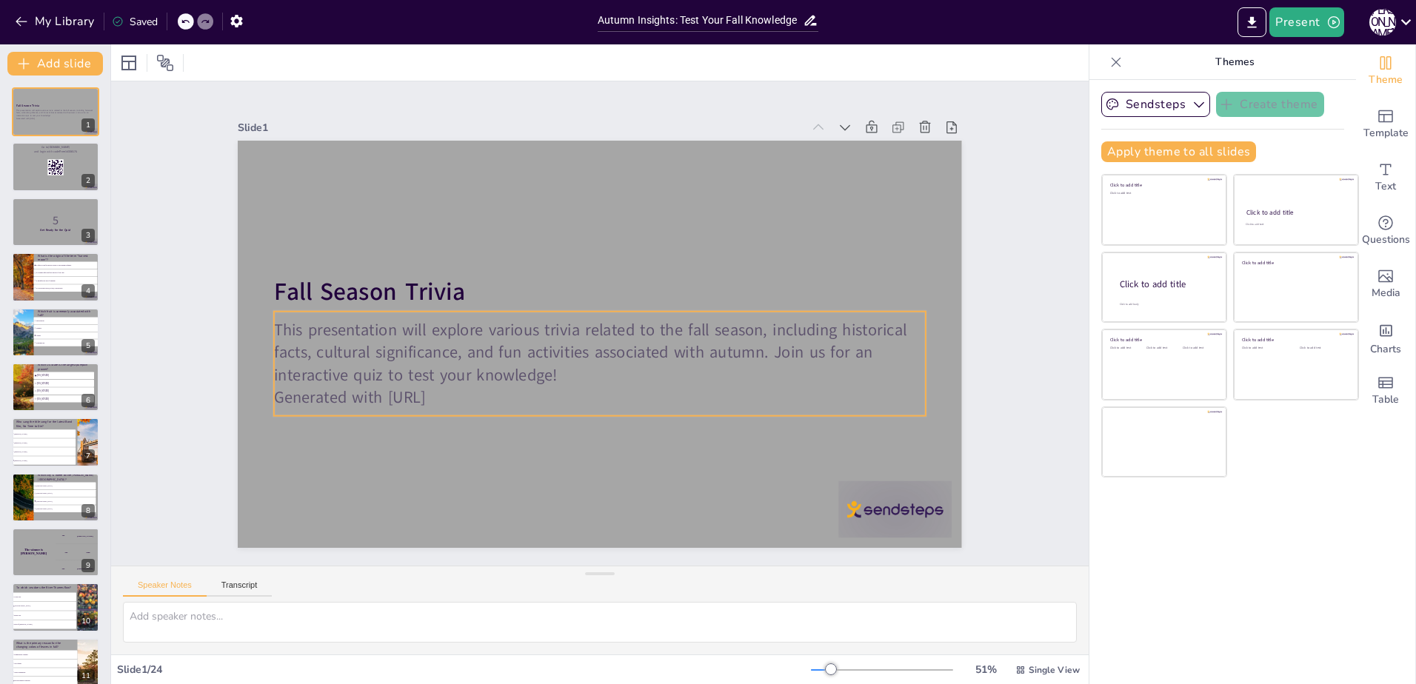
checkbox input "true"
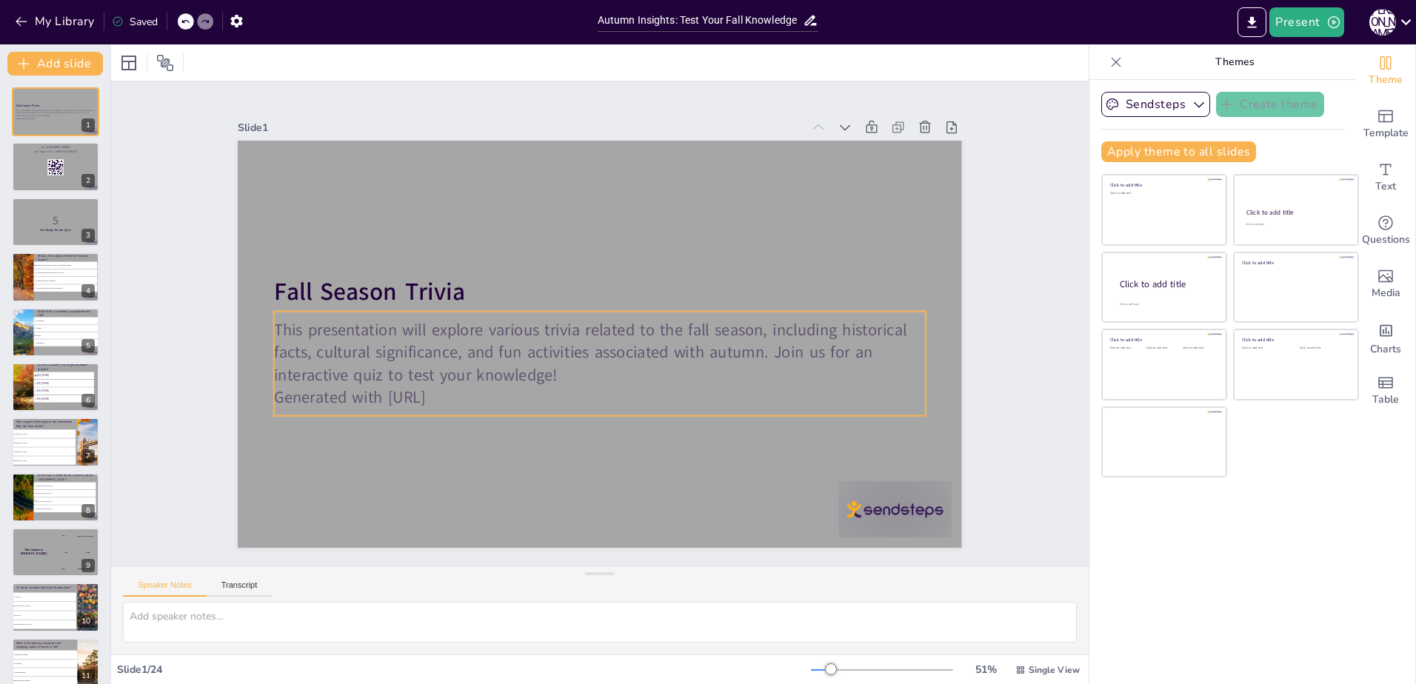
checkbox input "true"
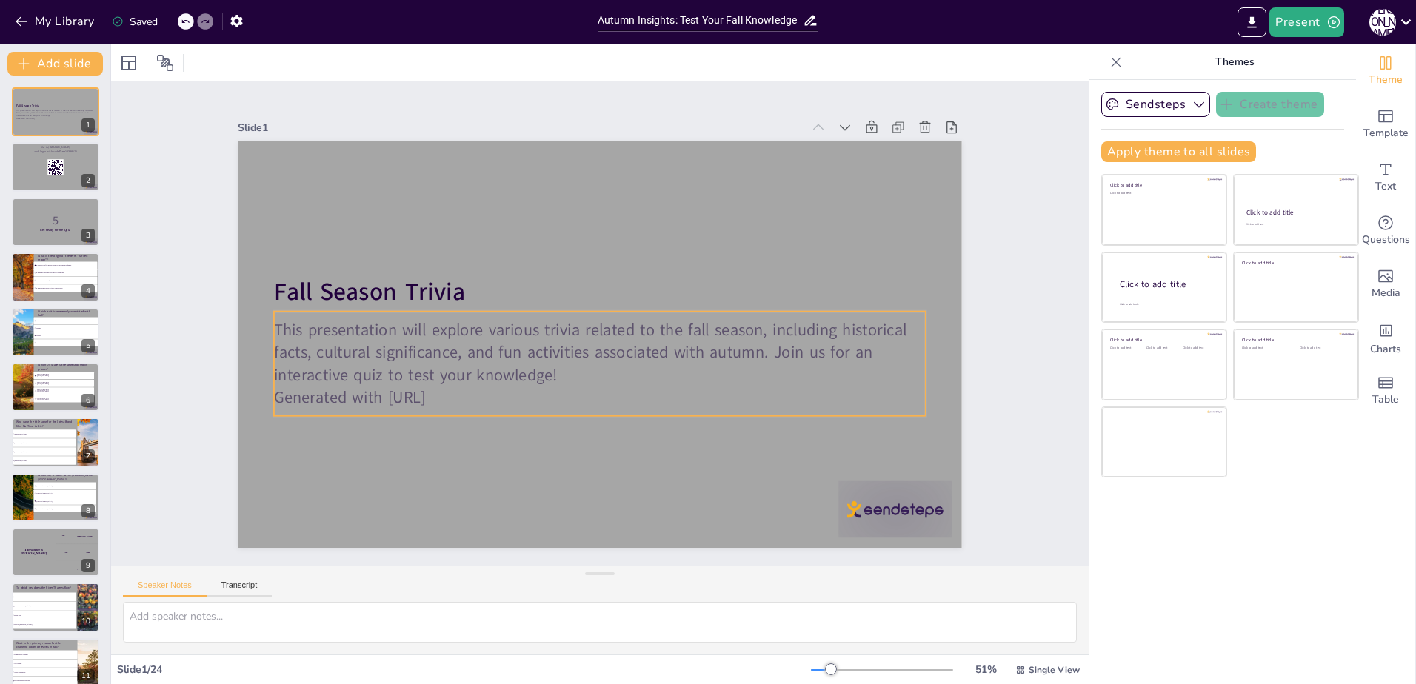
checkbox input "true"
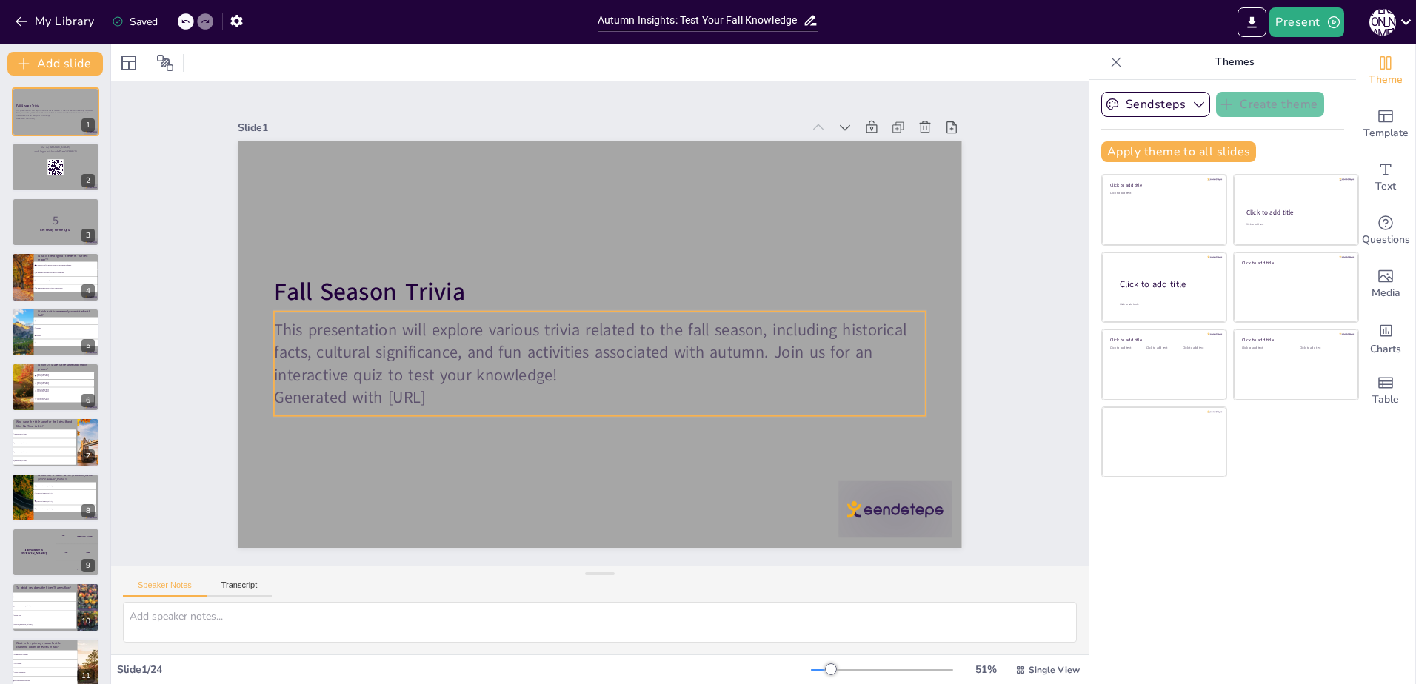
checkbox input "true"
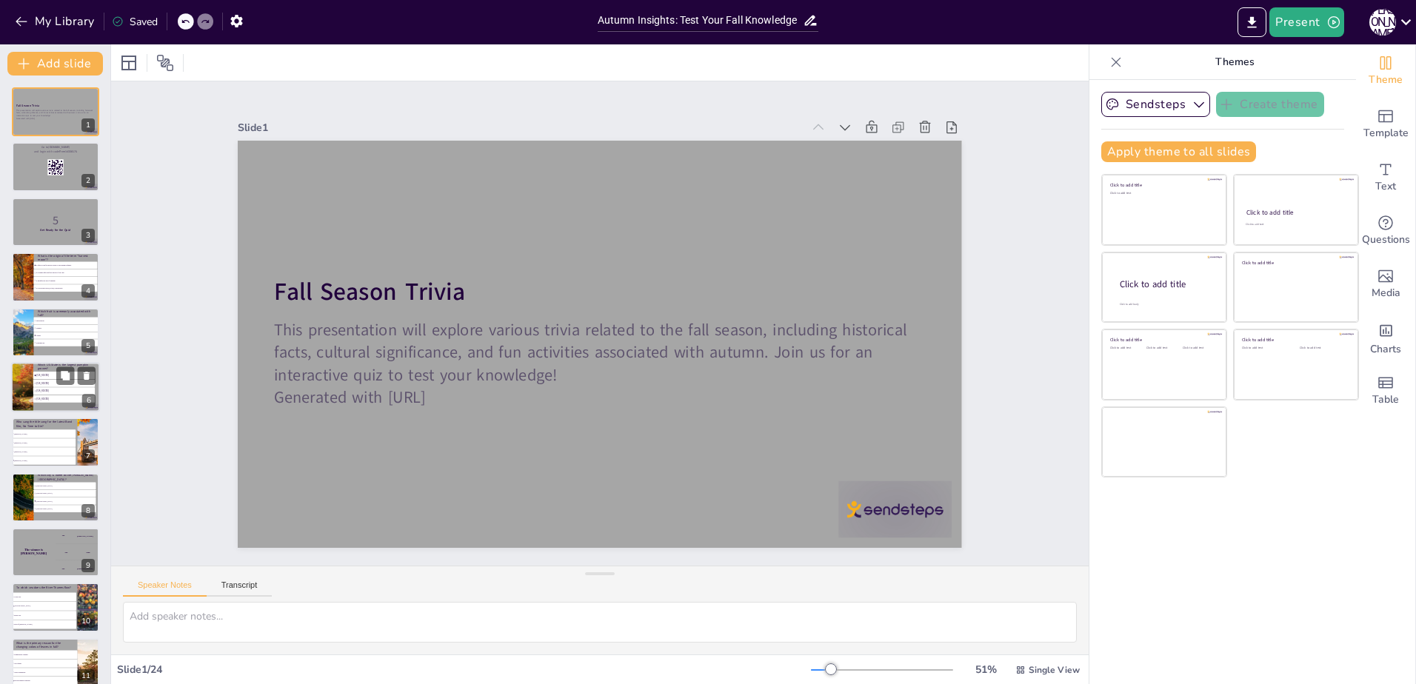
checkbox input "true"
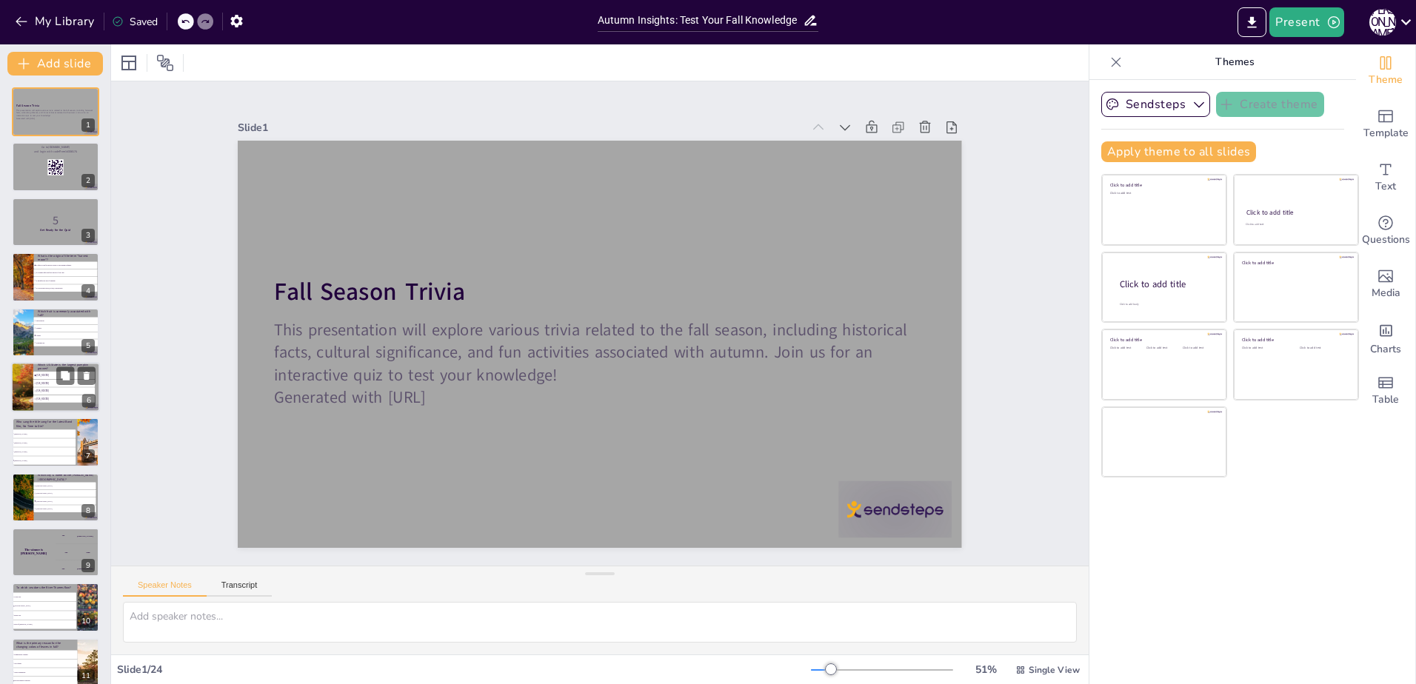
checkbox input "true"
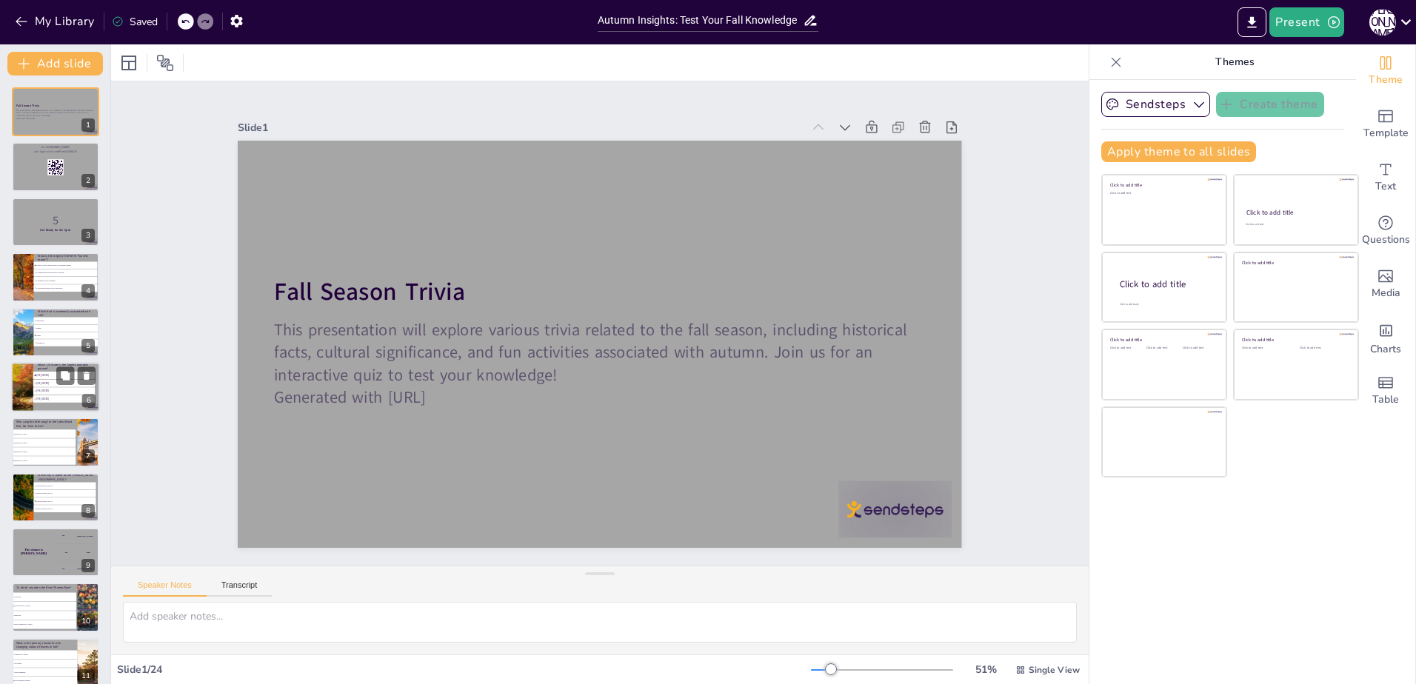
checkbox input "true"
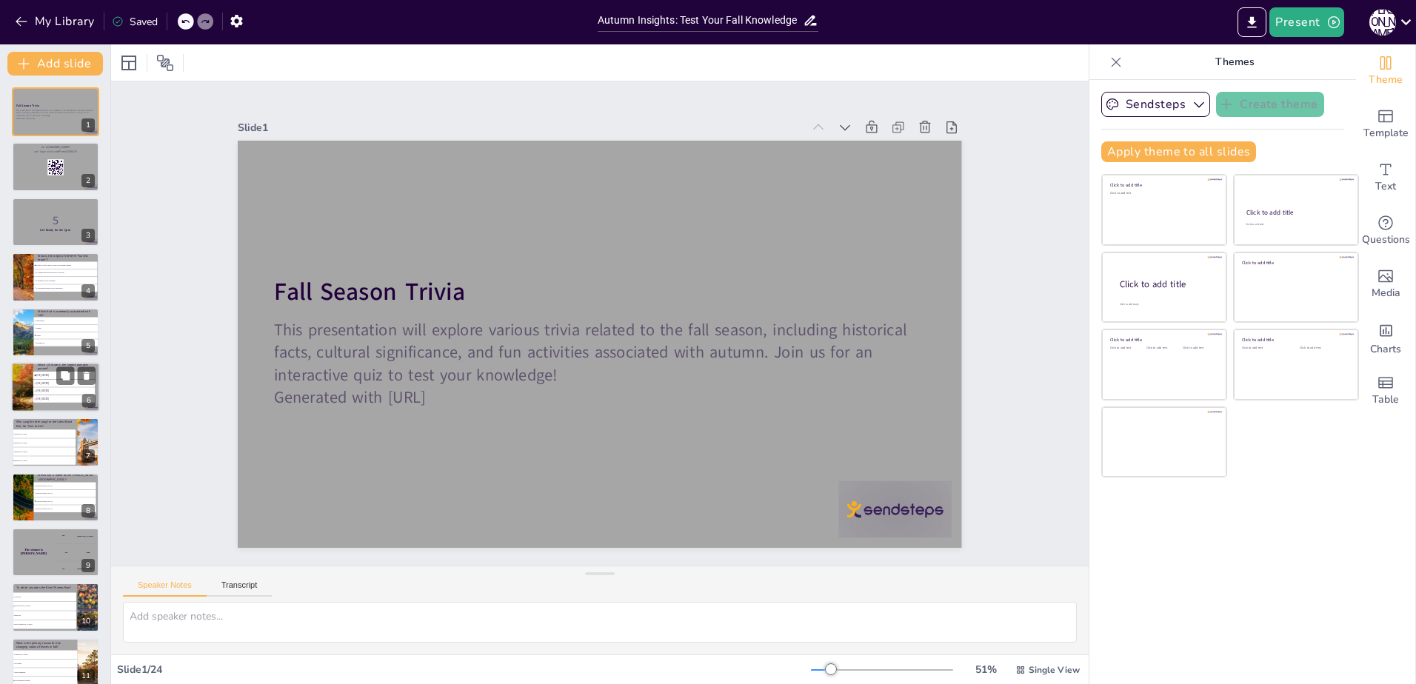
checkbox input "true"
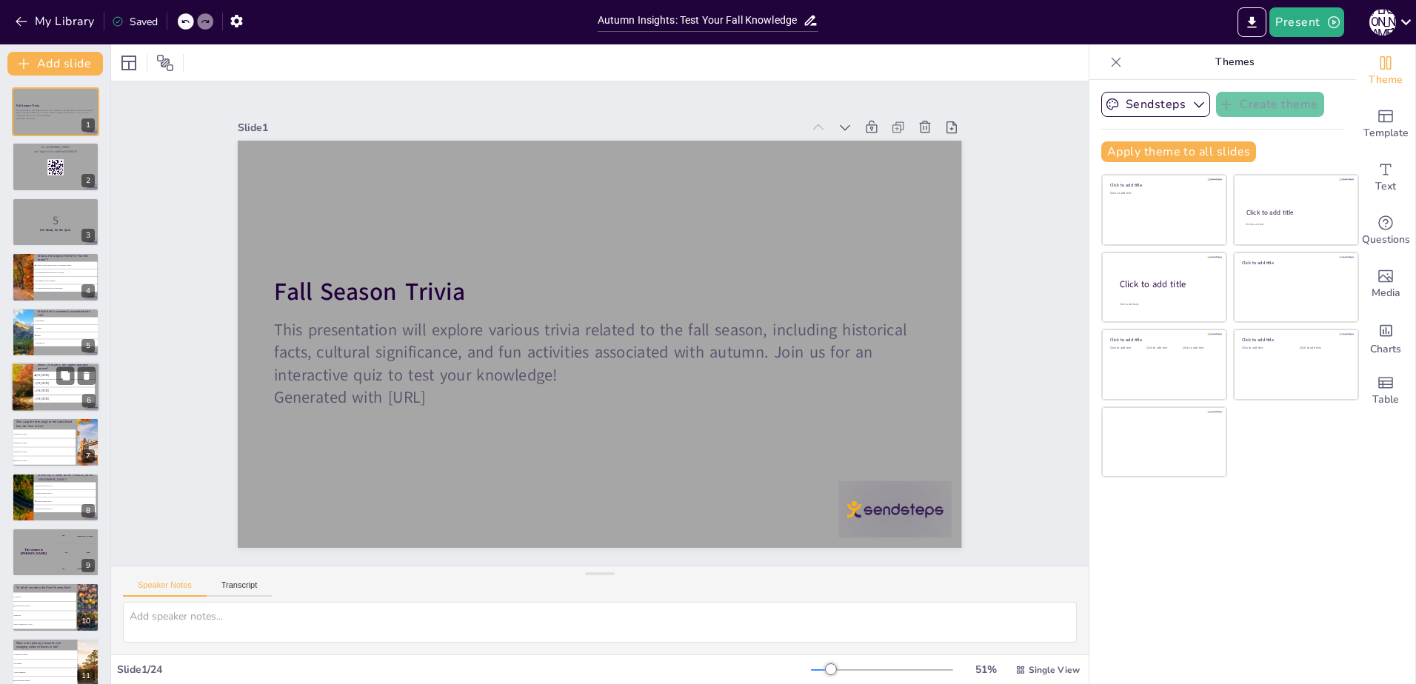
checkbox input "true"
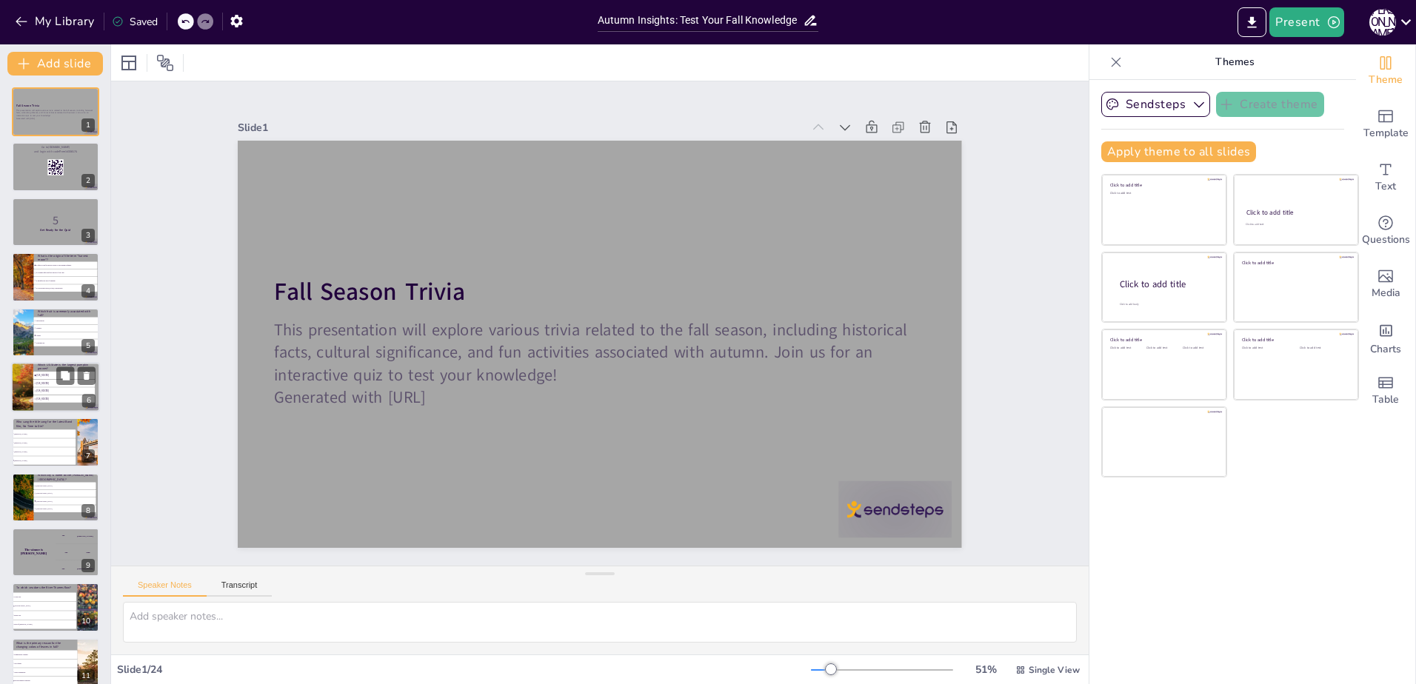
checkbox input "true"
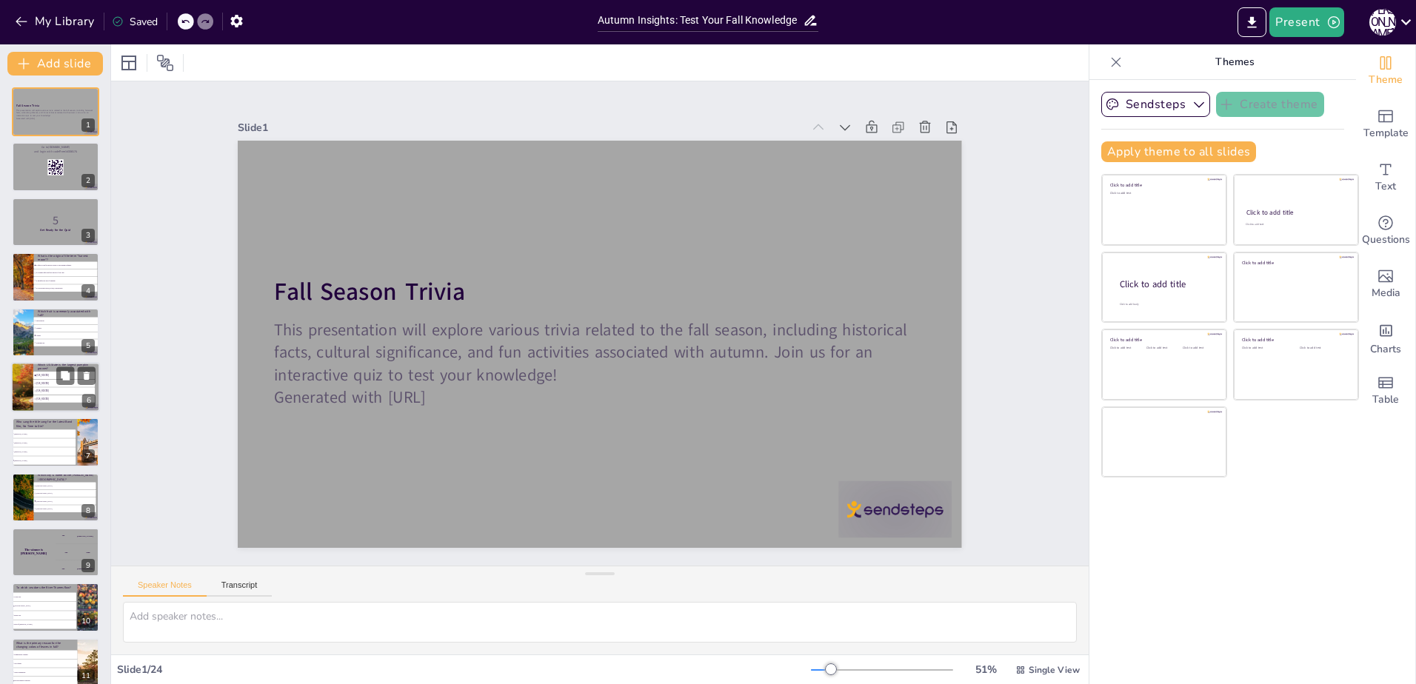
checkbox input "true"
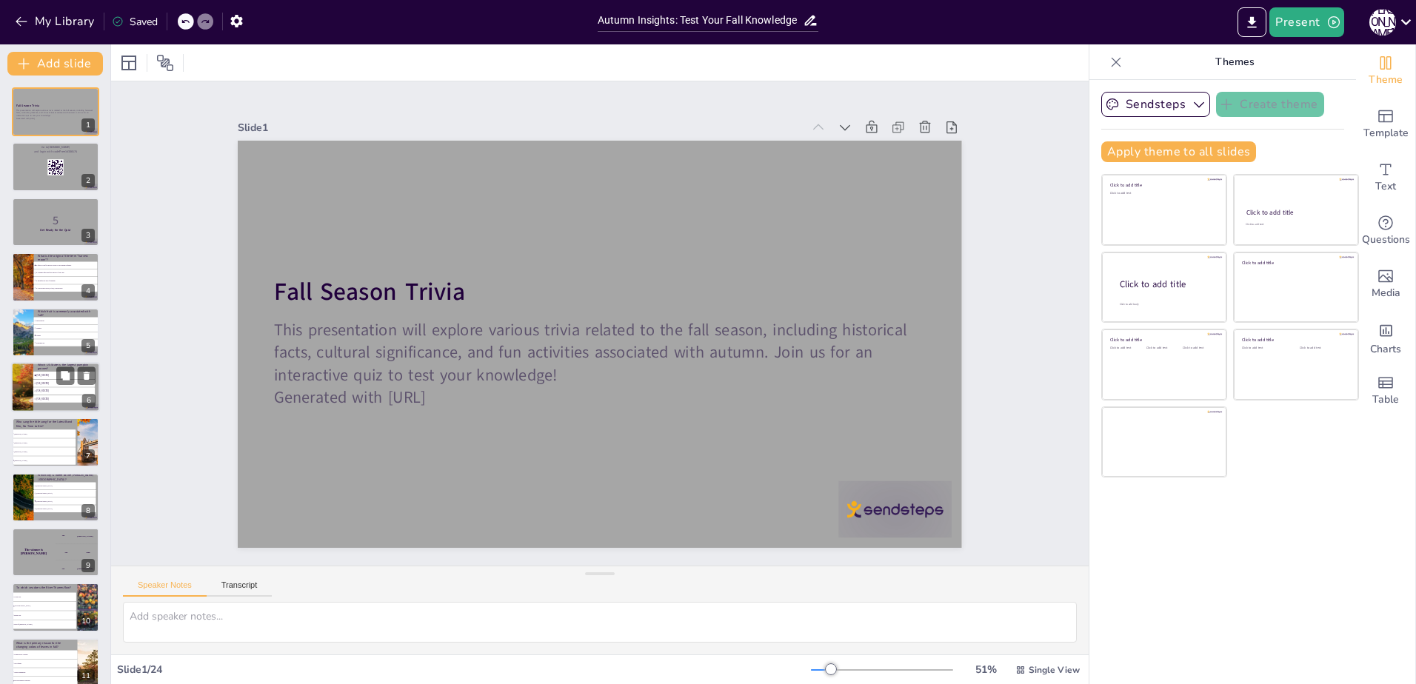
checkbox input "true"
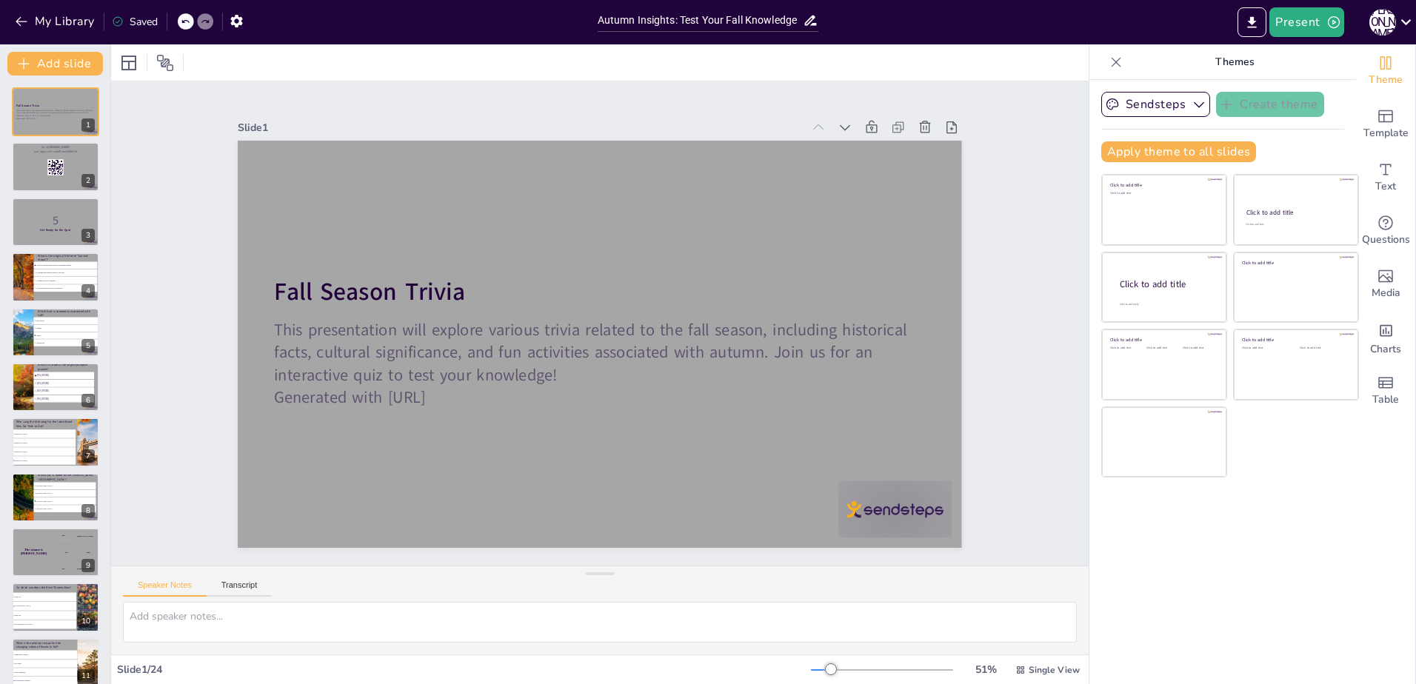
checkbox input "true"
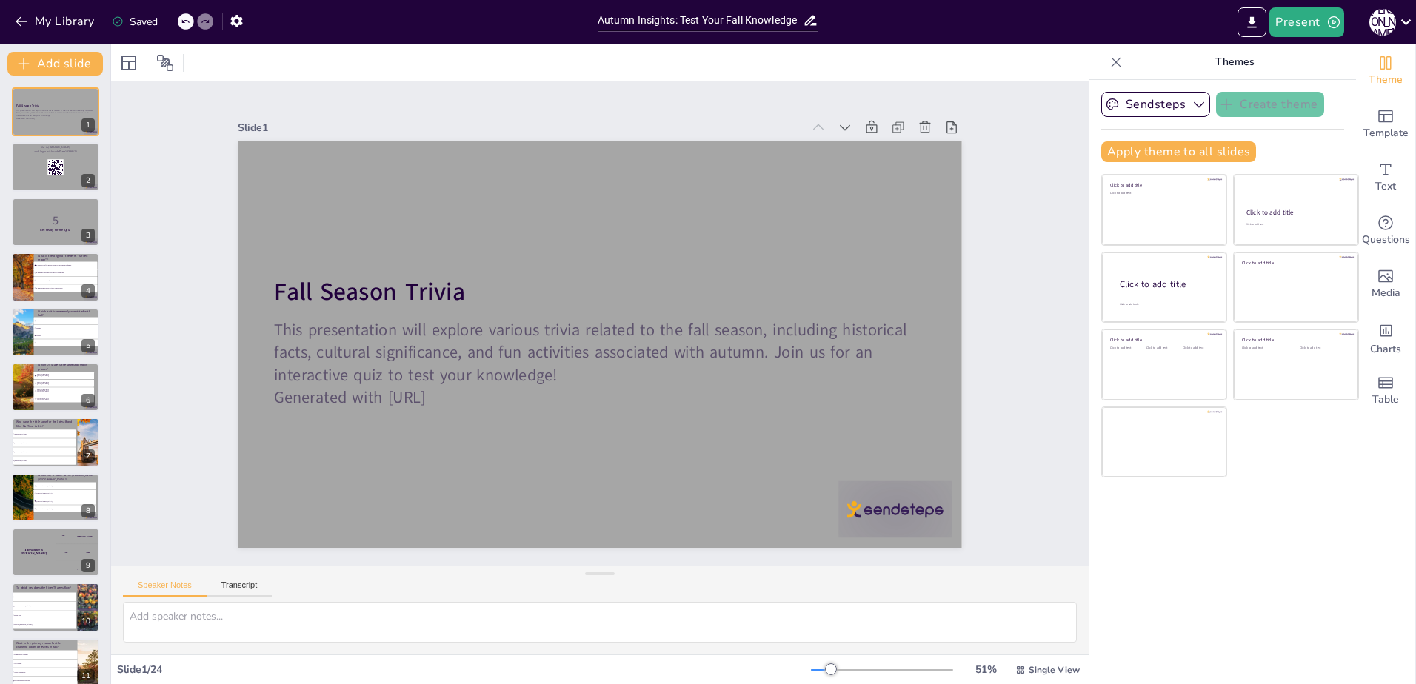
checkbox input "true"
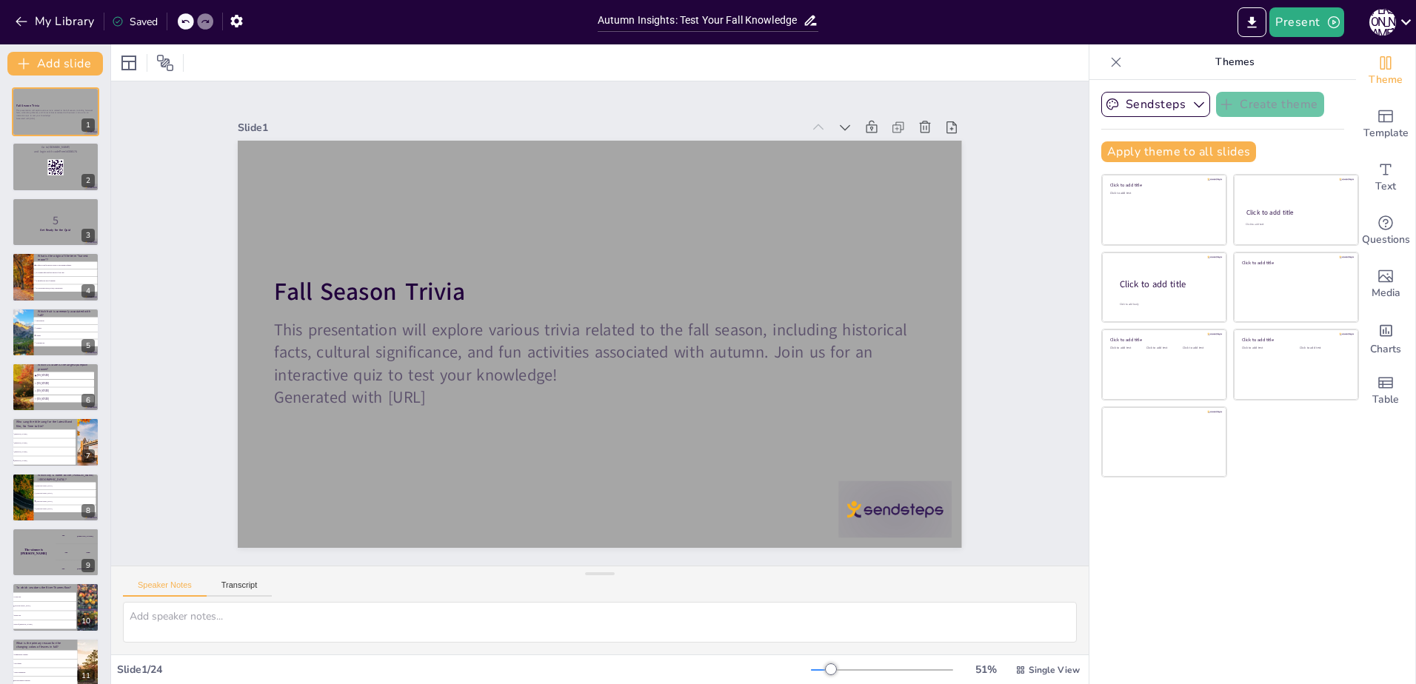
checkbox input "true"
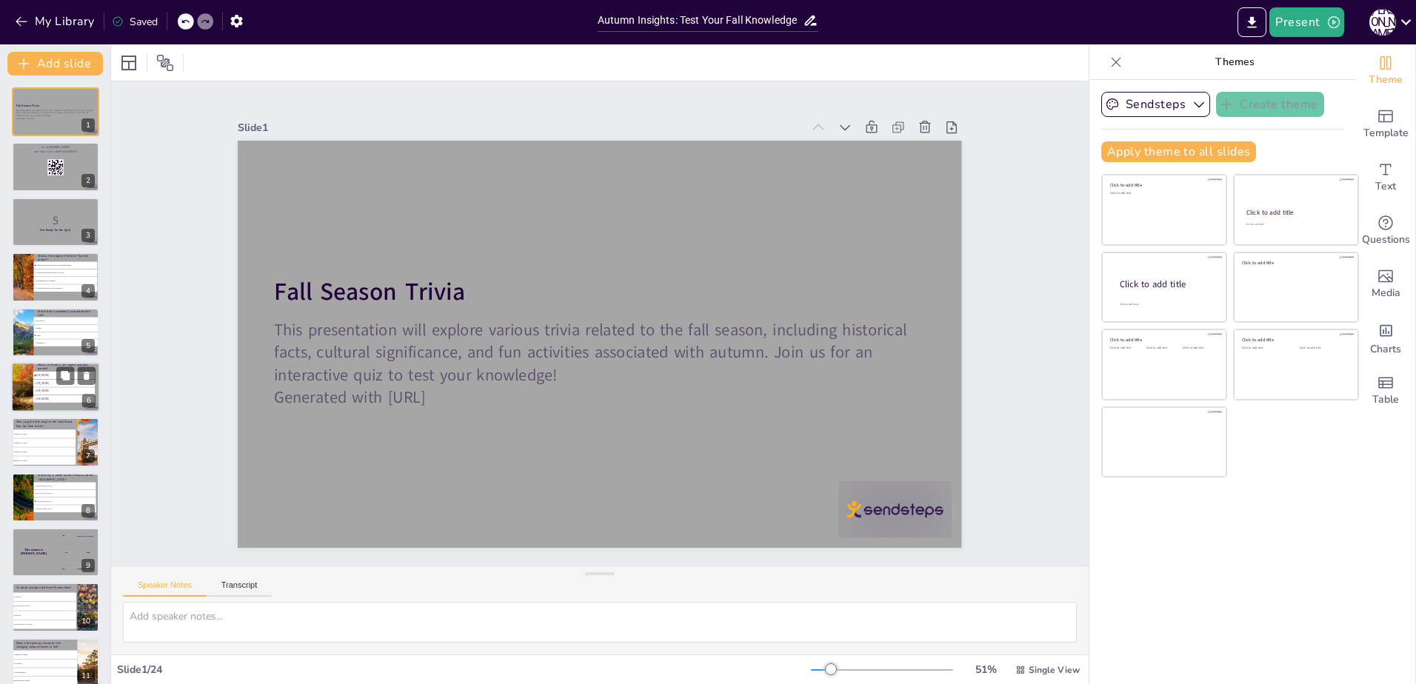
checkbox input "true"
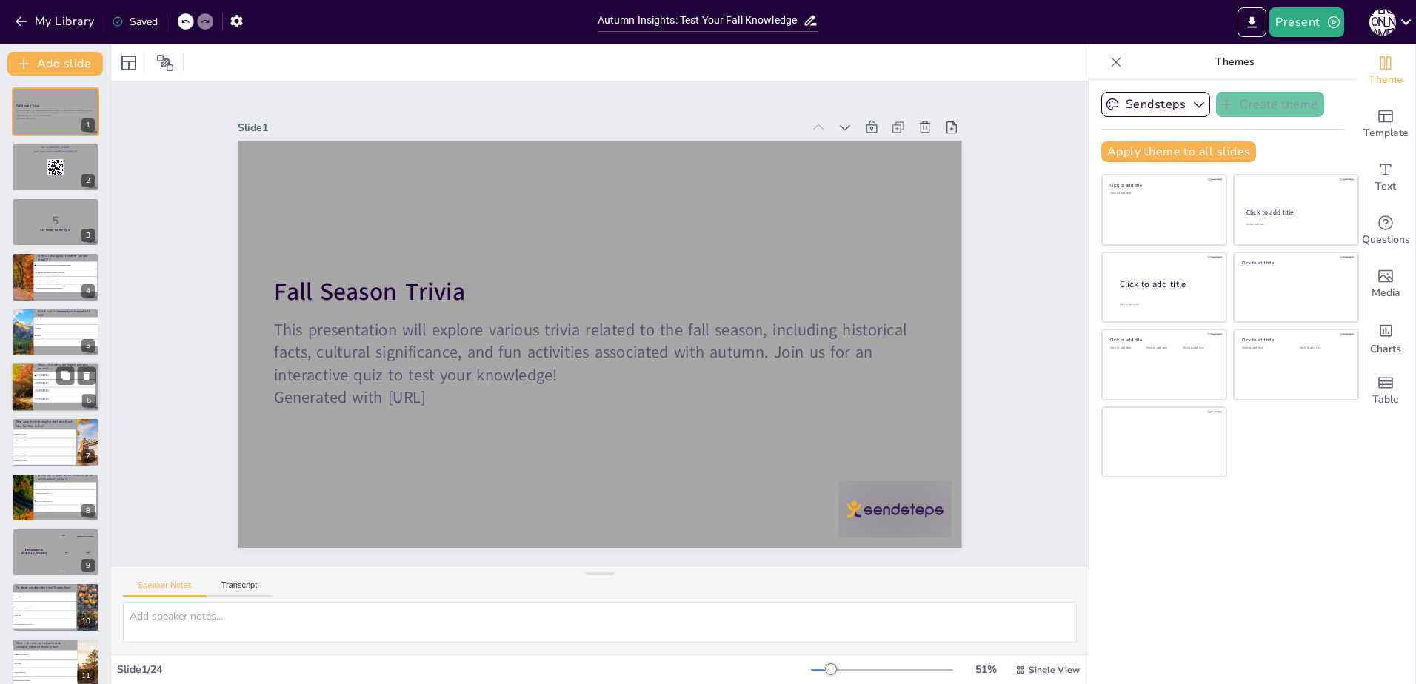
checkbox input "true"
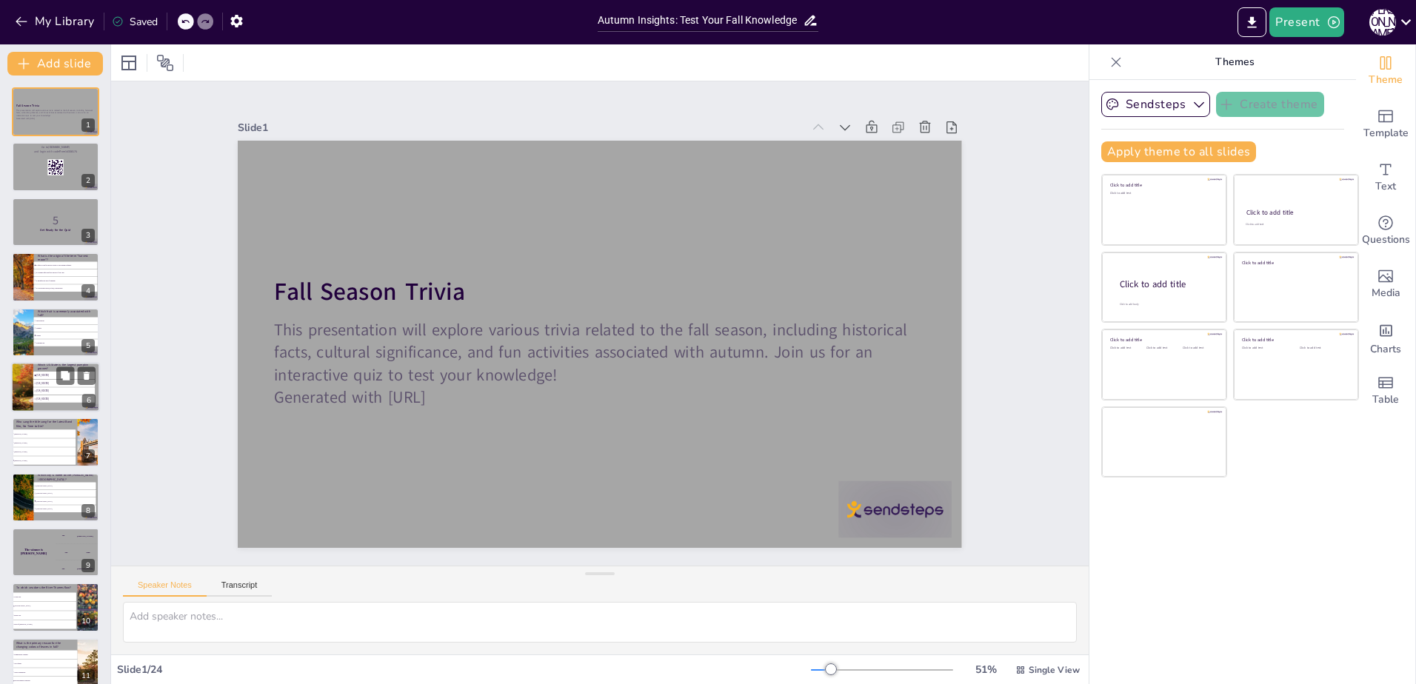
checkbox input "true"
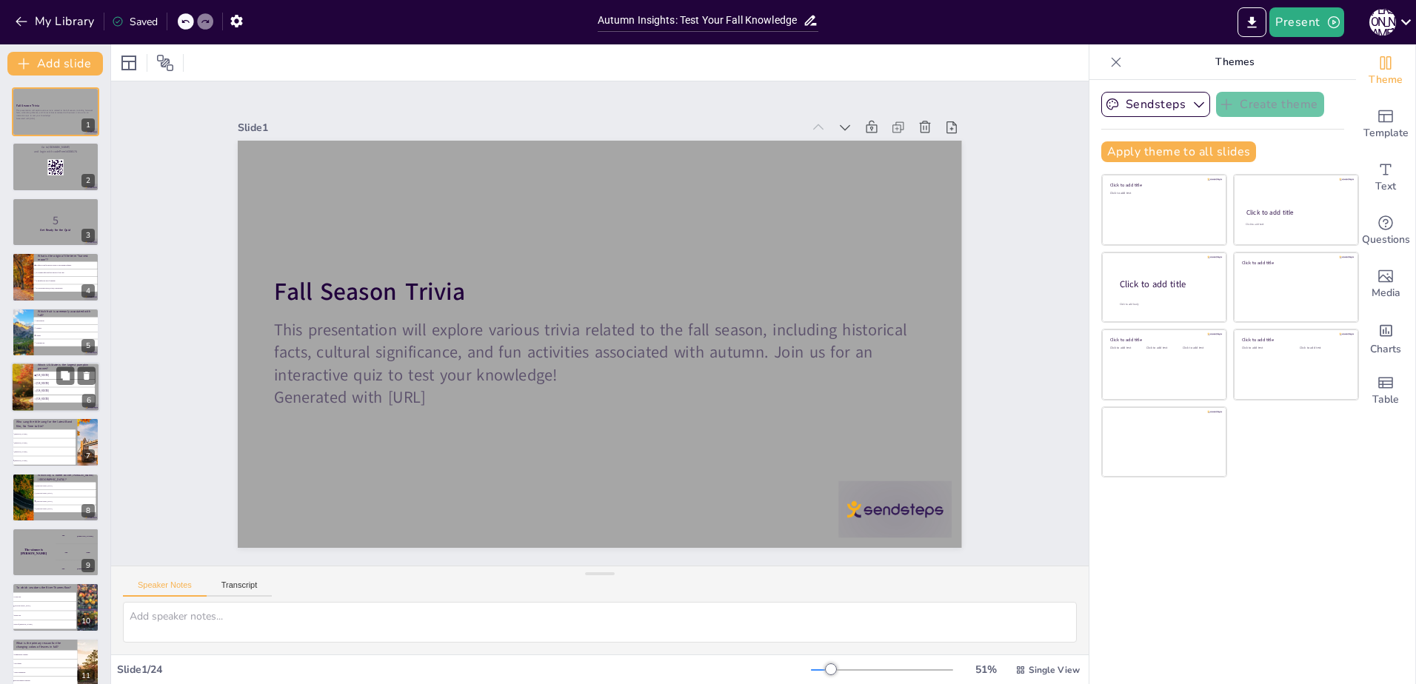
checkbox input "true"
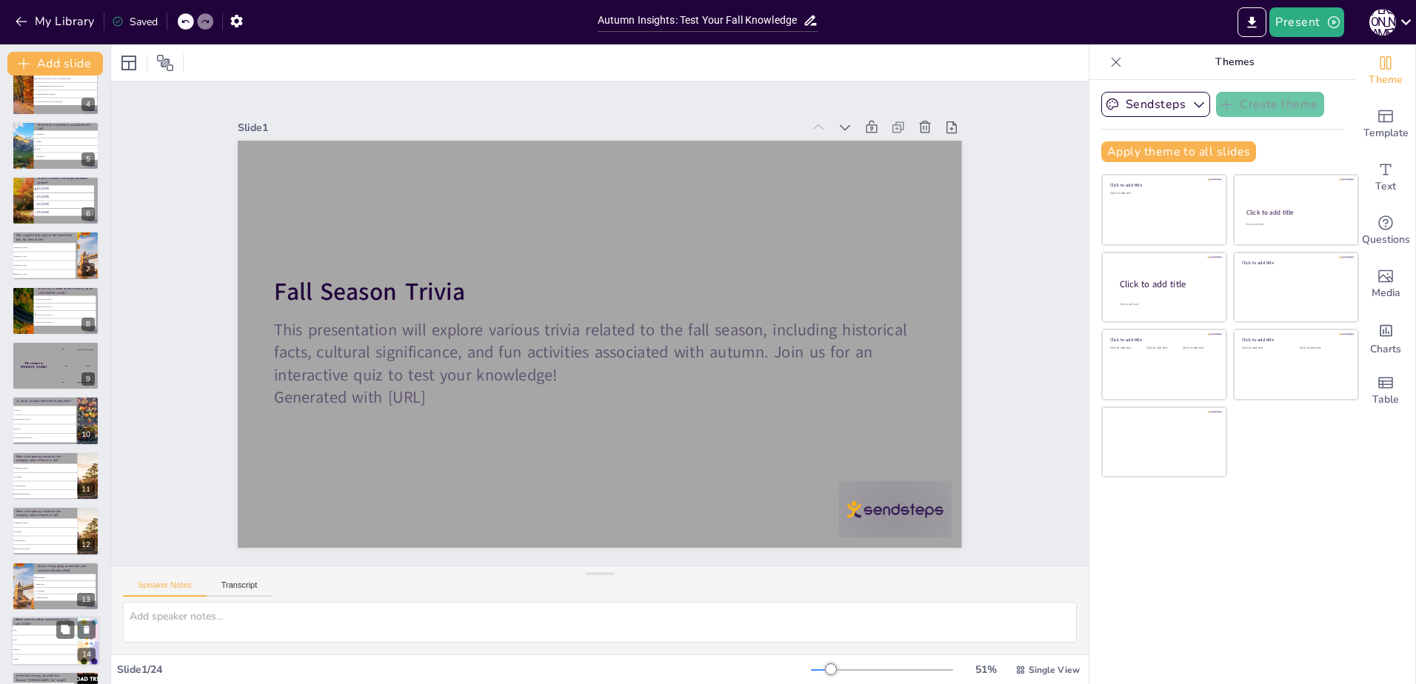
scroll to position [138, 0]
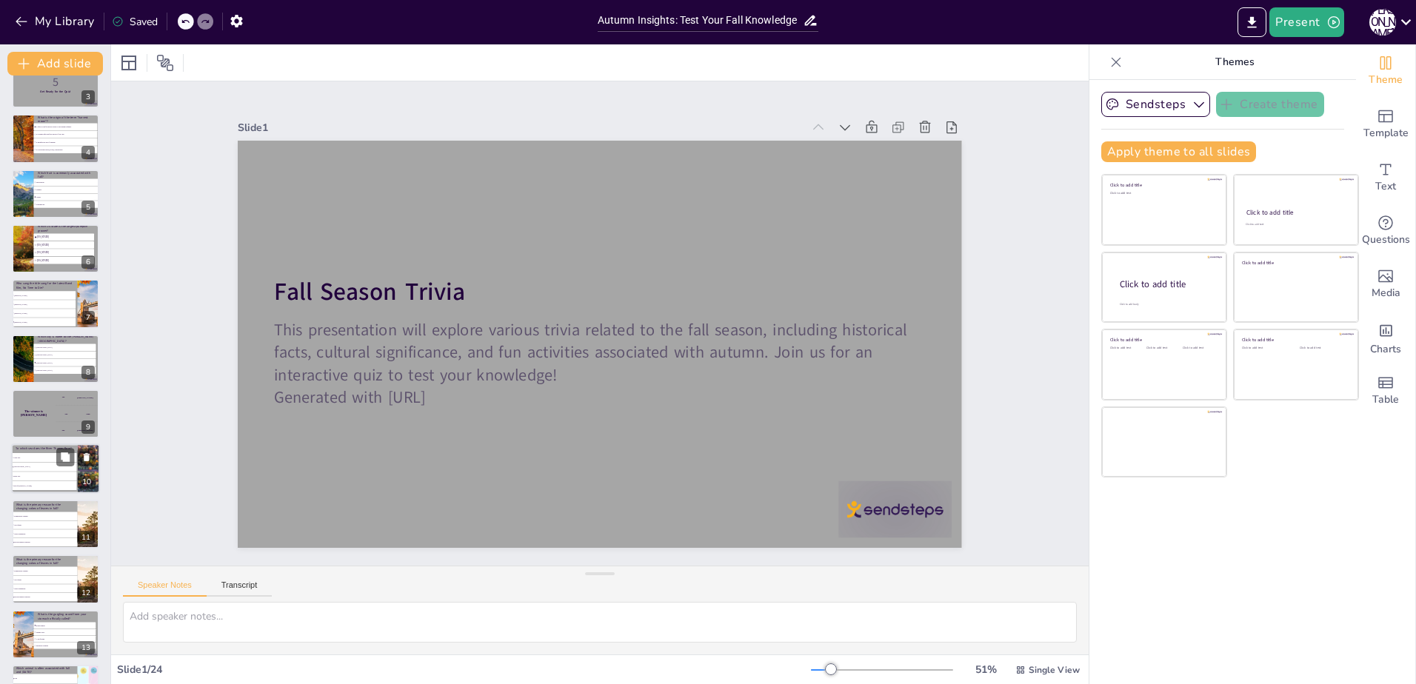
click at [33, 470] on li "[GEOGRAPHIC_DATA]" at bounding box center [44, 467] width 66 height 9
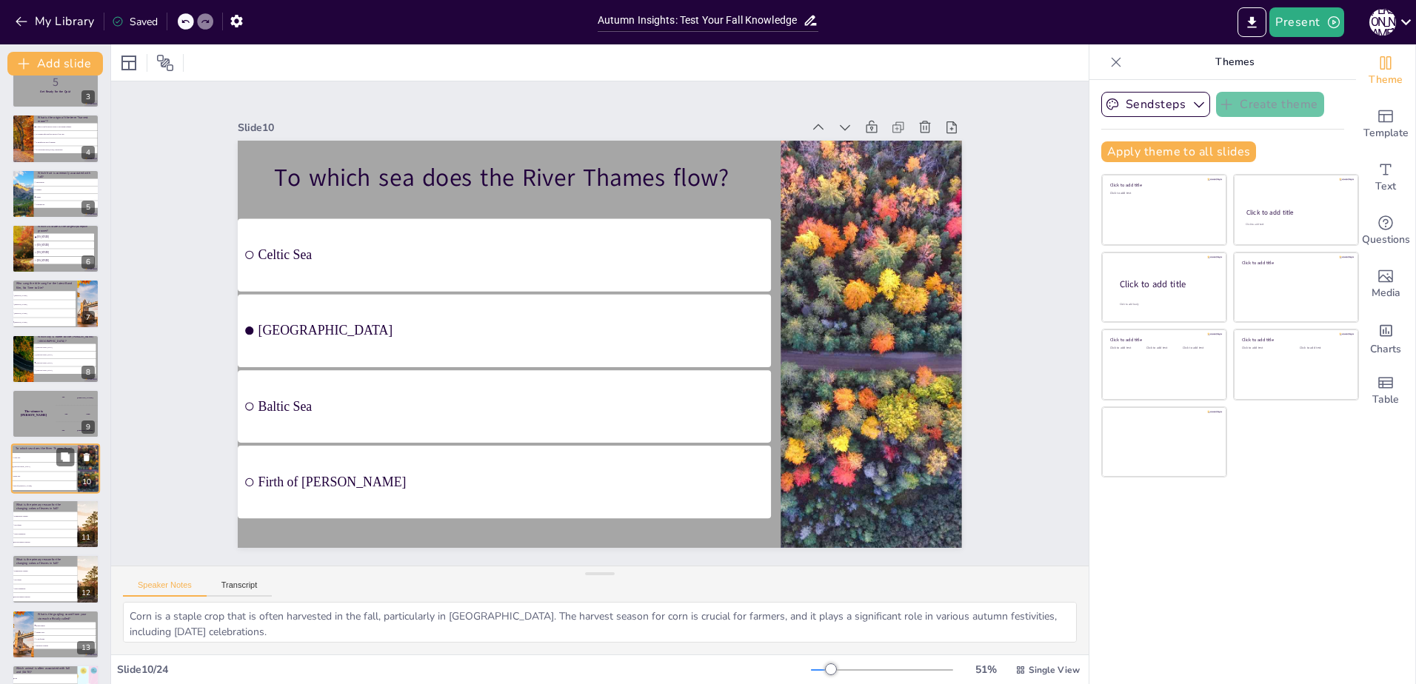
scroll to position [228, 0]
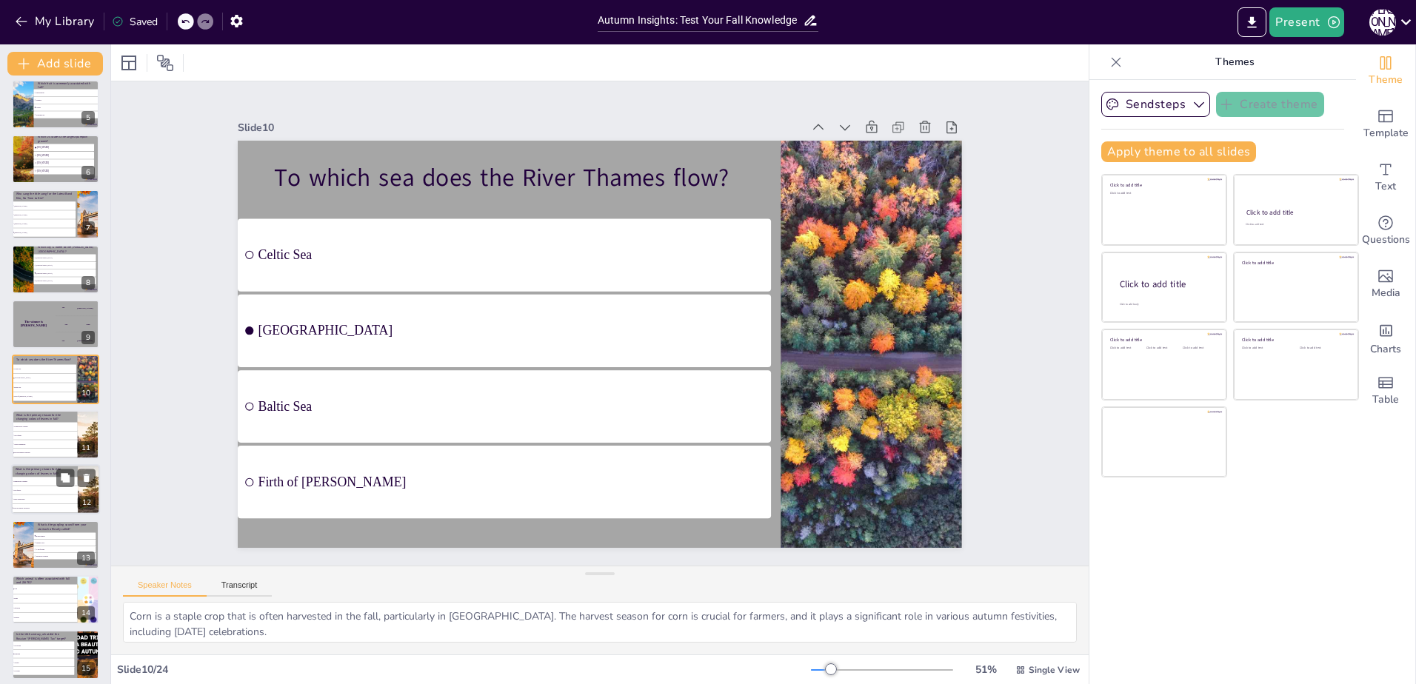
click at [24, 484] on li "Temperature changes" at bounding box center [44, 482] width 67 height 9
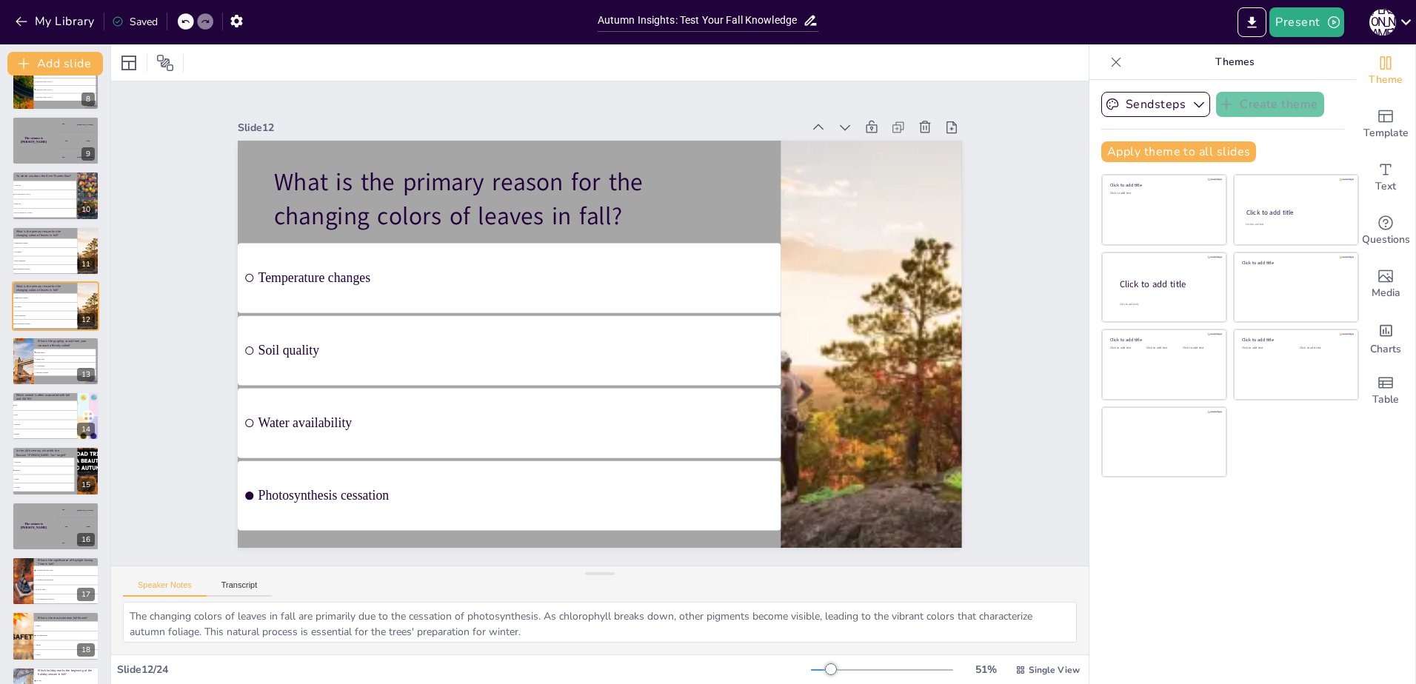
click at [27, 351] on div at bounding box center [22, 361] width 99 height 49
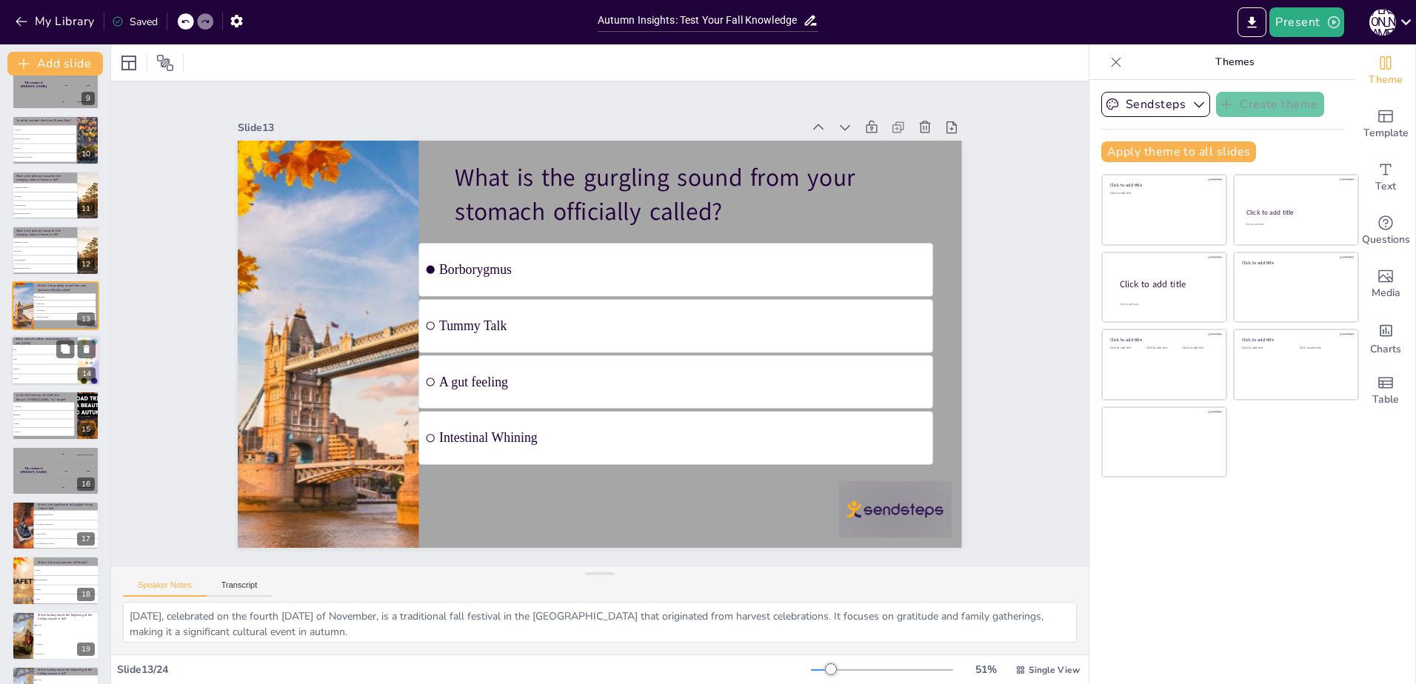
click at [32, 373] on li "Squirrels" at bounding box center [44, 369] width 67 height 10
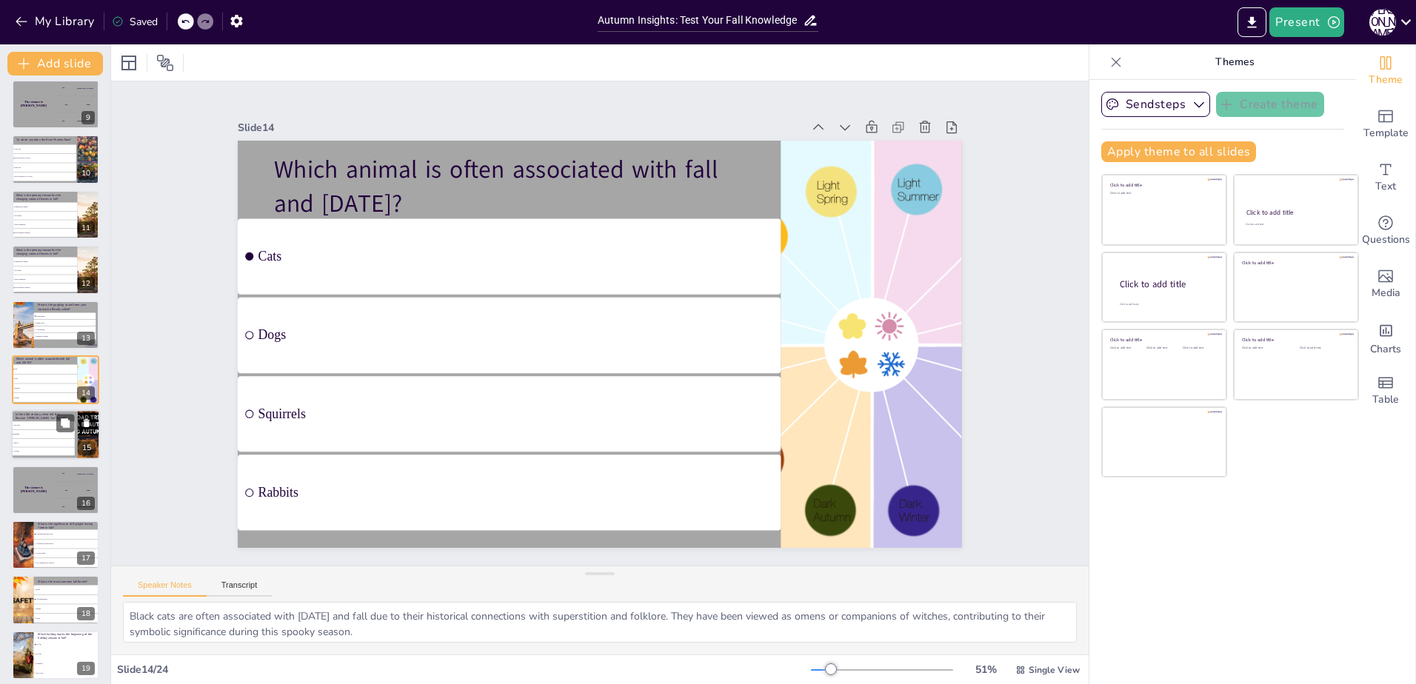
click at [39, 430] on li "Pumpkin" at bounding box center [43, 434] width 64 height 8
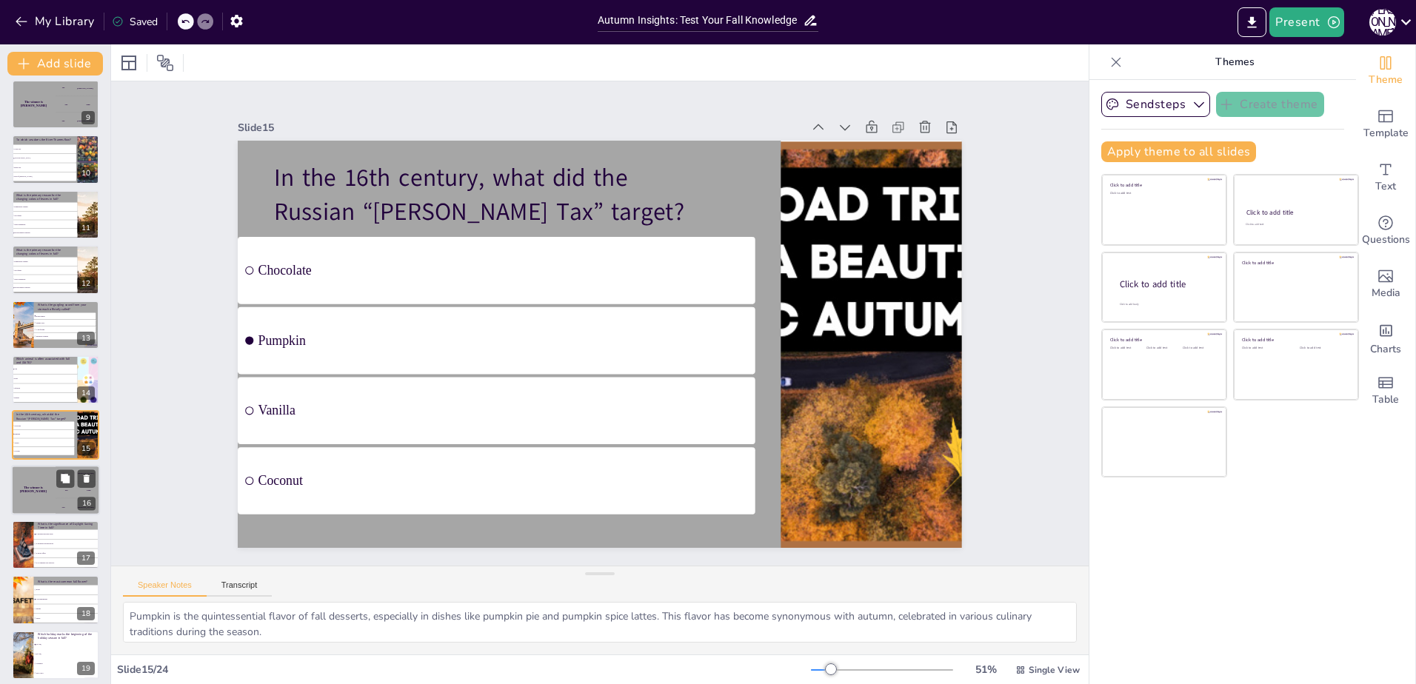
scroll to position [503, 0]
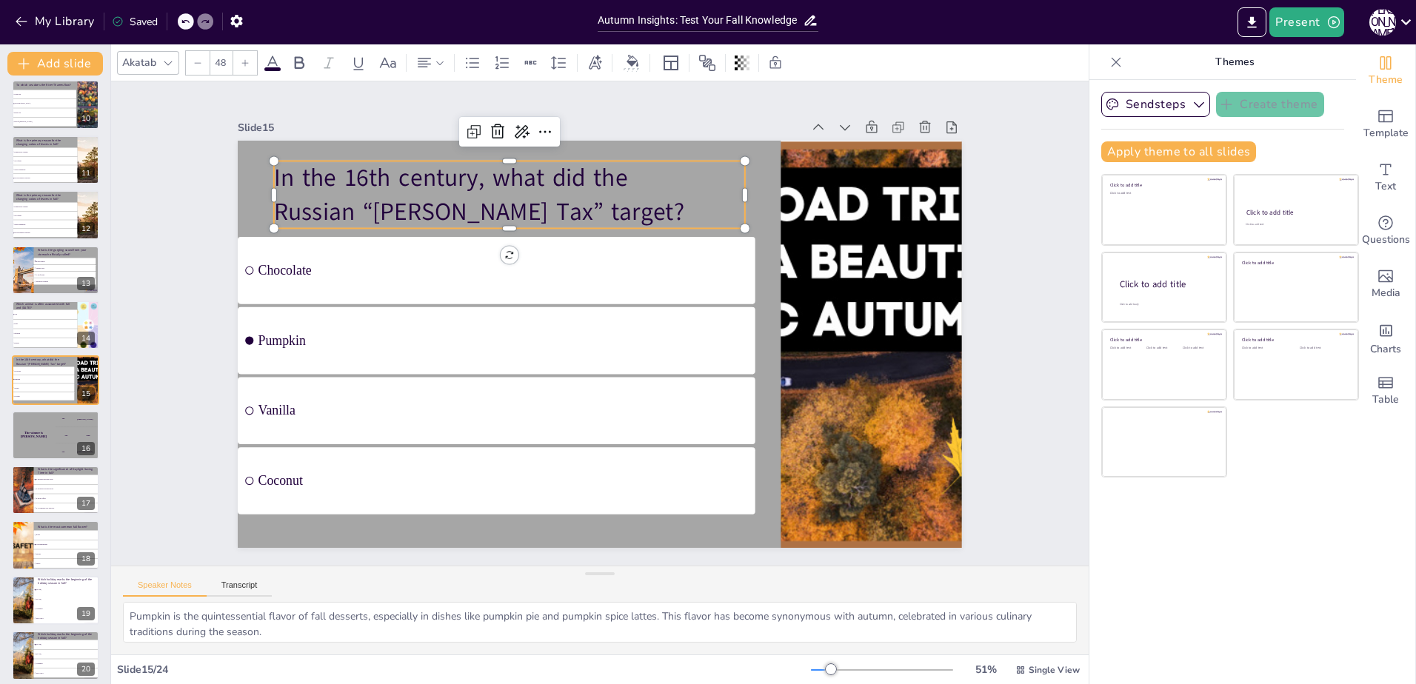
click at [573, 204] on p "In the 16th century, what did the Russian “[PERSON_NAME] Tax” target?" at bounding box center [509, 194] width 471 height 67
click at [592, 200] on p "In the 16th century, what did the Russian “[PERSON_NAME] Tax” target?" at bounding box center [523, 186] width 475 height 116
click at [592, 200] on p "In the 16th century, what did the Russian “[PERSON_NAME] Tax” target?" at bounding box center [508, 194] width 471 height 67
click at [395, 314] on li "Pumpkin" at bounding box center [506, 276] width 458 height 358
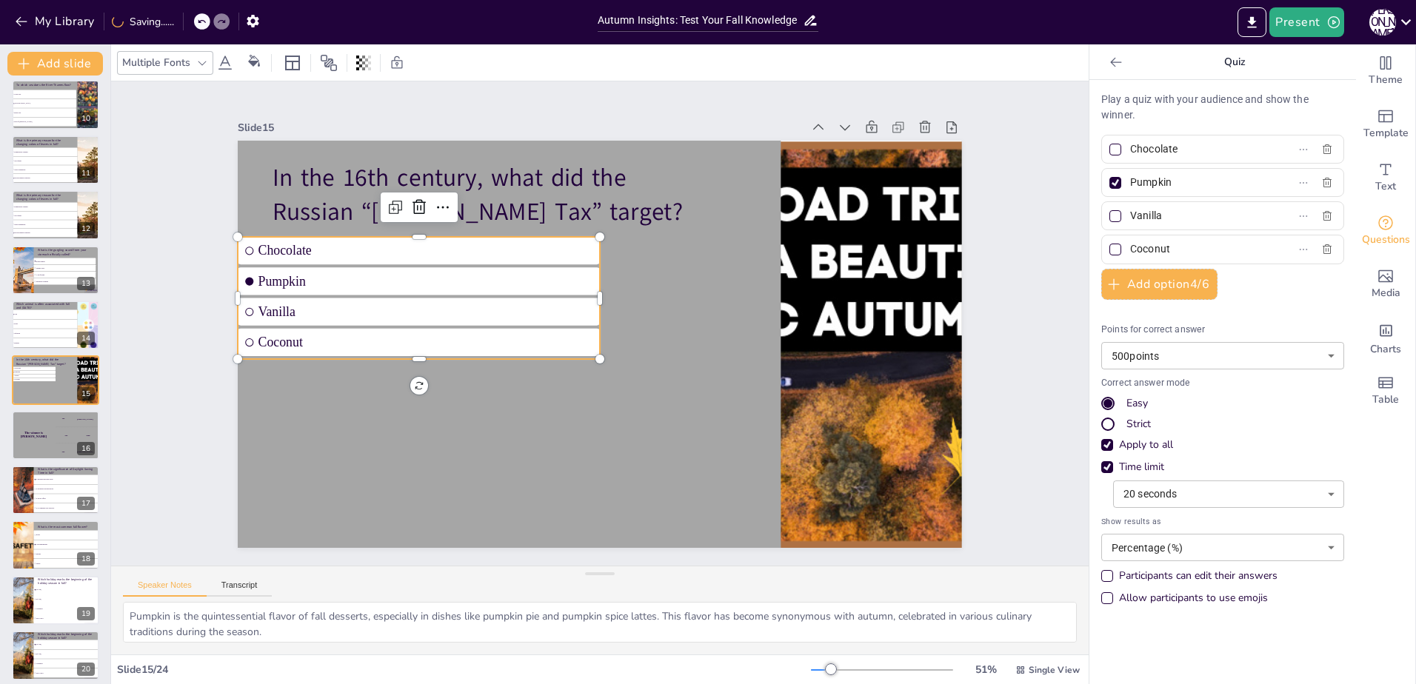
click at [1186, 147] on input "Chocolate" at bounding box center [1199, 148] width 138 height 21
click at [1109, 147] on div at bounding box center [1115, 150] width 18 height 18
click at [1130, 147] on input "Hipsters before their time" at bounding box center [1199, 148] width 138 height 21
click at [1109, 182] on div at bounding box center [1115, 183] width 12 height 12
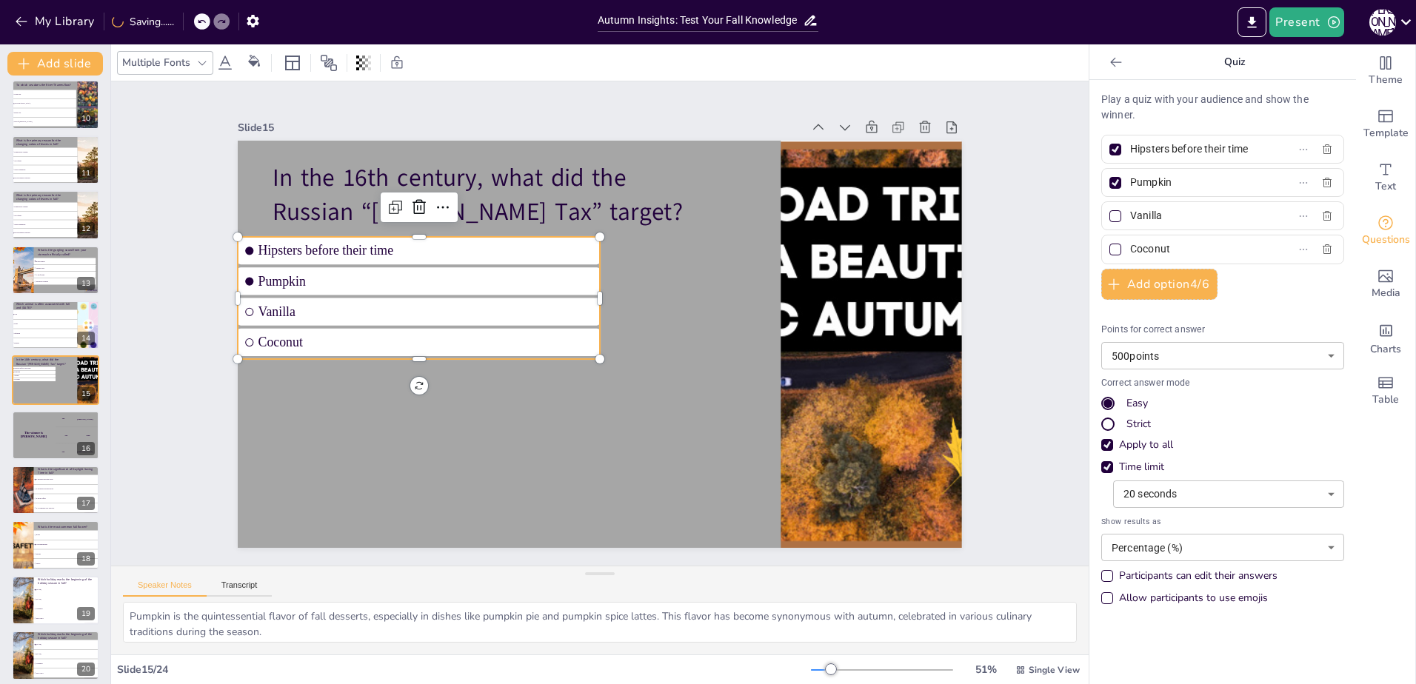
click at [1130, 182] on input "Pumpkin" at bounding box center [1199, 182] width 138 height 21
drag, startPoint x: 1206, startPoint y: 182, endPoint x: 1102, endPoint y: 190, distance: 103.9
click at [1106, 190] on label "Pumpkin" at bounding box center [1198, 182] width 185 height 21
click at [1130, 190] on input "Pumpkin" at bounding box center [1199, 182] width 138 height 21
drag, startPoint x: 1198, startPoint y: 218, endPoint x: 1014, endPoint y: 240, distance: 185.7
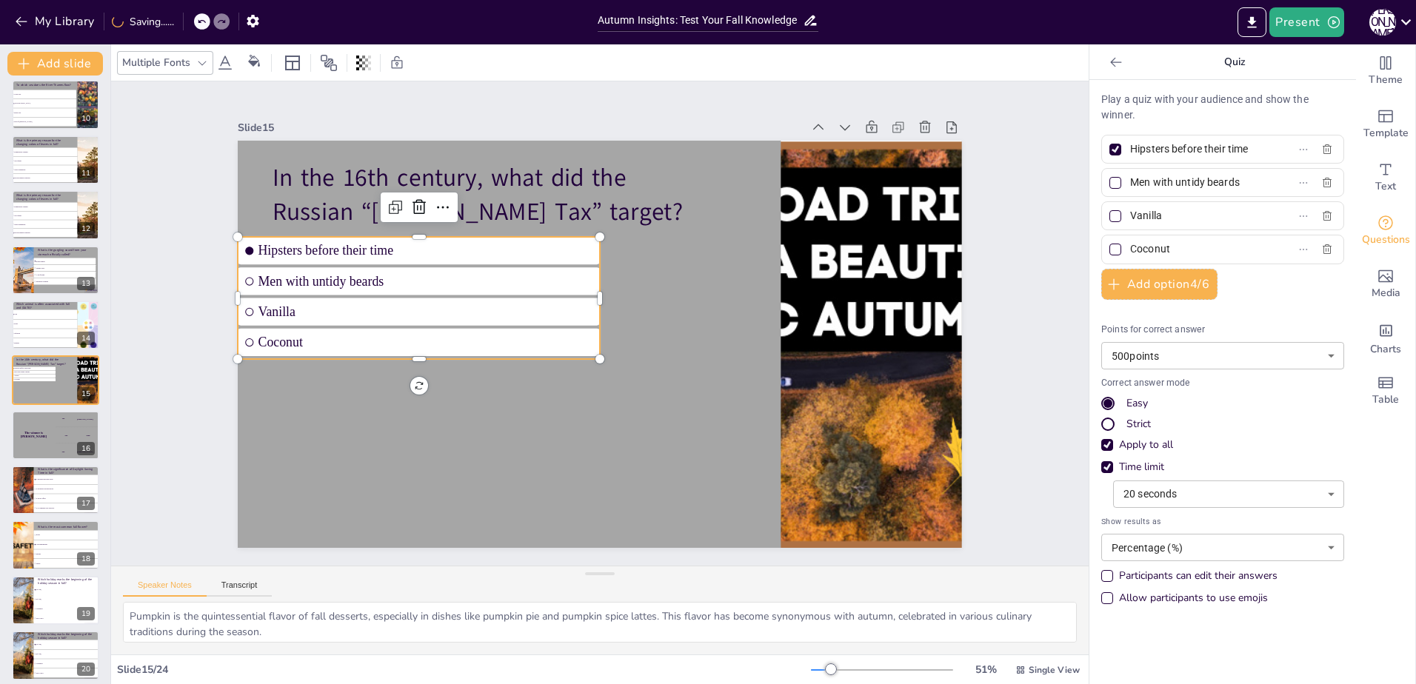
click at [1014, 240] on div "Document fonts Akatab Recently used Mulish Akatab Popular fonts Lato Montserrat…" at bounding box center [708, 364] width 1416 height 640
drag, startPoint x: 1178, startPoint y: 240, endPoint x: 1105, endPoint y: 240, distance: 72.6
click at [1106, 240] on label "Coconut" at bounding box center [1198, 248] width 185 height 21
click at [1130, 240] on input "Coconut" at bounding box center [1199, 248] width 138 height 21
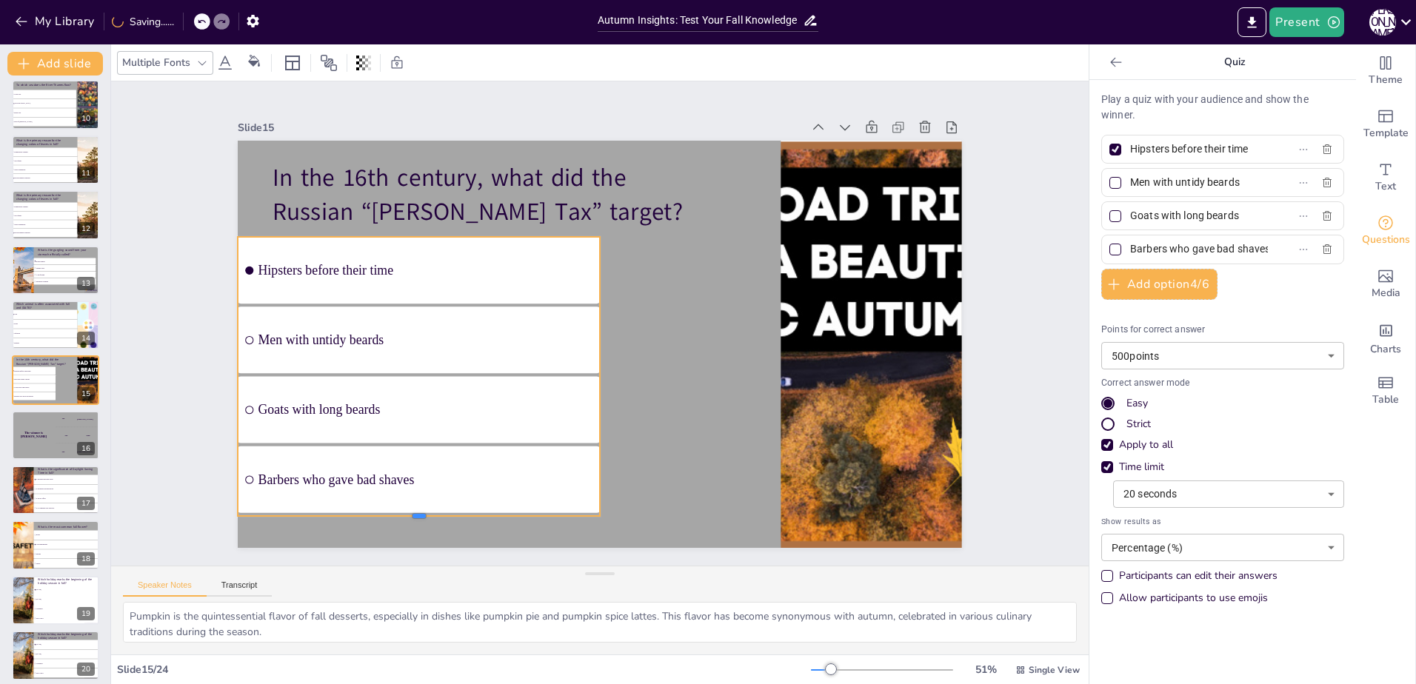
drag, startPoint x: 407, startPoint y: 354, endPoint x: 423, endPoint y: 511, distance: 157.8
click at [423, 516] on div at bounding box center [419, 522] width 362 height 12
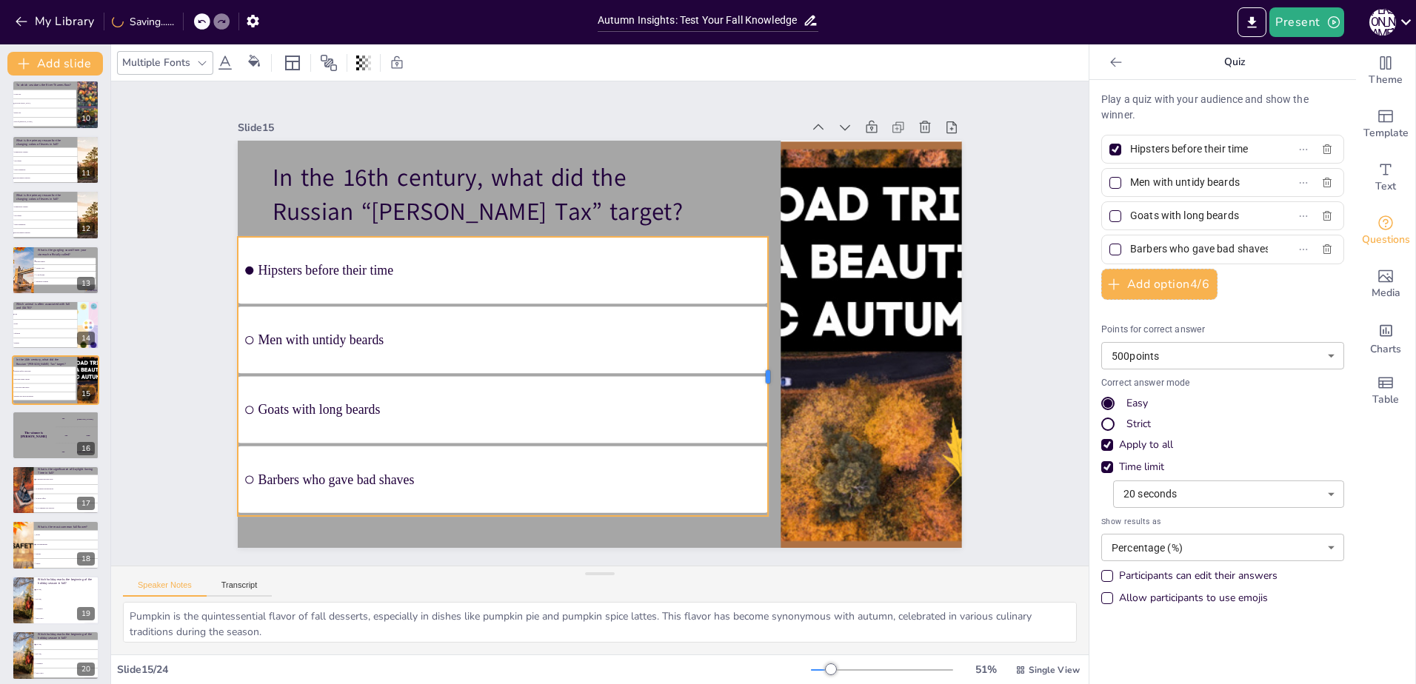
drag, startPoint x: 591, startPoint y: 372, endPoint x: 744, endPoint y: 424, distance: 161.8
click at [753, 421] on div at bounding box center [759, 412] width 70 height 276
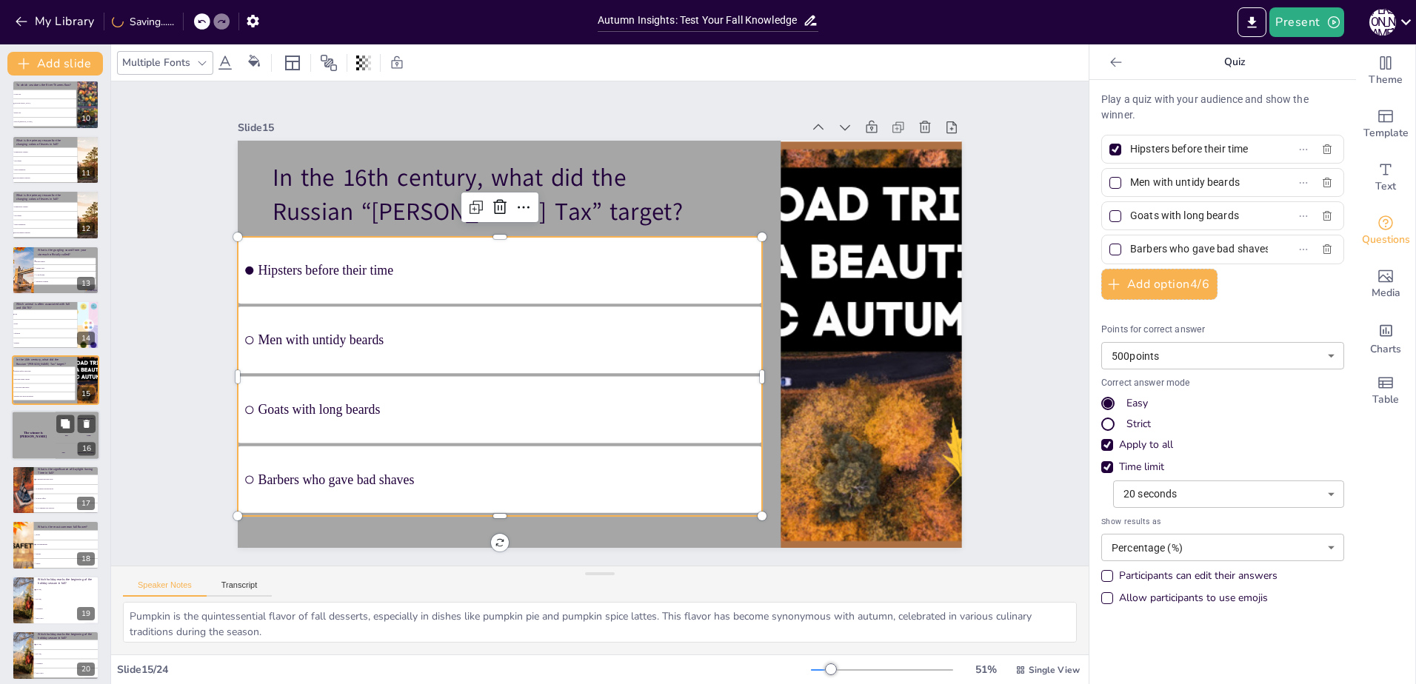
click at [33, 439] on div "The winner is [PERSON_NAME]" at bounding box center [33, 435] width 44 height 50
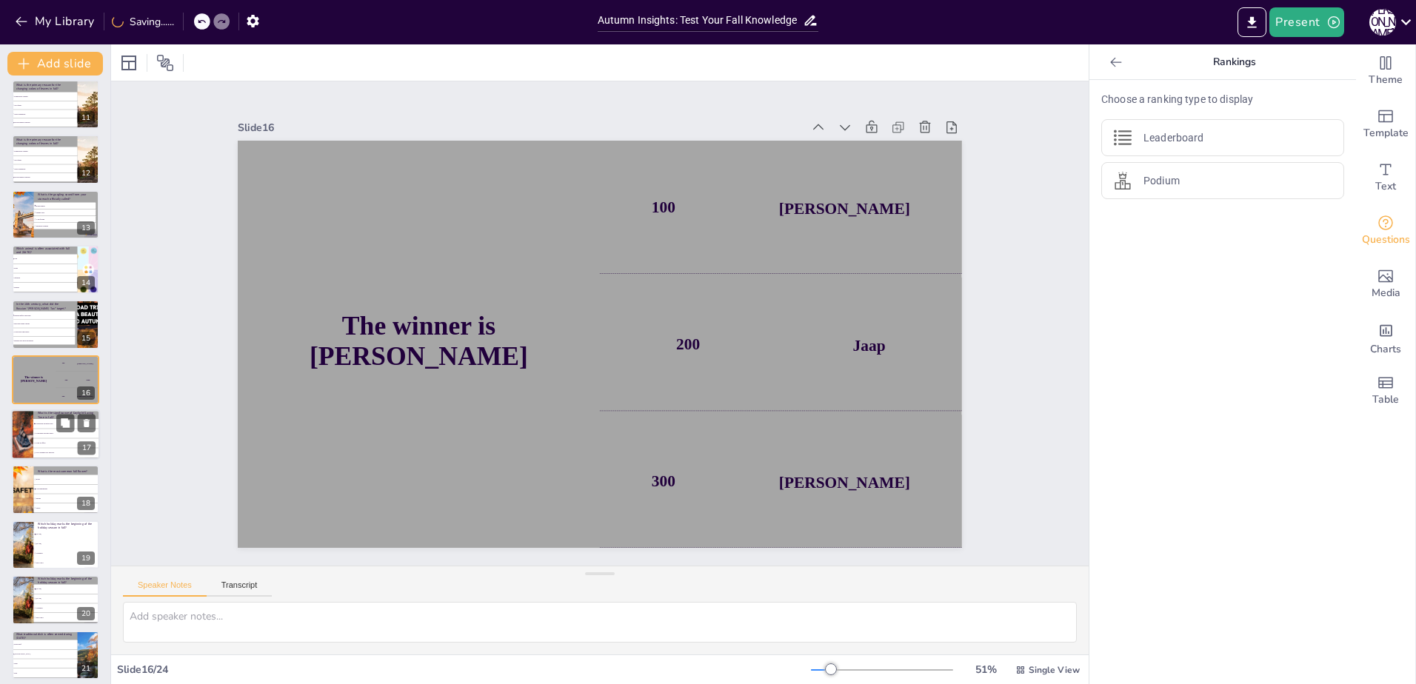
click at [37, 445] on li "It has no effect." at bounding box center [66, 443] width 67 height 10
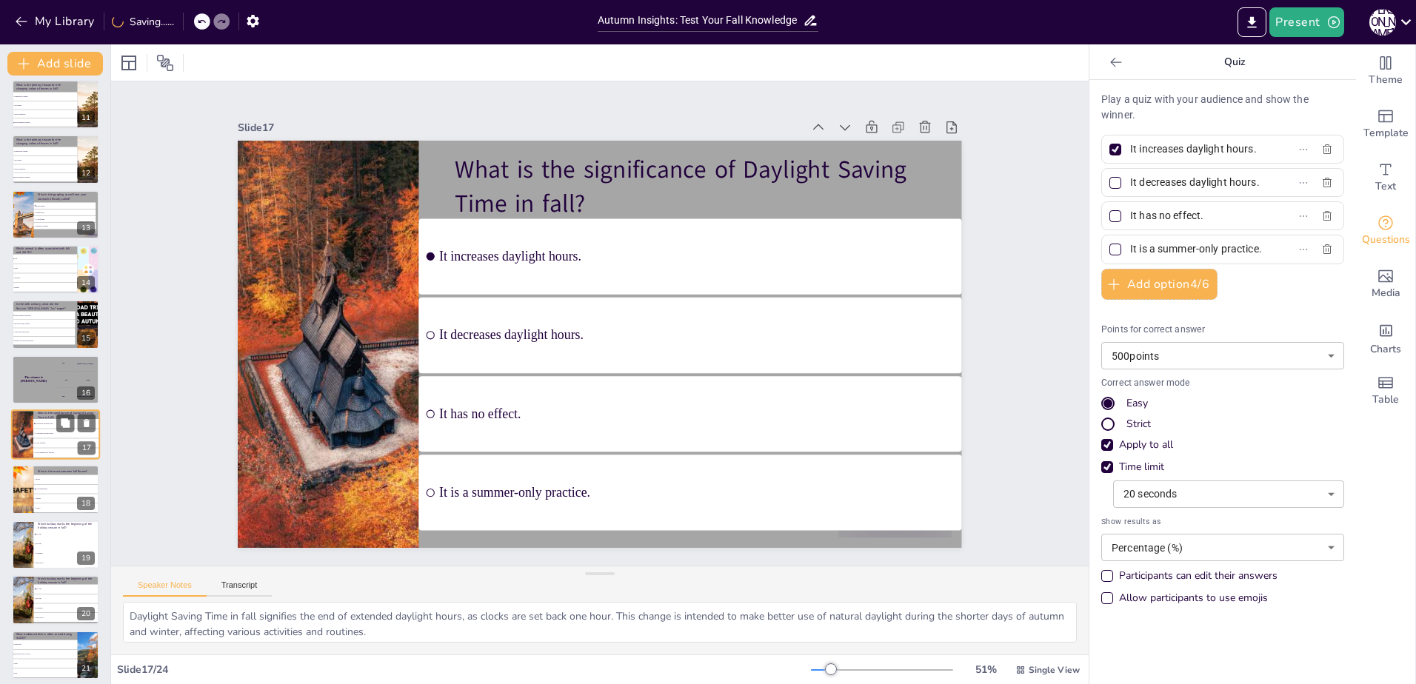
scroll to position [613, 0]
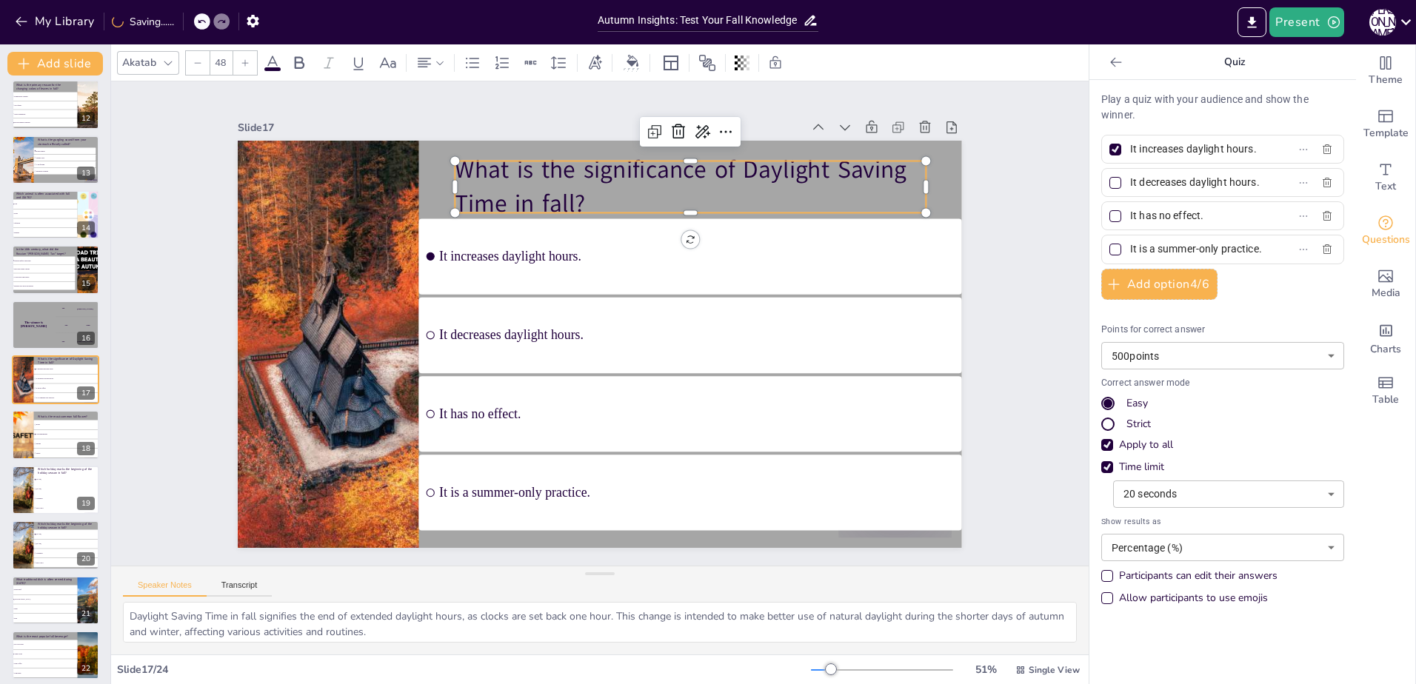
click at [604, 189] on p "What is the significance of Daylight Saving Time in fall?" at bounding box center [704, 197] width 475 height 116
click at [592, 190] on p "What is the significance of Daylight Saving Time in fall?" at bounding box center [704, 197] width 475 height 116
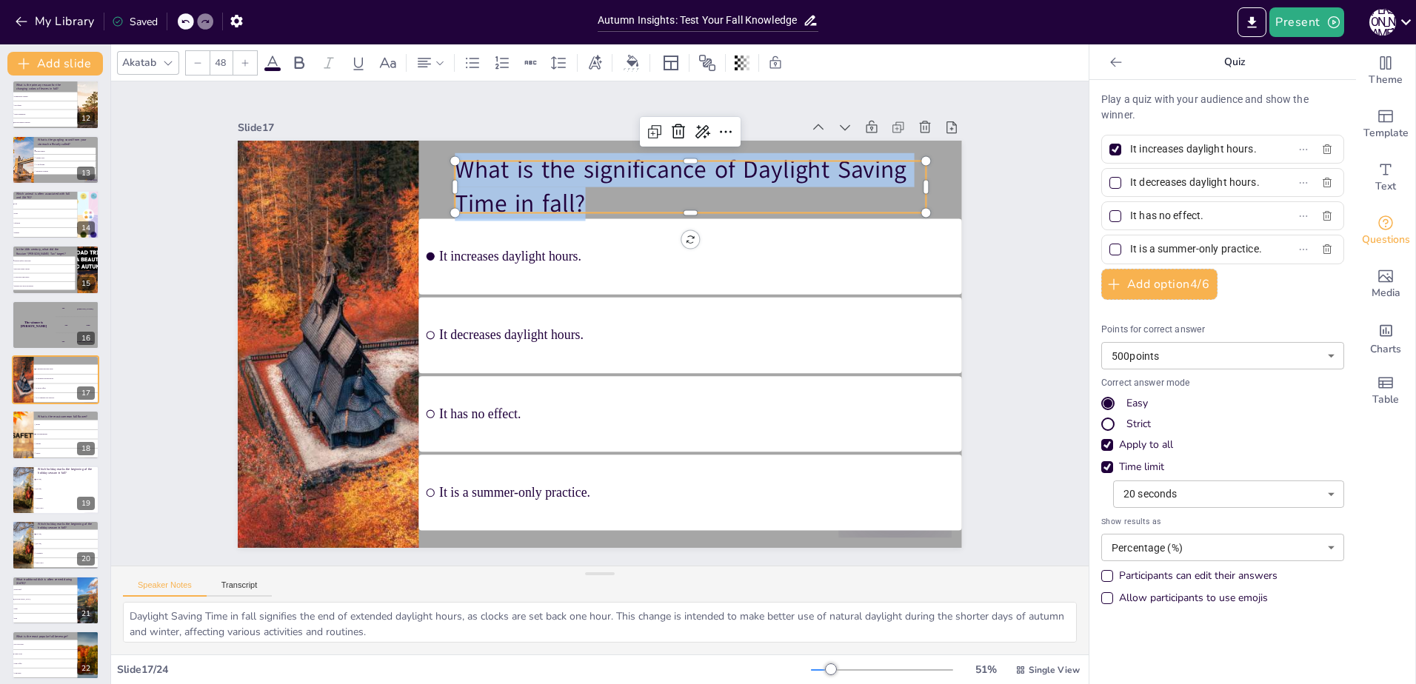
drag, startPoint x: 610, startPoint y: 196, endPoint x: 450, endPoint y: 151, distance: 166.2
click at [450, 151] on div "It increases daylight hours. It decreases daylight hours. It has no effect. It …" at bounding box center [579, 327] width 549 height 793
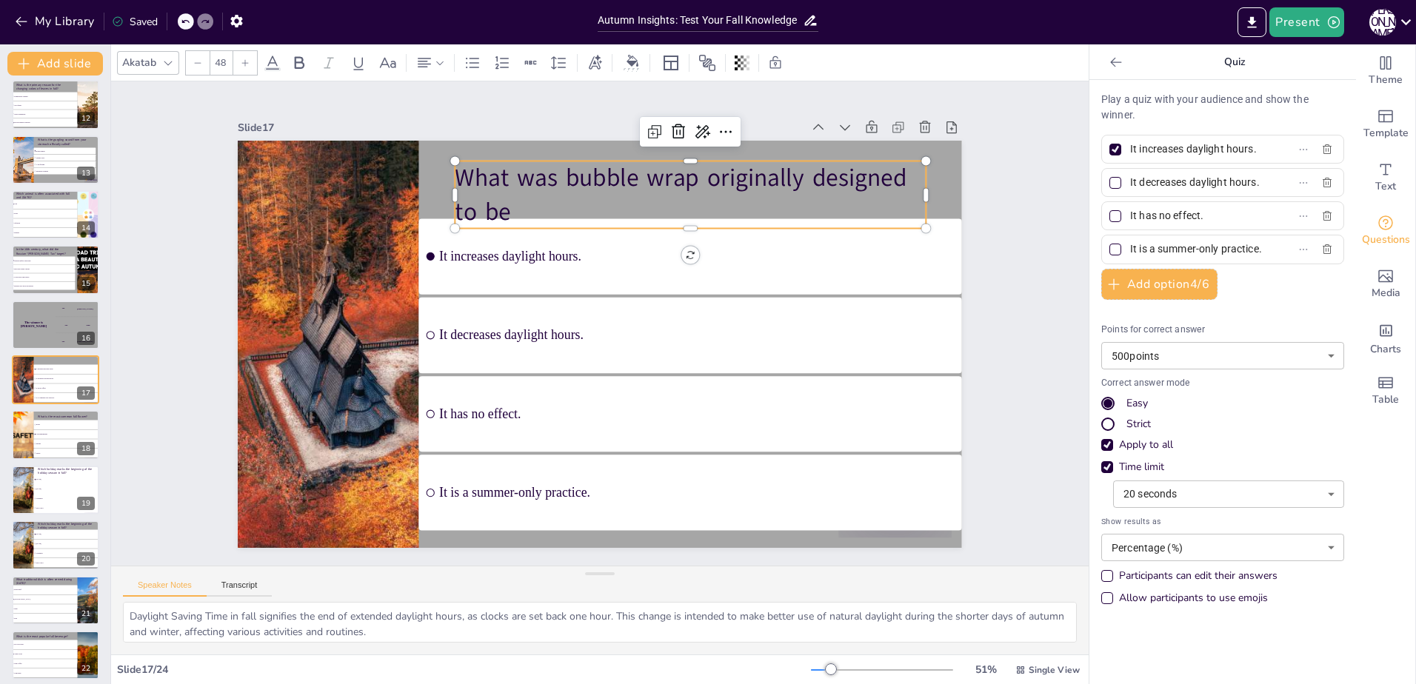
click at [547, 204] on p "What was bubble wrap originally designed to be" at bounding box center [715, 217] width 475 height 164
click at [539, 298] on li "It decreases daylight hours." at bounding box center [689, 344] width 548 height 132
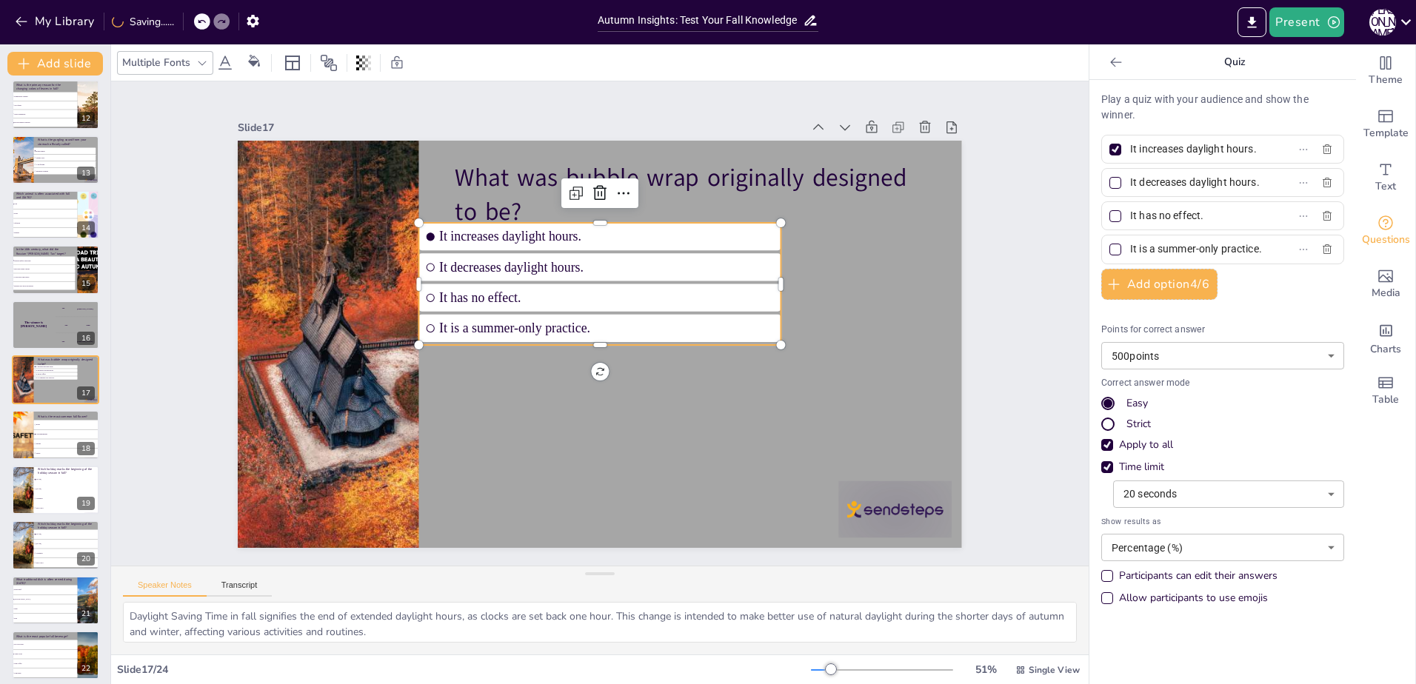
click at [1248, 150] on label "It increases daylight hours." at bounding box center [1198, 148] width 185 height 21
click at [1248, 150] on input "It increases daylight hours." at bounding box center [1199, 148] width 138 height 21
drag, startPoint x: 1248, startPoint y: 150, endPoint x: 1241, endPoint y: 148, distance: 7.6
click at [1248, 148] on label "It increases daylight hours." at bounding box center [1198, 148] width 185 height 21
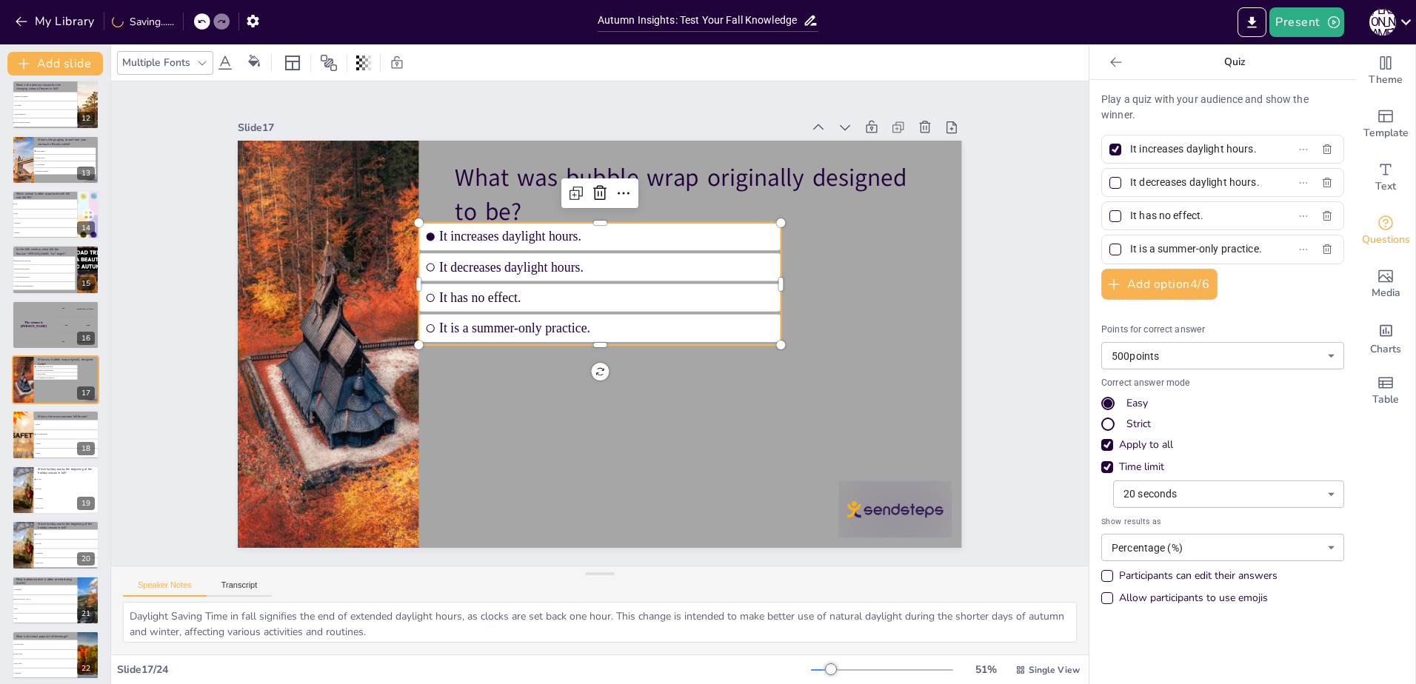
click at [1248, 148] on input "It increases daylight hours." at bounding box center [1199, 148] width 138 height 21
click at [1236, 149] on input "It increases daylight hours." at bounding box center [1199, 148] width 138 height 21
click at [1239, 150] on input "It increases daylight hours." at bounding box center [1199, 148] width 138 height 21
click at [1245, 149] on label "It increases daylight hours." at bounding box center [1198, 148] width 185 height 21
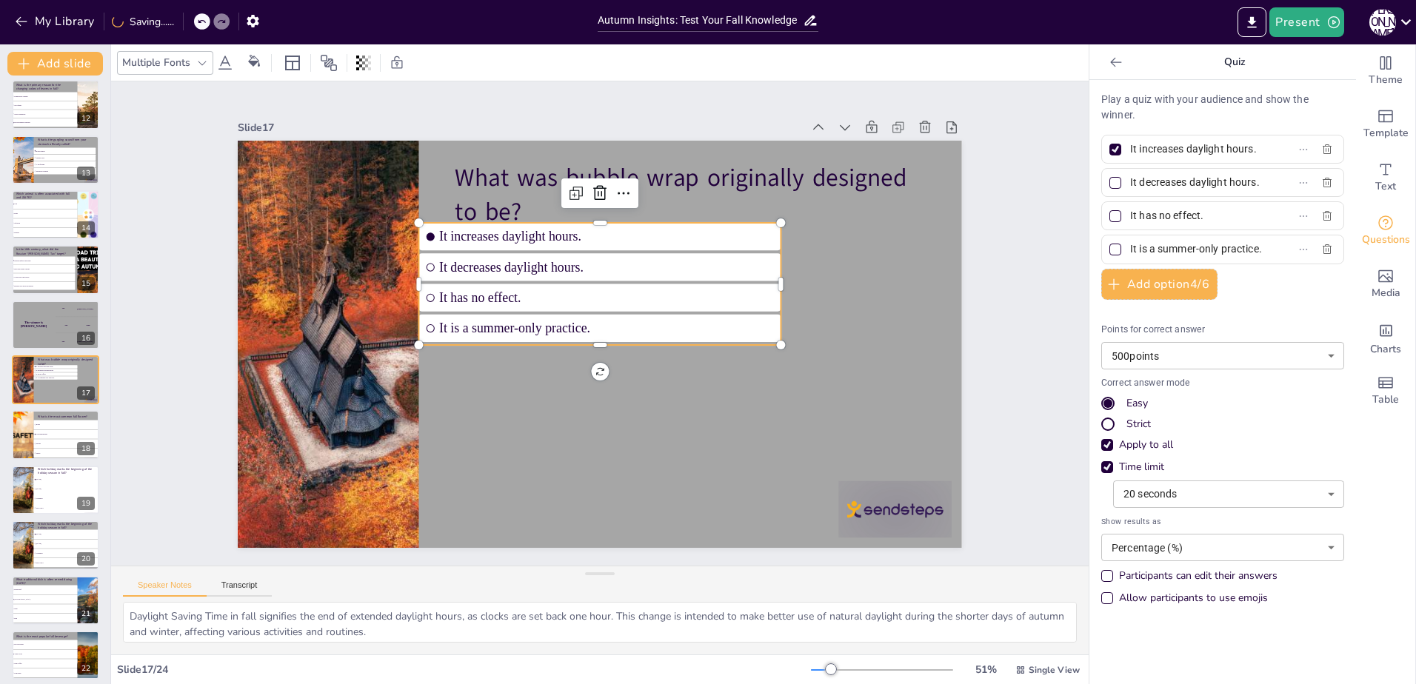
click at [1245, 149] on input "It increases daylight hours." at bounding box center [1199, 148] width 138 height 21
drag, startPoint x: 1245, startPoint y: 149, endPoint x: 1168, endPoint y: 150, distance: 77.0
click at [1168, 150] on label "It increases daylight hours." at bounding box center [1198, 148] width 185 height 21
click at [1168, 150] on input "It increases daylight hours." at bounding box center [1199, 148] width 138 height 21
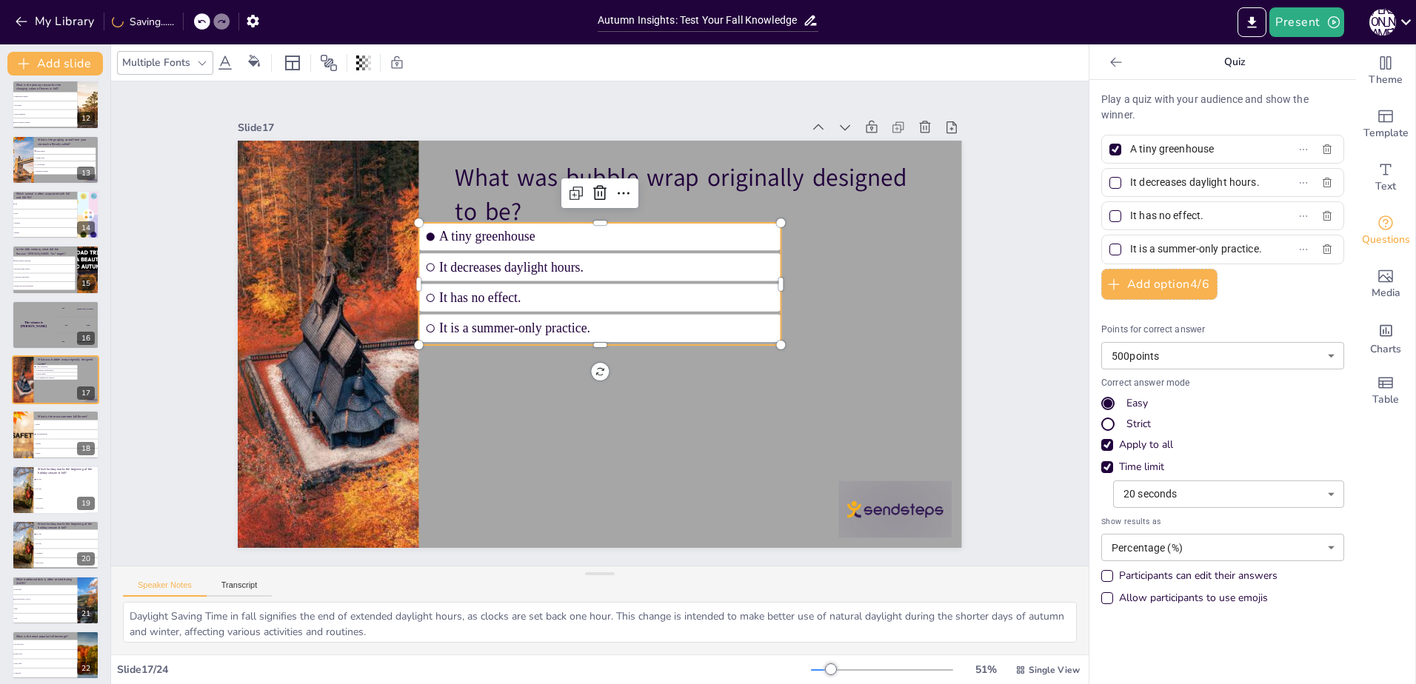
click at [1237, 178] on input "It decreases daylight hours." at bounding box center [1199, 182] width 138 height 21
click at [1109, 178] on div at bounding box center [1115, 183] width 12 height 12
click at [1130, 178] on input "Textured wallpaper" at bounding box center [1199, 182] width 138 height 21
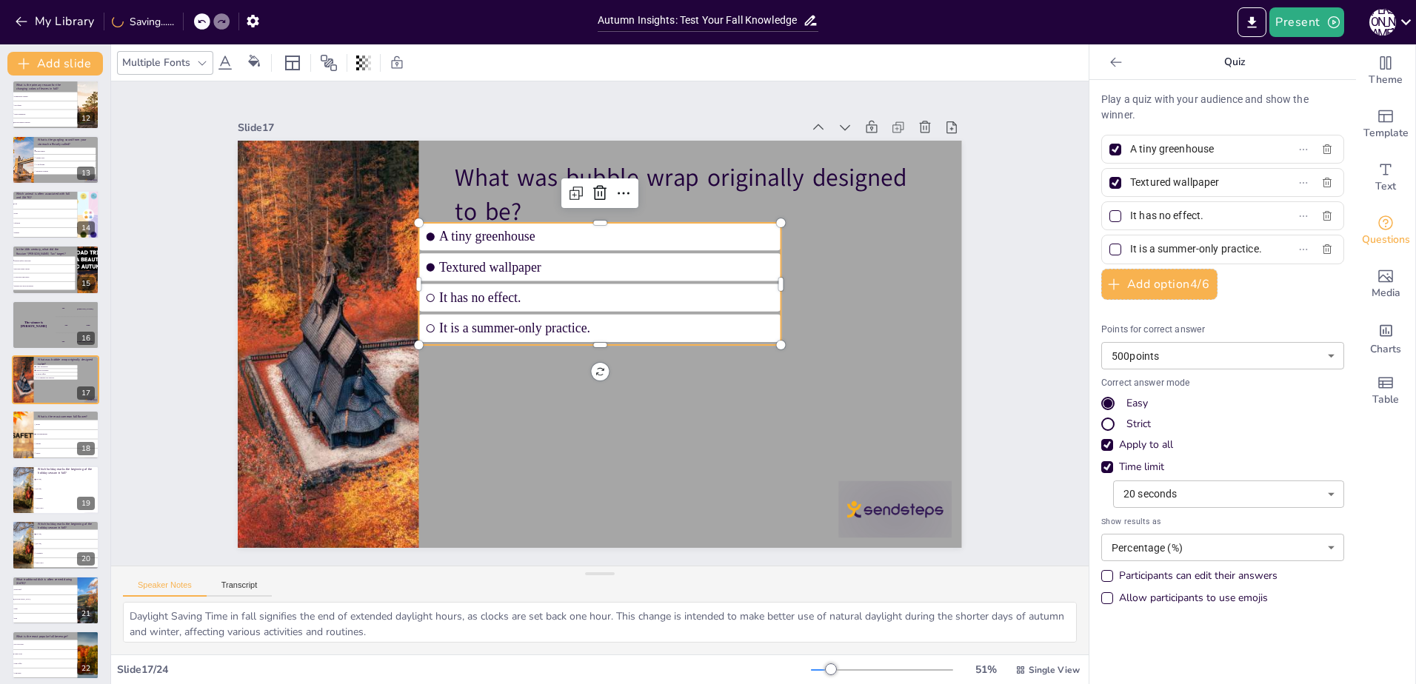
click at [1109, 154] on div at bounding box center [1115, 150] width 12 height 12
click at [1130, 154] on input "A tiny greenhouse" at bounding box center [1199, 148] width 138 height 21
click at [1205, 221] on input "It has no effect." at bounding box center [1199, 215] width 138 height 21
click at [1206, 221] on input "It has no effect." at bounding box center [1199, 215] width 138 height 21
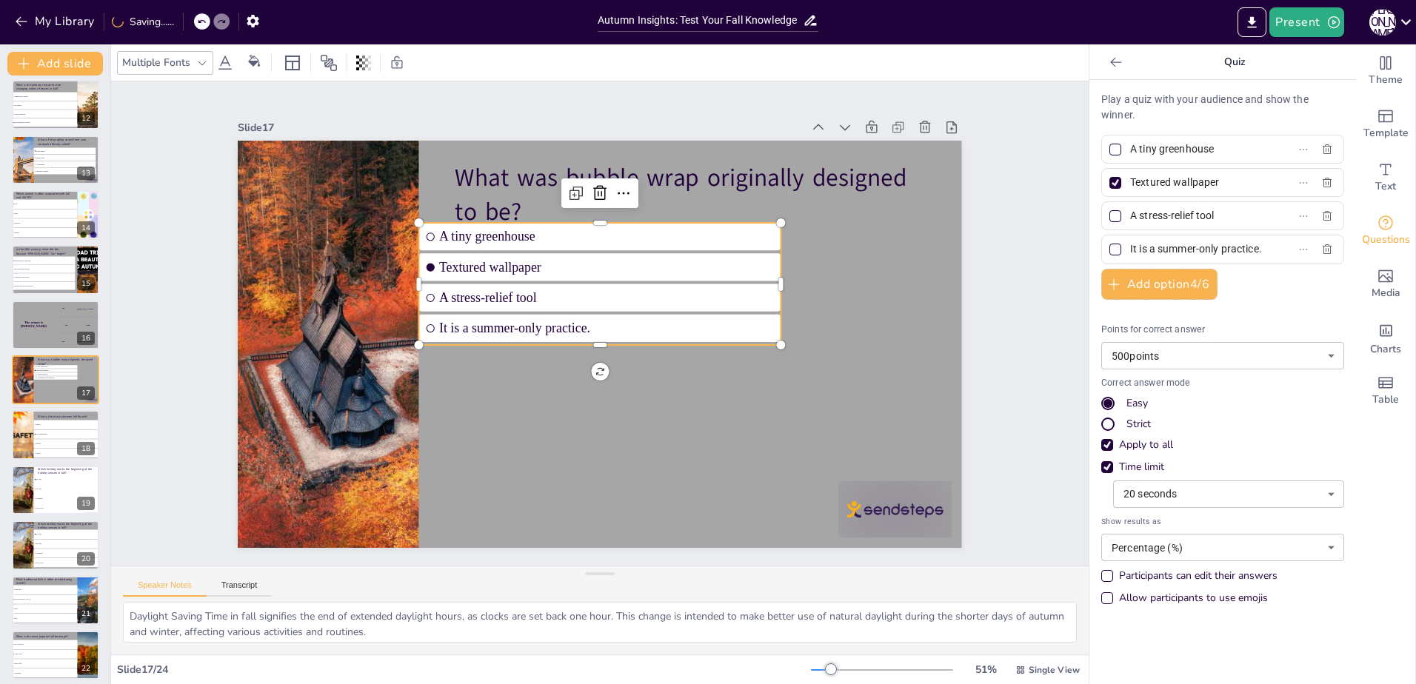
click at [1241, 247] on input "It is a summer-only practice." at bounding box center [1199, 248] width 138 height 21
click at [1242, 247] on input "It is a summer-only practice." at bounding box center [1199, 248] width 138 height 21
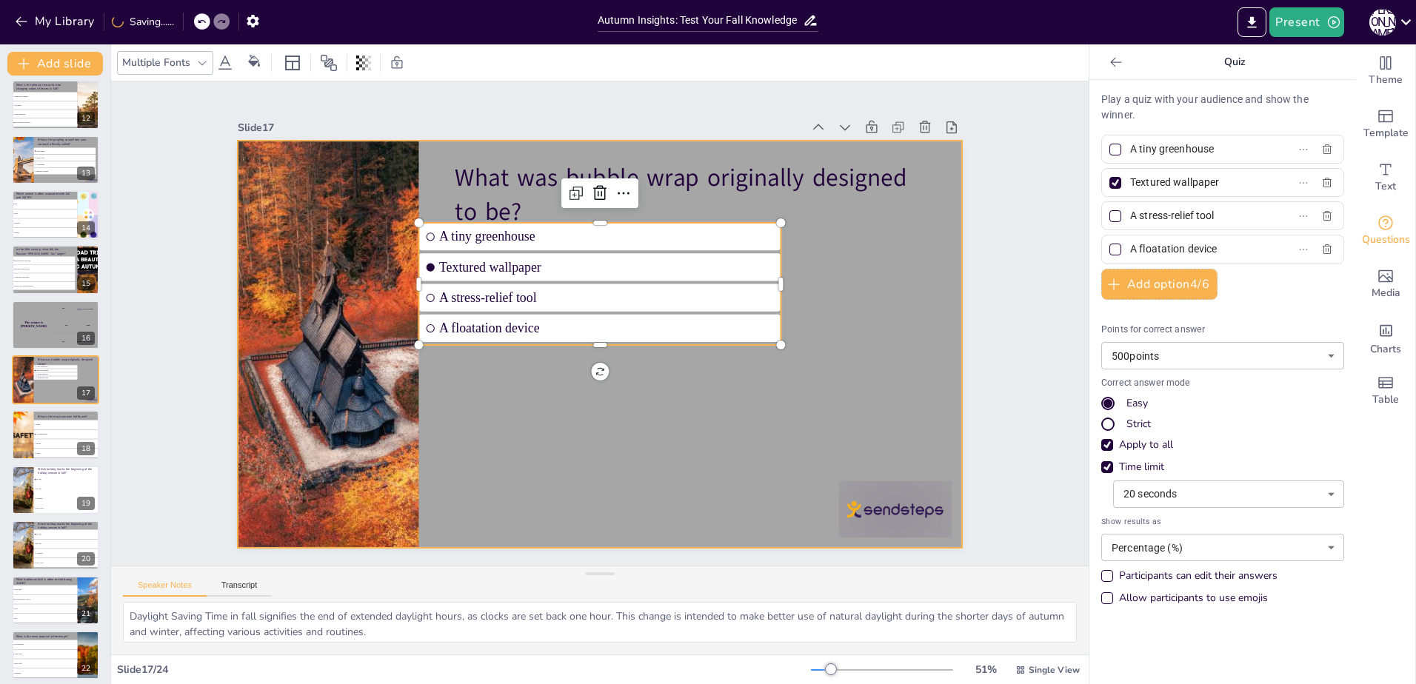
click at [641, 404] on div at bounding box center [600, 344] width 724 height 407
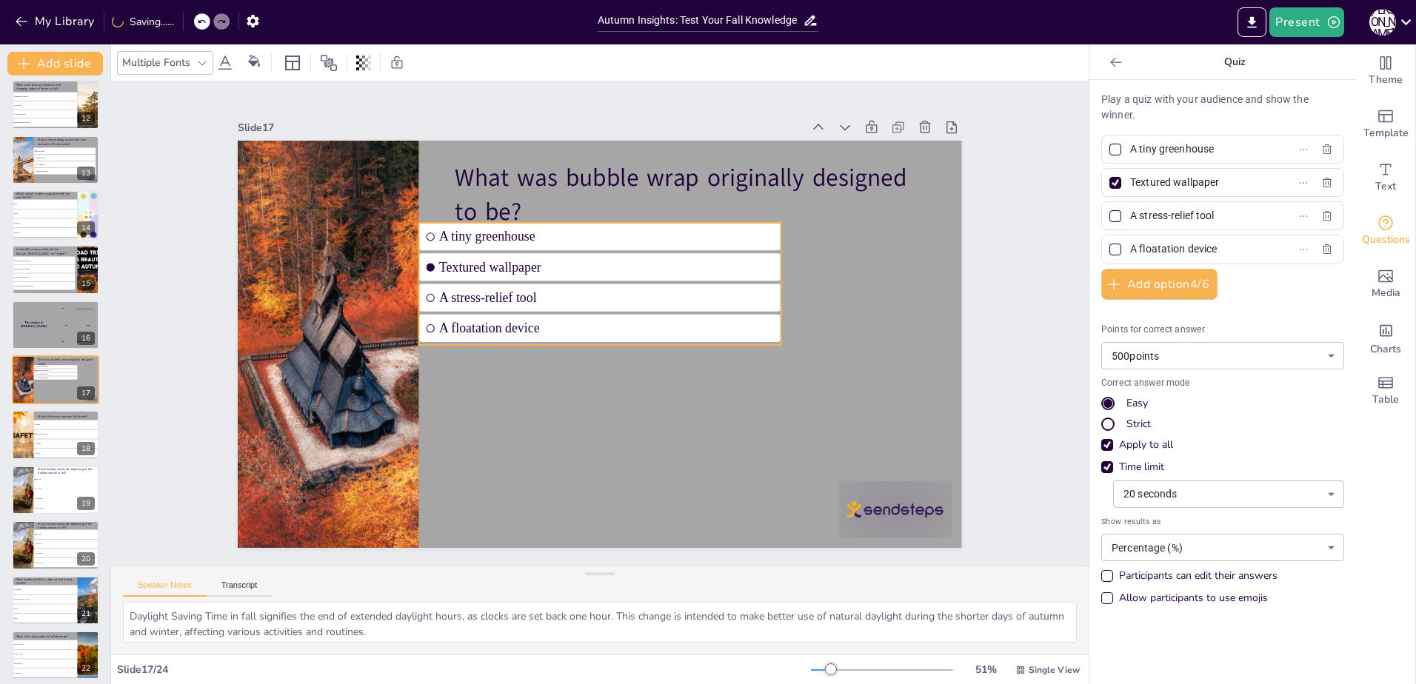
click at [588, 318] on span "A floatation device" at bounding box center [606, 329] width 332 height 84
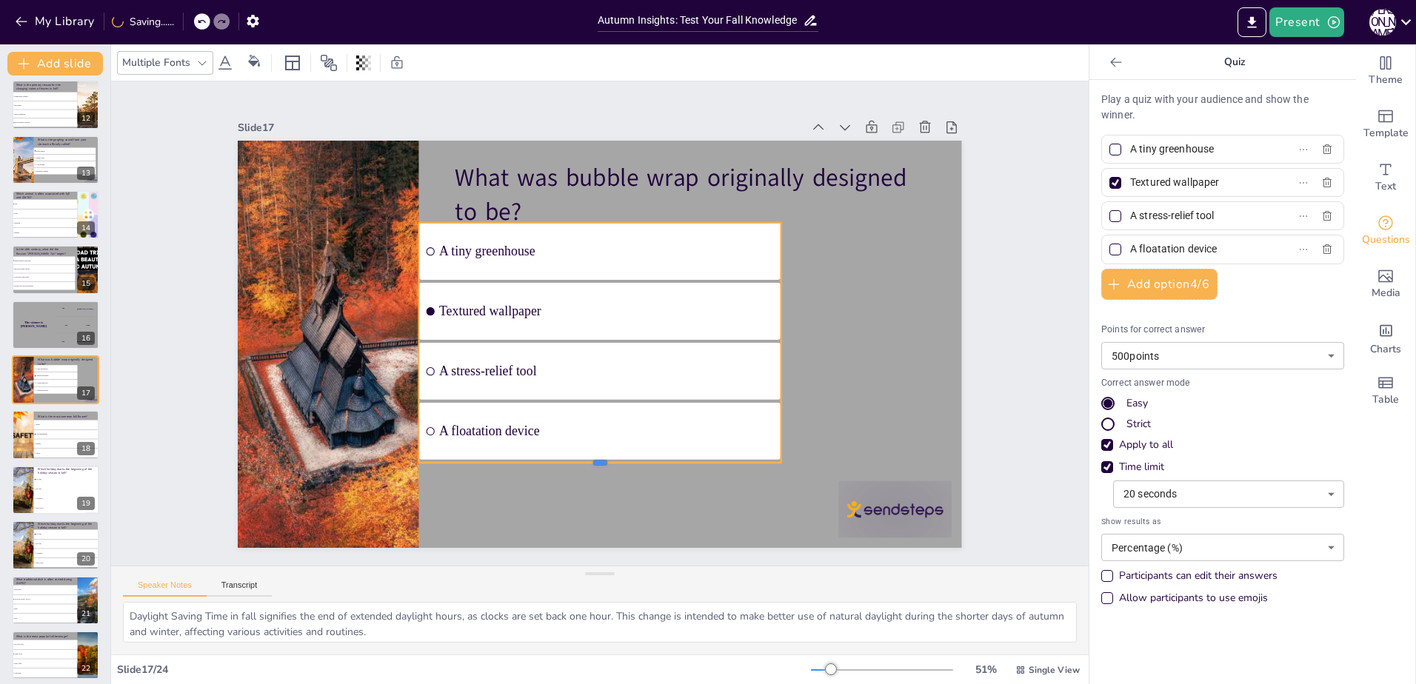
drag, startPoint x: 594, startPoint y: 342, endPoint x: 644, endPoint y: 441, distance: 110.3
click at [614, 461] on div at bounding box center [584, 468] width 361 height 50
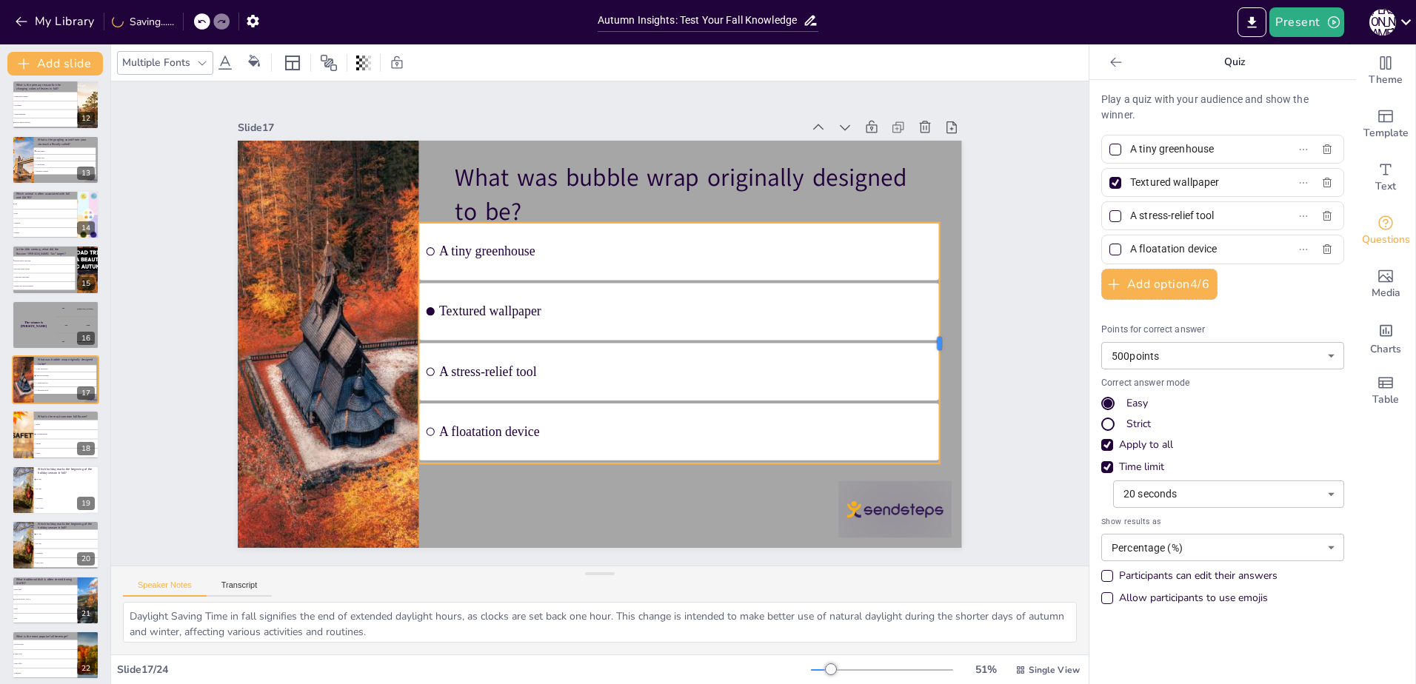
drag, startPoint x: 771, startPoint y: 335, endPoint x: 930, endPoint y: 384, distance: 166.6
click at [930, 384] on div at bounding box center [941, 379] width 37 height 241
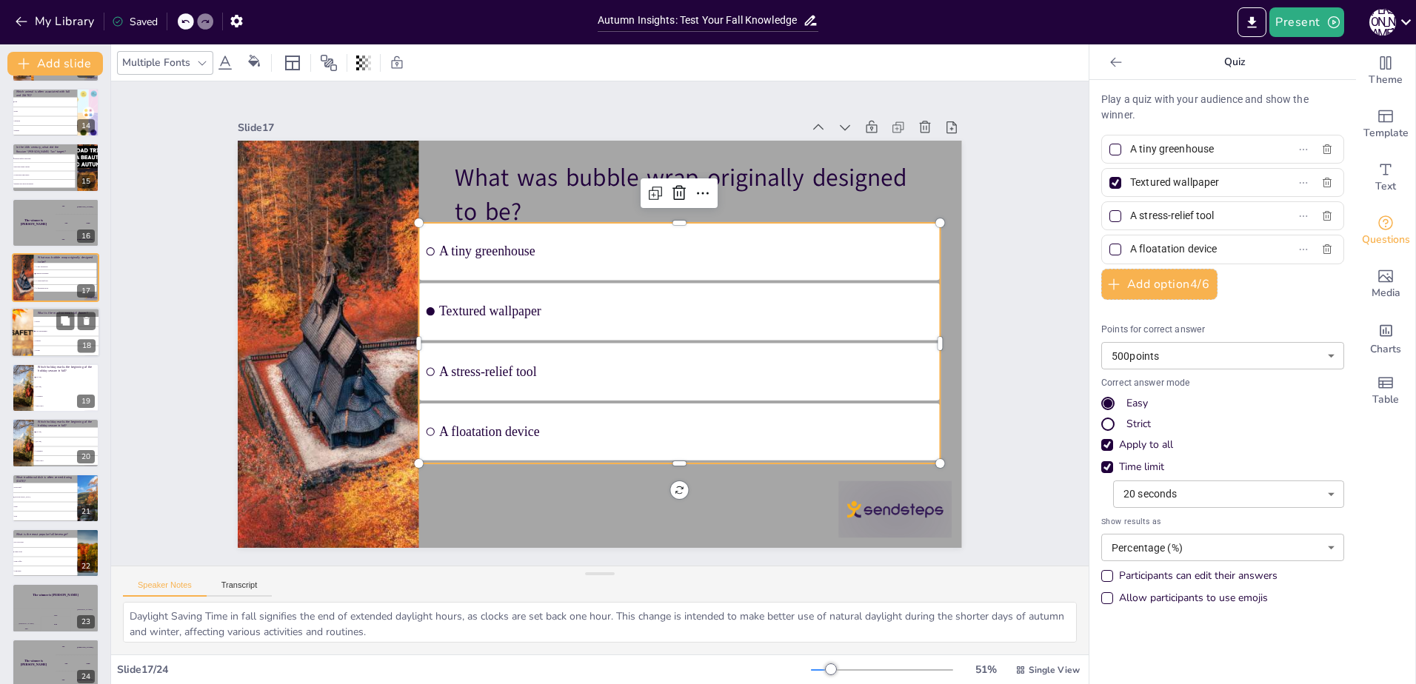
scroll to position [731, 0]
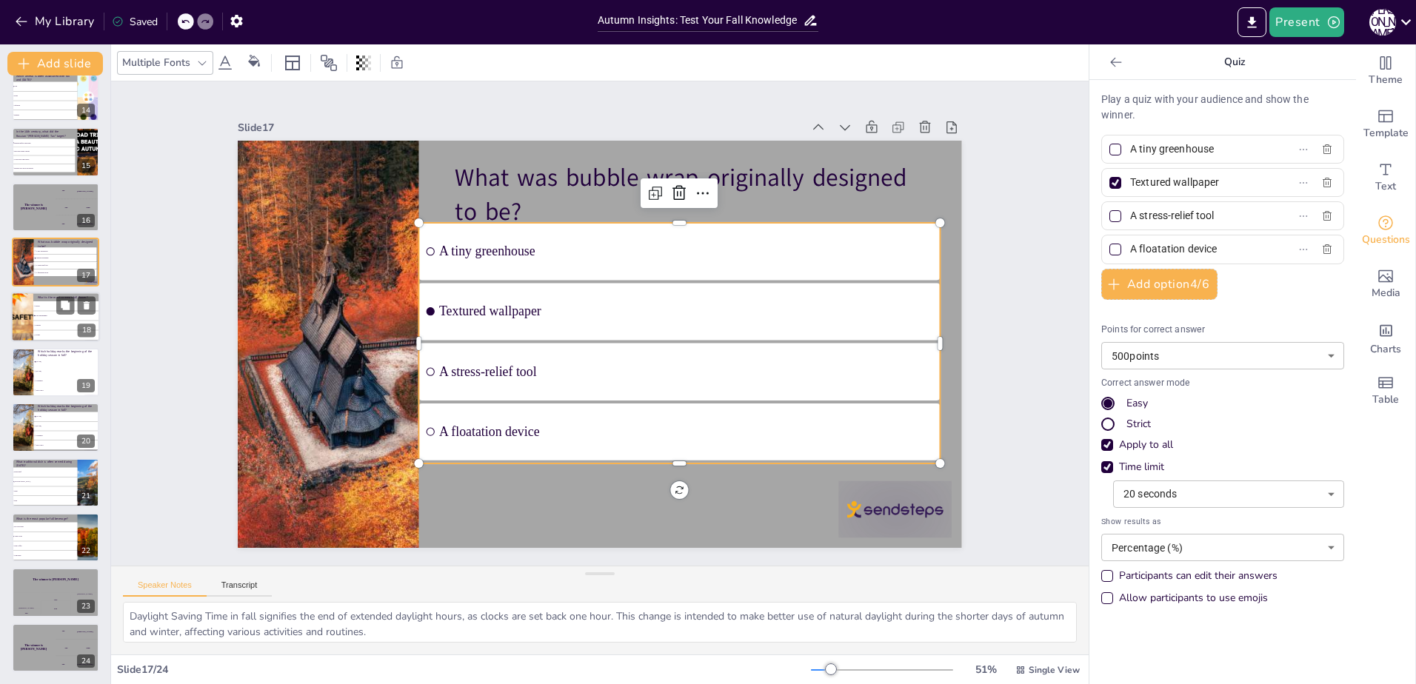
click at [45, 320] on li "Chrysanthemums" at bounding box center [66, 317] width 67 height 10
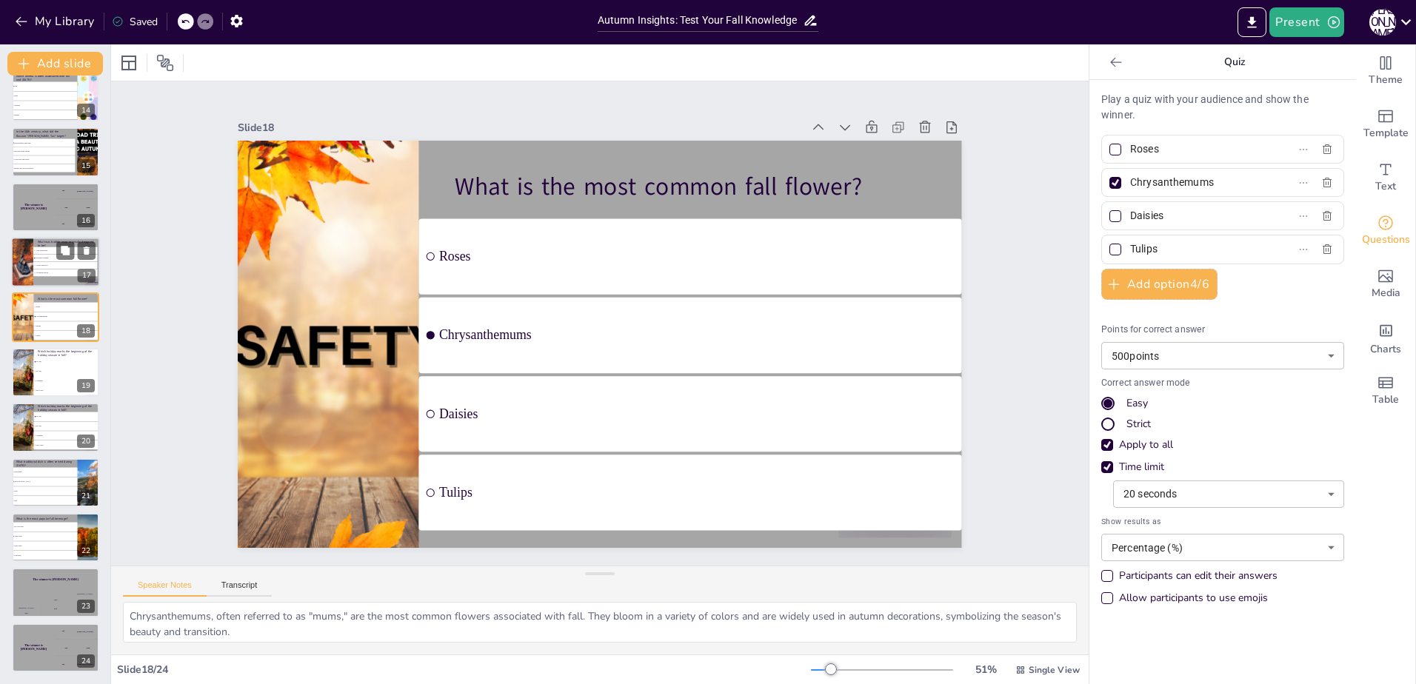
scroll to position [669, 0]
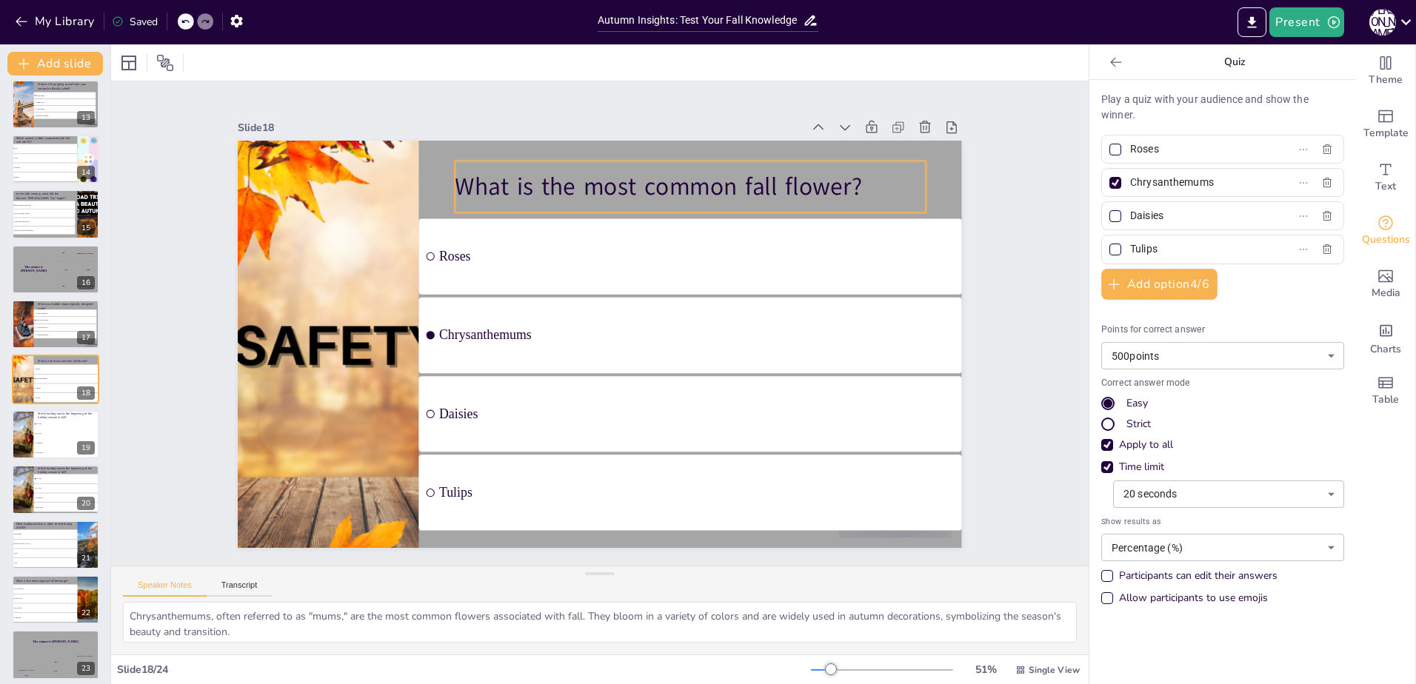
click at [672, 189] on p "What is the most common fall flower?" at bounding box center [690, 187] width 471 height 34
click at [869, 184] on p "What is the most common fall flower?" at bounding box center [764, 316] width 304 height 401
click at [869, 184] on p "What is the most common fall flower?" at bounding box center [738, 235] width 444 height 222
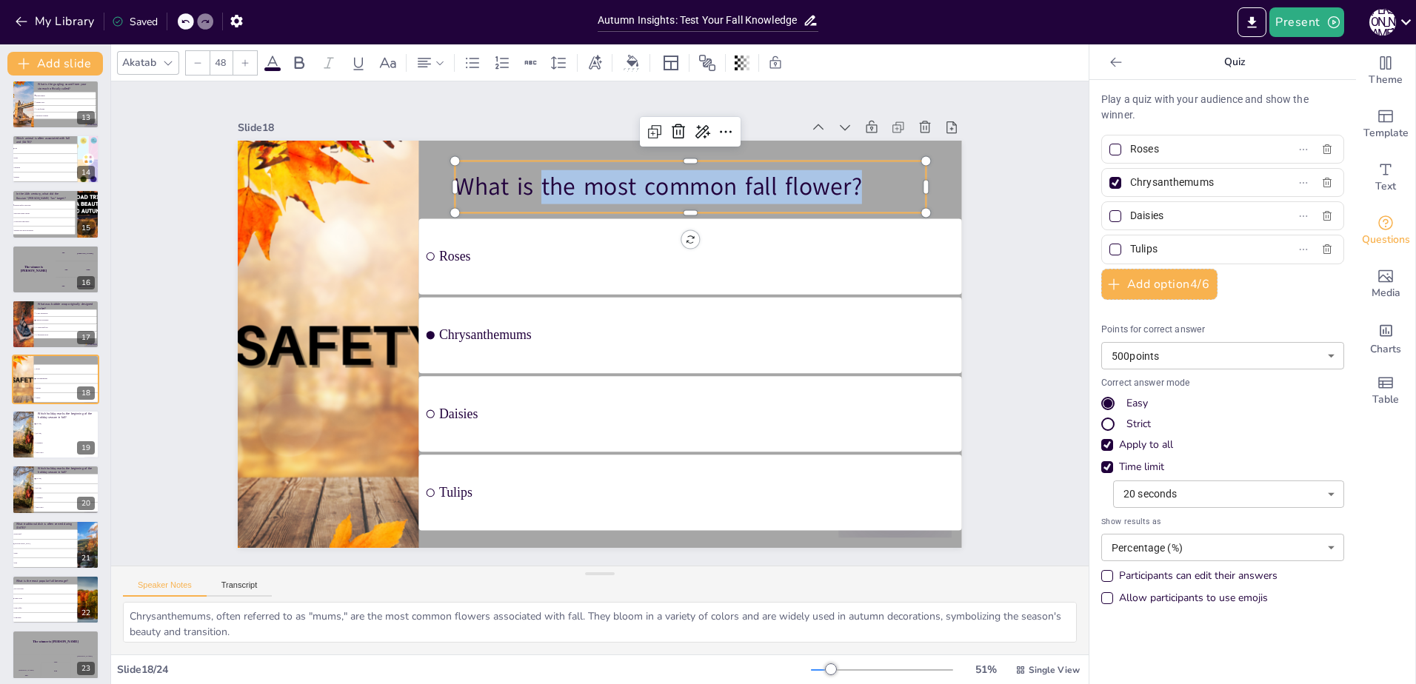
drag, startPoint x: 872, startPoint y: 179, endPoint x: 532, endPoint y: 205, distance: 340.9
click at [532, 205] on div "What is the most common fall flower?" at bounding box center [703, 197] width 473 height 101
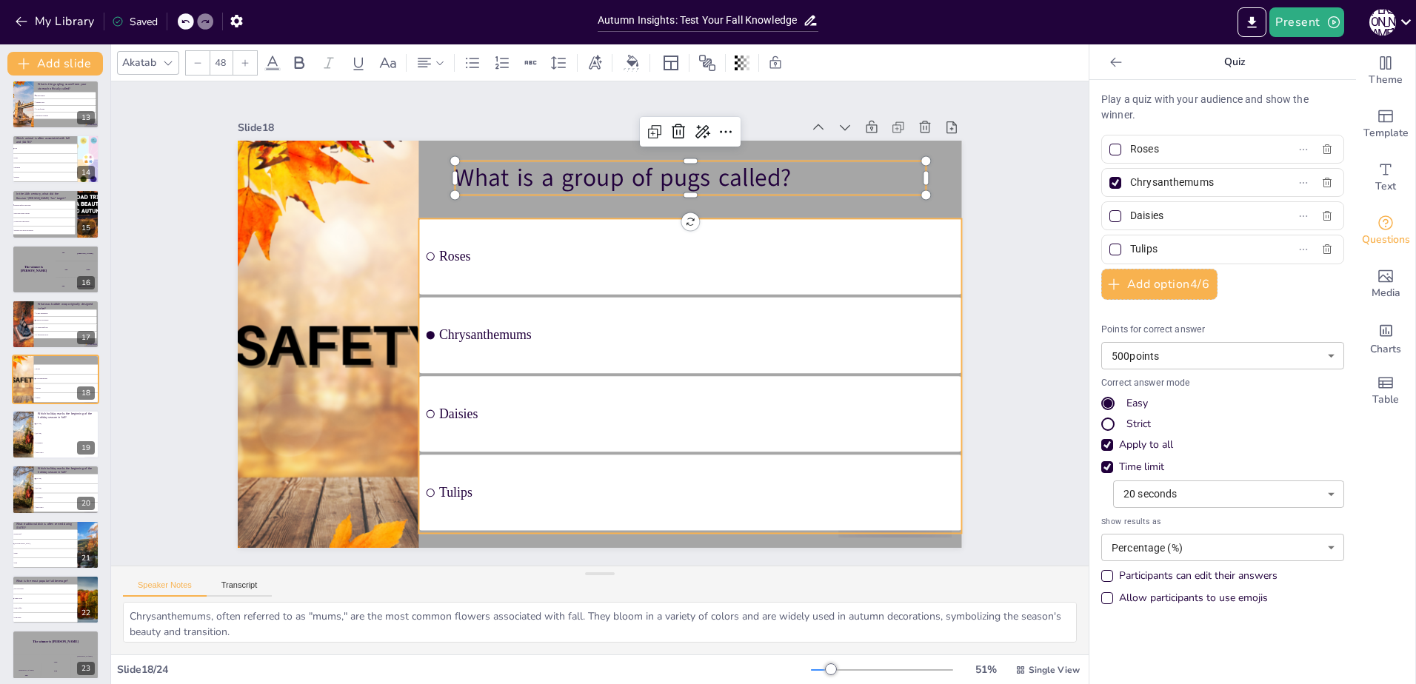
click at [544, 267] on ul "Roses Chrysanthemums Daisies Tulips" at bounding box center [684, 386] width 573 height 370
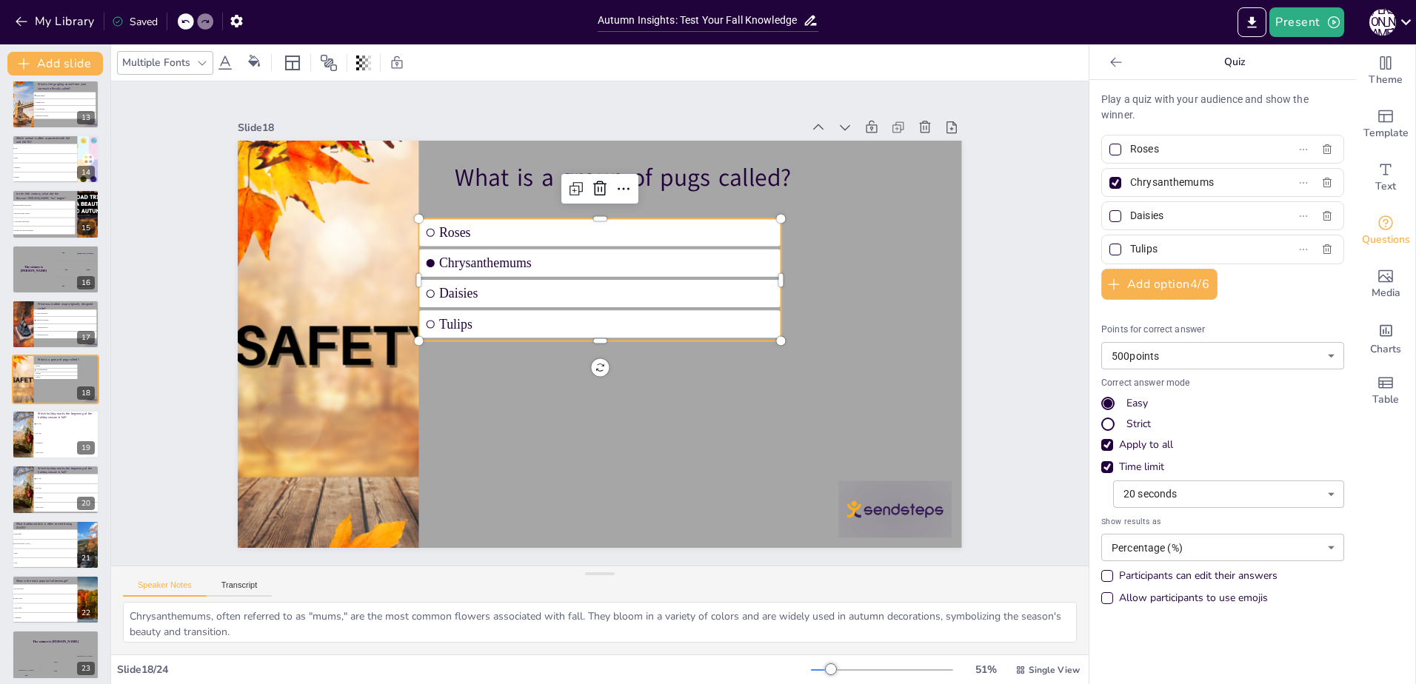
click at [1181, 150] on input "Roses" at bounding box center [1199, 148] width 138 height 21
drag, startPoint x: 1215, startPoint y: 182, endPoint x: 1055, endPoint y: 205, distance: 161.6
click at [1055, 205] on div "Document fonts Akatab Recently used Mulish Akatab Popular fonts Lato Montserrat…" at bounding box center [708, 364] width 1416 height 640
click at [1159, 147] on input "Roses" at bounding box center [1199, 148] width 138 height 21
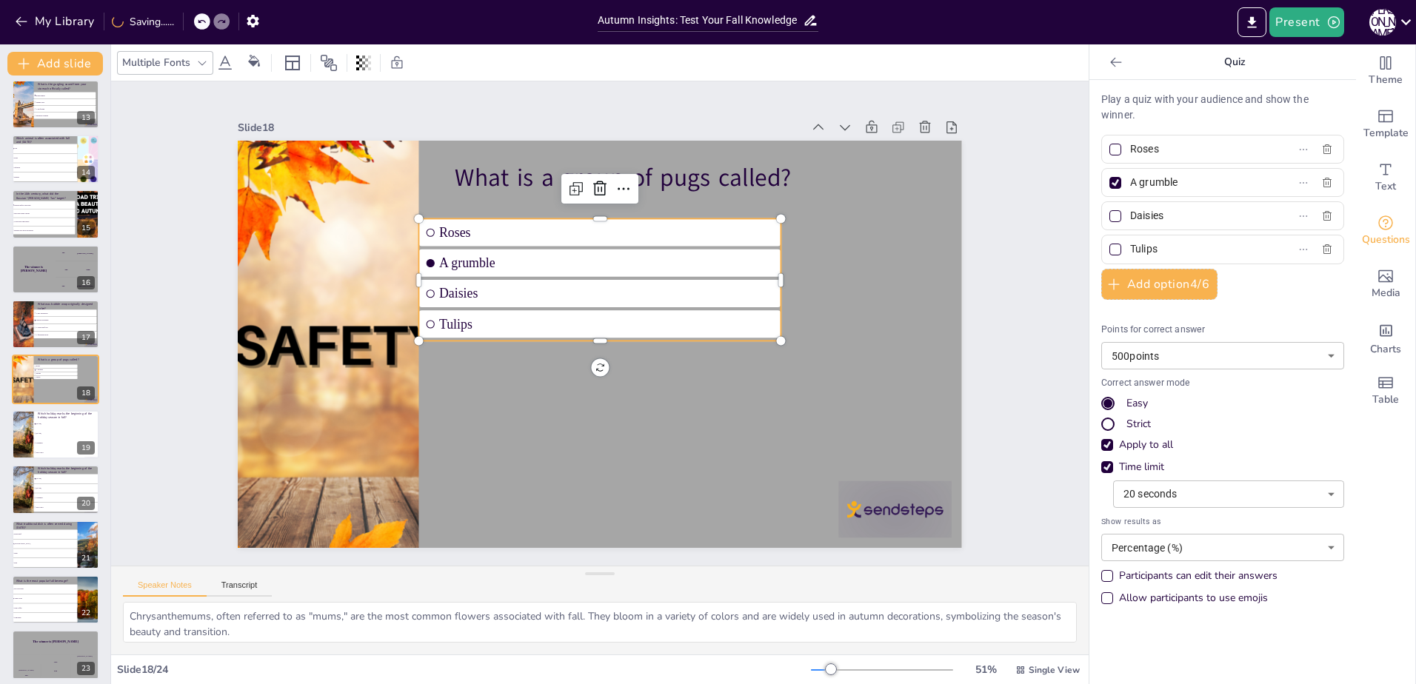
click at [1159, 147] on input "Roses" at bounding box center [1199, 148] width 138 height 21
drag, startPoint x: 1167, startPoint y: 211, endPoint x: 1076, endPoint y: 235, distance: 94.1
click at [1076, 235] on div "Document fonts Akatab Recently used Mulish Akatab Popular fonts Lato Montserrat…" at bounding box center [708, 364] width 1416 height 640
drag, startPoint x: 1172, startPoint y: 250, endPoint x: 1075, endPoint y: 253, distance: 96.3
click at [1089, 253] on div "Play a quiz with your audience and show the winner. A snuggle A grumble A snort…" at bounding box center [1222, 382] width 267 height 604
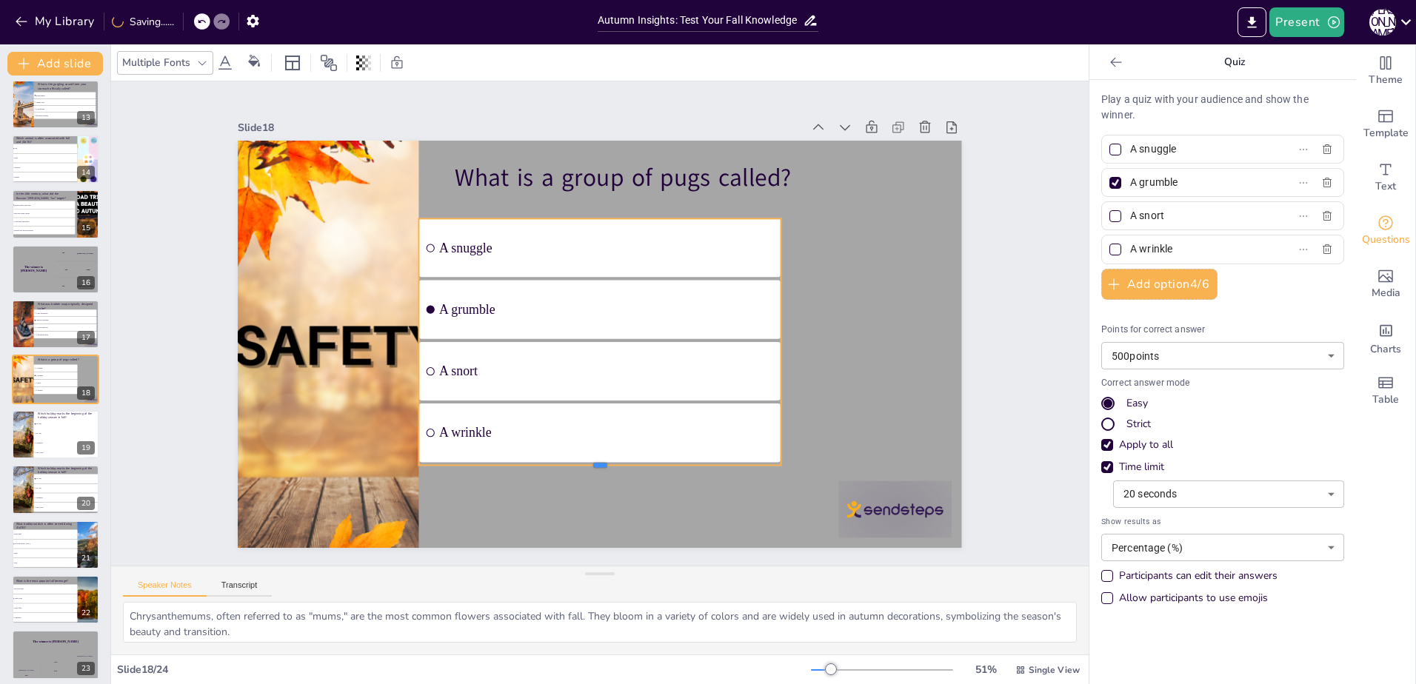
drag, startPoint x: 591, startPoint y: 340, endPoint x: 596, endPoint y: 464, distance: 124.5
click at [596, 315] on div at bounding box center [513, 204] width 300 height 222
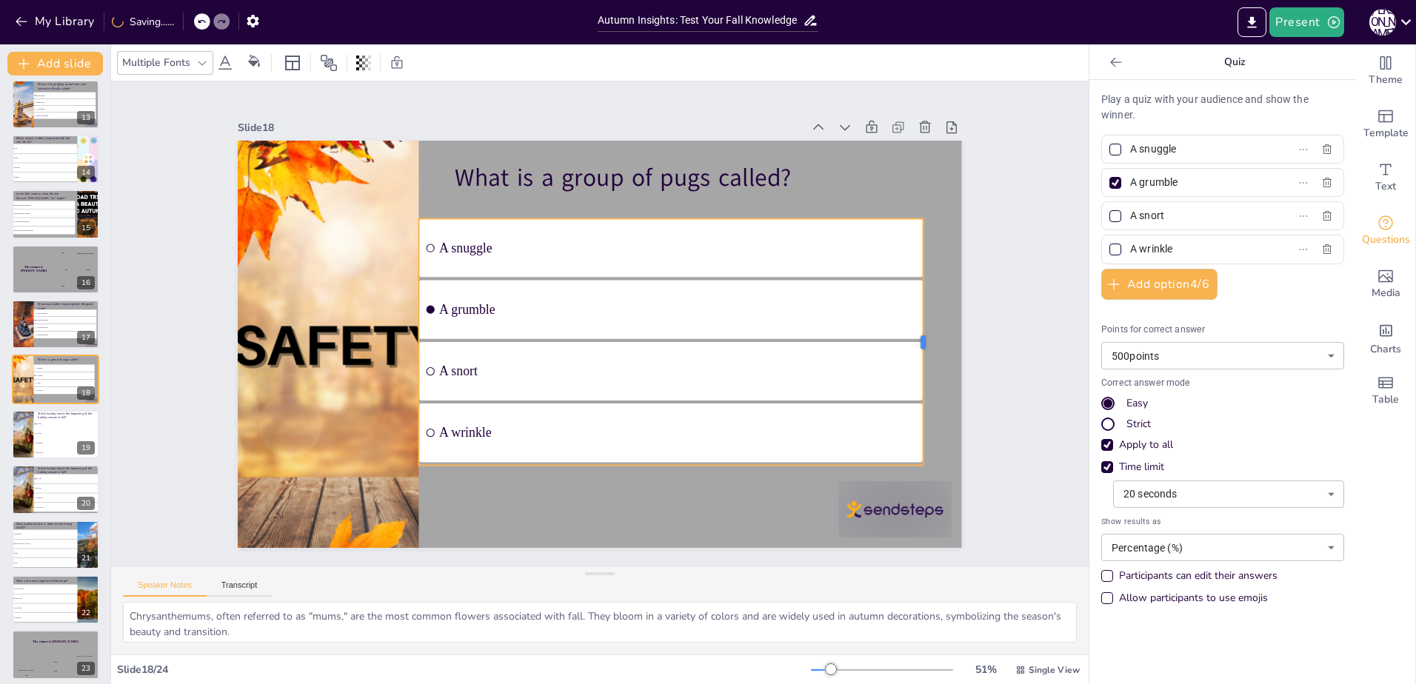
drag, startPoint x: 771, startPoint y: 338, endPoint x: 916, endPoint y: 389, distance: 153.9
click at [915, 388] on div at bounding box center [926, 376] width 38 height 247
click at [40, 434] on span "[DATE]" at bounding box center [68, 434] width 64 height 2
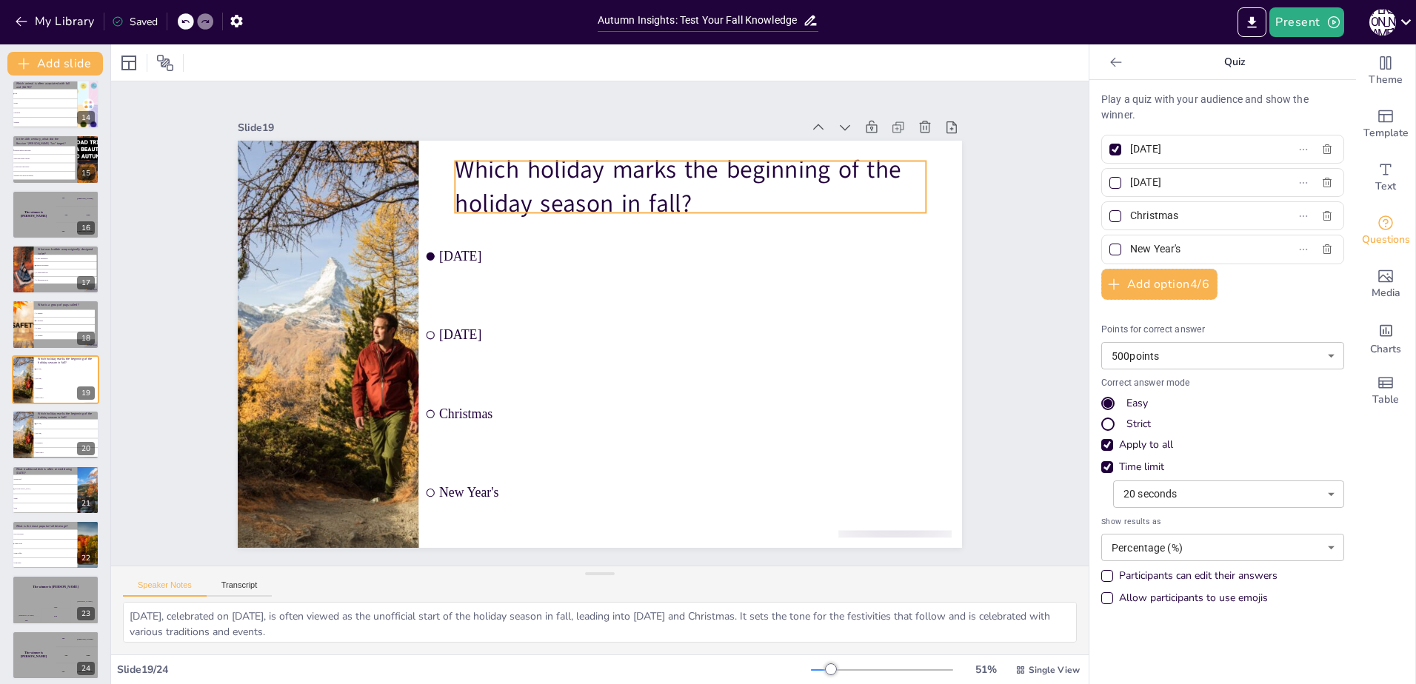
click at [701, 188] on p "Which holiday marks the beginning of the holiday season in fall?" at bounding box center [764, 333] width 294 height 441
click at [701, 188] on p "Which holiday marks the beginning of the holiday season in fall?" at bounding box center [704, 197] width 475 height 116
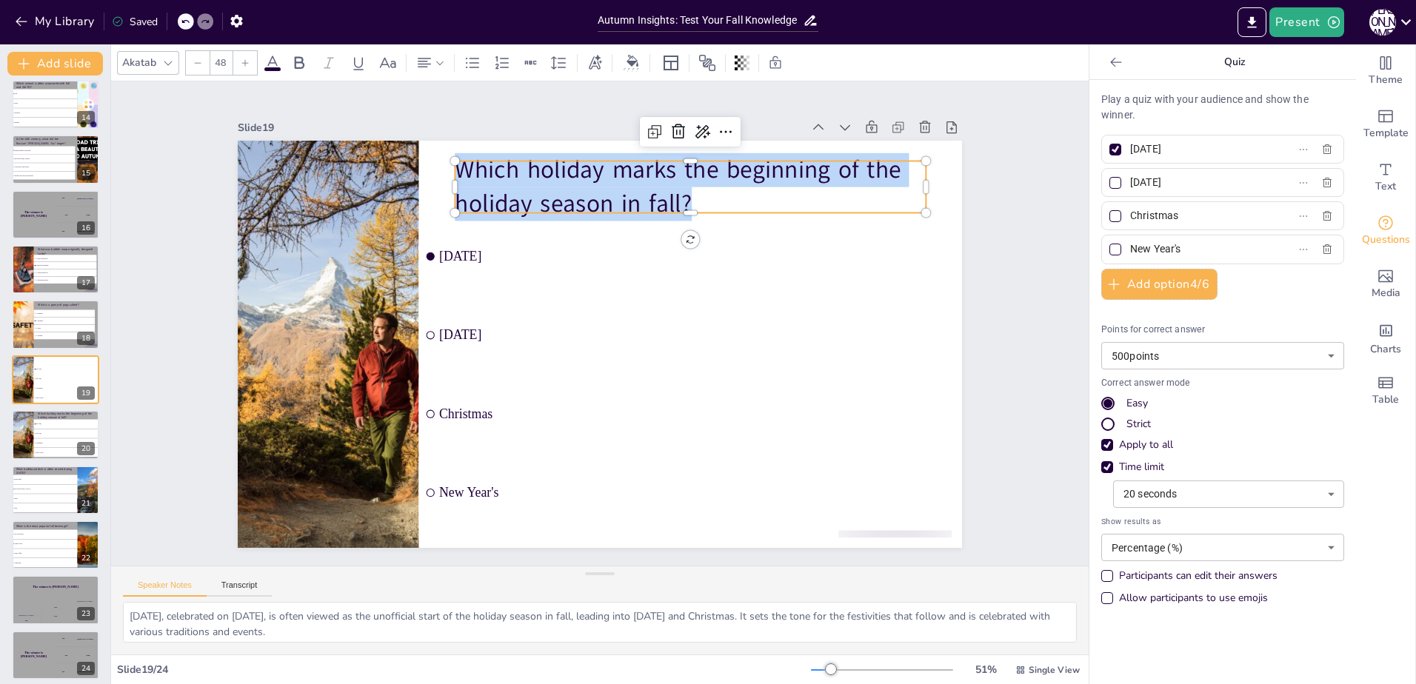
drag, startPoint x: 703, startPoint y: 194, endPoint x: 439, endPoint y: 166, distance: 265.2
click at [439, 166] on div "Halloween Thanksgiving Christmas New Year's Which holiday marks the beginning o…" at bounding box center [597, 344] width 763 height 481
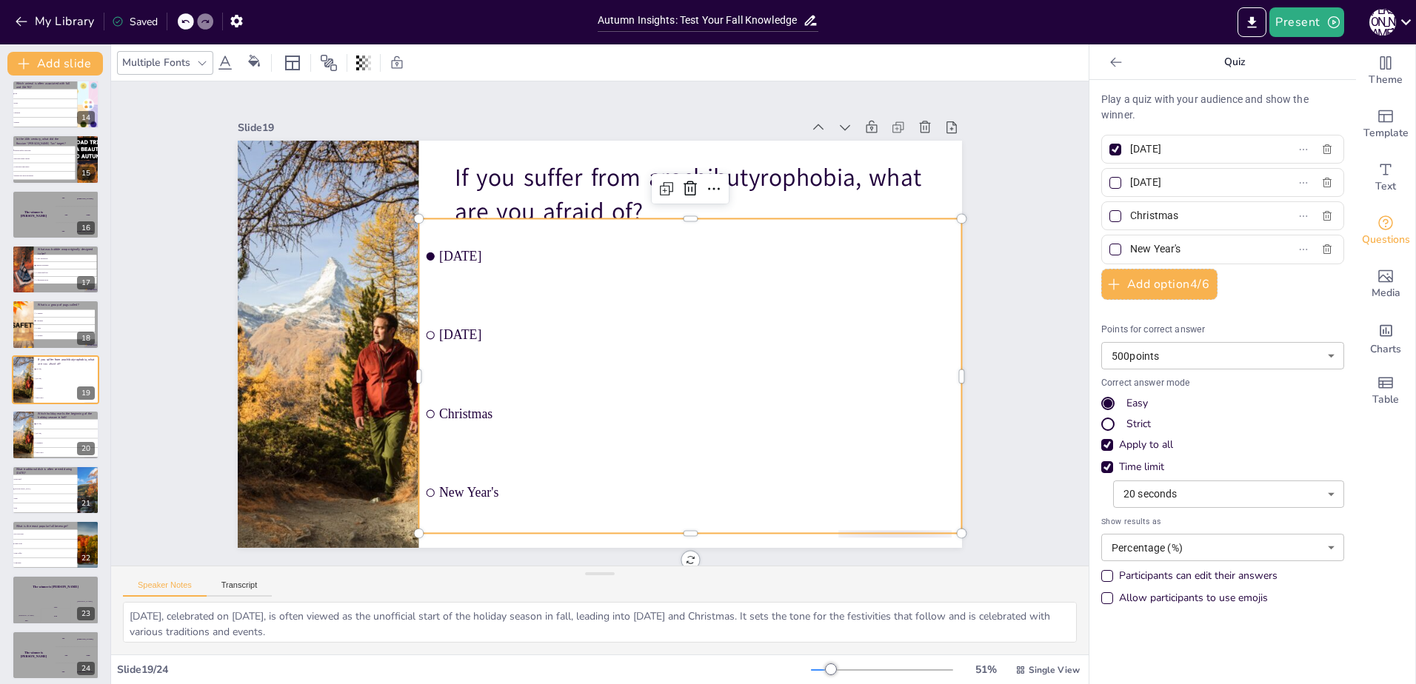
click at [493, 247] on ul "Halloween Thanksgiving Christmas New Year's" at bounding box center [684, 386] width 573 height 370
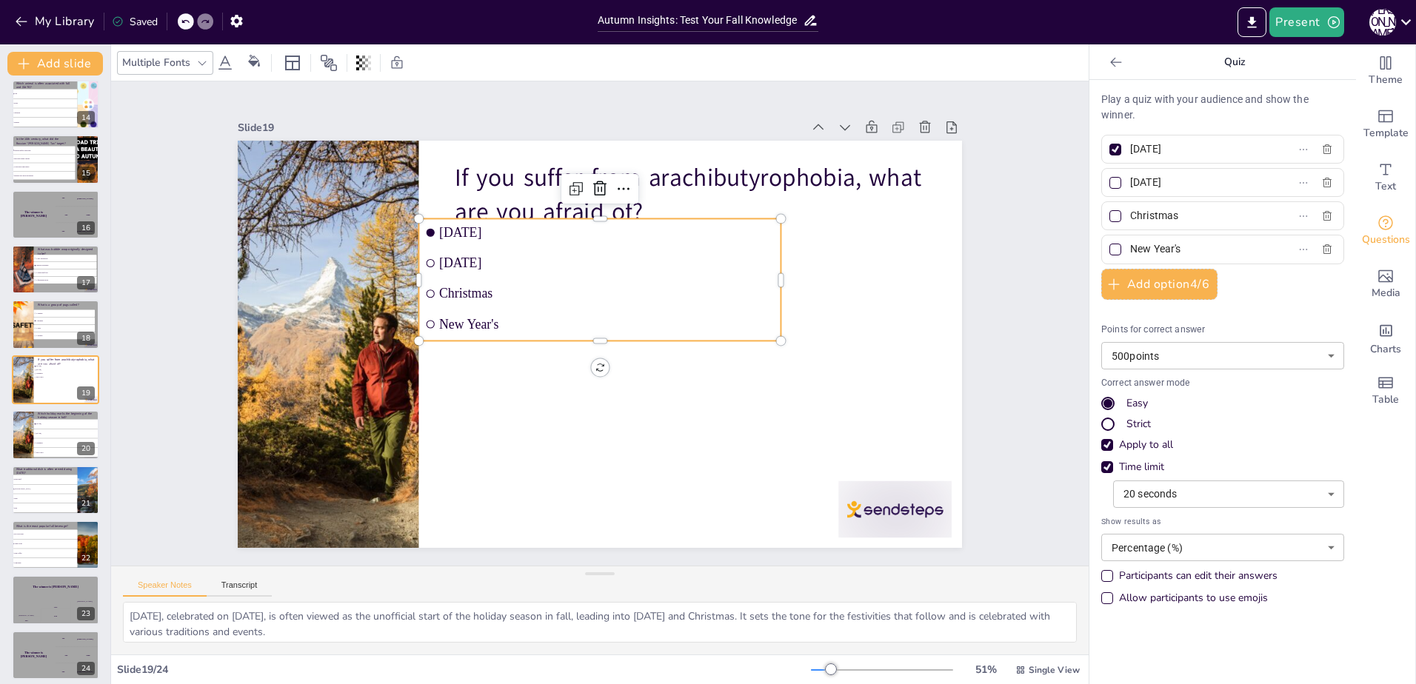
click at [1184, 151] on input "[DATE]" at bounding box center [1199, 148] width 138 height 21
click at [1183, 151] on input "[DATE]" at bounding box center [1199, 148] width 138 height 21
click at [1200, 189] on input "[DATE]" at bounding box center [1199, 182] width 138 height 21
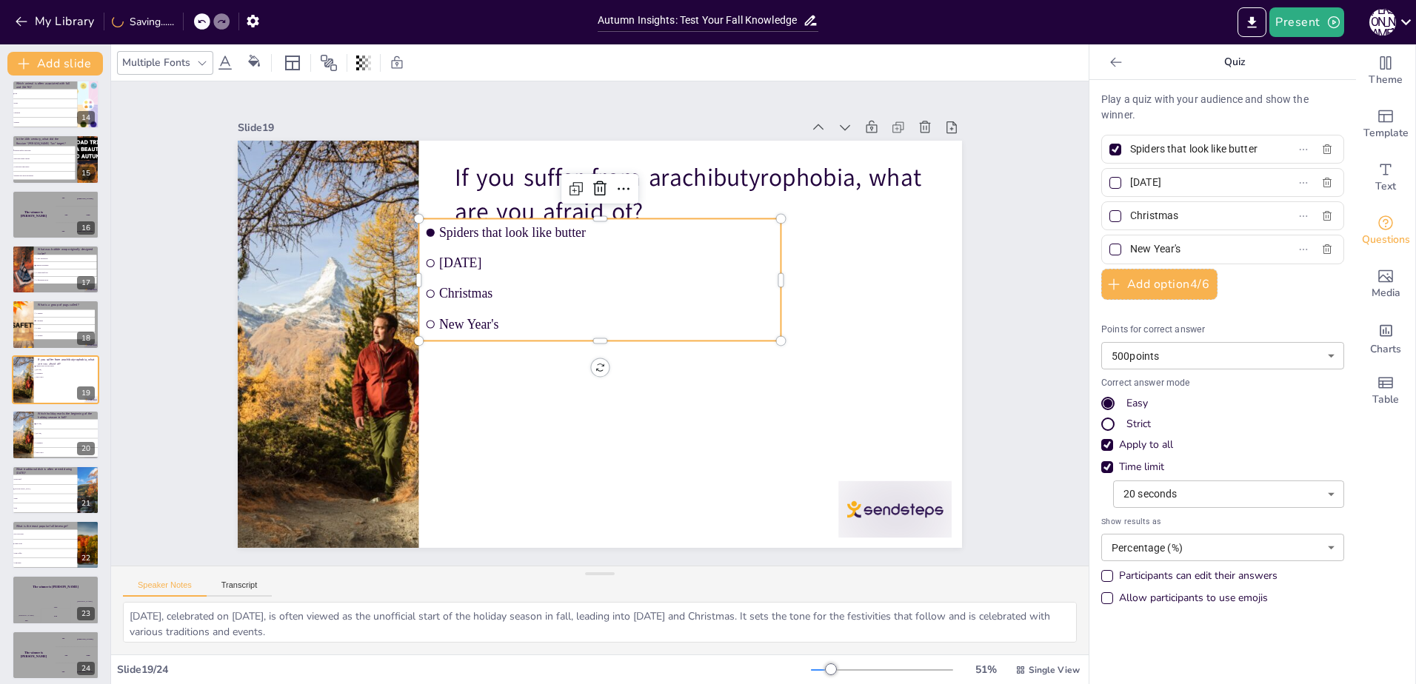
drag, startPoint x: 1204, startPoint y: 183, endPoint x: 963, endPoint y: 182, distance: 241.4
click at [963, 182] on div "Document fonts Akatab Recently used Mulish Akatab Popular fonts Lato Montserrat…" at bounding box center [708, 364] width 1416 height 640
drag, startPoint x: 1197, startPoint y: 210, endPoint x: 1006, endPoint y: 209, distance: 190.3
click at [1006, 209] on div "Document fonts Akatab Recently used Mulish Akatab Popular fonts Lato Montserrat…" at bounding box center [708, 364] width 1416 height 640
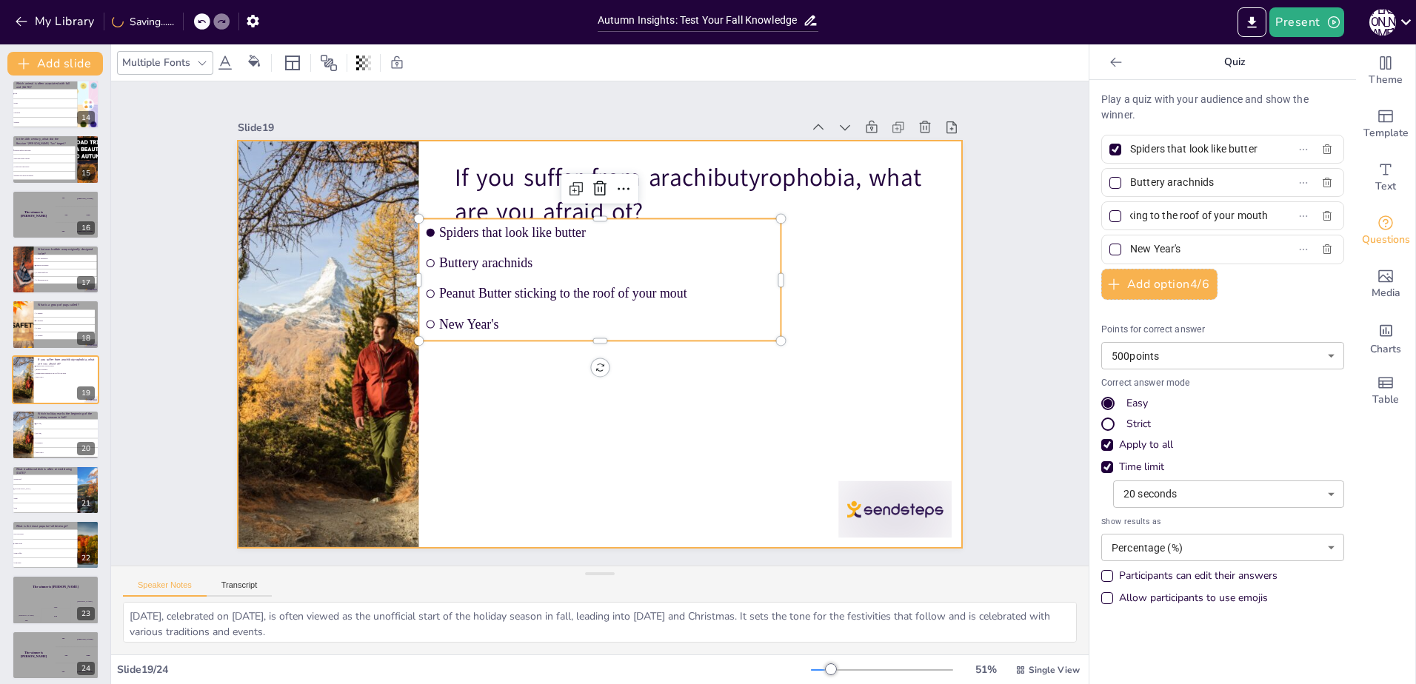
scroll to position [0, 99]
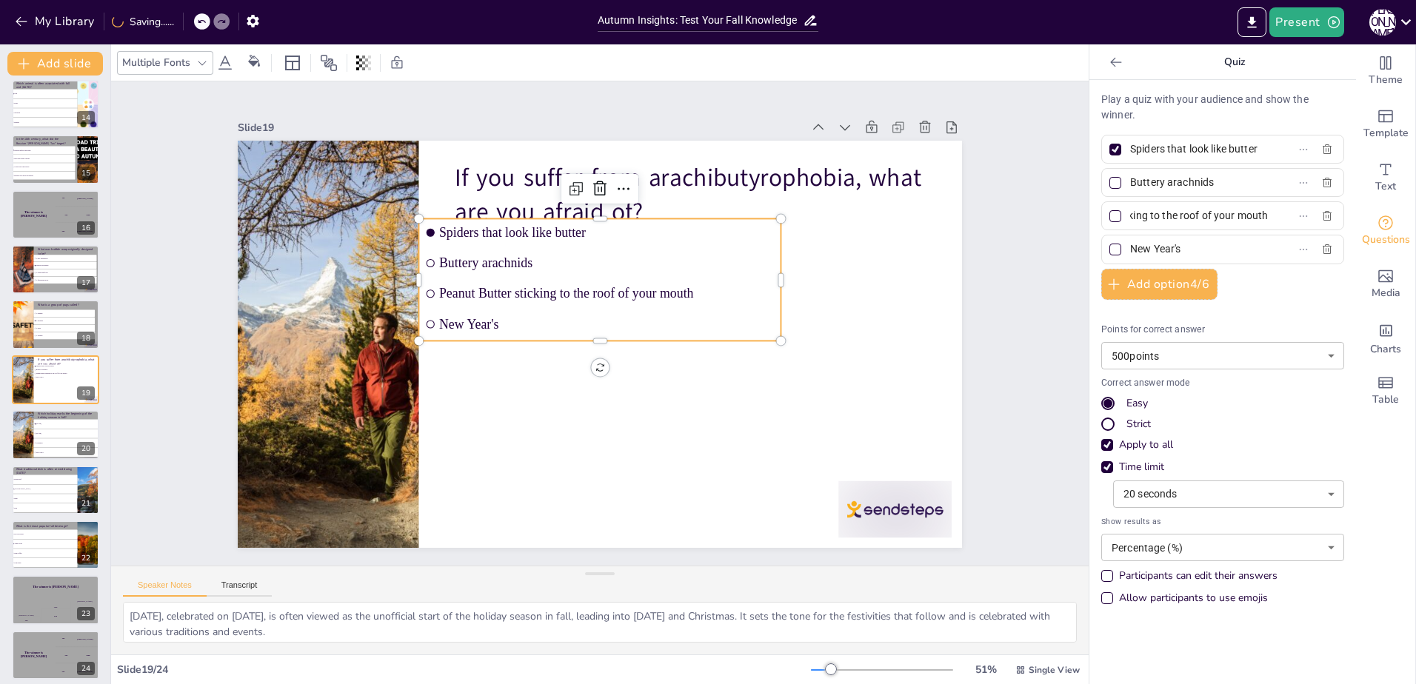
click at [1183, 252] on input "New Year's" at bounding box center [1199, 248] width 138 height 21
click at [1181, 251] on input "New Year's" at bounding box center [1199, 248] width 138 height 21
click at [1187, 254] on input "New Year's" at bounding box center [1199, 248] width 138 height 21
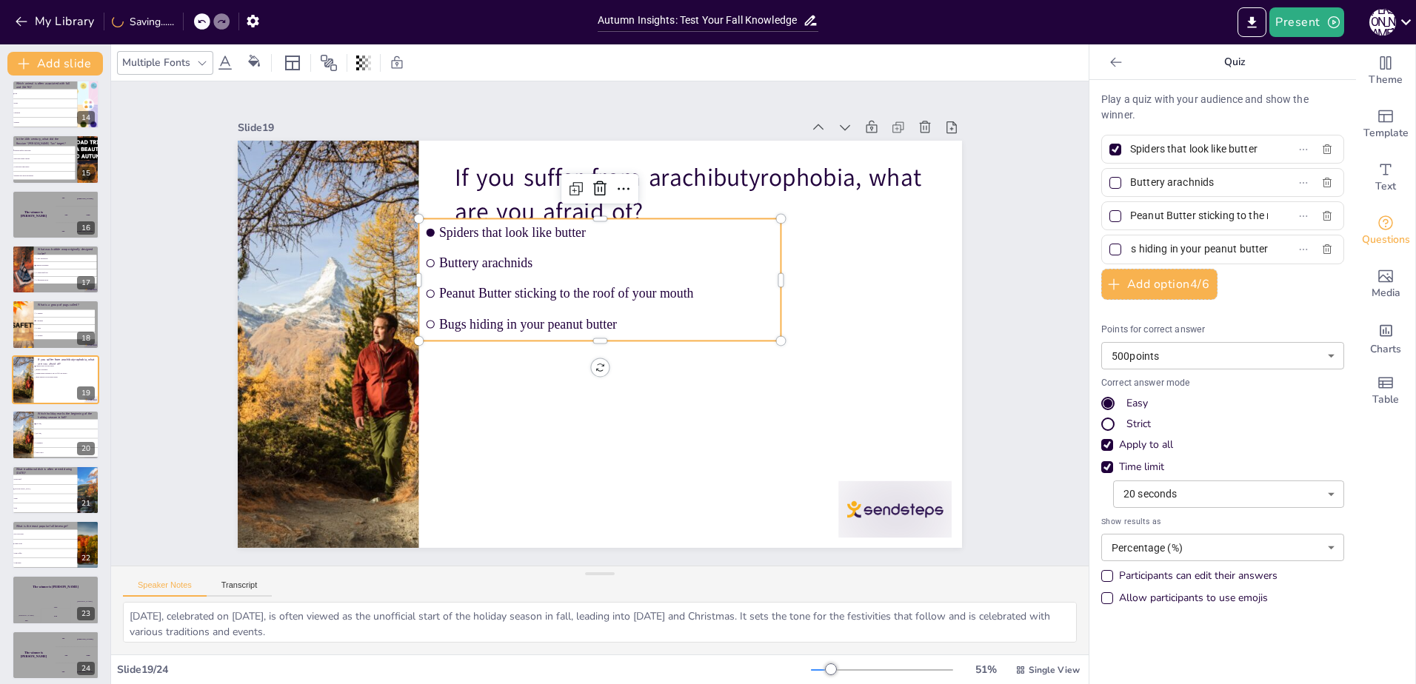
scroll to position [0, 31]
click at [1109, 215] on div at bounding box center [1115, 216] width 12 height 12
click at [1130, 215] on input "Peanut Butter sticking to the roof of your mouth" at bounding box center [1199, 215] width 138 height 21
click at [1109, 146] on div at bounding box center [1115, 150] width 12 height 12
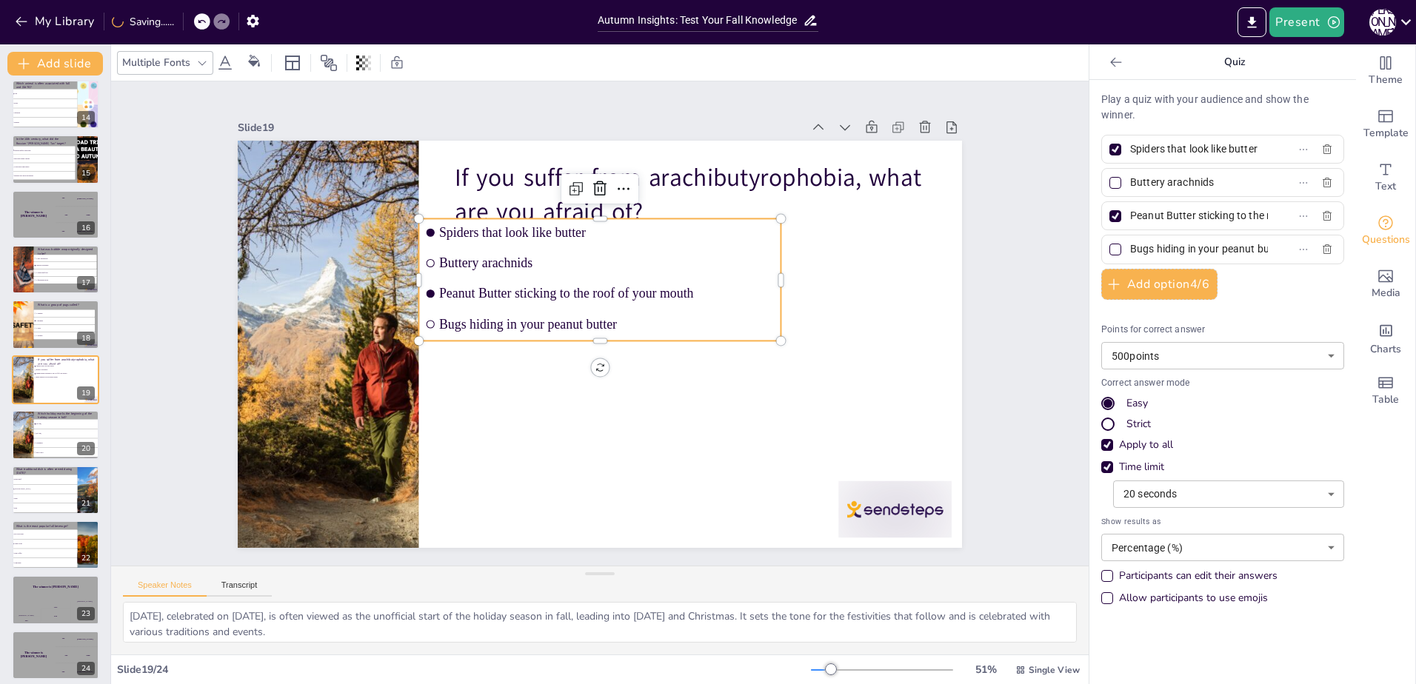
click at [1130, 146] on input "Spiders that look like butter" at bounding box center [1199, 148] width 138 height 21
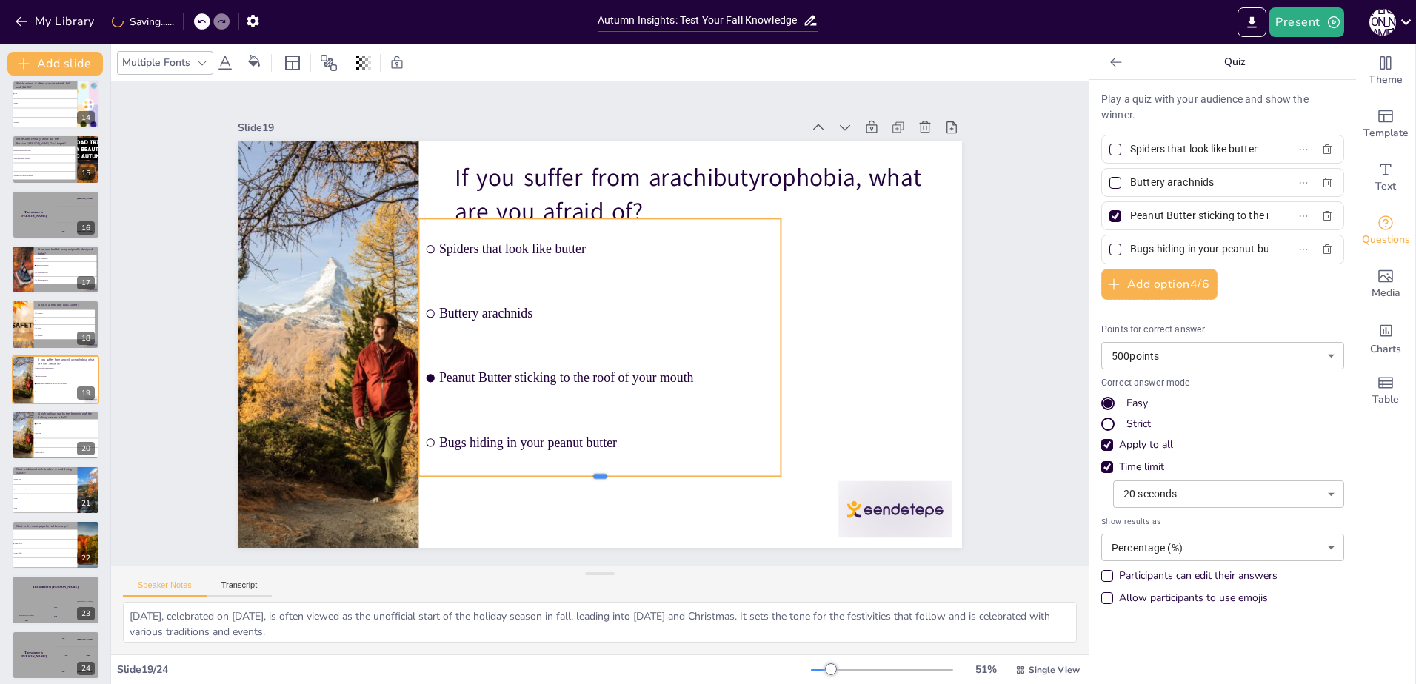
drag, startPoint x: 595, startPoint y: 335, endPoint x: 610, endPoint y: 470, distance: 135.7
click at [610, 470] on div at bounding box center [551, 474] width 348 height 123
drag, startPoint x: 771, startPoint y: 341, endPoint x: 919, endPoint y: 350, distance: 148.3
click at [919, 350] on div at bounding box center [905, 448] width 91 height 248
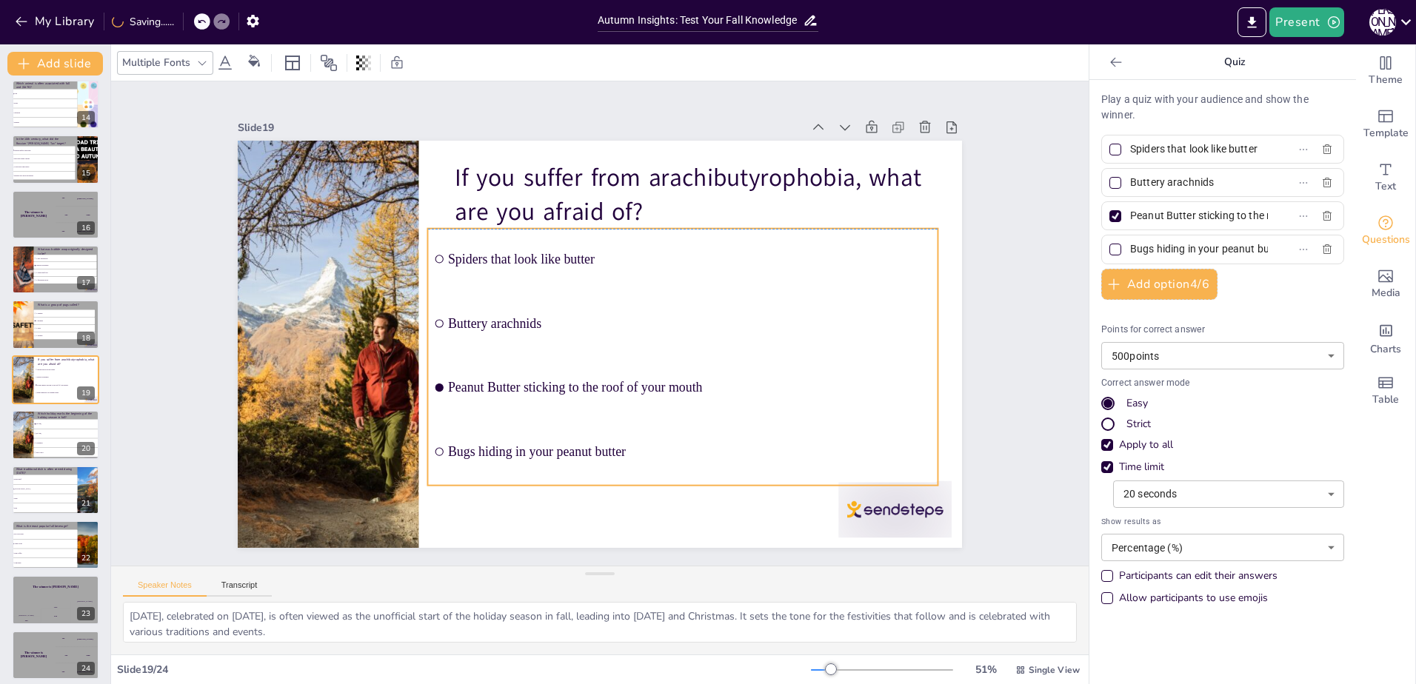
drag, startPoint x: 707, startPoint y: 221, endPoint x: 716, endPoint y: 236, distance: 17.3
click at [716, 236] on li "Spiders that look like butter" at bounding box center [704, 310] width 473 height 308
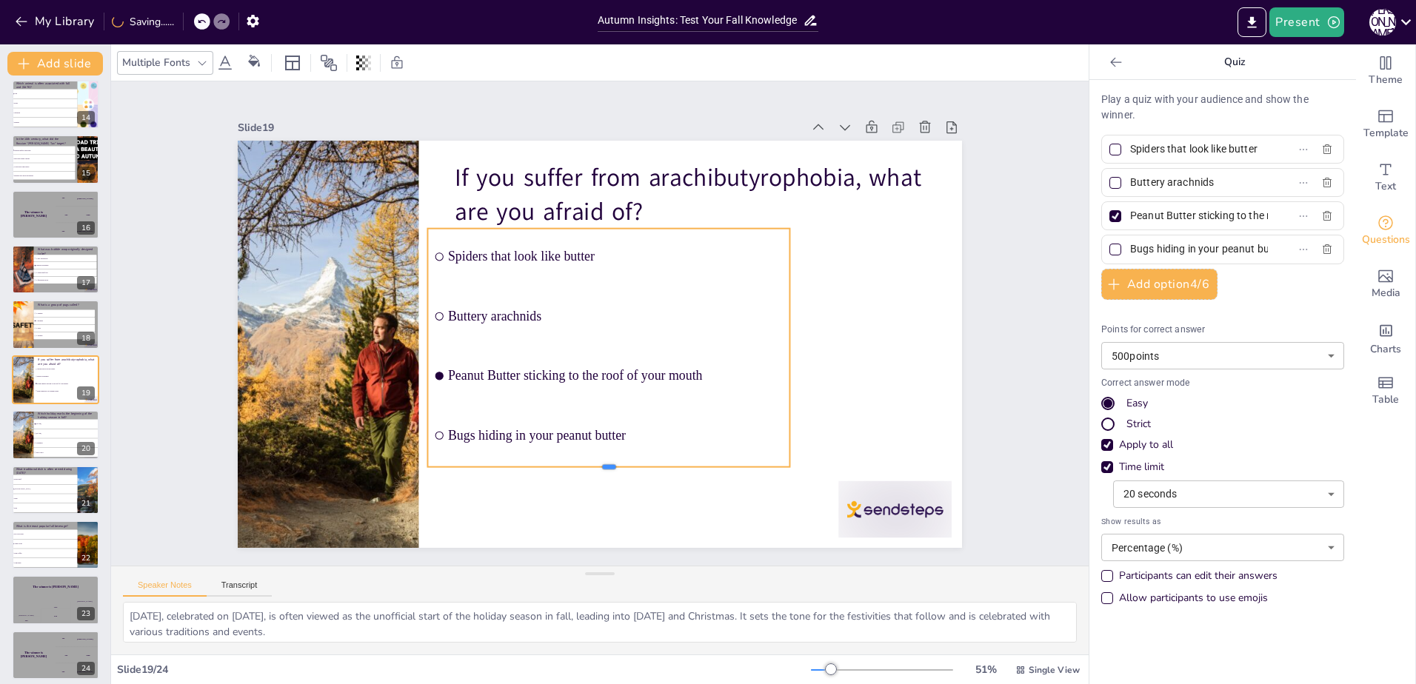
drag, startPoint x: 599, startPoint y: 350, endPoint x: 615, endPoint y: 467, distance: 117.3
click at [615, 467] on div at bounding box center [609, 473] width 362 height 12
drag, startPoint x: 781, startPoint y: 341, endPoint x: 924, endPoint y: 369, distance: 145.0
click at [935, 369] on div at bounding box center [941, 348] width 12 height 238
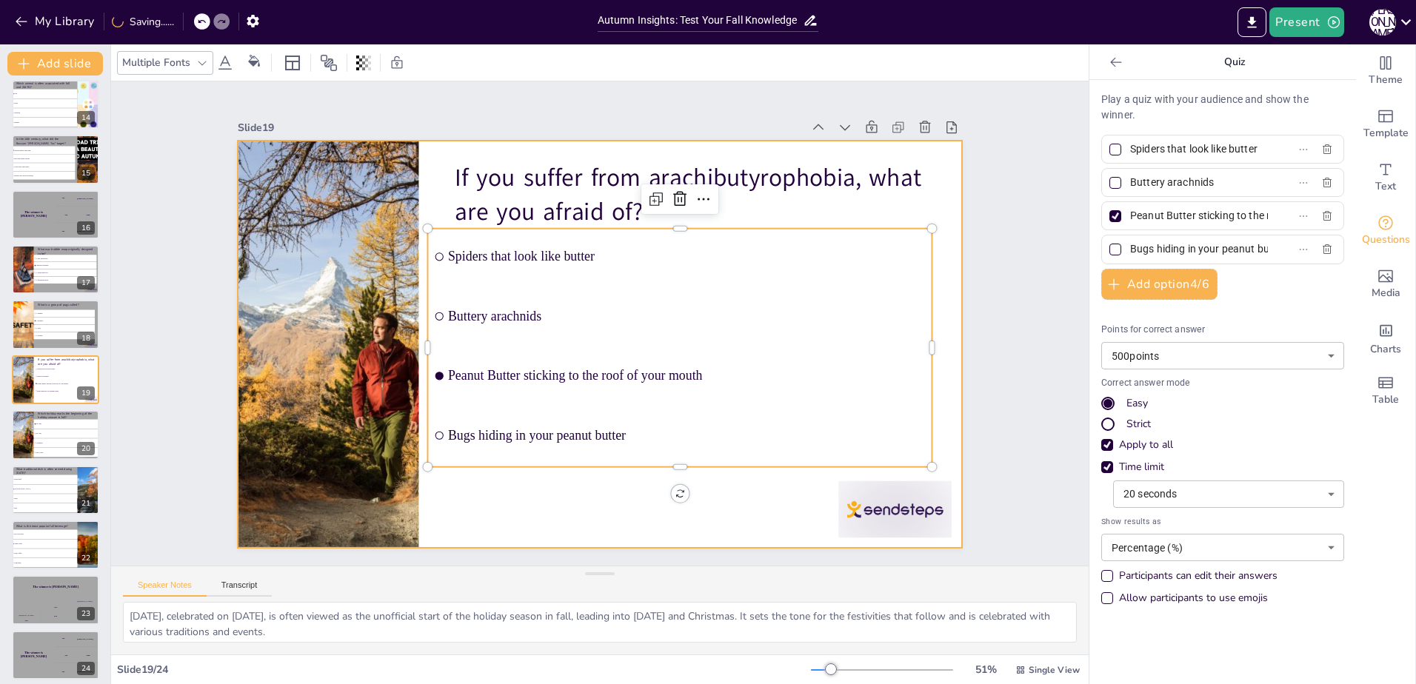
click at [429, 150] on div at bounding box center [597, 344] width 763 height 481
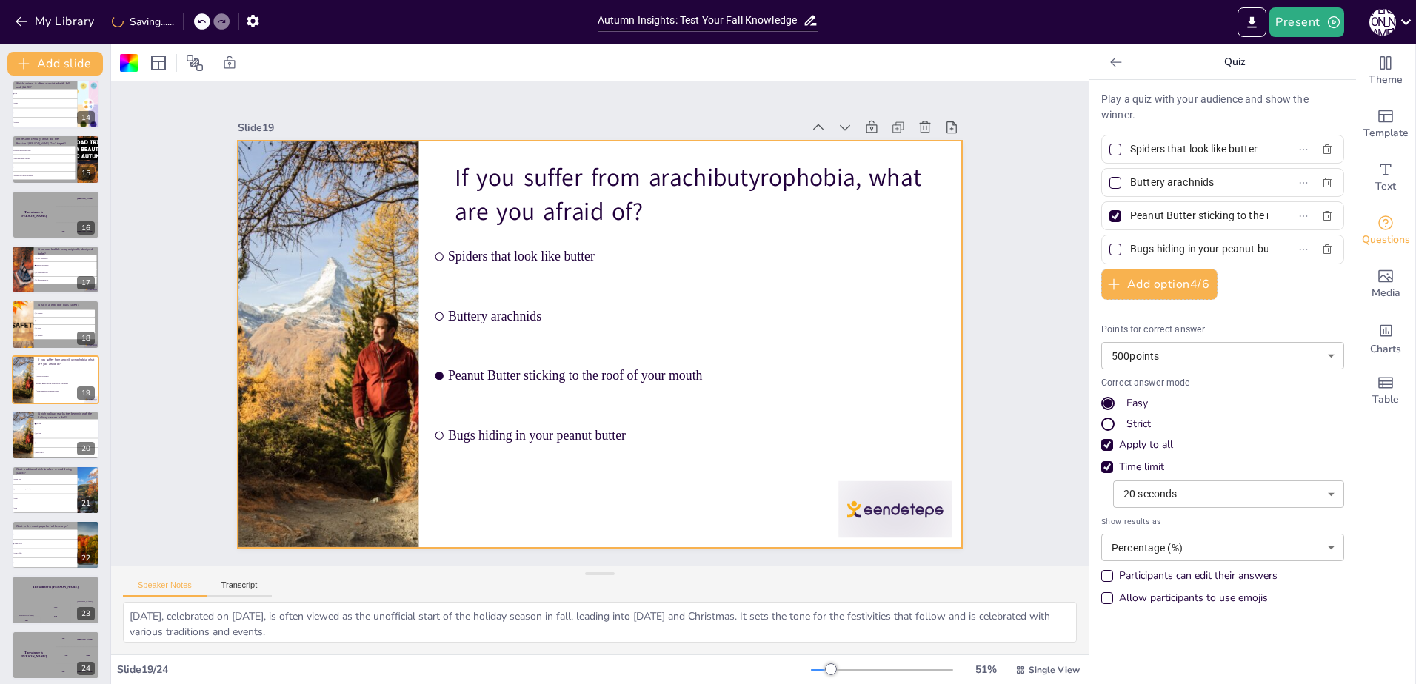
click at [141, 56] on div at bounding box center [186, 63] width 138 height 24
click at [126, 61] on div at bounding box center [129, 63] width 18 height 18
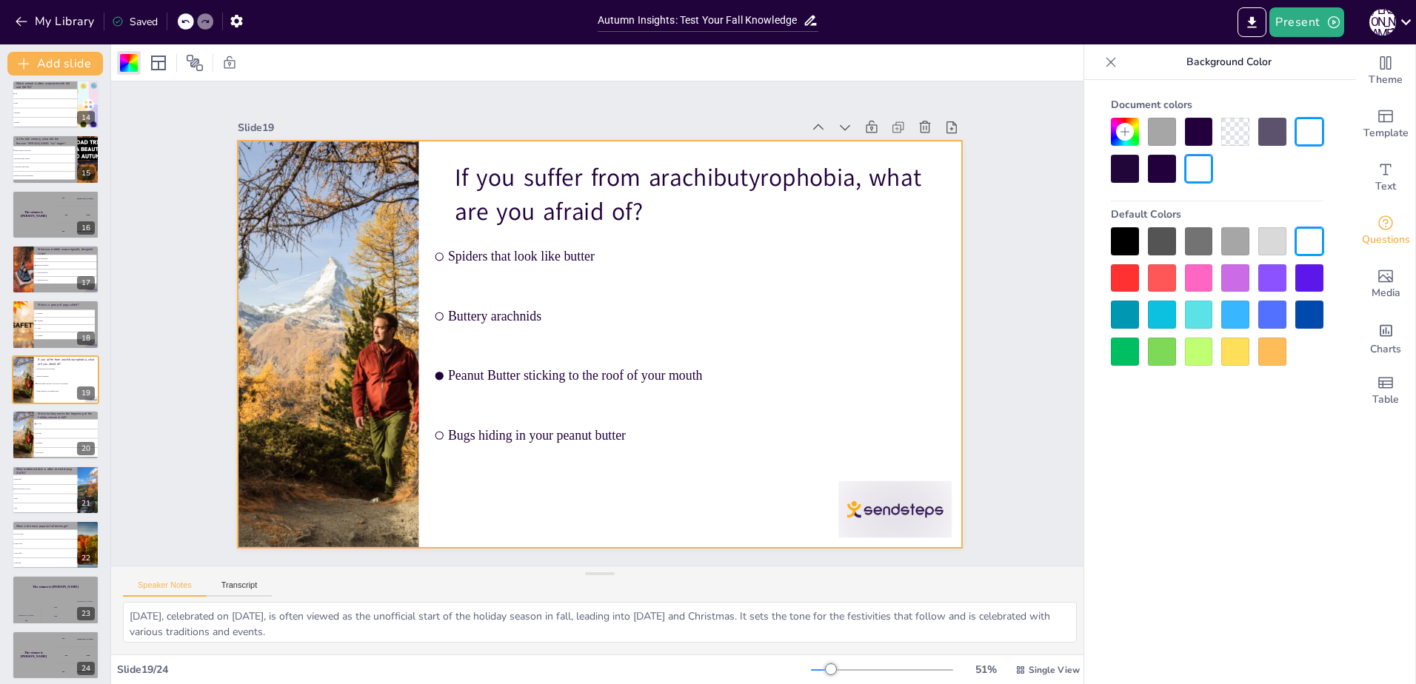
click at [1238, 236] on div at bounding box center [1235, 241] width 28 height 28
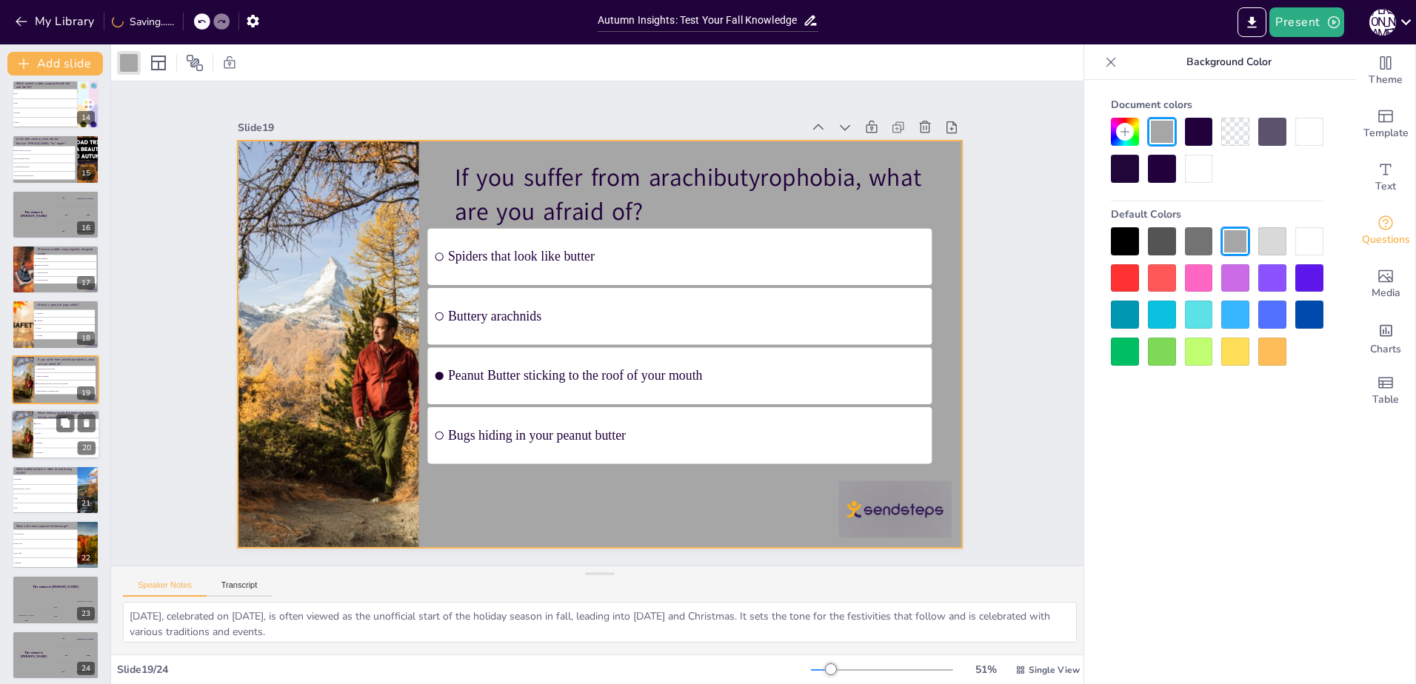
click at [35, 433] on input "checkbox" at bounding box center [34, 433] width 1 height 1
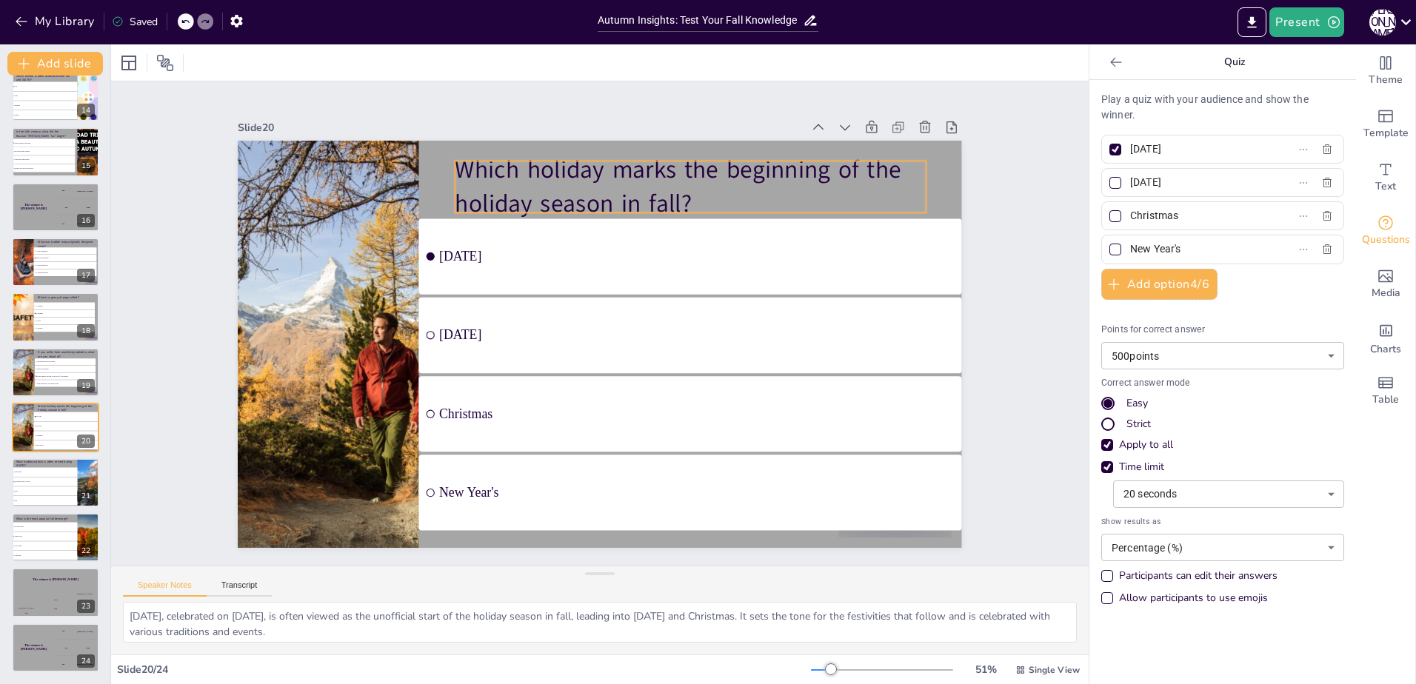
click at [687, 193] on p "Which holiday marks the beginning of the holiday season in fall?" at bounding box center [739, 235] width 458 height 253
click at [687, 193] on p "Which holiday marks the beginning of the holiday season in fall?" at bounding box center [704, 197] width 475 height 116
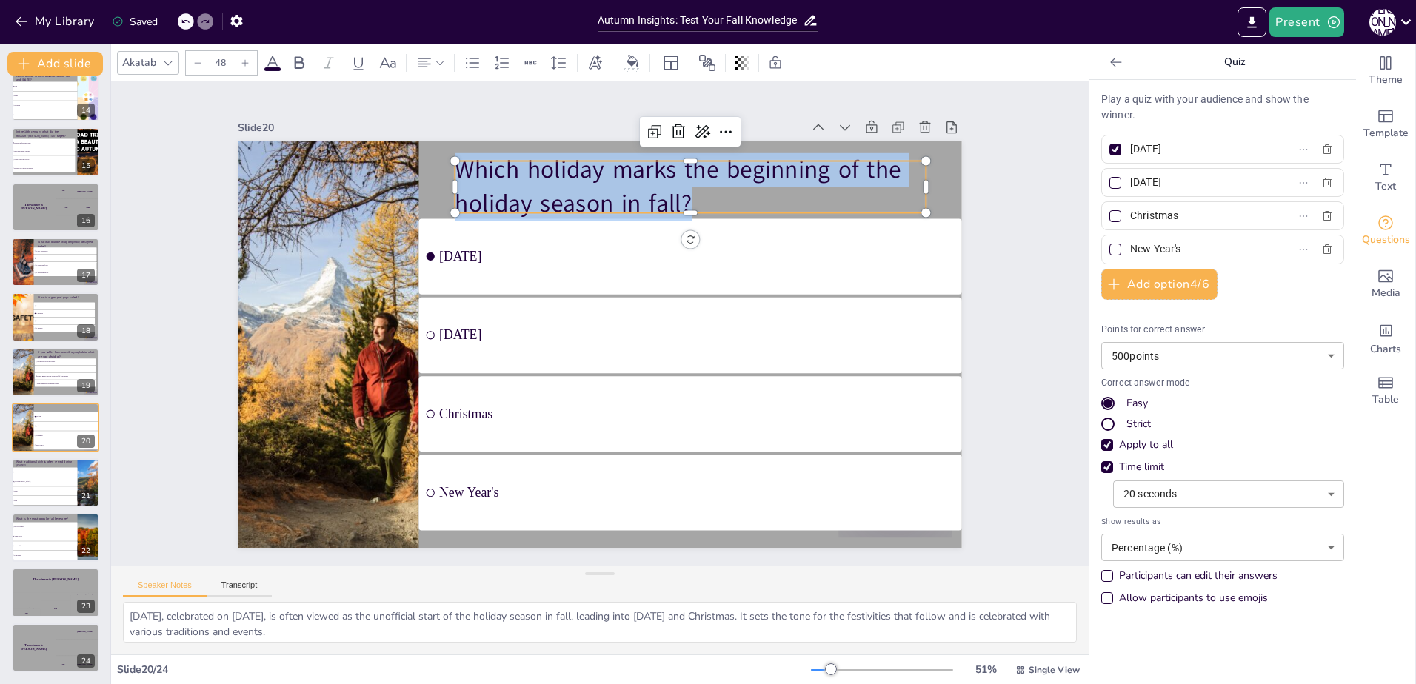
drag, startPoint x: 687, startPoint y: 193, endPoint x: 444, endPoint y: 151, distance: 247.3
click at [444, 151] on div "Halloween Thanksgiving Christmas New Year's Which holiday marks the beginning o…" at bounding box center [595, 344] width 793 height 549
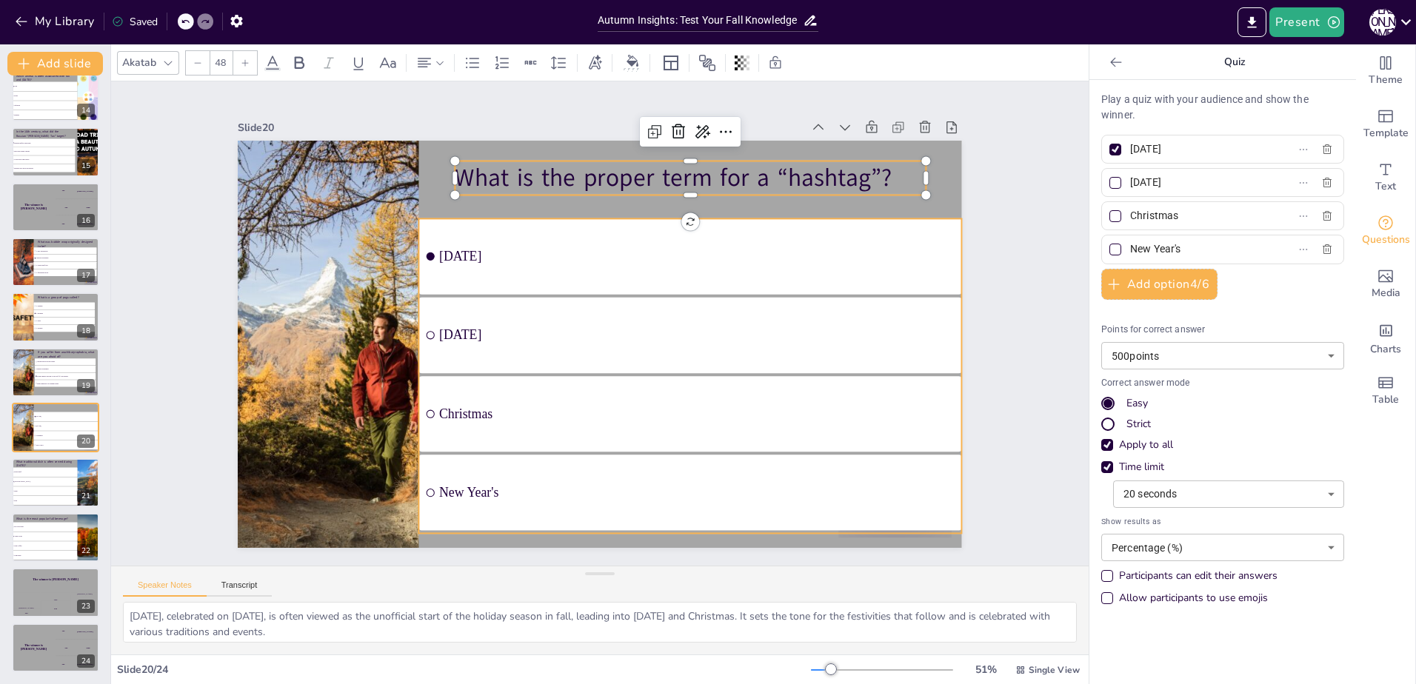
click at [628, 258] on span "[DATE]" at bounding box center [704, 267] width 515 height 69
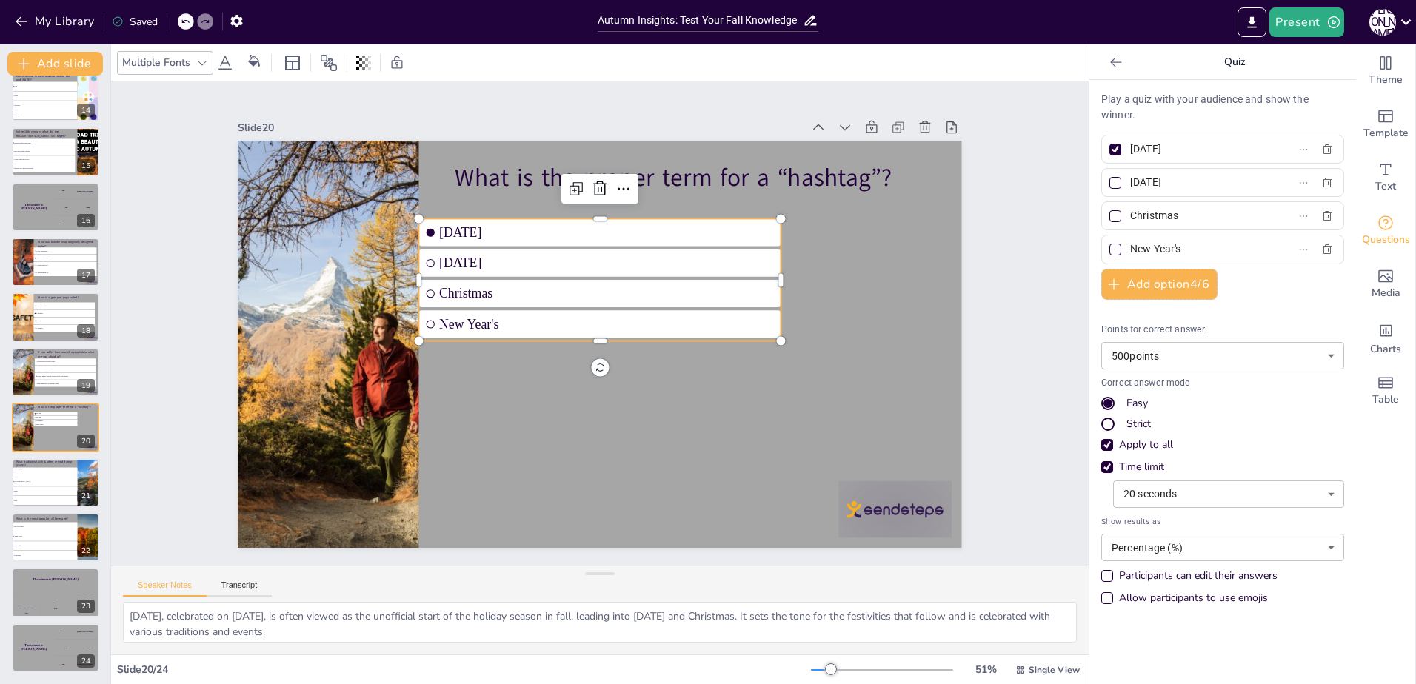
click at [1183, 150] on input "[DATE]" at bounding box center [1199, 148] width 138 height 21
drag, startPoint x: 1214, startPoint y: 181, endPoint x: 1078, endPoint y: 177, distance: 136.3
click at [1075, 177] on div "Document fonts Akatab Recently used Mulish Akatab Popular fonts Lato Montserrat…" at bounding box center [708, 364] width 1416 height 640
click at [1130, 152] on input "Anumber sign" at bounding box center [1199, 148] width 138 height 21
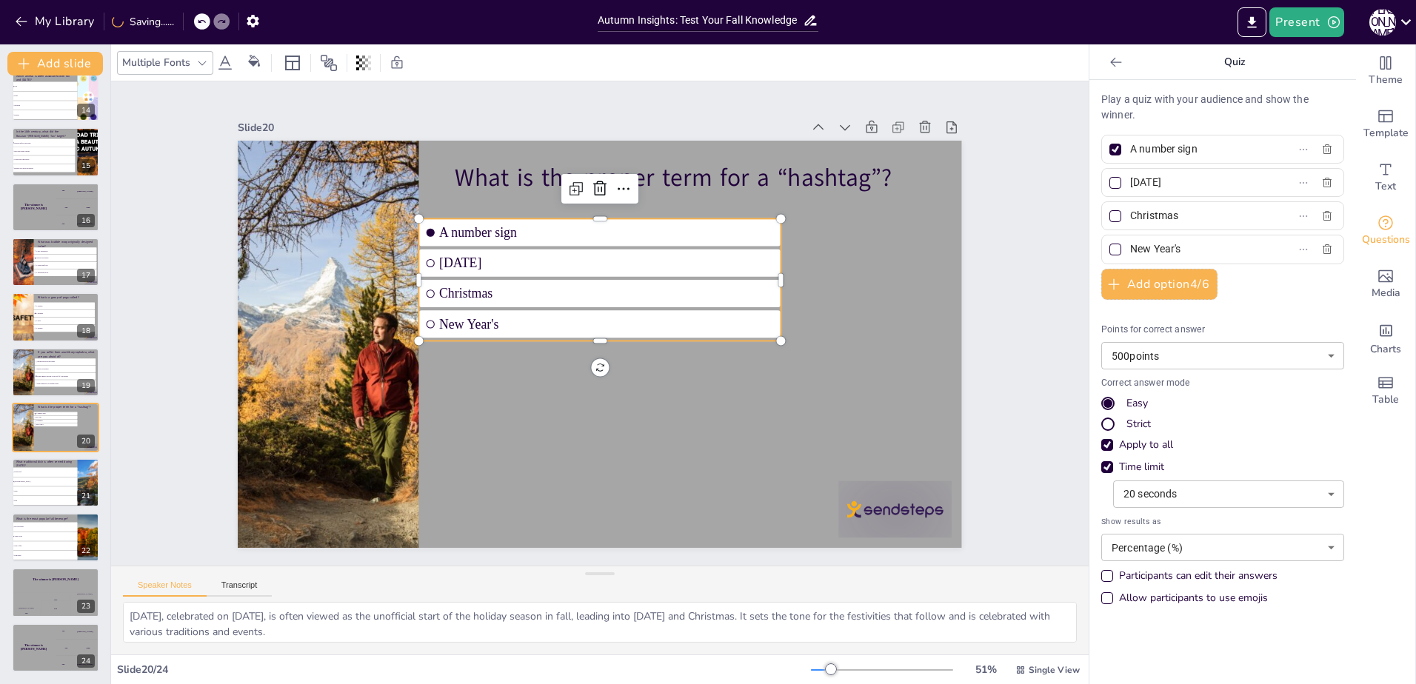
drag, startPoint x: 1229, startPoint y: 184, endPoint x: 1054, endPoint y: 186, distance: 174.8
click at [1054, 186] on div "Document fonts Akatab Recently used Mulish Akatab Popular fonts Lato Montserrat…" at bounding box center [708, 364] width 1416 height 640
drag, startPoint x: 1189, startPoint y: 221, endPoint x: 1102, endPoint y: 201, distance: 88.9
click at [1102, 201] on div "Play a quiz with your audience and show the winner. A number sign A pound symbo…" at bounding box center [1222, 352] width 243 height 521
drag, startPoint x: 1199, startPoint y: 245, endPoint x: 1038, endPoint y: 250, distance: 160.8
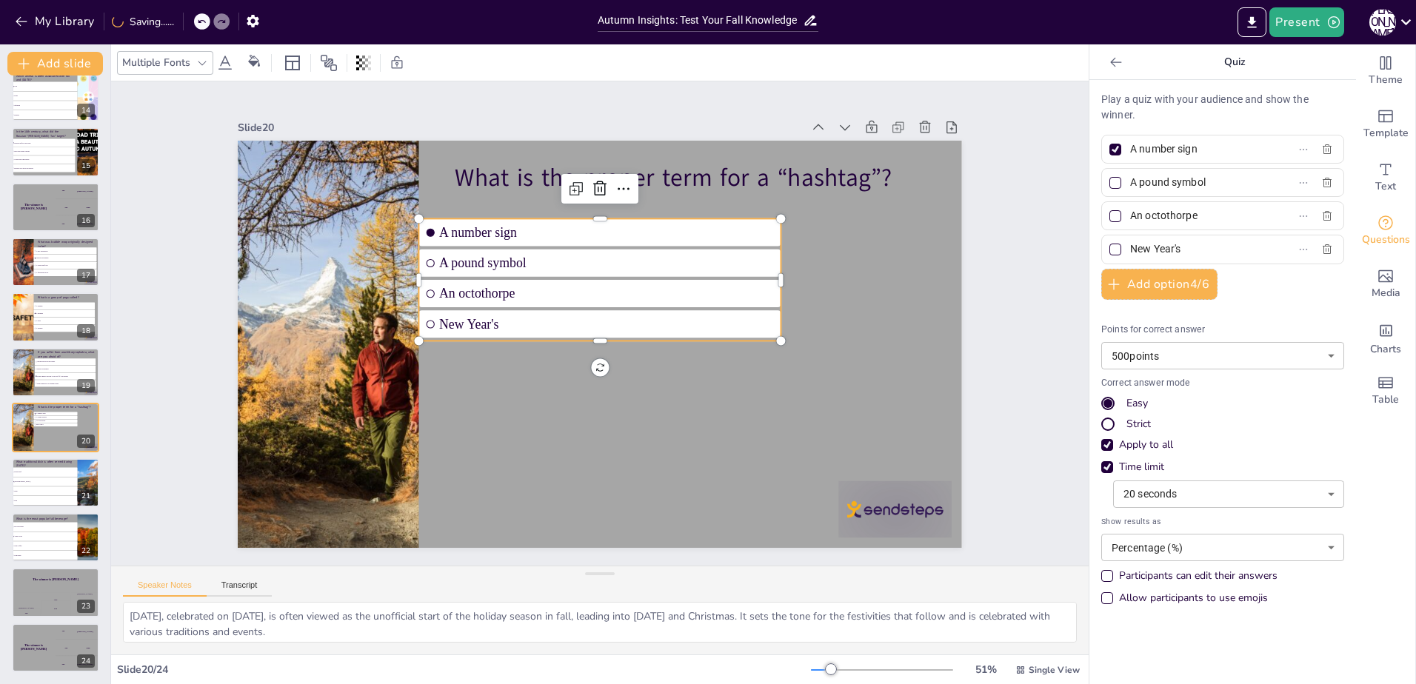
click at [1038, 250] on div "Document fonts Akatab Recently used Mulish Akatab Popular fonts Lato Montserrat…" at bounding box center [708, 364] width 1416 height 640
drag, startPoint x: 1101, startPoint y: 214, endPoint x: 1109, endPoint y: 181, distance: 34.5
click at [1109, 214] on div at bounding box center [1115, 216] width 12 height 12
click at [1130, 214] on input "An octothorpe" at bounding box center [1199, 215] width 138 height 21
click at [1109, 145] on div at bounding box center [1115, 150] width 12 height 12
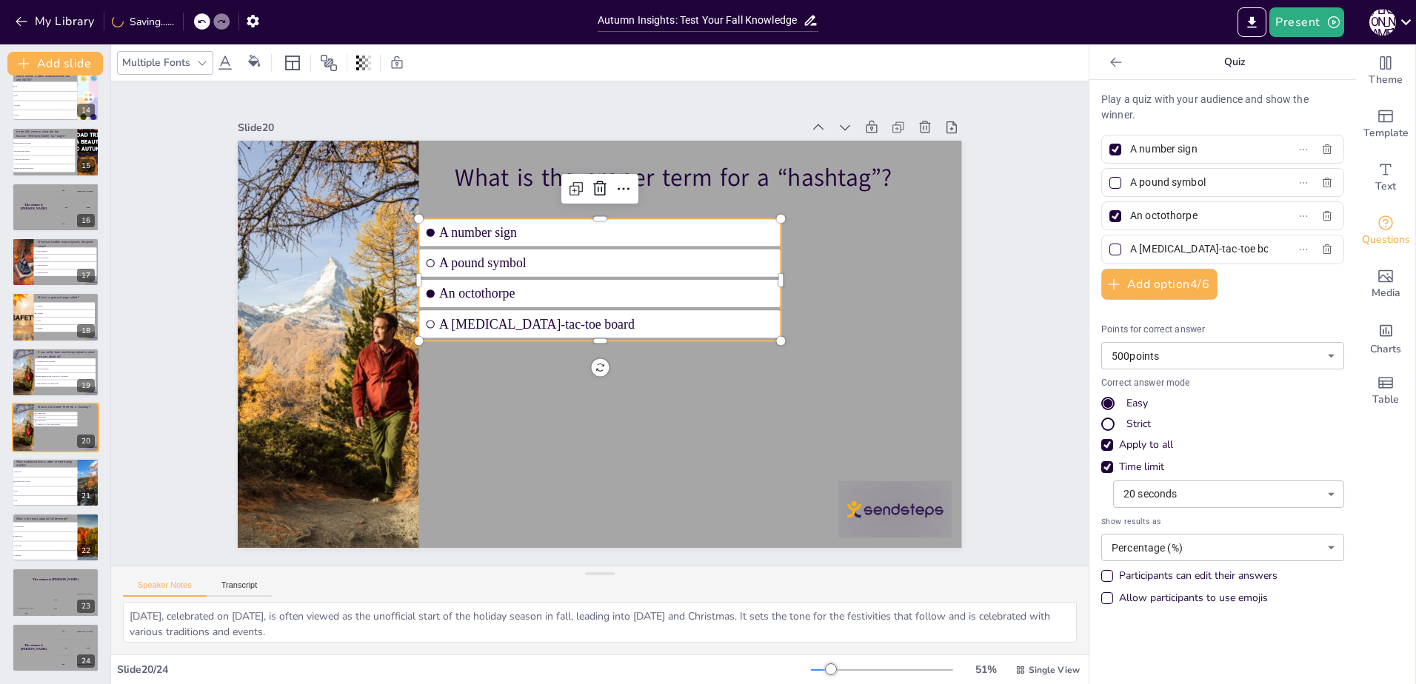
click at [1130, 145] on input "A number sign" at bounding box center [1199, 148] width 138 height 21
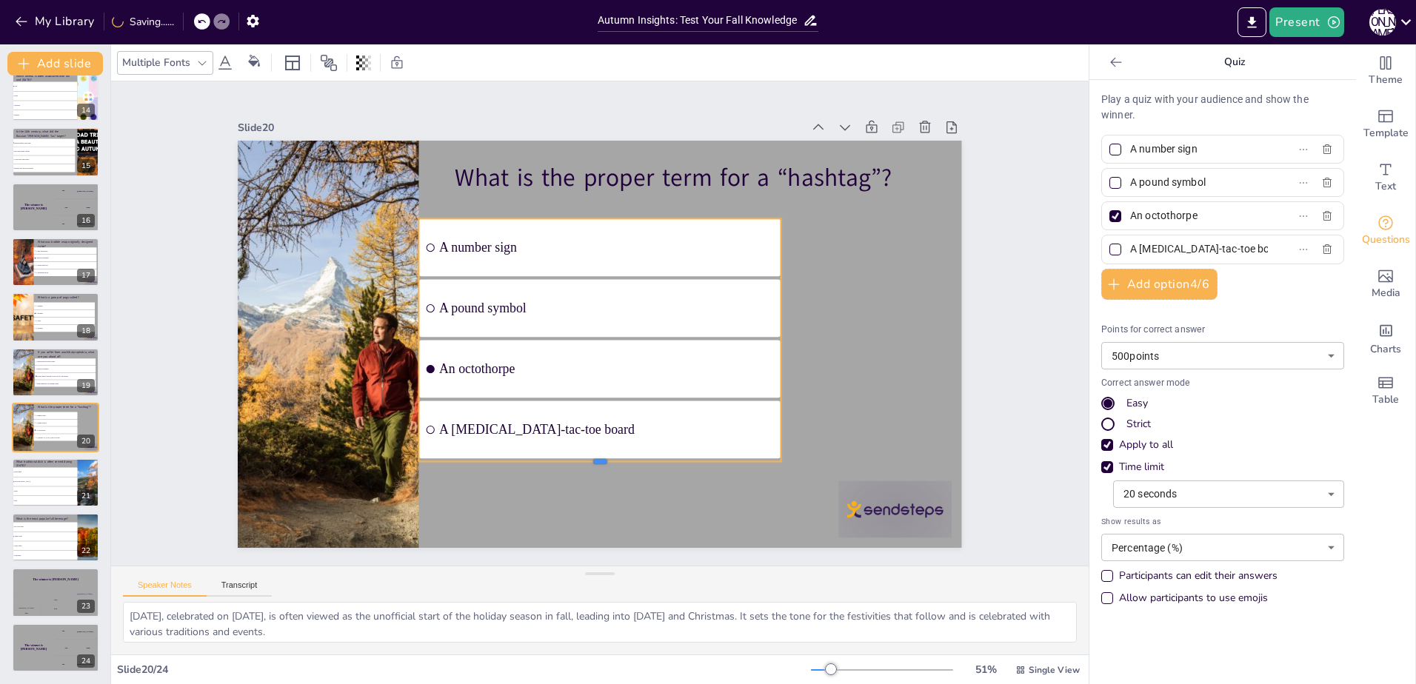
drag, startPoint x: 591, startPoint y: 336, endPoint x: 594, endPoint y: 457, distance: 120.8
click at [594, 457] on div at bounding box center [584, 467] width 361 height 50
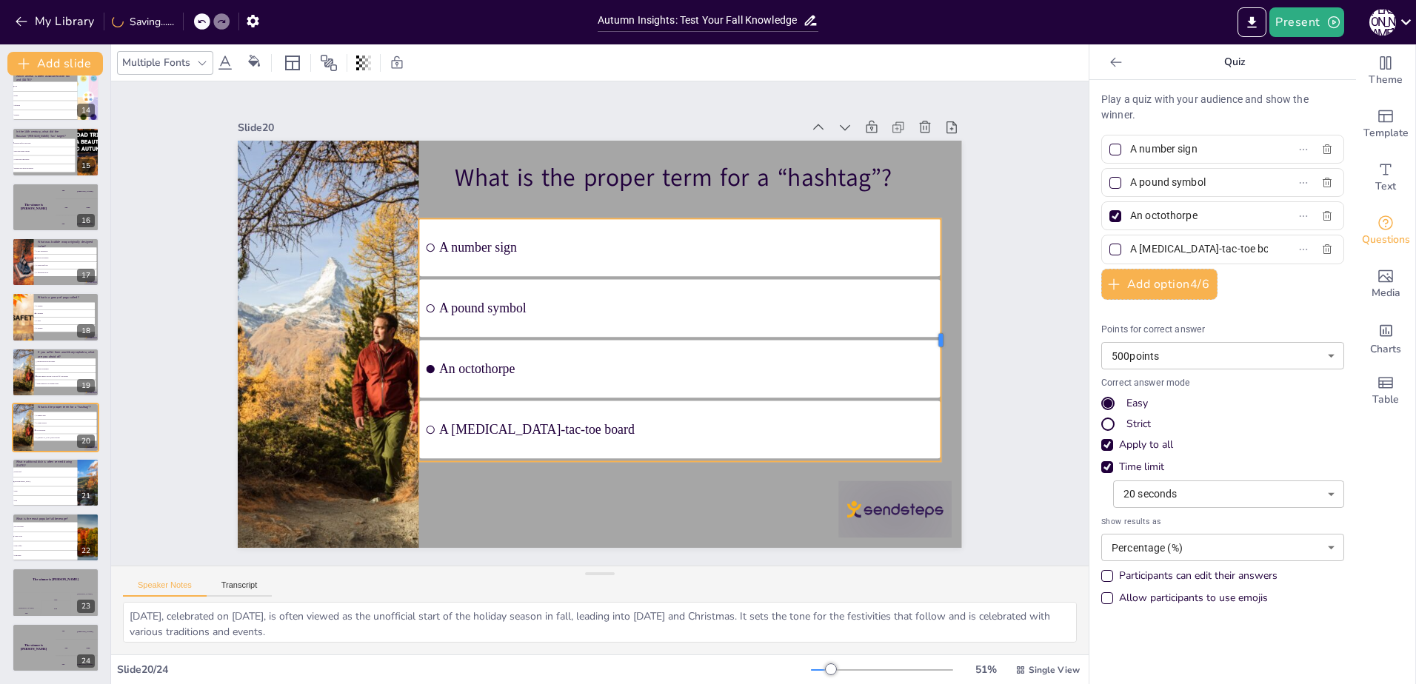
drag, startPoint x: 774, startPoint y: 335, endPoint x: 934, endPoint y: 367, distance: 163.3
click at [934, 367] on div at bounding box center [942, 376] width 37 height 243
click at [30, 471] on span "Roast Beef" at bounding box center [45, 472] width 64 height 2
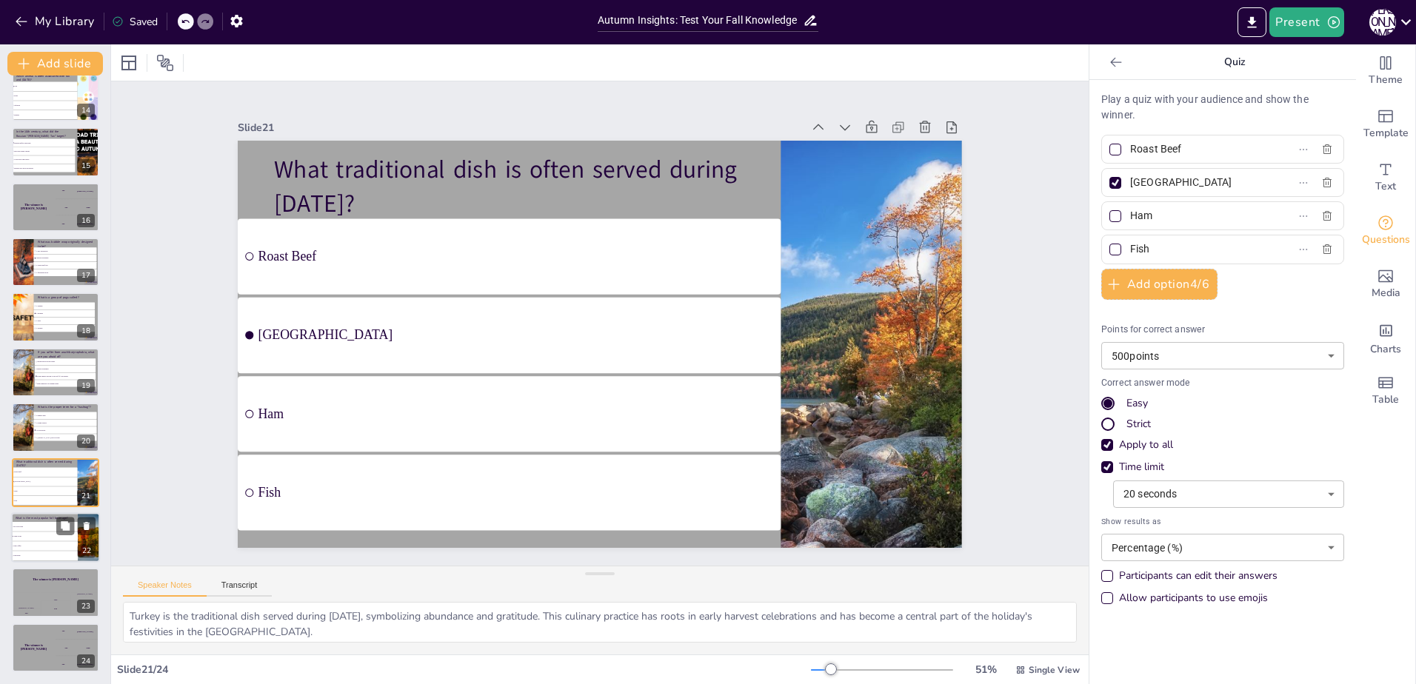
click at [27, 524] on li "Hot Chocolate" at bounding box center [44, 527] width 67 height 10
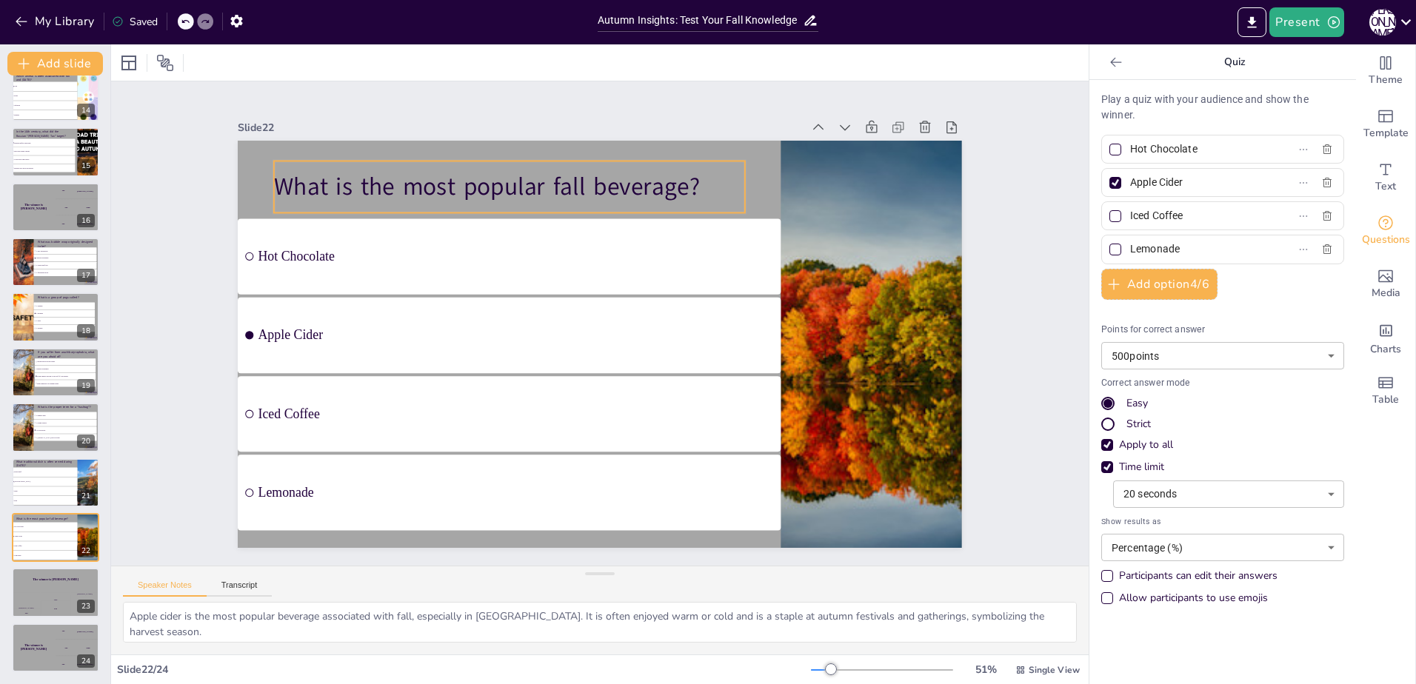
click at [669, 180] on p "What is the most popular fall beverage?" at bounding box center [524, 178] width 472 height 83
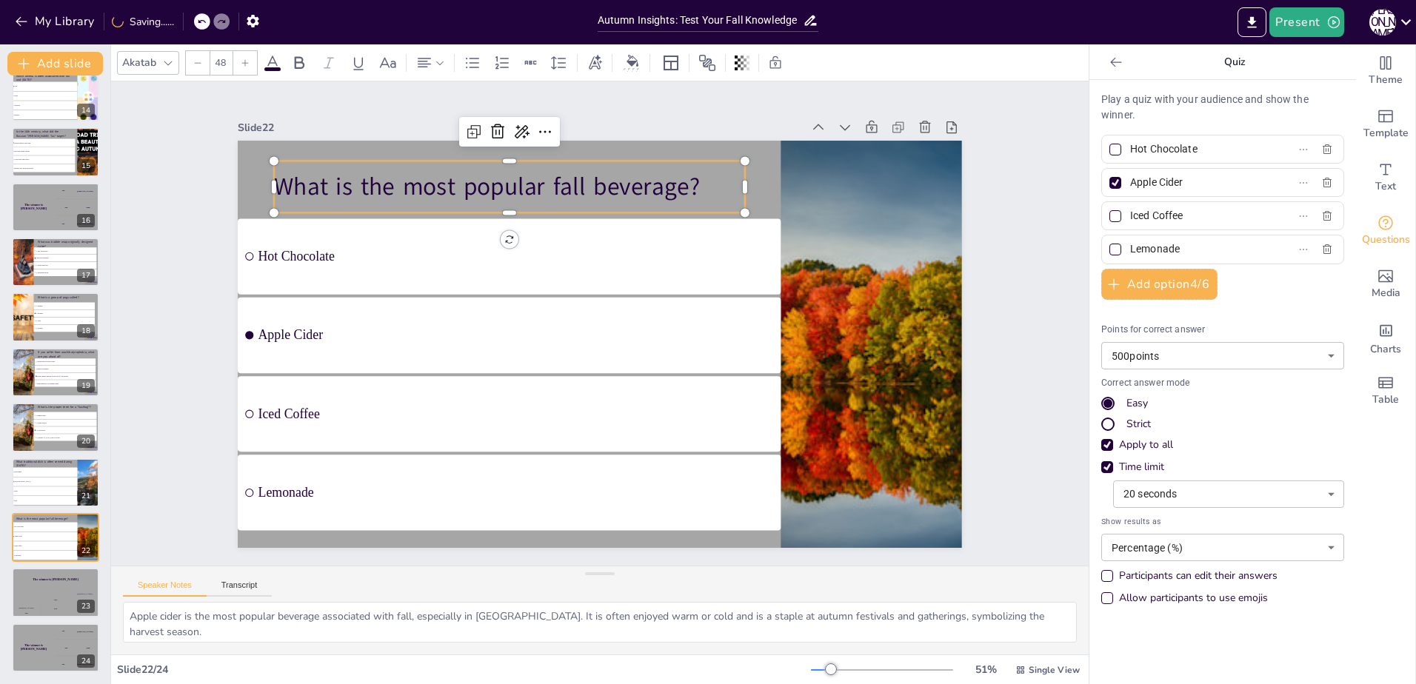
click at [703, 175] on p "What is the most popular fall beverage?" at bounding box center [509, 187] width 471 height 34
click at [698, 176] on p "What is the most popular fall beverage?" at bounding box center [509, 187] width 471 height 34
click at [684, 179] on p "What is the most popular fall beverage?" at bounding box center [657, 170] width 304 height 401
click at [684, 179] on p "What is the most popular fall beverage?" at bounding box center [524, 178] width 472 height 83
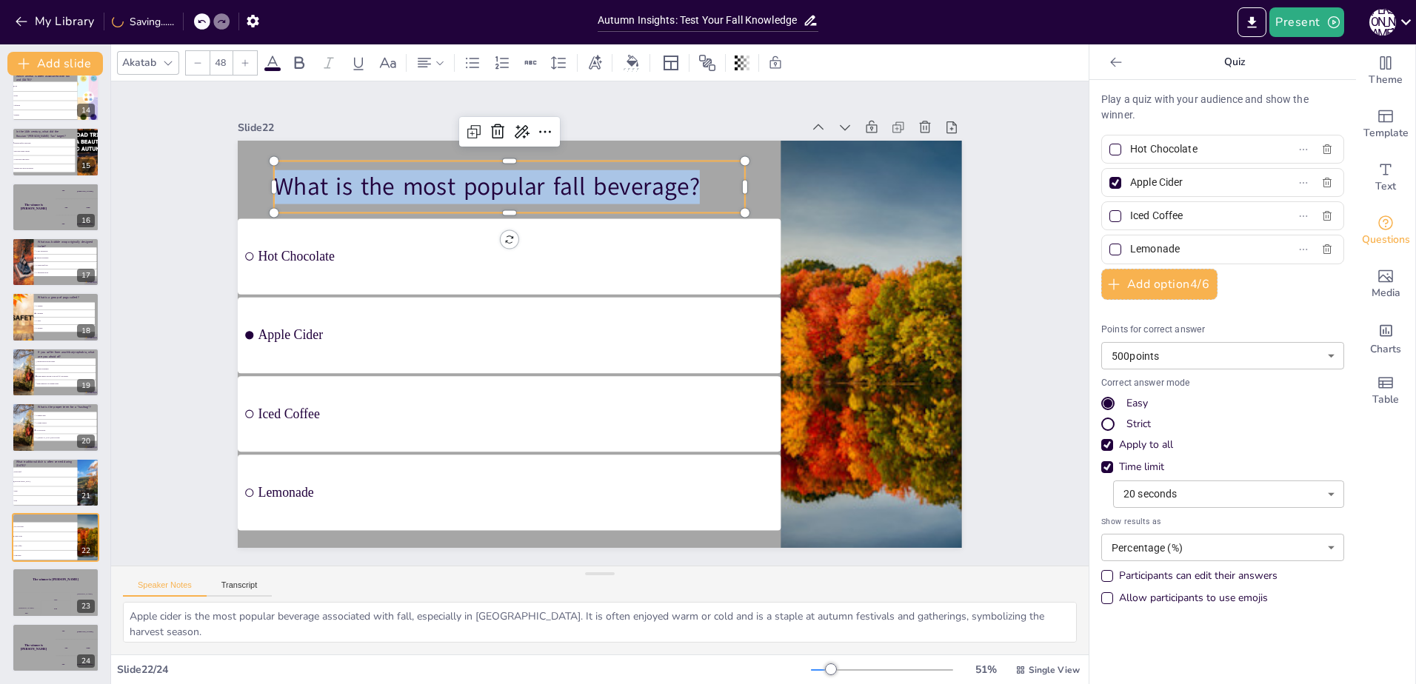
drag, startPoint x: 697, startPoint y: 179, endPoint x: 170, endPoint y: 150, distance: 527.4
click at [180, 150] on div "Slide 1 Fall Season Trivia This presentation will explore various trivia relate…" at bounding box center [600, 324] width 841 height 1090
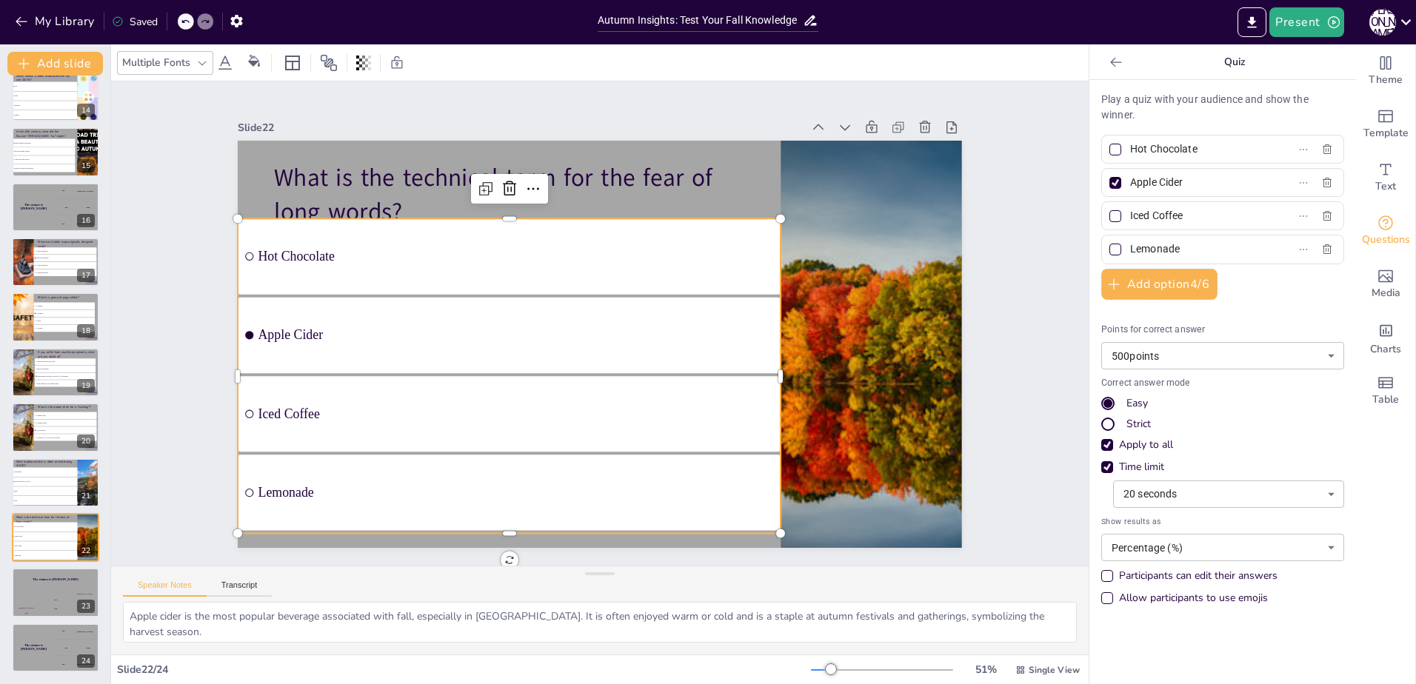
click at [560, 261] on div "What is the technical term for the fear of long words? Hot Chocolate Apple Cide…" at bounding box center [656, 150] width 689 height 224
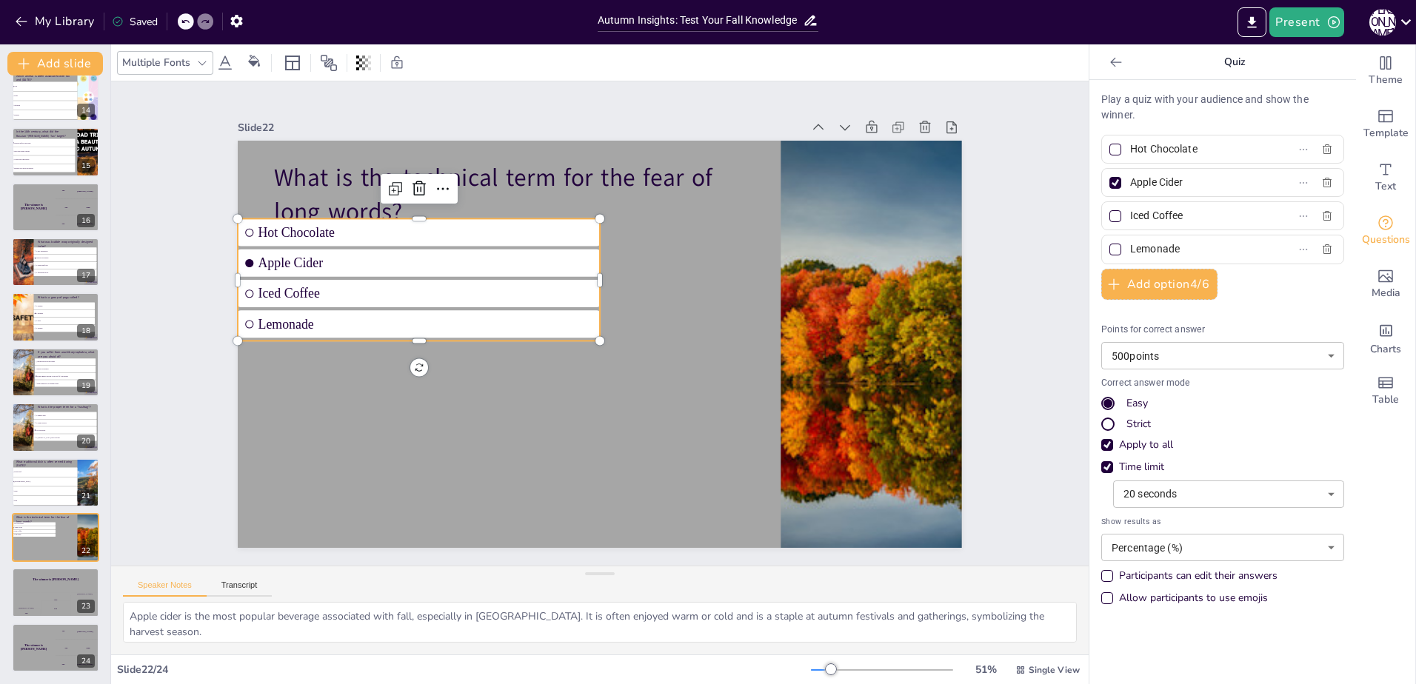
click at [1233, 148] on input "Hot Chocolate" at bounding box center [1199, 148] width 138 height 21
click at [1180, 178] on input "Apple Cider" at bounding box center [1199, 182] width 138 height 21
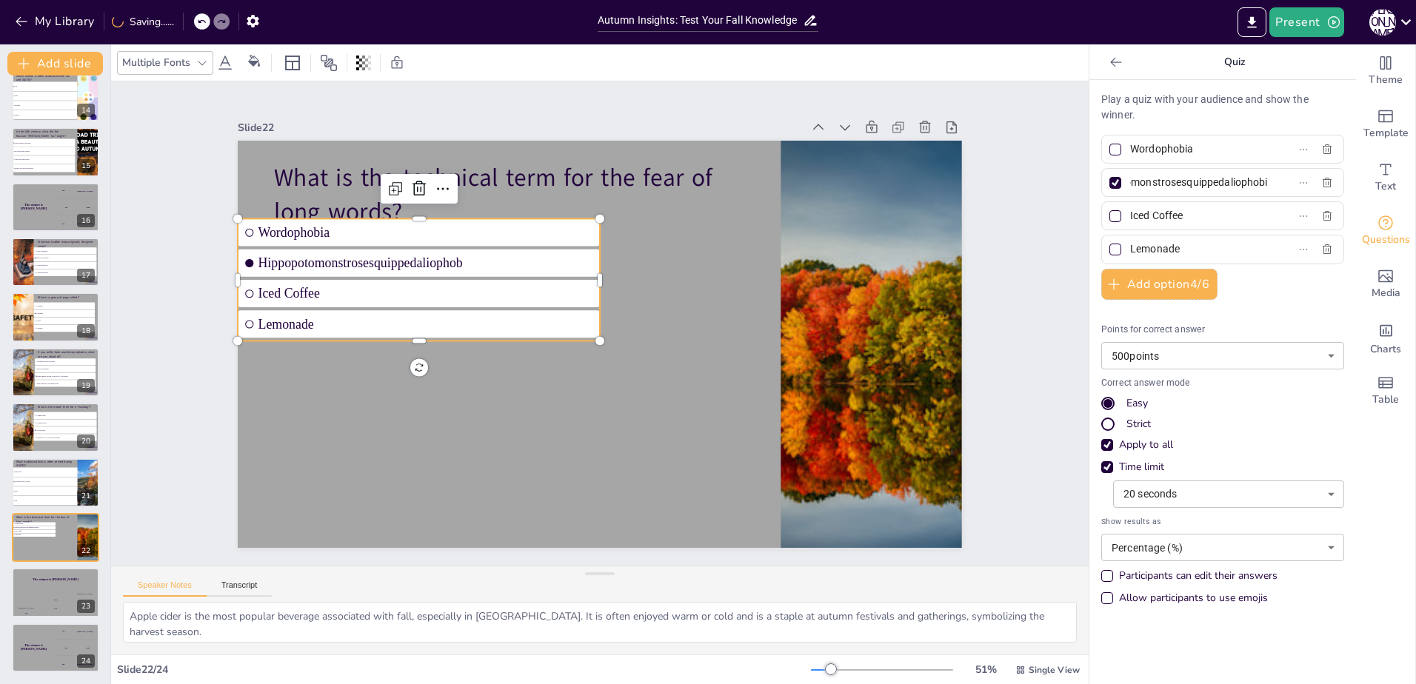
scroll to position [0, 68]
click at [1187, 218] on input "Iced Coffee" at bounding box center [1199, 215] width 138 height 21
click at [1197, 218] on input "Iced Coffee" at bounding box center [1199, 215] width 138 height 21
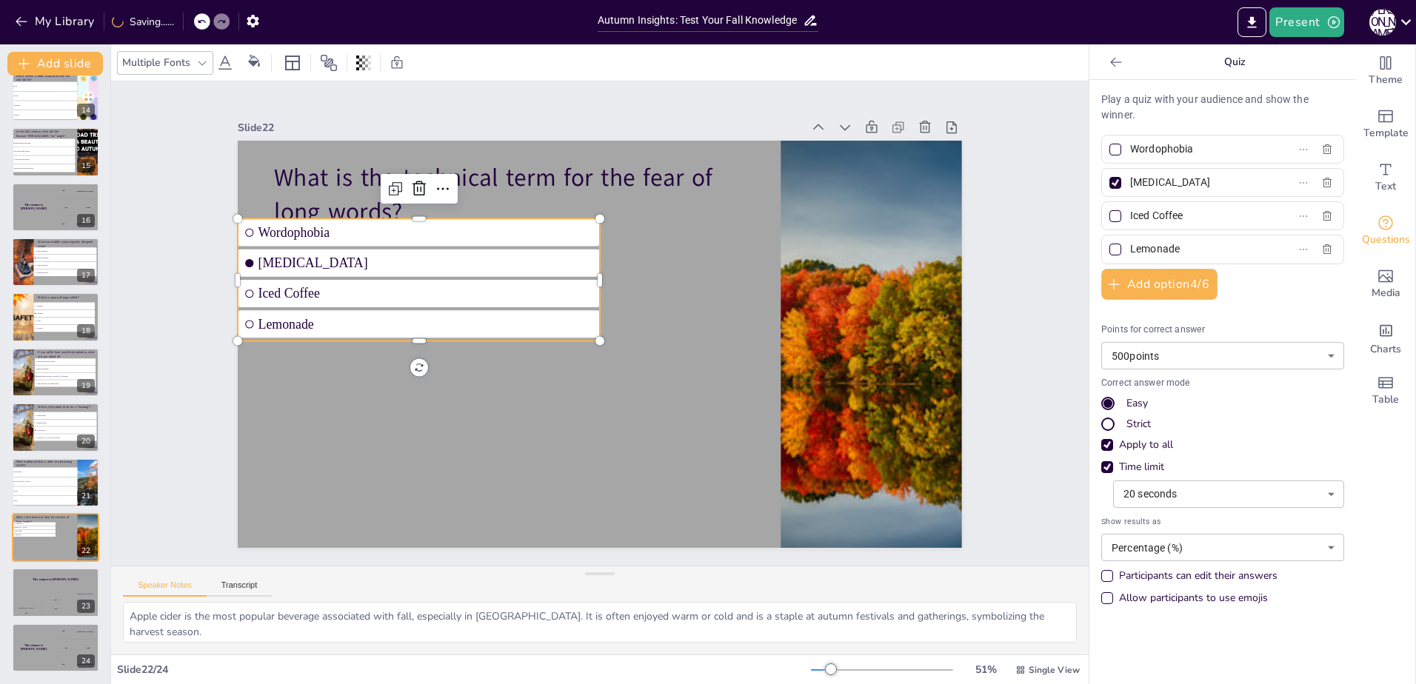
click at [1197, 217] on input "Iced Coffee" at bounding box center [1199, 215] width 138 height 21
click at [1175, 259] on input "Lemonade" at bounding box center [1199, 248] width 138 height 21
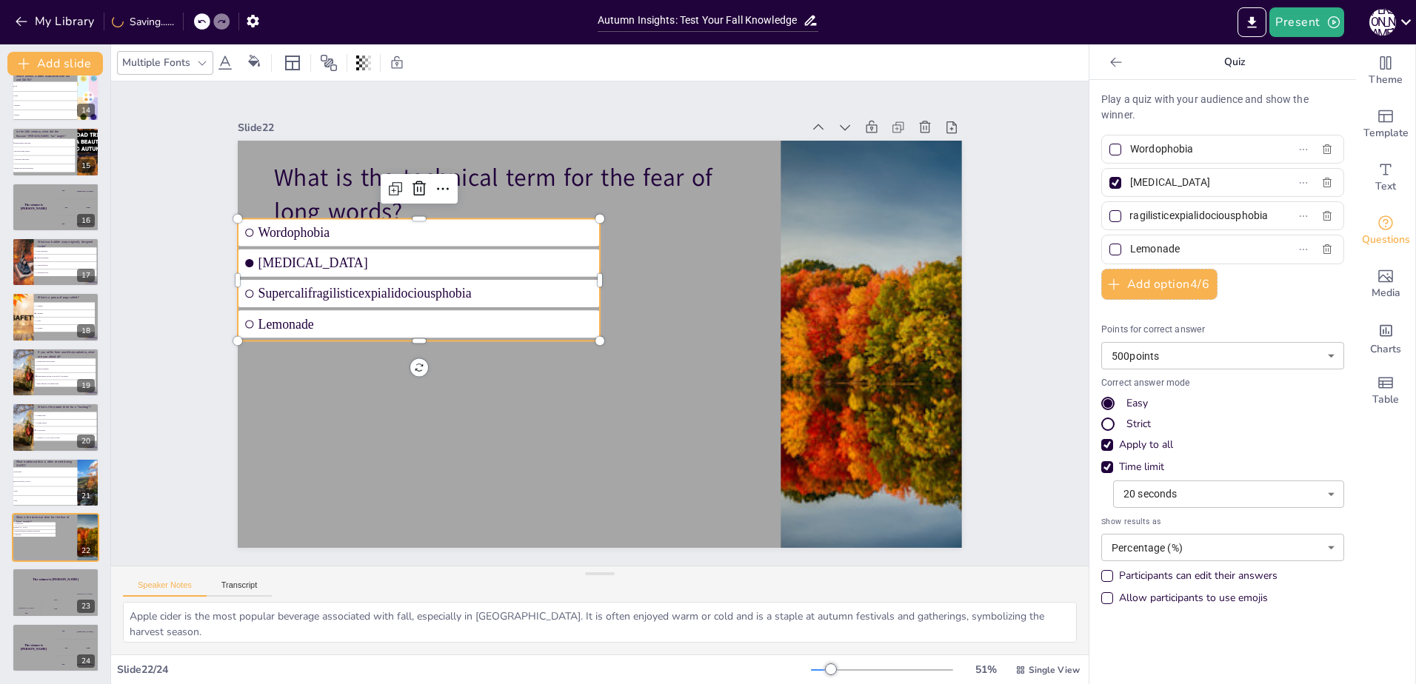
scroll to position [0, 0]
click at [1179, 253] on input "Lemonade" at bounding box center [1199, 248] width 138 height 21
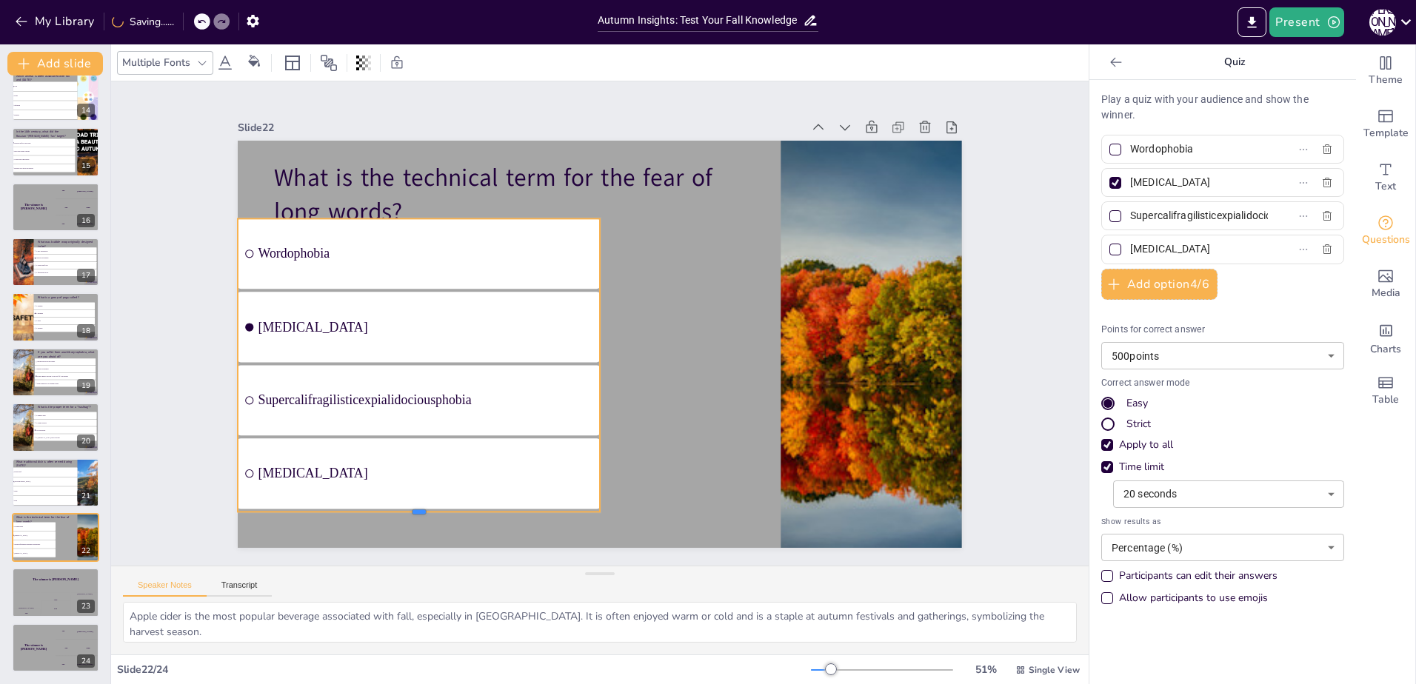
drag, startPoint x: 409, startPoint y: 335, endPoint x: 427, endPoint y: 507, distance: 172.0
click at [427, 507] on div at bounding box center [354, 428] width 335 height 158
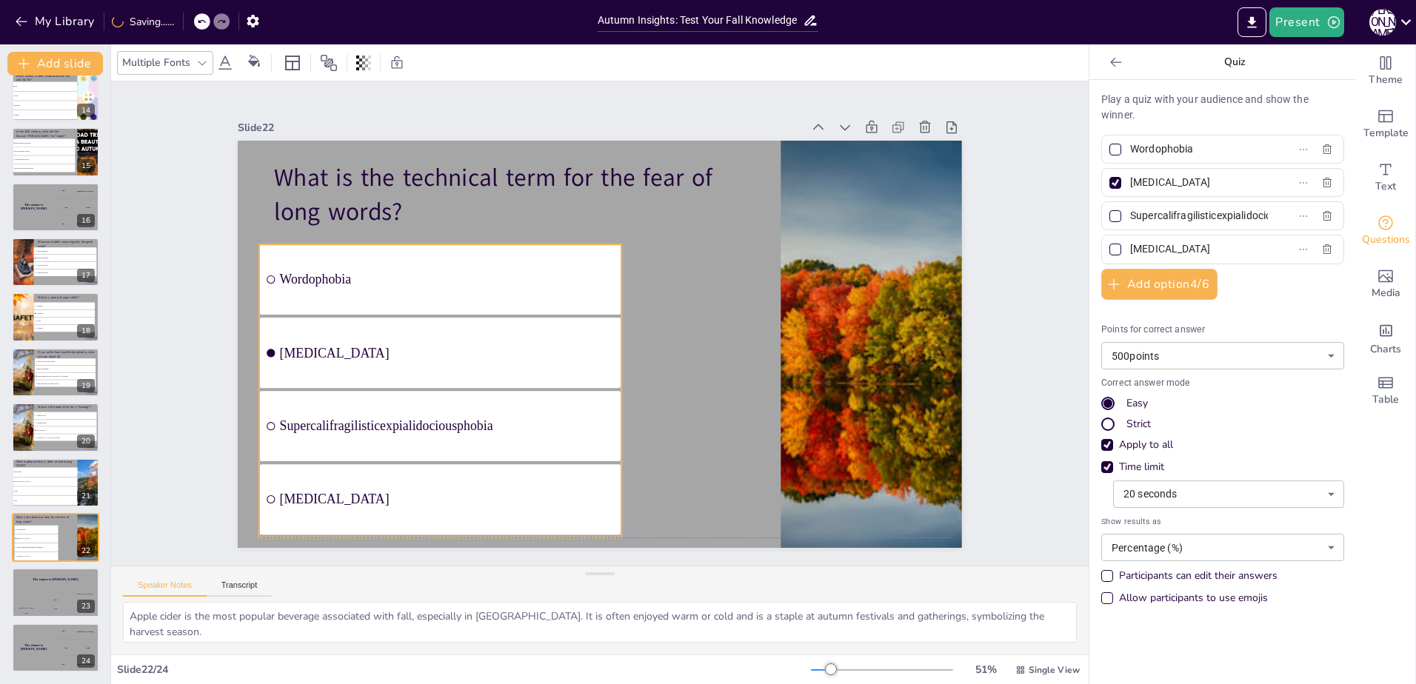
drag, startPoint x: 428, startPoint y: 238, endPoint x: 454, endPoint y: 252, distance: 29.5
click at [447, 255] on li "Wordophobia" at bounding box center [440, 279] width 362 height 70
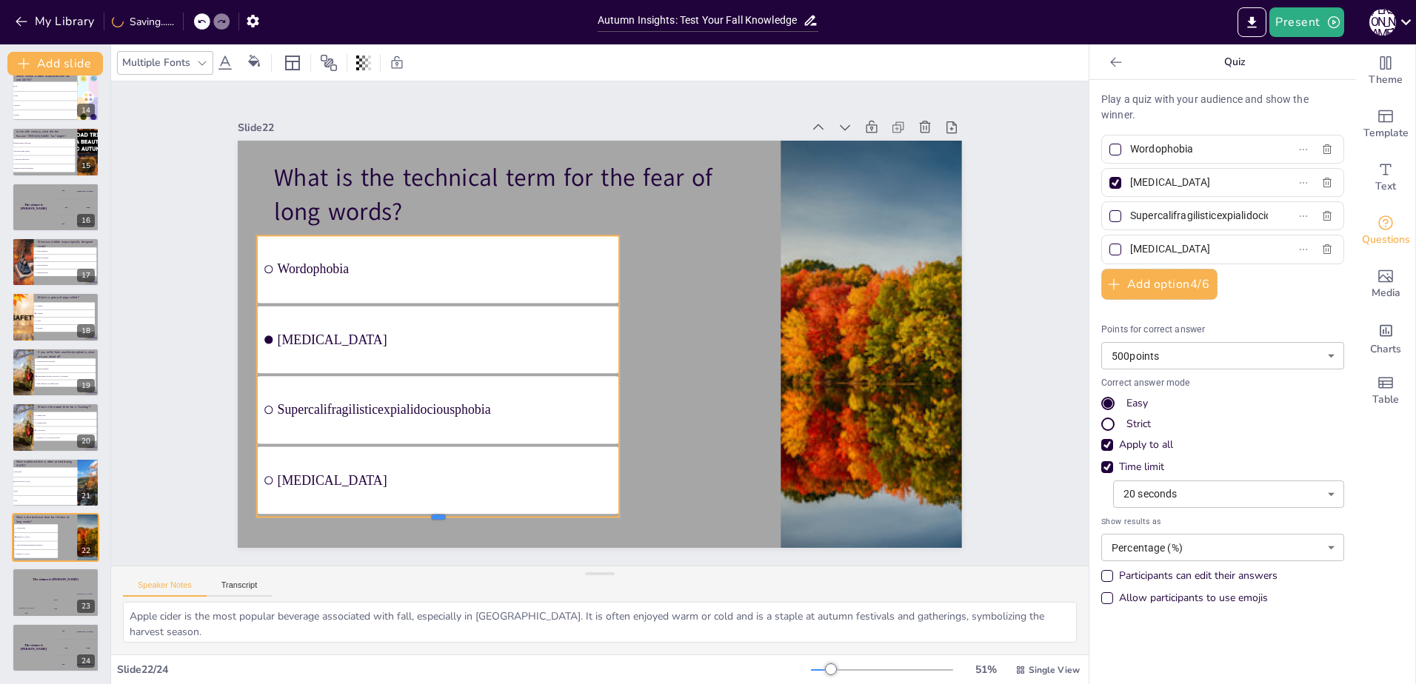
drag, startPoint x: 426, startPoint y: 355, endPoint x: 453, endPoint y: 500, distance: 147.7
click at [433, 515] on div at bounding box center [418, 506] width 361 height 50
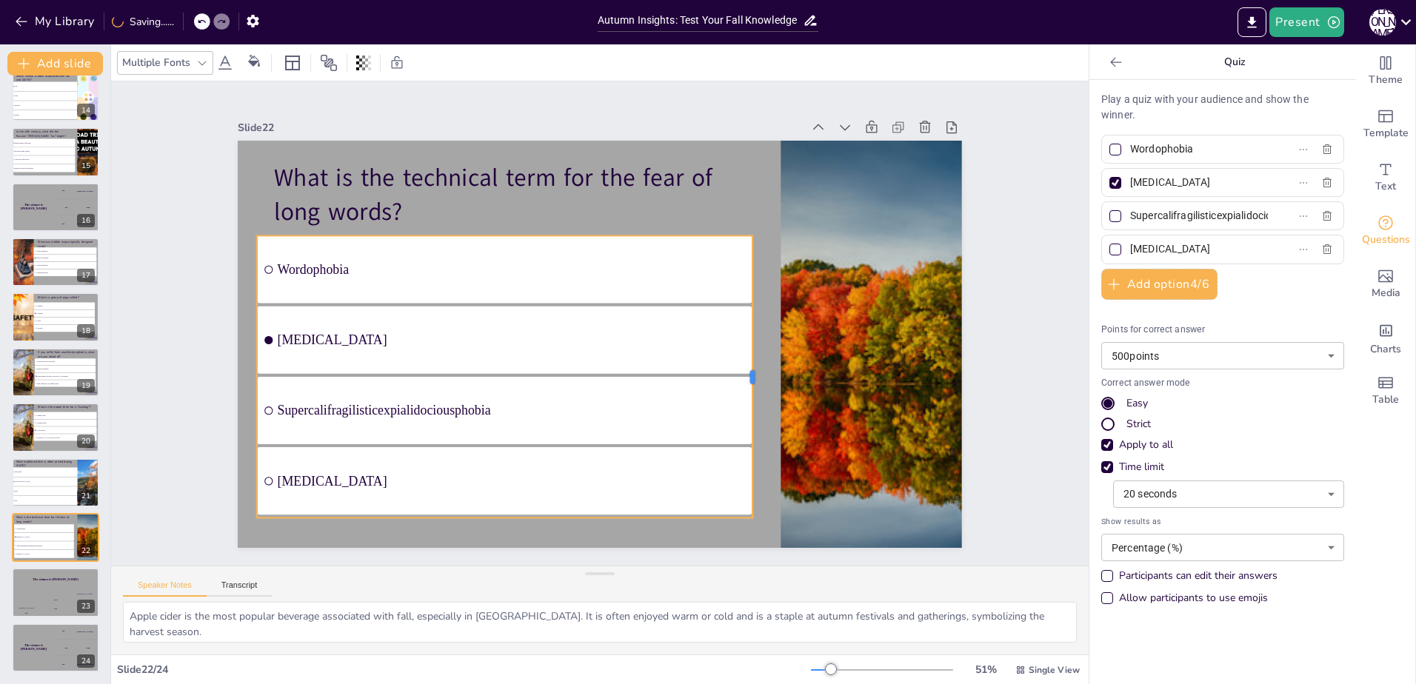
drag, startPoint x: 611, startPoint y: 370, endPoint x: 744, endPoint y: 431, distance: 146.8
click at [720, 455] on div at bounding box center [580, 490] width 278 height 70
click at [45, 478] on li "[GEOGRAPHIC_DATA]" at bounding box center [44, 482] width 67 height 10
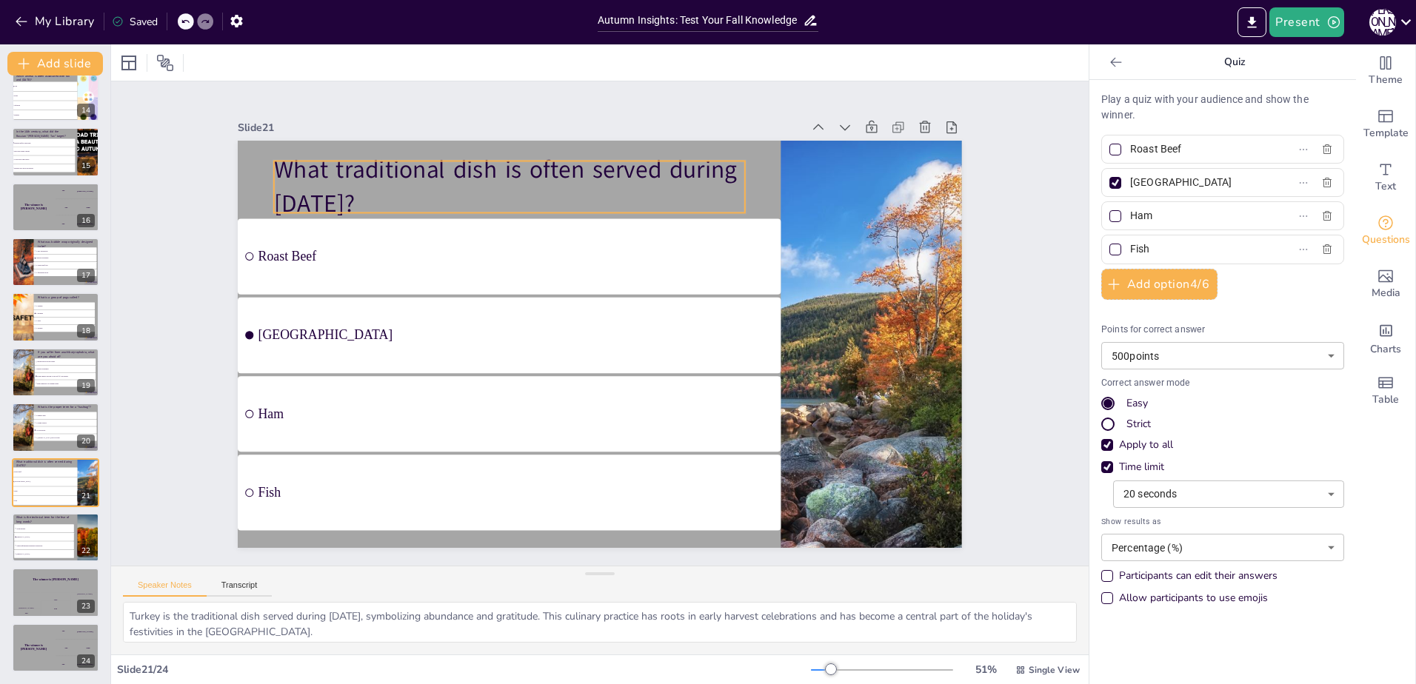
click at [479, 188] on p "What traditional dish is often served during [DATE]?" at bounding box center [509, 186] width 471 height 67
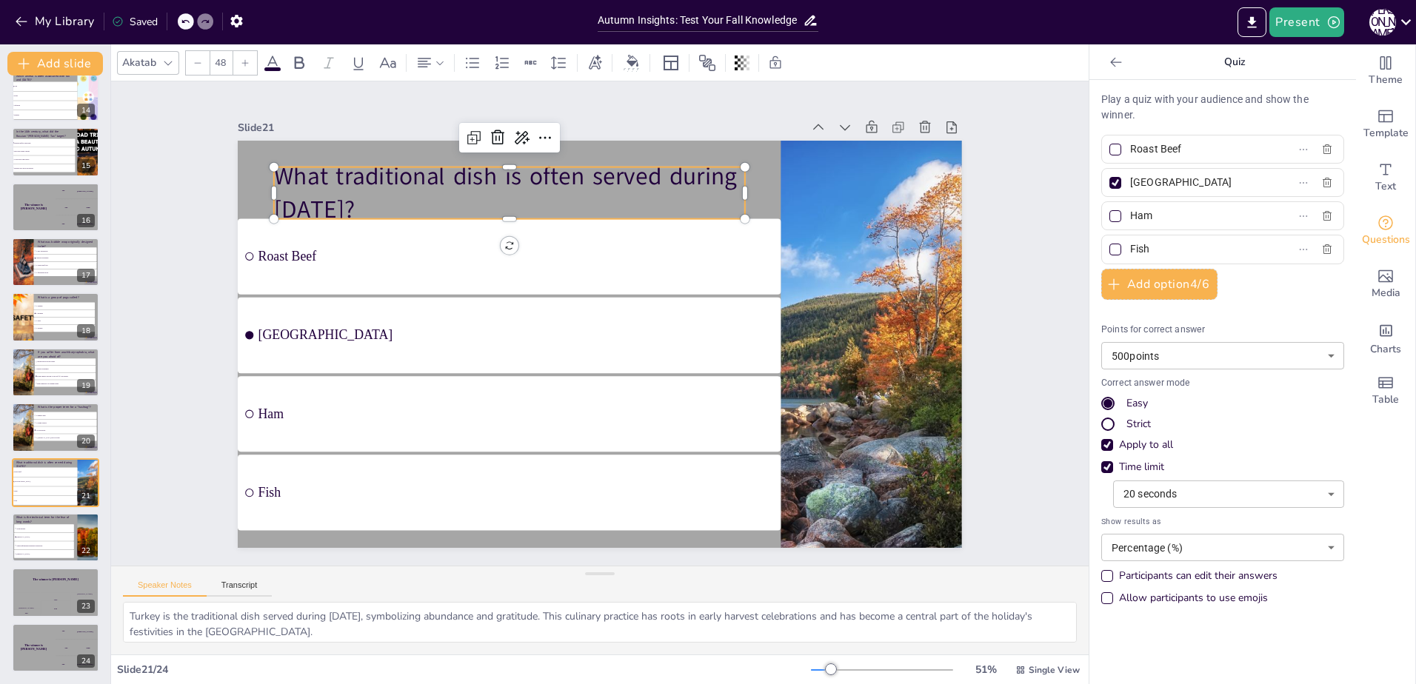
click at [447, 202] on p "What traditional dish is often served during [DATE]?" at bounding box center [523, 184] width 475 height 116
click at [447, 202] on p "What traditional dish is often served during [DATE]?" at bounding box center [538, 177] width 475 height 164
drag, startPoint x: 447, startPoint y: 202, endPoint x: 270, endPoint y: 170, distance: 179.1
click at [274, 170] on p "What traditional dish is often served during [DATE]?" at bounding box center [509, 192] width 471 height 67
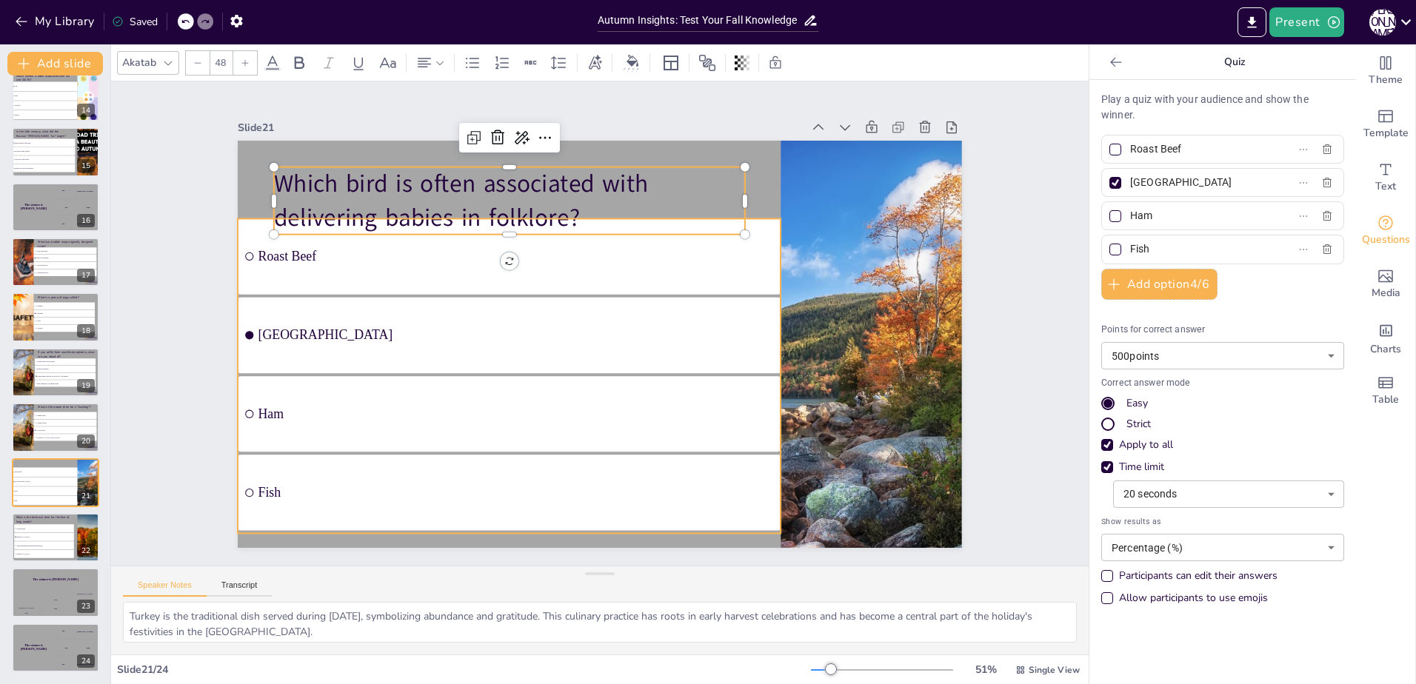
click at [404, 284] on ul "Roast Beef Turkey Ham Fish" at bounding box center [500, 356] width 597 height 421
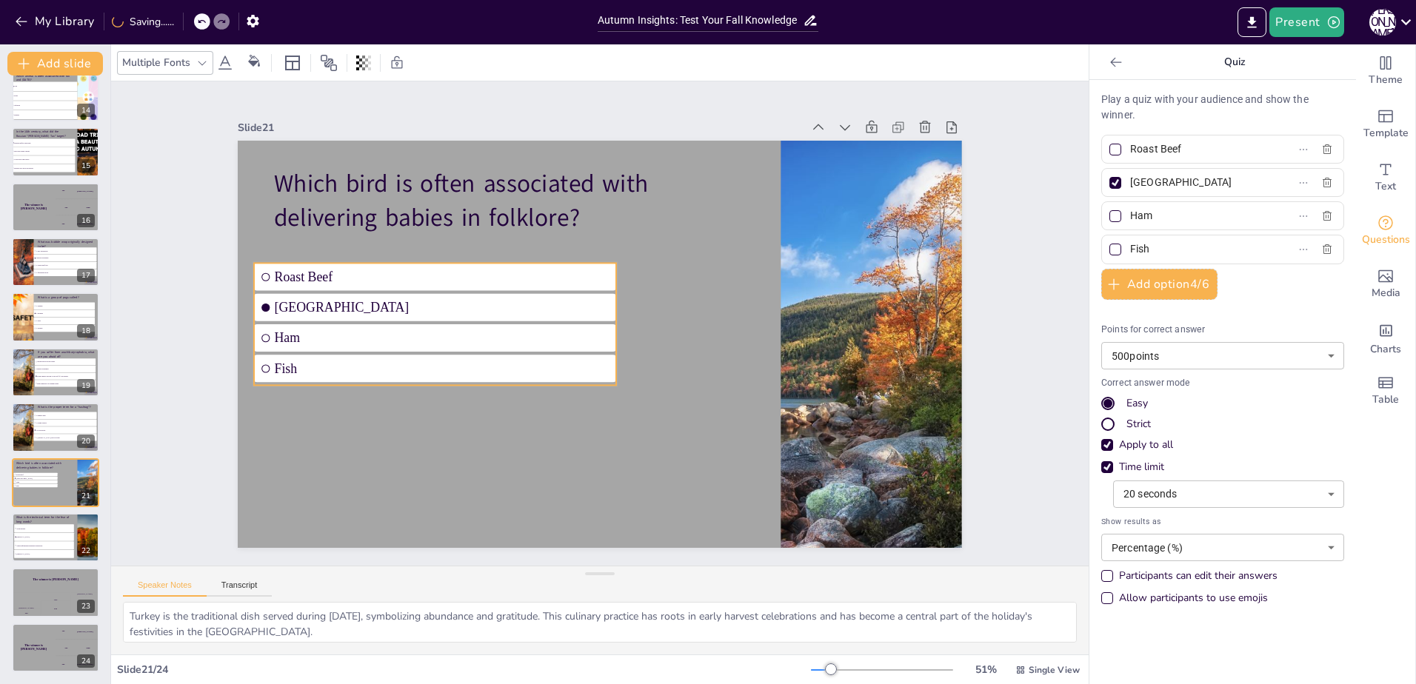
drag, startPoint x: 399, startPoint y: 253, endPoint x: 415, endPoint y: 297, distance: 47.3
click at [415, 300] on span "[GEOGRAPHIC_DATA]" at bounding box center [442, 307] width 335 height 15
click at [1192, 154] on input "Roast Beef" at bounding box center [1199, 148] width 138 height 21
click at [1195, 147] on input "Roast Beef" at bounding box center [1199, 148] width 138 height 21
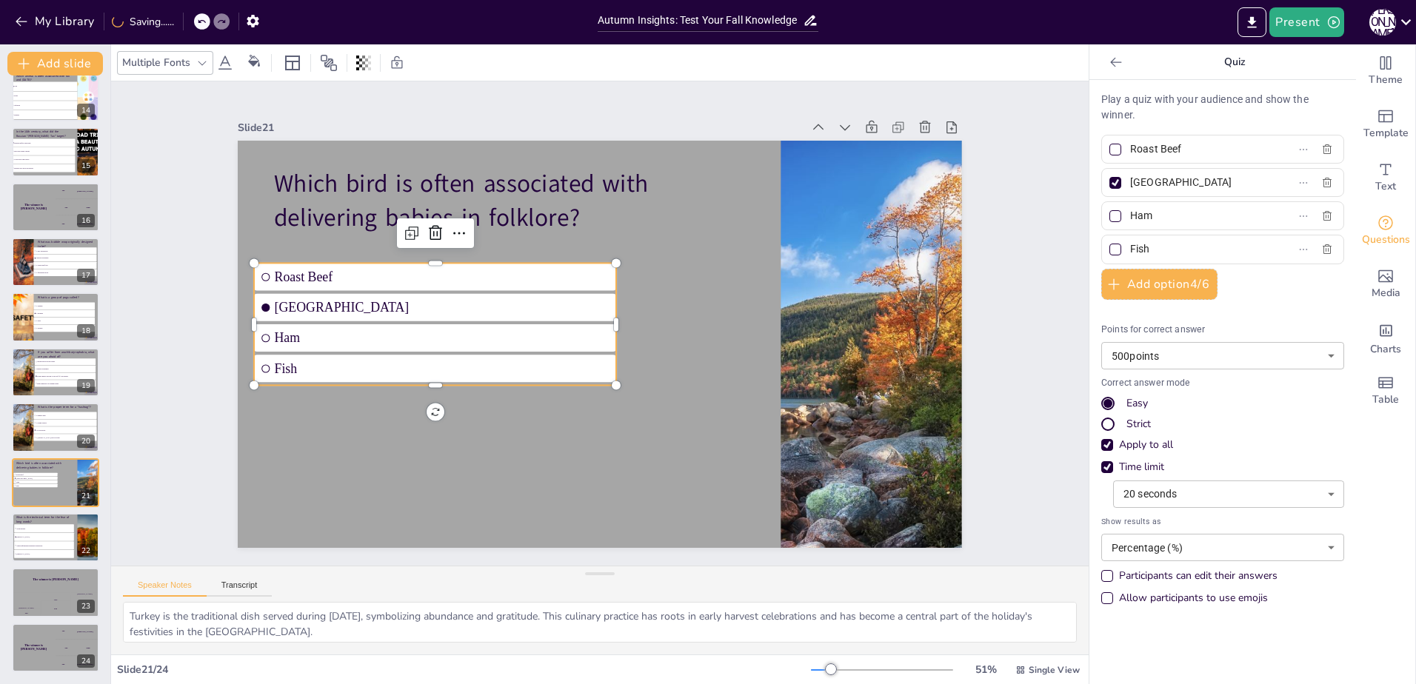
click at [1195, 147] on input "Roast Beef" at bounding box center [1199, 148] width 138 height 21
drag, startPoint x: 1179, startPoint y: 186, endPoint x: 1045, endPoint y: 171, distance: 134.9
click at [1045, 171] on div "Document fonts Akatab Recently used Mulish Akatab Popular fonts Lato Montserrat…" at bounding box center [708, 364] width 1416 height 640
drag, startPoint x: 1152, startPoint y: 213, endPoint x: 1009, endPoint y: 208, distance: 143.0
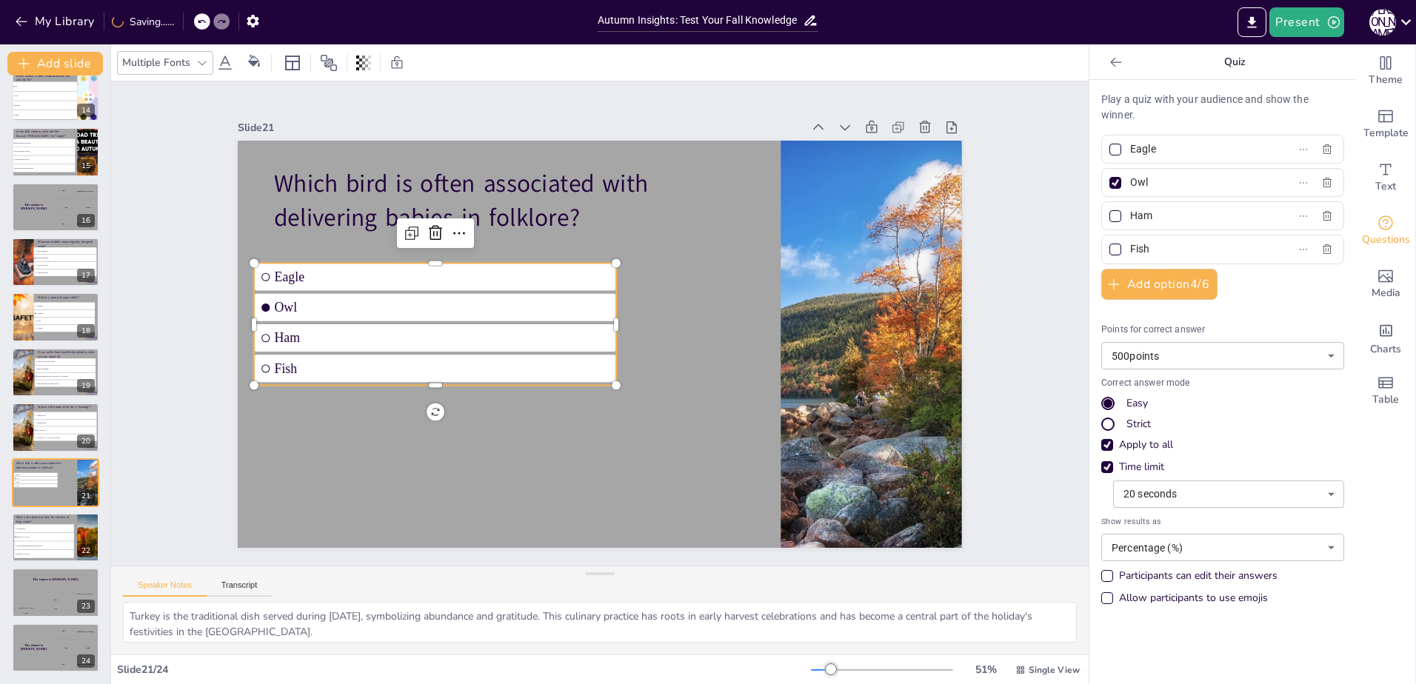
click at [1009, 208] on div "Document fonts Akatab Recently used Mulish Akatab Popular fonts Lato Montserrat…" at bounding box center [708, 364] width 1416 height 640
drag, startPoint x: 1173, startPoint y: 241, endPoint x: 1001, endPoint y: 241, distance: 172.6
click at [1001, 241] on div "Document fonts Akatab Recently used Mulish Akatab Popular fonts Lato Montserrat…" at bounding box center [708, 364] width 1416 height 640
click at [1109, 219] on div at bounding box center [1115, 216] width 12 height 12
click at [1130, 219] on input "Stork" at bounding box center [1199, 215] width 138 height 21
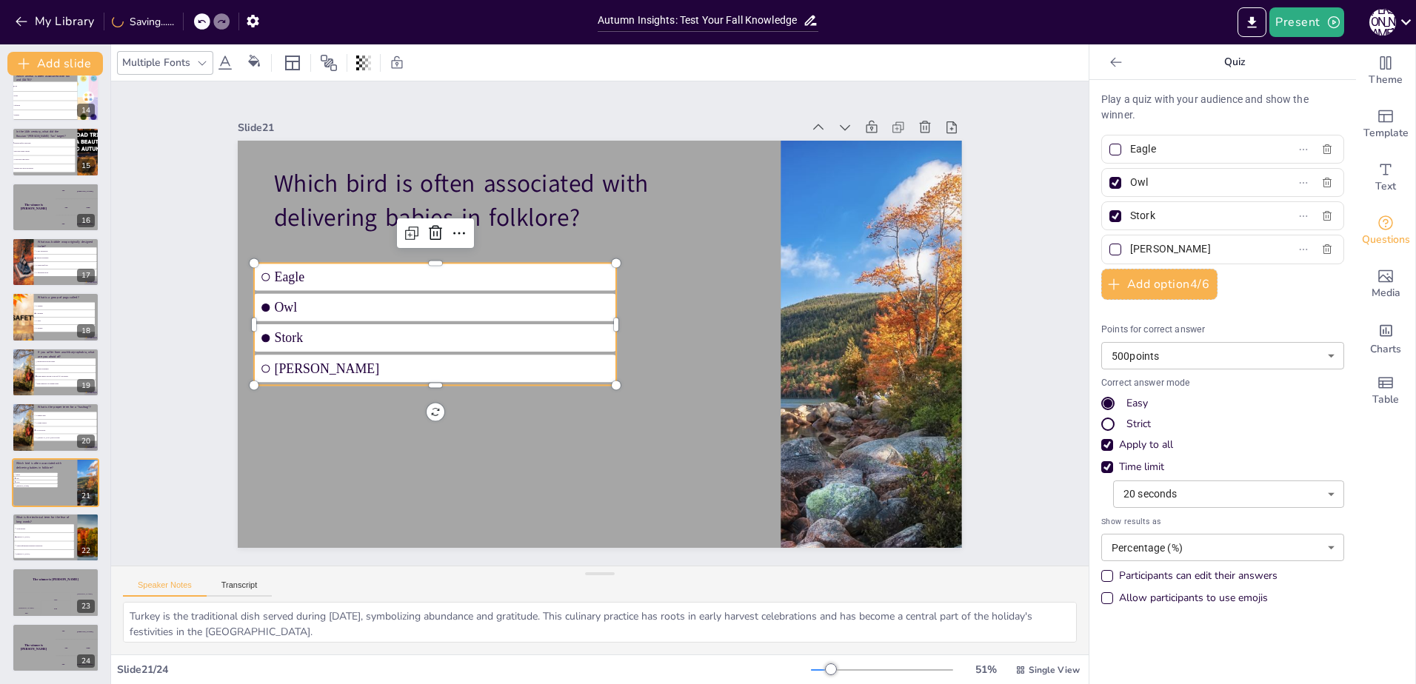
click at [1106, 183] on div at bounding box center [1115, 183] width 18 height 18
click at [1130, 183] on input "Owl" at bounding box center [1199, 182] width 138 height 21
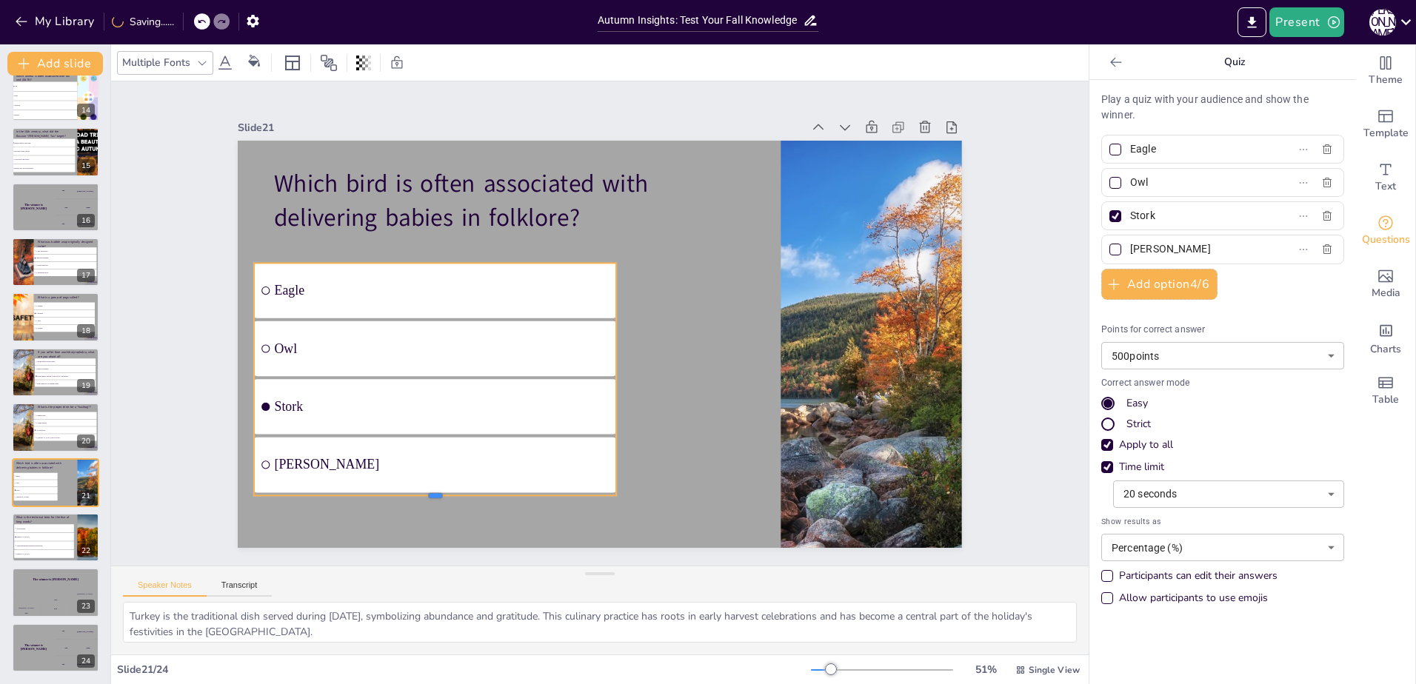
drag, startPoint x: 427, startPoint y: 384, endPoint x: 478, endPoint y: 474, distance: 102.8
click at [430, 471] on div at bounding box center [358, 345] width 277 height 251
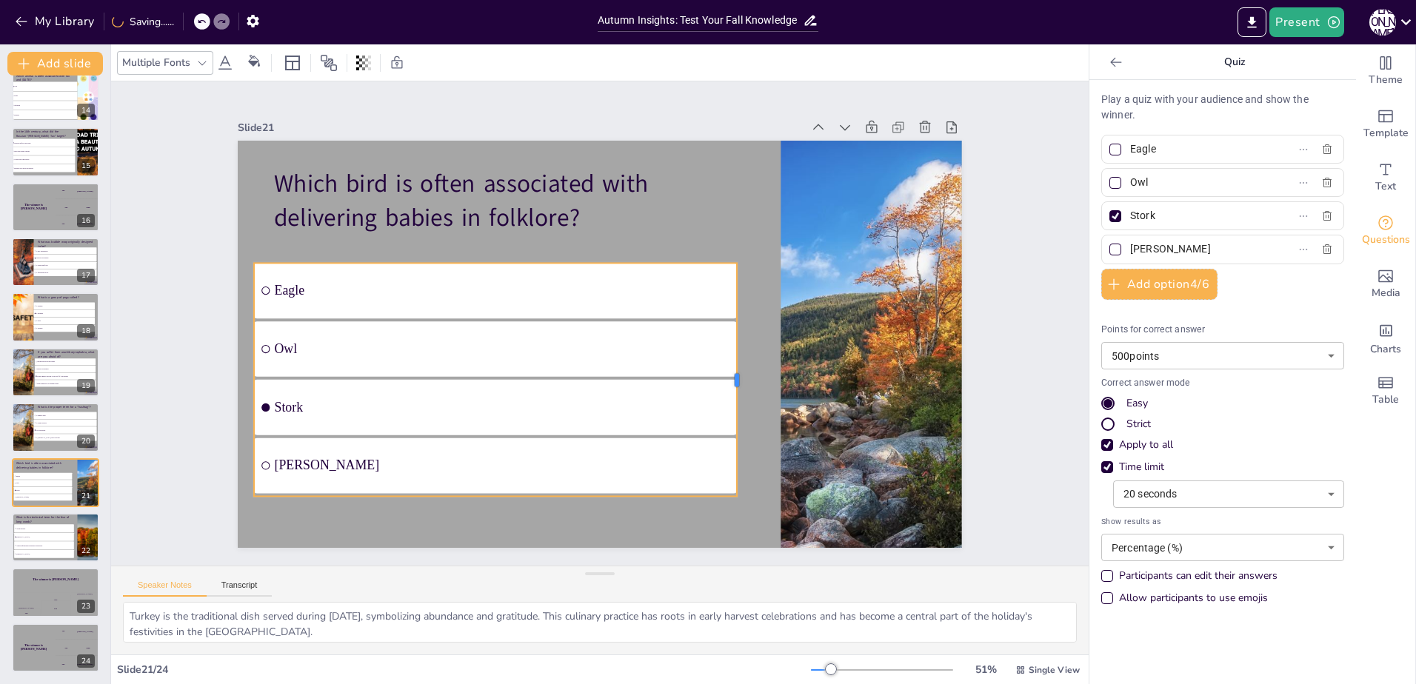
drag, startPoint x: 606, startPoint y: 375, endPoint x: 727, endPoint y: 428, distance: 132.0
click at [737, 428] on div at bounding box center [743, 379] width 12 height 233
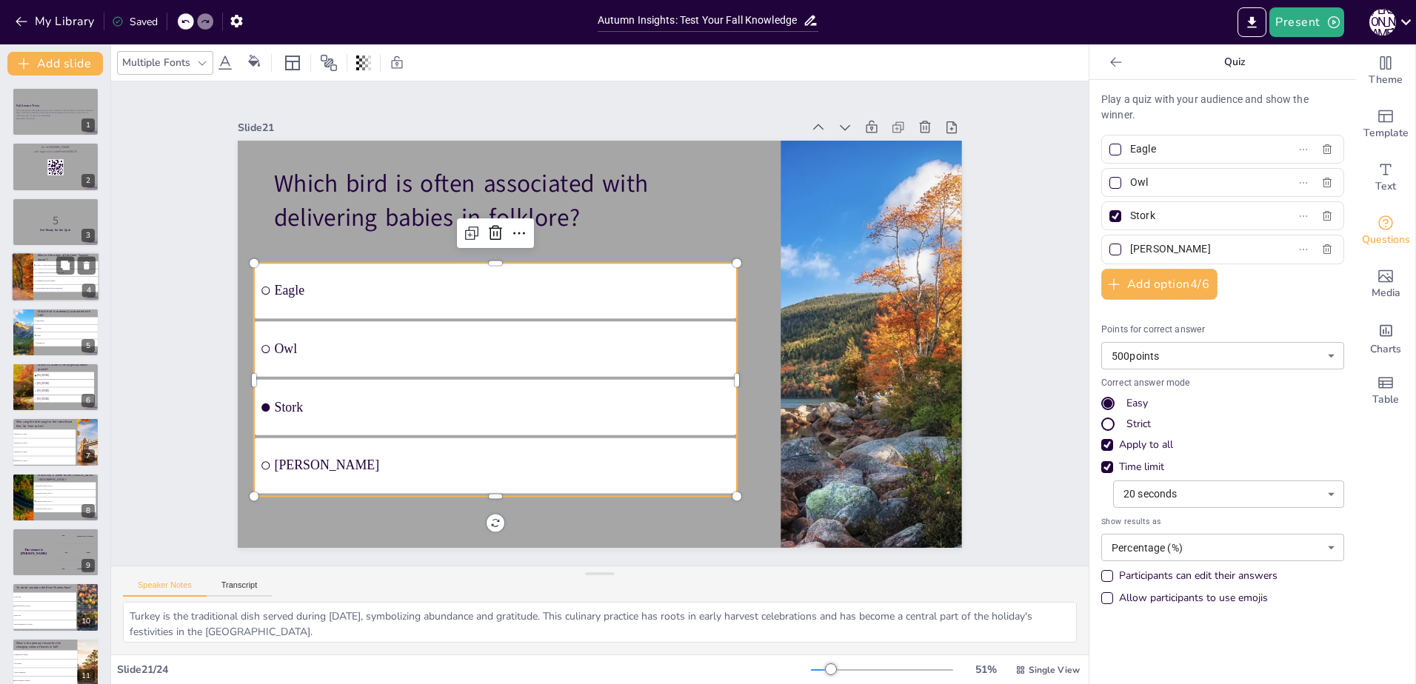
click at [55, 271] on li "It is named after the first harvest of the year." at bounding box center [65, 273] width 65 height 7
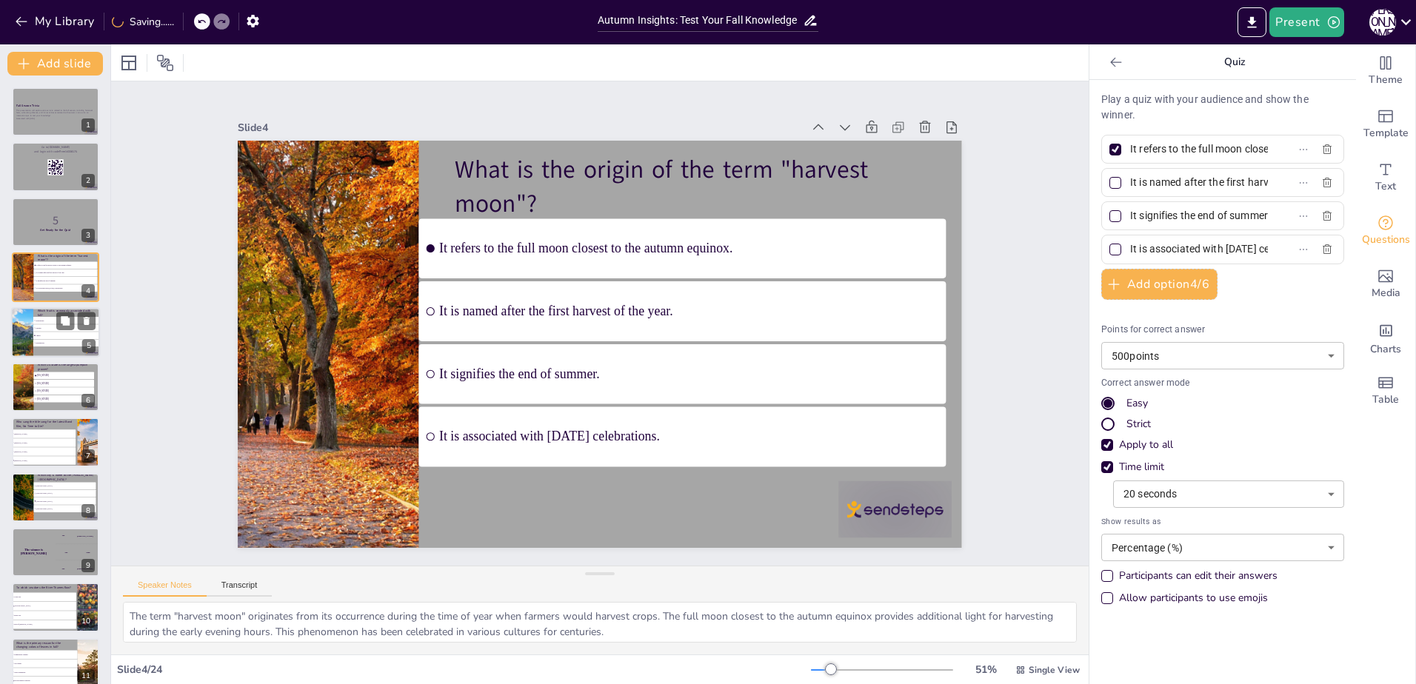
click at [51, 345] on li "Watermelons" at bounding box center [66, 342] width 66 height 7
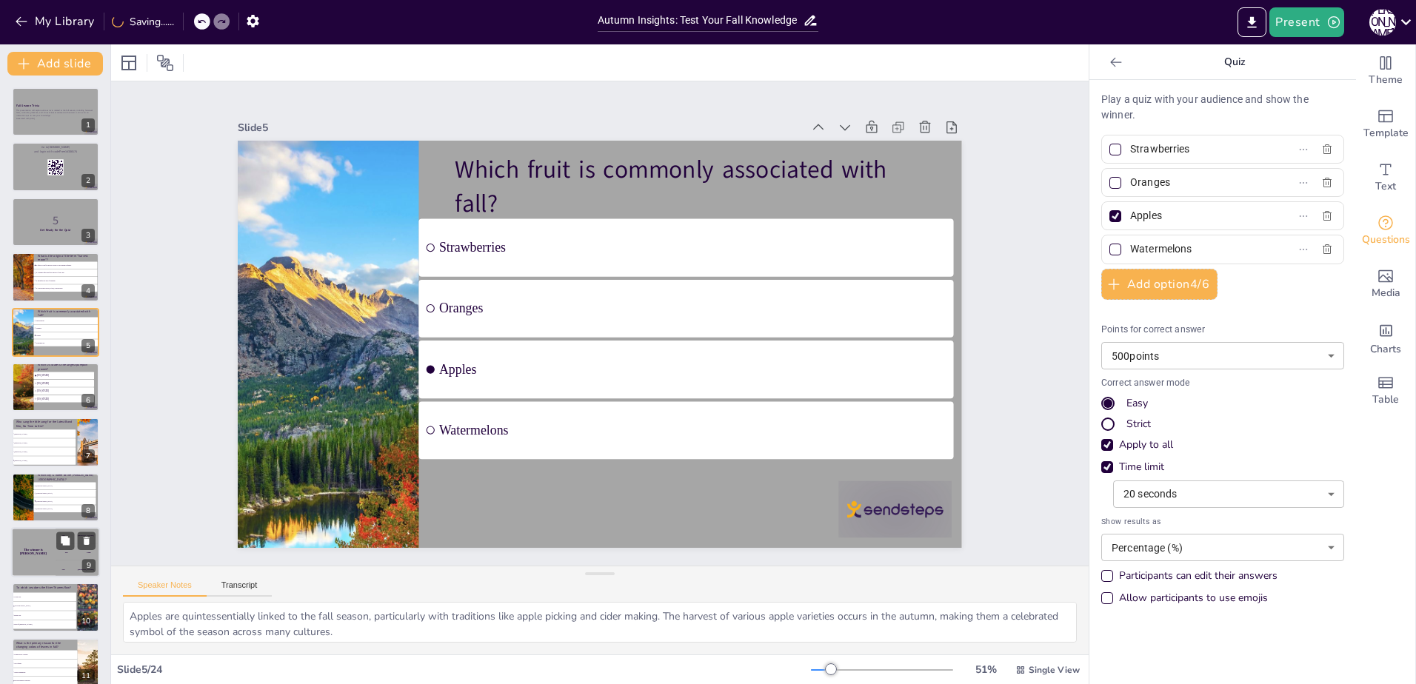
scroll to position [74, 0]
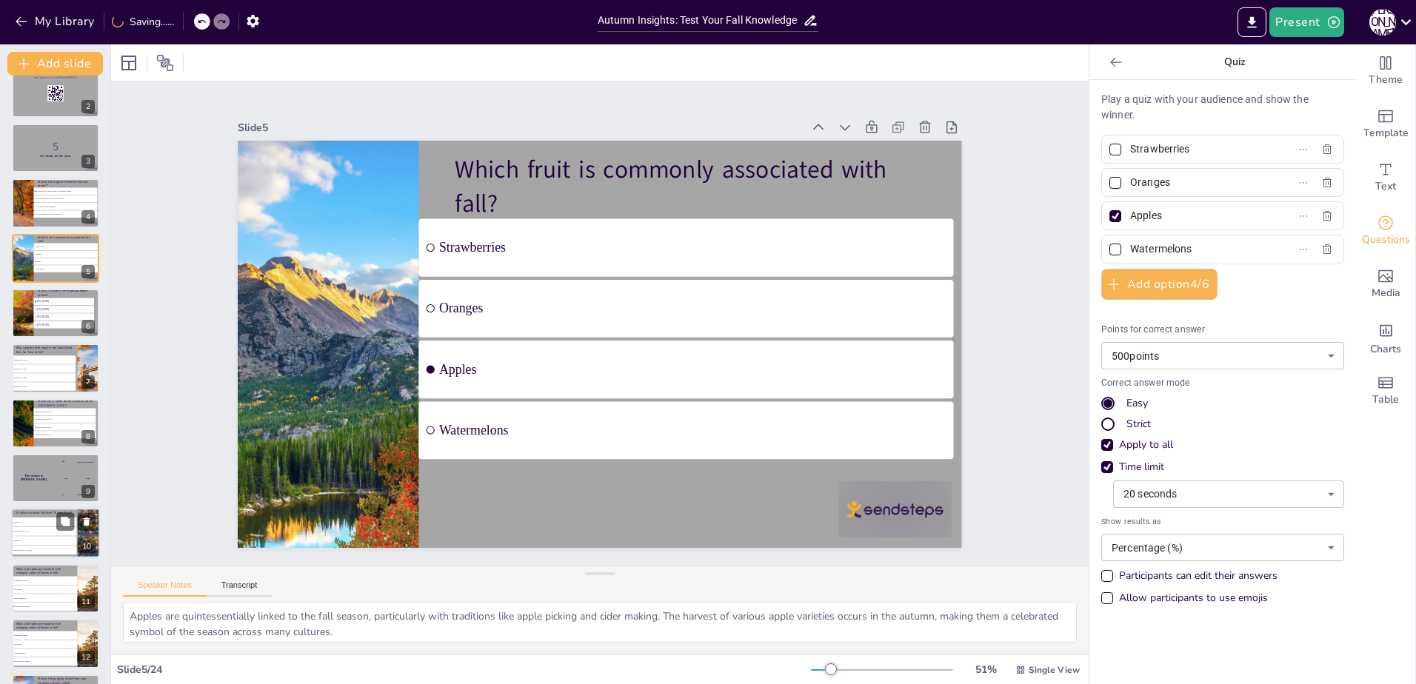
click at [54, 529] on li "[GEOGRAPHIC_DATA]" at bounding box center [44, 531] width 66 height 9
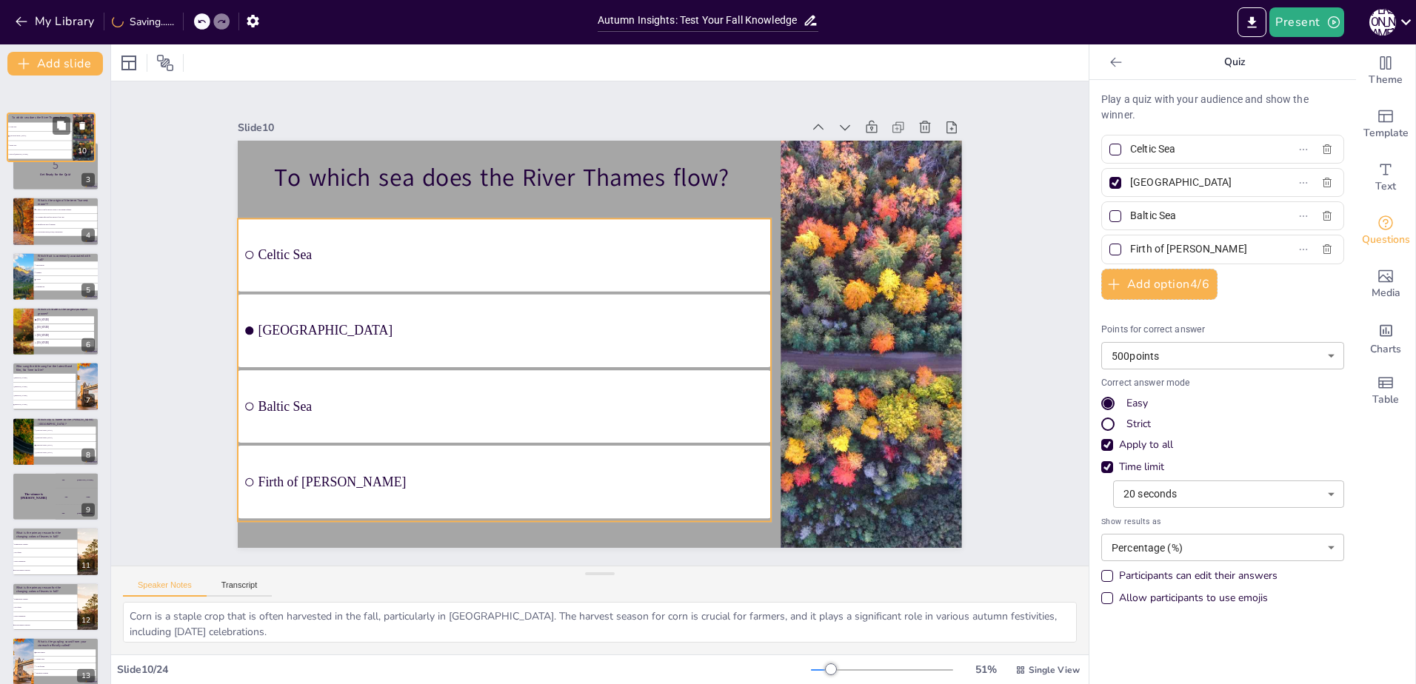
scroll to position [0, 0]
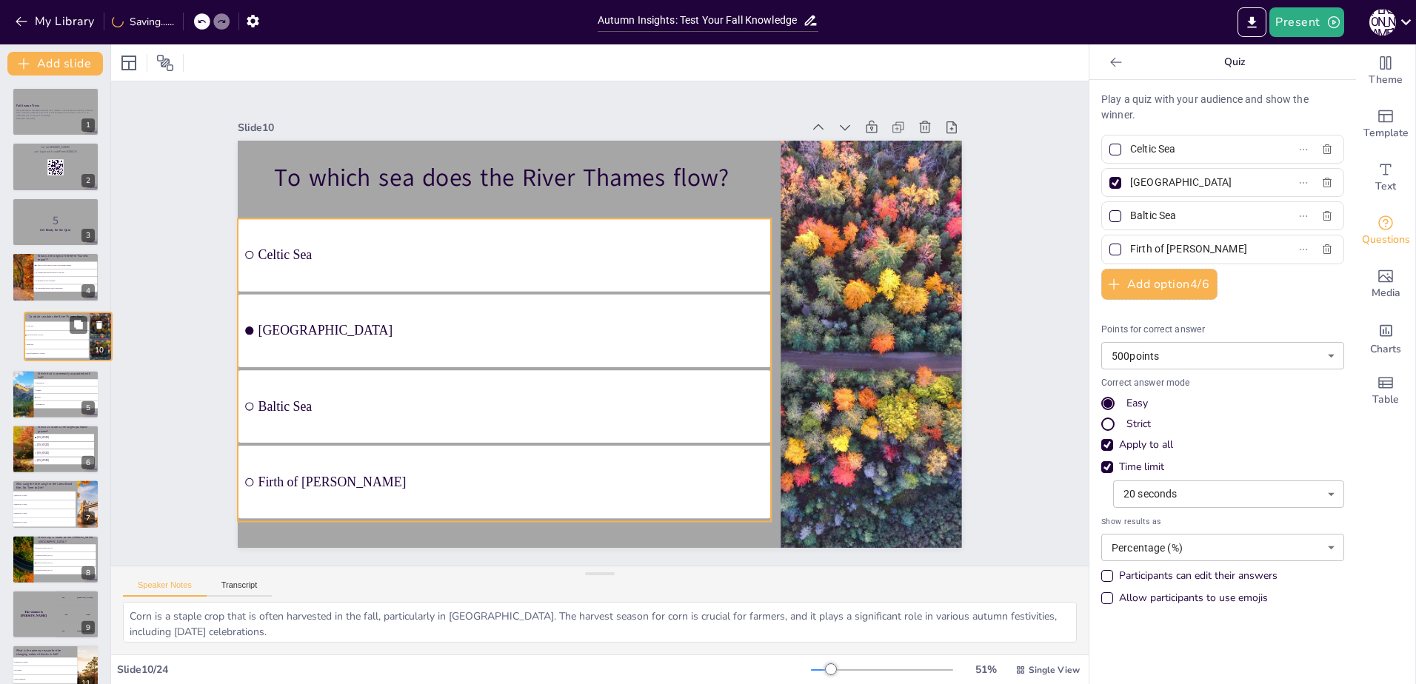
drag, startPoint x: 38, startPoint y: 377, endPoint x: 50, endPoint y: 324, distance: 54.1
click at [50, 324] on ul "Celtic Sea North Sea Baltic Sea Firth of Clyde" at bounding box center [56, 339] width 64 height 36
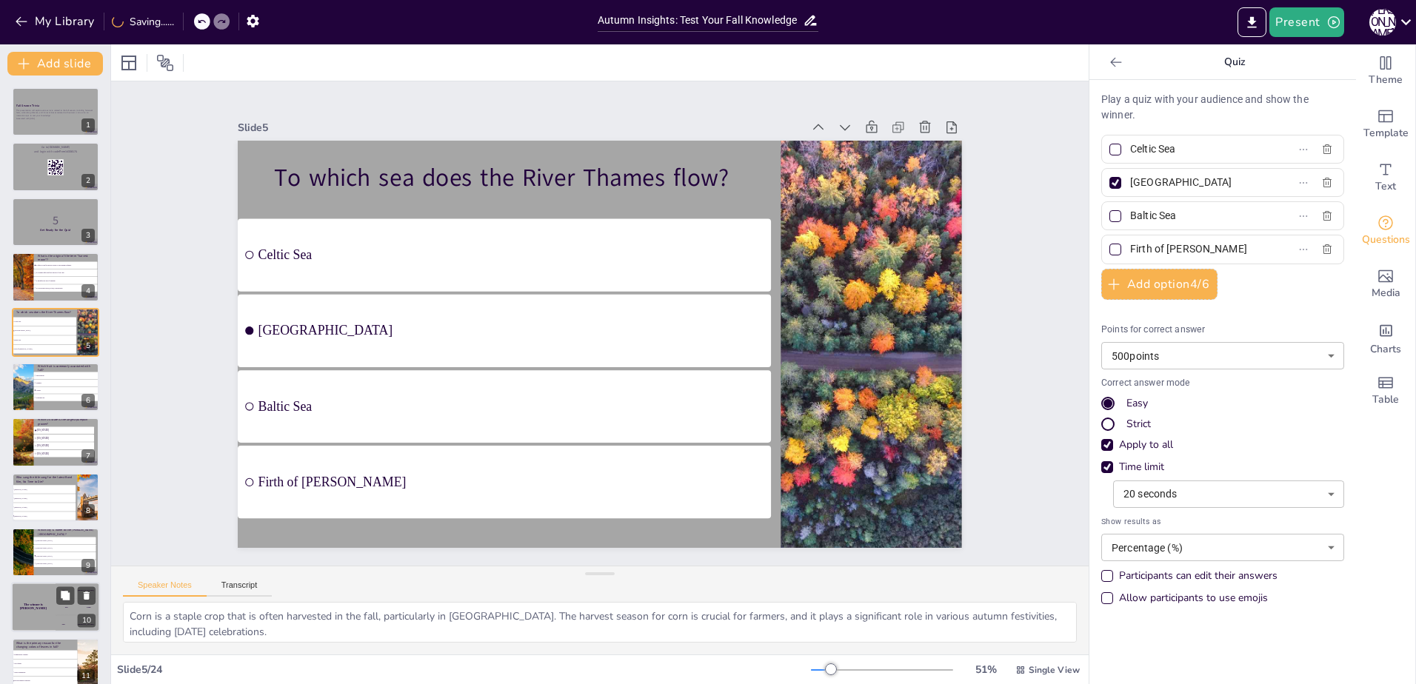
scroll to position [14, 0]
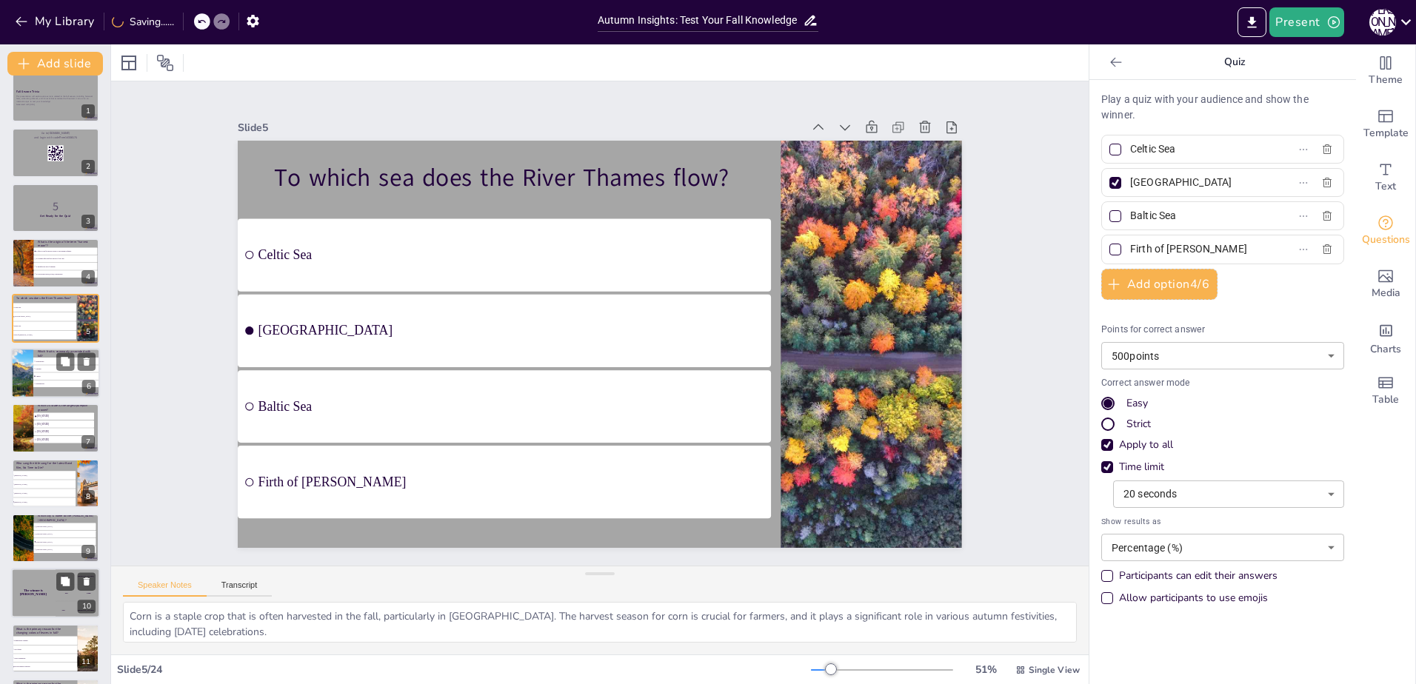
click at [43, 385] on ul "Strawberries Oranges Apples Watermelons" at bounding box center [66, 373] width 66 height 30
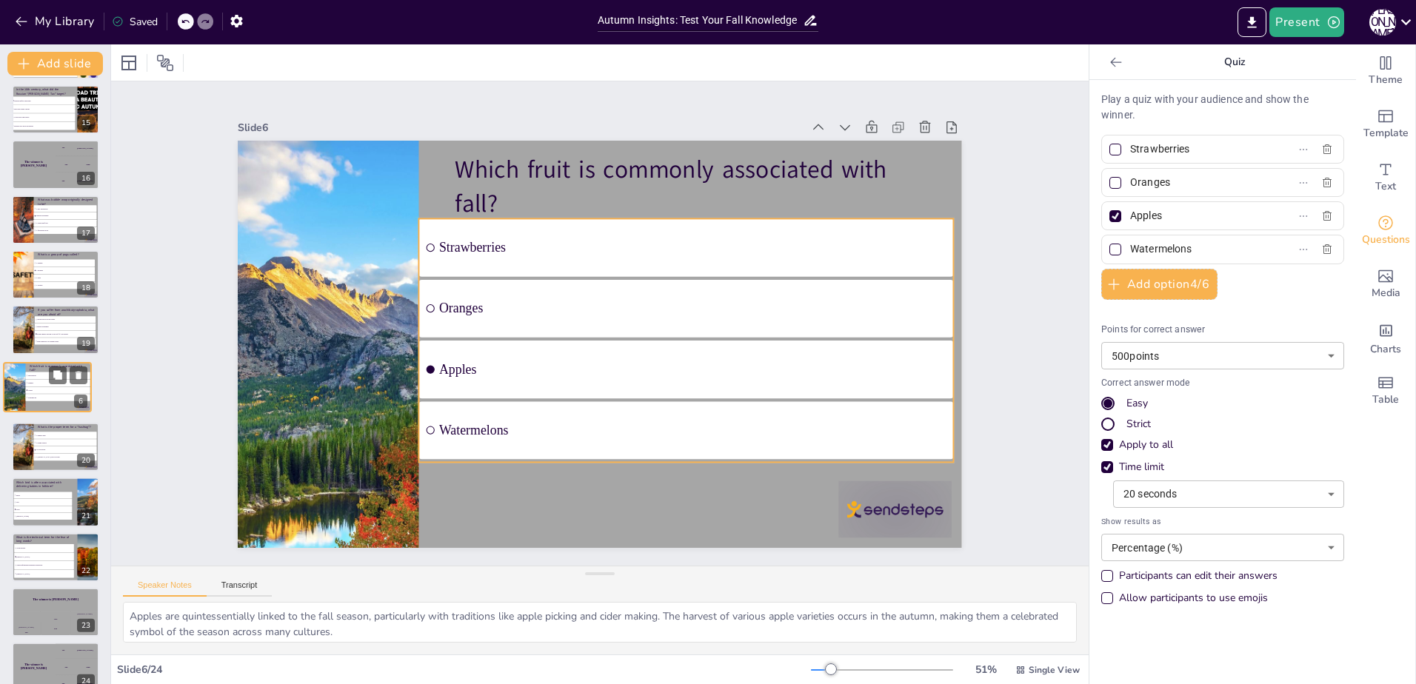
drag, startPoint x: 42, startPoint y: 374, endPoint x: 33, endPoint y: 385, distance: 14.2
click at [33, 385] on li "Oranges" at bounding box center [58, 383] width 64 height 7
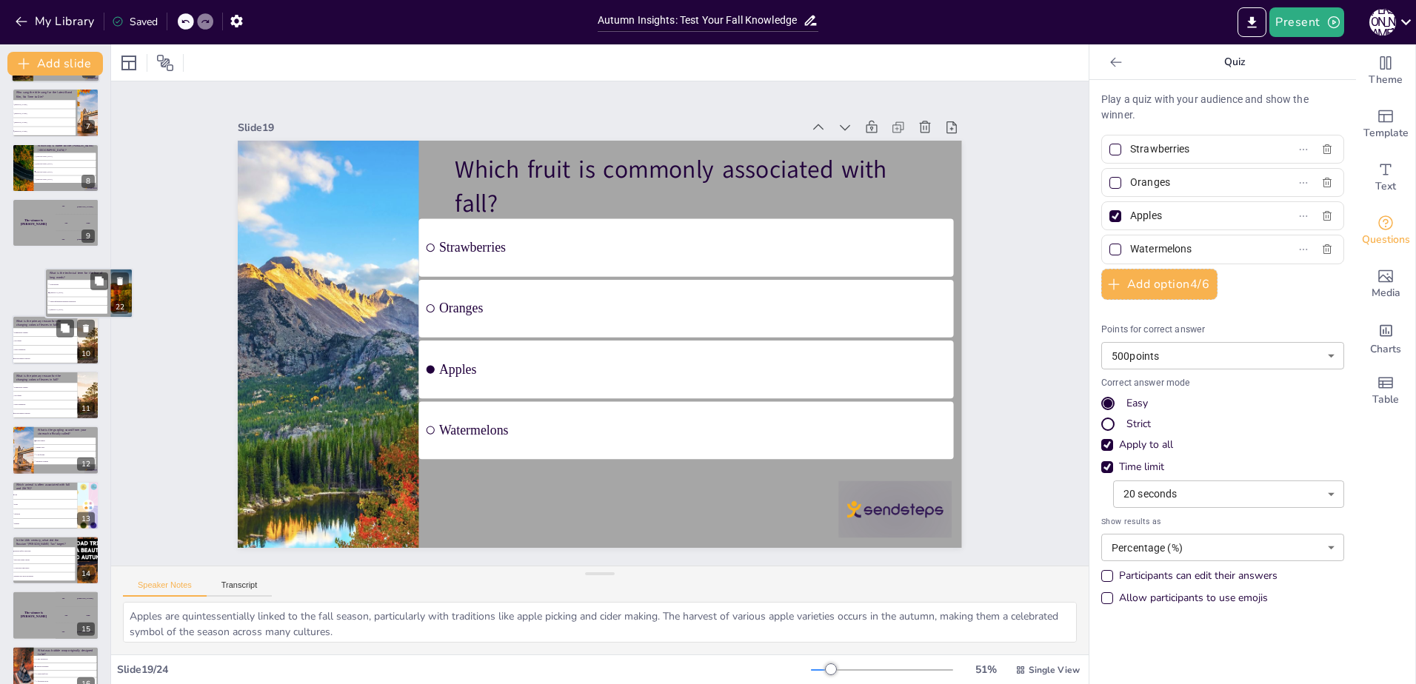
scroll to position [315, 0]
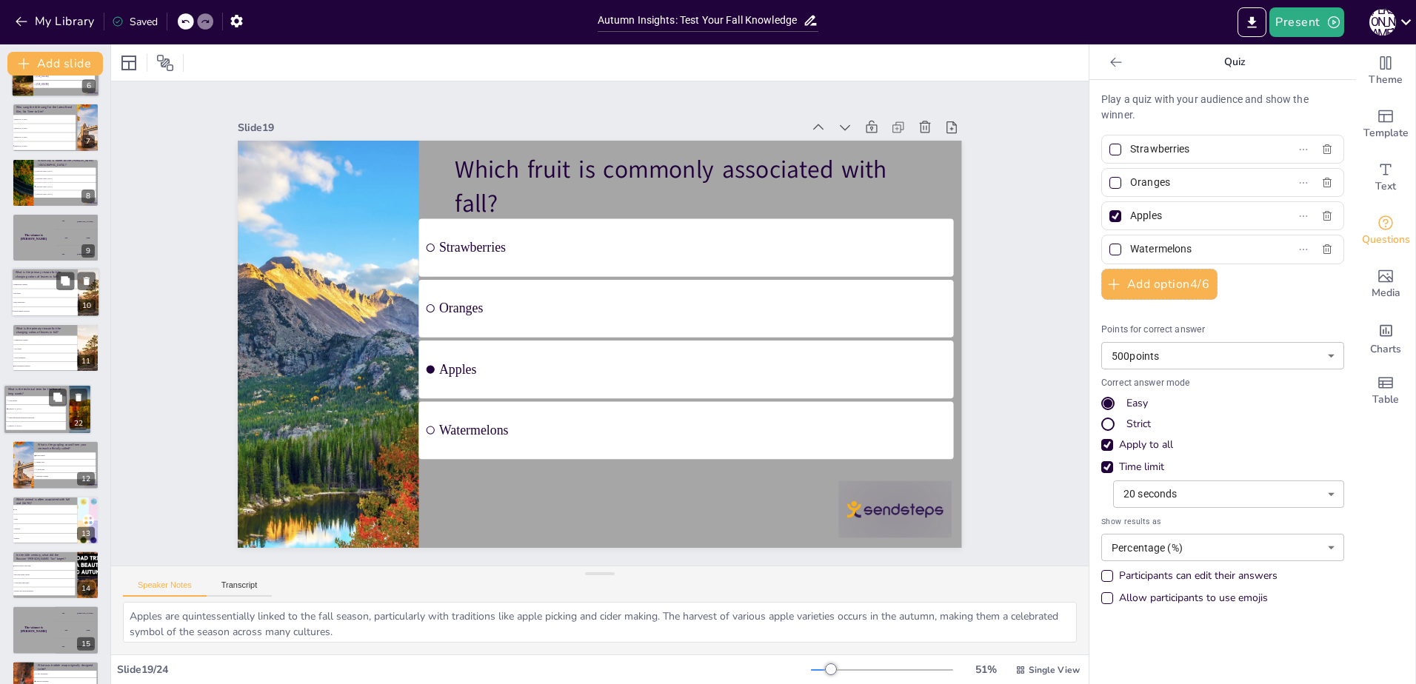
drag, startPoint x: 47, startPoint y: 544, endPoint x: 40, endPoint y: 409, distance: 135.0
click at [40, 409] on ul "Wordophobia Hippopotomonstrosesquippedaliophobia Supercalifragilisticexpialidoc…" at bounding box center [36, 413] width 60 height 34
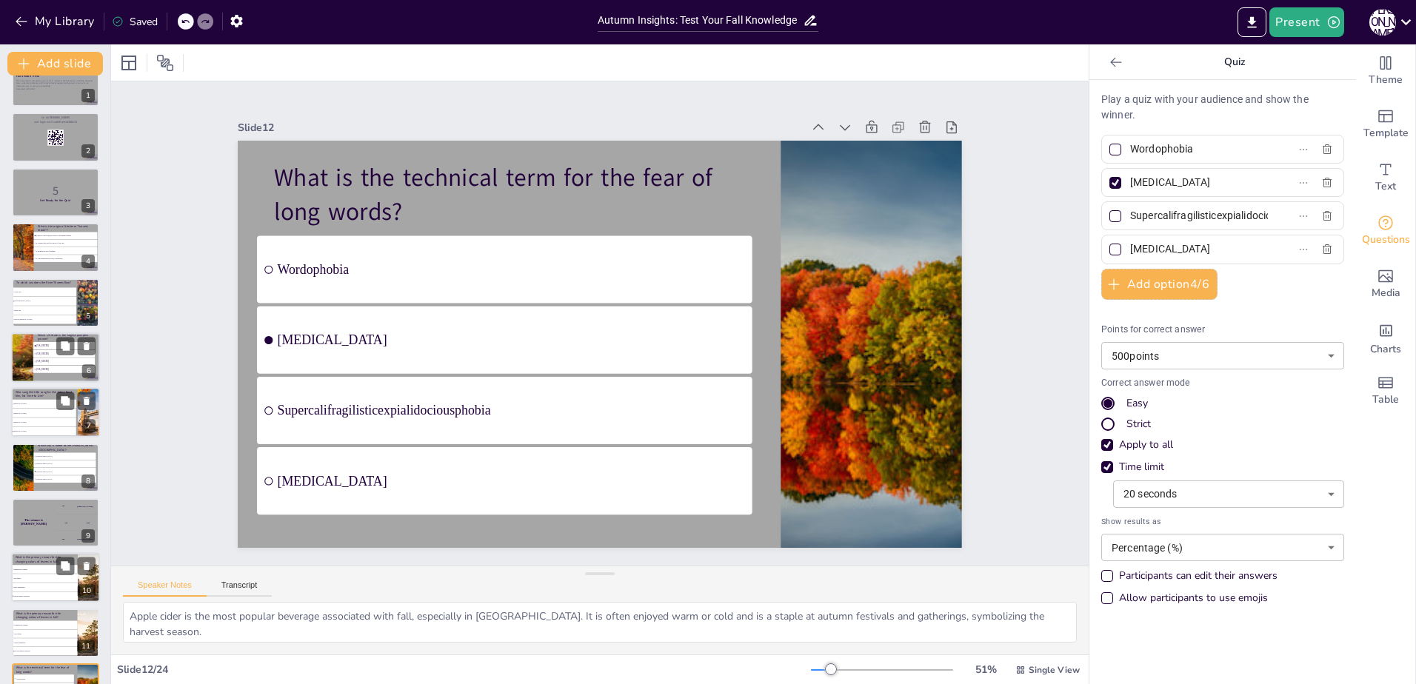
scroll to position [0, 0]
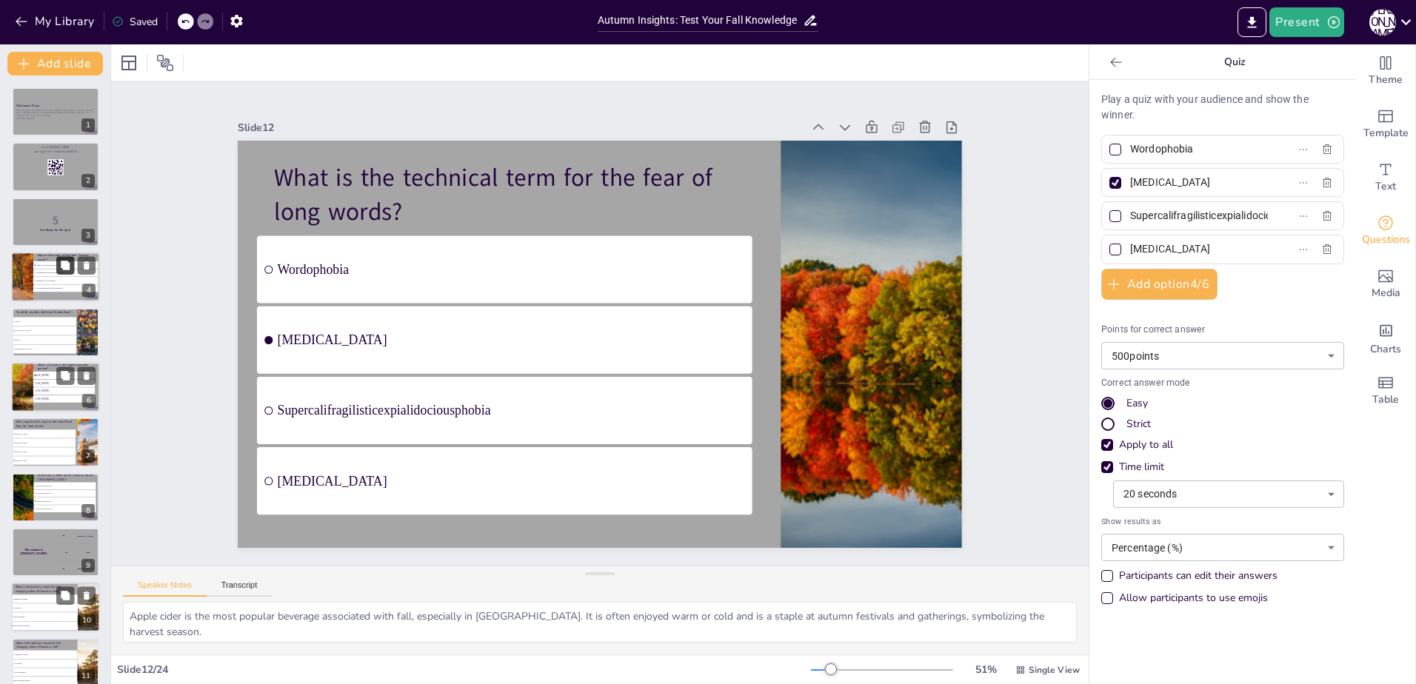
click at [62, 261] on icon at bounding box center [65, 265] width 9 height 9
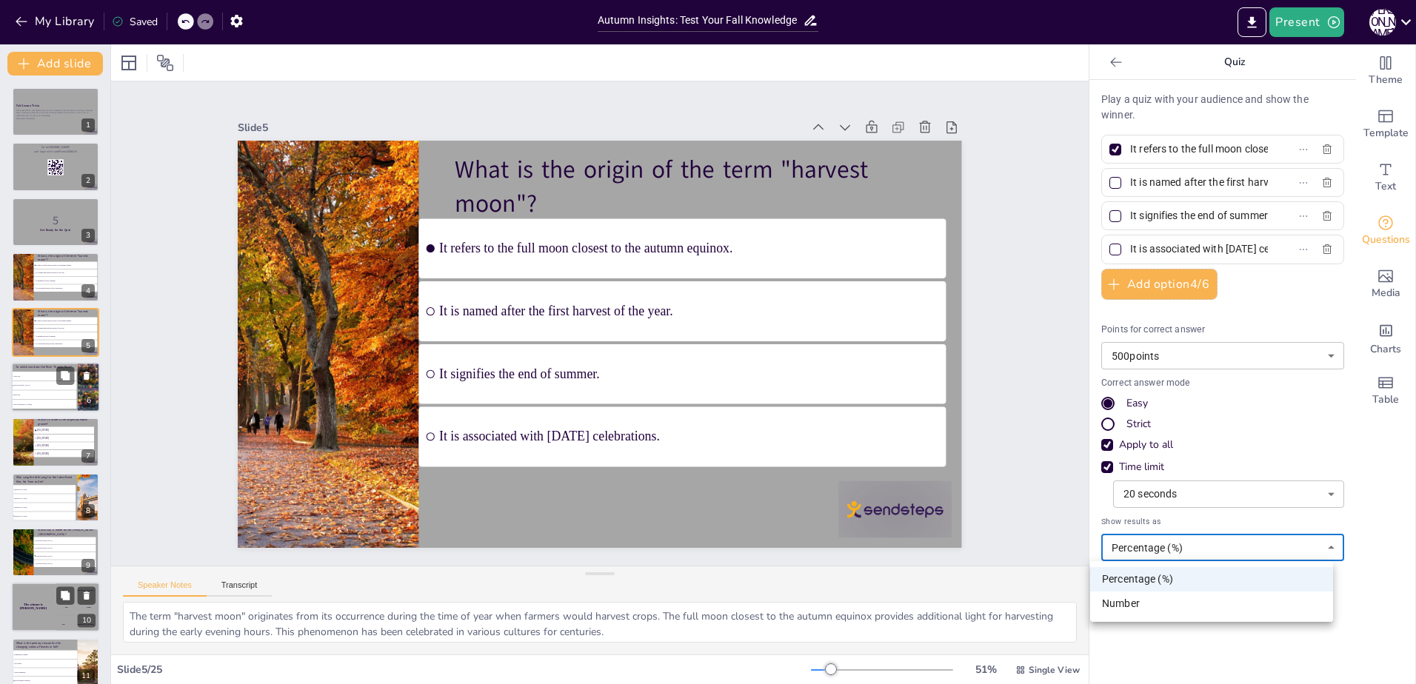
click at [1210, 550] on body "My Library Saved Autumn Insights: Test Your Fall Knowledge Present J M Document…" at bounding box center [708, 342] width 1416 height 684
click at [1161, 605] on li "Number" at bounding box center [1211, 604] width 243 height 24
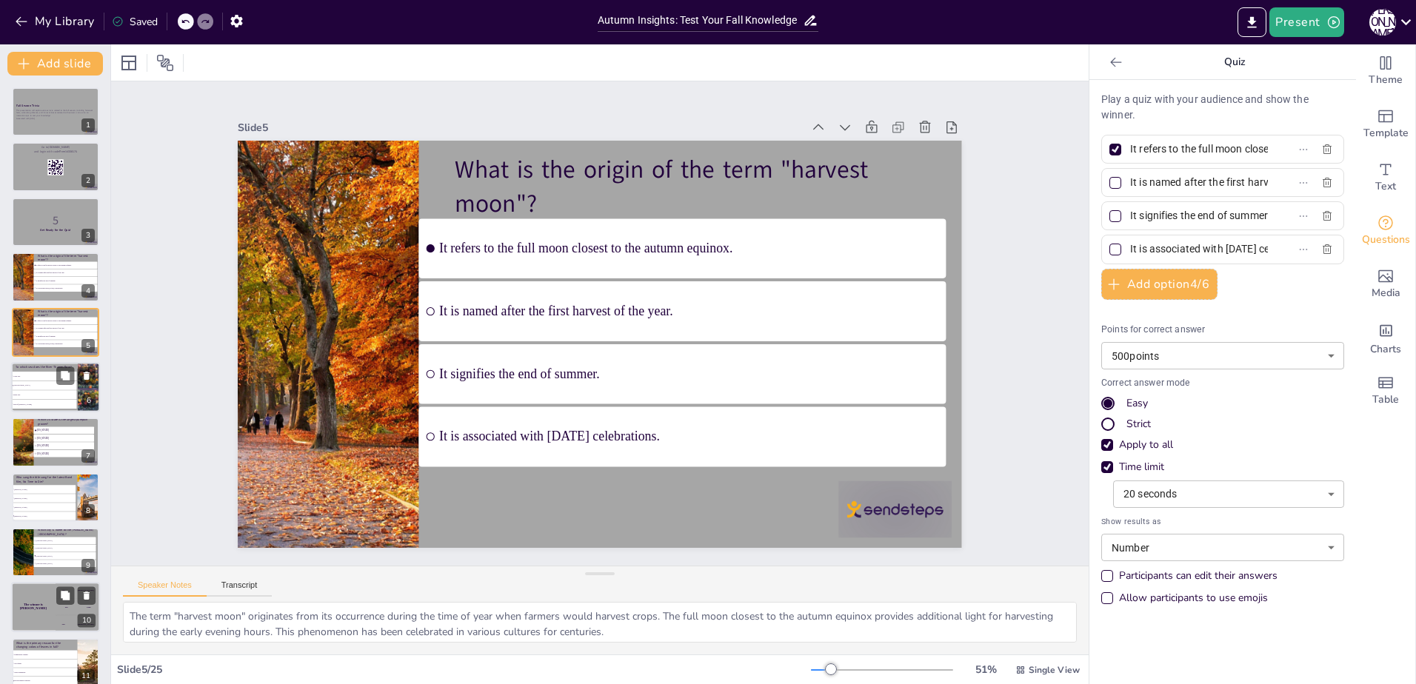
click at [1102, 602] on div "Allow participants to use emojis" at bounding box center [1184, 598] width 167 height 15
click at [24, 269] on div at bounding box center [22, 277] width 67 height 50
click at [38, 328] on span "It is named after the first harvest of the year." at bounding box center [66, 328] width 61 height 2
click at [36, 268] on li "It refers to the full moon closest to the autumn equinox." at bounding box center [65, 264] width 65 height 7
click at [90, 264] on icon at bounding box center [86, 266] width 10 height 10
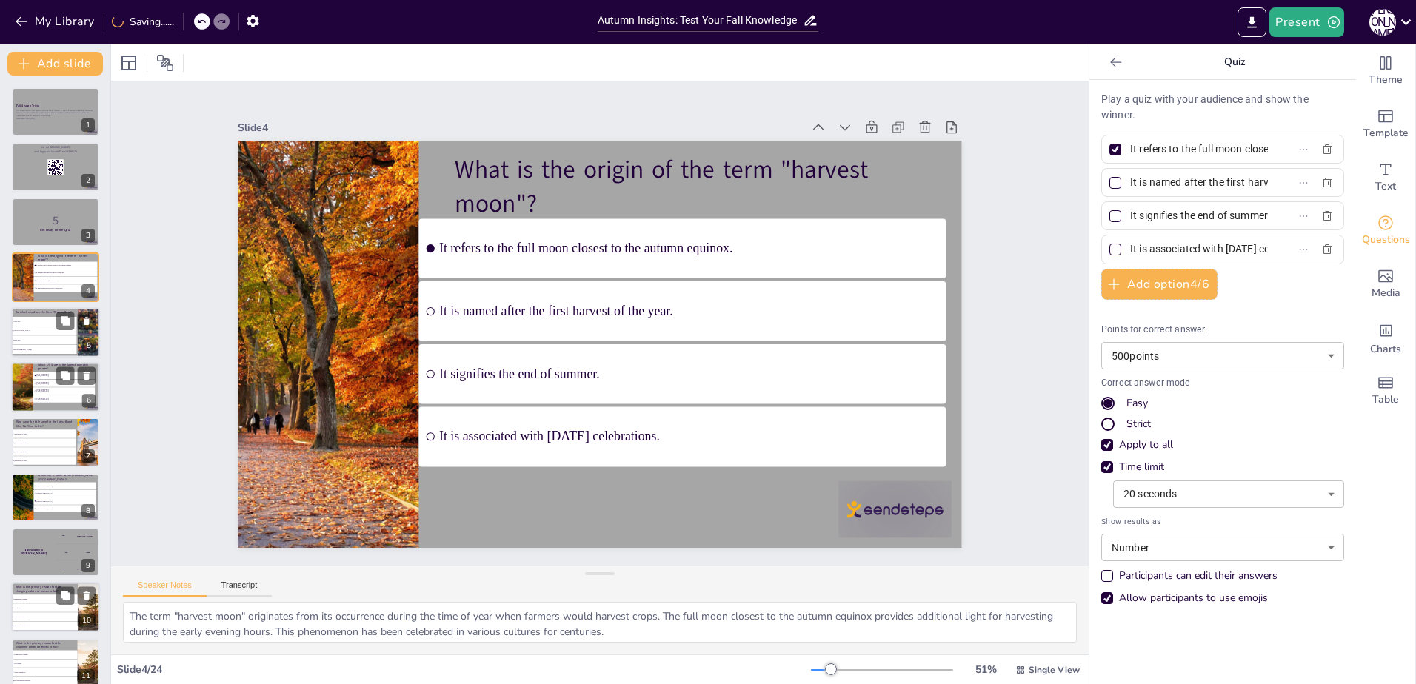
click at [53, 330] on span "[GEOGRAPHIC_DATA]" at bounding box center [44, 331] width 62 height 2
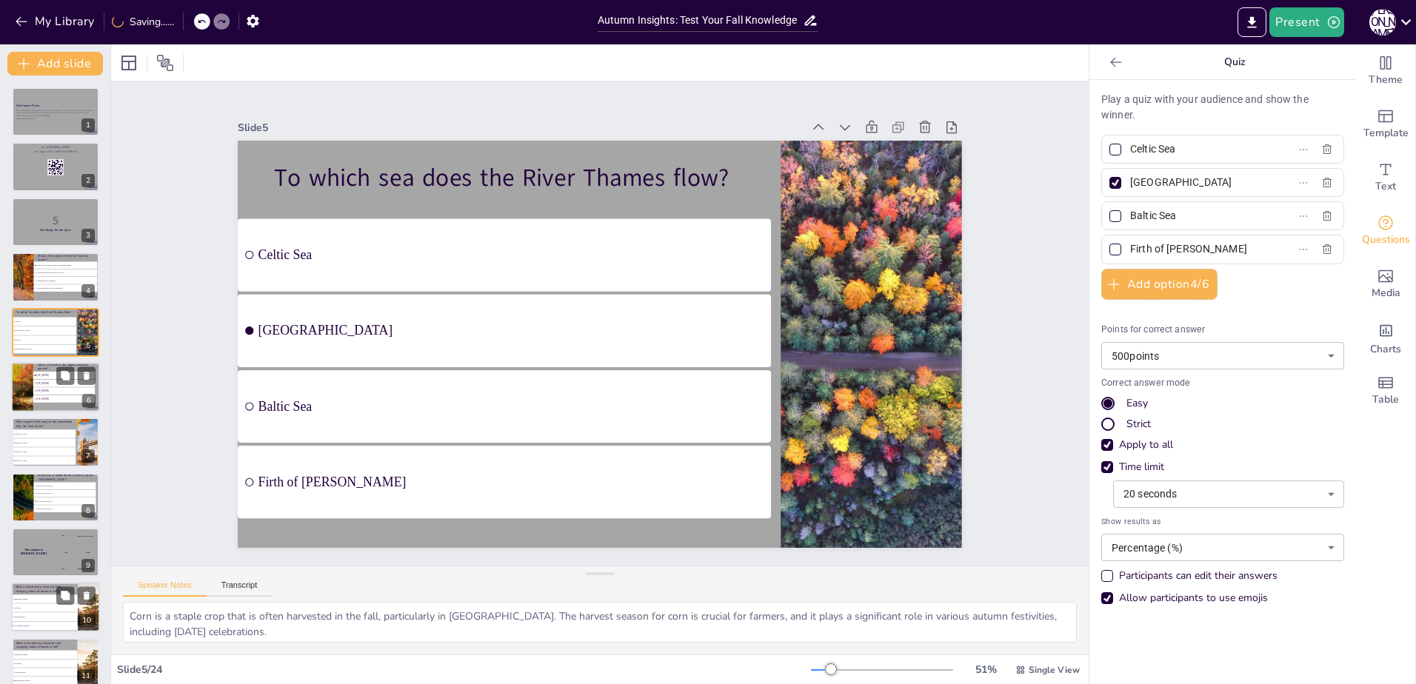
click at [30, 381] on div at bounding box center [22, 387] width 92 height 50
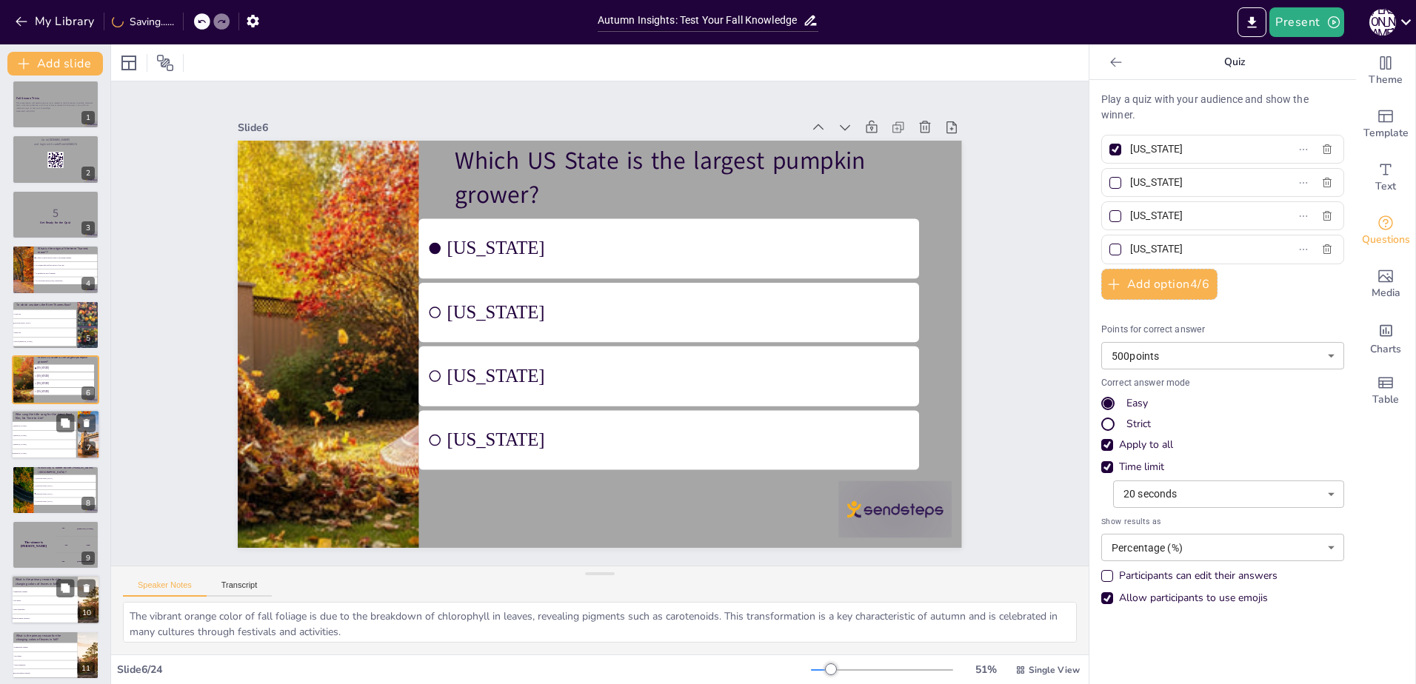
click at [23, 447] on li "[PERSON_NAME]" at bounding box center [43, 445] width 65 height 9
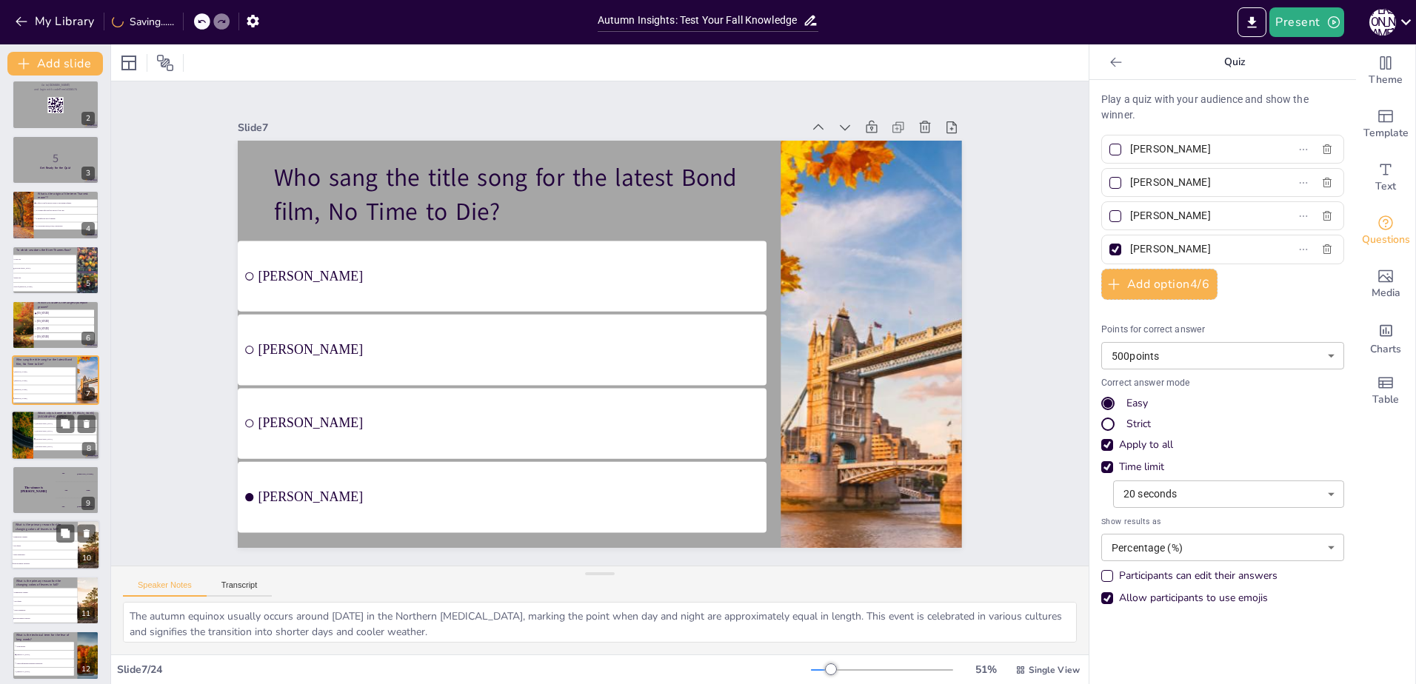
click at [41, 433] on li "[GEOGRAPHIC_DATA]" at bounding box center [65, 430] width 64 height 7
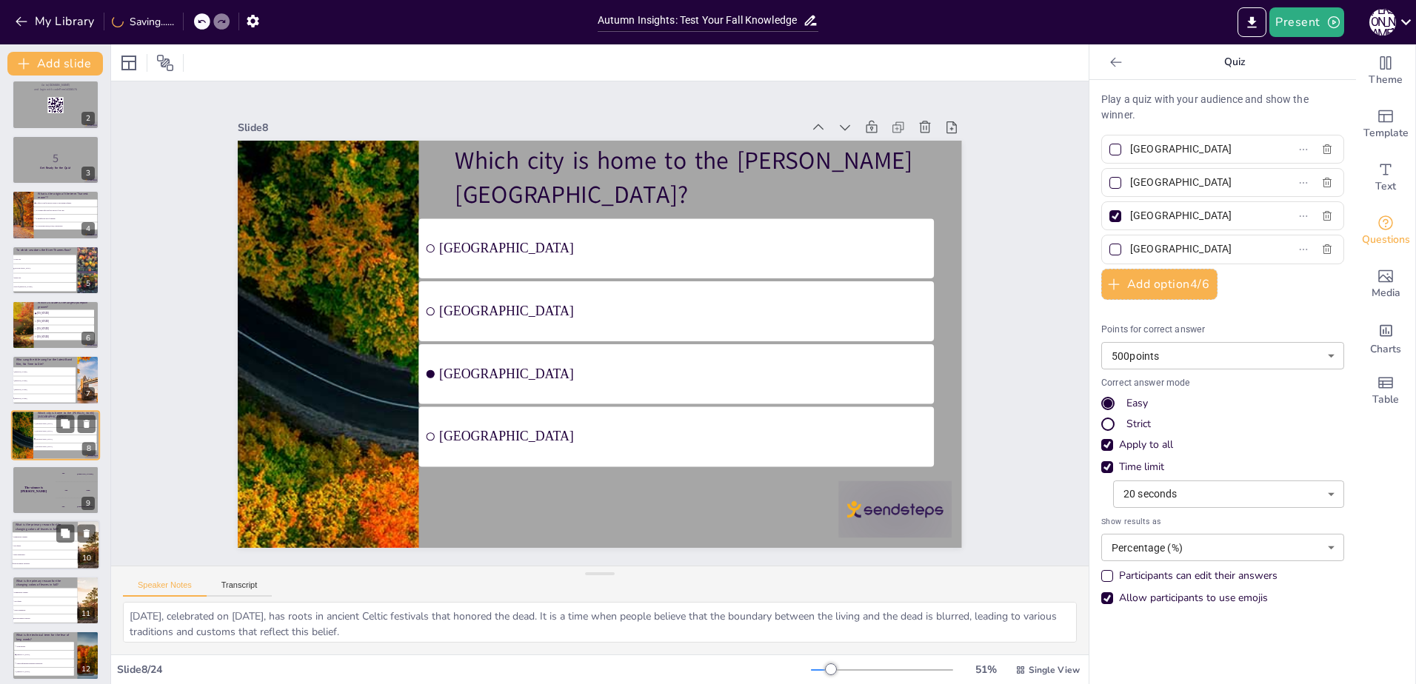
scroll to position [118, 0]
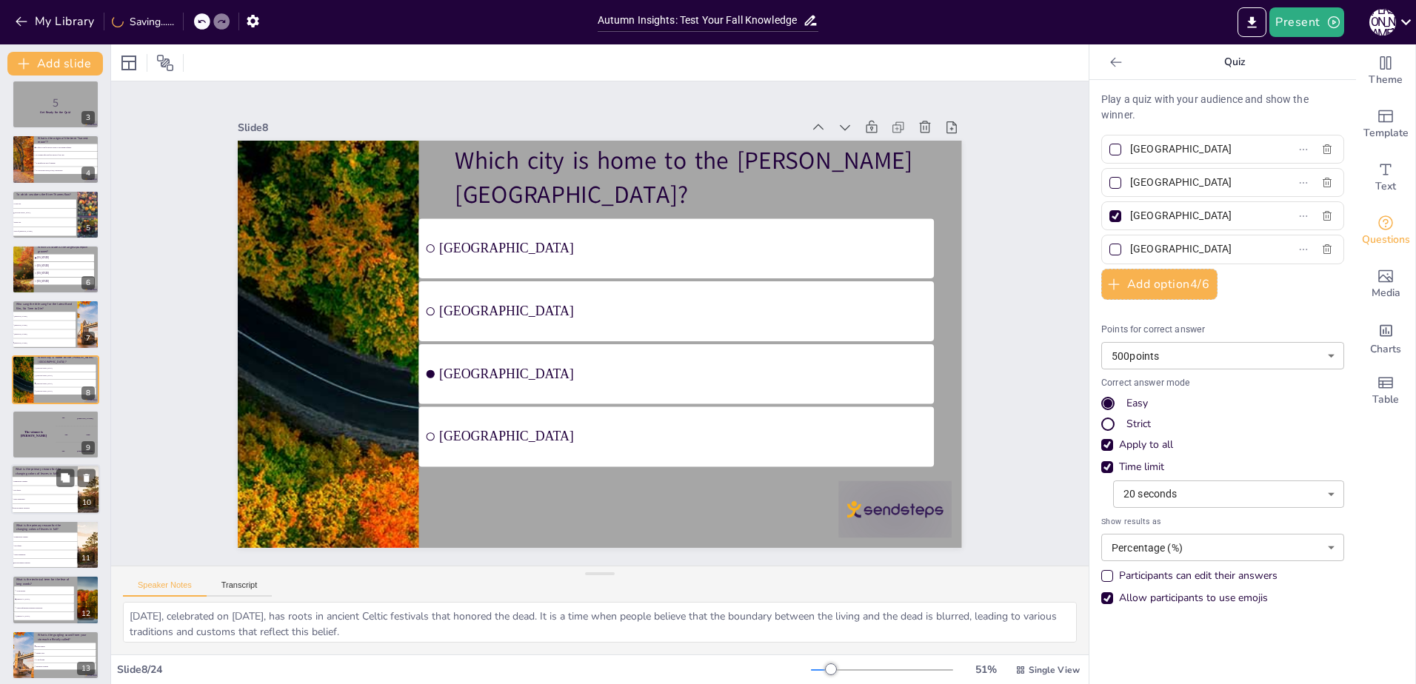
click at [27, 495] on li "Water availability" at bounding box center [44, 499] width 67 height 9
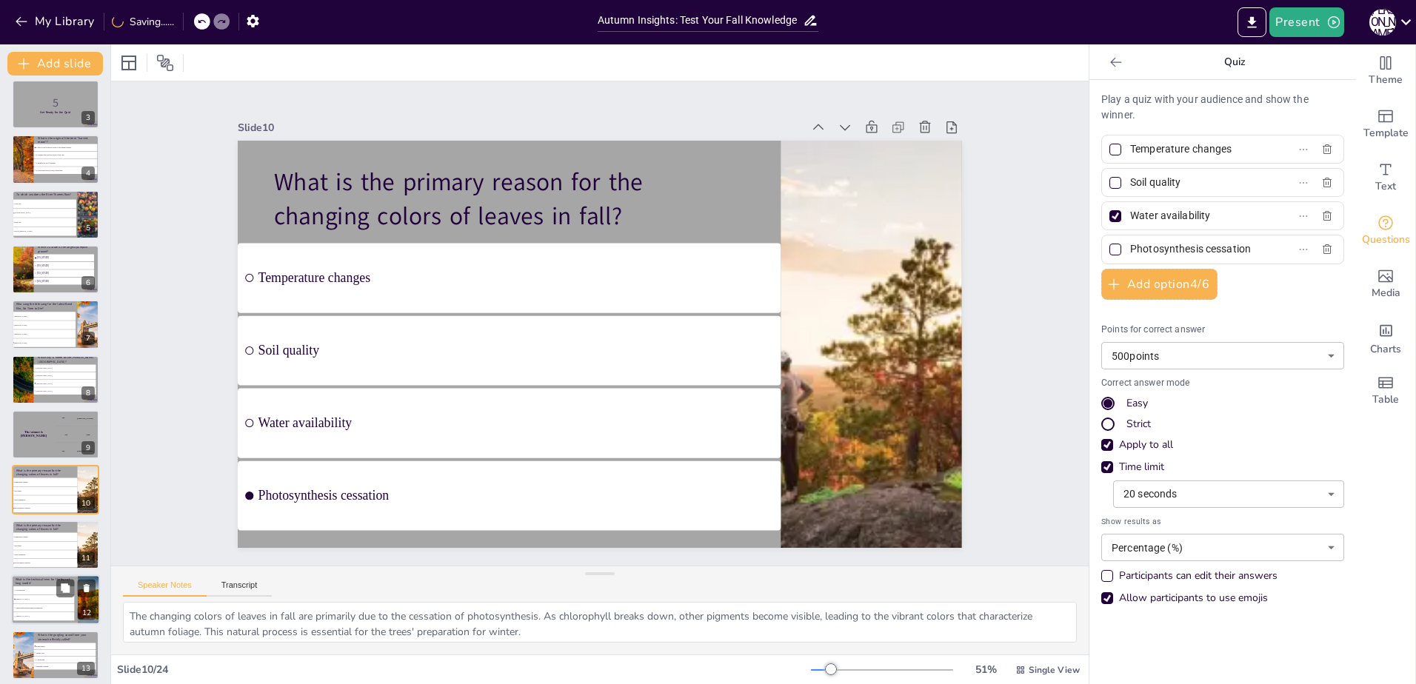
scroll to position [228, 0]
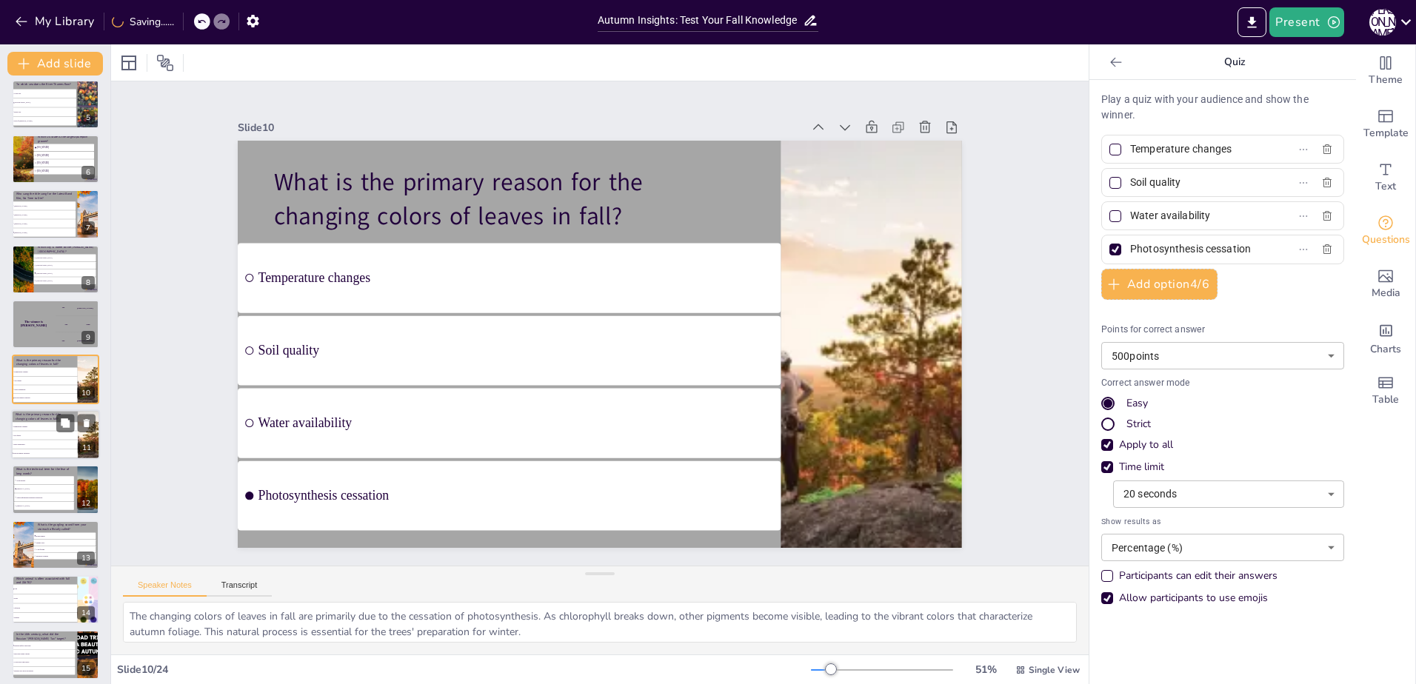
click at [21, 445] on span "Water availability" at bounding box center [45, 445] width 64 height 2
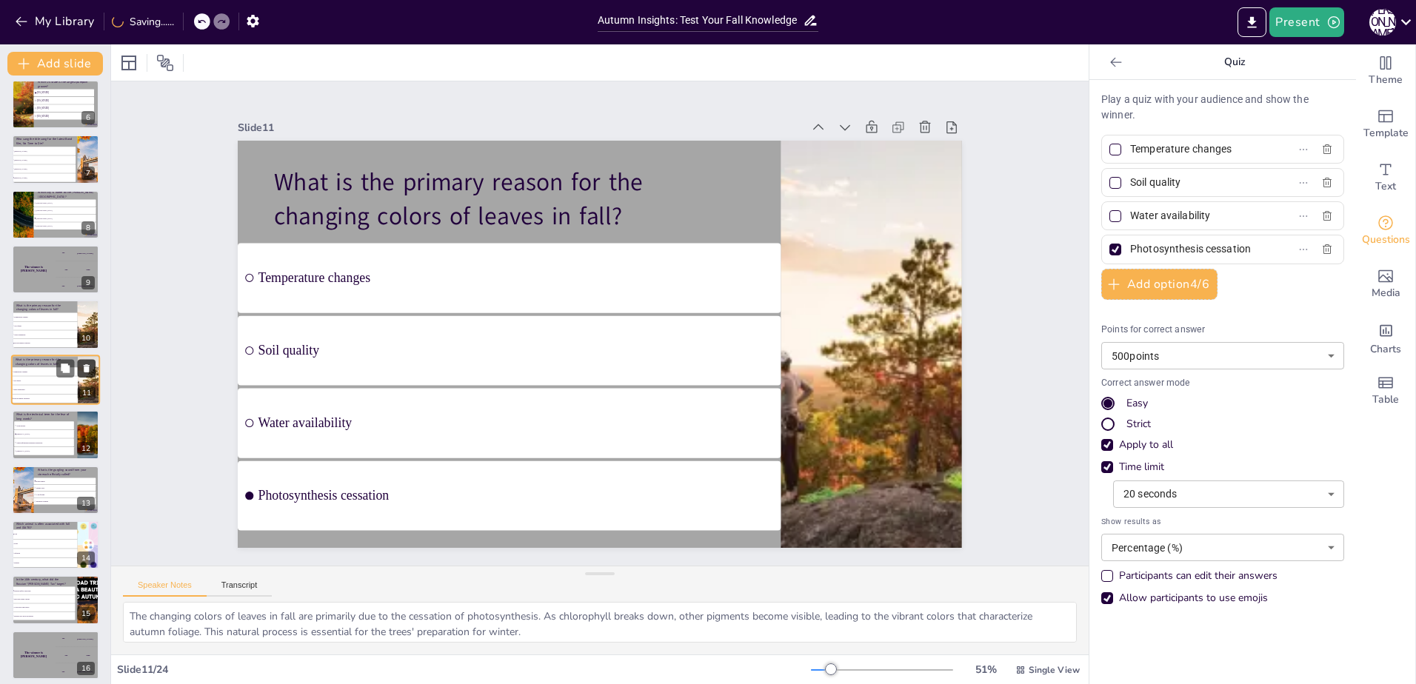
click at [87, 367] on icon at bounding box center [87, 368] width 6 height 8
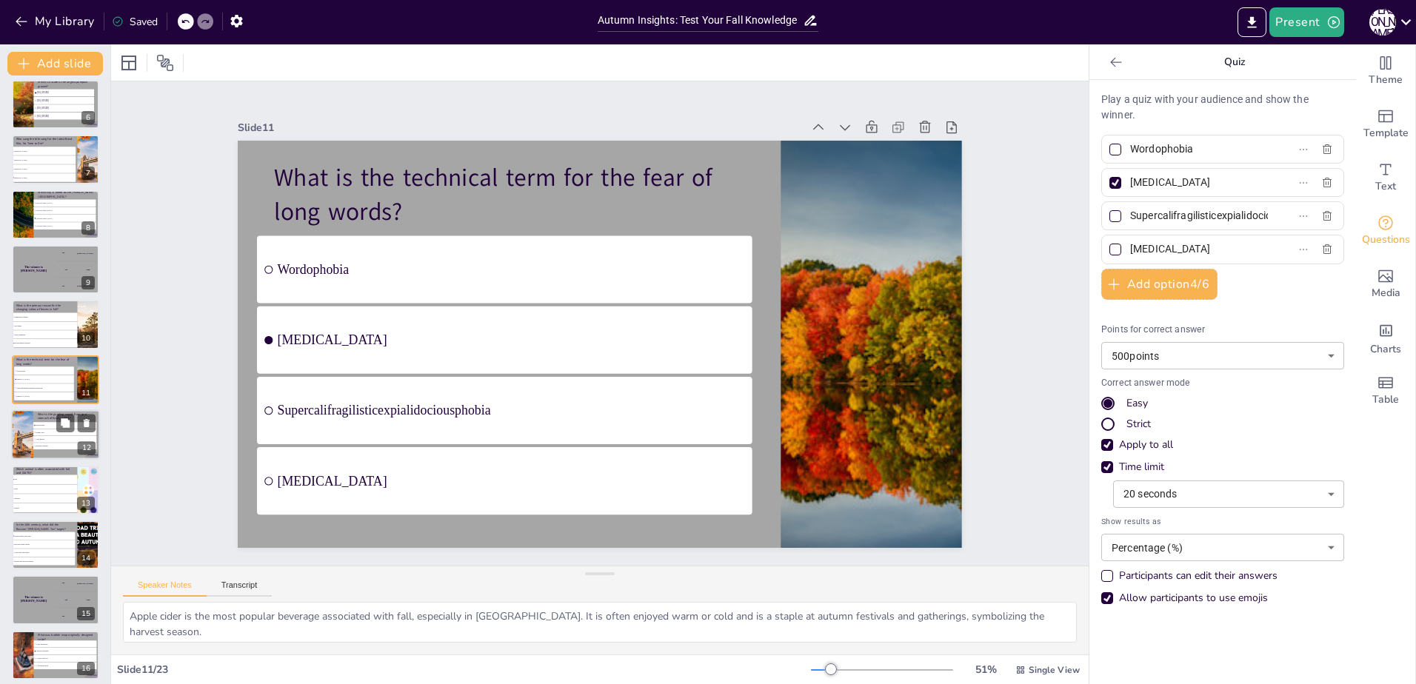
click at [43, 424] on li "Borborygmus" at bounding box center [64, 426] width 63 height 7
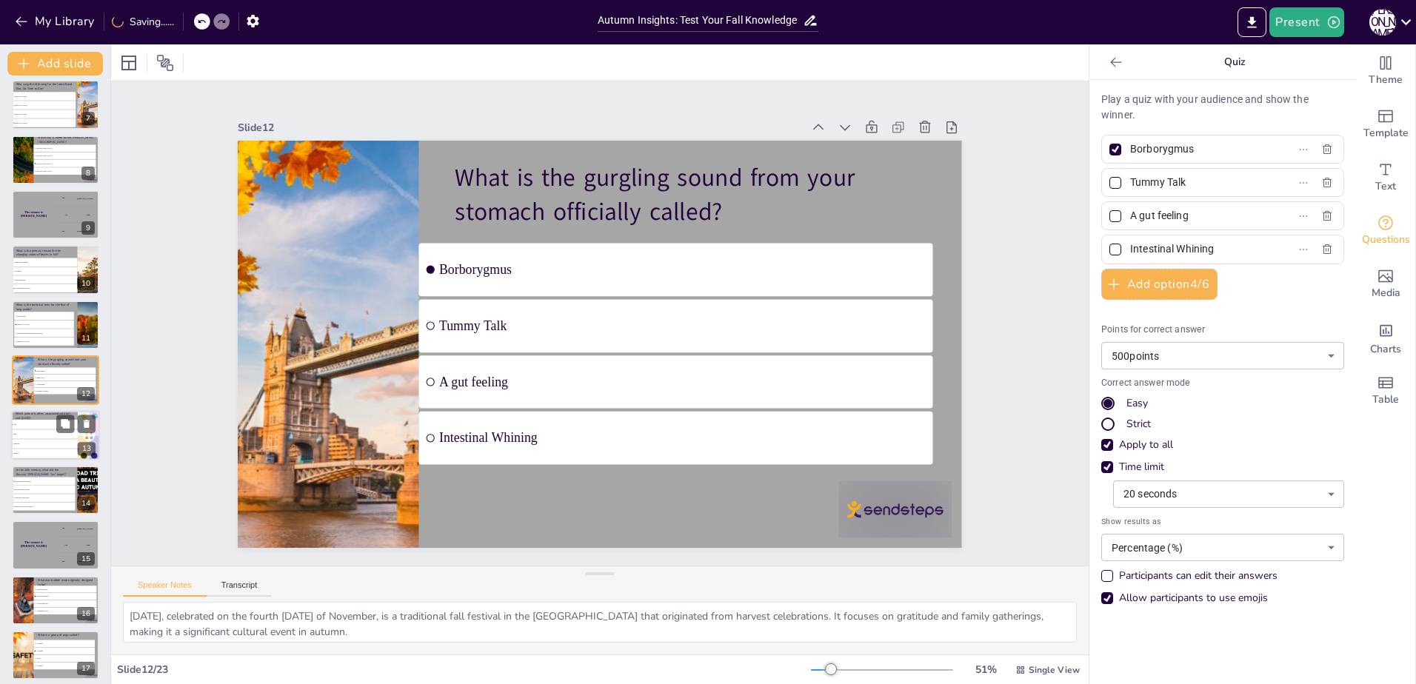
click at [41, 437] on li "Dogs" at bounding box center [44, 435] width 67 height 10
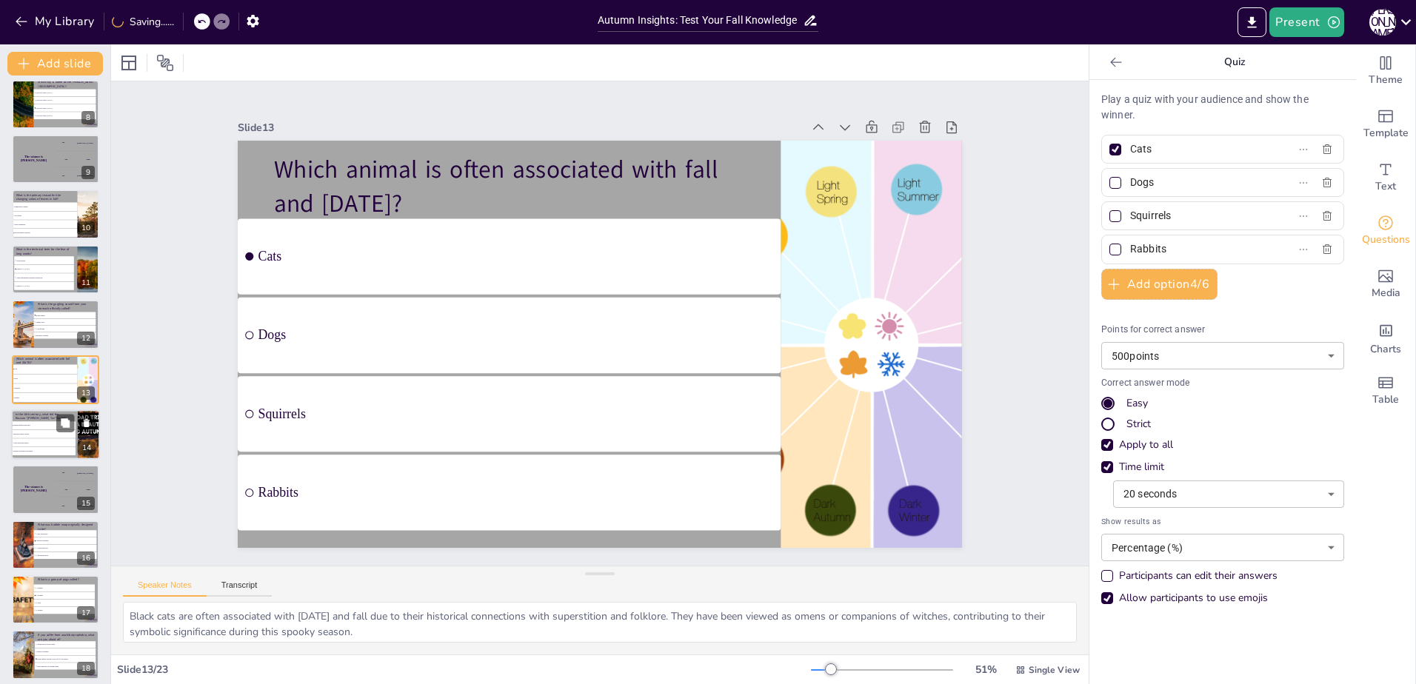
click at [29, 430] on li "Men with untidy beards" at bounding box center [43, 434] width 64 height 8
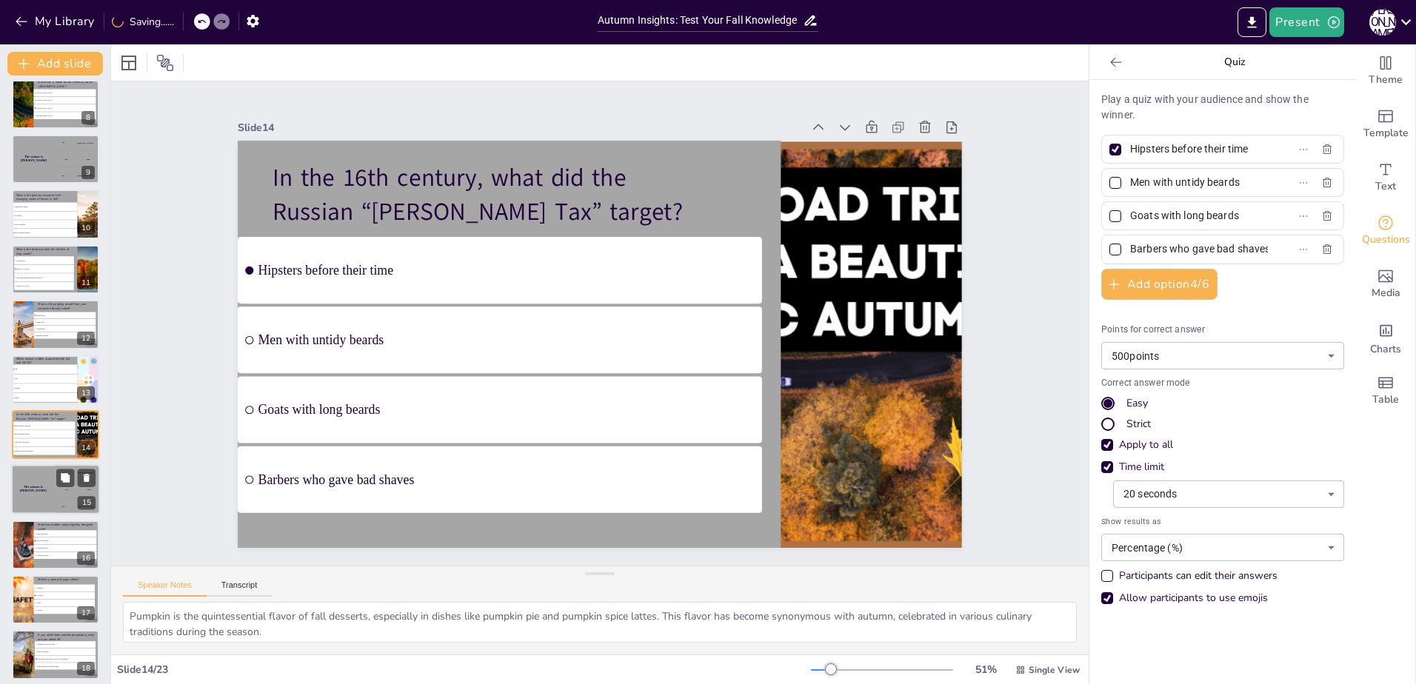
scroll to position [448, 0]
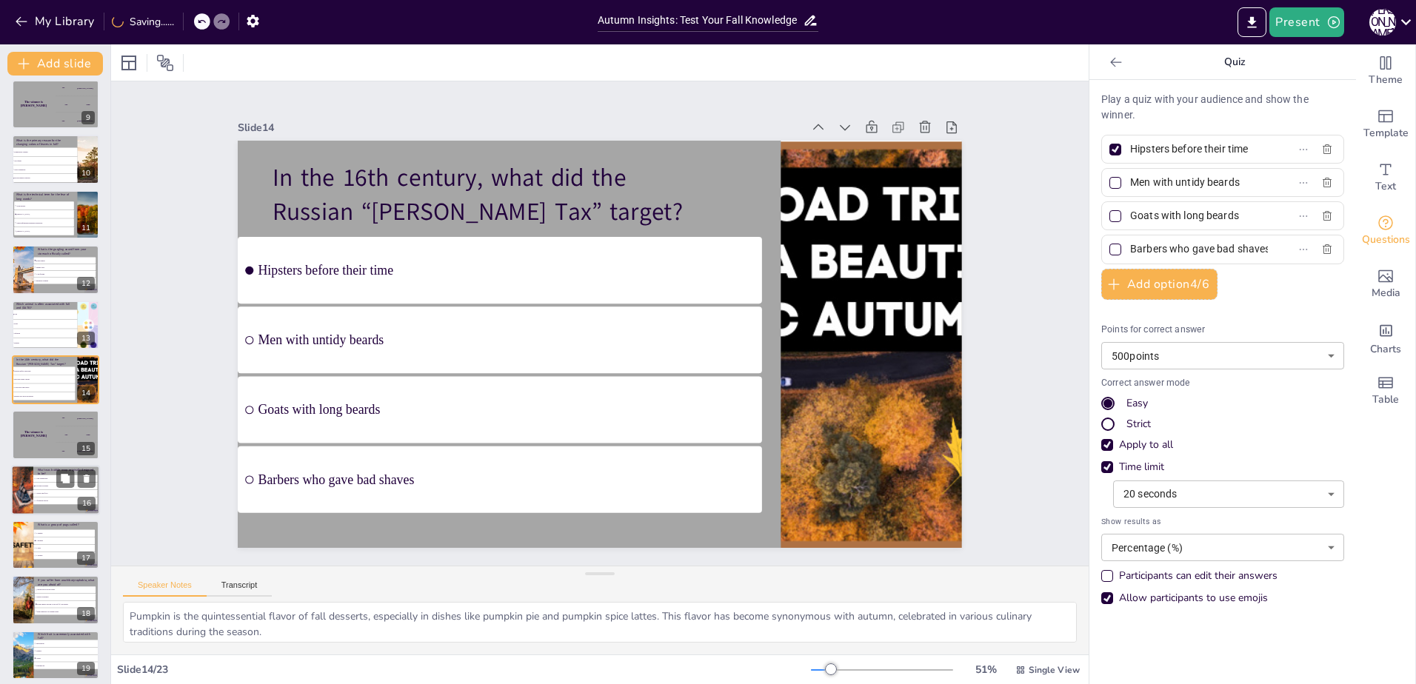
click at [53, 484] on li "Textured wallpaper" at bounding box center [65, 486] width 64 height 7
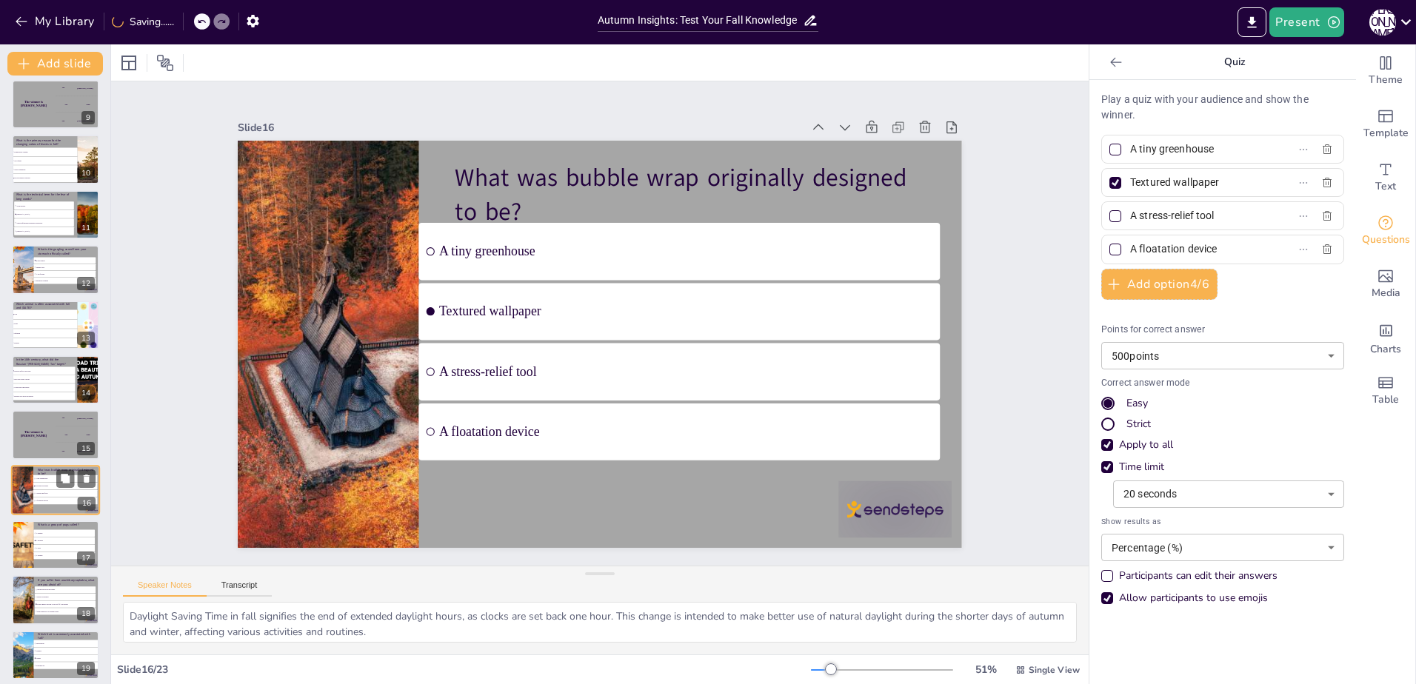
scroll to position [558, 0]
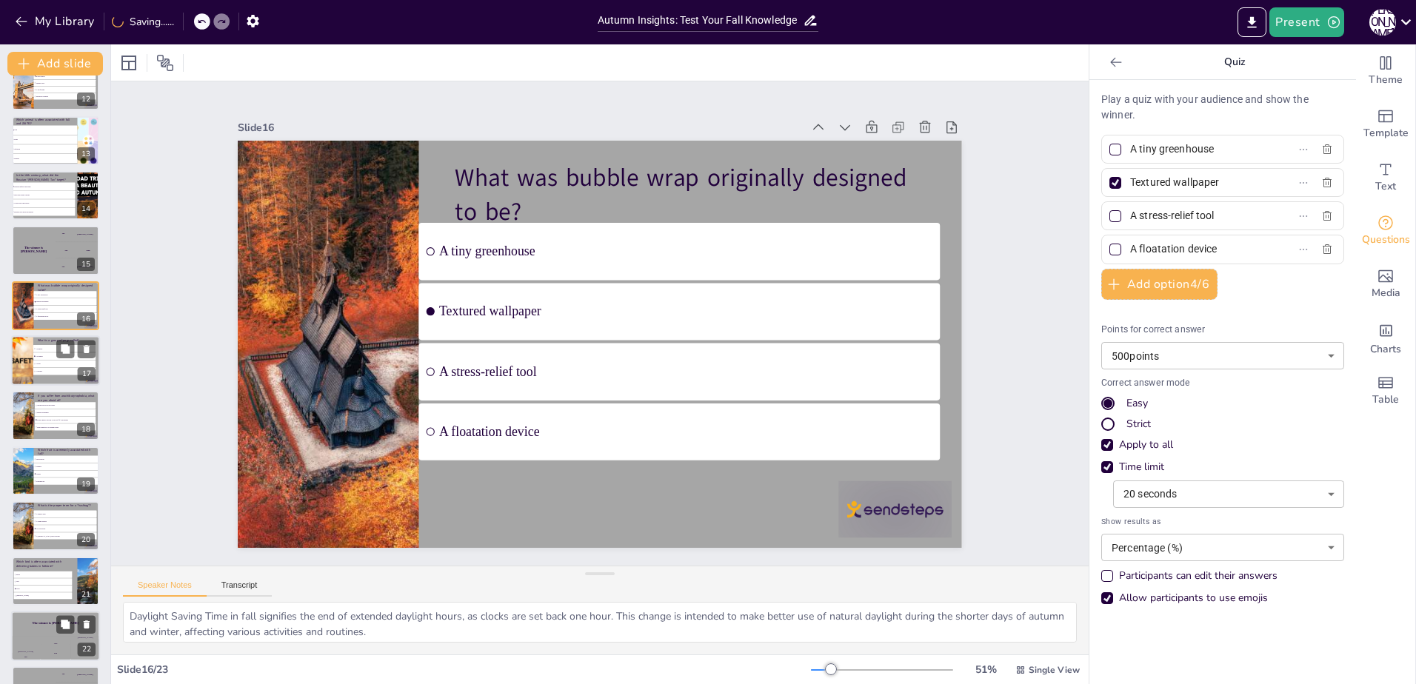
click at [42, 358] on li "A grumble" at bounding box center [64, 356] width 62 height 7
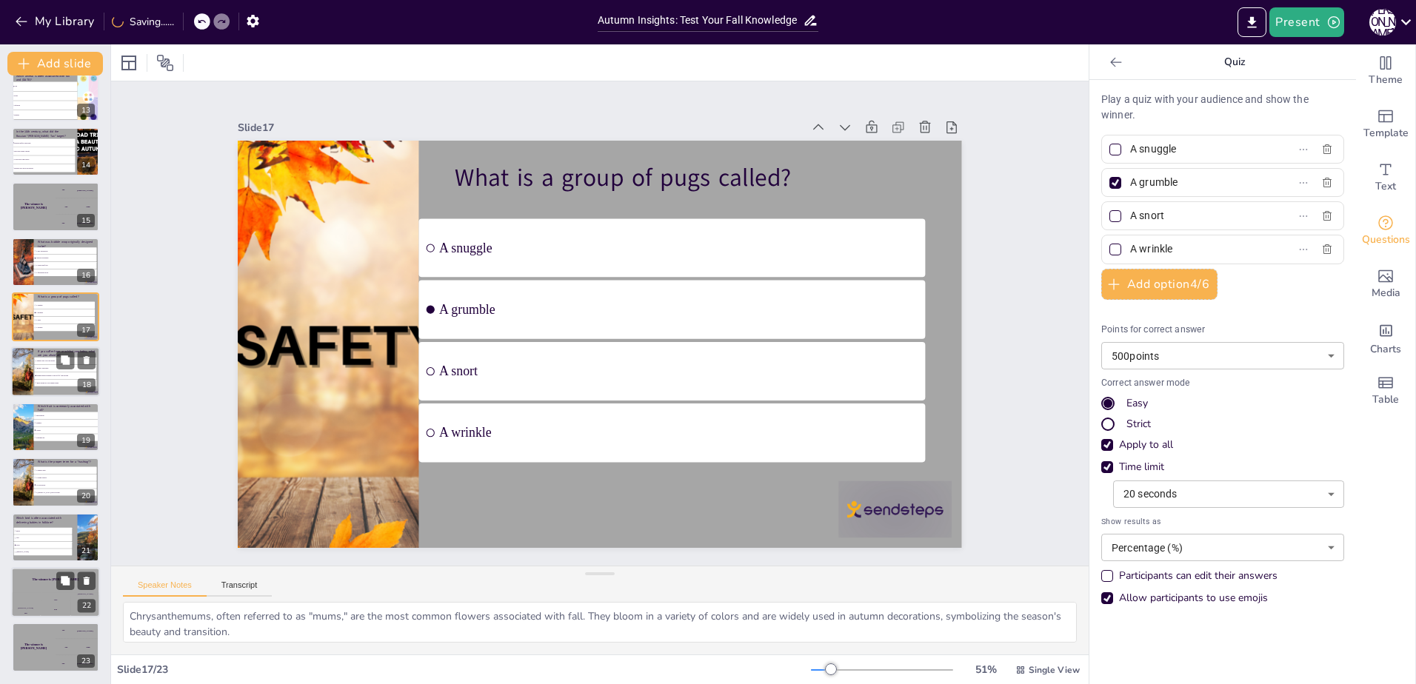
click at [50, 381] on li "Bugs hiding in your peanut butter" at bounding box center [65, 383] width 62 height 7
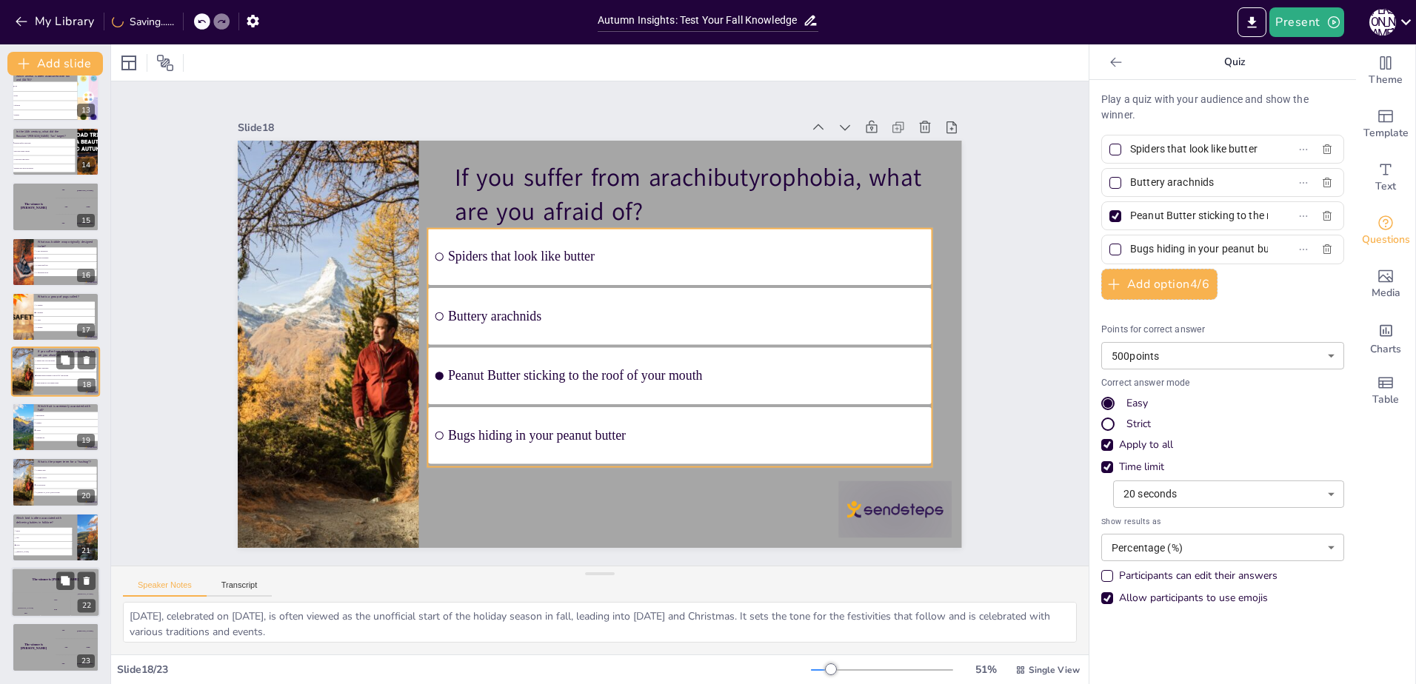
scroll to position [669, 0]
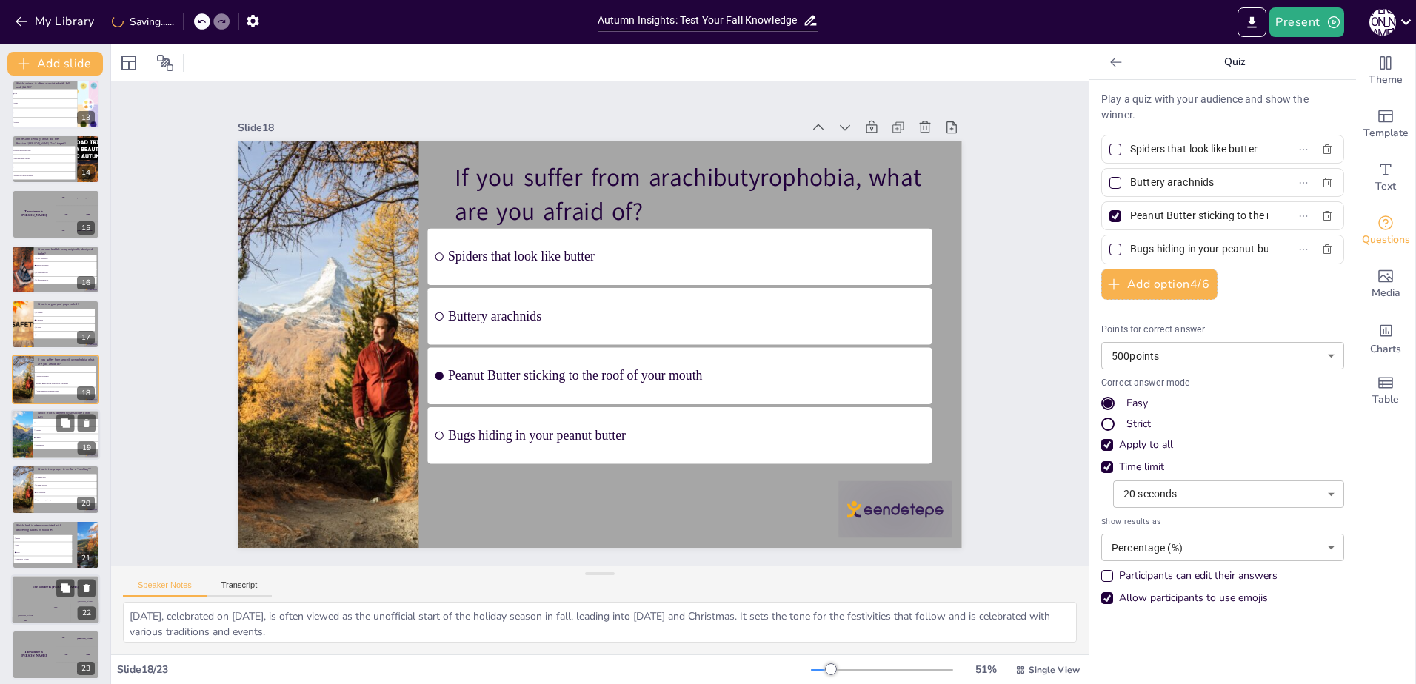
click at [51, 437] on span "Apples" at bounding box center [67, 438] width 62 height 2
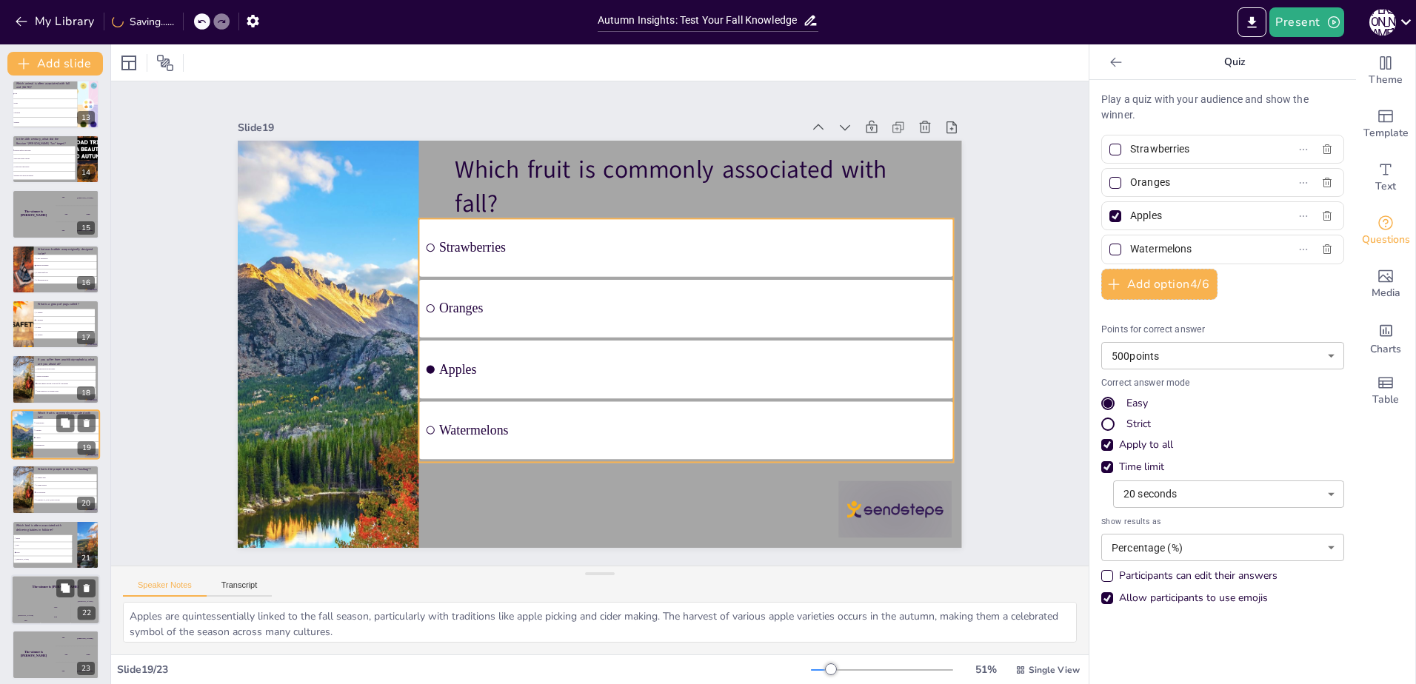
scroll to position [676, 0]
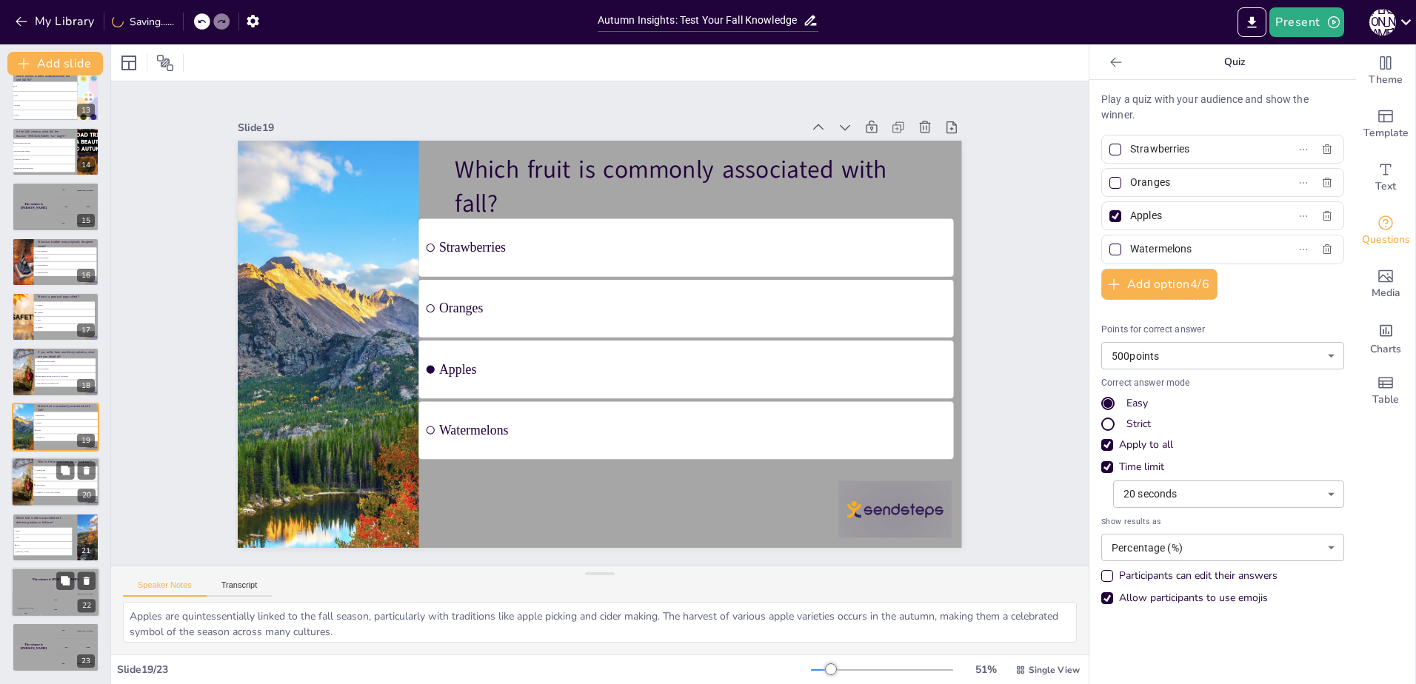
click at [46, 464] on p "What is the proper term for a “hashtag”?" at bounding box center [67, 462] width 58 height 4
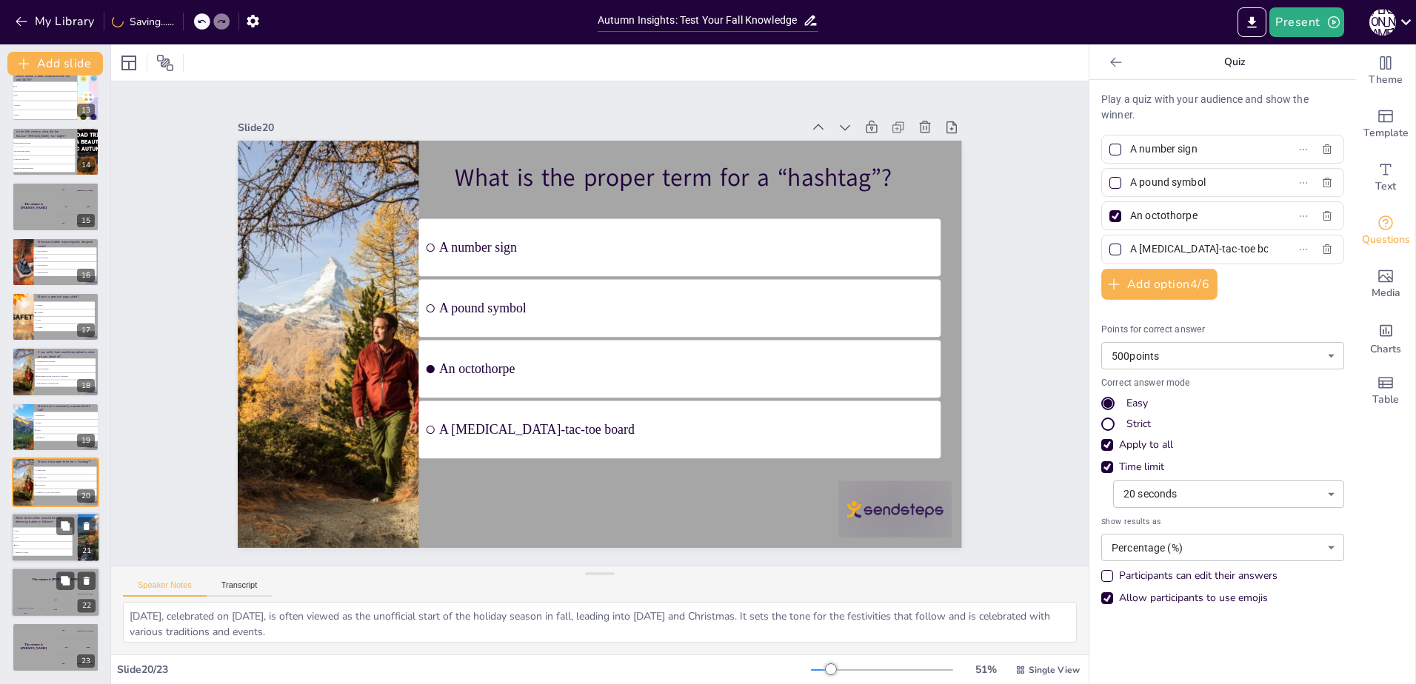
click at [41, 529] on li "Eagle" at bounding box center [42, 530] width 59 height 7
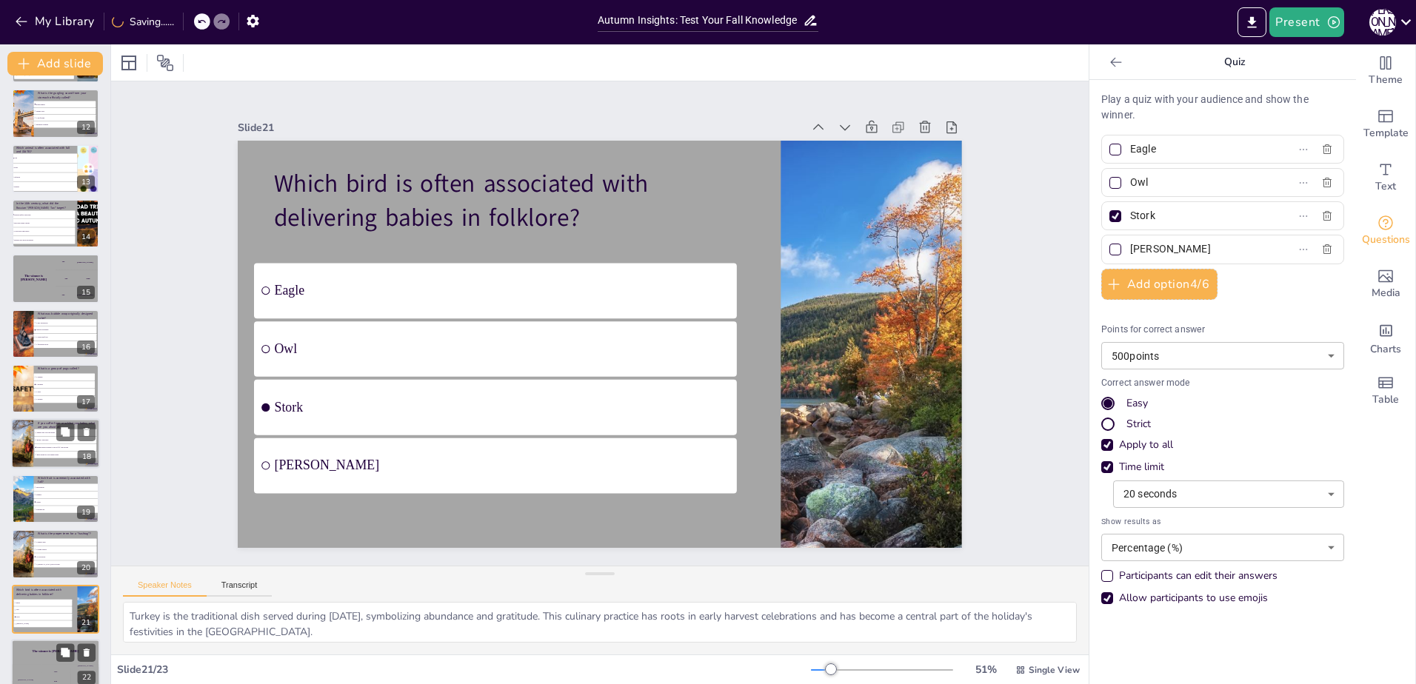
scroll to position [602, 0]
click at [47, 214] on li "Hipsters before their time" at bounding box center [43, 217] width 64 height 8
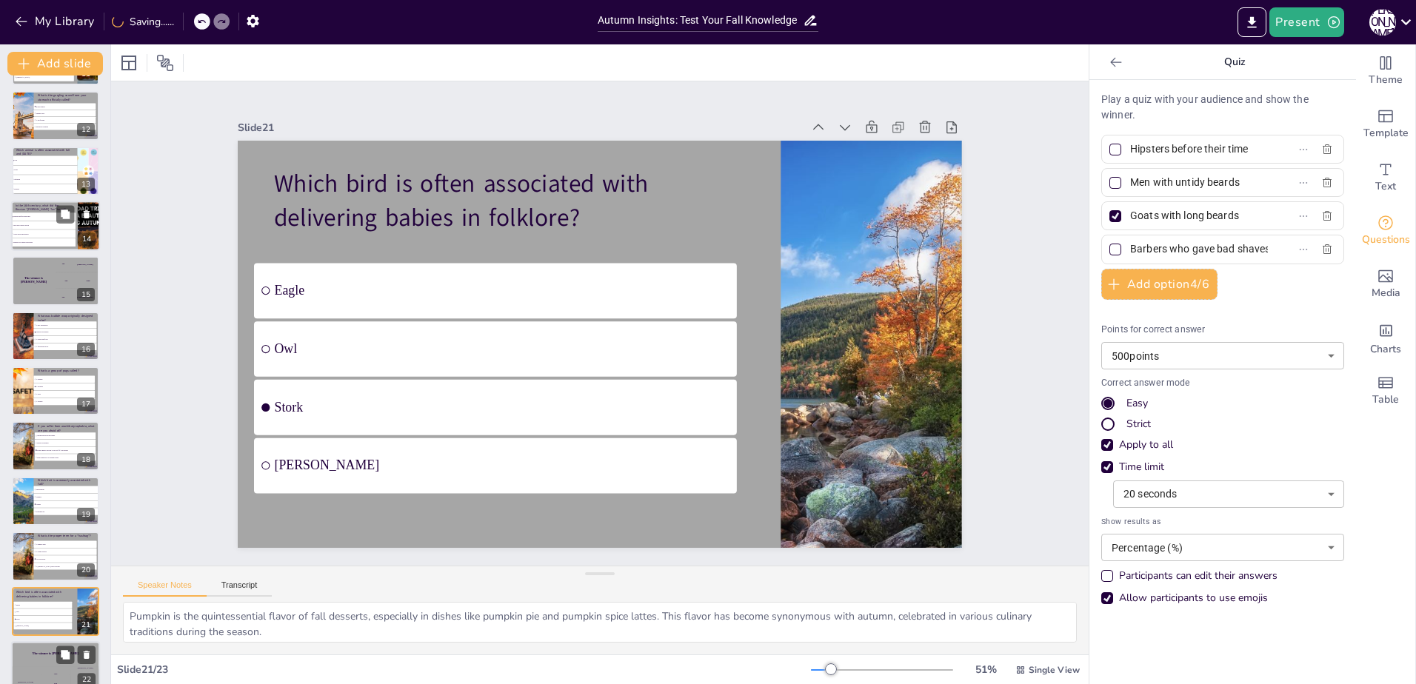
scroll to position [448, 0]
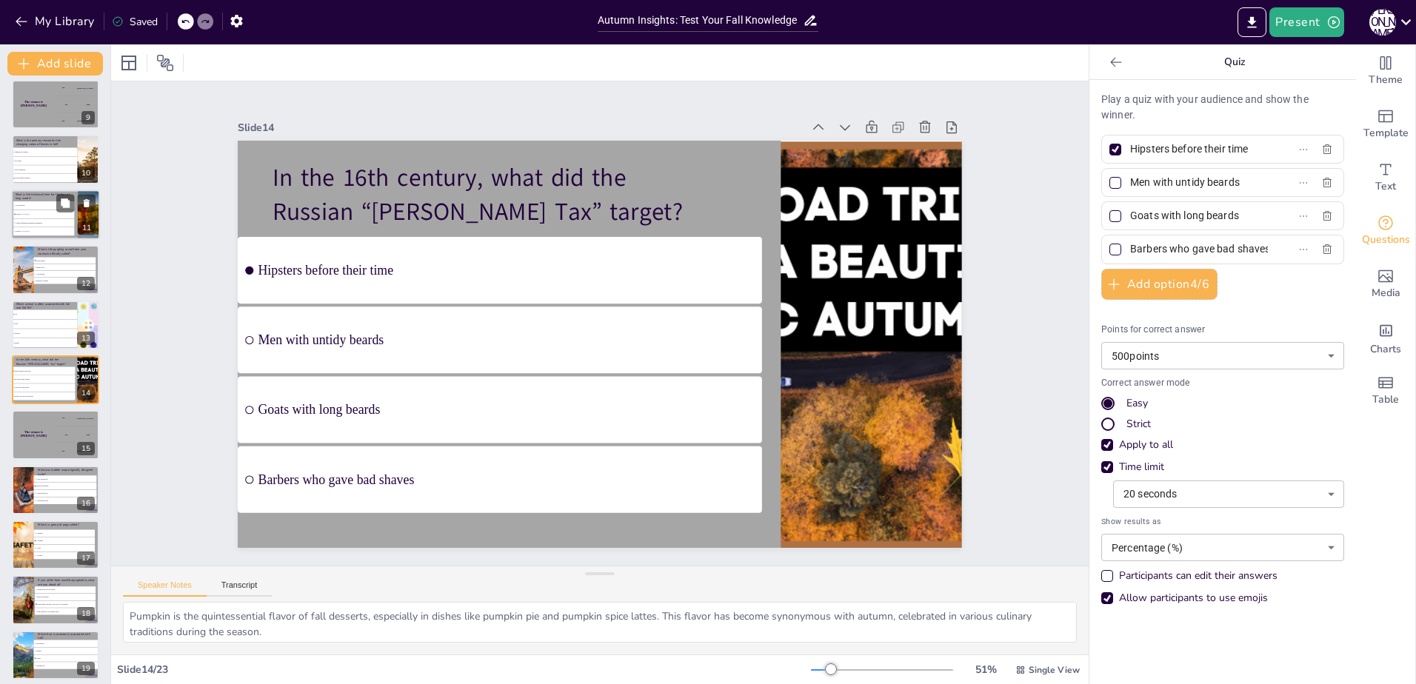
click at [46, 201] on li "Wordophobia" at bounding box center [43, 205] width 61 height 8
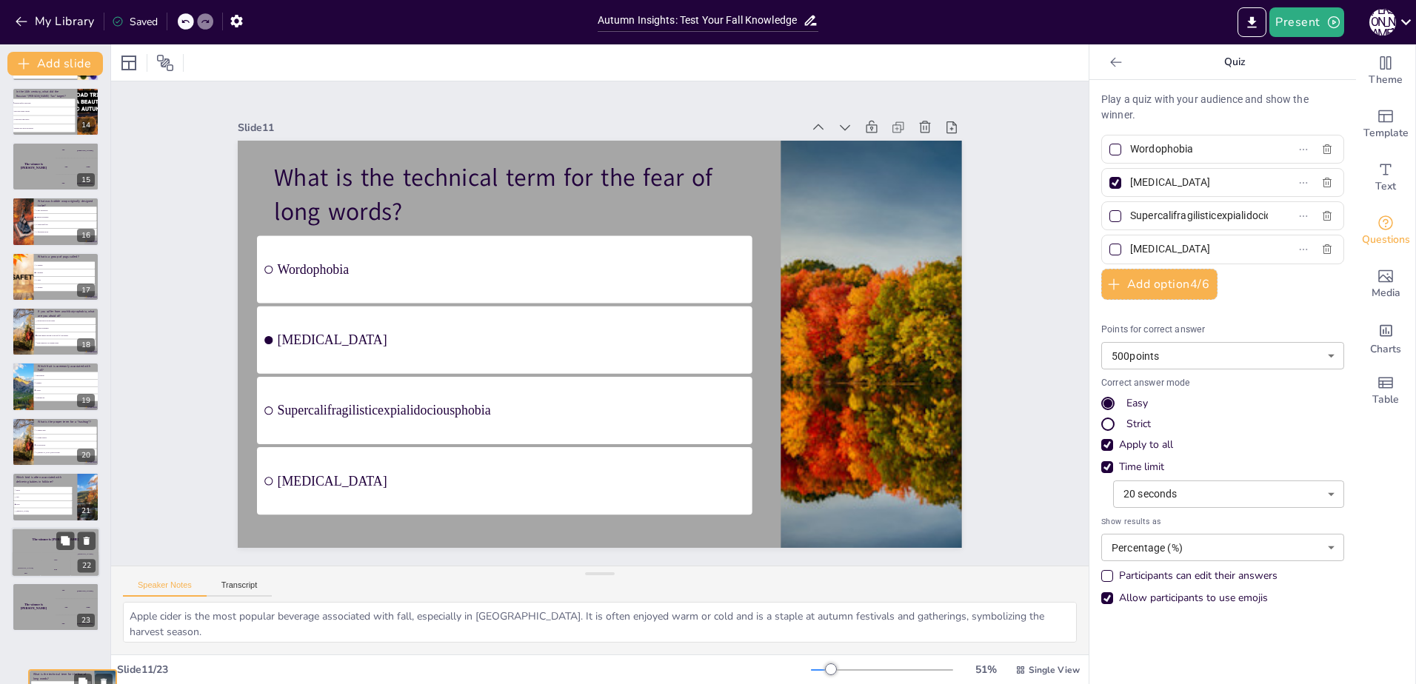
scroll to position [677, 0]
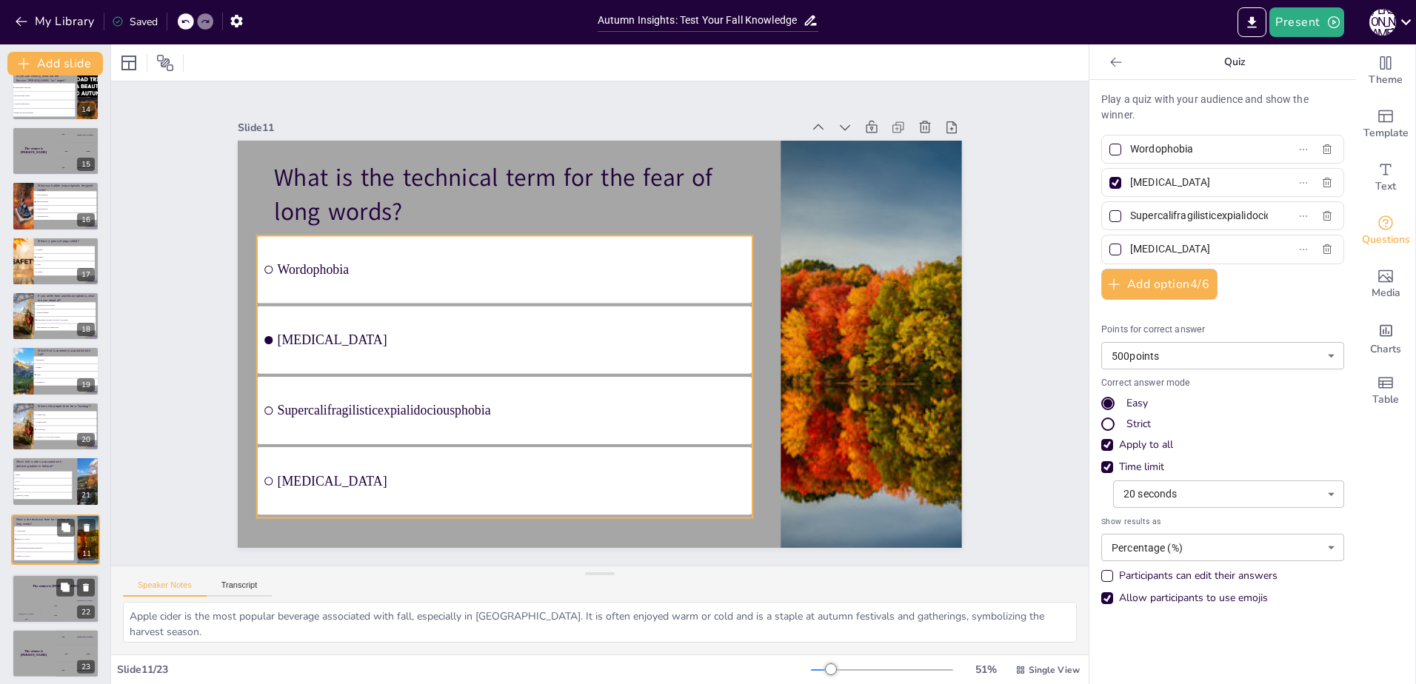
drag, startPoint x: 49, startPoint y: 375, endPoint x: 50, endPoint y: 538, distance: 163.7
click at [50, 538] on li "Hippopotomonstrosesquippedaliophobia" at bounding box center [44, 539] width 60 height 8
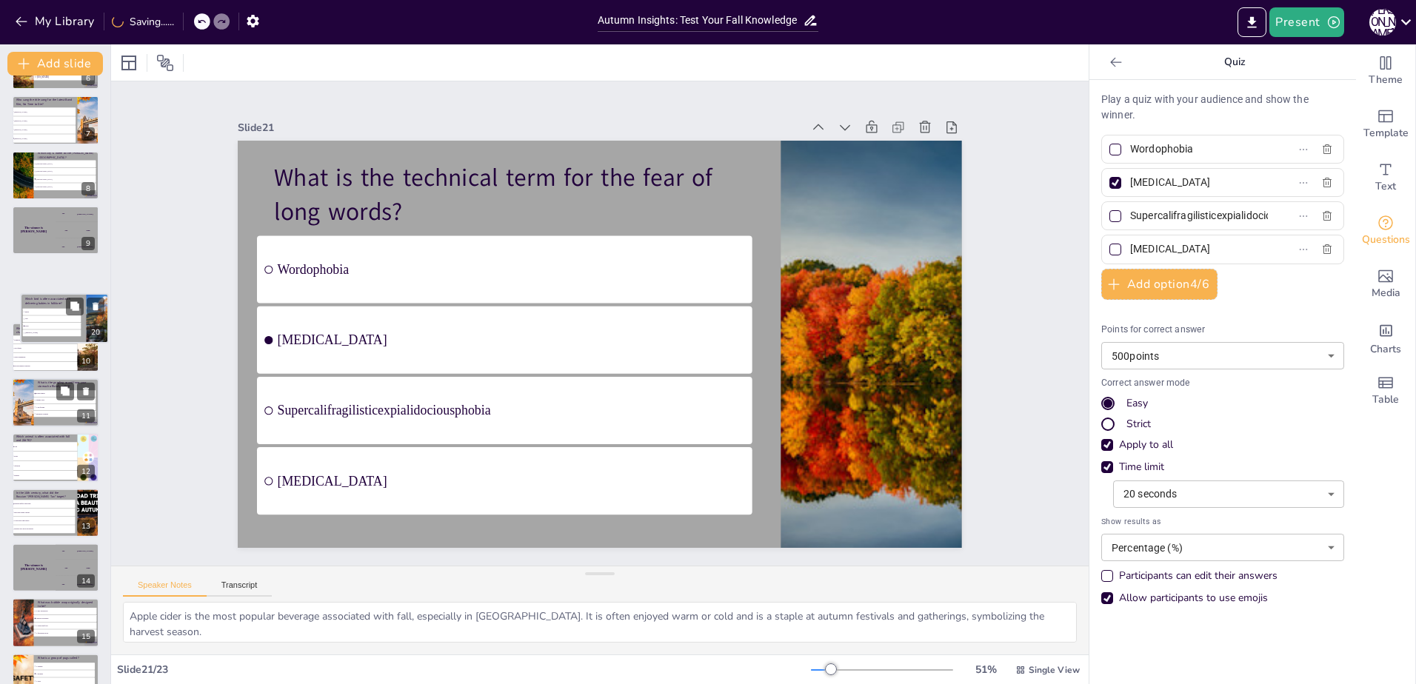
scroll to position [322, 0]
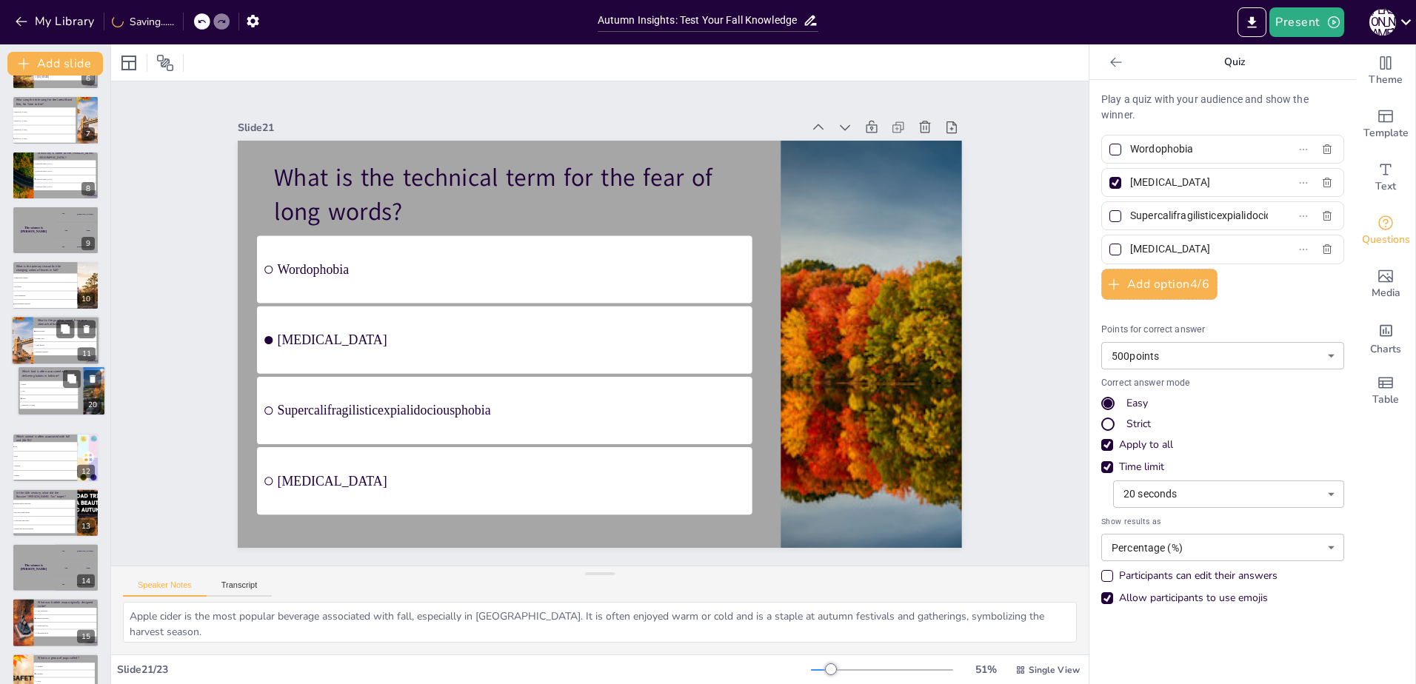
drag, startPoint x: 50, startPoint y: 478, endPoint x: 56, endPoint y: 381, distance: 97.9
click at [56, 367] on div "Which bird is often associated with delivering babies in folklore? Eagle Owl St…" at bounding box center [61, 367] width 87 height 0
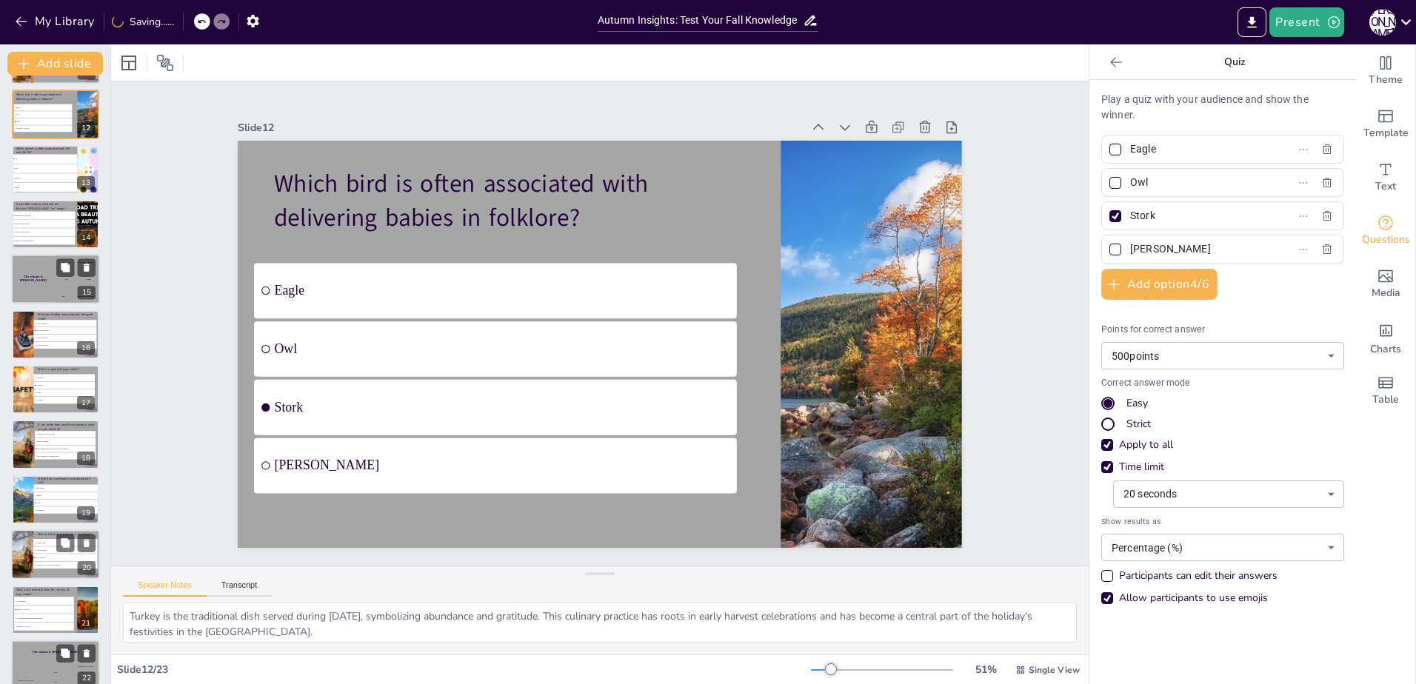
scroll to position [622, 0]
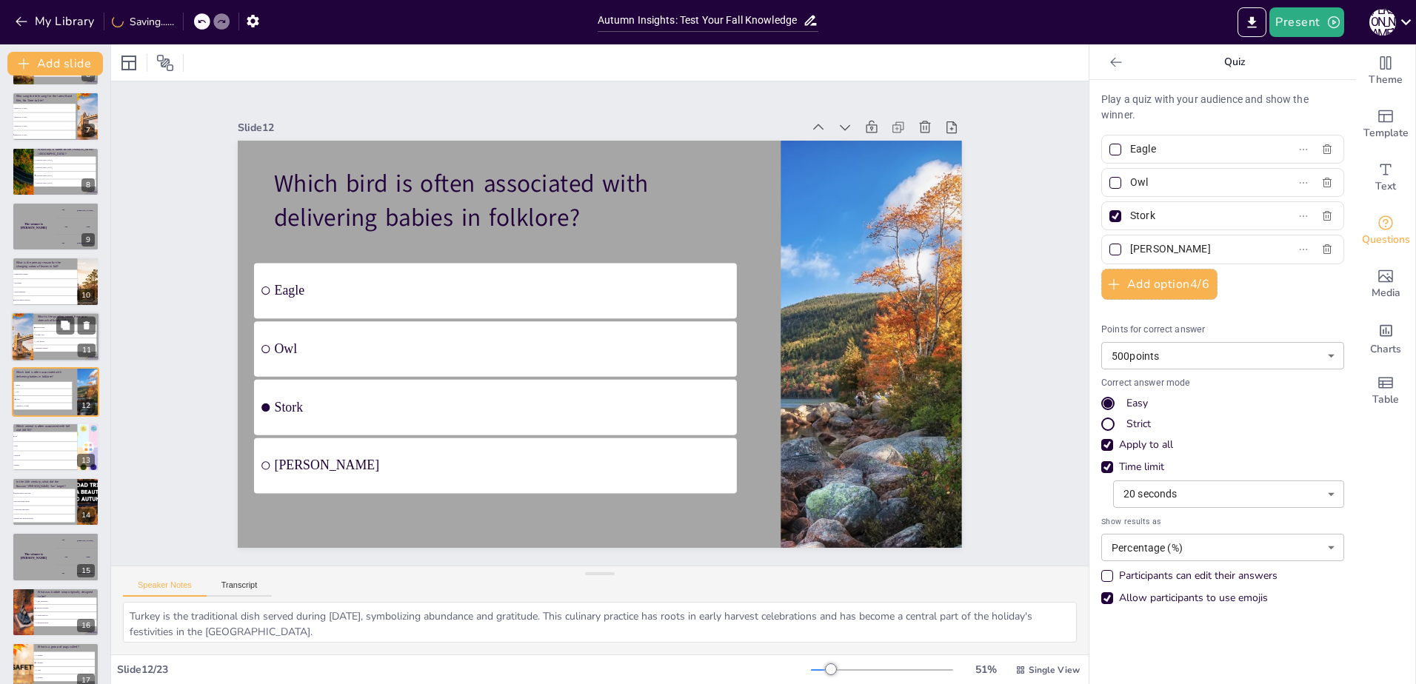
click at [42, 348] on span "Intestinal Whining" at bounding box center [66, 348] width 60 height 2
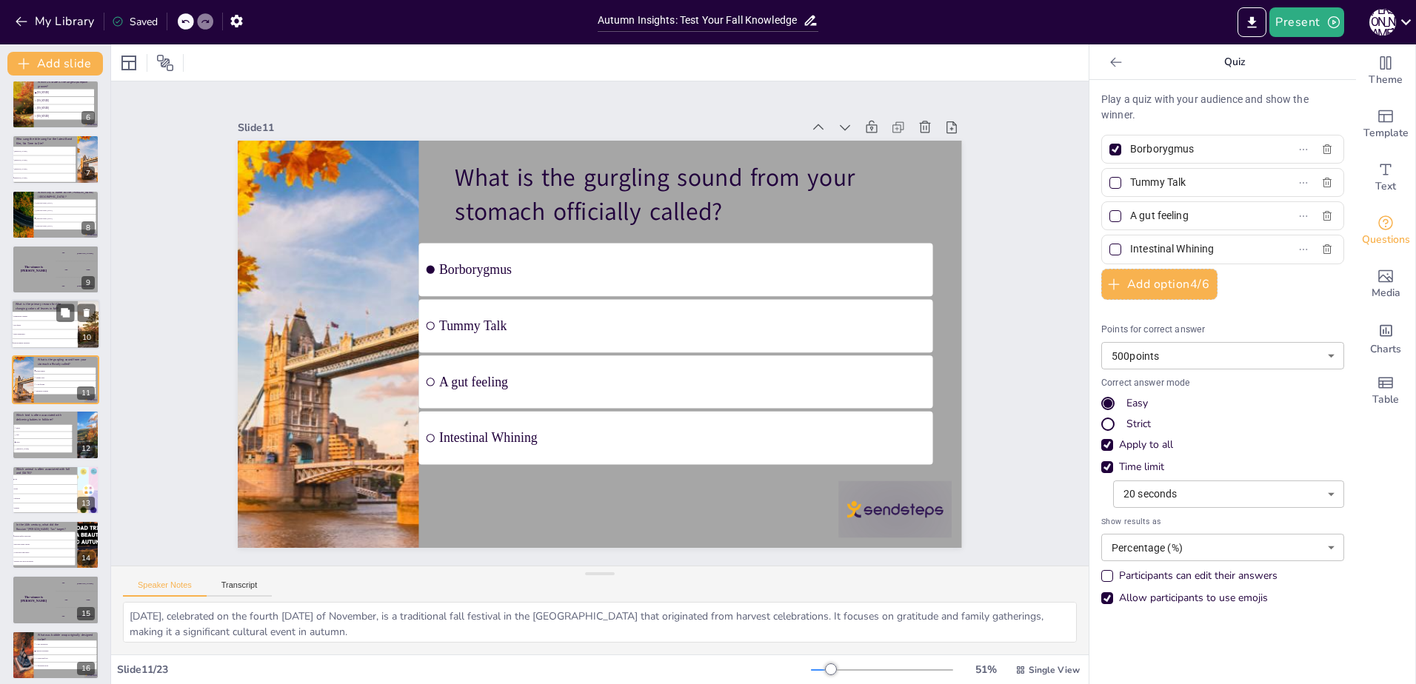
click at [33, 318] on li "Temperature changes" at bounding box center [44, 317] width 67 height 9
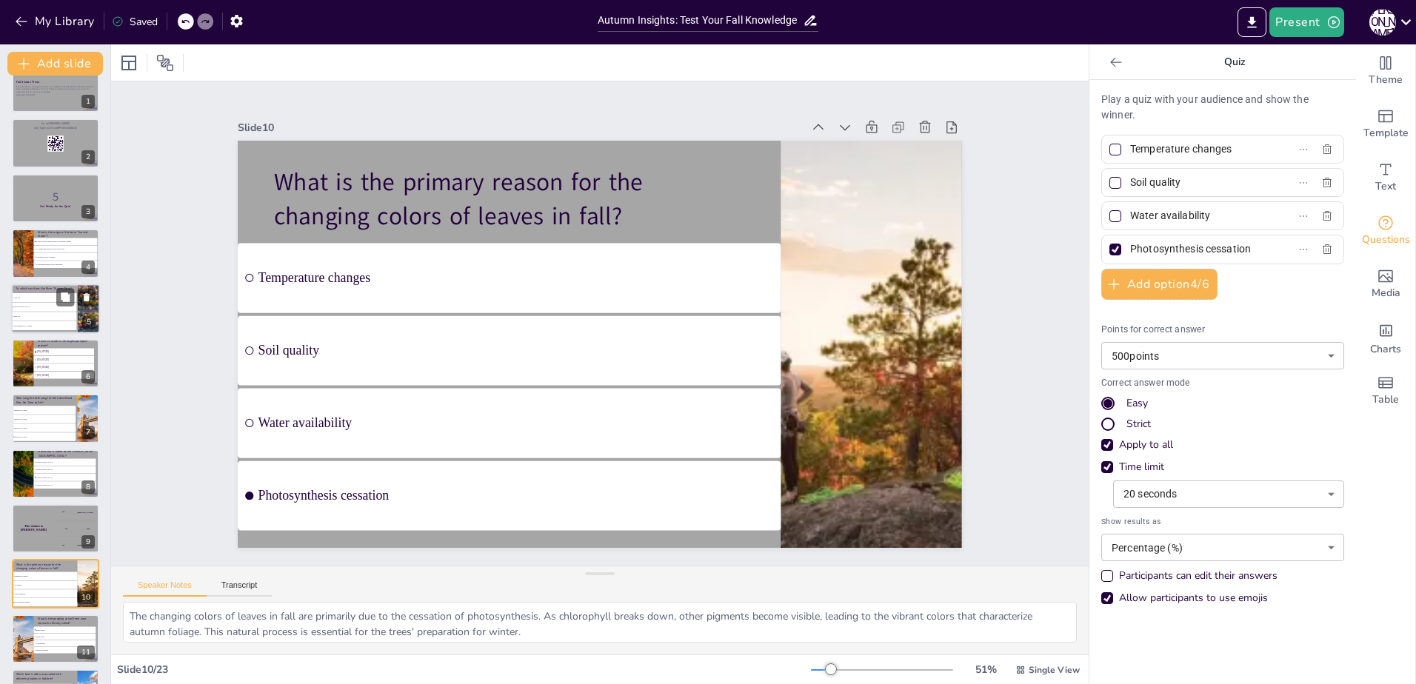
scroll to position [0, 0]
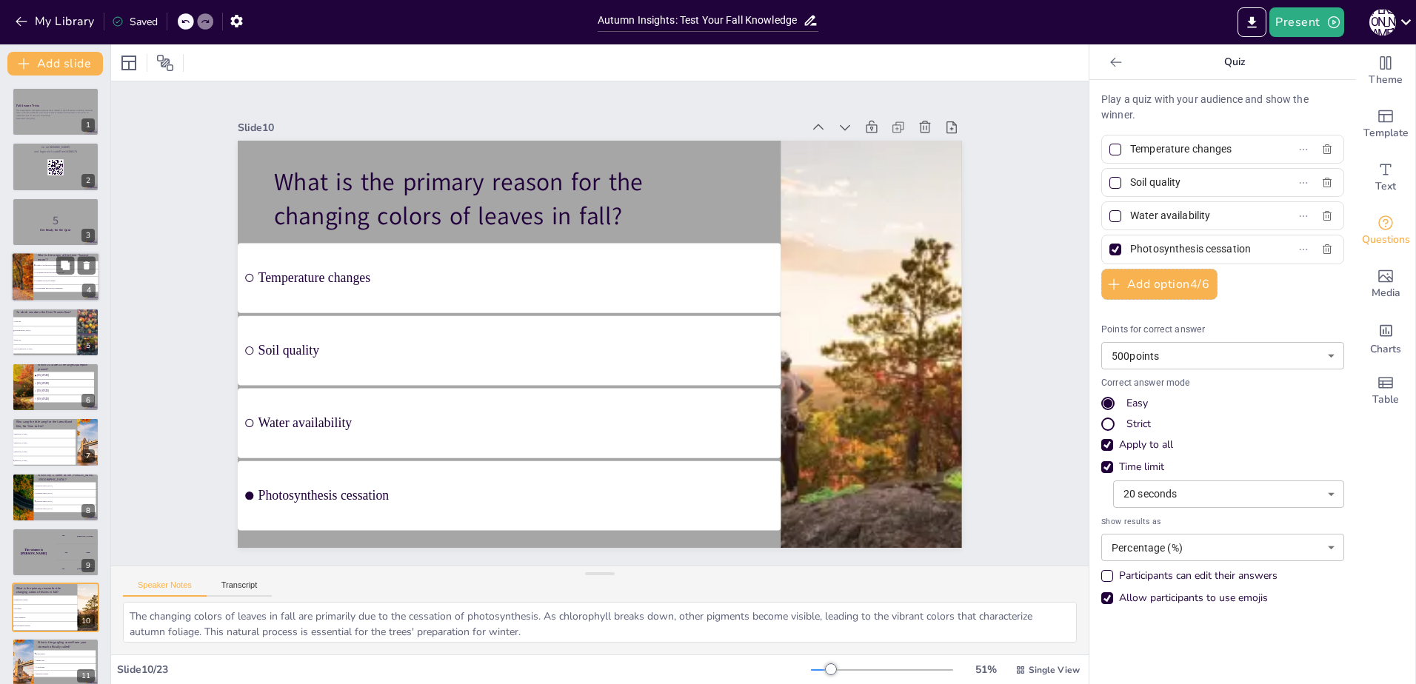
click at [37, 270] on li "It is named after the first harvest of the year." at bounding box center [65, 273] width 65 height 7
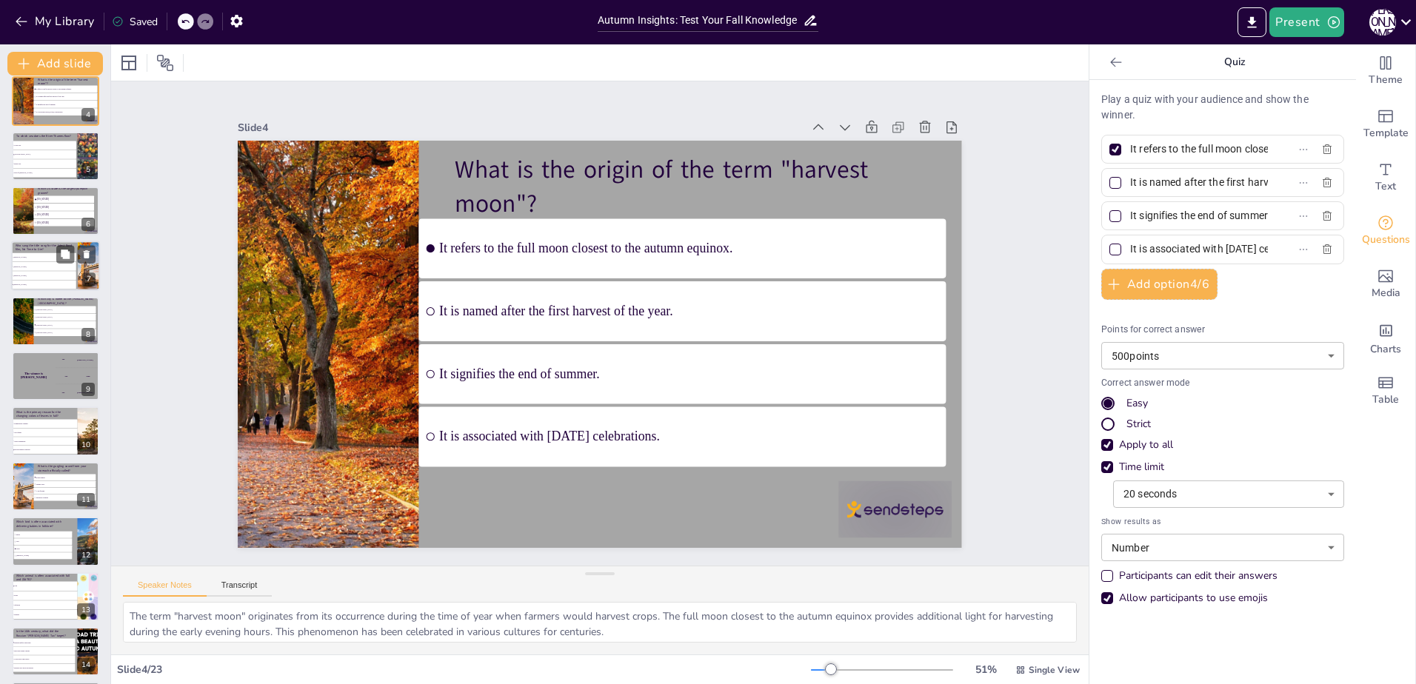
scroll to position [454, 0]
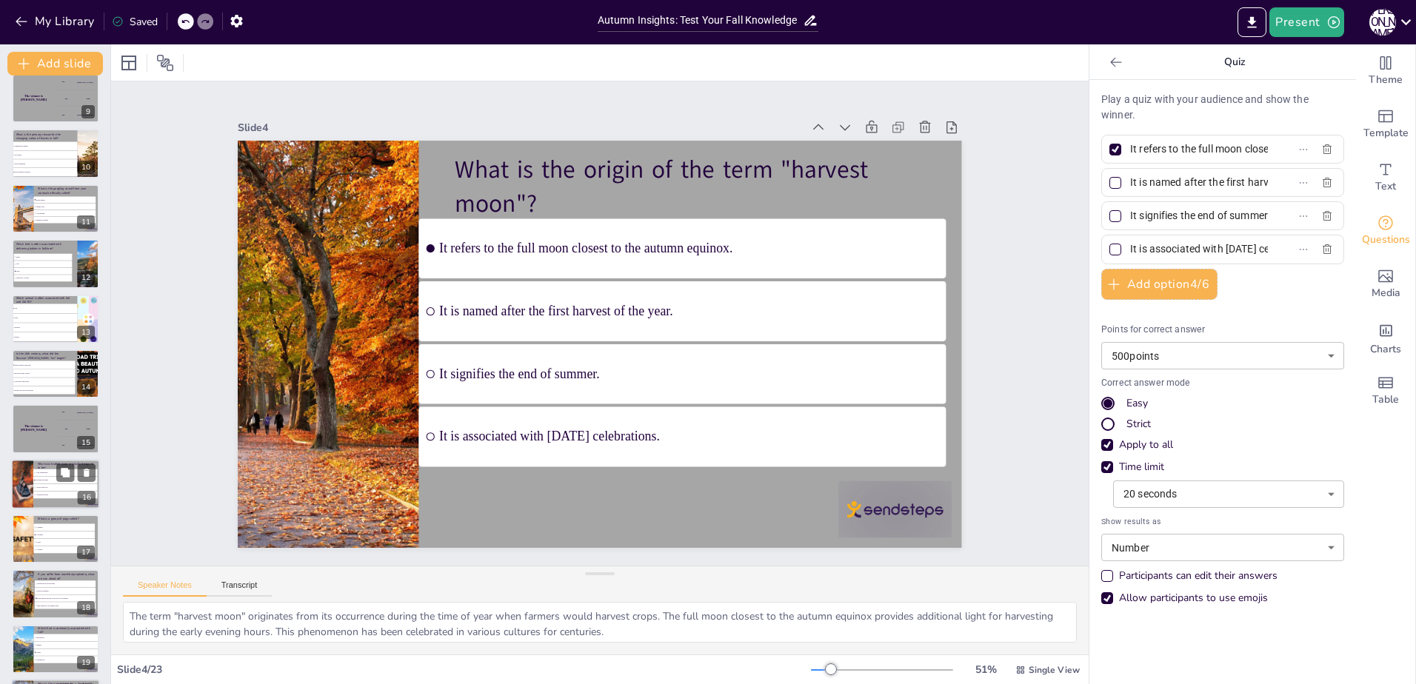
click at [30, 486] on div at bounding box center [22, 484] width 50 height 50
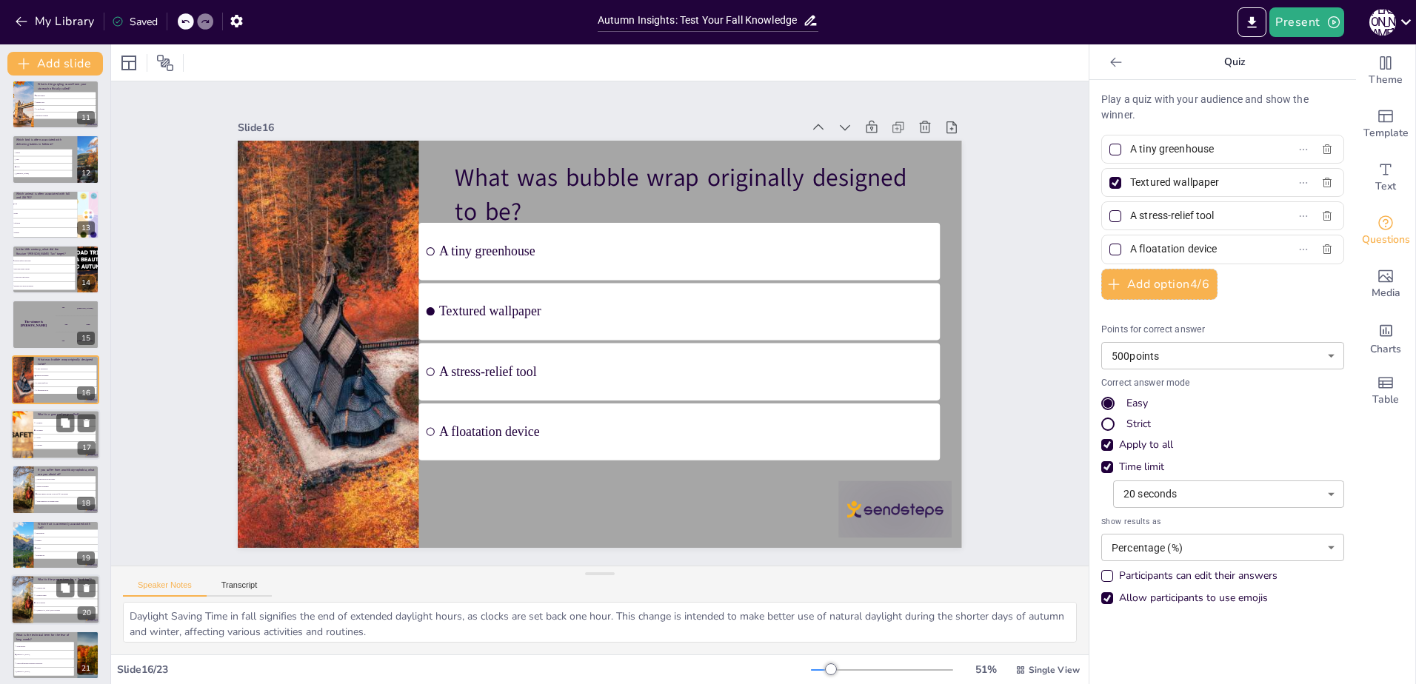
click at [48, 428] on li "A grumble" at bounding box center [64, 430] width 62 height 7
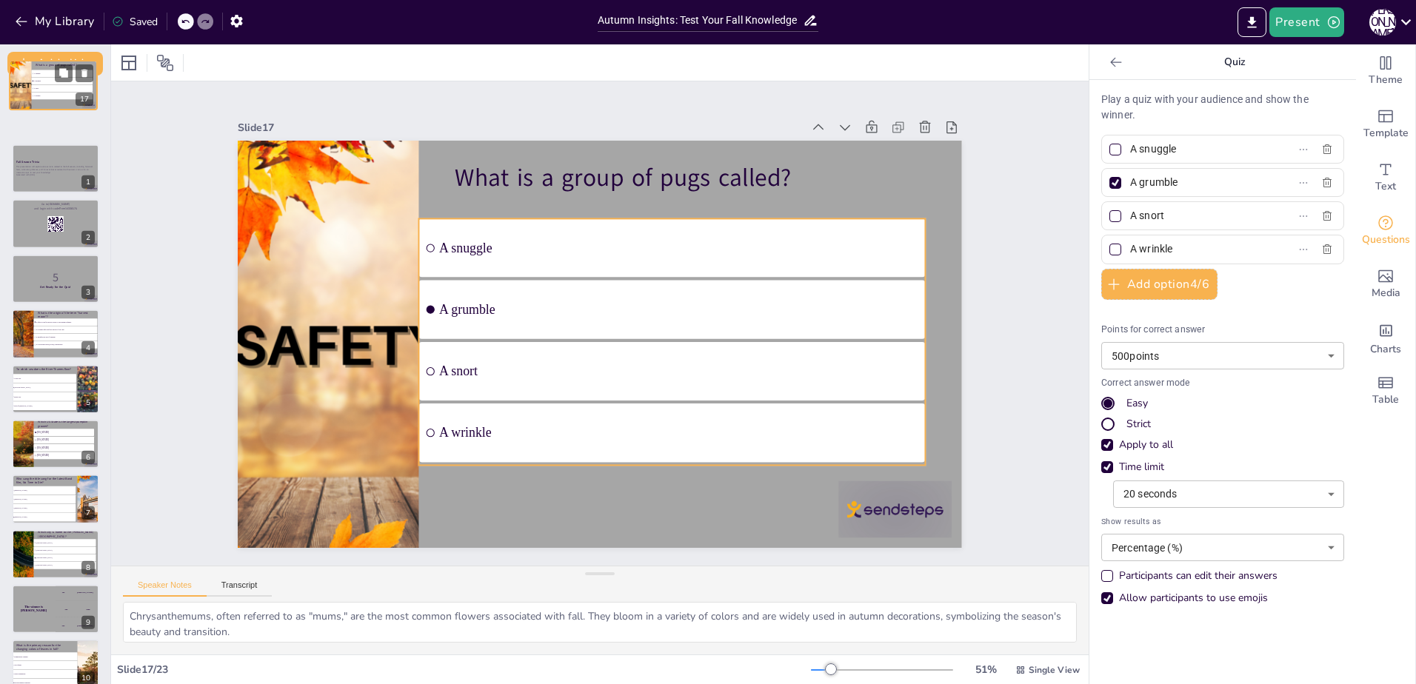
scroll to position [0, 0]
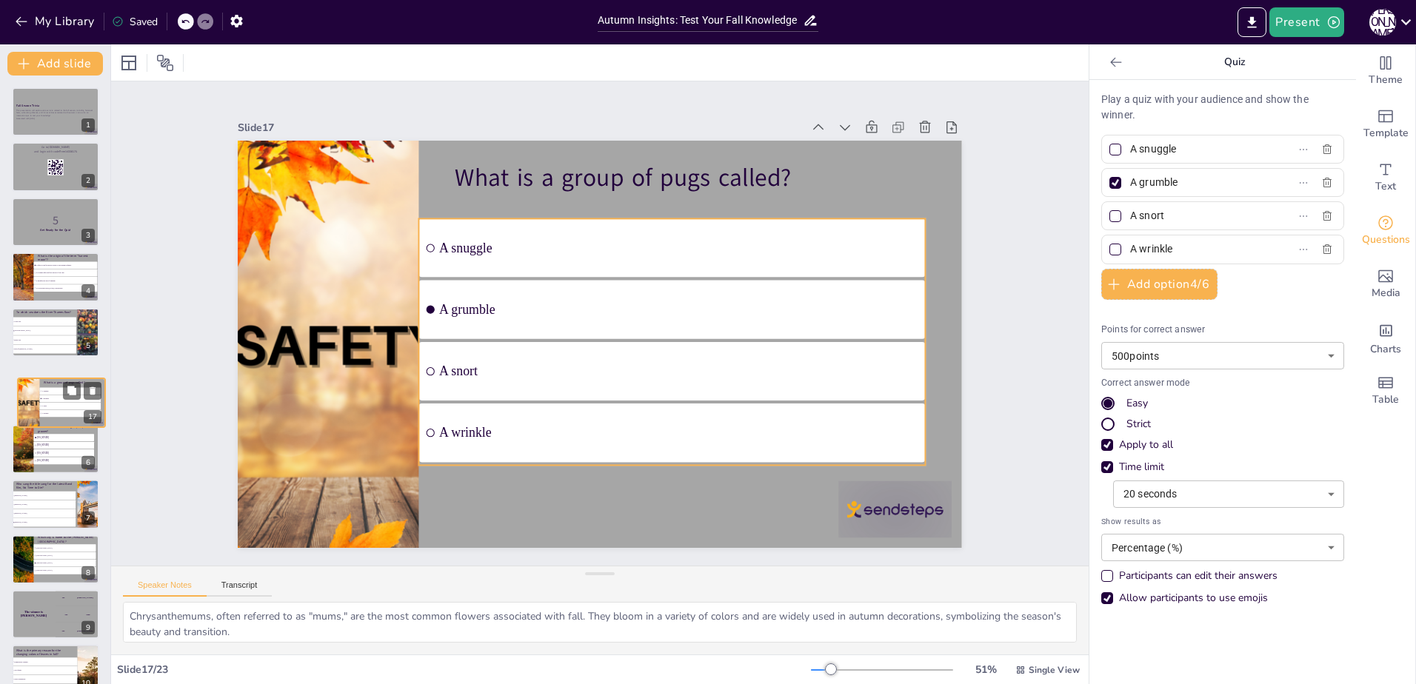
drag, startPoint x: 51, startPoint y: 376, endPoint x: 57, endPoint y: 393, distance: 18.0
click at [57, 393] on ul "A snuggle A grumble A snort A wrinkle" at bounding box center [70, 403] width 61 height 30
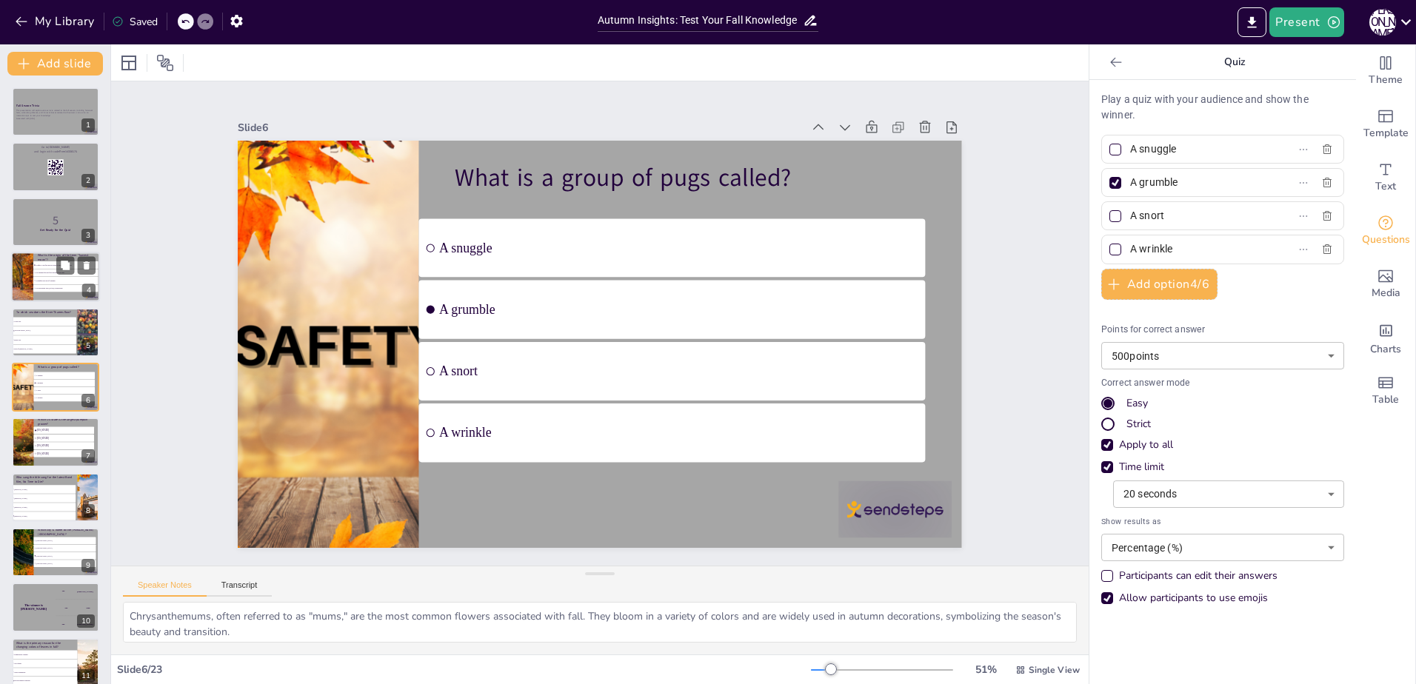
click at [47, 277] on li "It signifies the end of summer." at bounding box center [65, 280] width 65 height 7
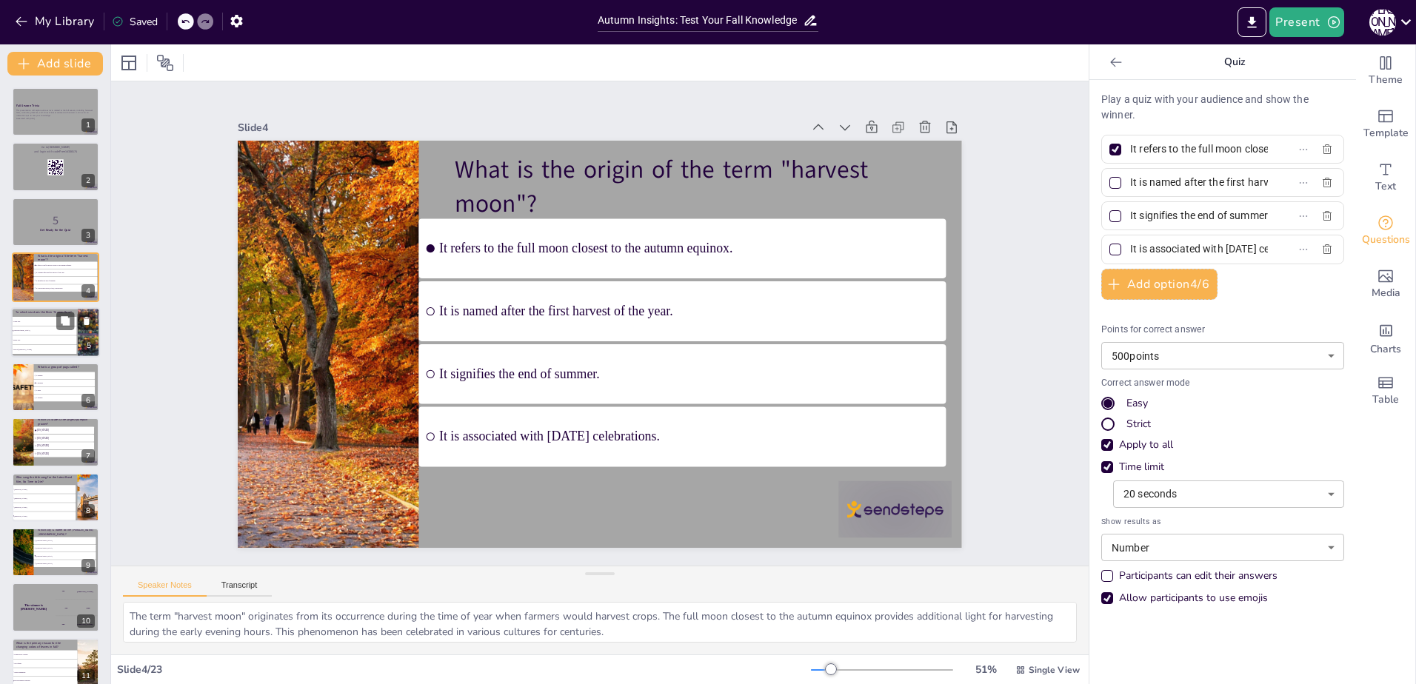
click at [47, 330] on span "[GEOGRAPHIC_DATA]" at bounding box center [44, 331] width 62 height 2
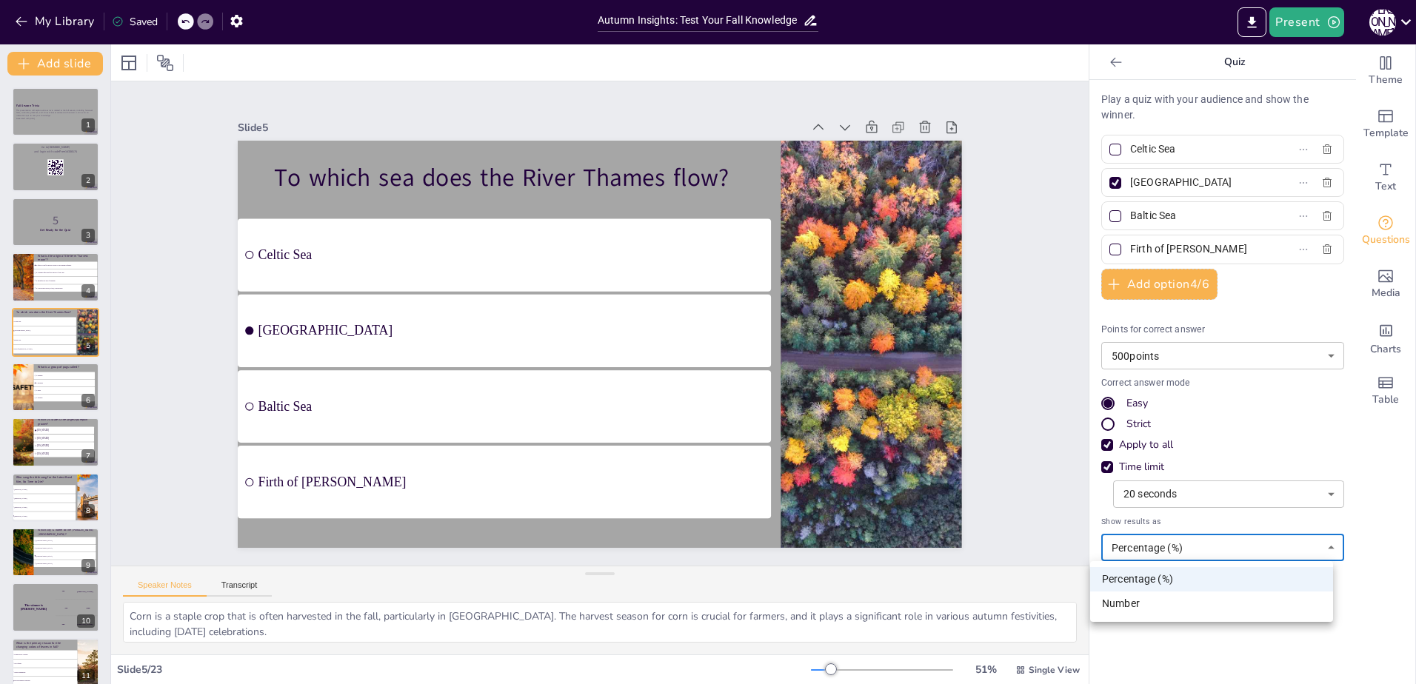
click at [1115, 558] on body "My Library Saved Autumn Insights: Test Your Fall Knowledge Present J M Document…" at bounding box center [708, 342] width 1416 height 684
click at [1141, 610] on li "Number" at bounding box center [1211, 604] width 243 height 24
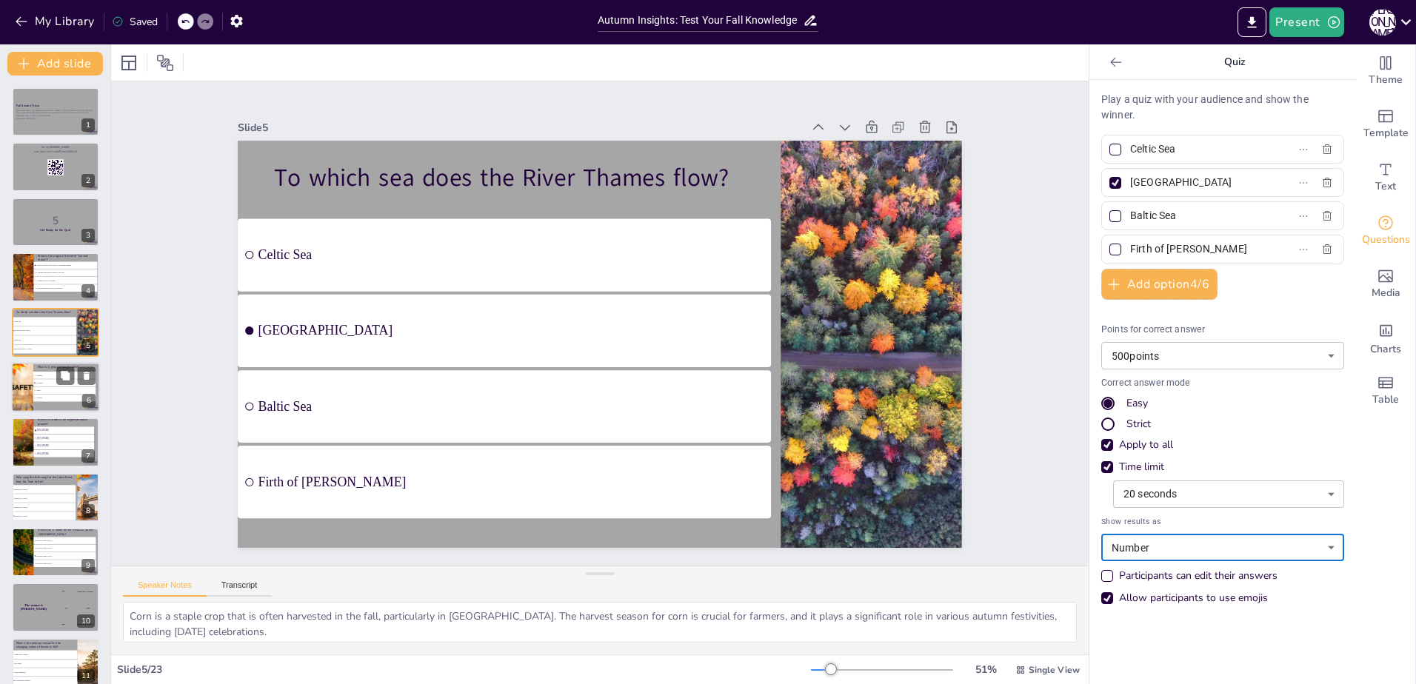
click at [55, 383] on span "A grumble" at bounding box center [65, 383] width 59 height 2
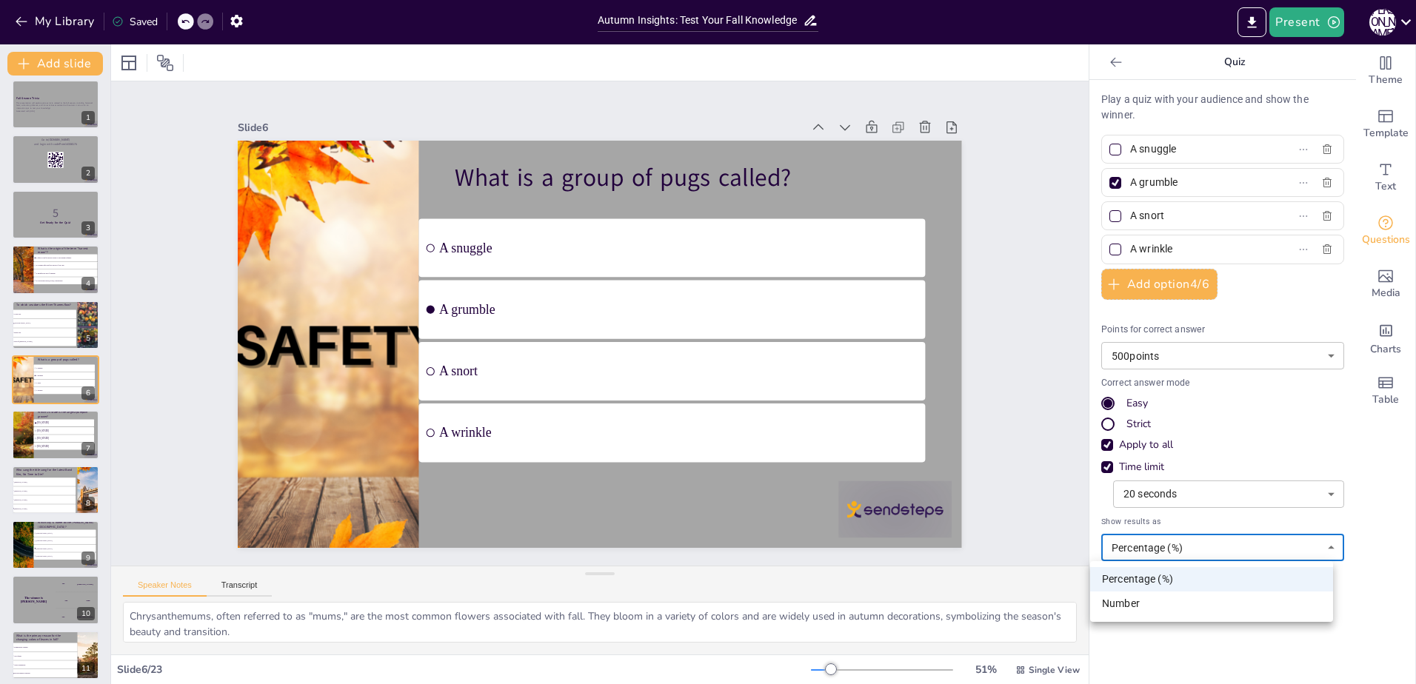
click at [1188, 545] on body "My Library Saved Autumn Insights: Test Your Fall Knowledge Present J M Document…" at bounding box center [708, 342] width 1416 height 684
click at [1138, 604] on li "Number" at bounding box center [1211, 604] width 243 height 24
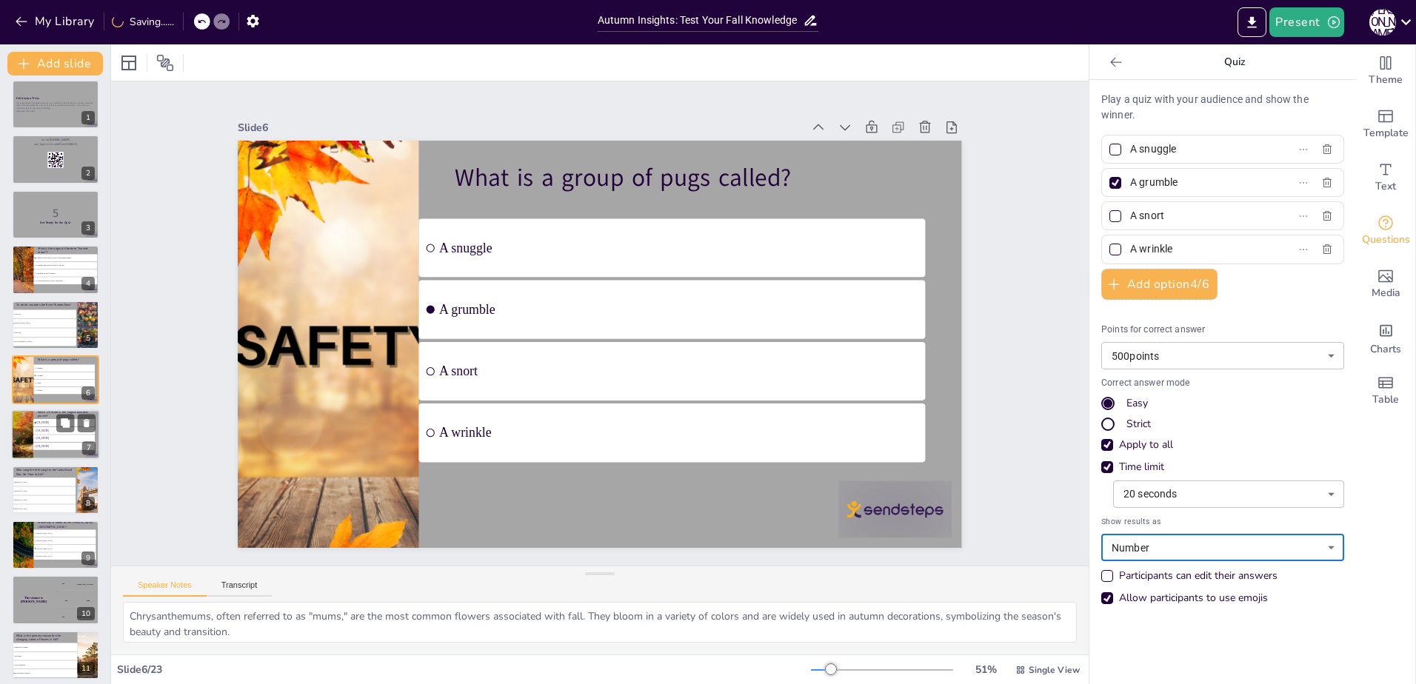
click at [46, 428] on li "[US_STATE]" at bounding box center [63, 430] width 61 height 7
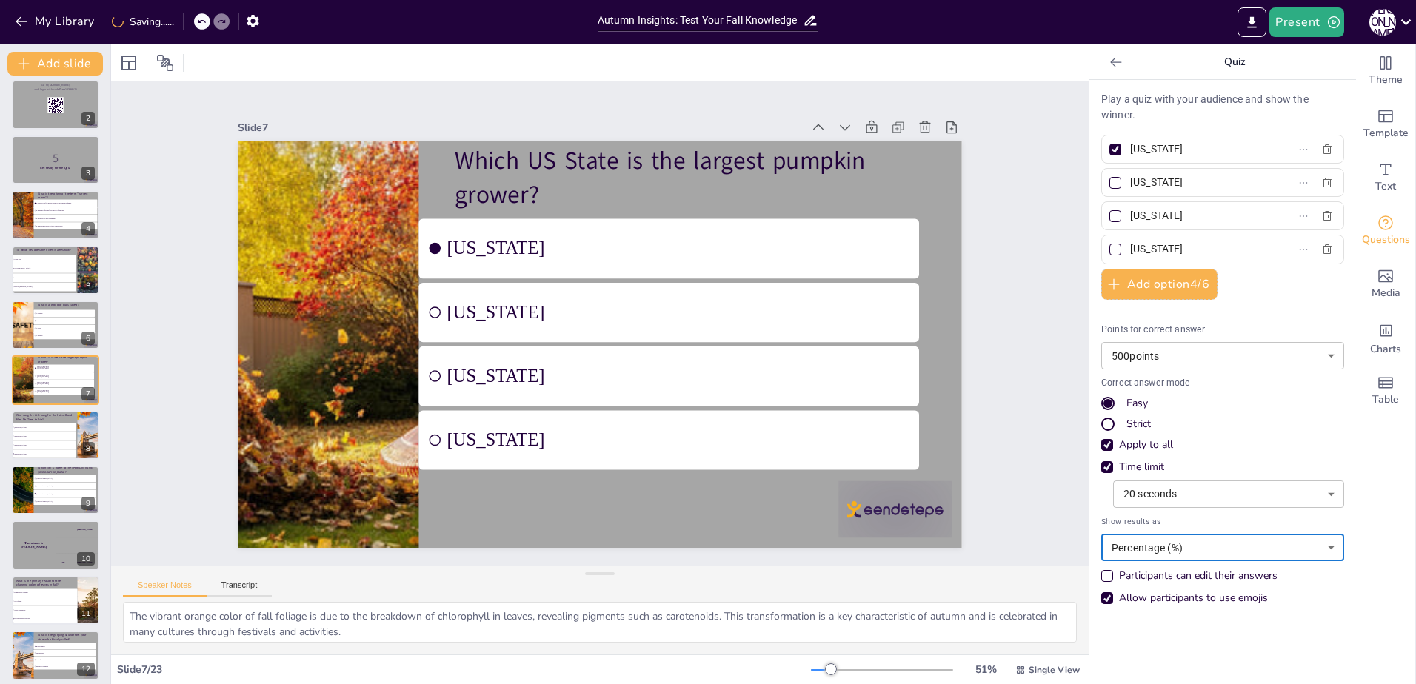
click at [1157, 541] on body "My Library Saving...... Autumn Insights: Test Your Fall Knowledge Present J M D…" at bounding box center [708, 342] width 1416 height 684
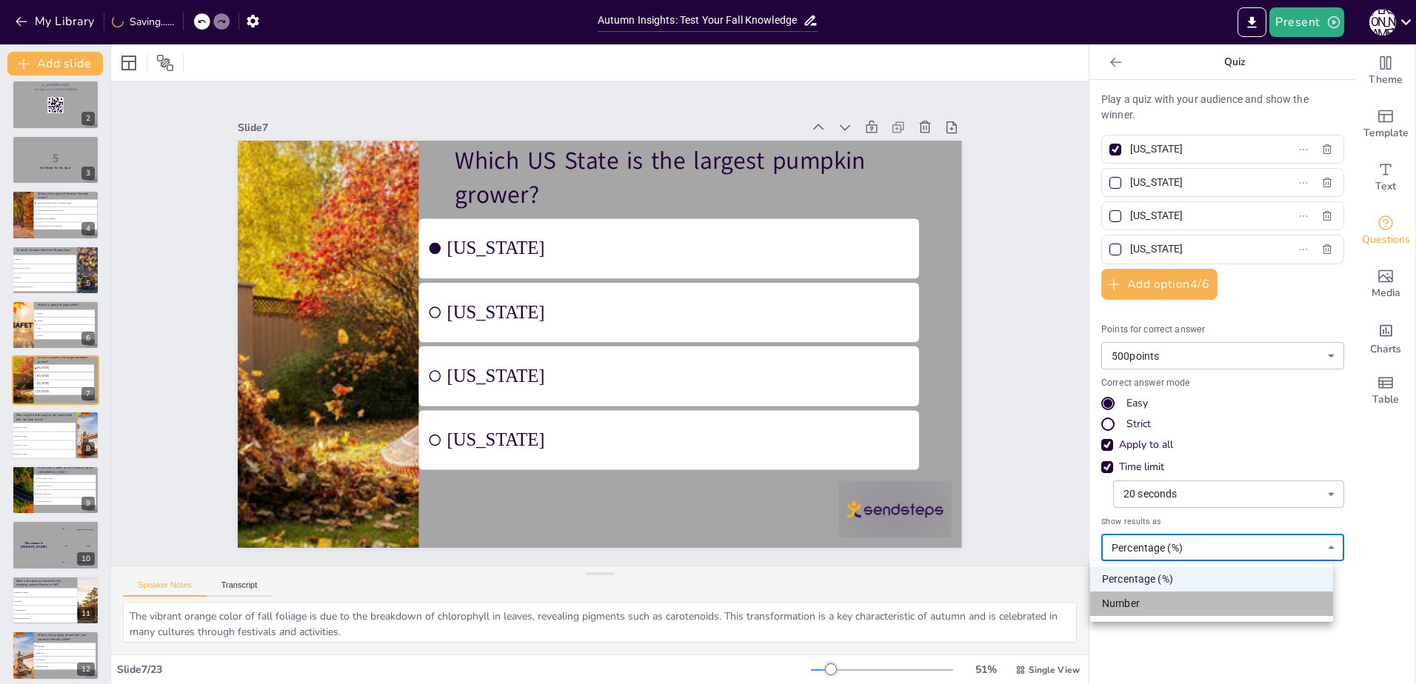
click at [1149, 604] on li "Number" at bounding box center [1211, 604] width 243 height 24
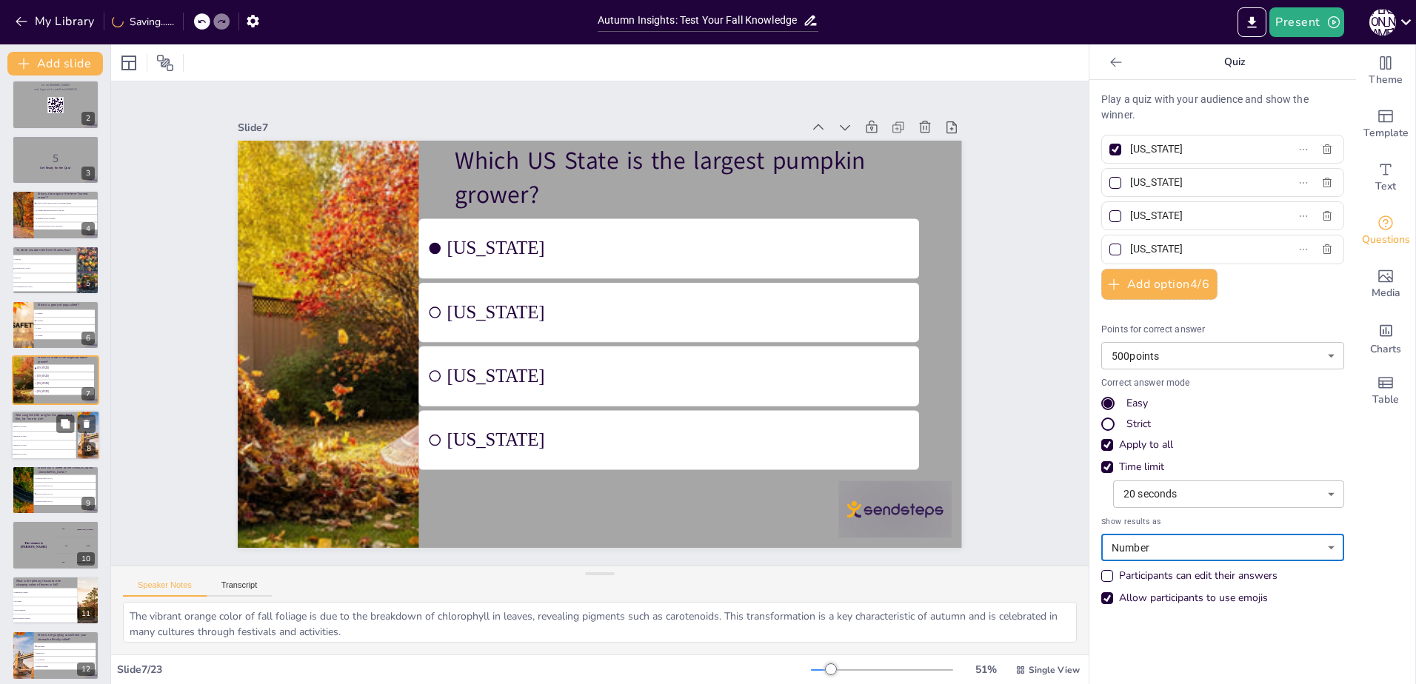
drag, startPoint x: 51, startPoint y: 441, endPoint x: 90, endPoint y: 429, distance: 41.0
click at [52, 434] on ul "Adele The Weeknd Sam Smith Billie Eilish" at bounding box center [43, 441] width 65 height 36
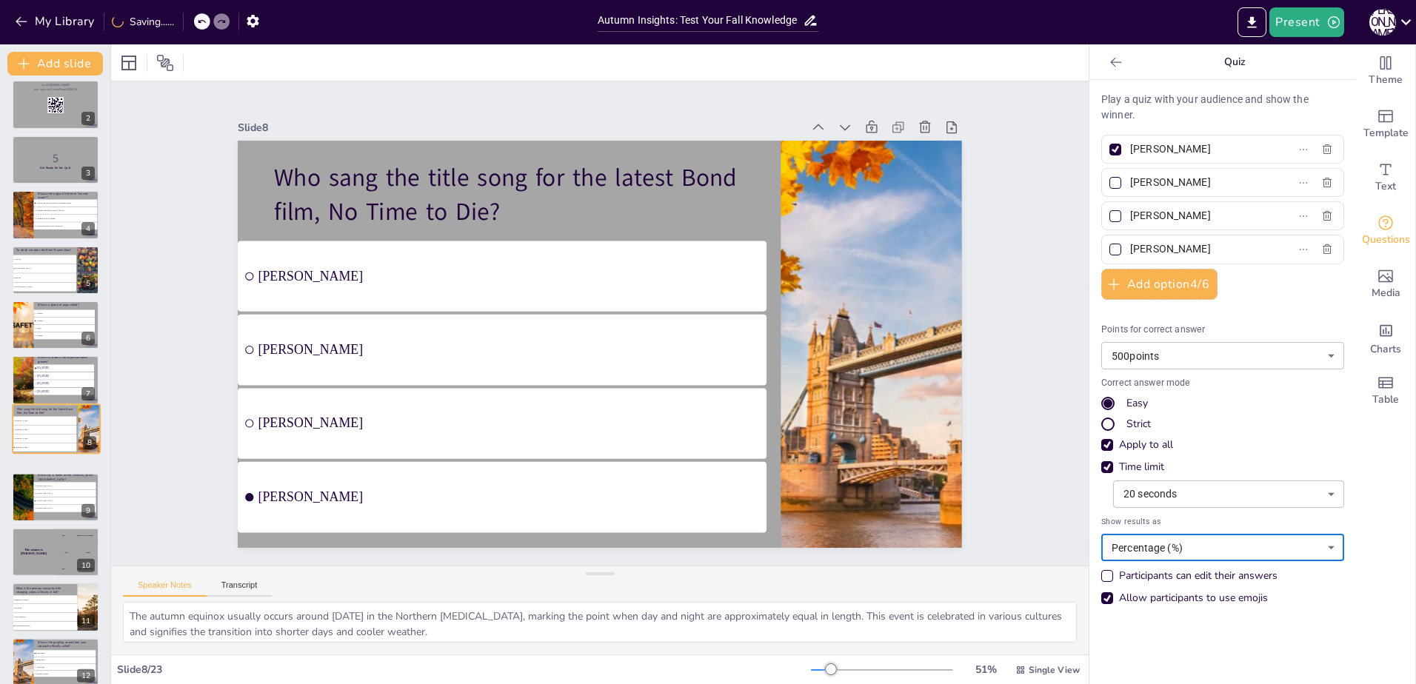
scroll to position [118, 0]
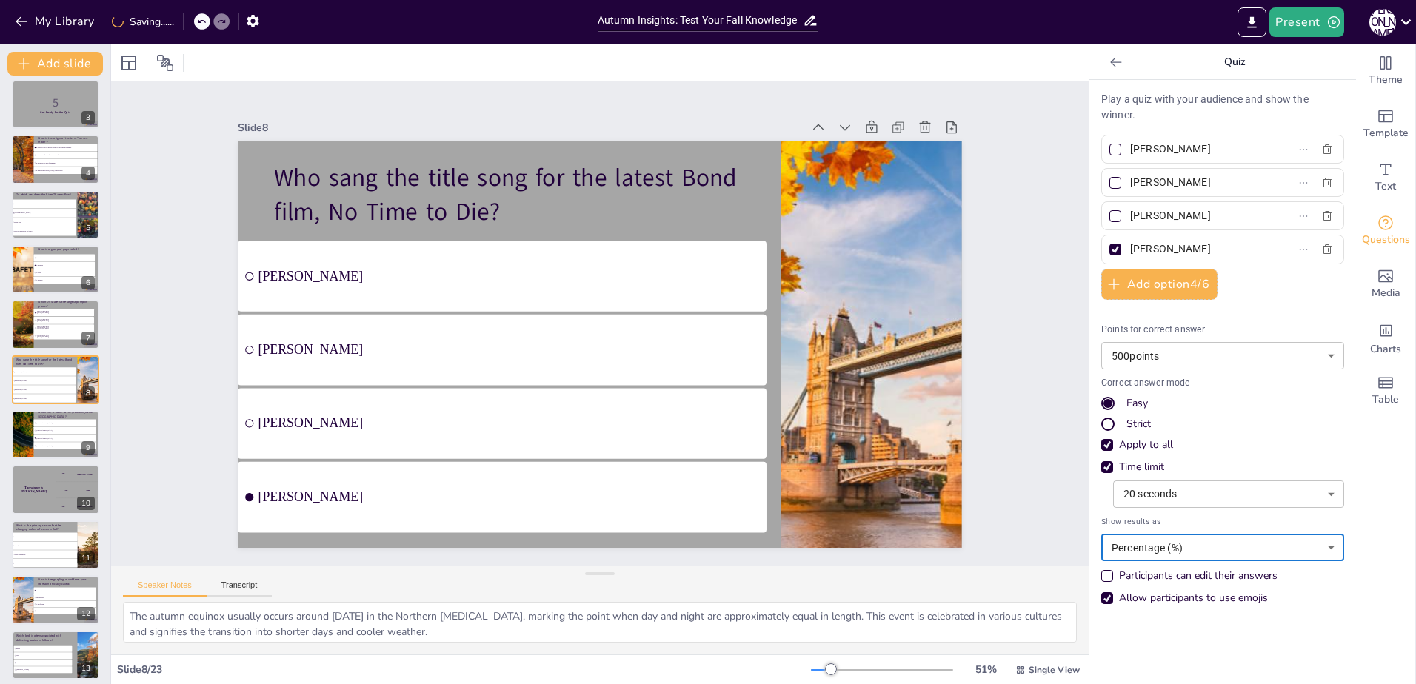
click at [1177, 549] on body "My Library Saving...... Autumn Insights: Test Your Fall Knowledge Present J M D…" at bounding box center [708, 342] width 1416 height 684
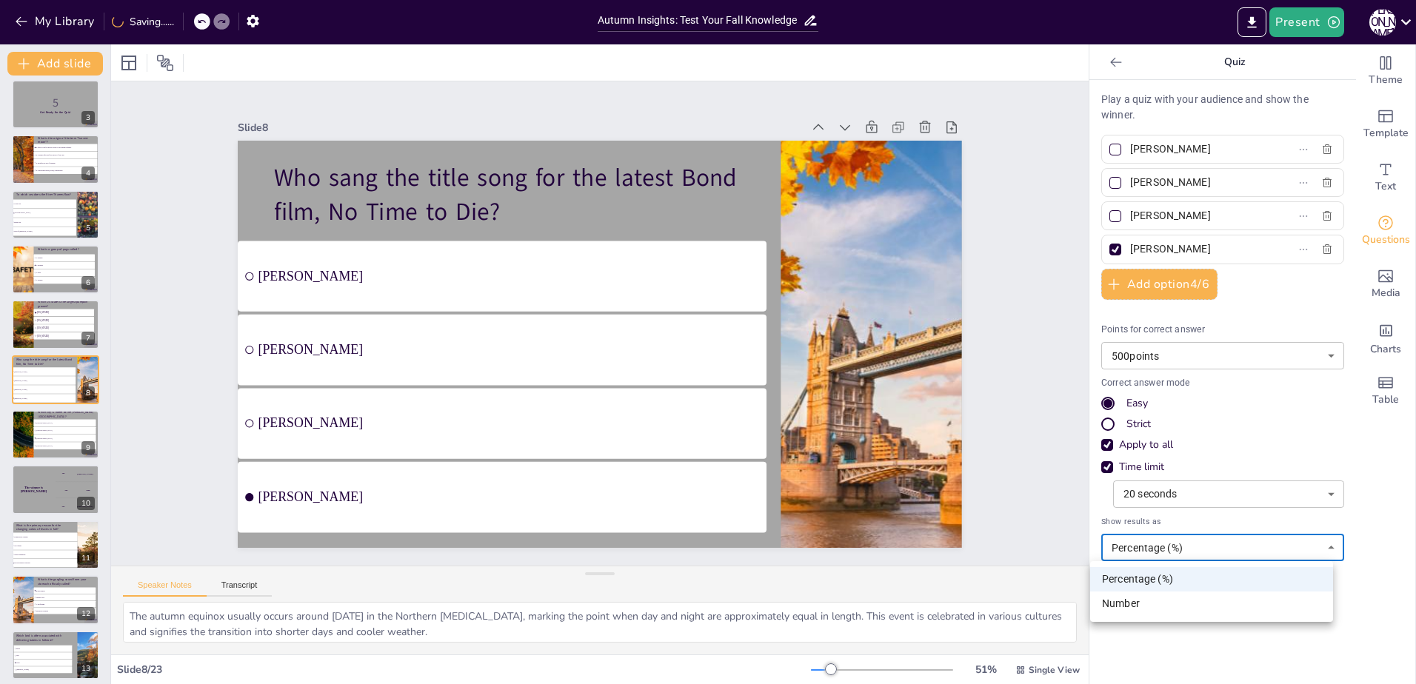
click at [1156, 593] on li "Number" at bounding box center [1211, 604] width 243 height 24
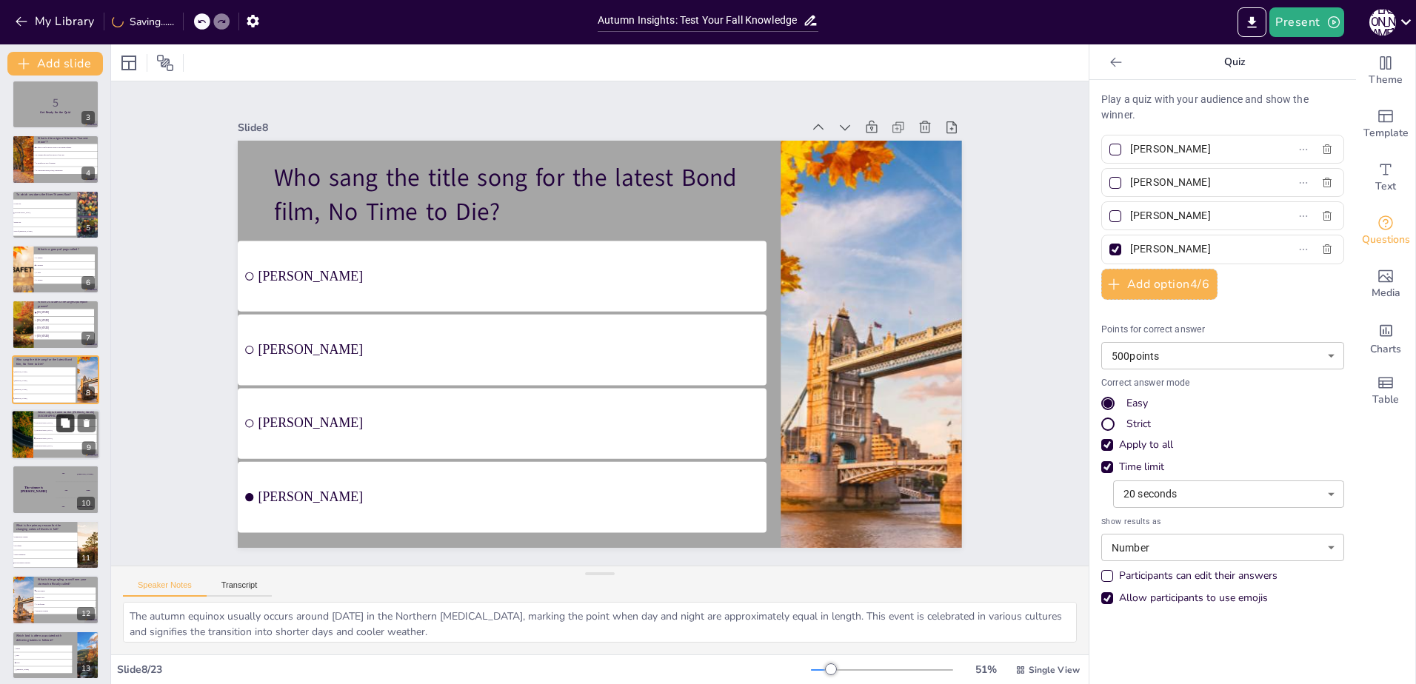
click at [63, 430] on button at bounding box center [65, 423] width 18 height 18
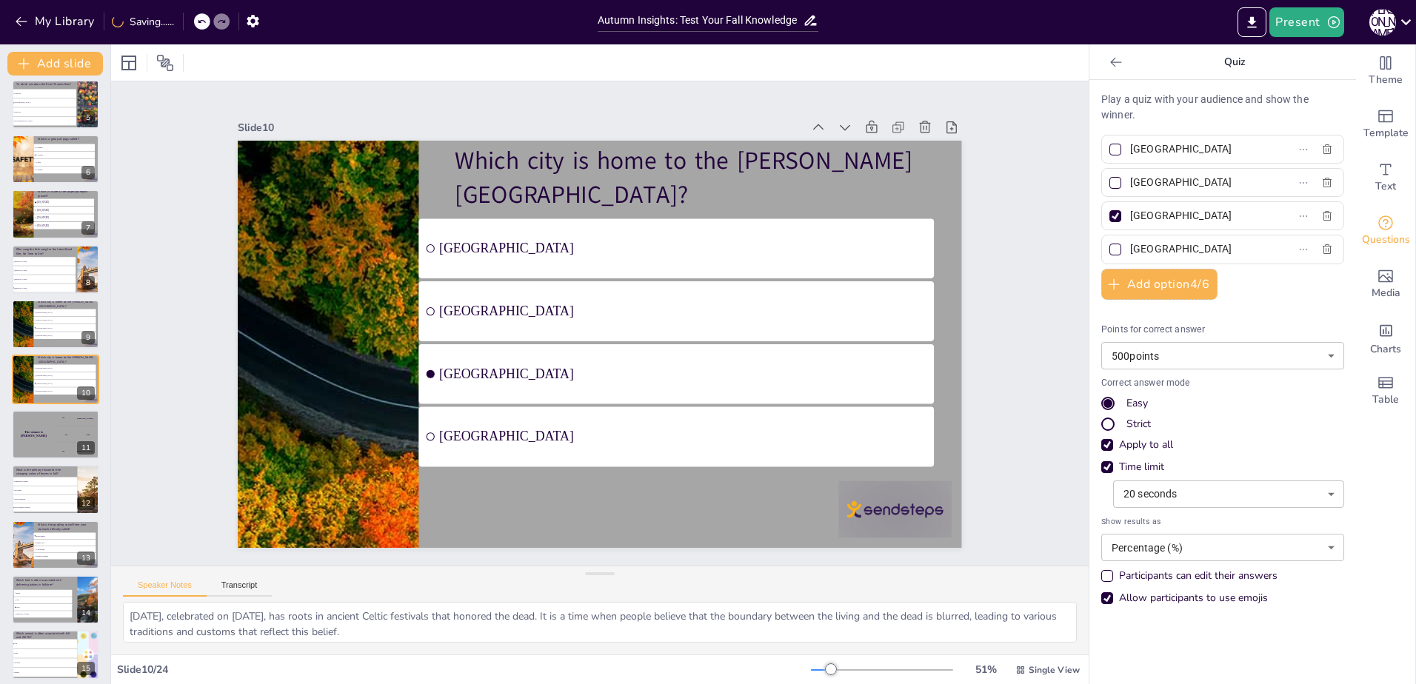
click at [1166, 538] on body "My Library Saving...... Autumn Insights: Test Your Fall Knowledge Present J M D…" at bounding box center [708, 342] width 1416 height 684
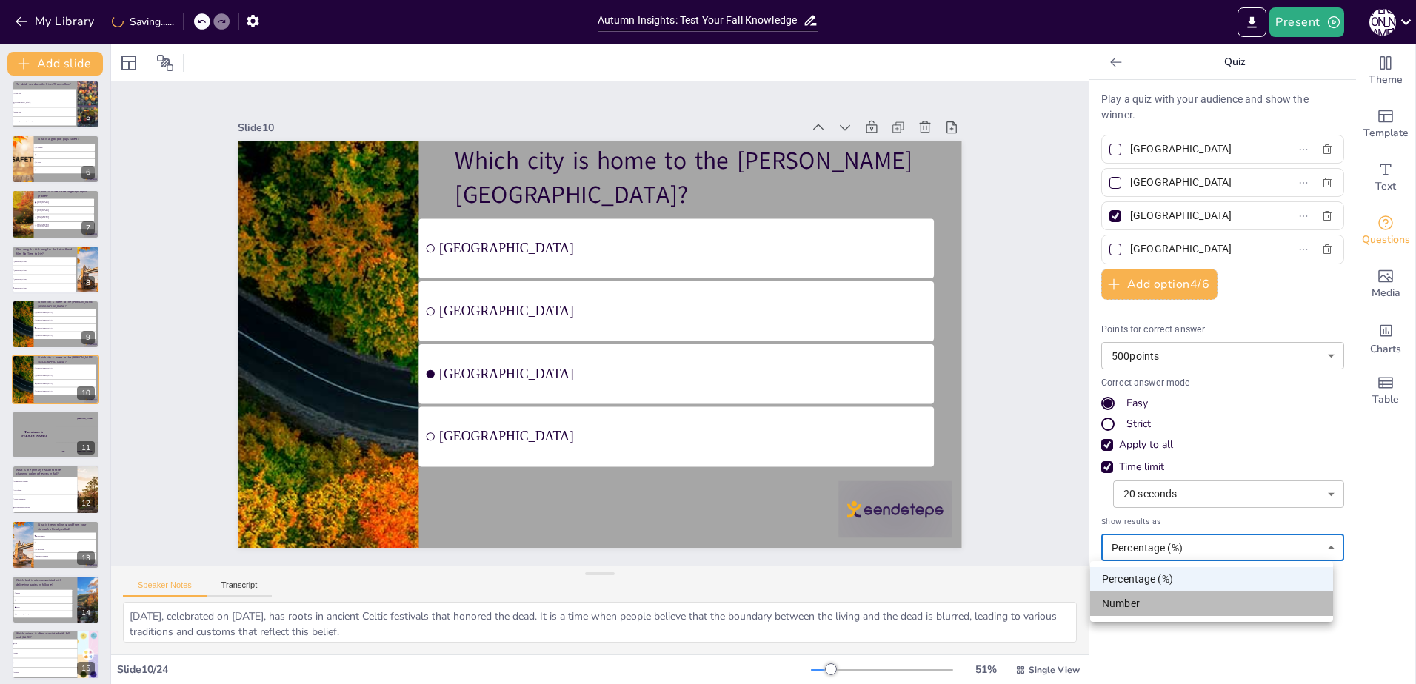
click at [1147, 602] on li "Number" at bounding box center [1211, 604] width 243 height 24
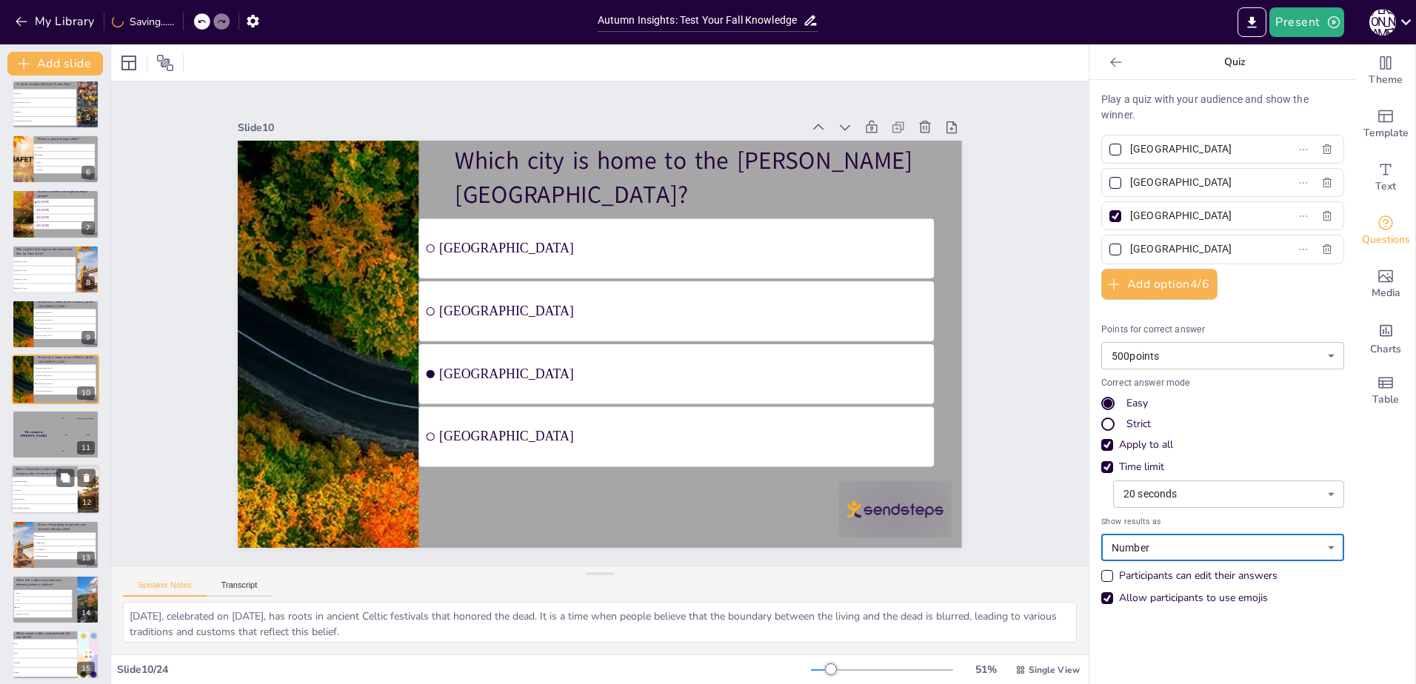
click at [36, 481] on span "Temperature changes" at bounding box center [45, 482] width 64 height 2
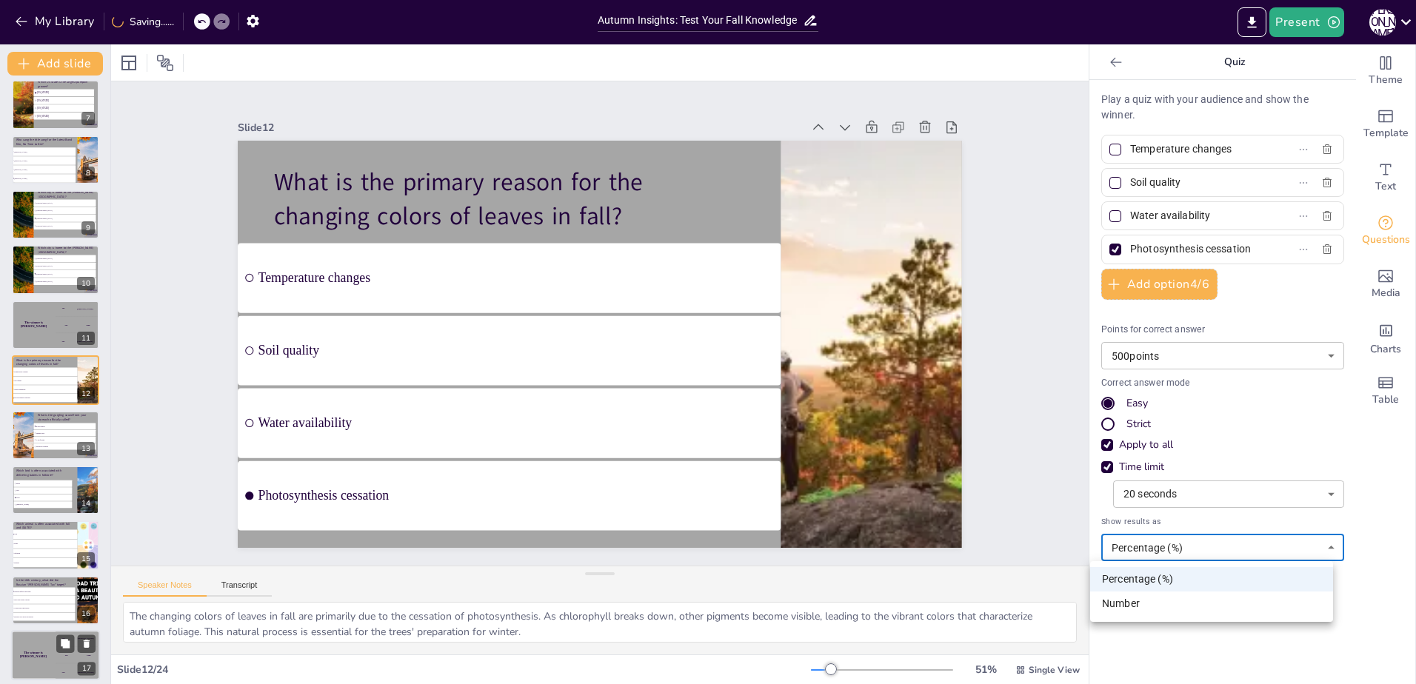
click at [1212, 554] on body "My Library Saving...... Autumn Insights: Test Your Fall Knowledge Present J M D…" at bounding box center [708, 342] width 1416 height 684
click at [1161, 598] on li "Number" at bounding box center [1211, 604] width 243 height 24
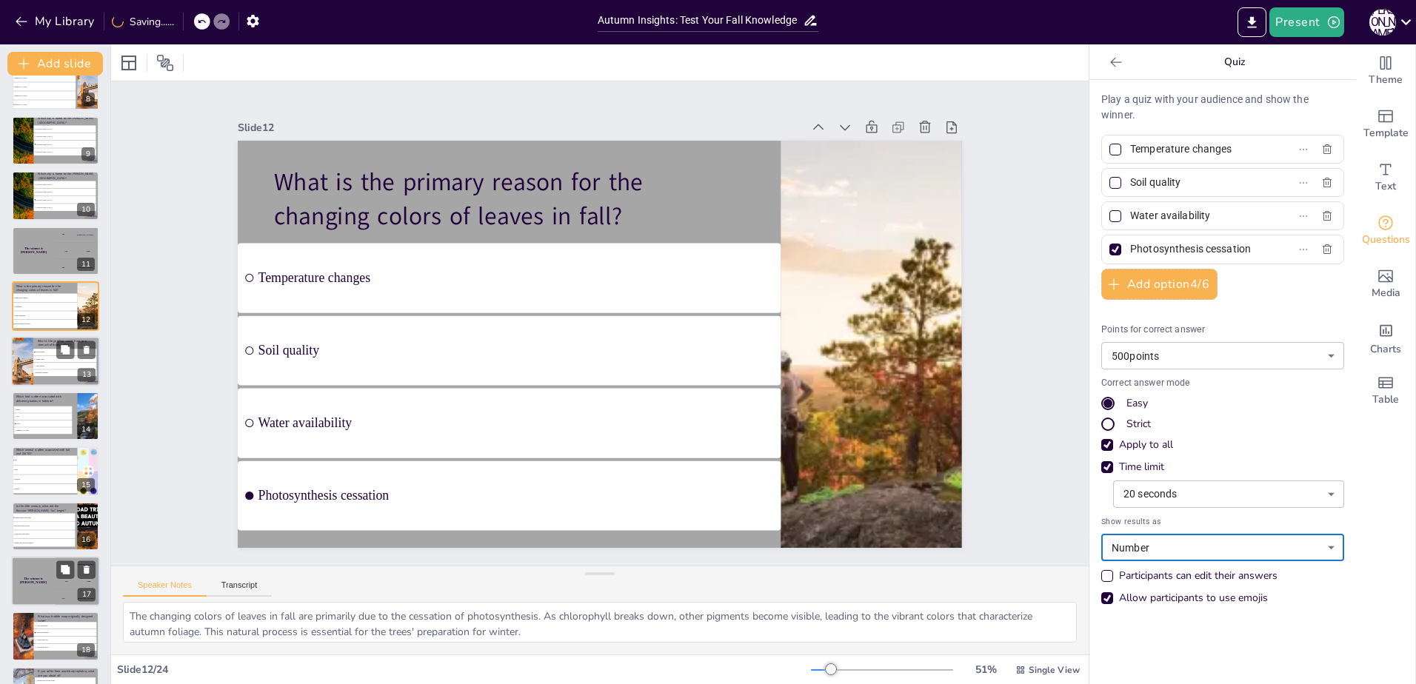
click at [47, 375] on li "Intestinal Whining" at bounding box center [64, 373] width 63 height 7
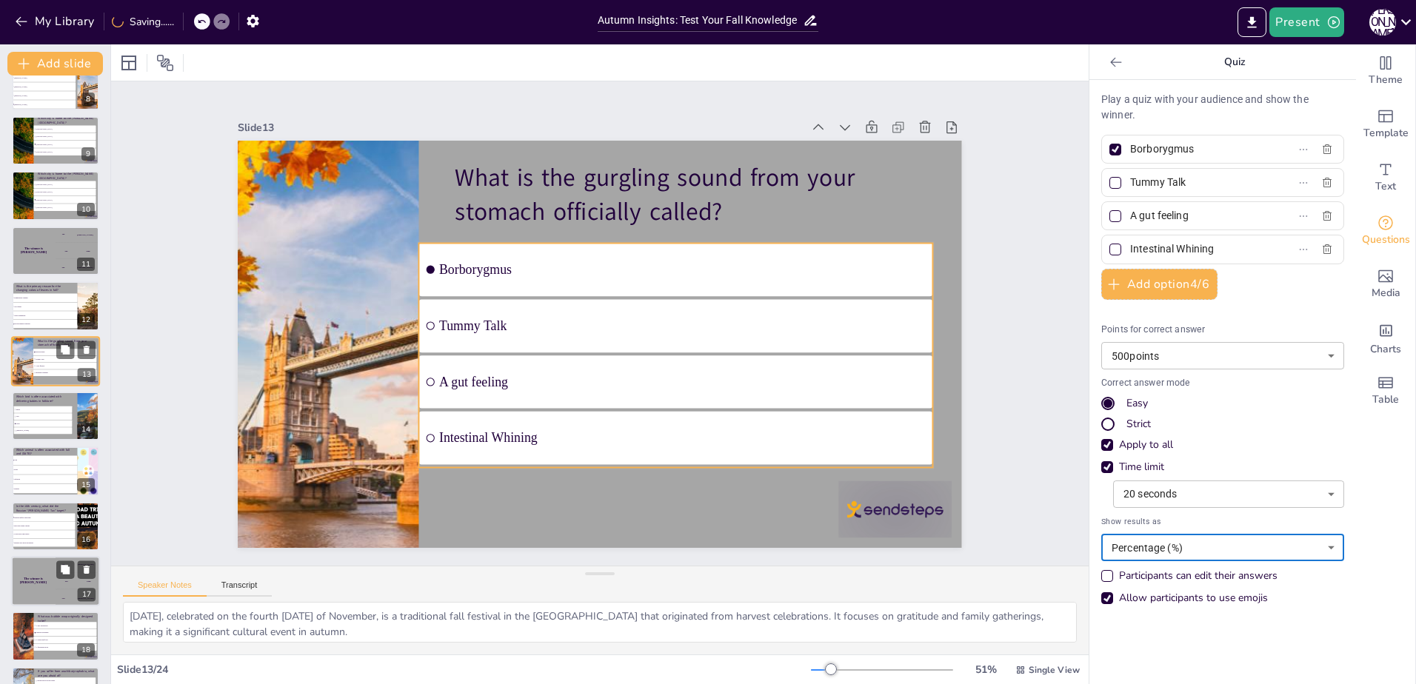
scroll to position [393, 0]
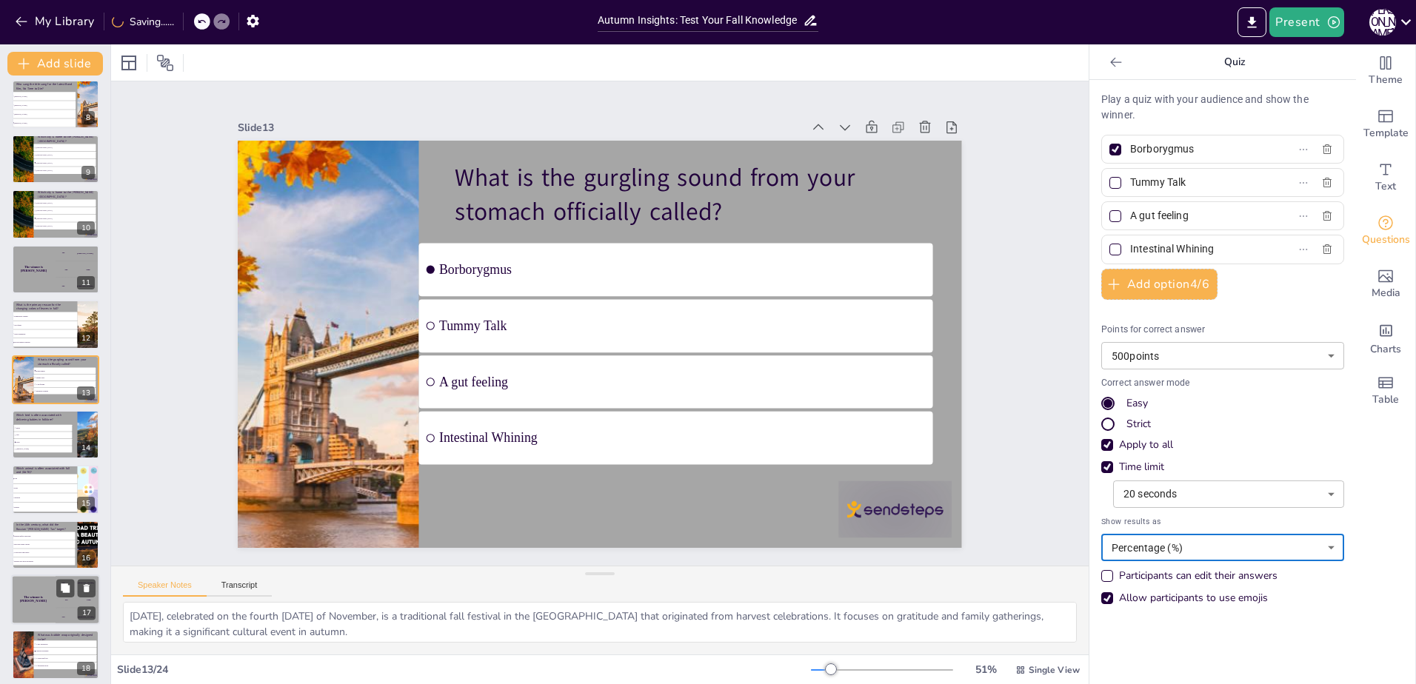
click at [1139, 542] on body "My Library Saving...... Autumn Insights: Test Your Fall Knowledge Present J M D…" at bounding box center [708, 342] width 1416 height 684
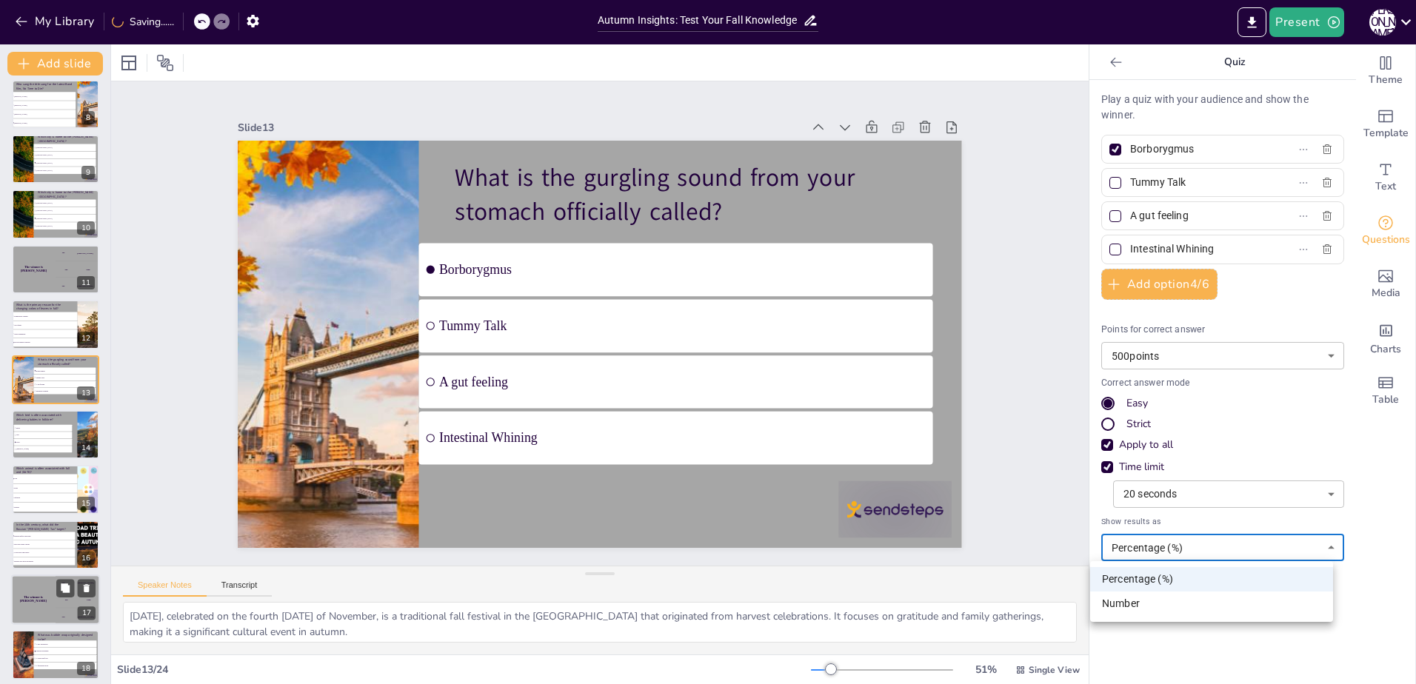
click at [1141, 599] on li "Number" at bounding box center [1211, 604] width 243 height 24
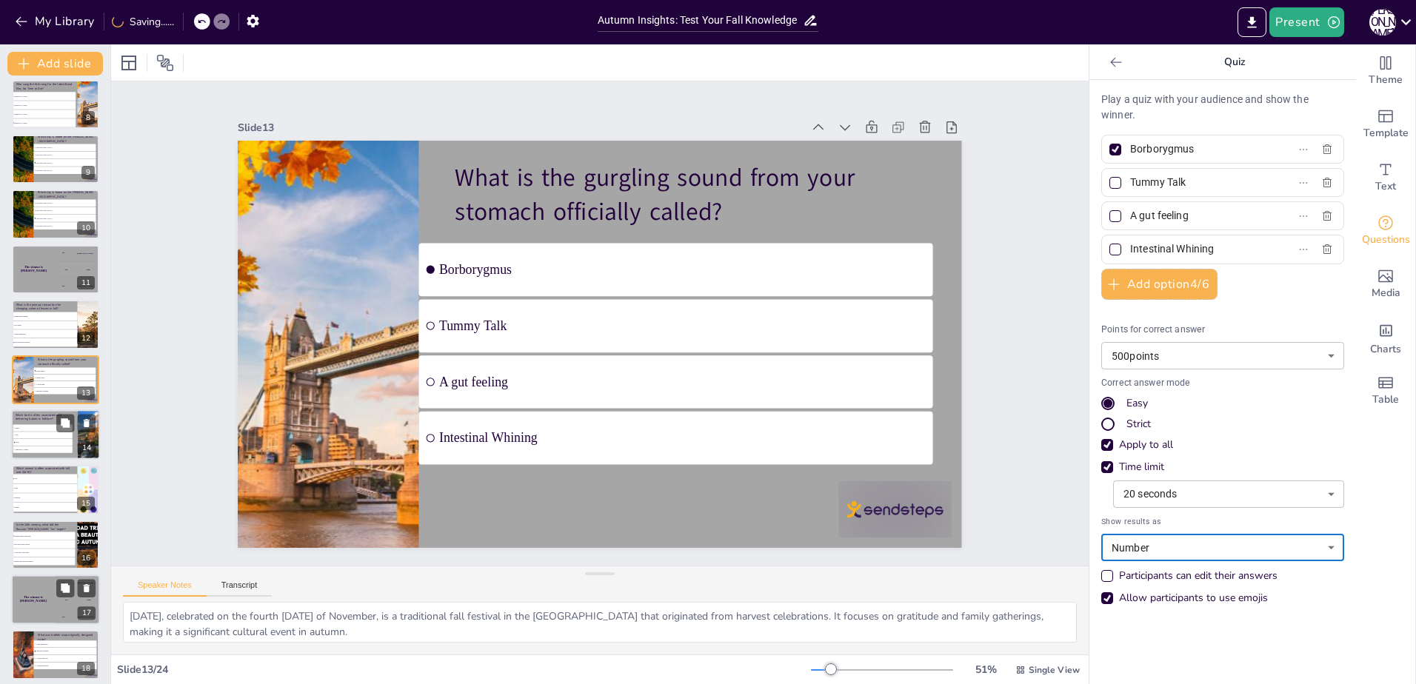
click at [17, 429] on span "Eagle" at bounding box center [44, 428] width 56 height 2
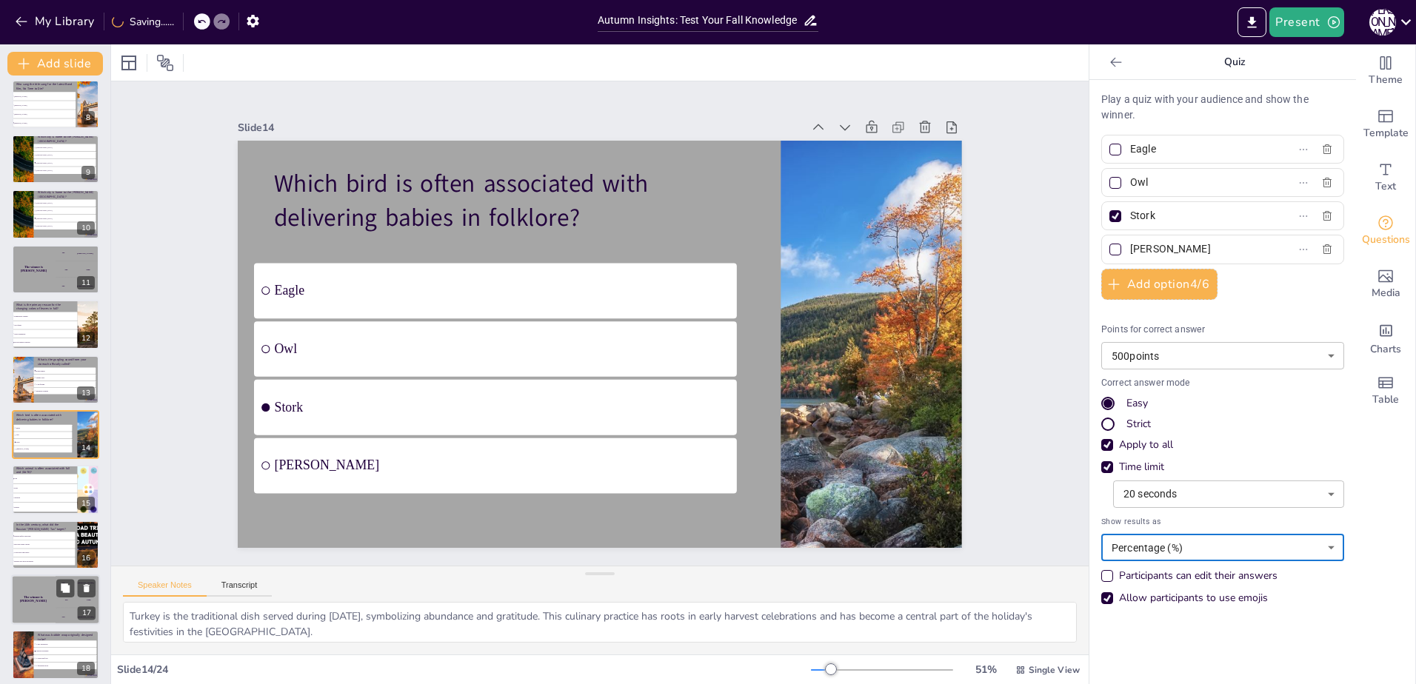
scroll to position [448, 0]
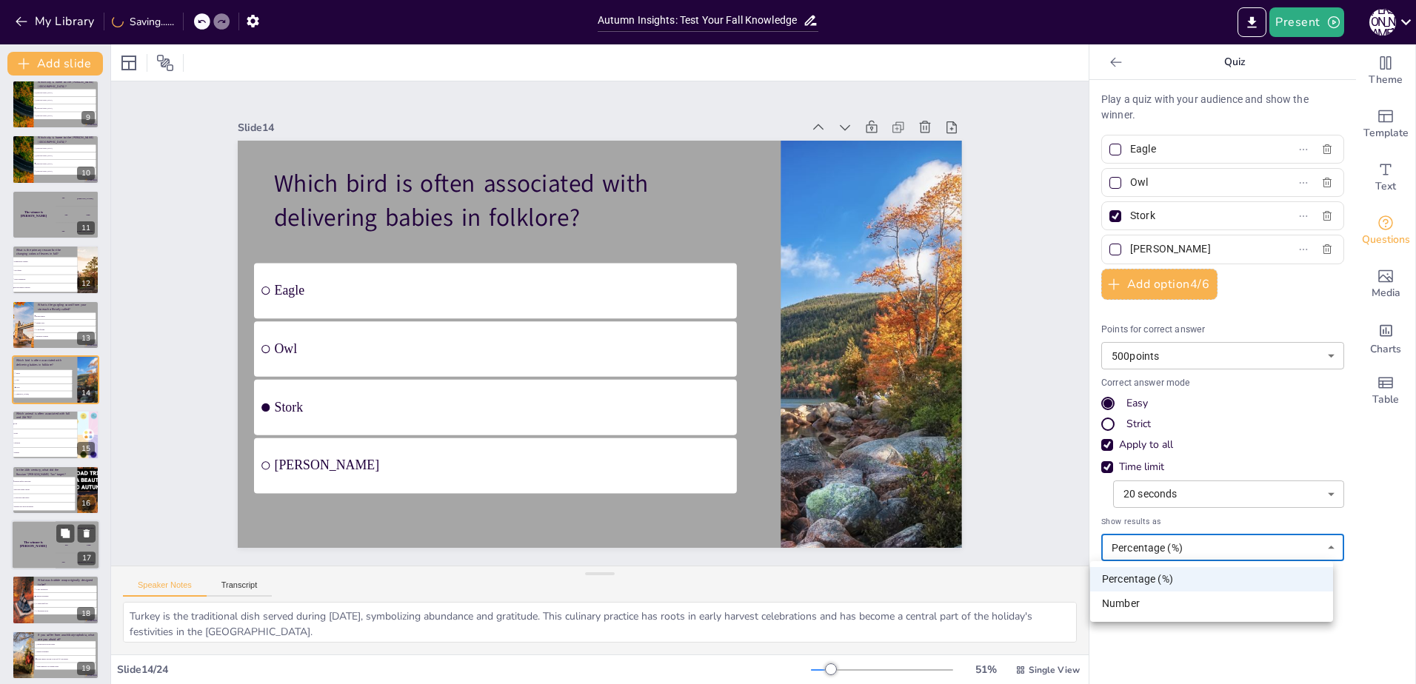
drag, startPoint x: 1224, startPoint y: 540, endPoint x: 1218, endPoint y: 548, distance: 10.5
click at [1220, 546] on body "My Library Saving...... Autumn Insights: Test Your Fall Knowledge Present J M D…" at bounding box center [708, 342] width 1416 height 684
click at [1142, 602] on li "Number" at bounding box center [1211, 604] width 243 height 24
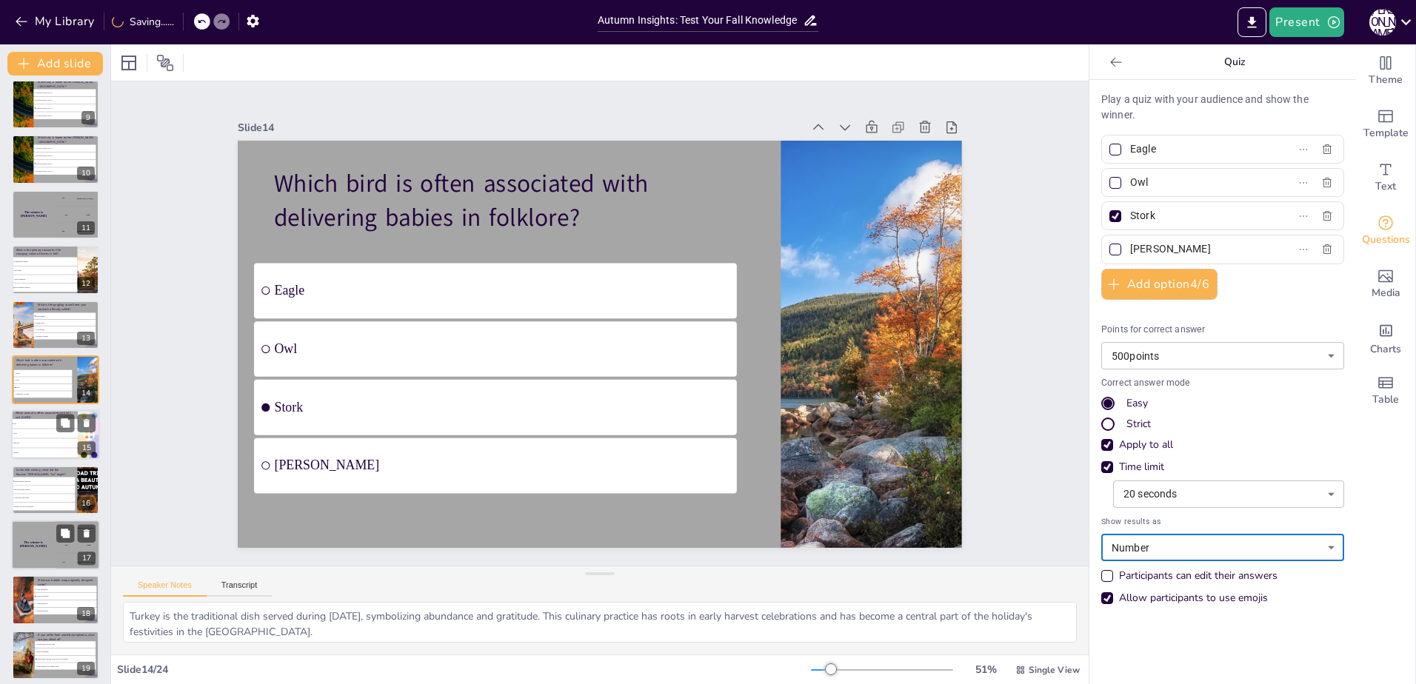
click at [27, 455] on li "Rabbits" at bounding box center [44, 454] width 67 height 10
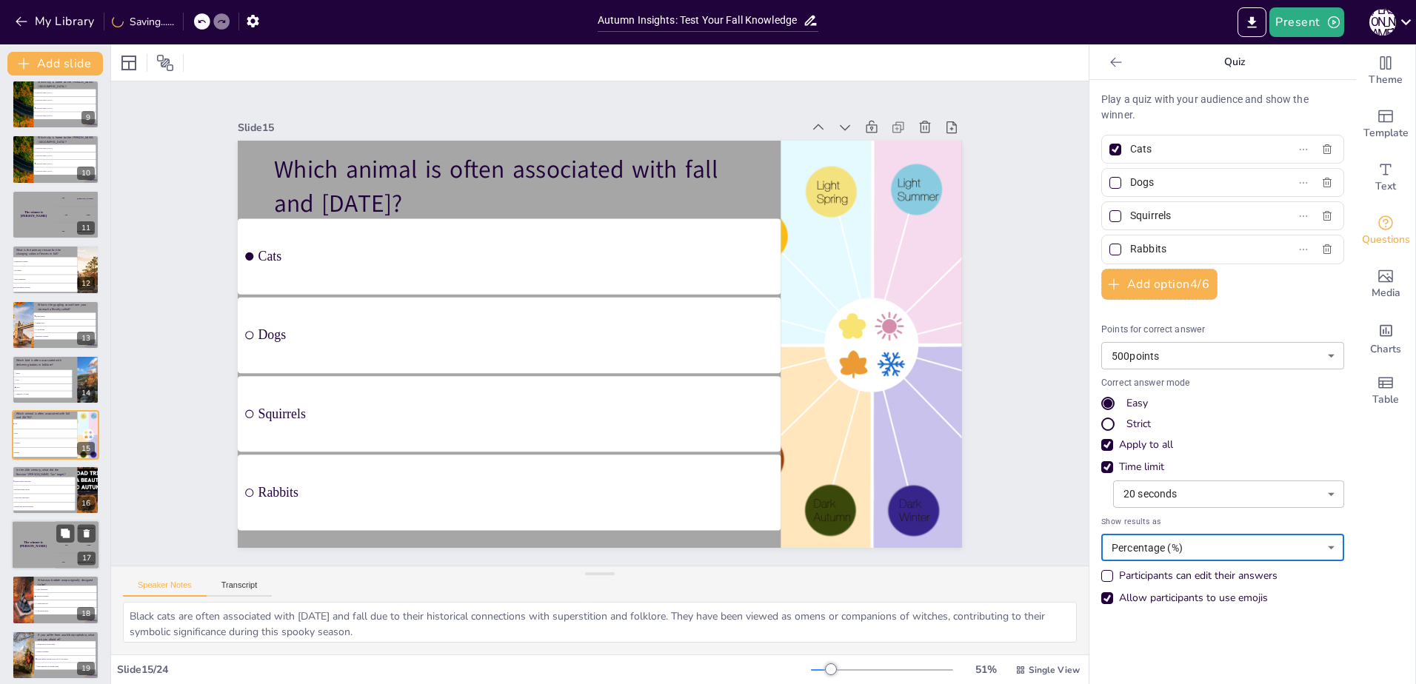
scroll to position [503, 0]
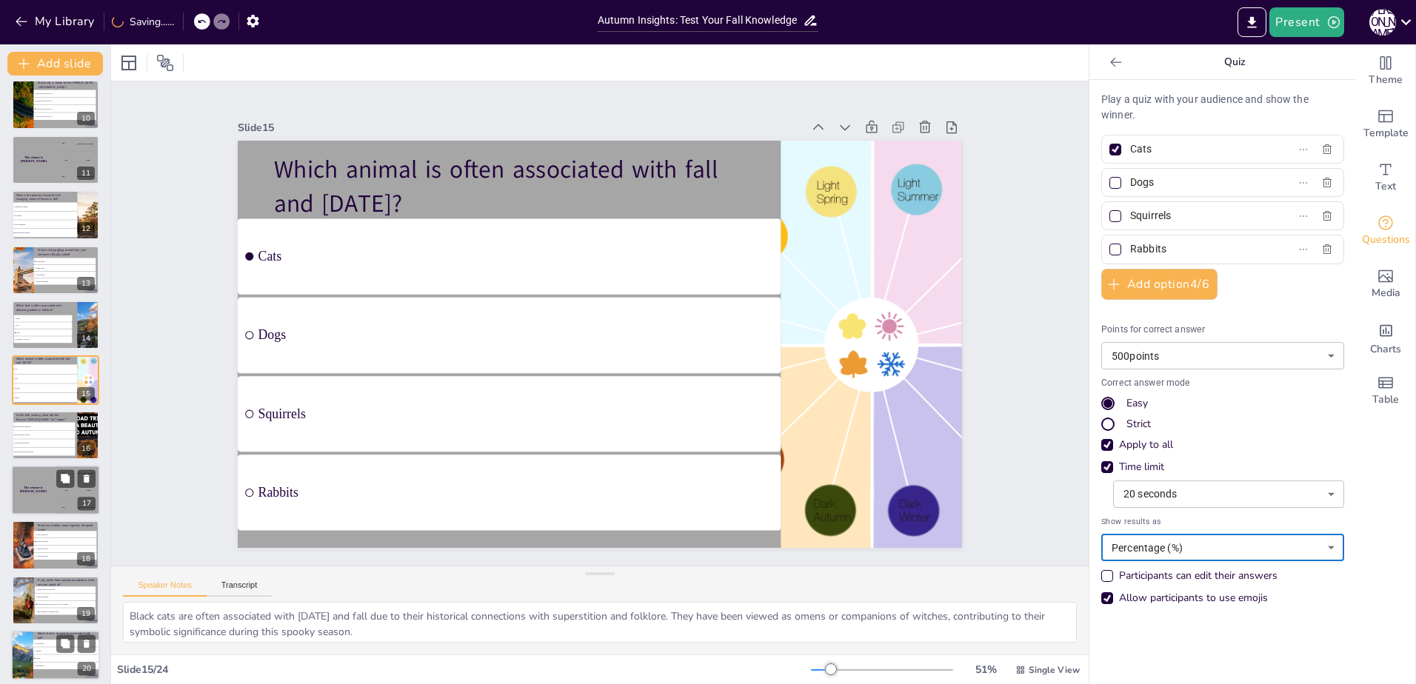
click at [1143, 555] on body "My Library Saving...... Autumn Insights: Test Your Fall Knowledge Present J M D…" at bounding box center [708, 342] width 1416 height 684
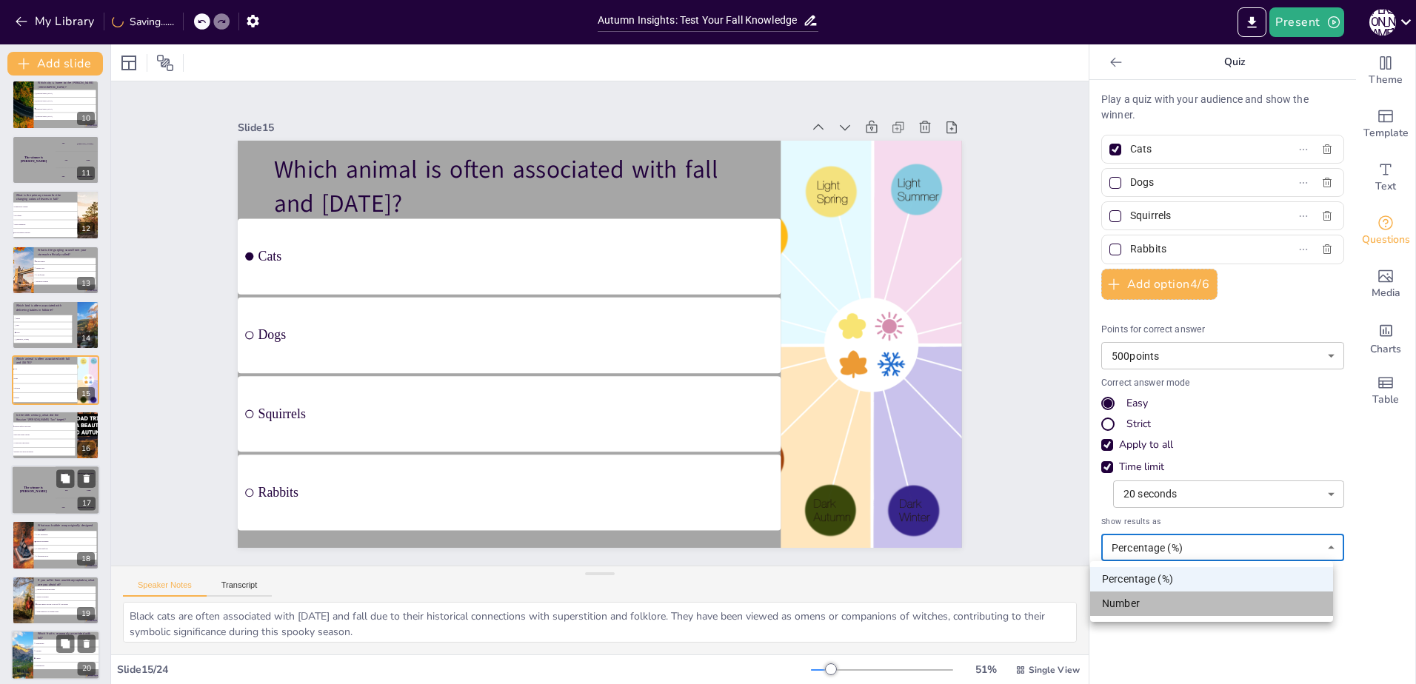
click at [1141, 608] on li "Number" at bounding box center [1211, 604] width 243 height 24
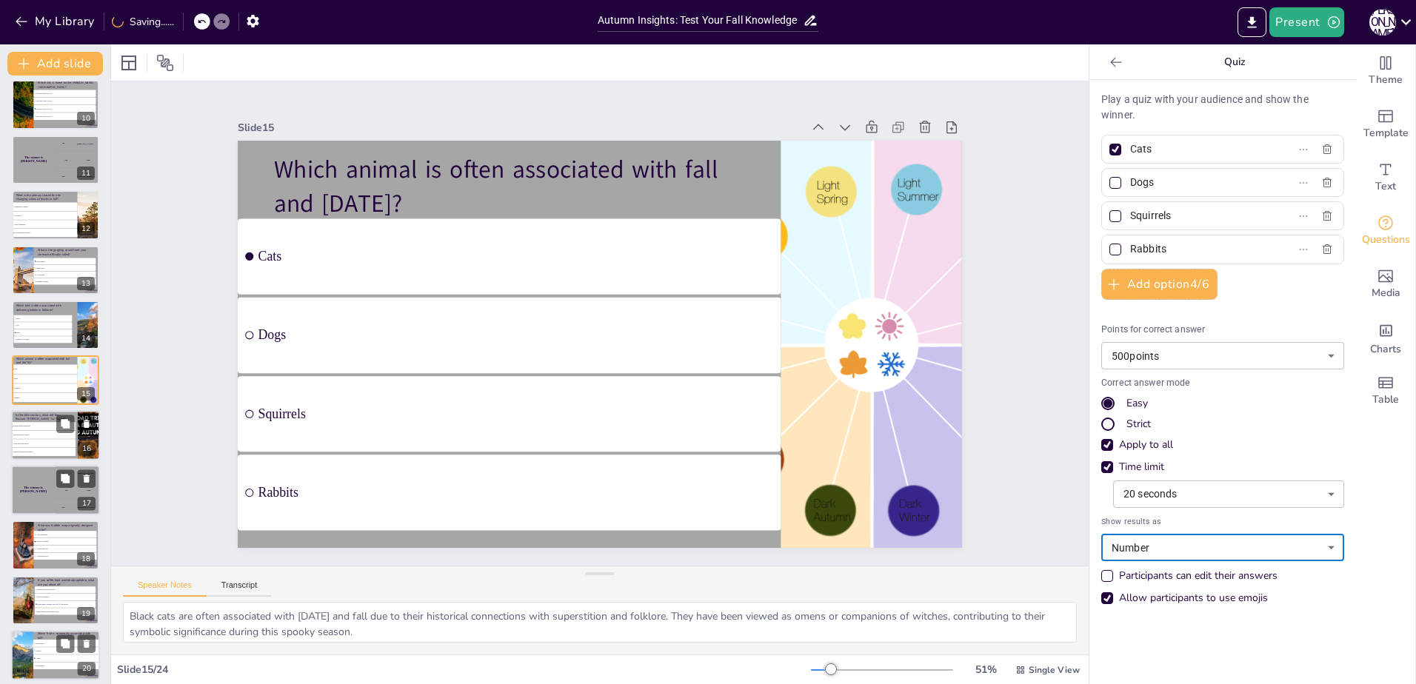
click at [35, 451] on span "Barbers who gave bad shaves" at bounding box center [43, 452] width 61 height 2
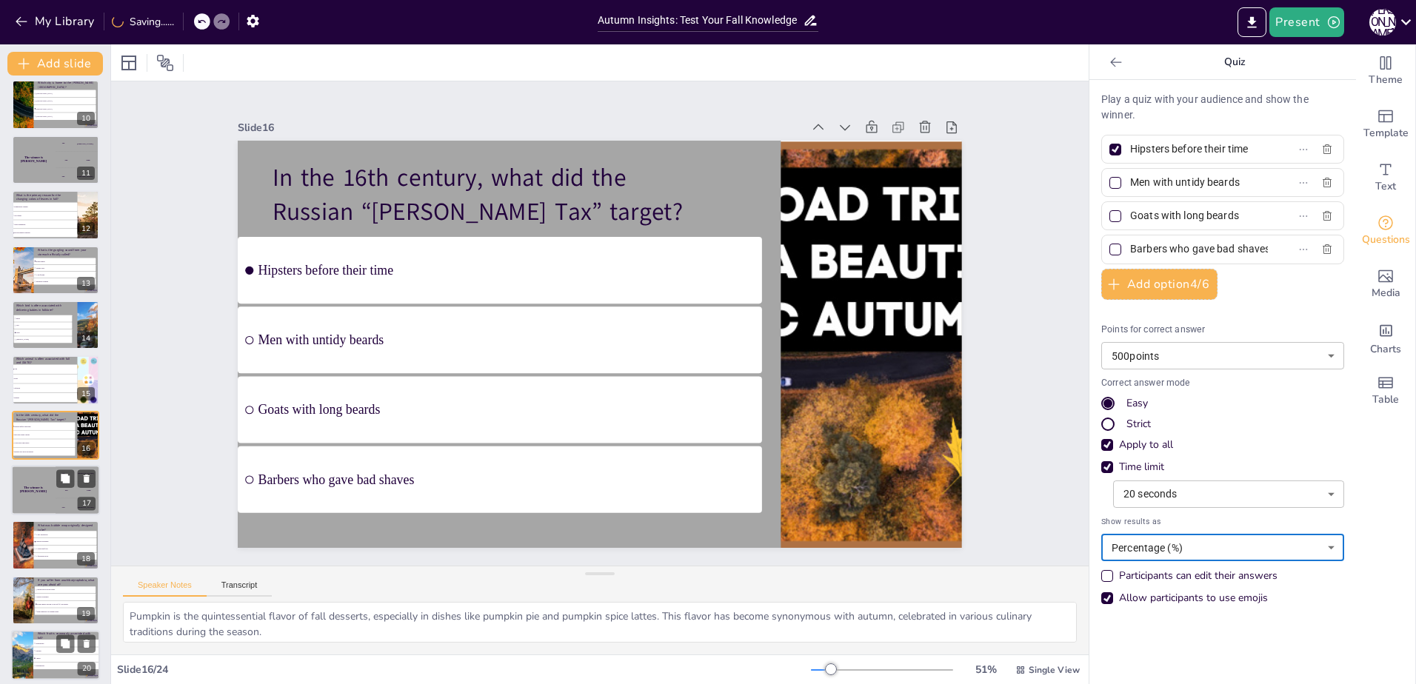
scroll to position [558, 0]
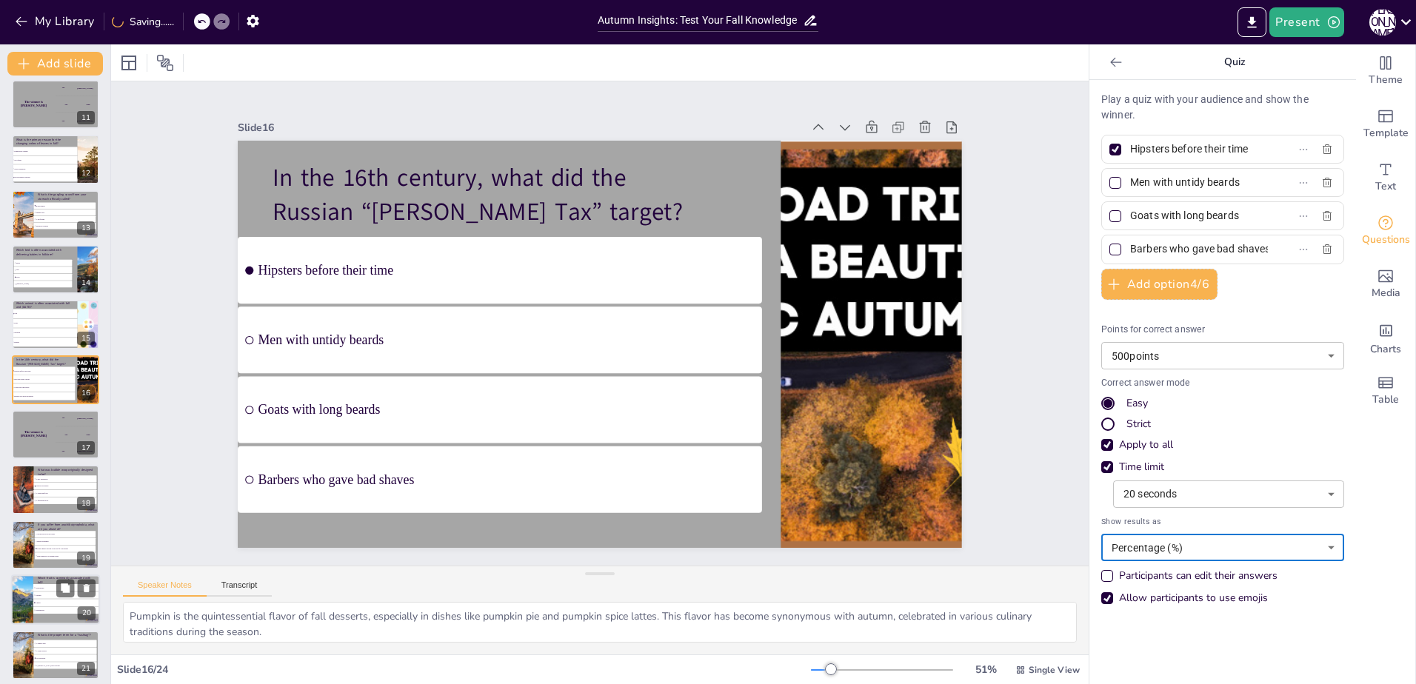
click at [1170, 541] on body "My Library Saving...... Autumn Insights: Test Your Fall Knowledge Present J M D…" at bounding box center [708, 342] width 1416 height 684
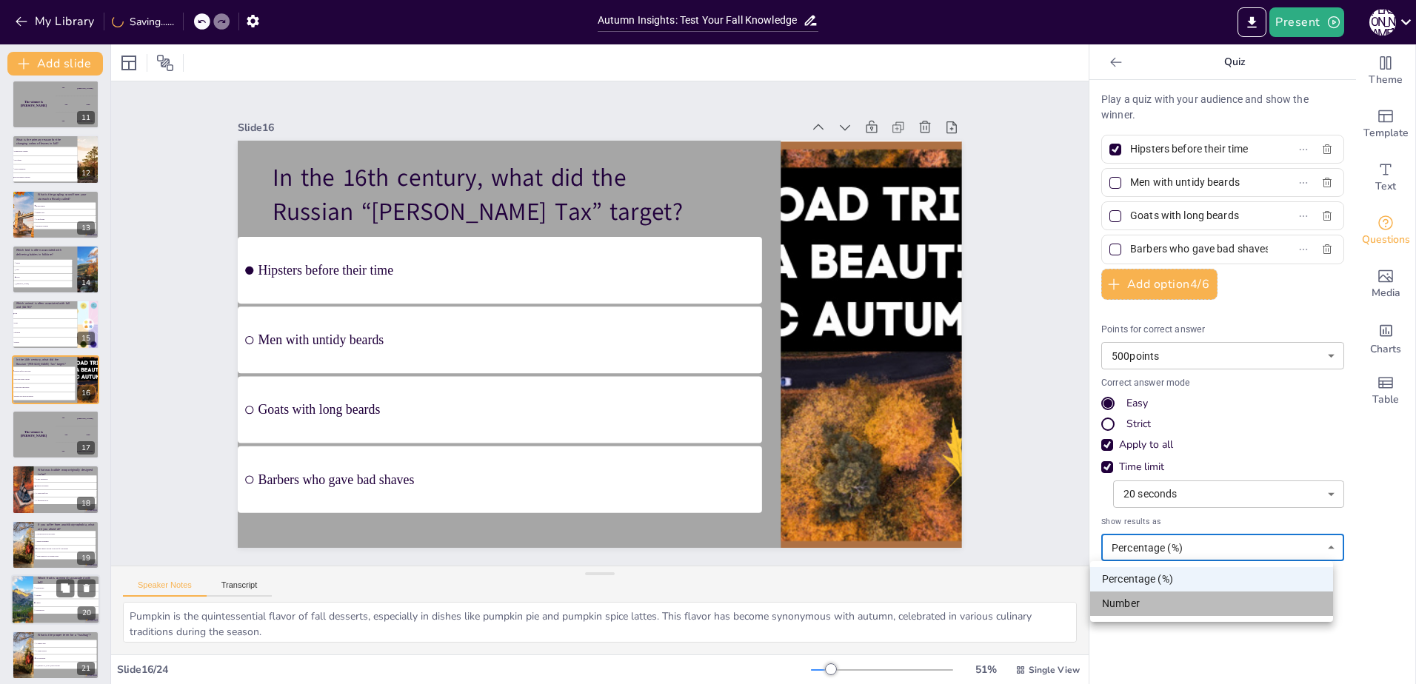
click at [1151, 600] on li "Number" at bounding box center [1211, 604] width 243 height 24
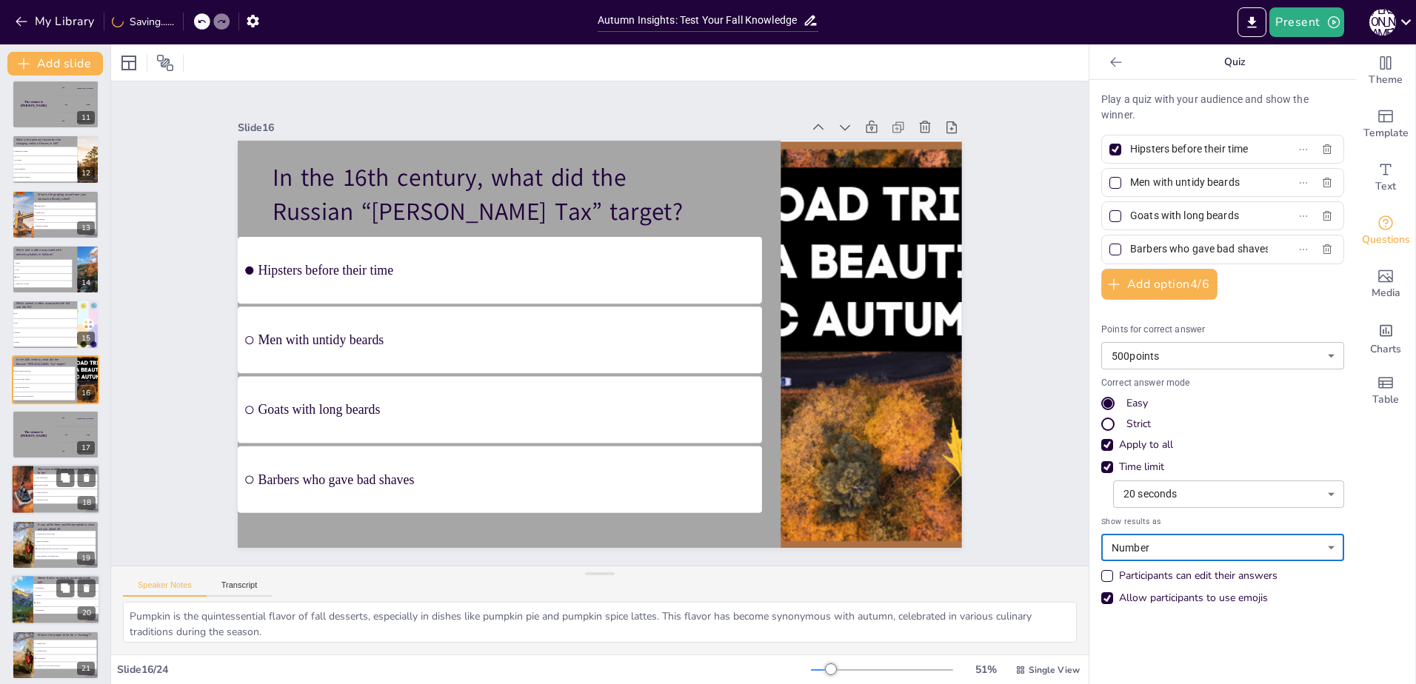
click at [32, 484] on div at bounding box center [22, 490] width 50 height 50
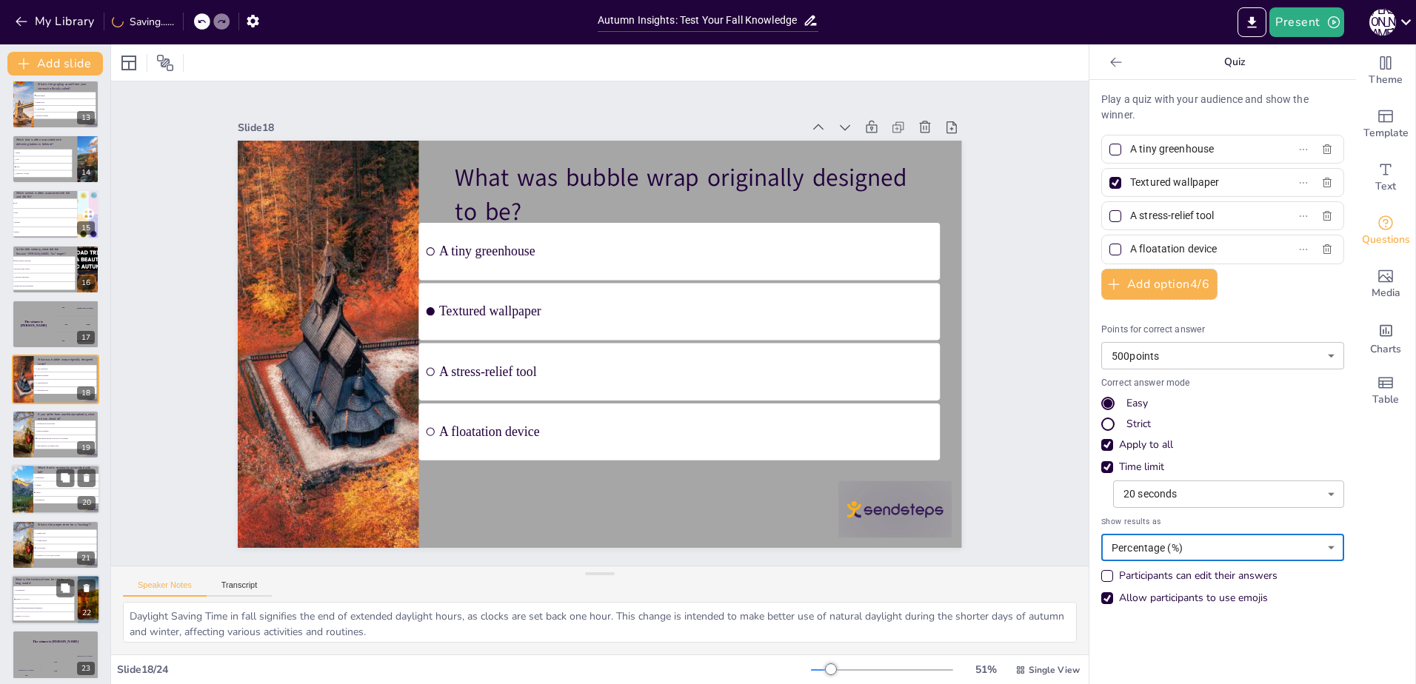
click at [1166, 556] on body "My Library Saving...... Autumn Insights: Test Your Fall Knowledge Present J M D…" at bounding box center [708, 342] width 1416 height 684
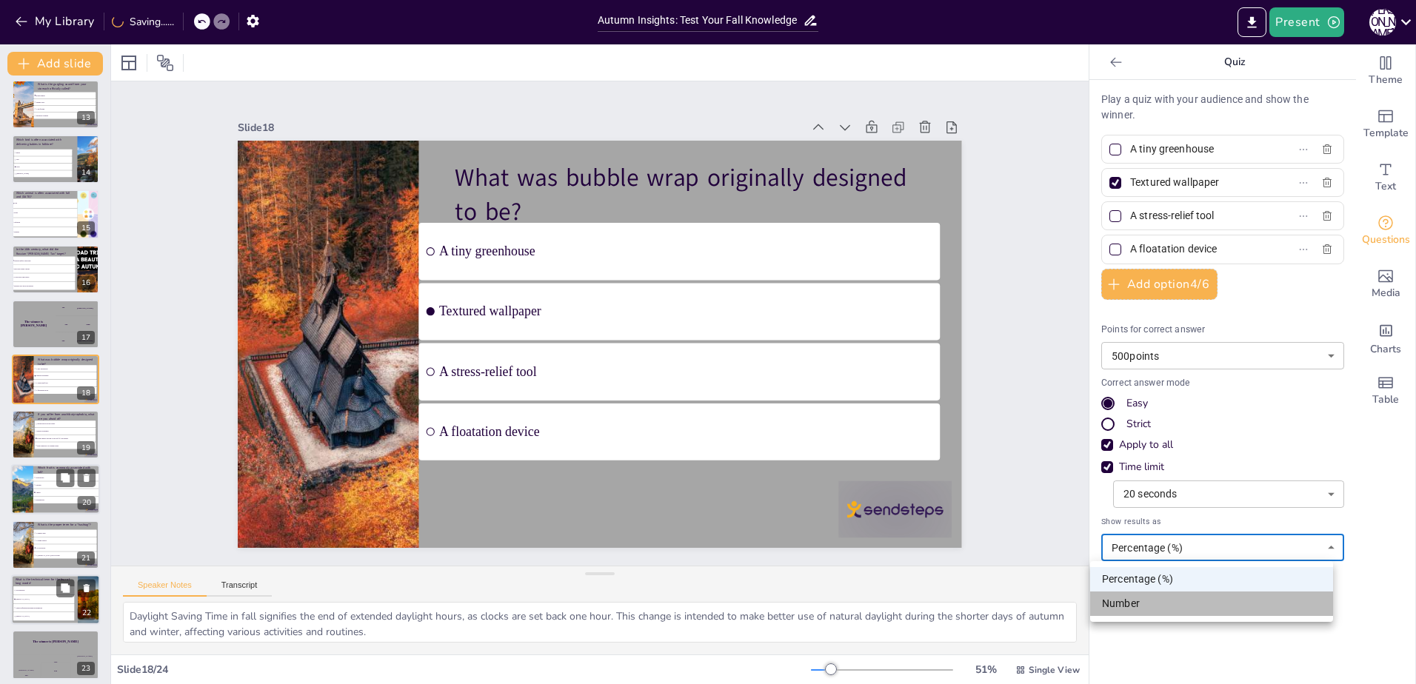
click at [1135, 604] on li "Number" at bounding box center [1211, 604] width 243 height 24
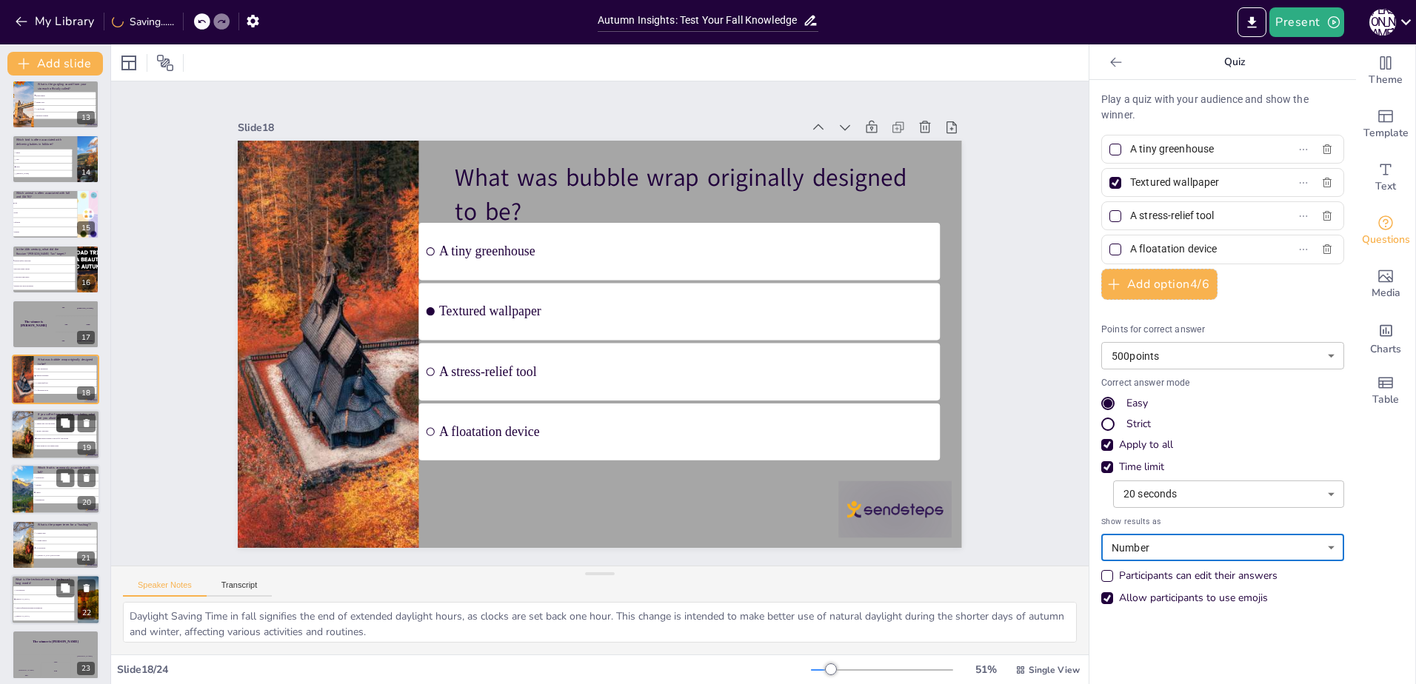
click at [57, 422] on button at bounding box center [65, 423] width 18 height 18
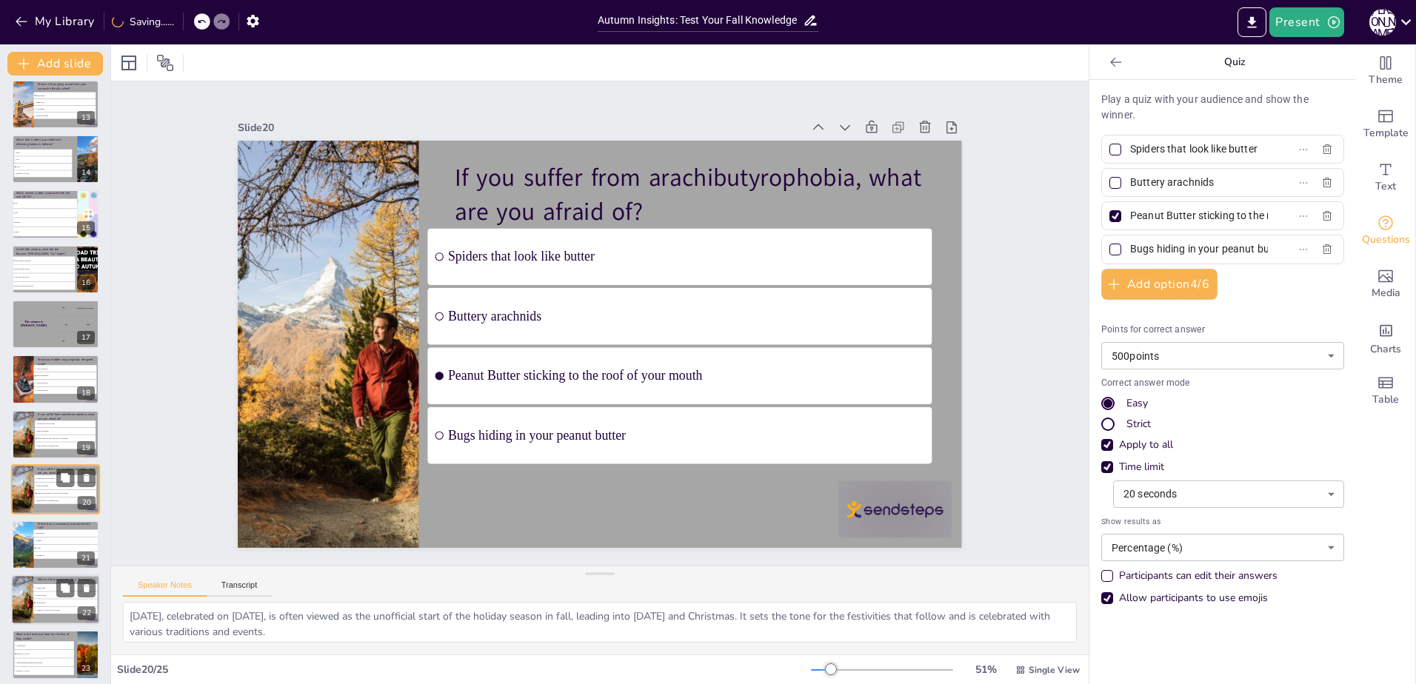
scroll to position [778, 0]
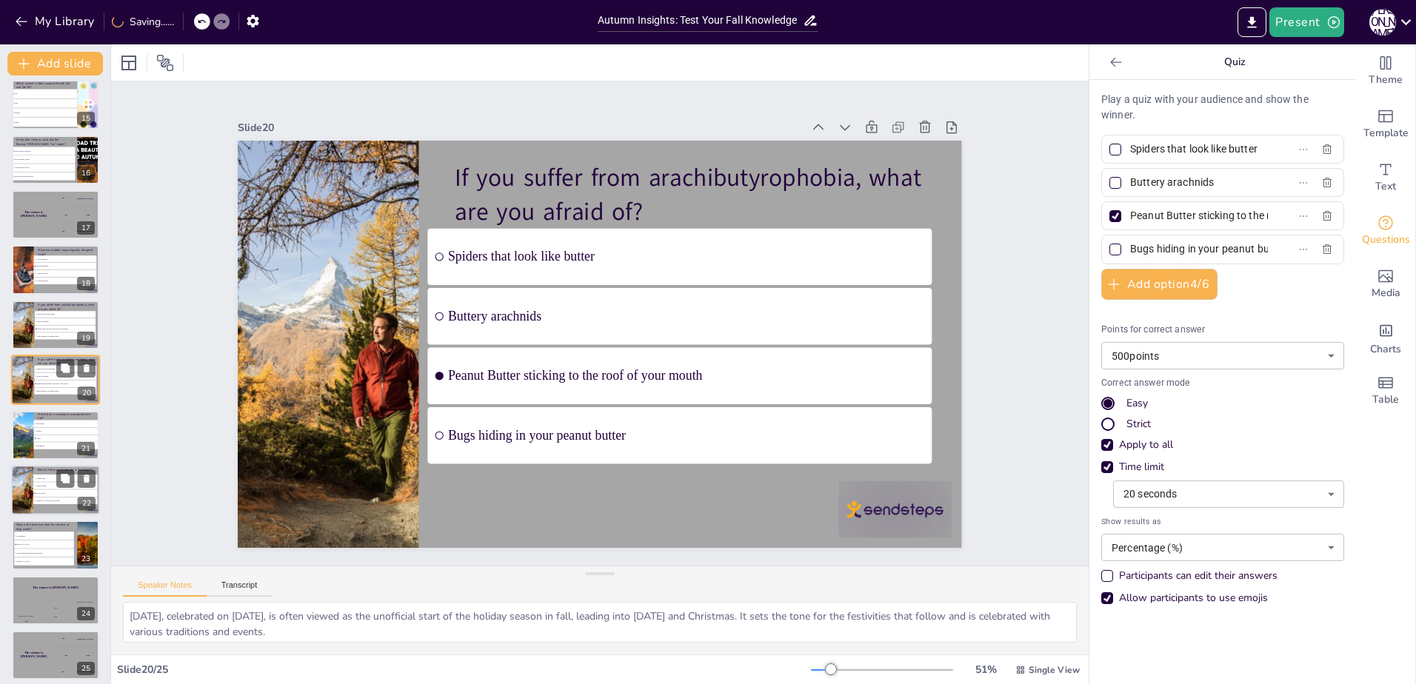
click at [1161, 540] on body "My Library Saving...... Autumn Insights: Test Your Fall Knowledge Present J M D…" at bounding box center [708, 342] width 1416 height 684
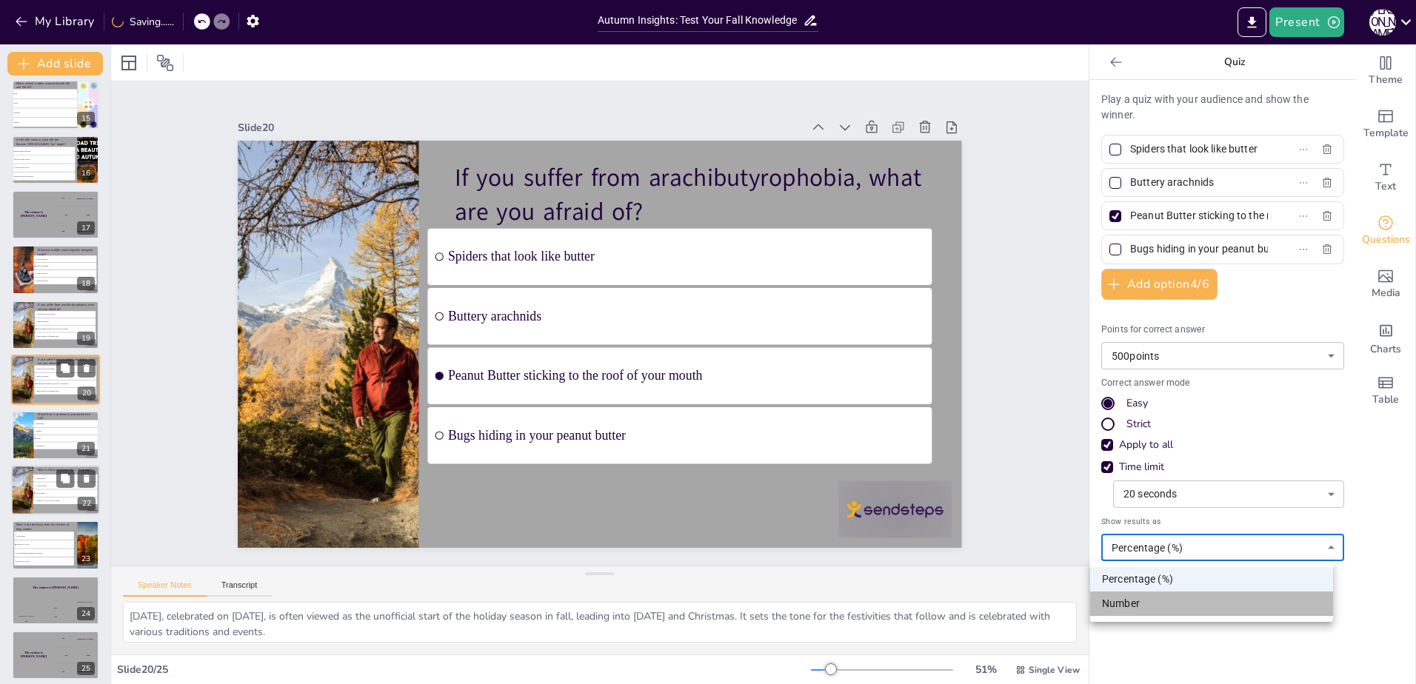
click at [1138, 598] on li "Number" at bounding box center [1211, 604] width 243 height 24
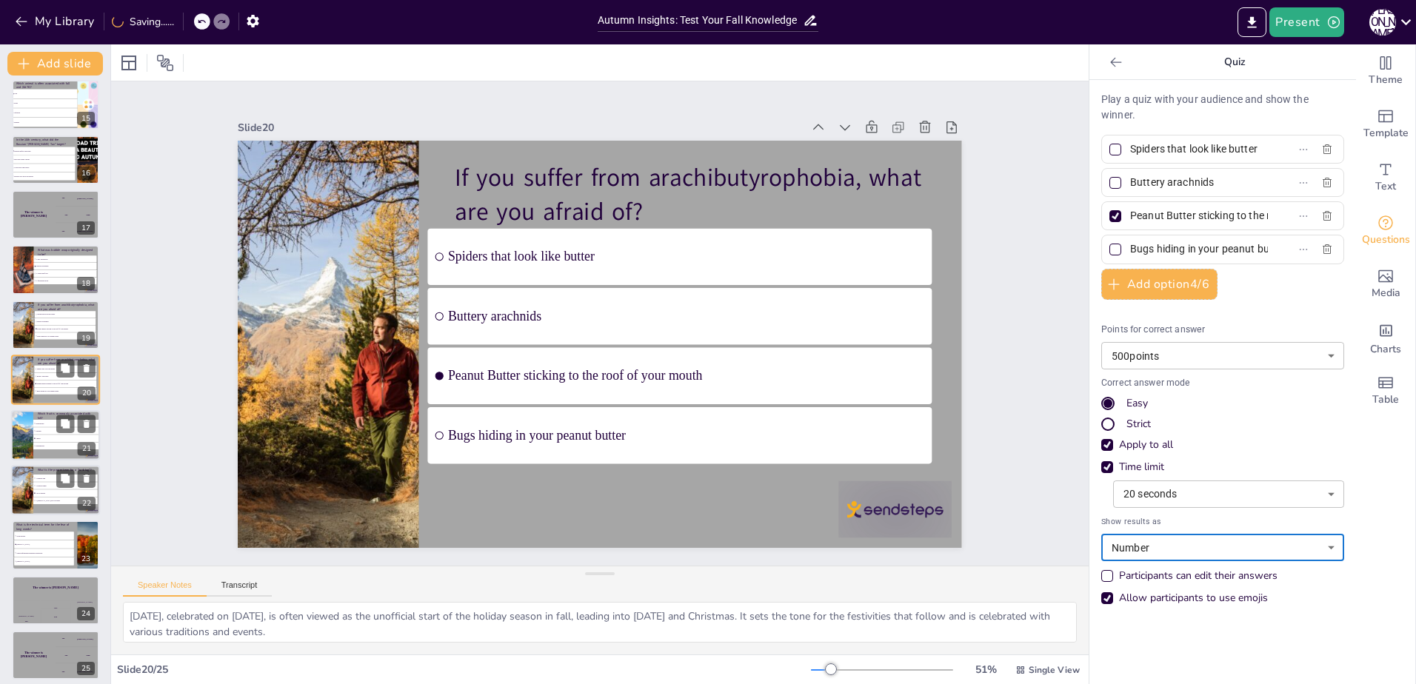
drag, startPoint x: 53, startPoint y: 415, endPoint x: 596, endPoint y: 544, distance: 557.8
click at [53, 417] on p "Which fruit is commonly associated with fall?" at bounding box center [67, 416] width 58 height 8
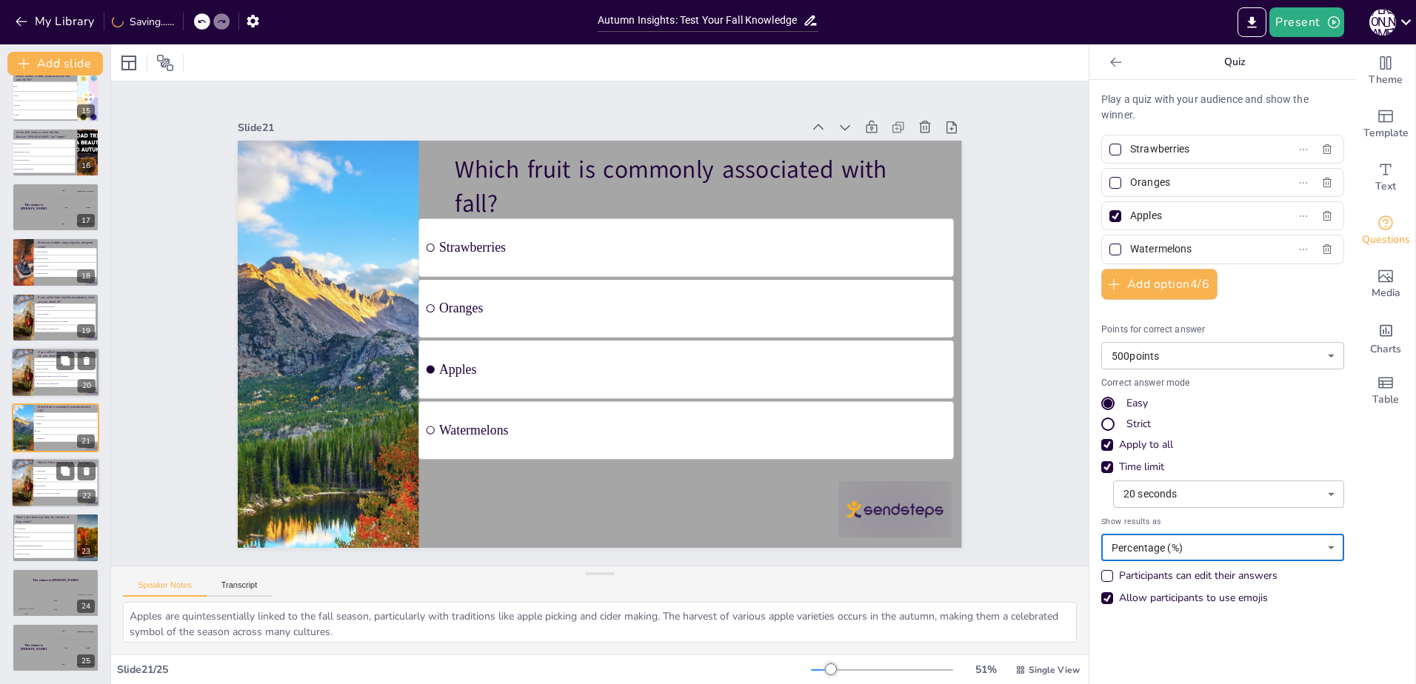
click at [1128, 556] on body "My Library Saving...... Autumn Insights: Test Your Fall Knowledge Present J M D…" at bounding box center [708, 342] width 1416 height 684
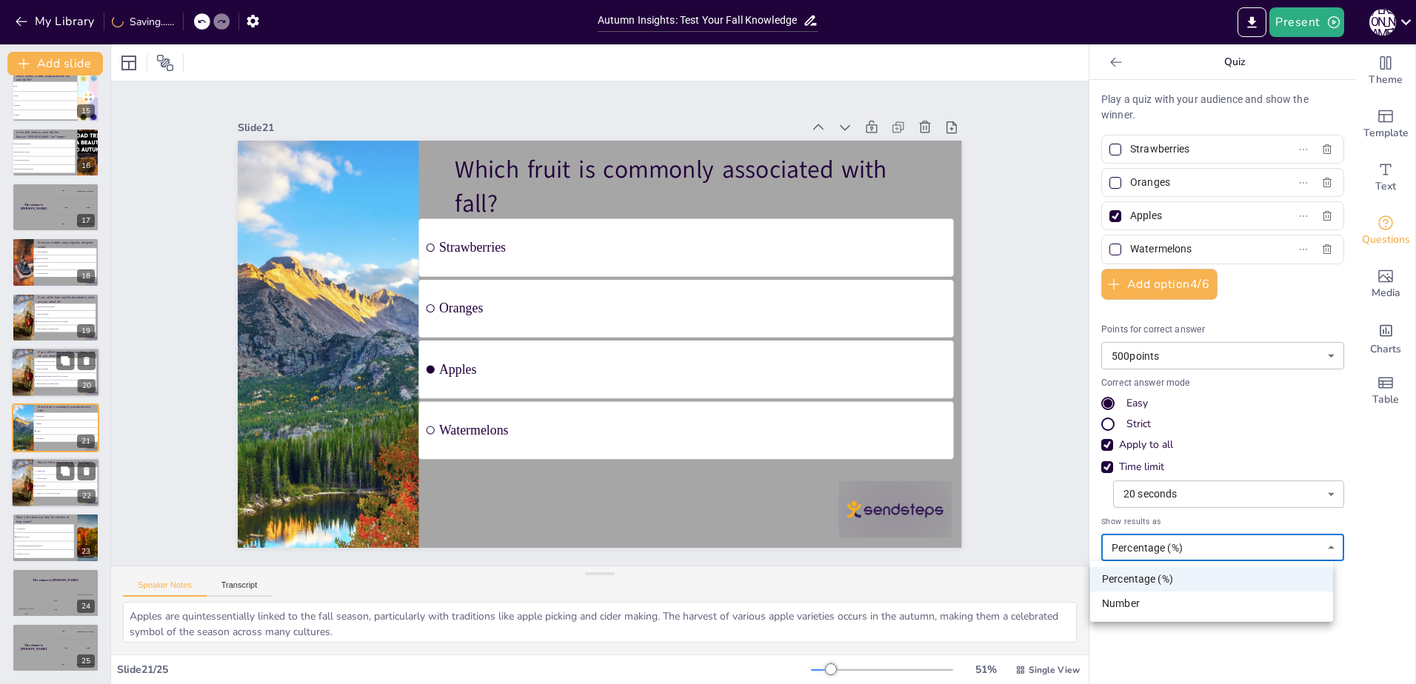
click at [1129, 604] on li "Number" at bounding box center [1211, 604] width 243 height 24
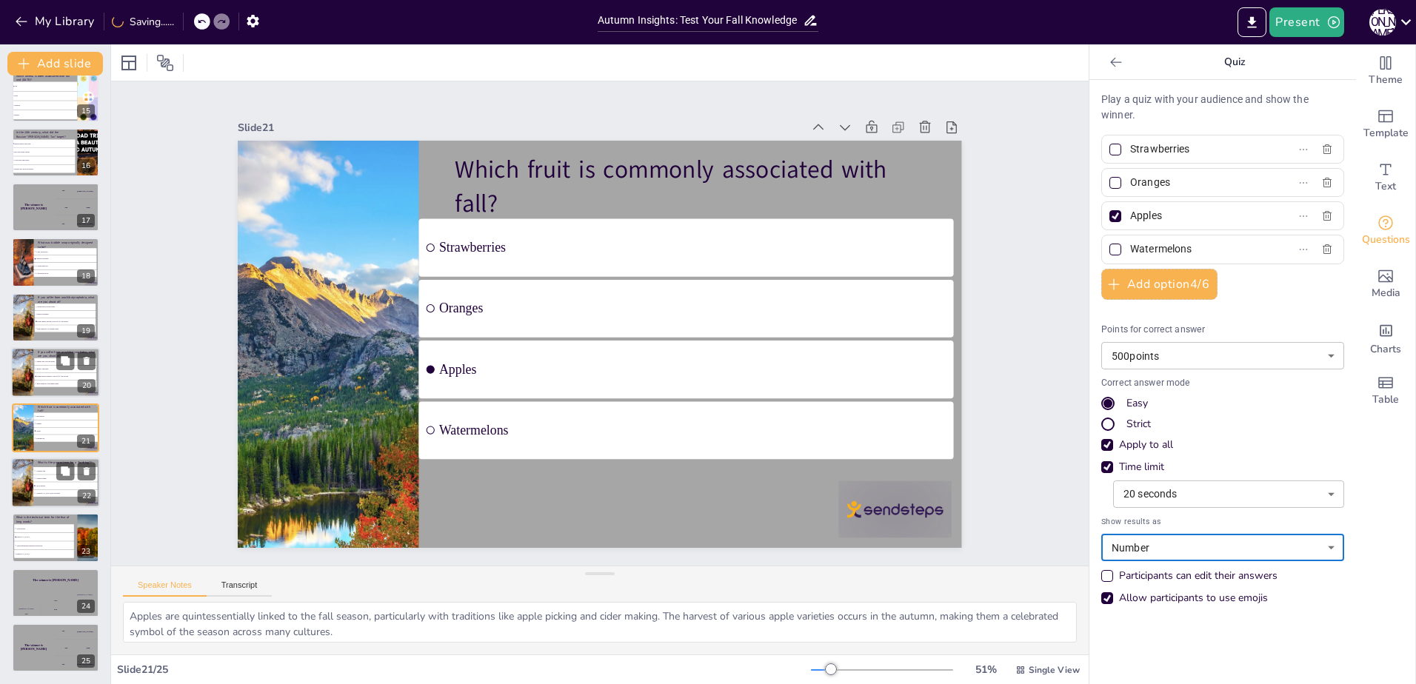
click at [33, 474] on li "A number sign" at bounding box center [65, 470] width 64 height 7
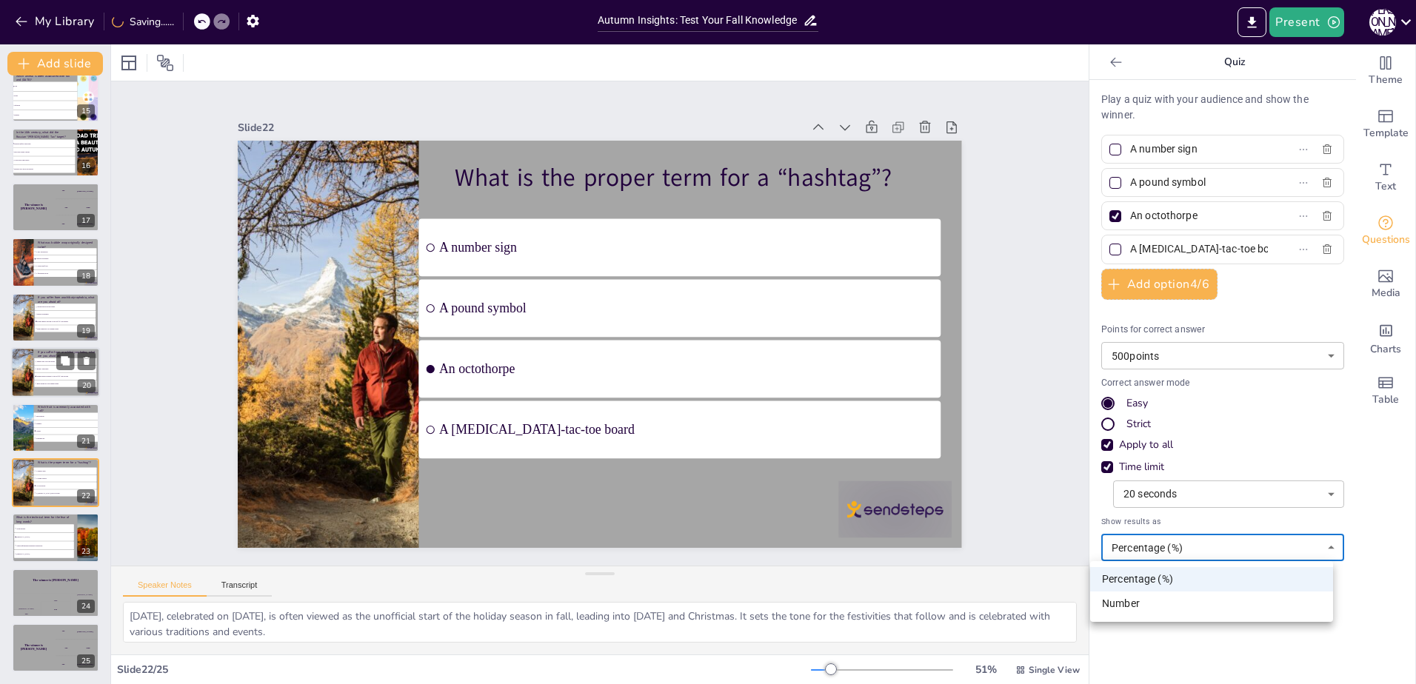
click at [1143, 553] on body "My Library Saving...... Autumn Insights: Test Your Fall Knowledge Present J M D…" at bounding box center [708, 342] width 1416 height 684
click at [1123, 598] on li "Number" at bounding box center [1211, 604] width 243 height 24
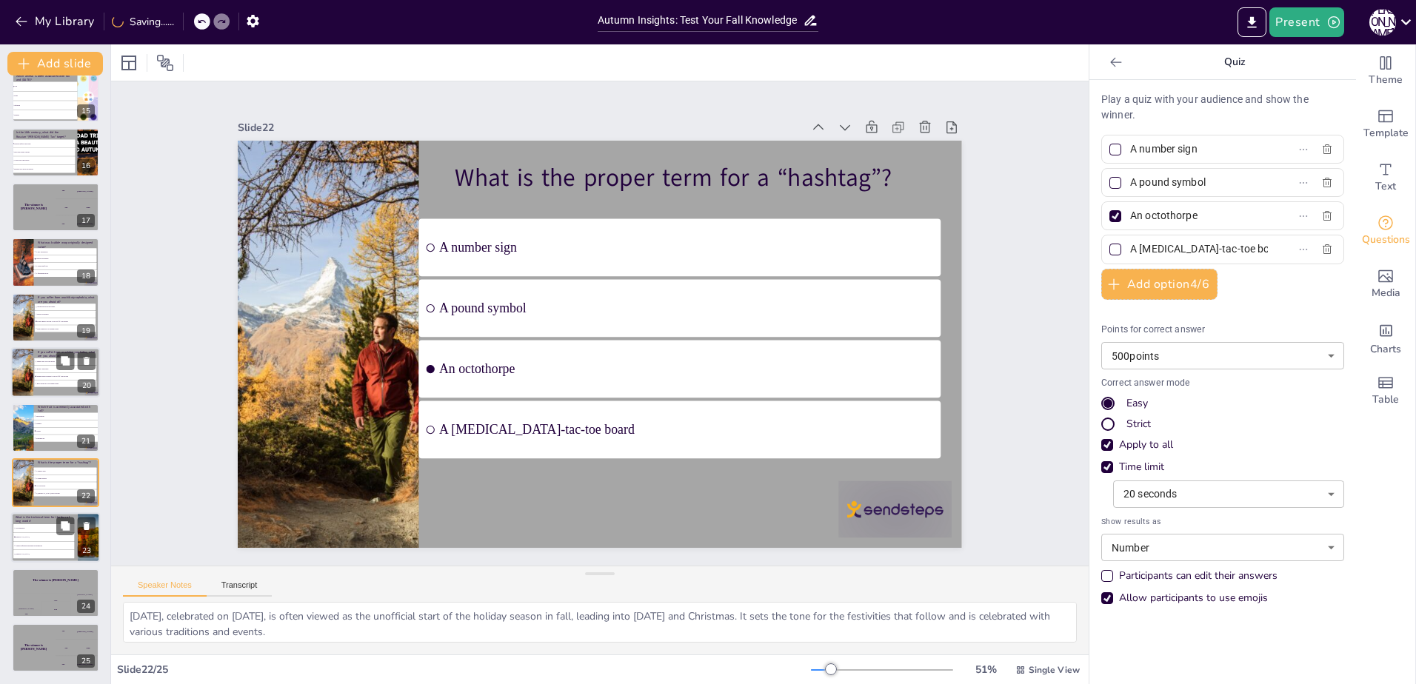
drag, startPoint x: 38, startPoint y: 510, endPoint x: 55, endPoint y: 518, distance: 19.2
click at [34, 542] on li "Supercalifragilisticexpialidociousphobia" at bounding box center [43, 546] width 61 height 8
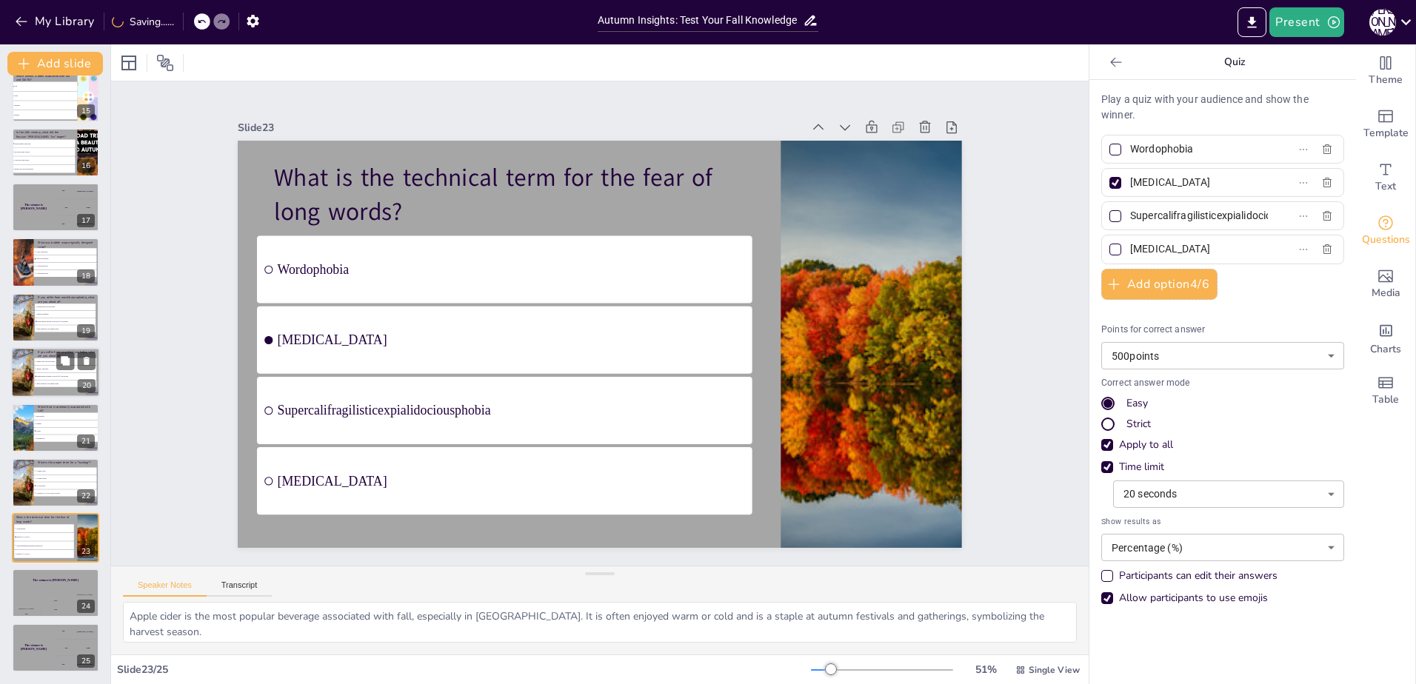
click at [1155, 551] on body "My Library Saving...... Autumn Insights: Test Your Fall Knowledge Present J M D…" at bounding box center [708, 342] width 1416 height 684
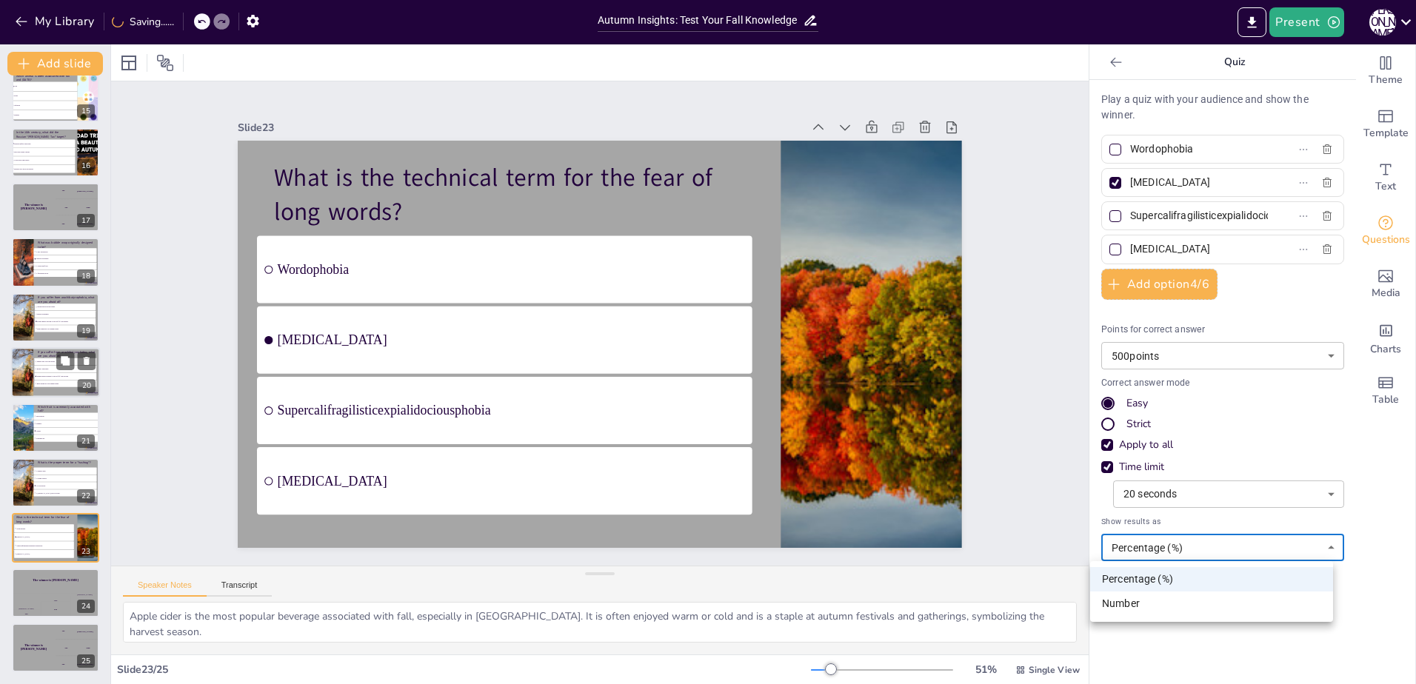
click at [1141, 604] on li "Number" at bounding box center [1211, 604] width 243 height 24
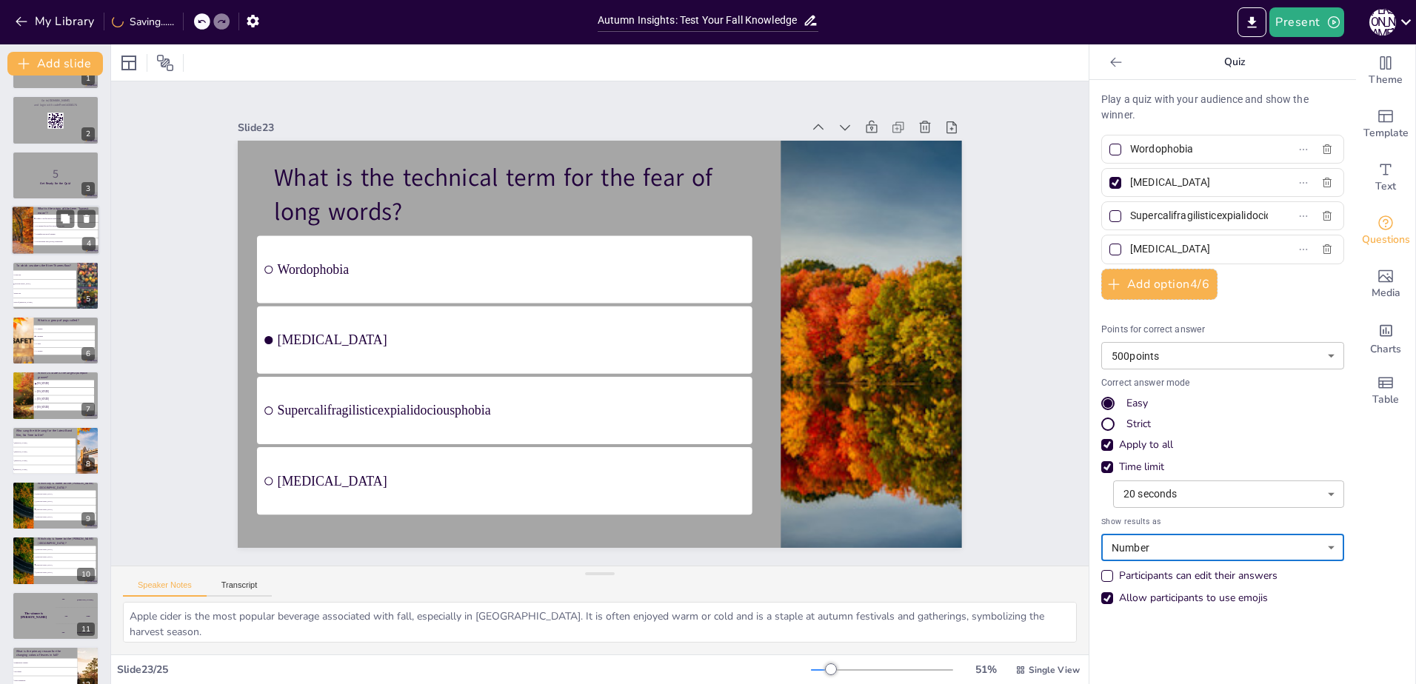
scroll to position [45, 0]
click at [46, 236] on span "It signifies the end of summer." at bounding box center [66, 236] width 61 height 2
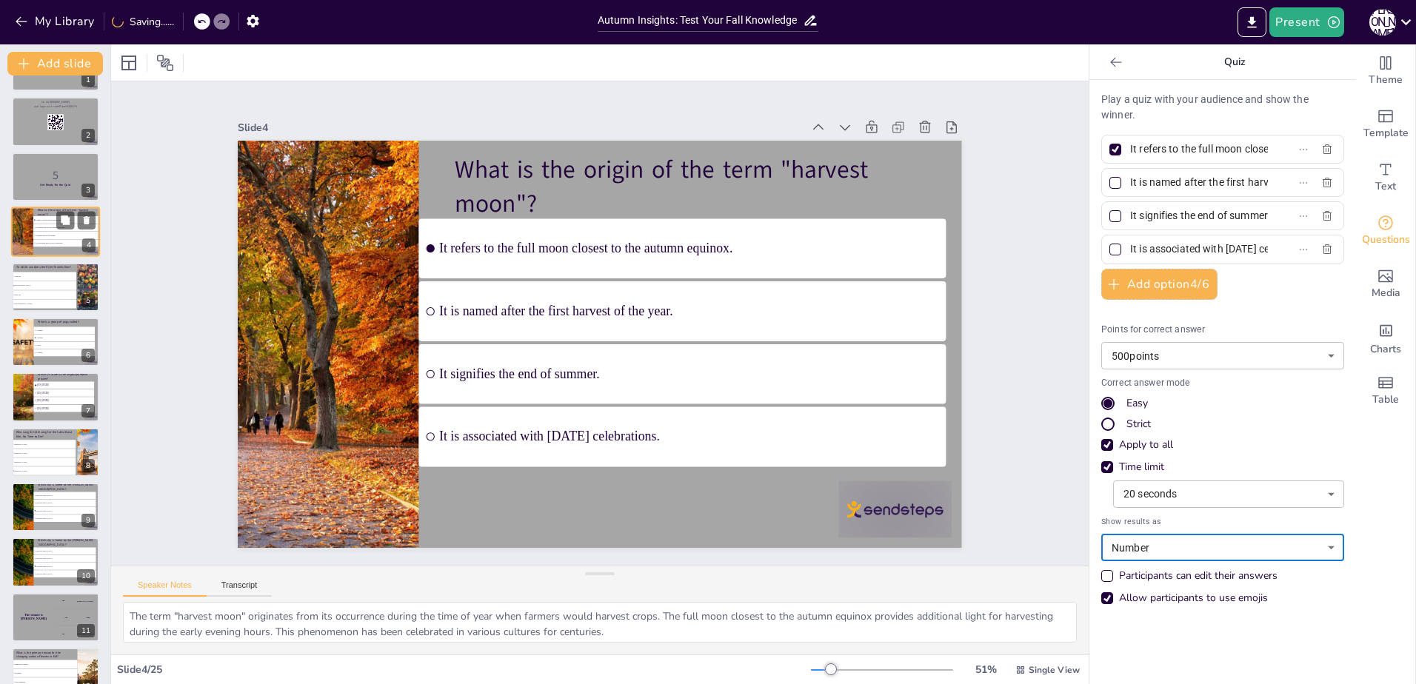
scroll to position [0, 0]
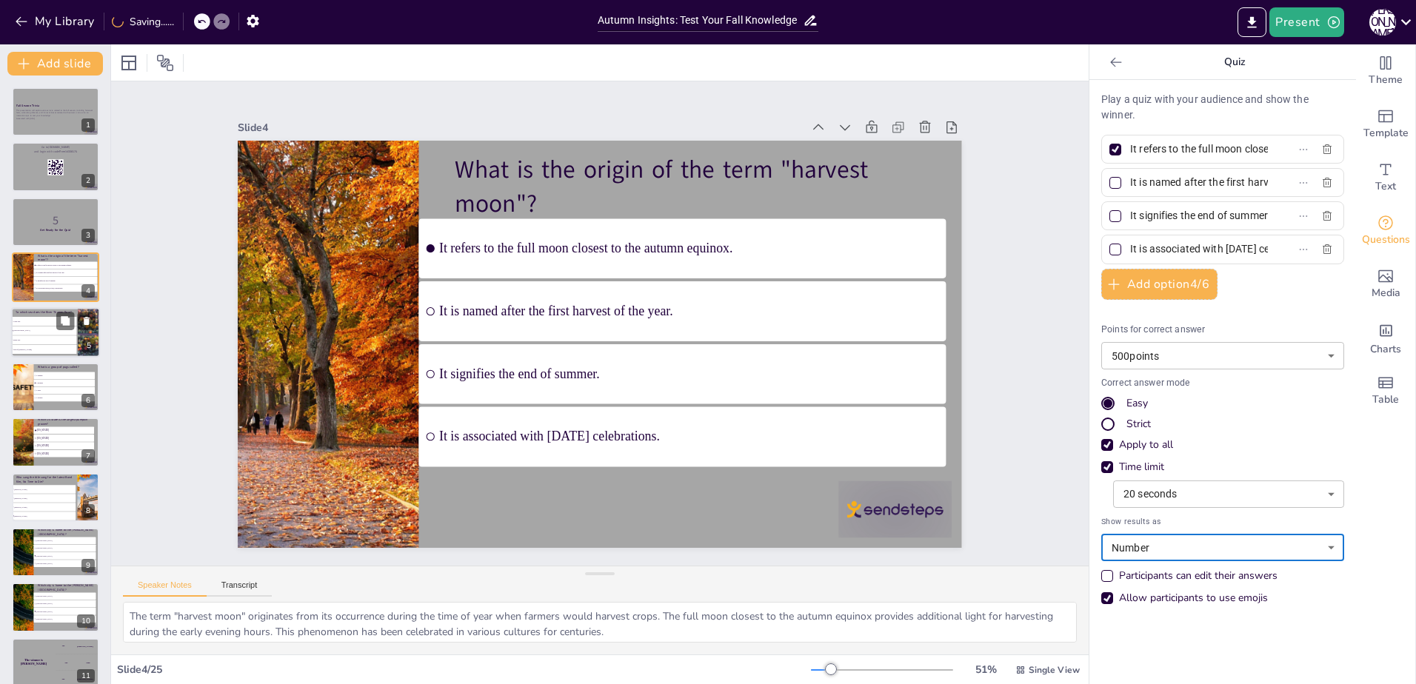
click at [39, 337] on li "Baltic Sea" at bounding box center [44, 339] width 66 height 9
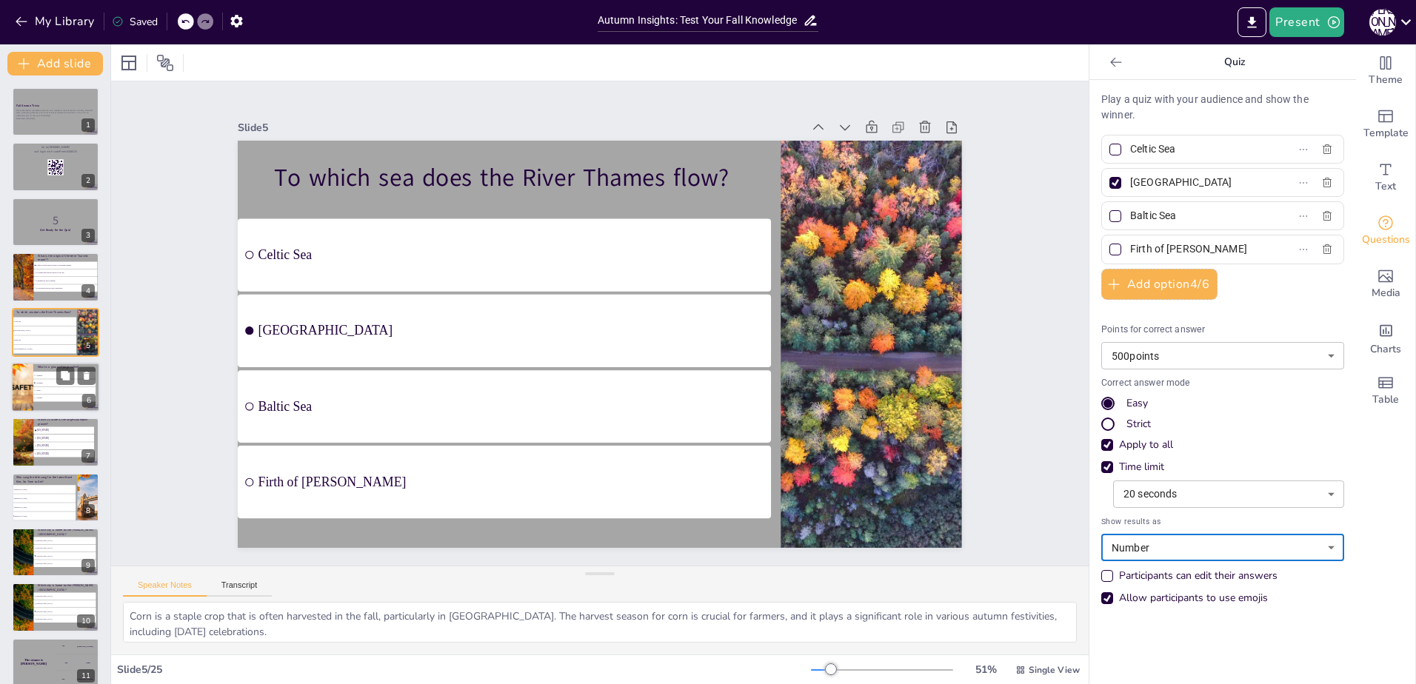
click at [48, 395] on li "A wrinkle" at bounding box center [64, 398] width 62 height 7
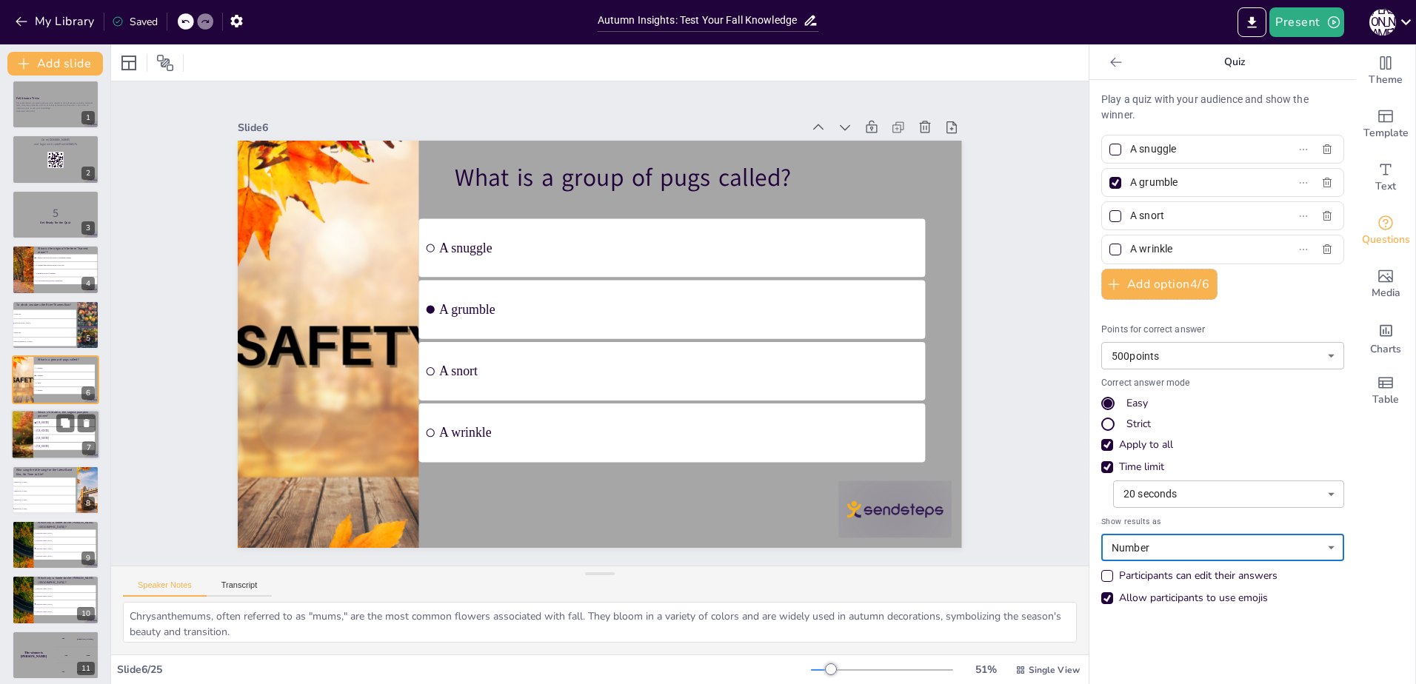
click at [41, 436] on li "[US_STATE]" at bounding box center [63, 438] width 61 height 7
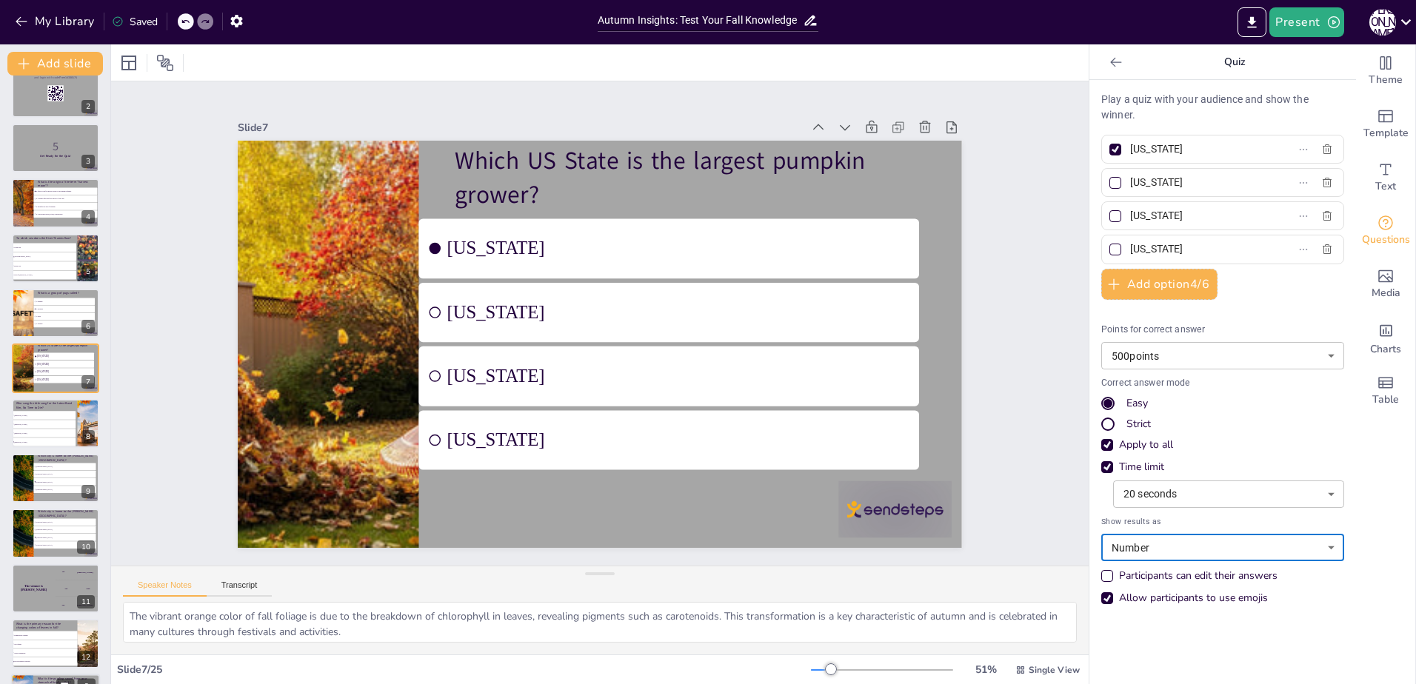
click at [44, 546] on li "[GEOGRAPHIC_DATA]" at bounding box center [65, 544] width 62 height 7
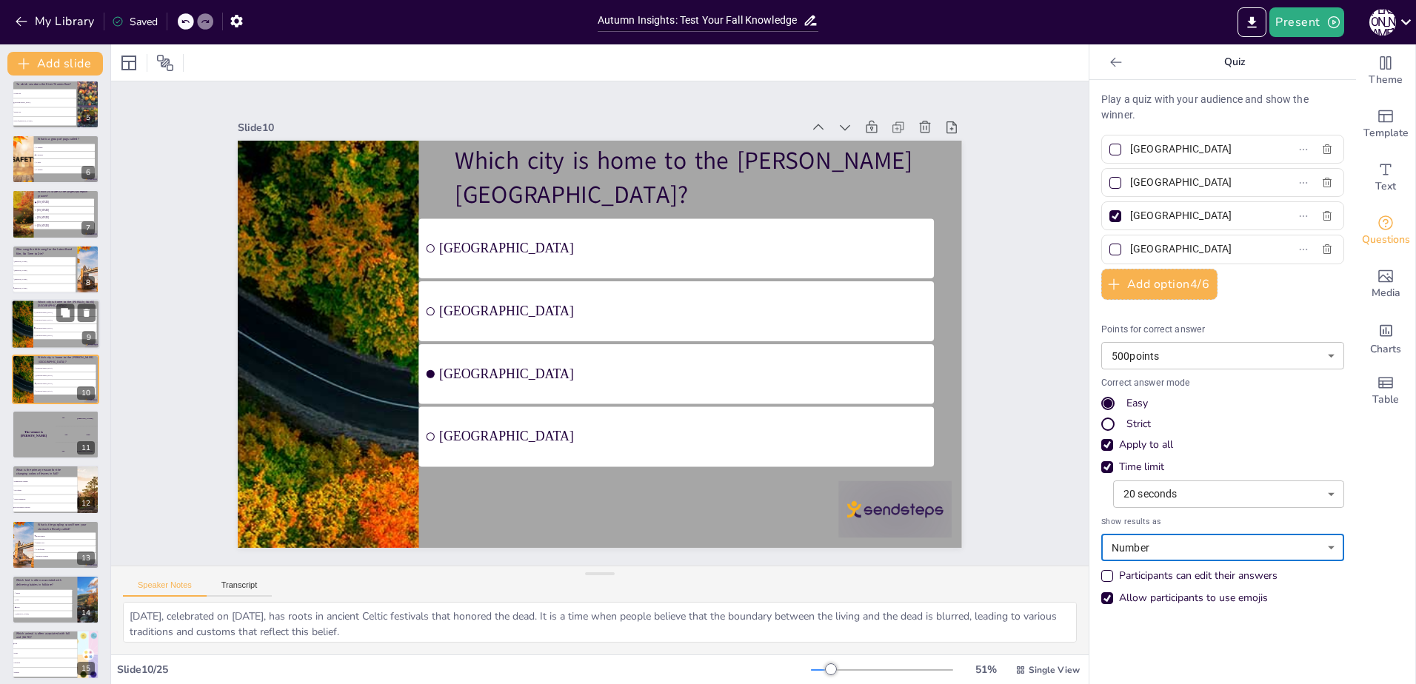
click at [54, 333] on li "[GEOGRAPHIC_DATA]" at bounding box center [65, 336] width 64 height 7
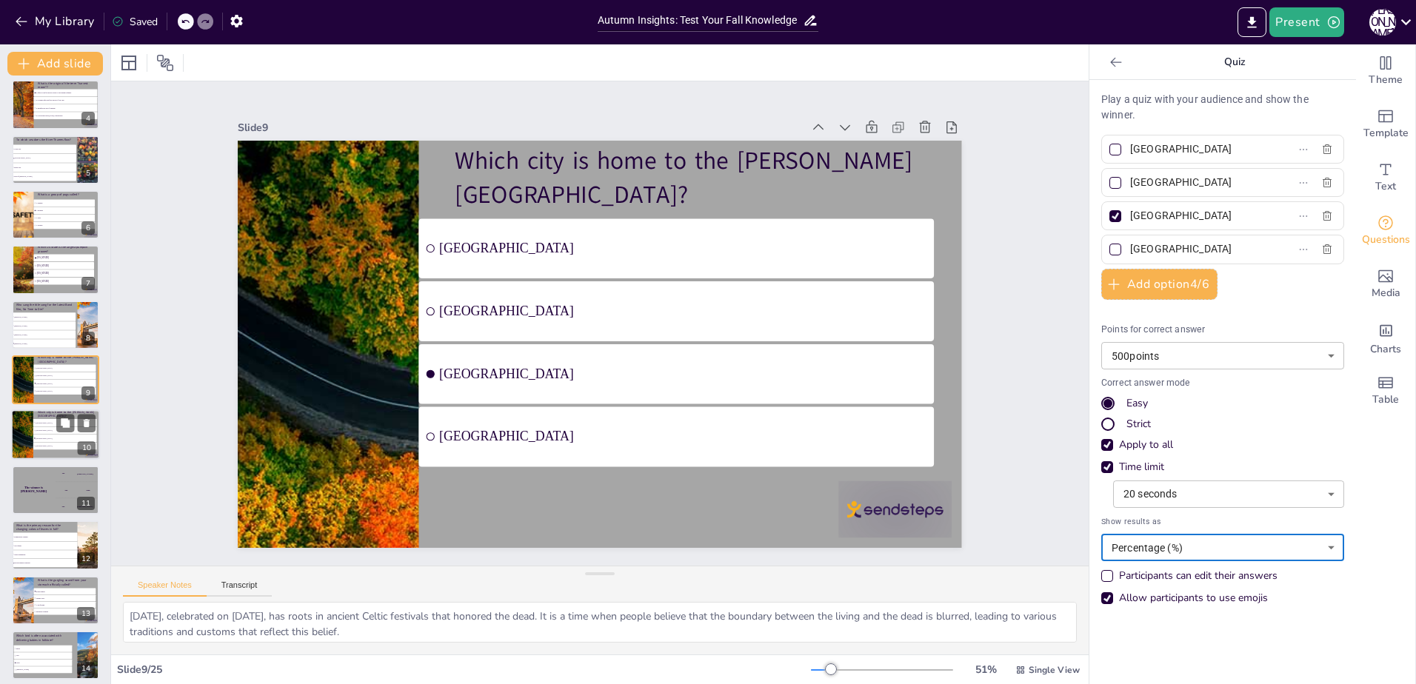
click at [23, 433] on div at bounding box center [21, 435] width 177 height 50
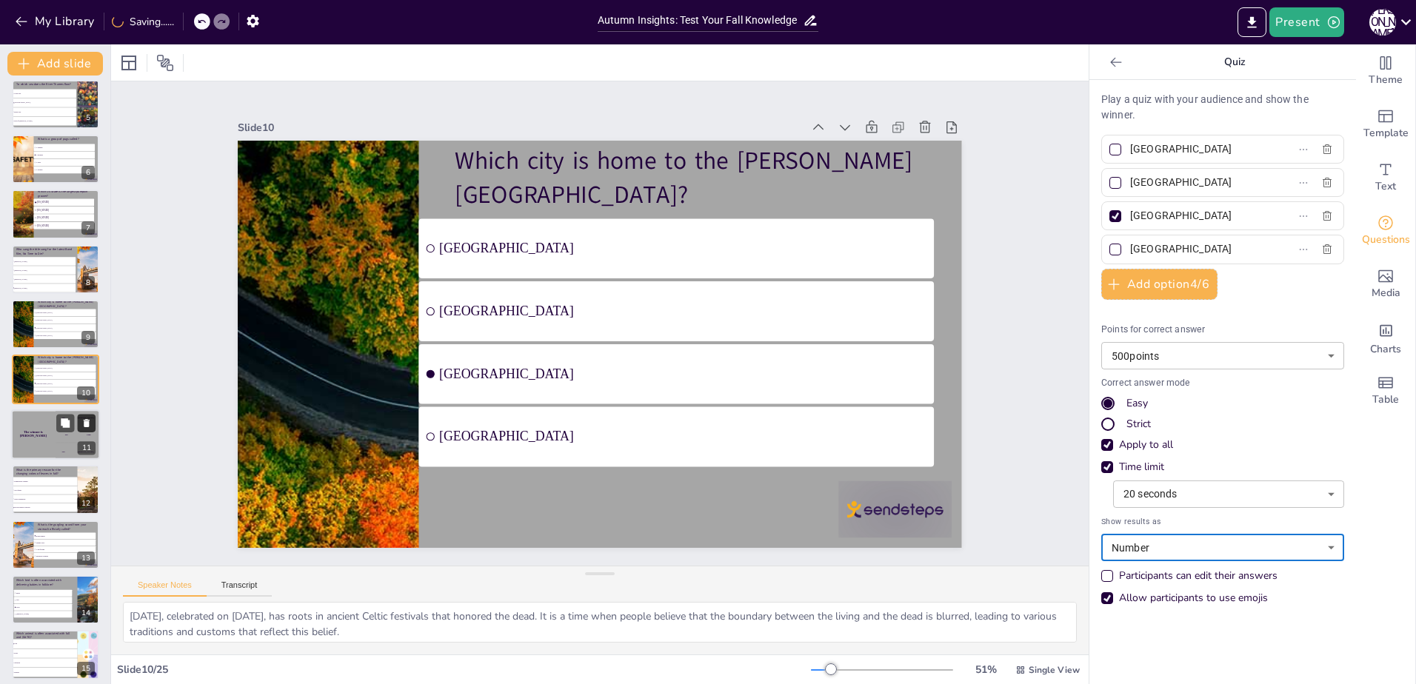
click at [82, 420] on icon at bounding box center [86, 423] width 10 height 10
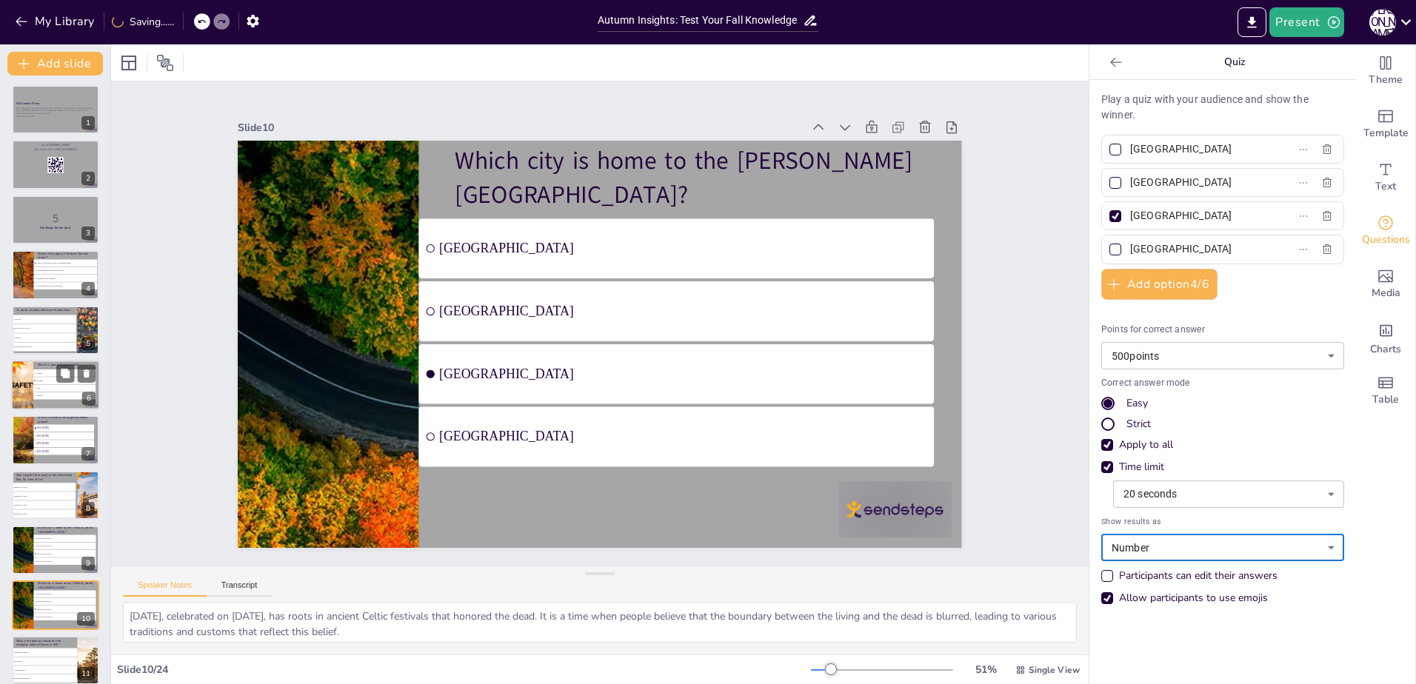
scroll to position [0, 0]
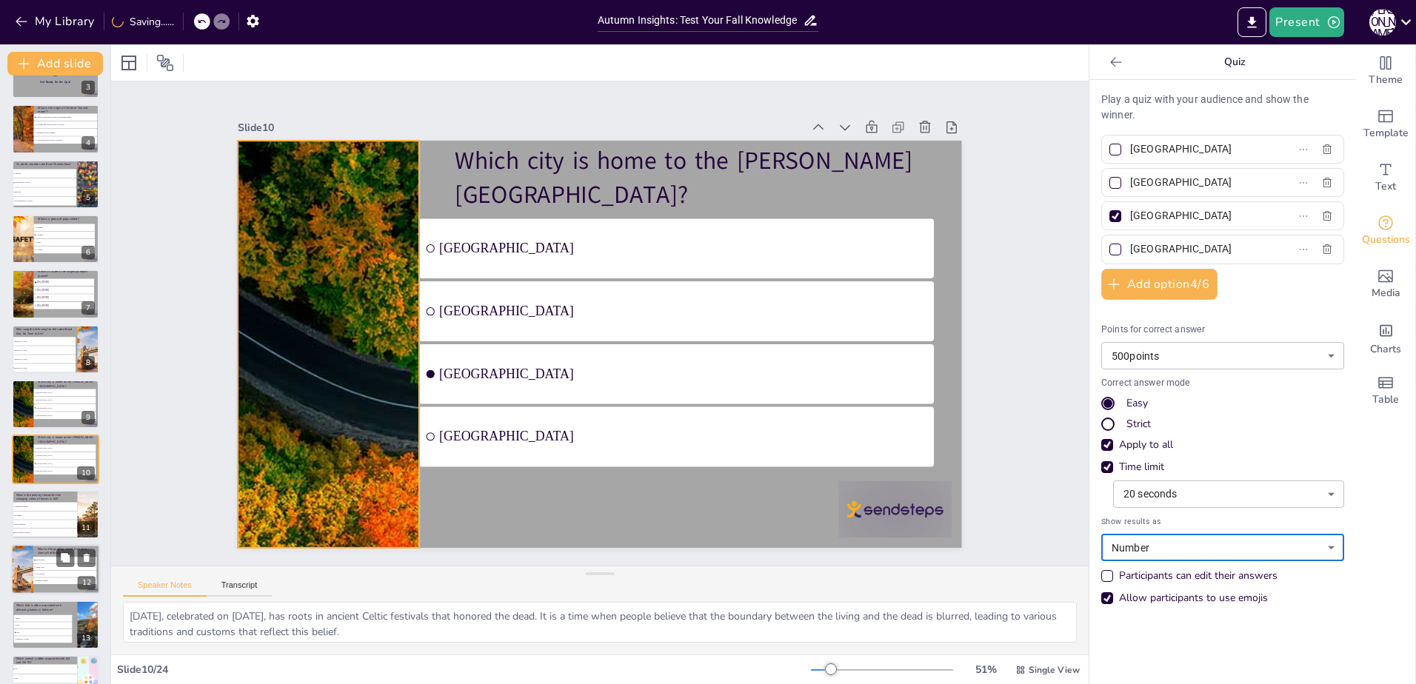
click at [27, 465] on div at bounding box center [22, 459] width 173 height 49
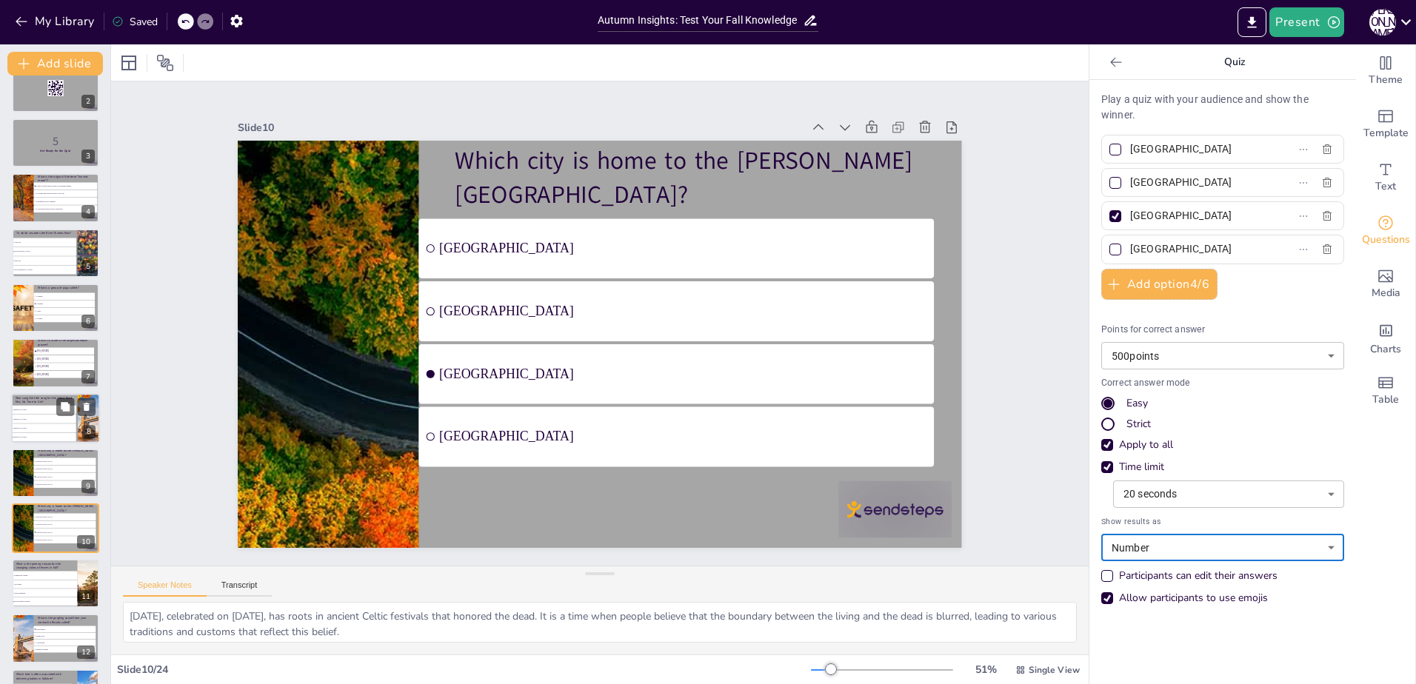
scroll to position [154, 0]
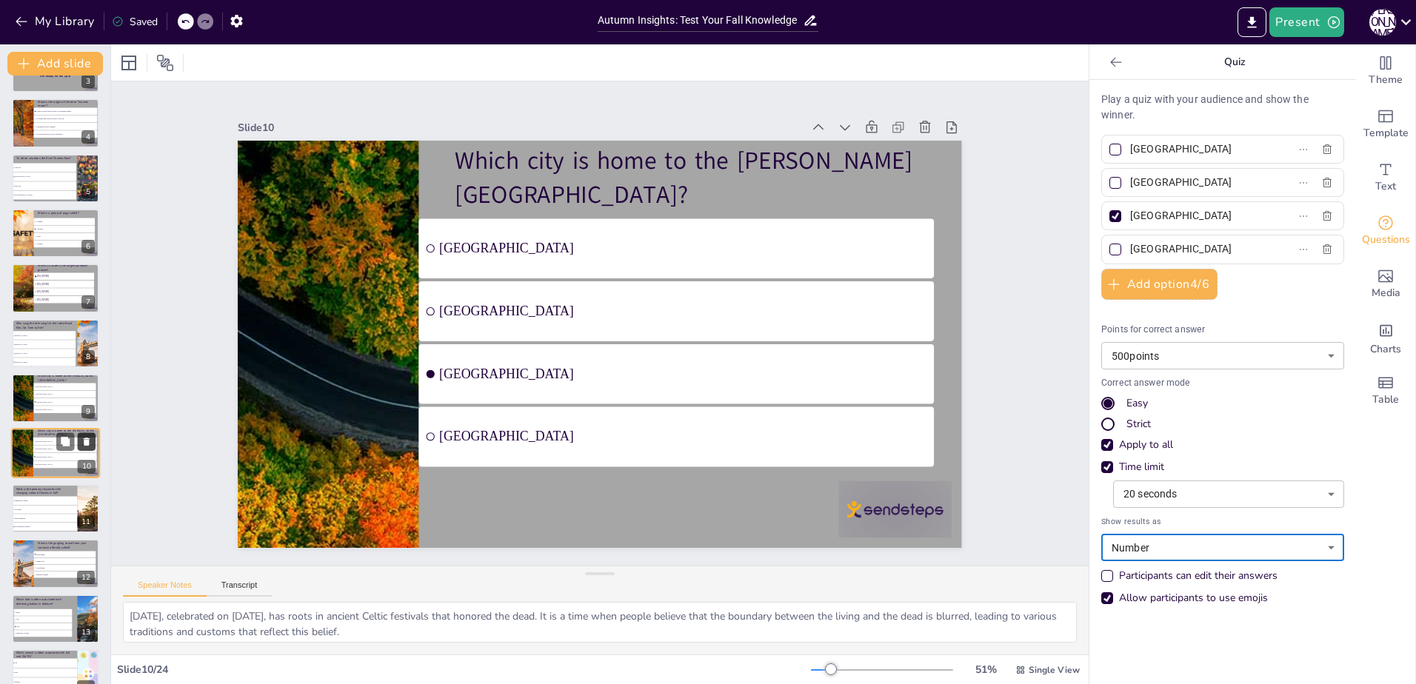
click at [87, 443] on icon at bounding box center [87, 442] width 6 height 8
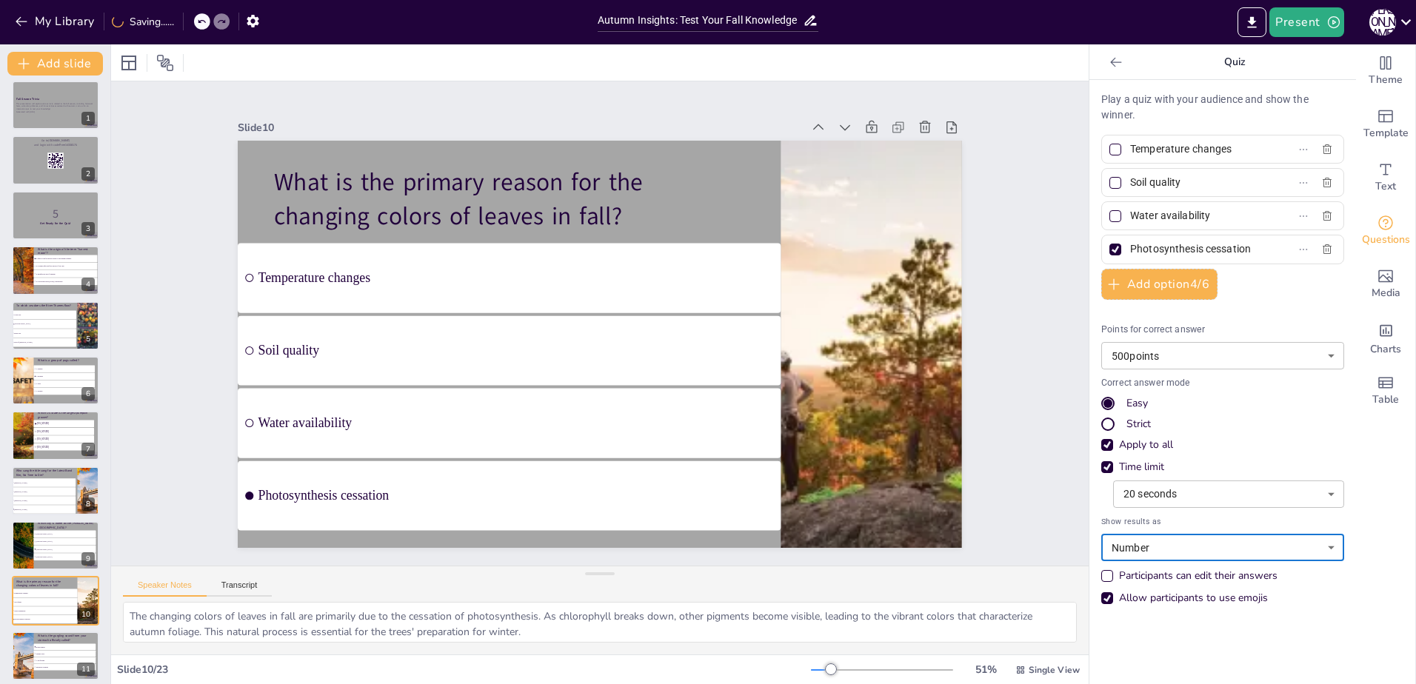
scroll to position [6, 0]
click at [56, 271] on li "It signifies the end of summer." at bounding box center [65, 274] width 65 height 7
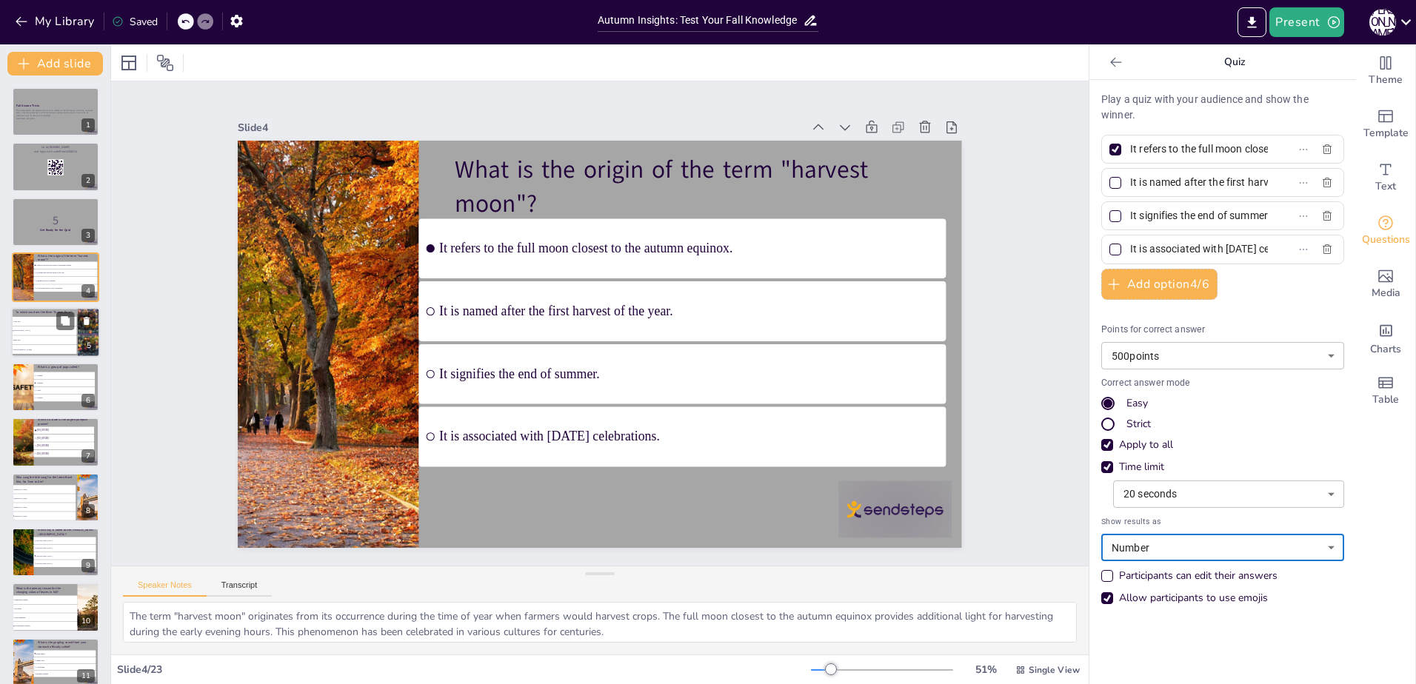
click at [43, 340] on span "Baltic Sea" at bounding box center [44, 340] width 62 height 2
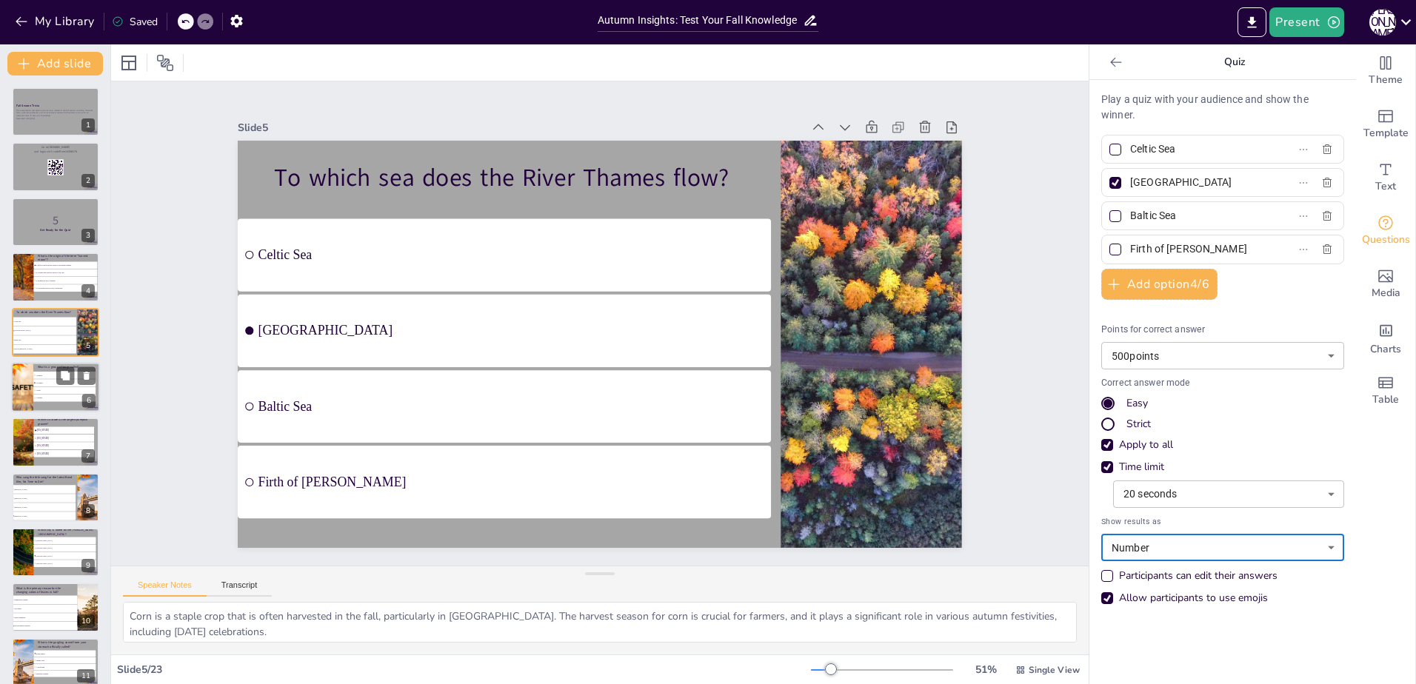
click at [49, 380] on li "A grumble" at bounding box center [64, 382] width 62 height 7
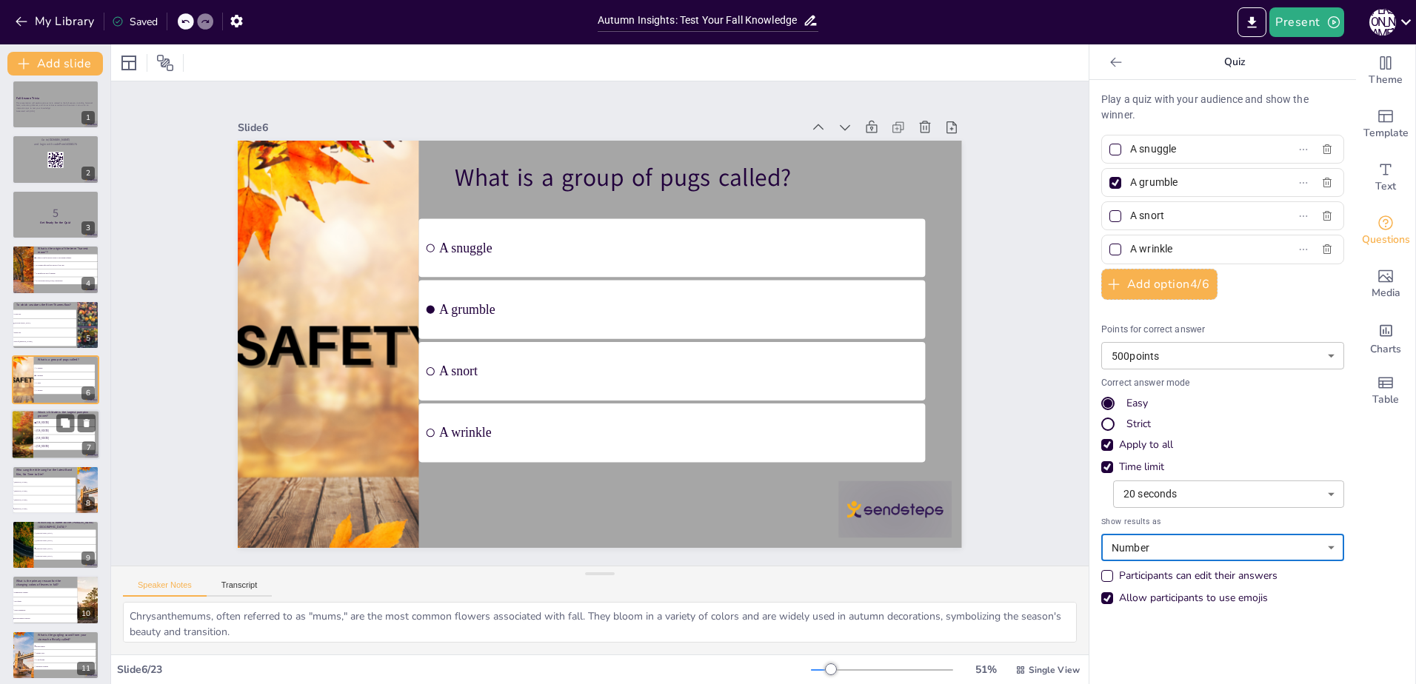
click at [33, 432] on li "[US_STATE]" at bounding box center [63, 430] width 61 height 7
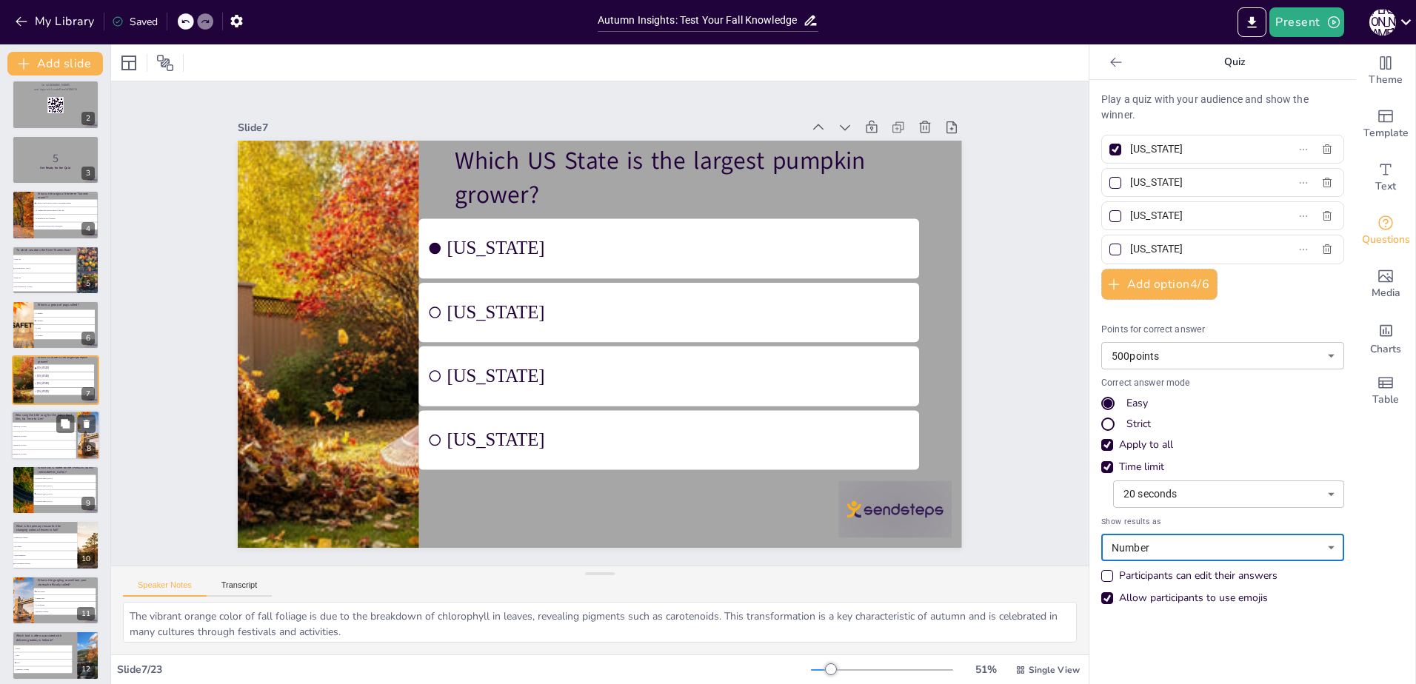
click at [47, 436] on span "[PERSON_NAME]" at bounding box center [43, 436] width 61 height 2
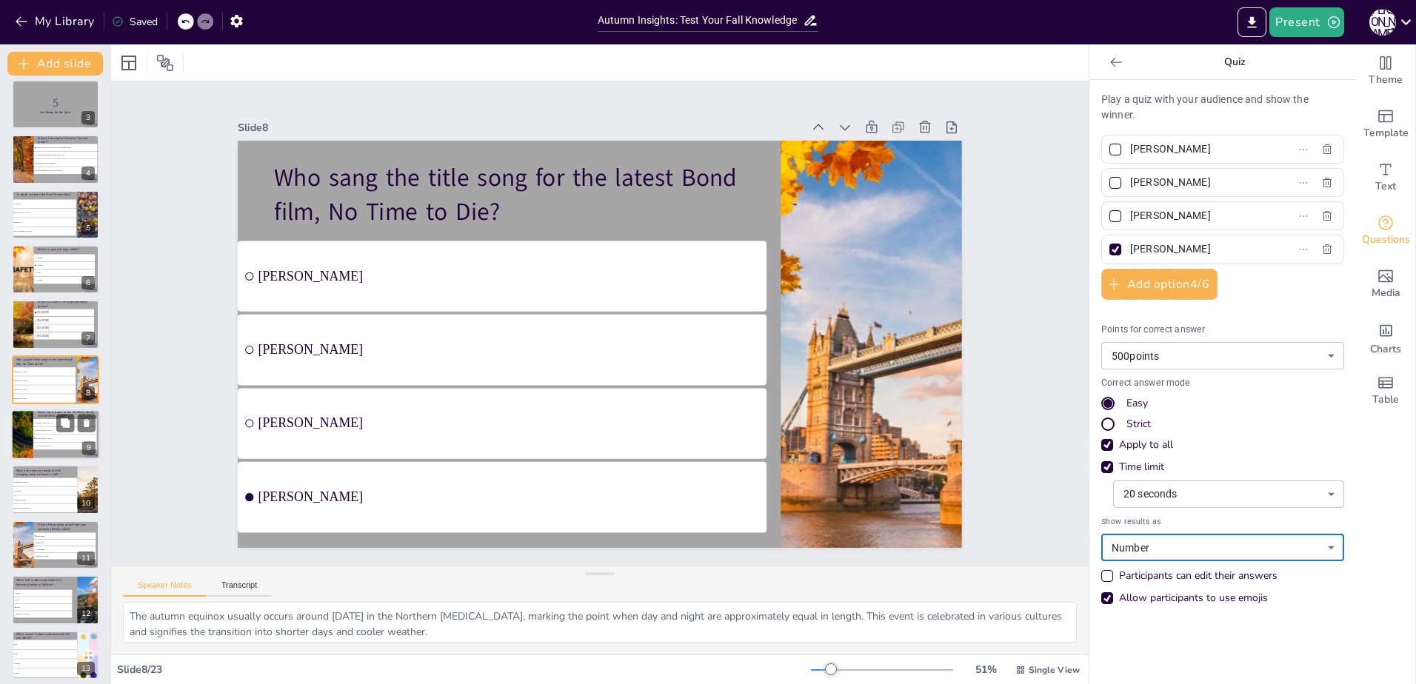
click at [41, 453] on div at bounding box center [55, 435] width 89 height 50
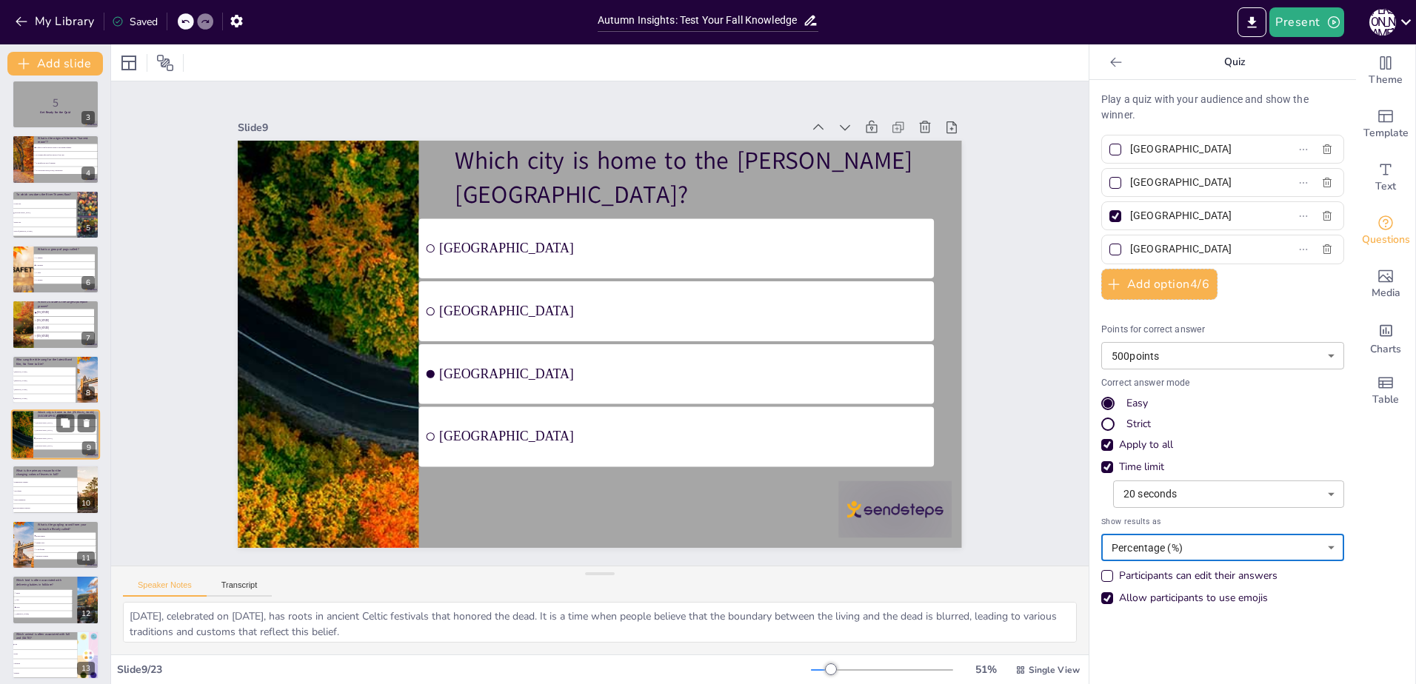
scroll to position [173, 0]
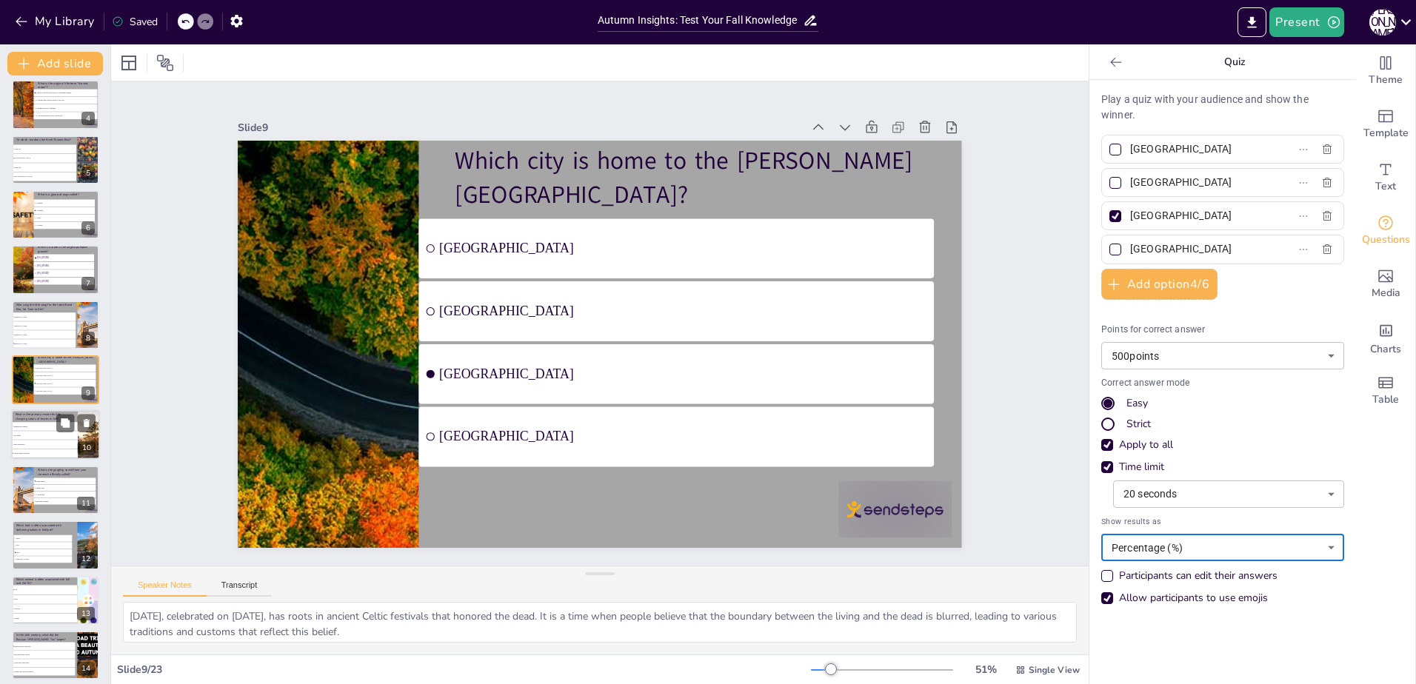
click at [46, 448] on li "Water availability" at bounding box center [44, 445] width 67 height 9
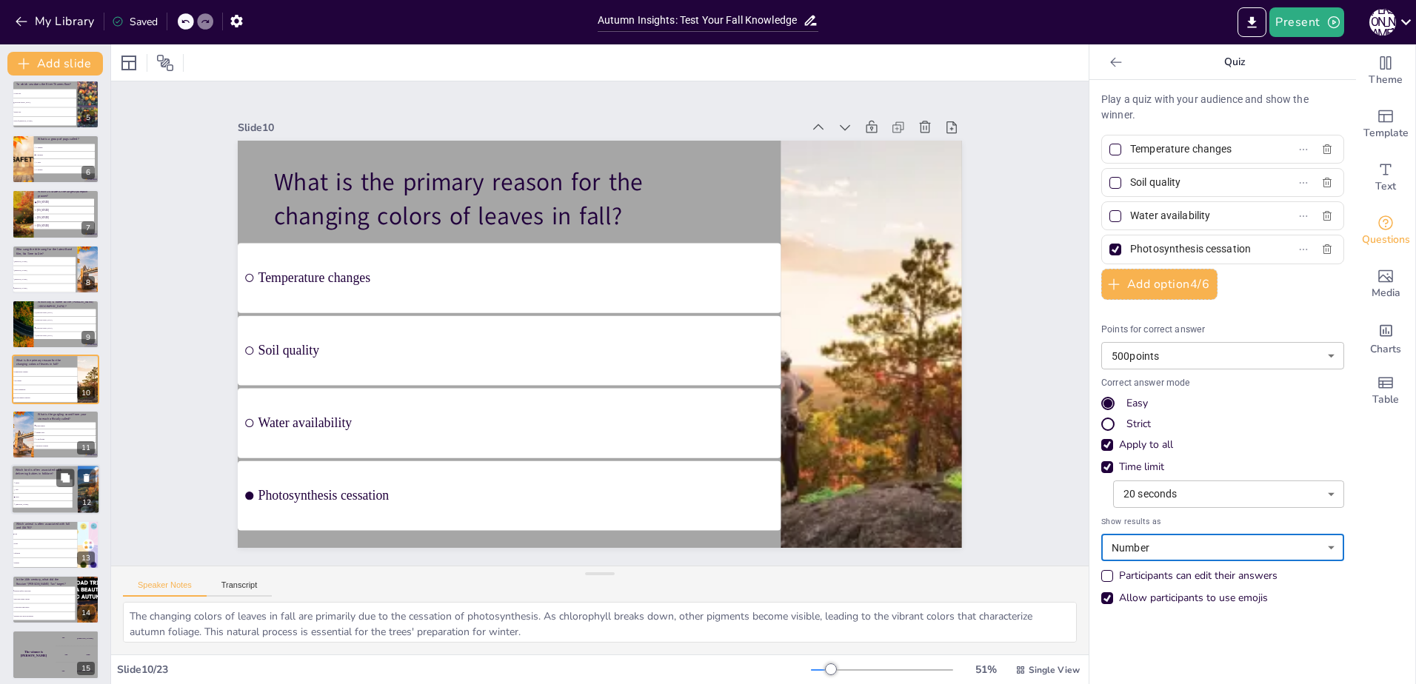
click at [48, 475] on p "Which bird is often associated with delivering babies in folklore?" at bounding box center [45, 472] width 58 height 8
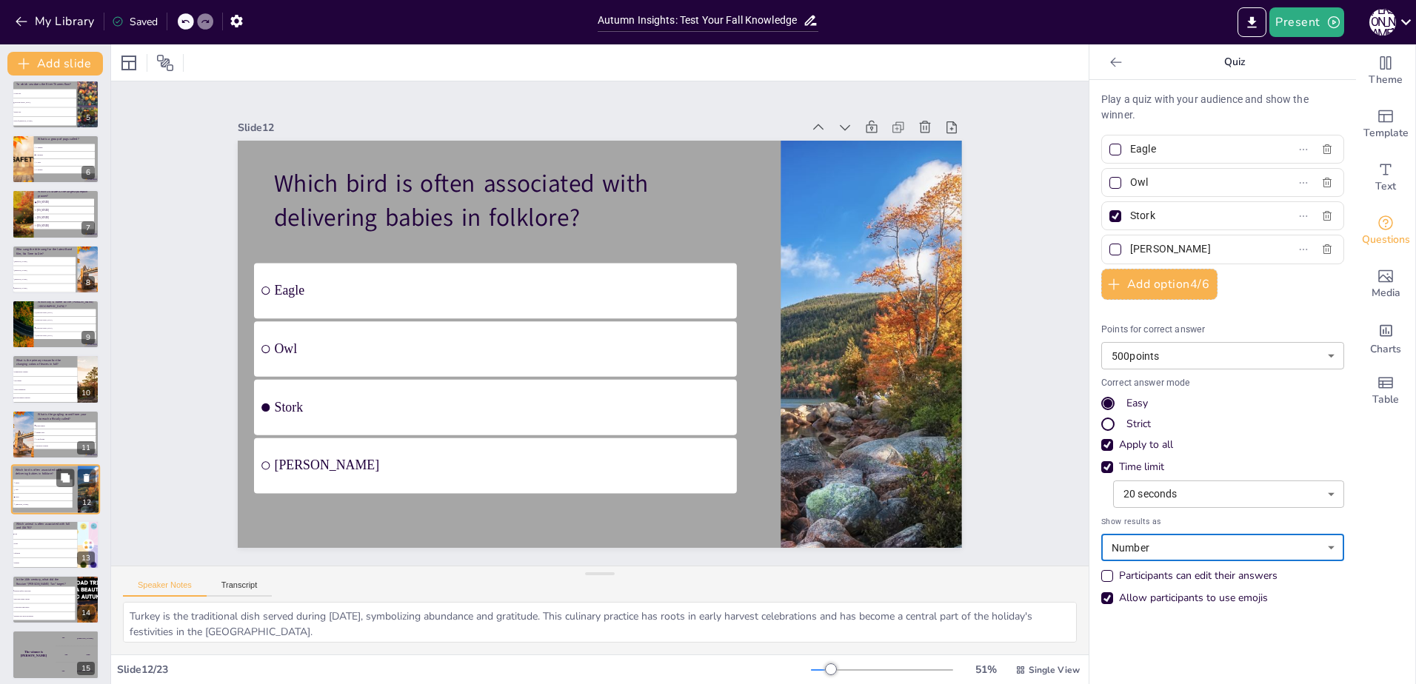
scroll to position [338, 0]
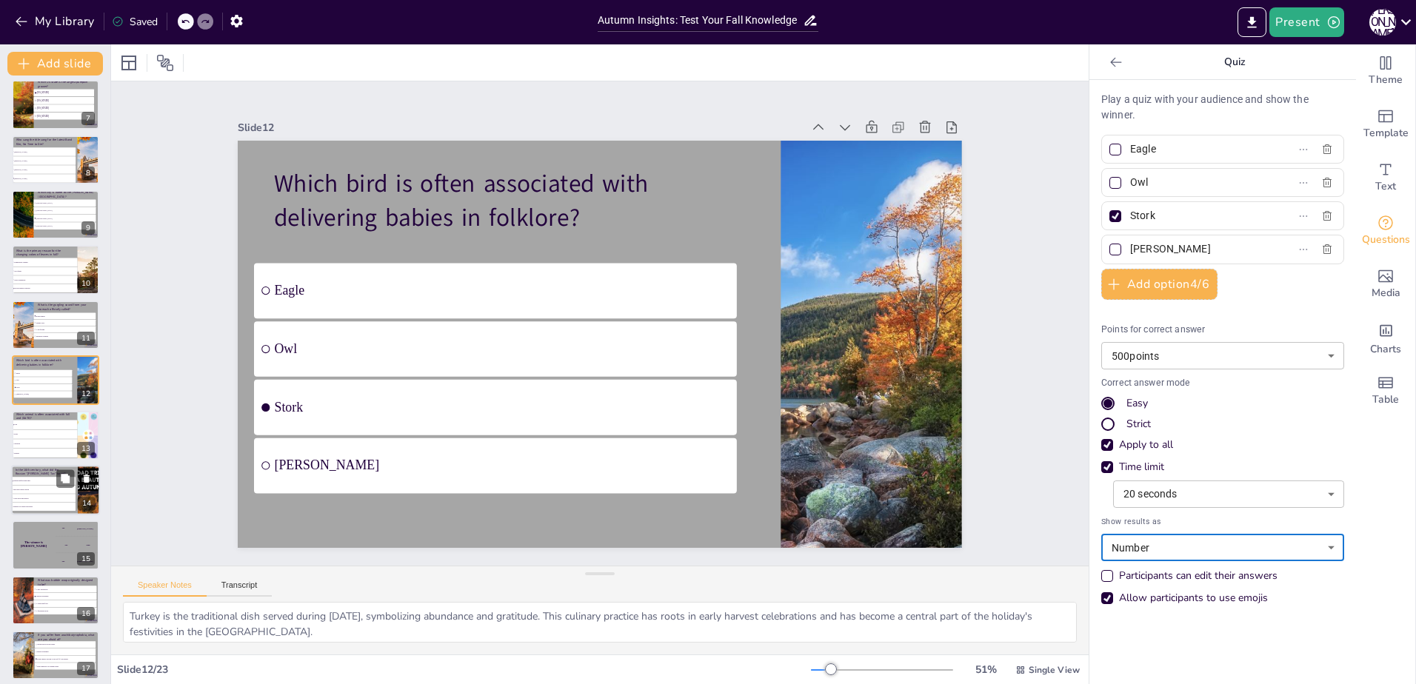
click at [51, 448] on li "Squirrels" at bounding box center [45, 443] width 66 height 9
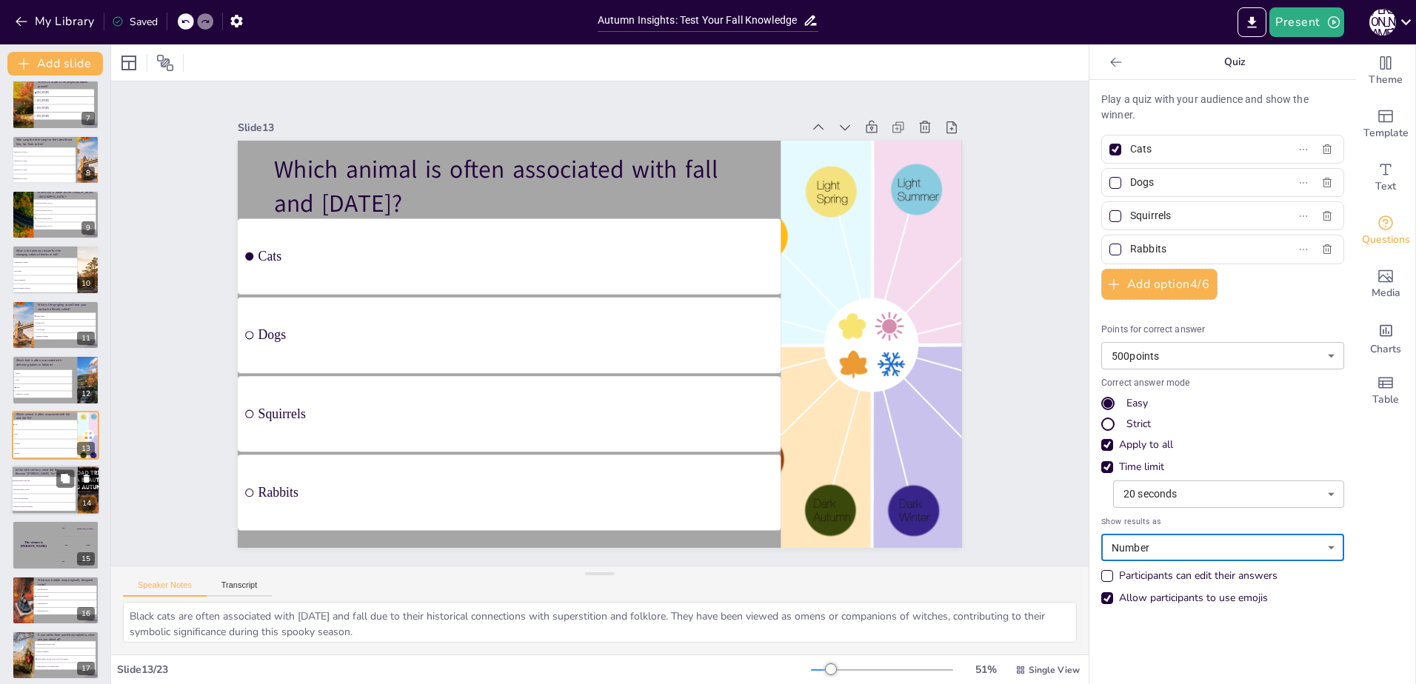
scroll to position [393, 0]
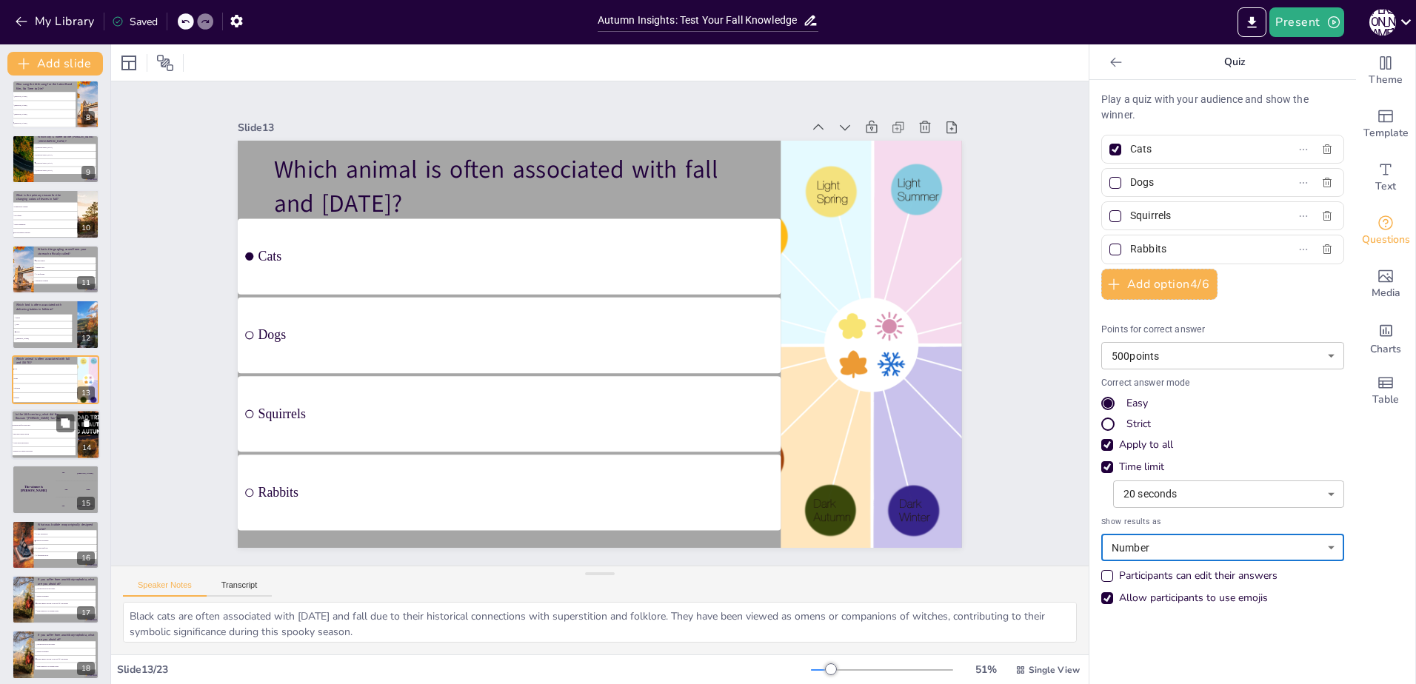
click at [54, 447] on li "Barbers who gave bad shaves" at bounding box center [43, 451] width 64 height 8
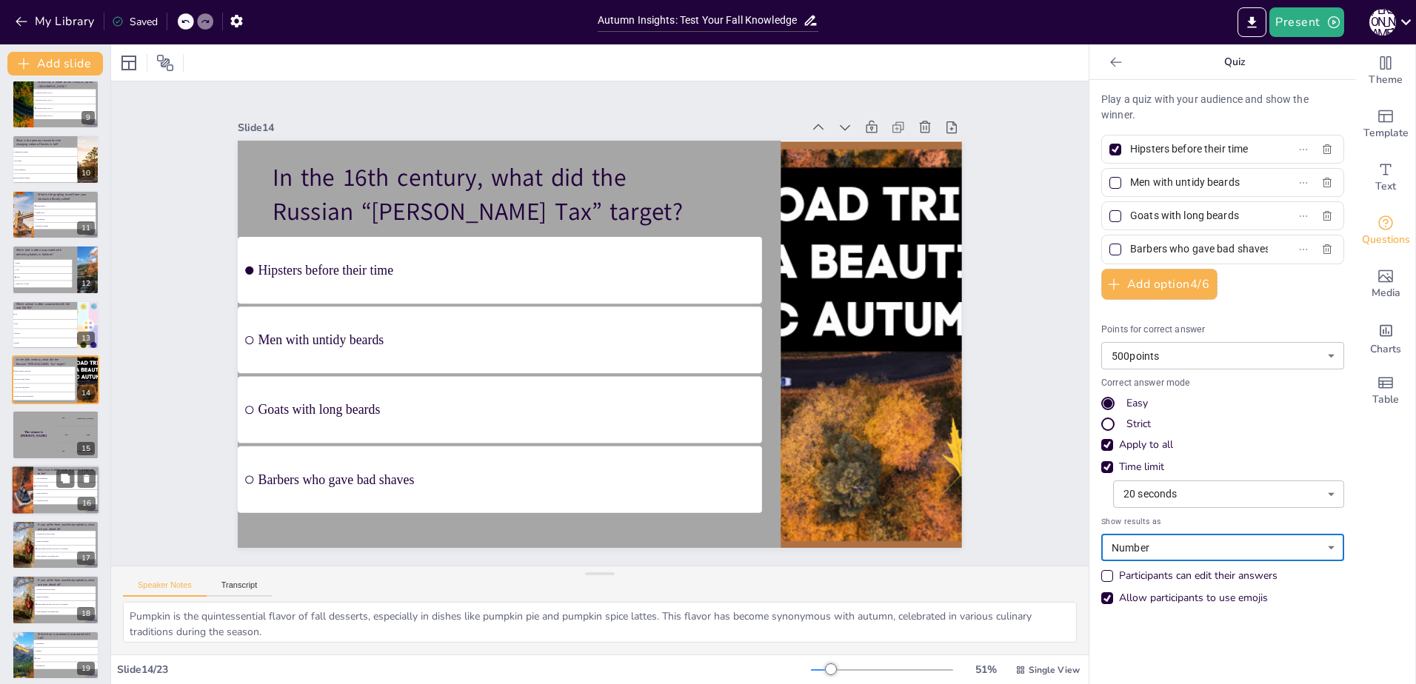
click at [43, 473] on p "What was bubble wrap originally designed to be?" at bounding box center [67, 471] width 58 height 8
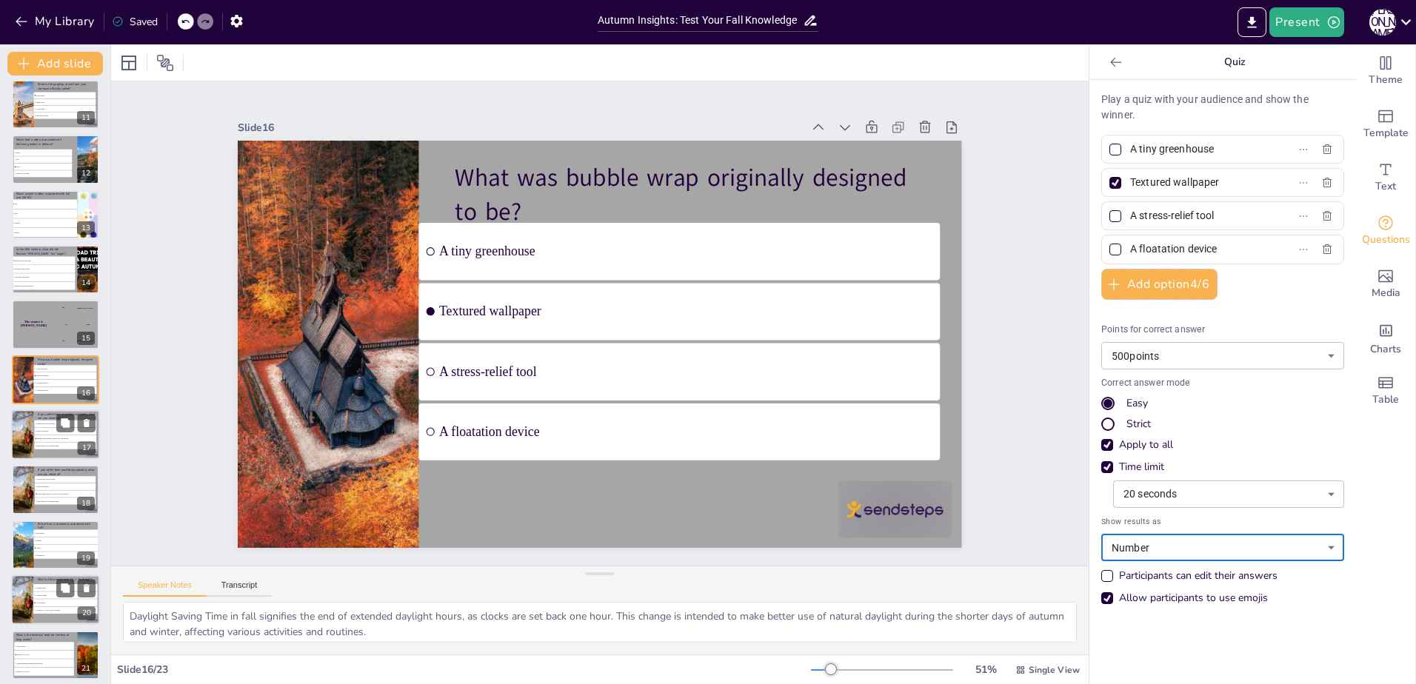
click at [40, 451] on div at bounding box center [55, 435] width 89 height 50
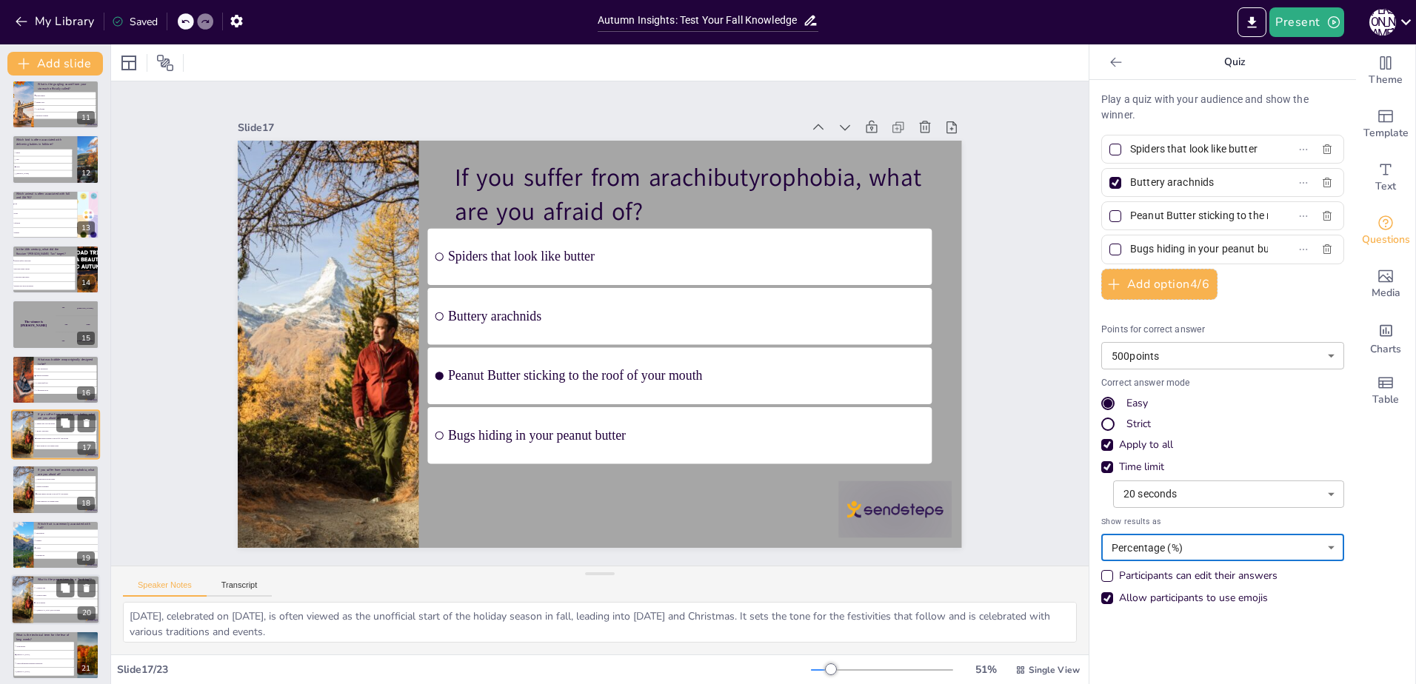
scroll to position [613, 0]
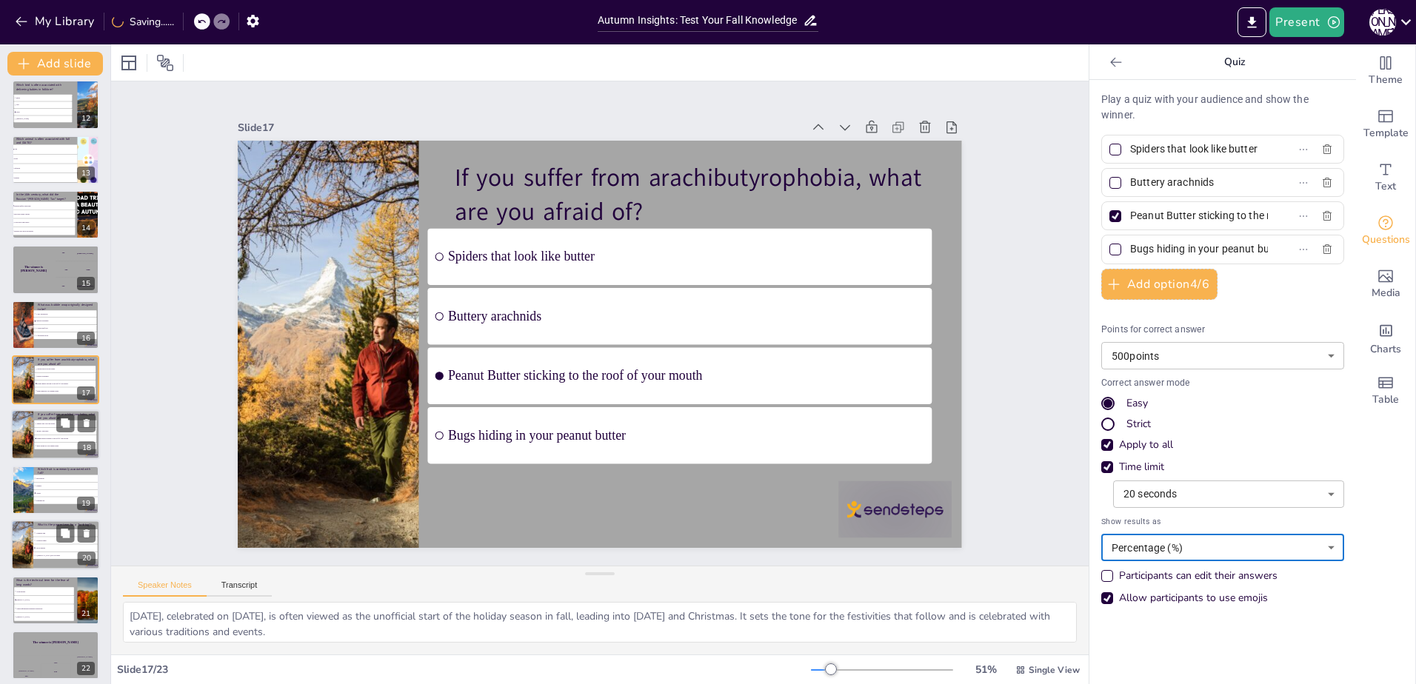
click at [49, 446] on span "Bugs hiding in your peanut butter" at bounding box center [66, 446] width 59 height 2
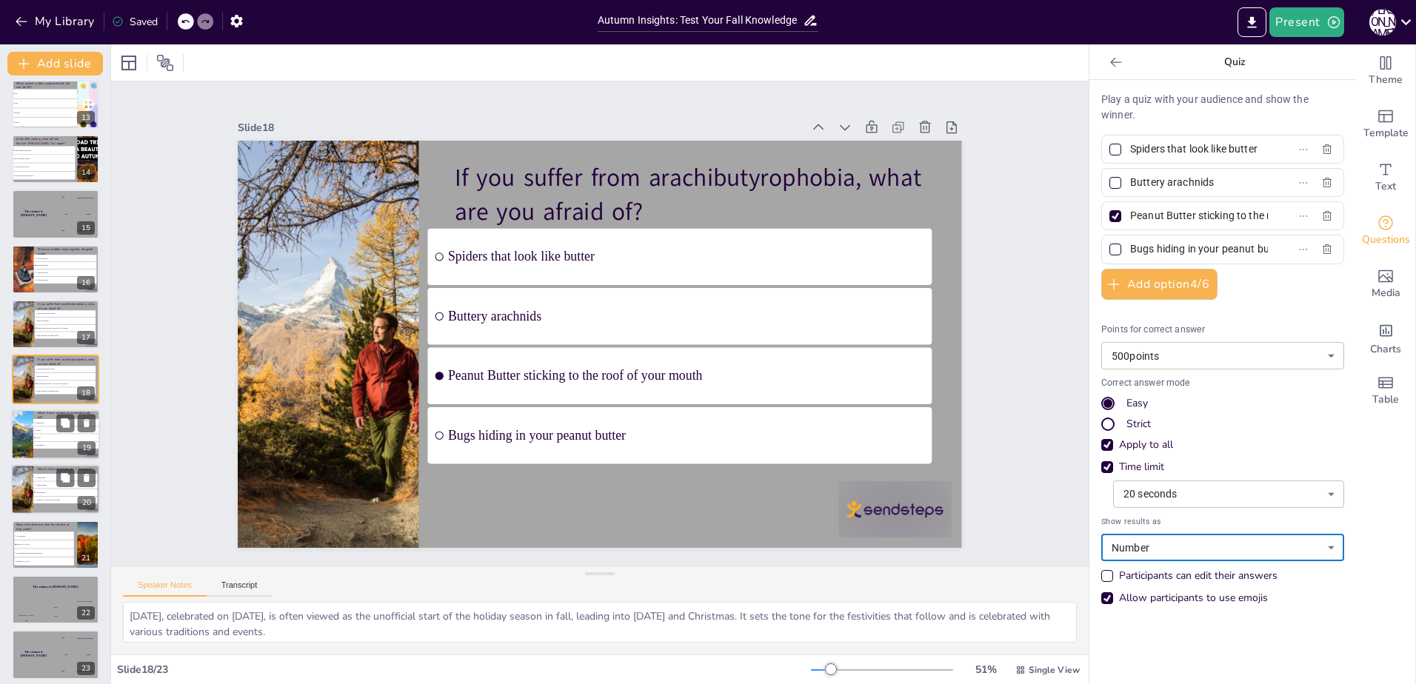
click at [54, 445] on span "Watermelons" at bounding box center [67, 445] width 62 height 2
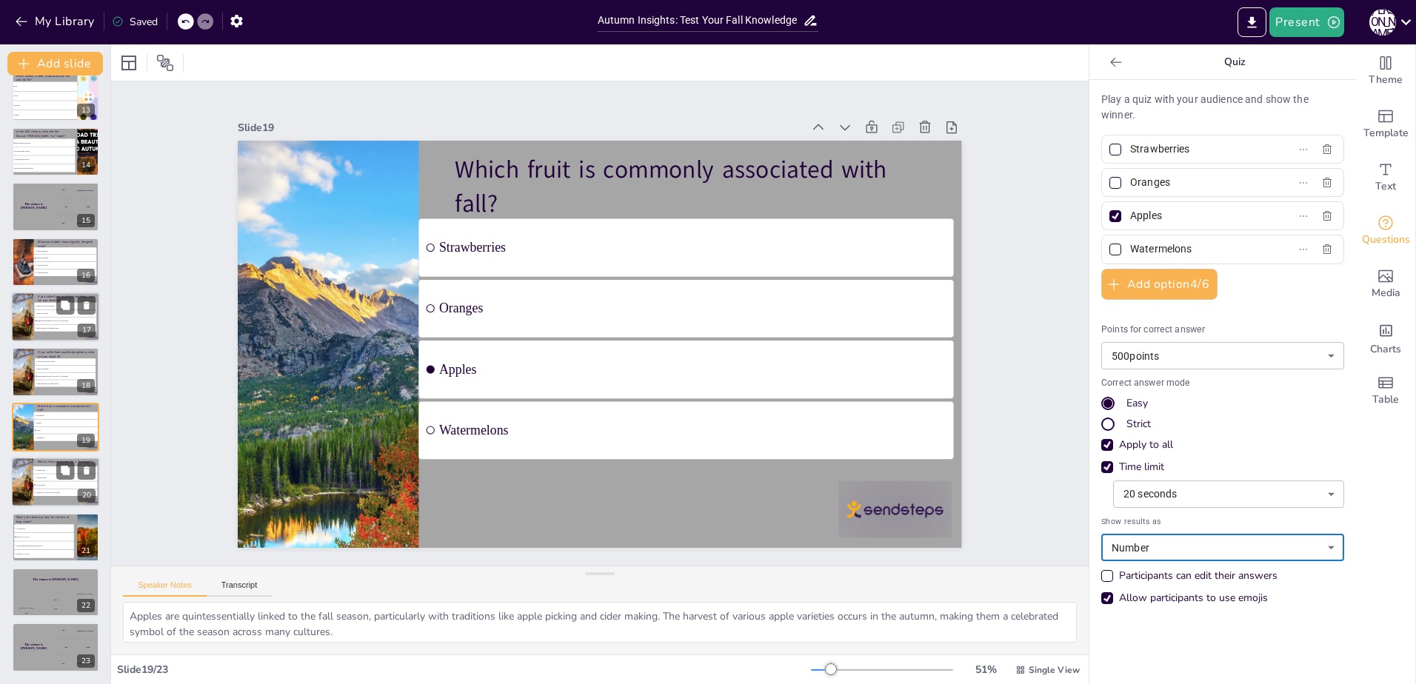
click at [35, 324] on li "Peanut Butter sticking to the roof of your mouth" at bounding box center [65, 321] width 62 height 7
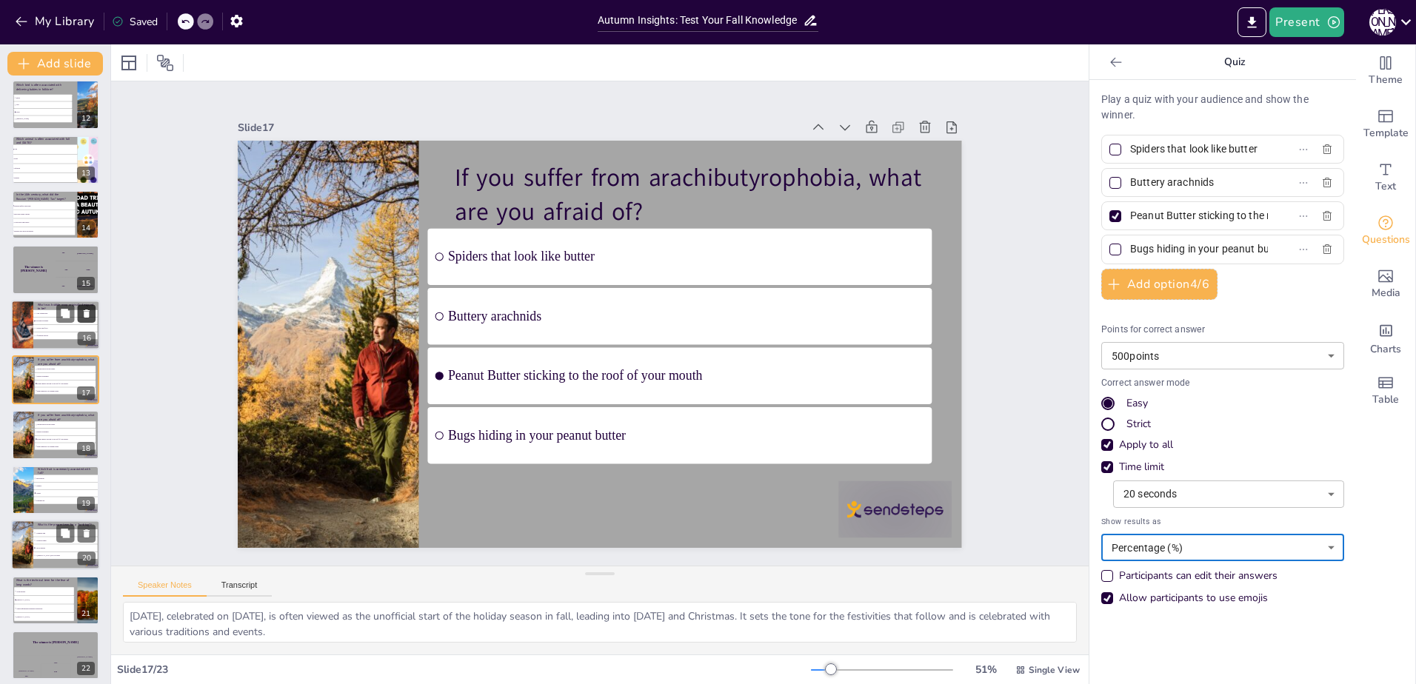
click at [88, 310] on icon at bounding box center [87, 314] width 6 height 8
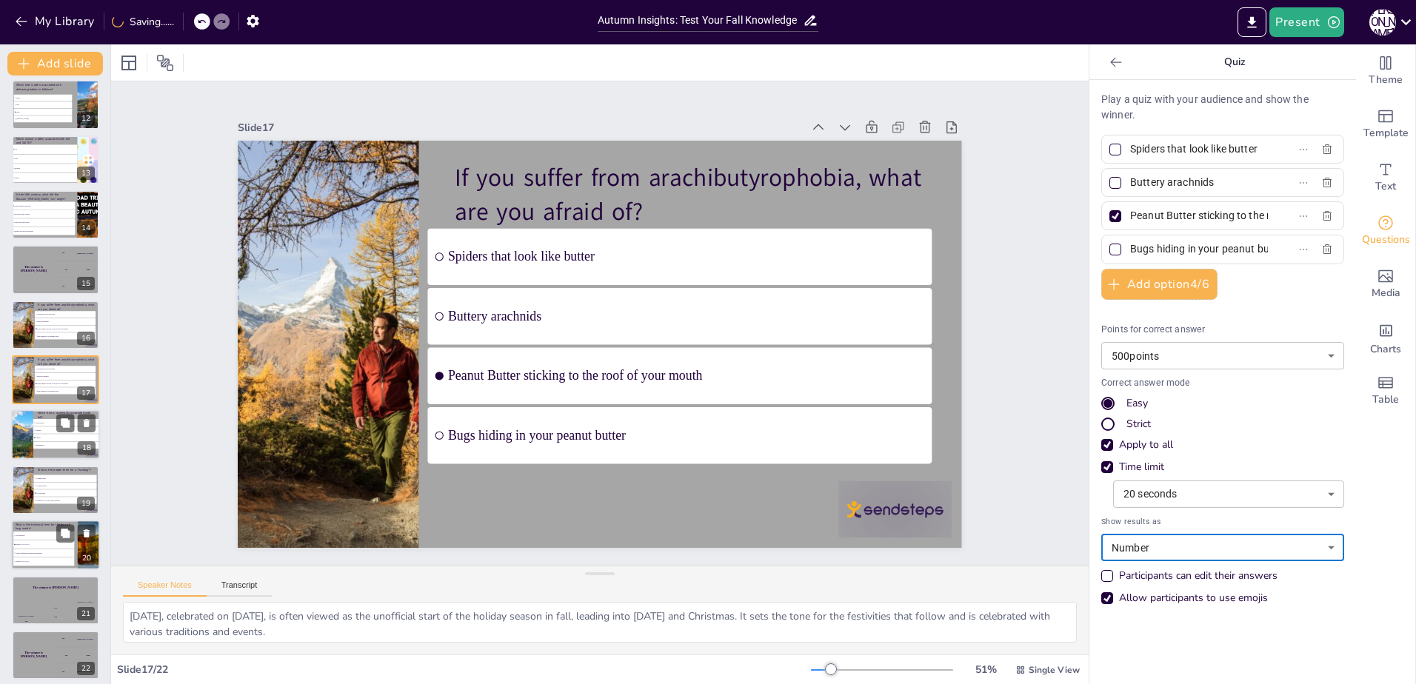
click at [36, 430] on span "Oranges" at bounding box center [67, 431] width 62 height 2
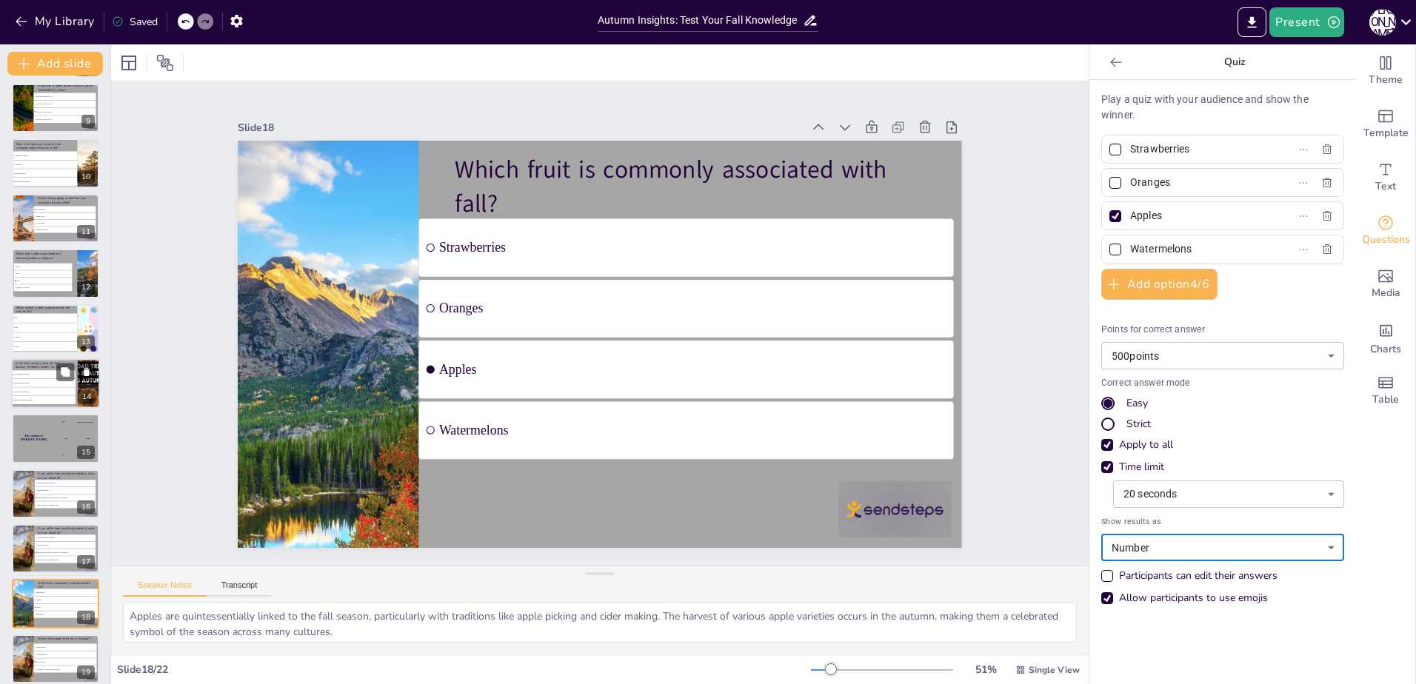
scroll to position [621, 0]
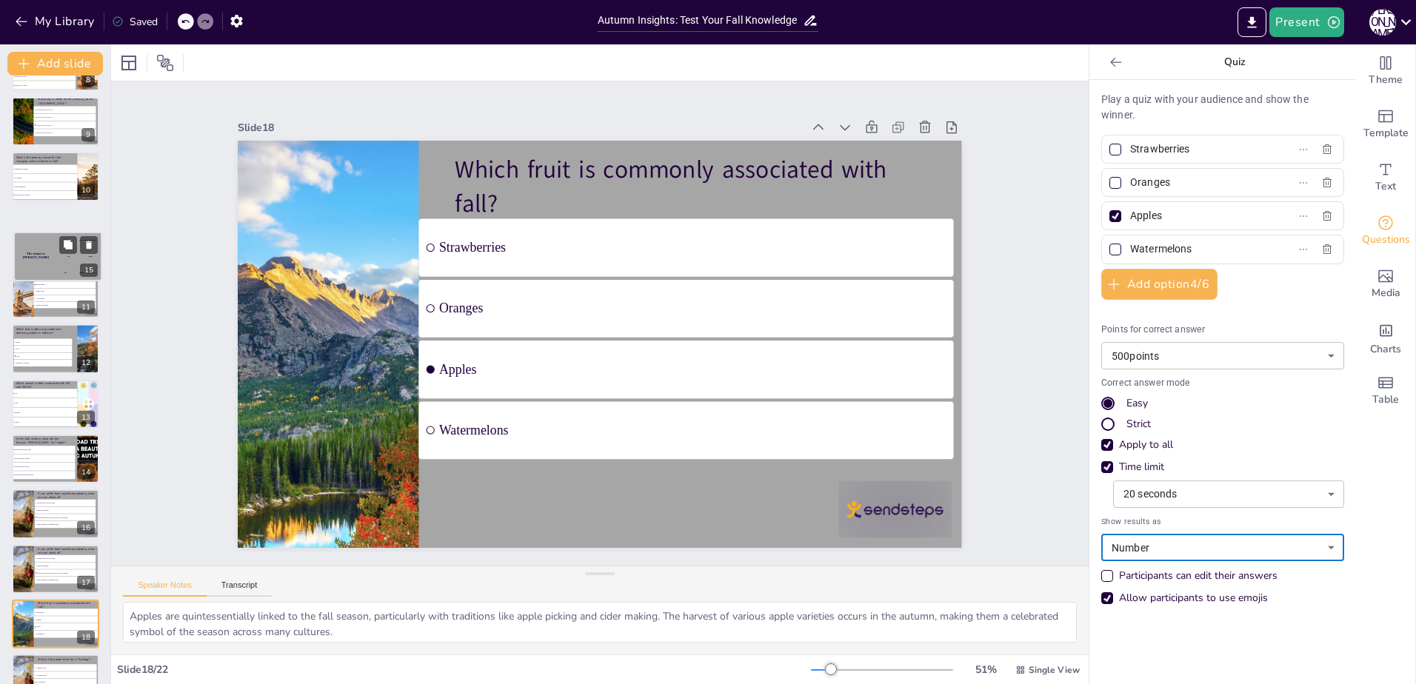
drag, startPoint x: 50, startPoint y: 261, endPoint x: 50, endPoint y: 251, distance: 10.4
click at [51, 252] on div "The winner is [PERSON_NAME]" at bounding box center [36, 256] width 44 height 49
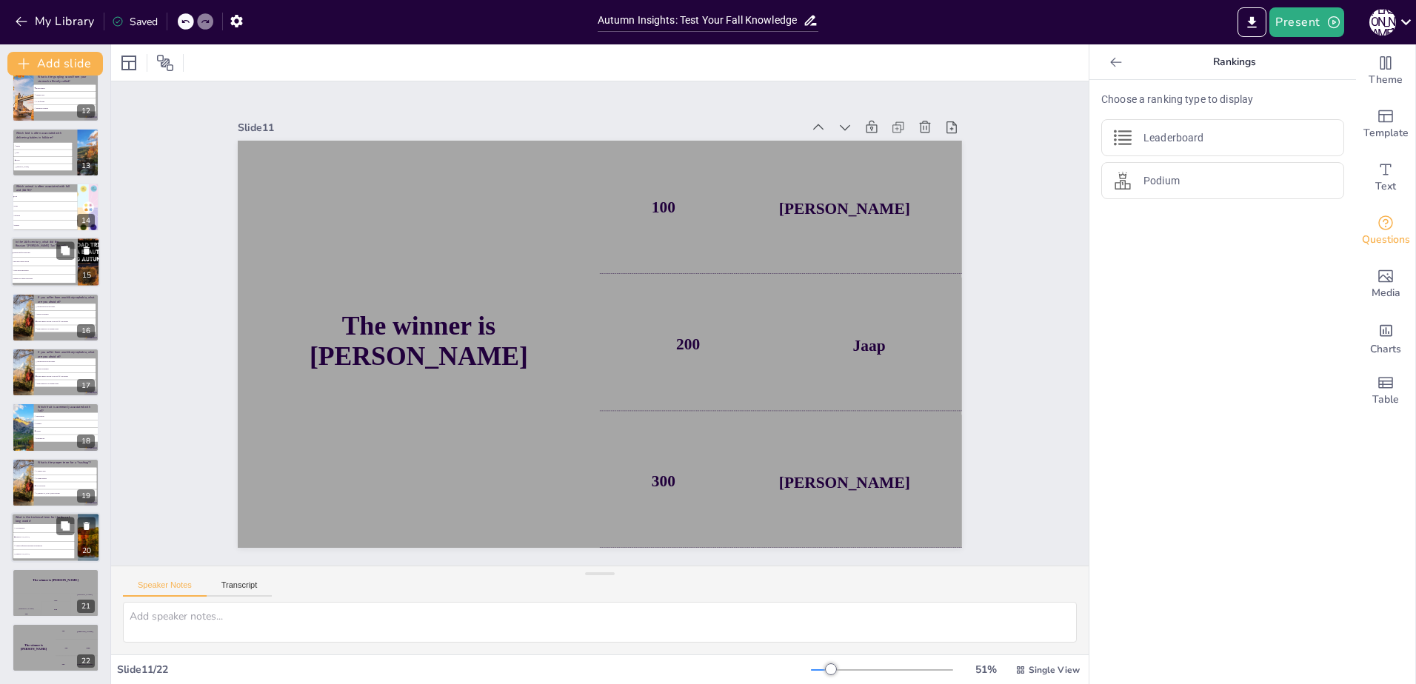
click at [32, 533] on li "Hippopotomonstrosesquippedaliophobia" at bounding box center [43, 537] width 61 height 8
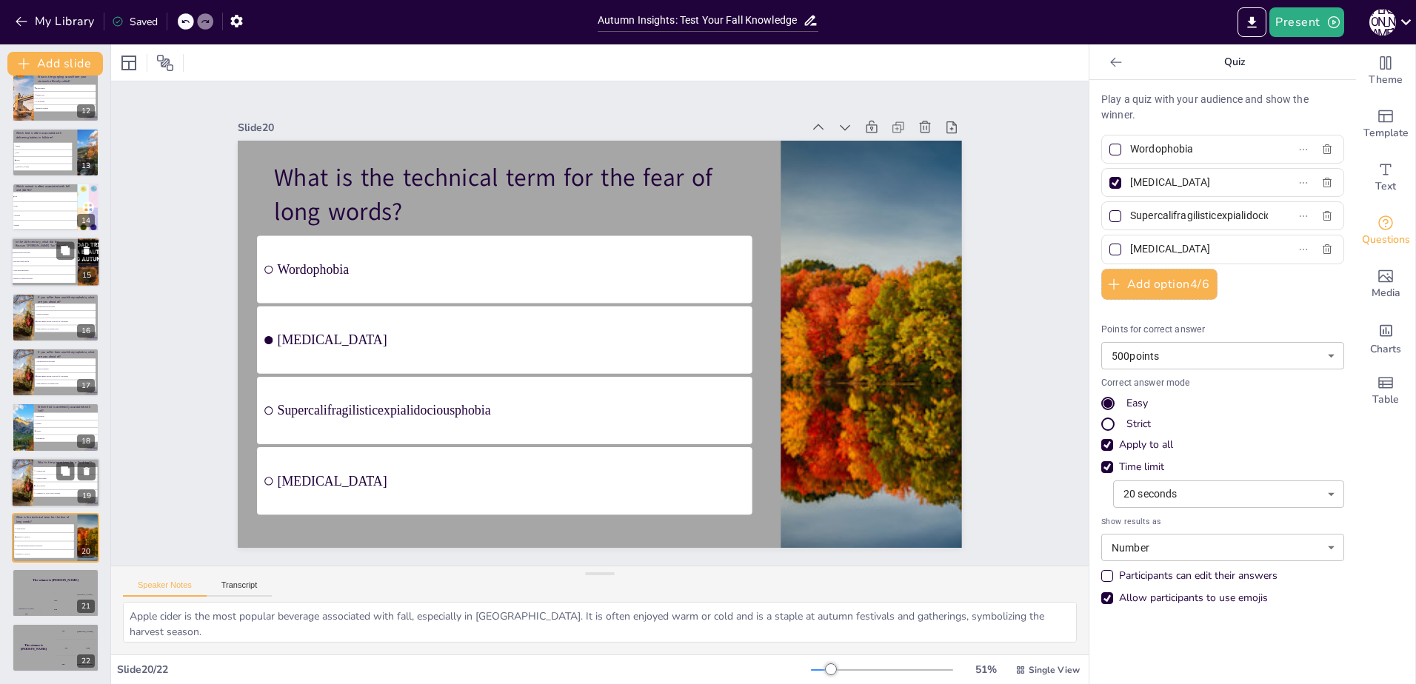
click at [27, 475] on div at bounding box center [22, 483] width 76 height 50
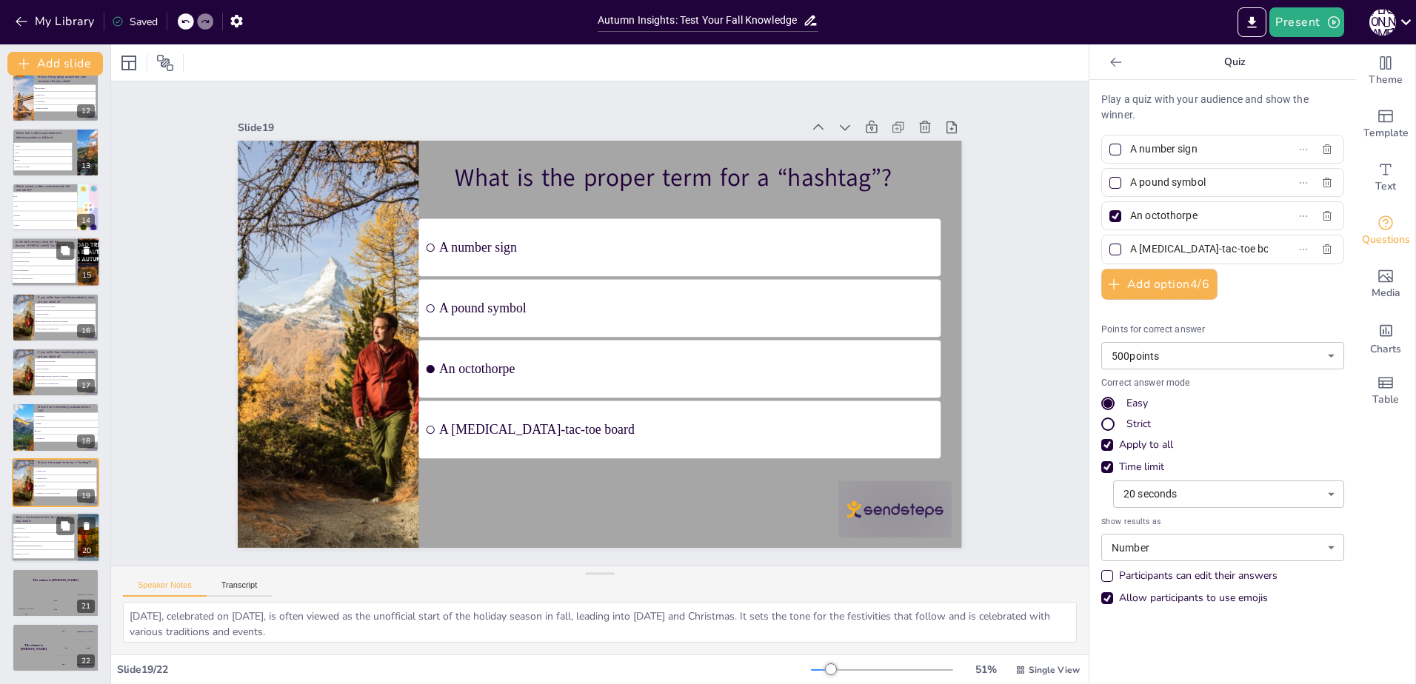
click at [45, 547] on li "Supercalifragilisticexpialidociousphobia" at bounding box center [43, 546] width 61 height 8
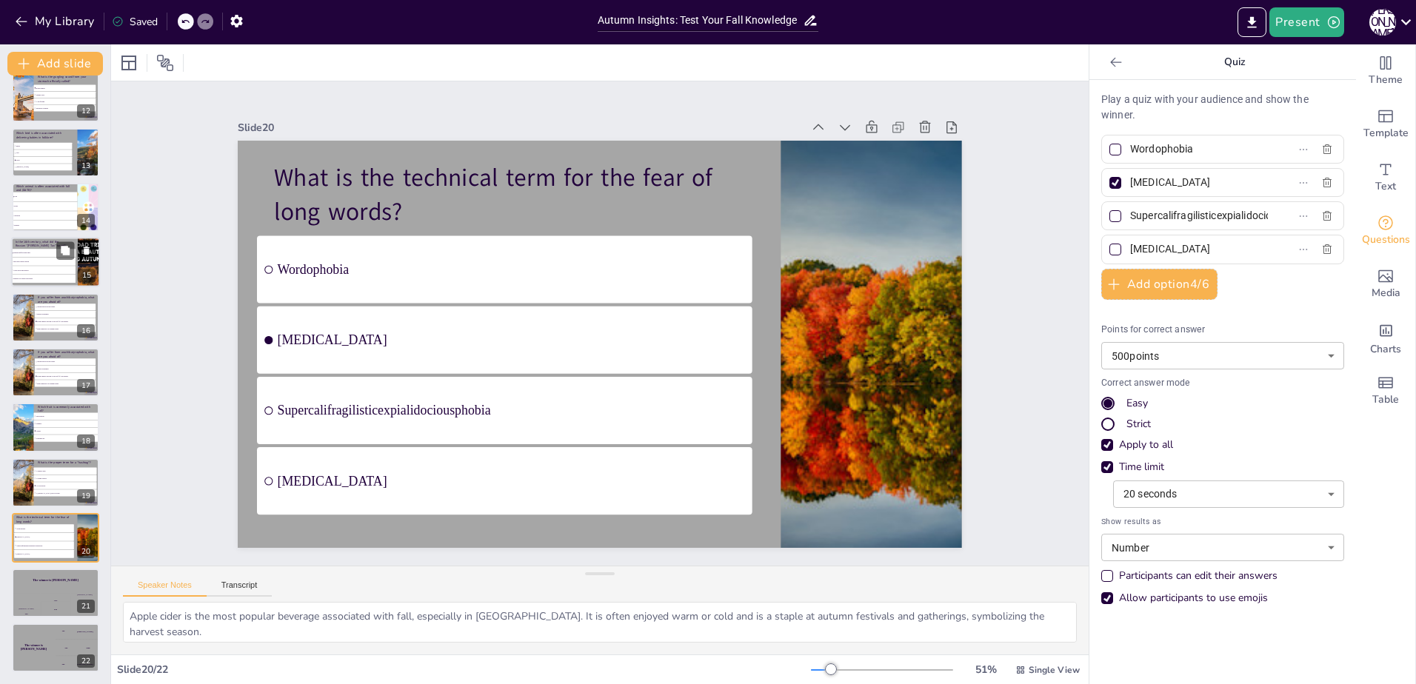
click at [1206, 353] on body "My Library Saved Autumn Insights: Test Your Fall Knowledge Present J M Document…" at bounding box center [708, 342] width 1416 height 684
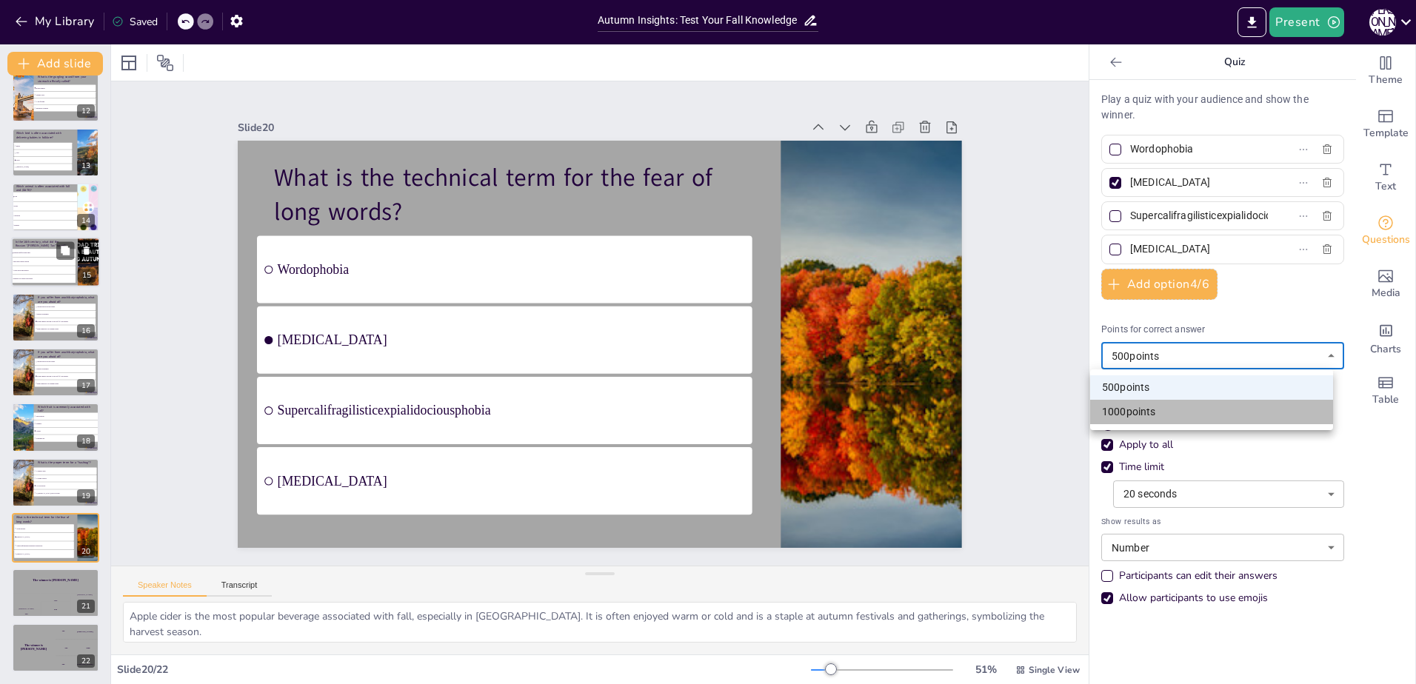
click at [1181, 402] on li "1000 points" at bounding box center [1211, 412] width 243 height 24
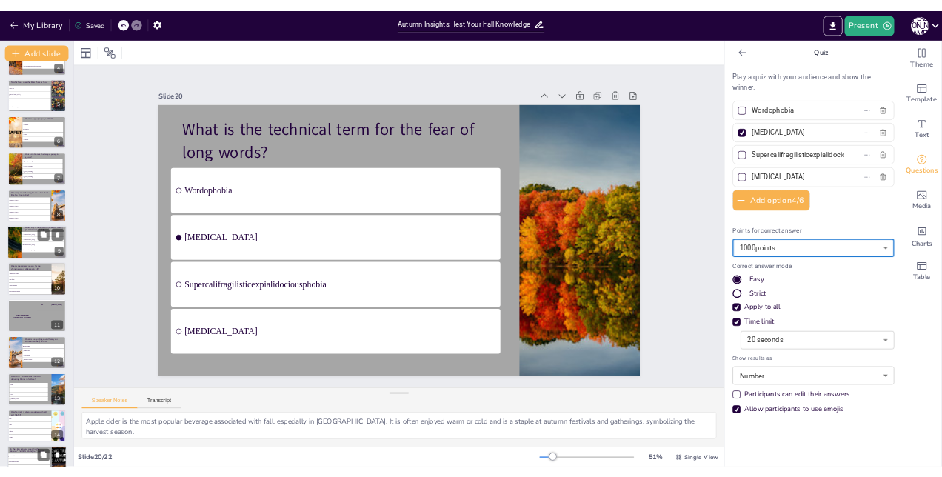
scroll to position [0, 0]
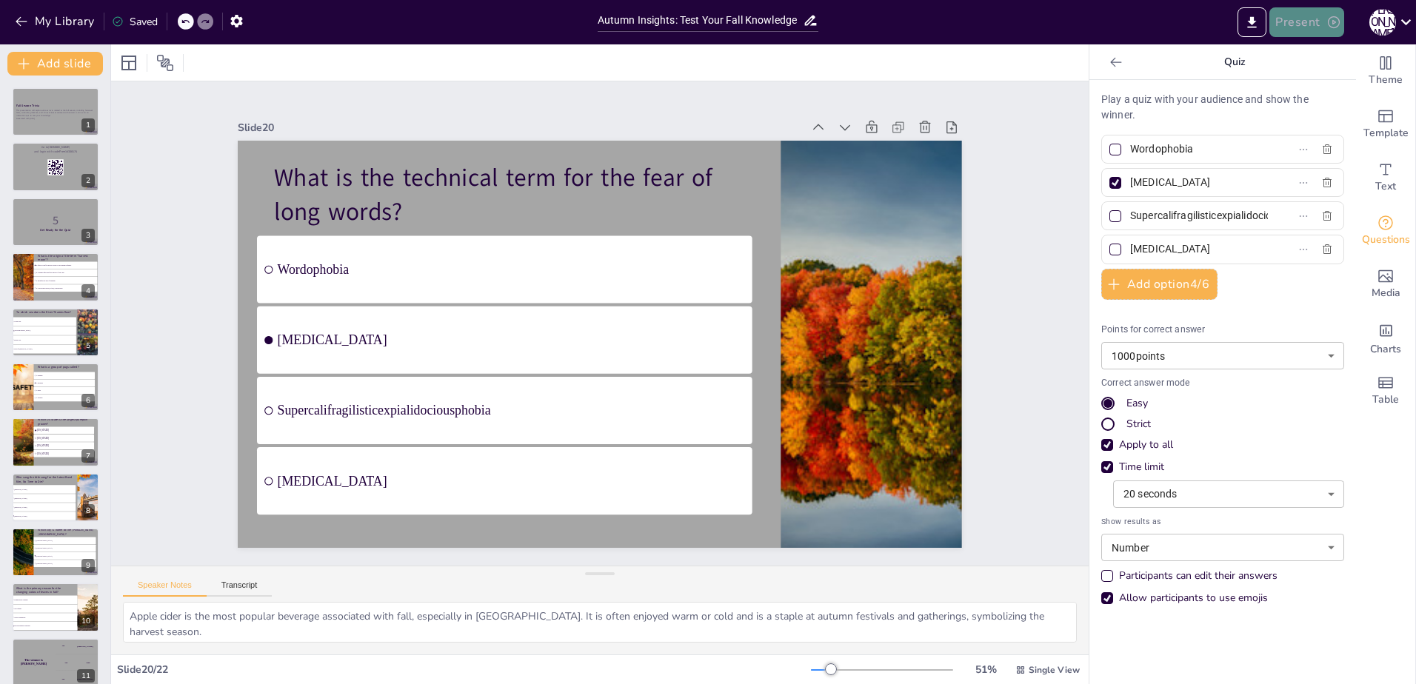
click at [1315, 14] on button "Present" at bounding box center [1306, 22] width 74 height 30
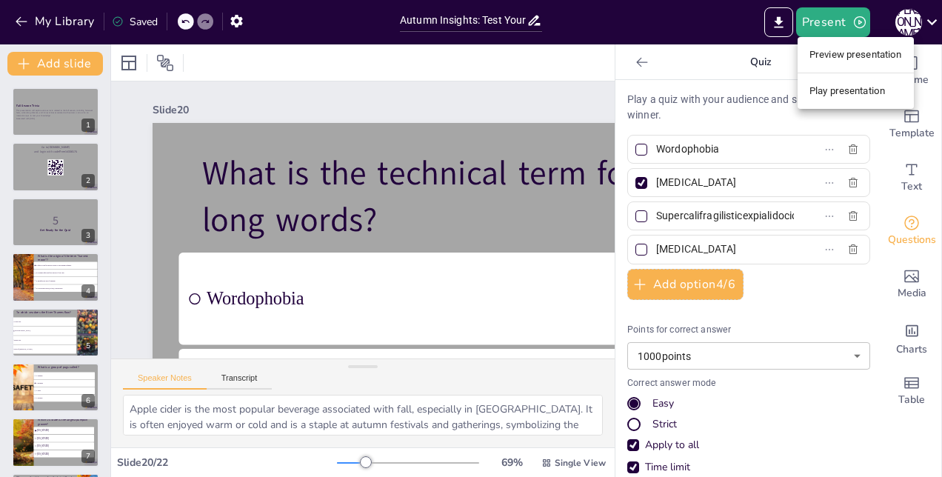
click at [52, 118] on div at bounding box center [471, 238] width 942 height 477
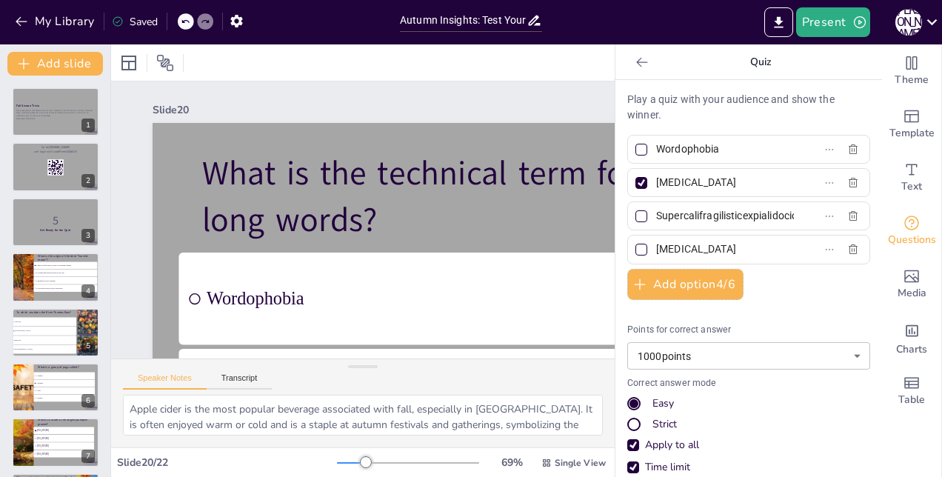
click at [52, 118] on p "Generated with [URL]" at bounding box center [55, 118] width 79 height 3
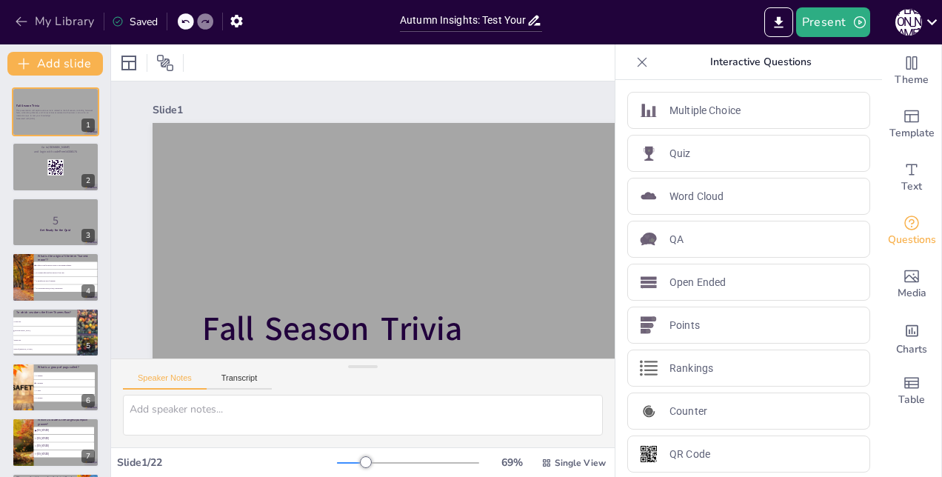
click at [29, 18] on button "My Library" at bounding box center [56, 22] width 90 height 24
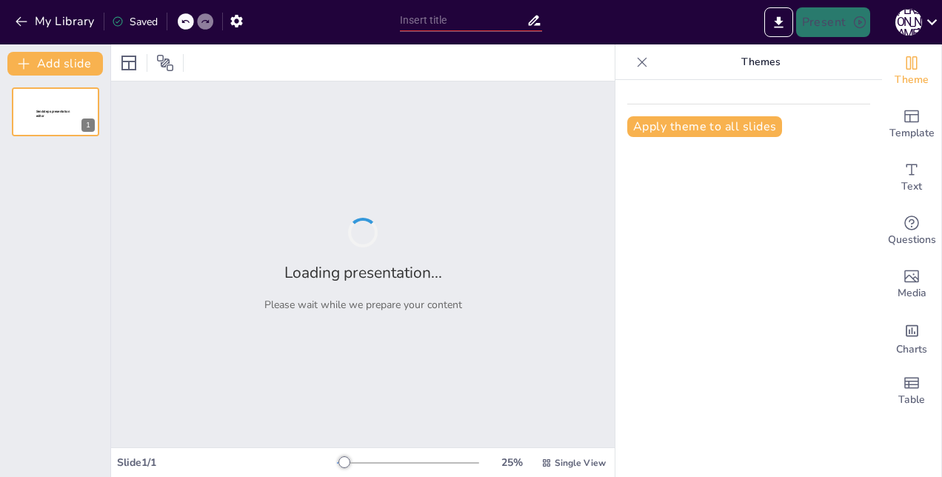
type input "Autumn Insights: Test Your Fall Knowledge"
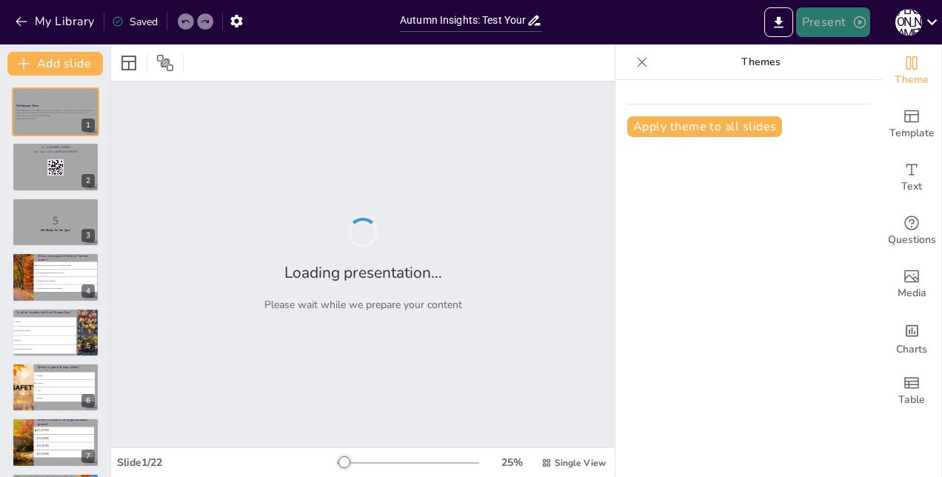
checkbox input "true"
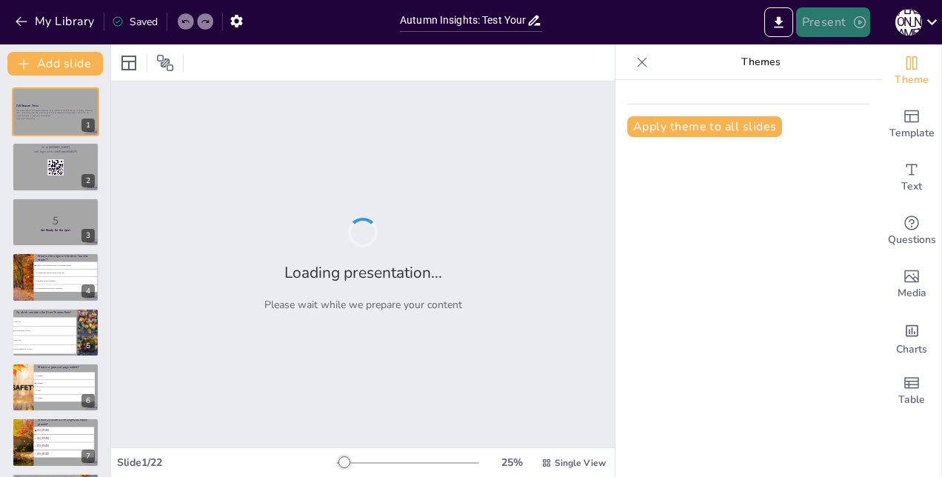
checkbox input "true"
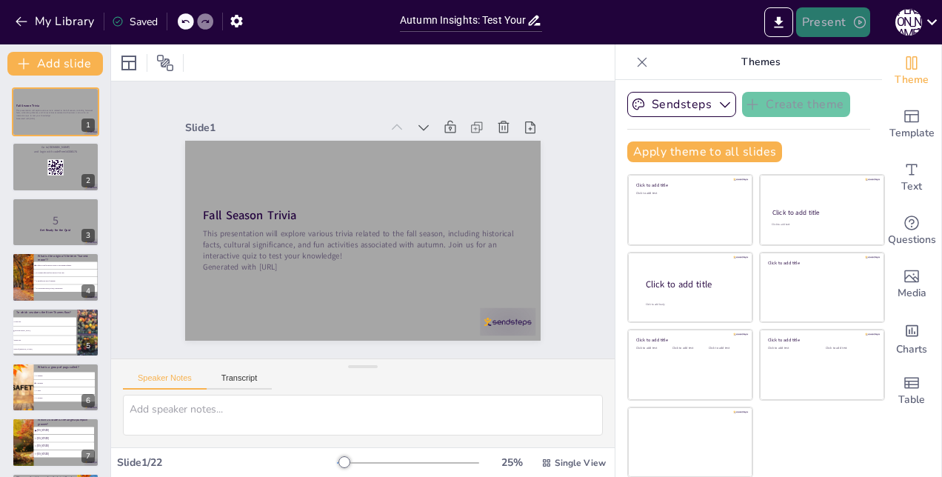
click at [837, 27] on button "Present" at bounding box center [833, 22] width 74 height 30
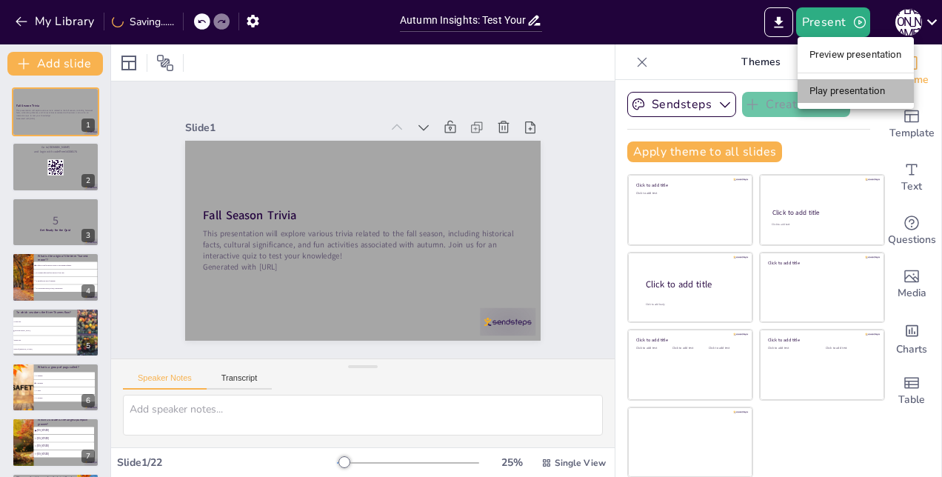
click at [832, 93] on li "Play presentation" at bounding box center [856, 91] width 116 height 24
